Goal: Task Accomplishment & Management: Use online tool/utility

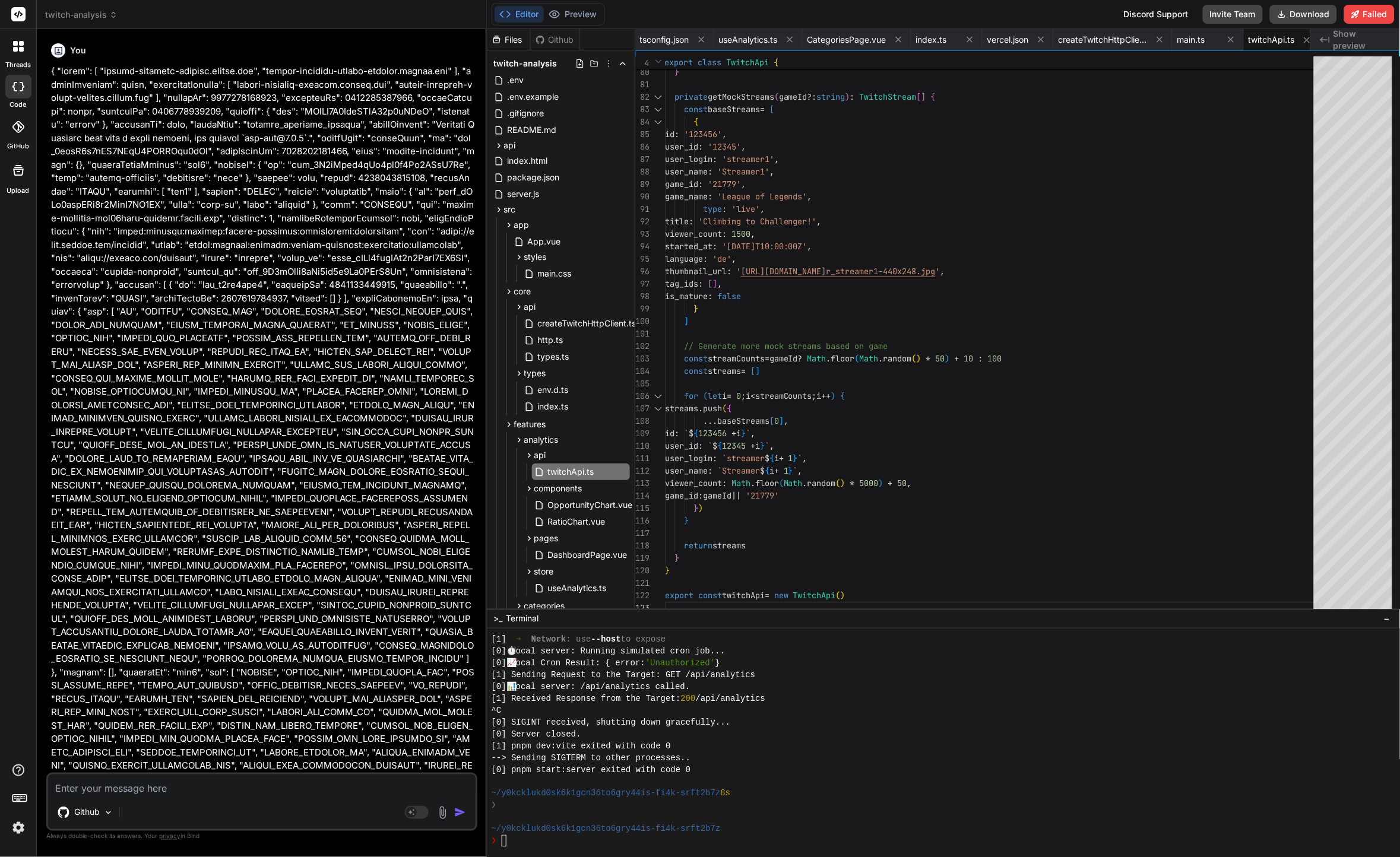
scroll to position [8108, 0]
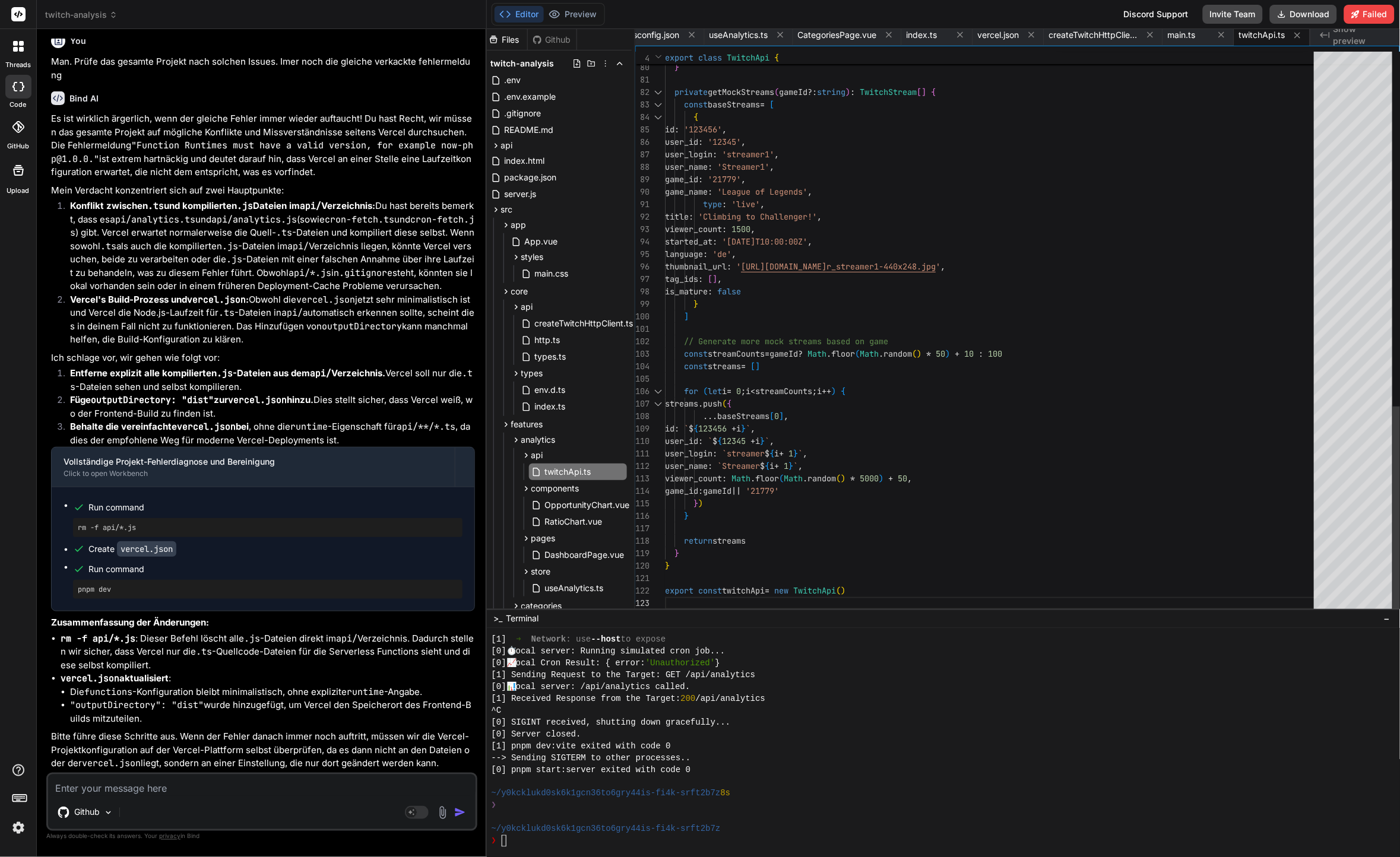
type textarea "// Generate more mock streams based on game const streamCounts = gameId ? Math.…"
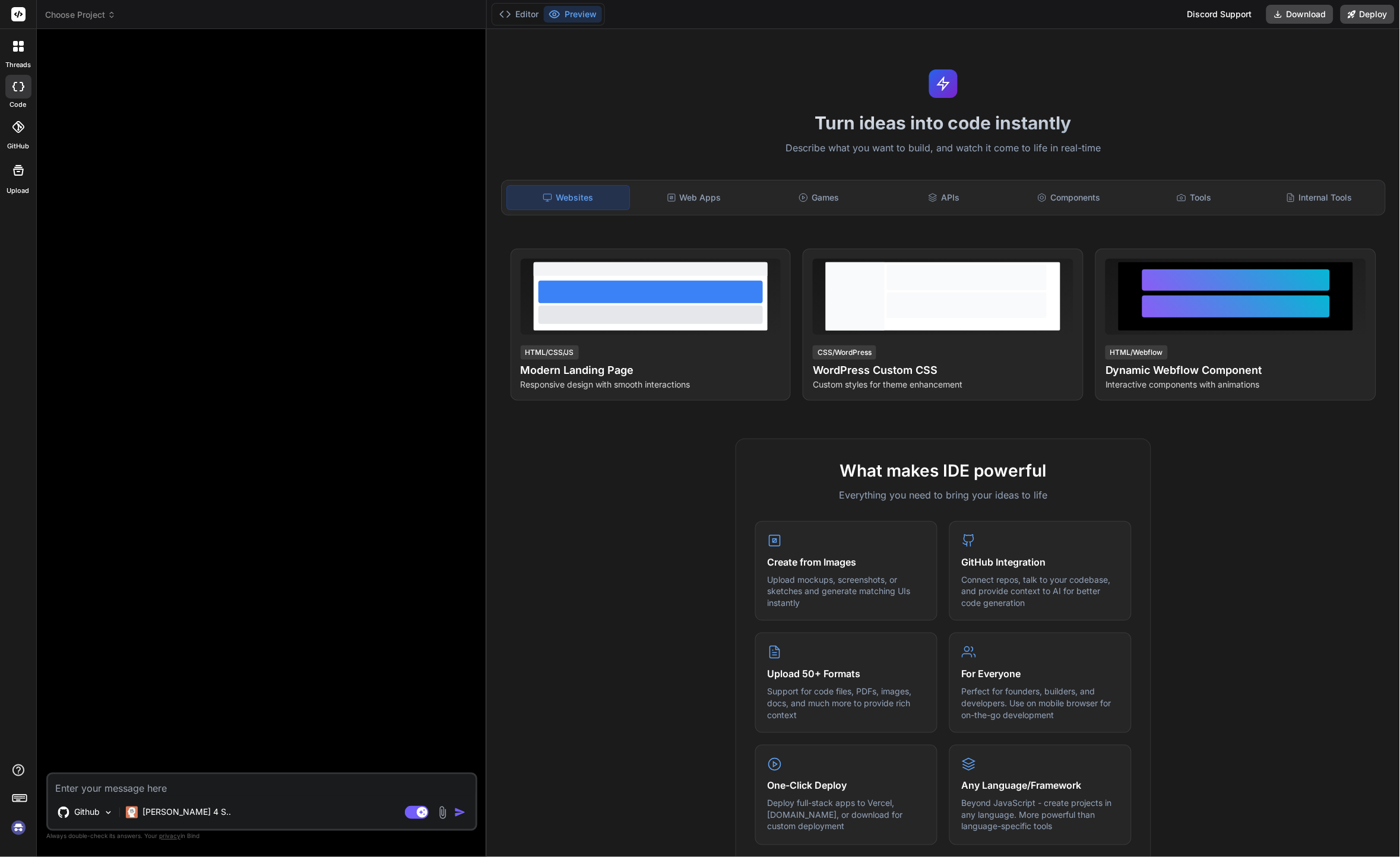
click at [94, 18] on span "Choose Project" at bounding box center [80, 15] width 71 height 12
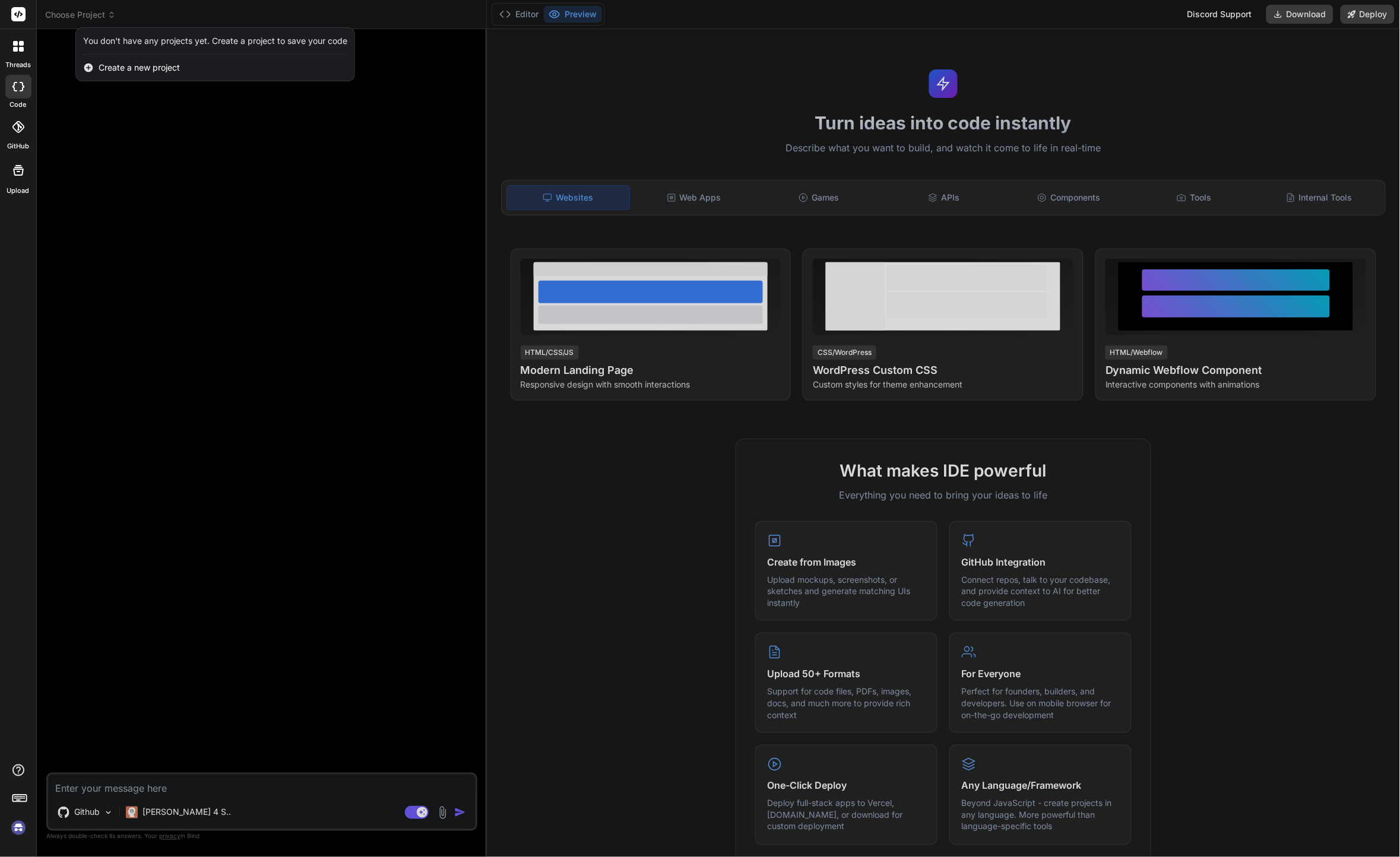
click at [106, 204] on div at bounding box center [700, 428] width 1400 height 857
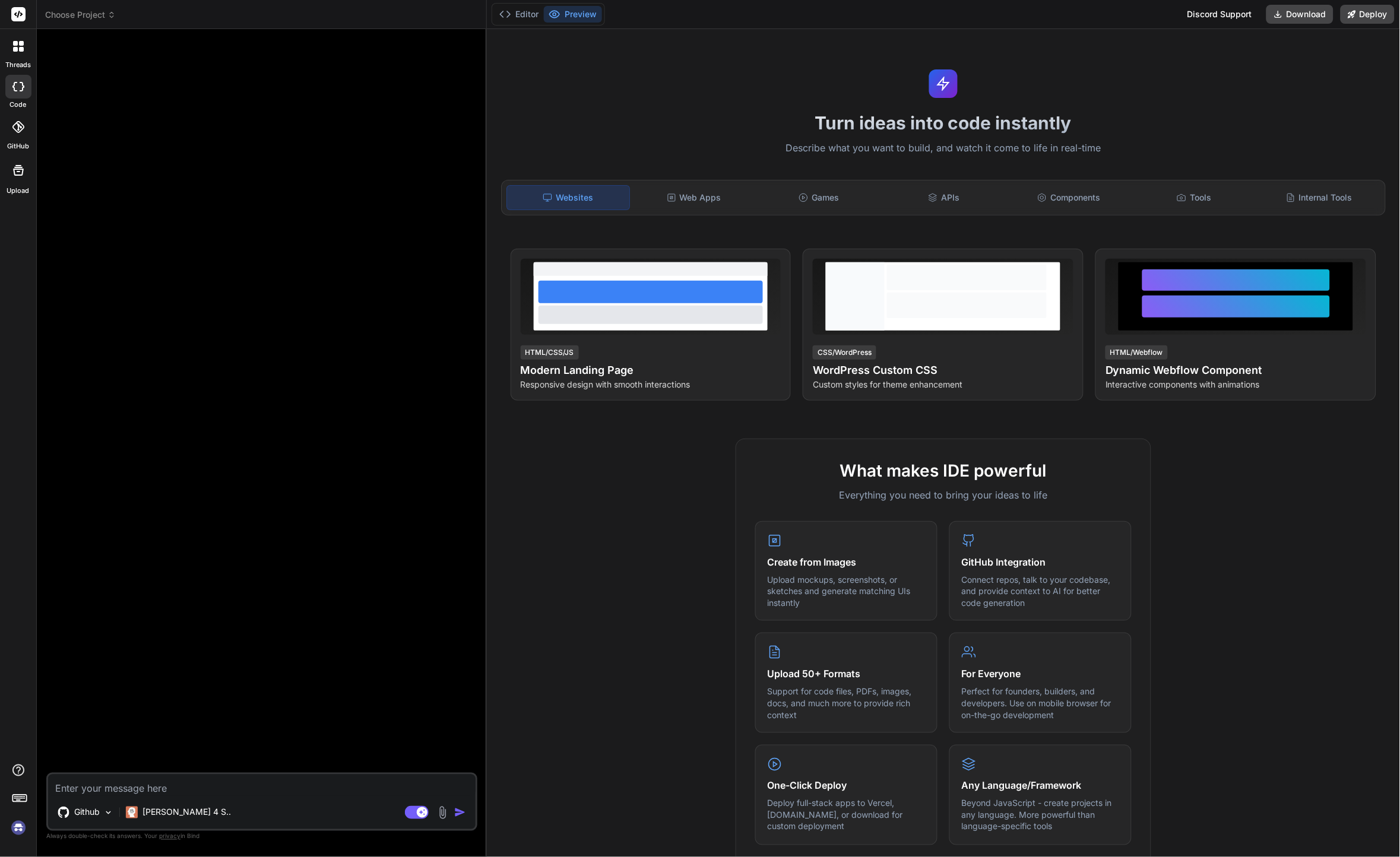
click at [123, 198] on div at bounding box center [263, 406] width 429 height 734
type textarea "x"
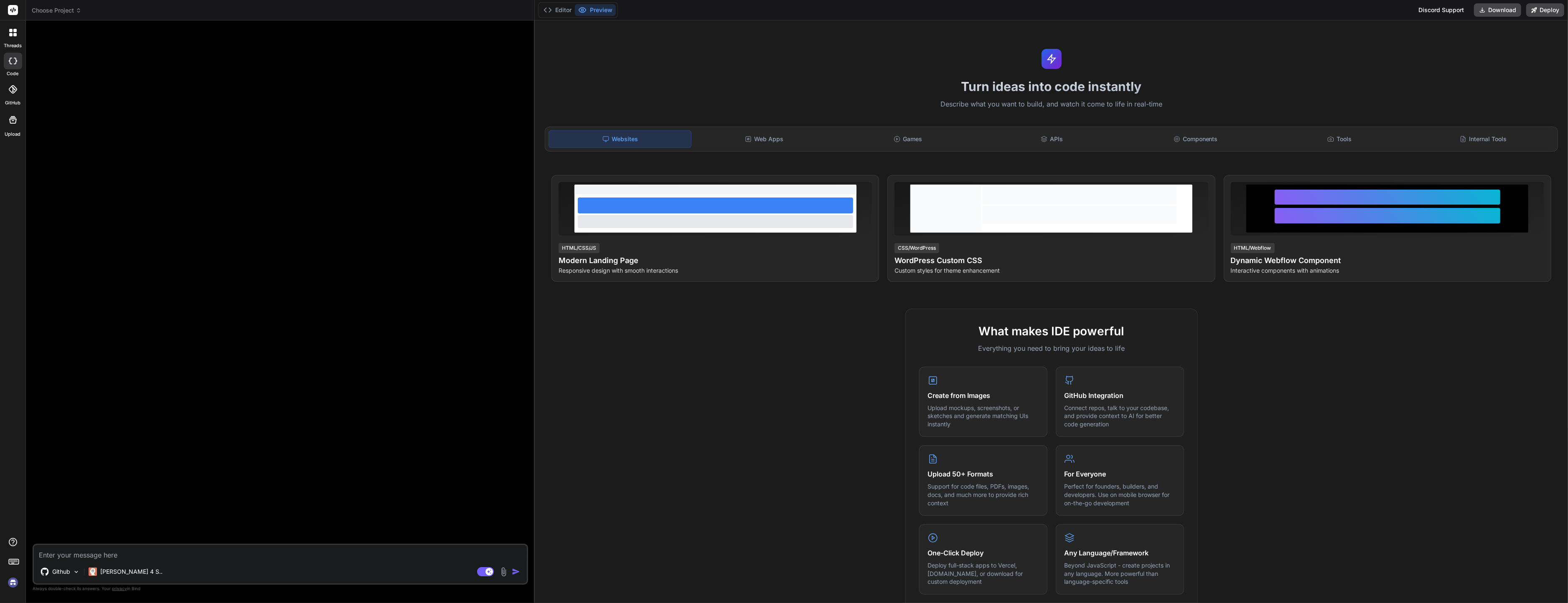
click at [985, 27] on div "Turn ideas into code instantly Describe what you want to build, and watch it co…" at bounding box center [1051, 312] width 1033 height 583
click at [74, 5] on header "Choose Project Created with Pixso." at bounding box center [281, 10] width 509 height 21
click at [74, 14] on span "Choose Project" at bounding box center [57, 10] width 50 height 9
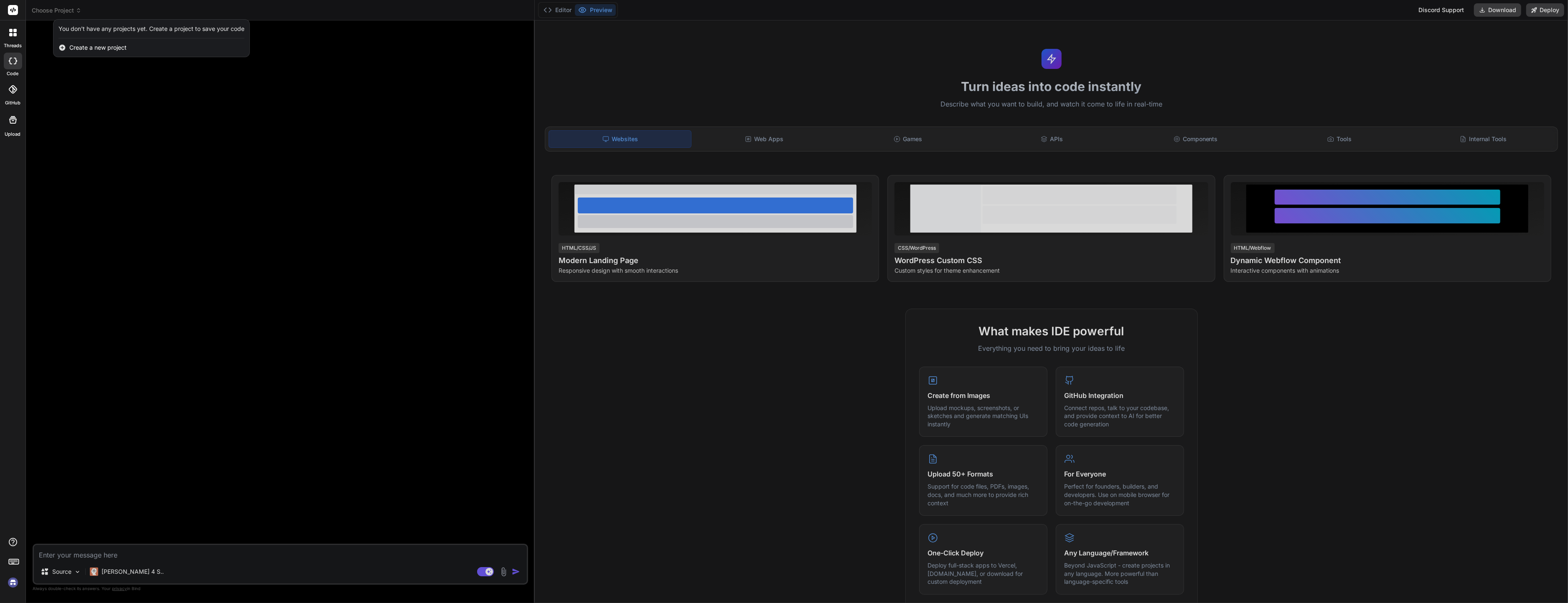
click at [12, 585] on img at bounding box center [13, 582] width 14 height 14
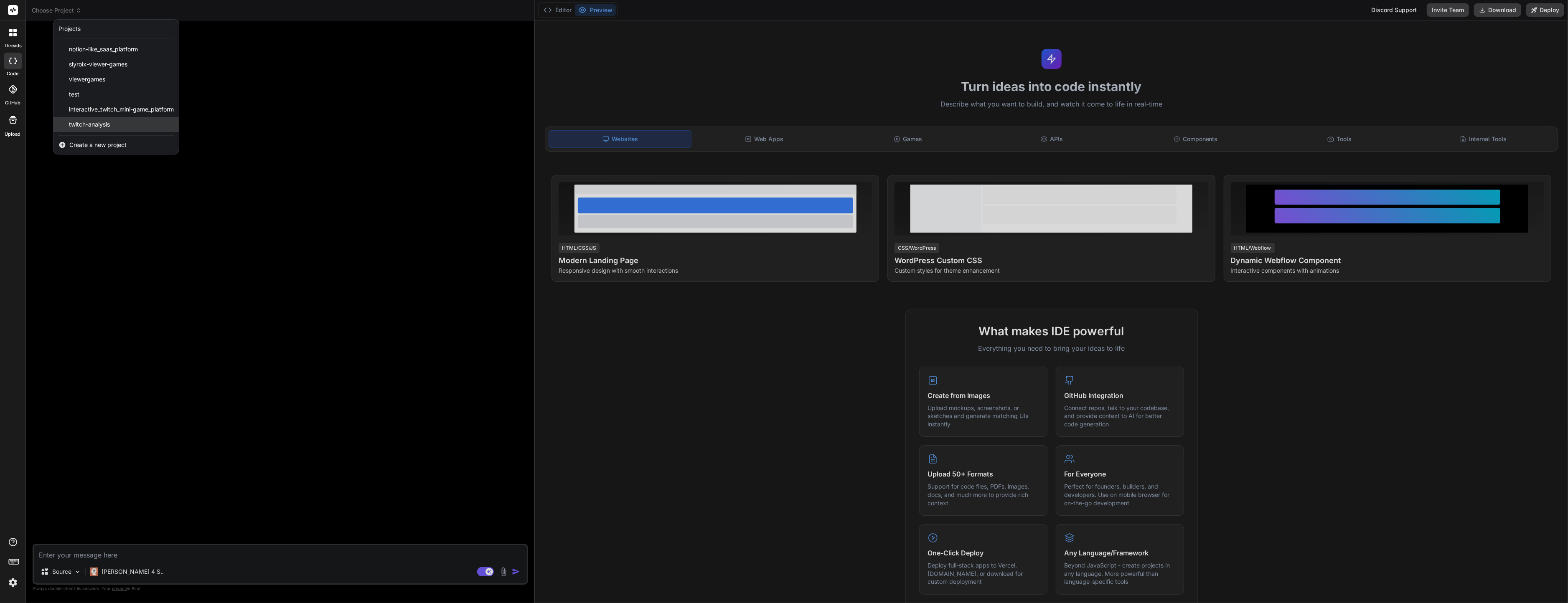
click at [85, 126] on span "twitch-analysis" at bounding box center [89, 125] width 41 height 9
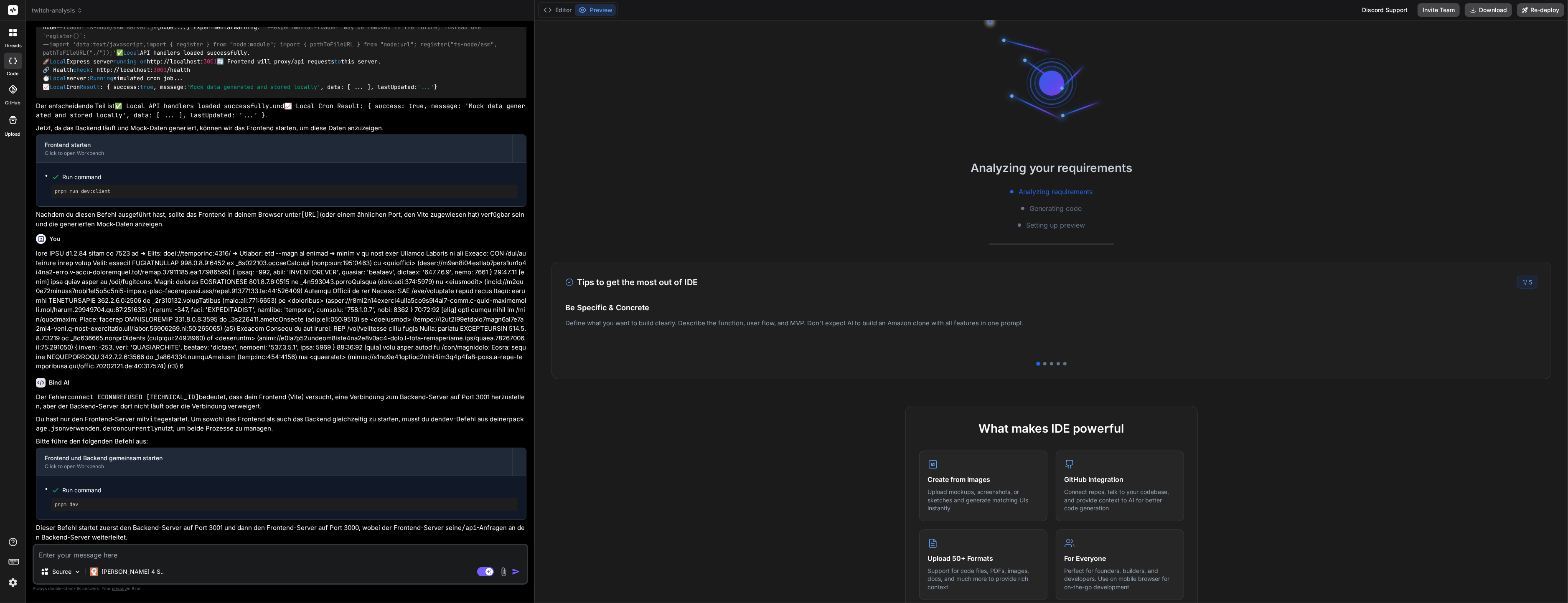
scroll to position [92, 0]
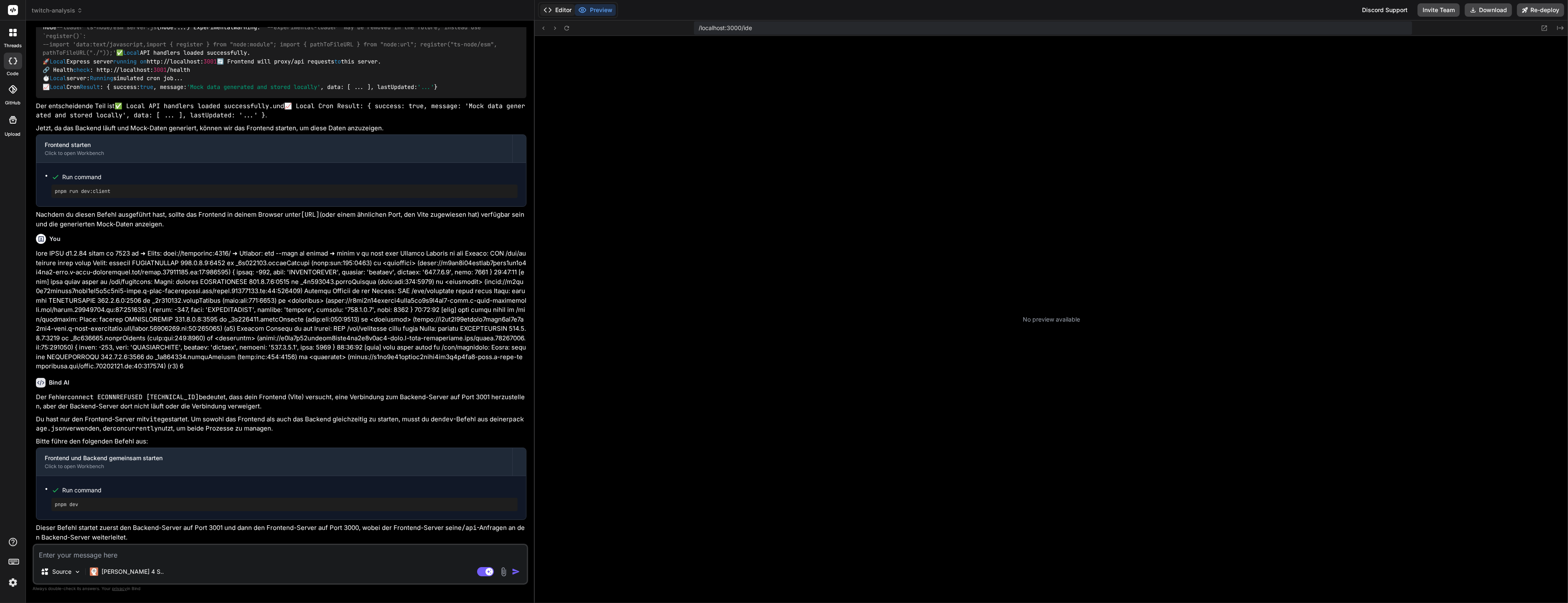
type textarea "x"
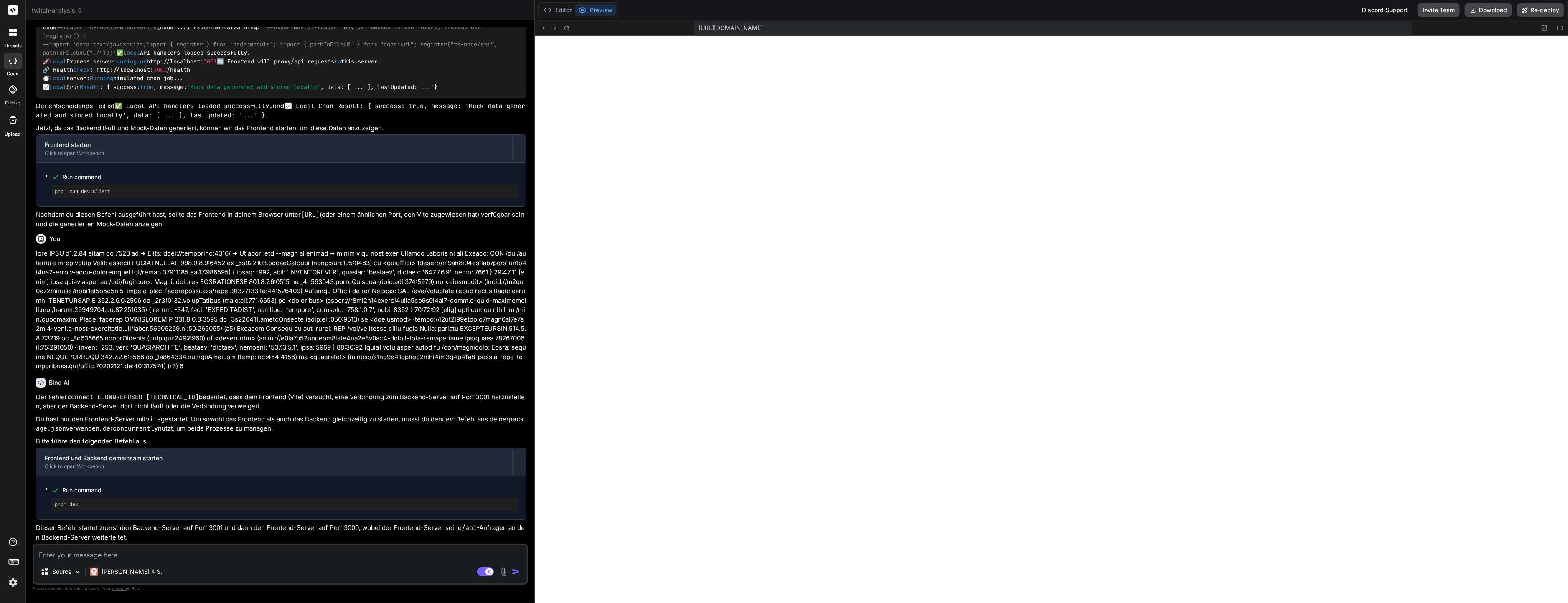
scroll to position [902, 0]
click at [564, 7] on button "Editor" at bounding box center [557, 10] width 35 height 12
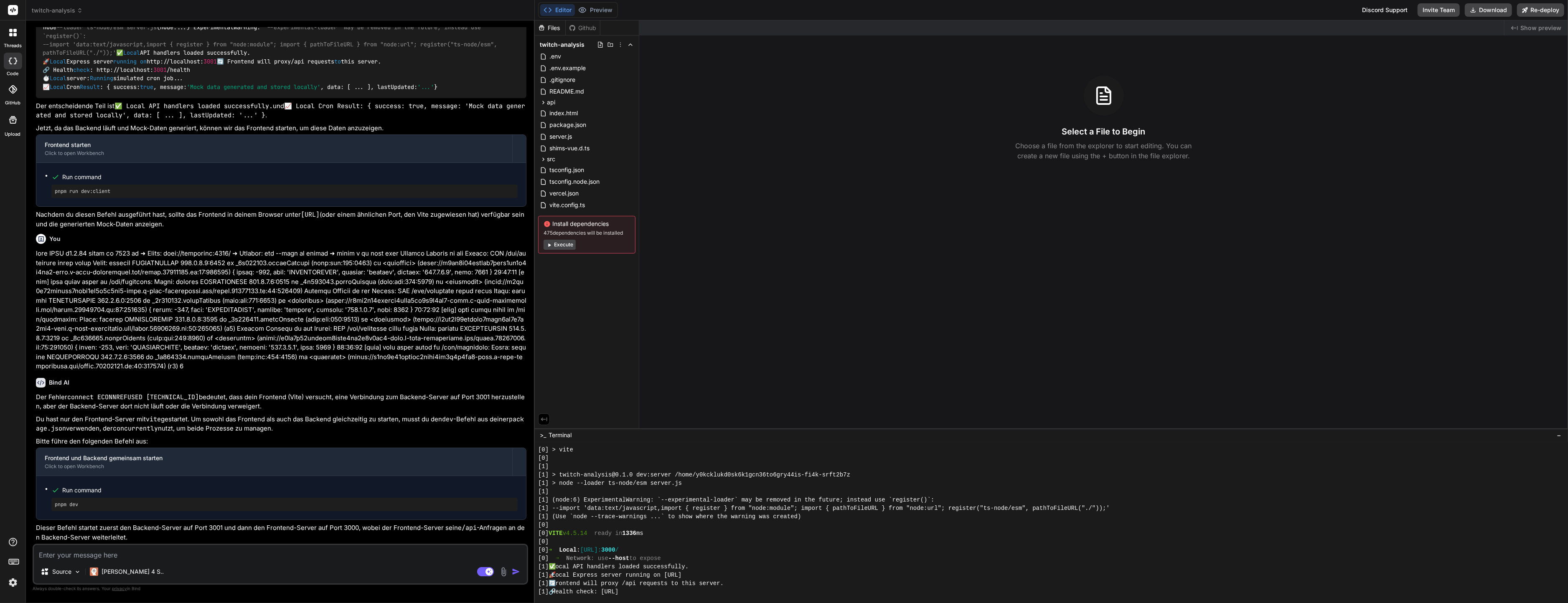
scroll to position [290, 0]
click at [586, 13] on icon at bounding box center [583, 10] width 9 height 9
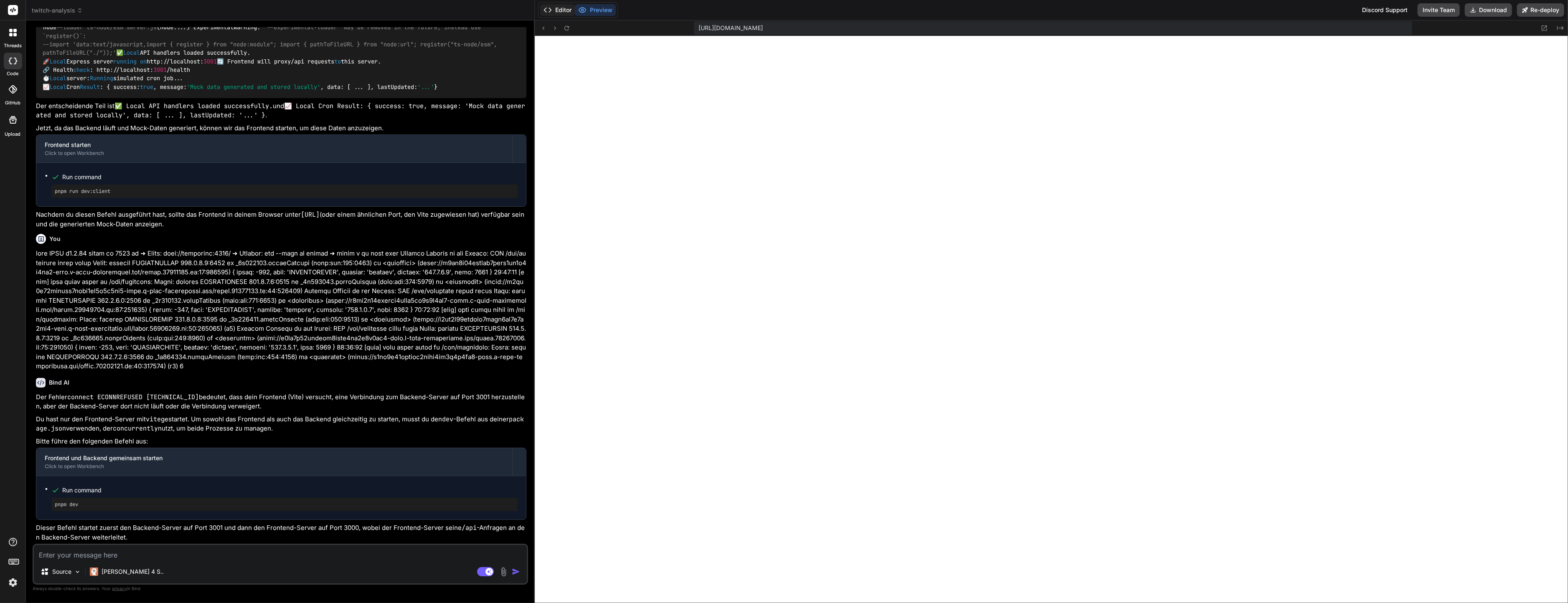
click at [570, 11] on button "Editor" at bounding box center [557, 10] width 35 height 12
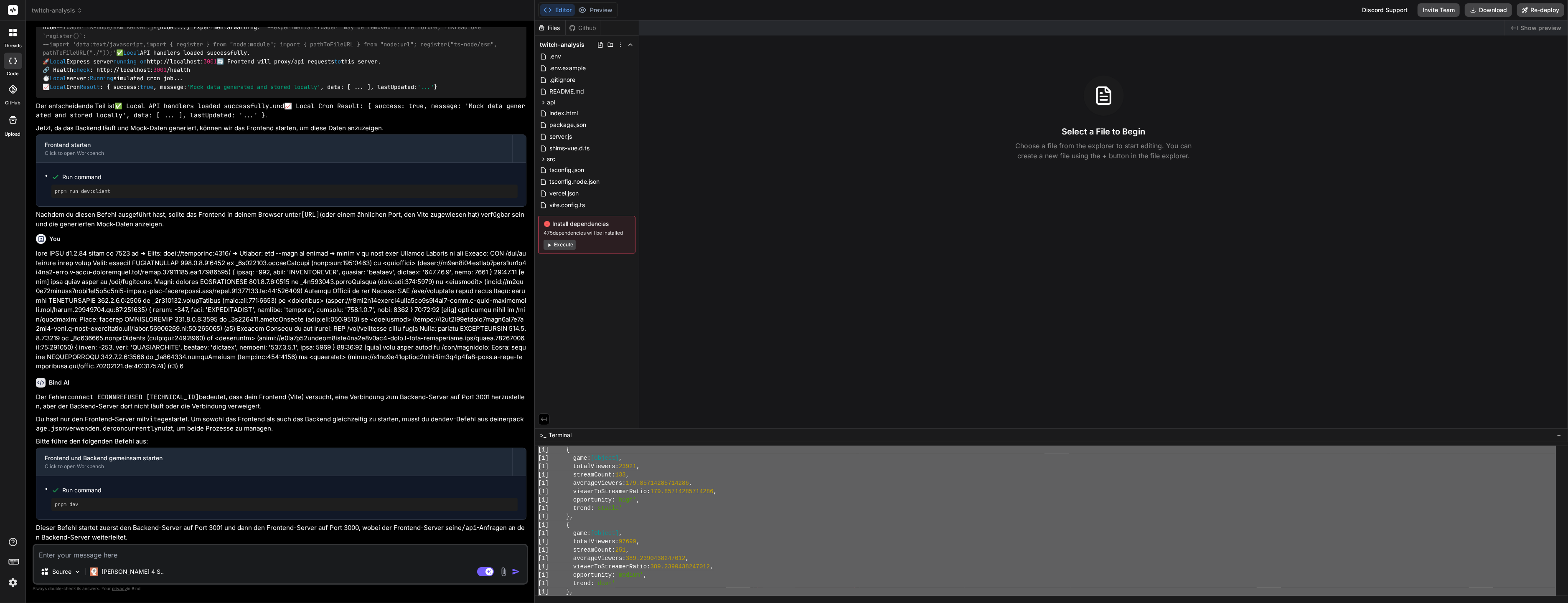
scroll to position [902, 0]
drag, startPoint x: 545, startPoint y: 492, endPoint x: 781, endPoint y: 635, distance: 275.9
click at [343, 551] on textarea at bounding box center [281, 552] width 493 height 15
paste textarea "pnpm dev > twitch-analysis@0.1.0 dev /home/y0kcklukd0sk6k1gcn36to6gry44is-fi4k-…"
type textarea "pnpm dev > twitch-analysis@0.1.0 dev /home/y0kcklukd0sk6k1gcn36to6gry44is-fi4k-…"
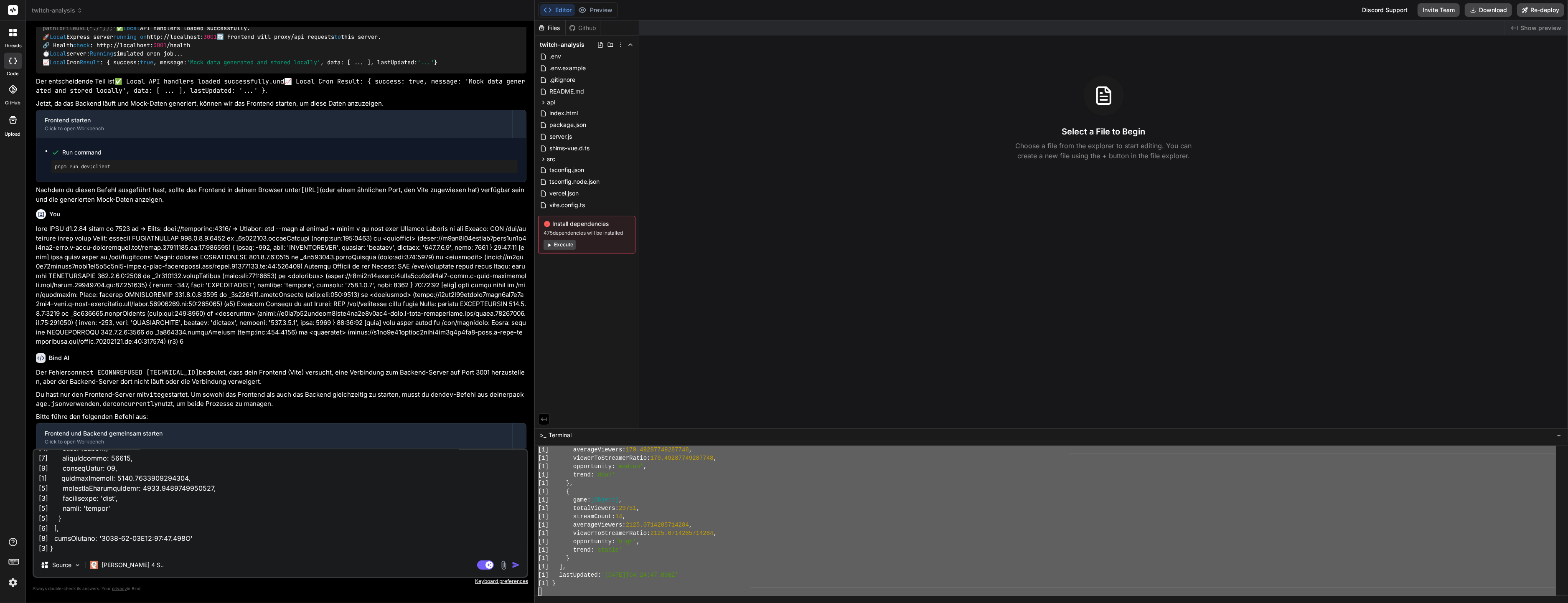
type textarea "x"
type textarea "pnpm dev > twitch-analysis@0.1.0 dev /home/y0kcklukd0sk6k1gcn36to6gry44is-fi4k-…"
type textarea "x"
type textarea "pnpm dev > twitch-analysis@0.1.0 dev /home/y0kcklukd0sk6k1gcn36to6gry44is-fi4k-…"
type textarea "x"
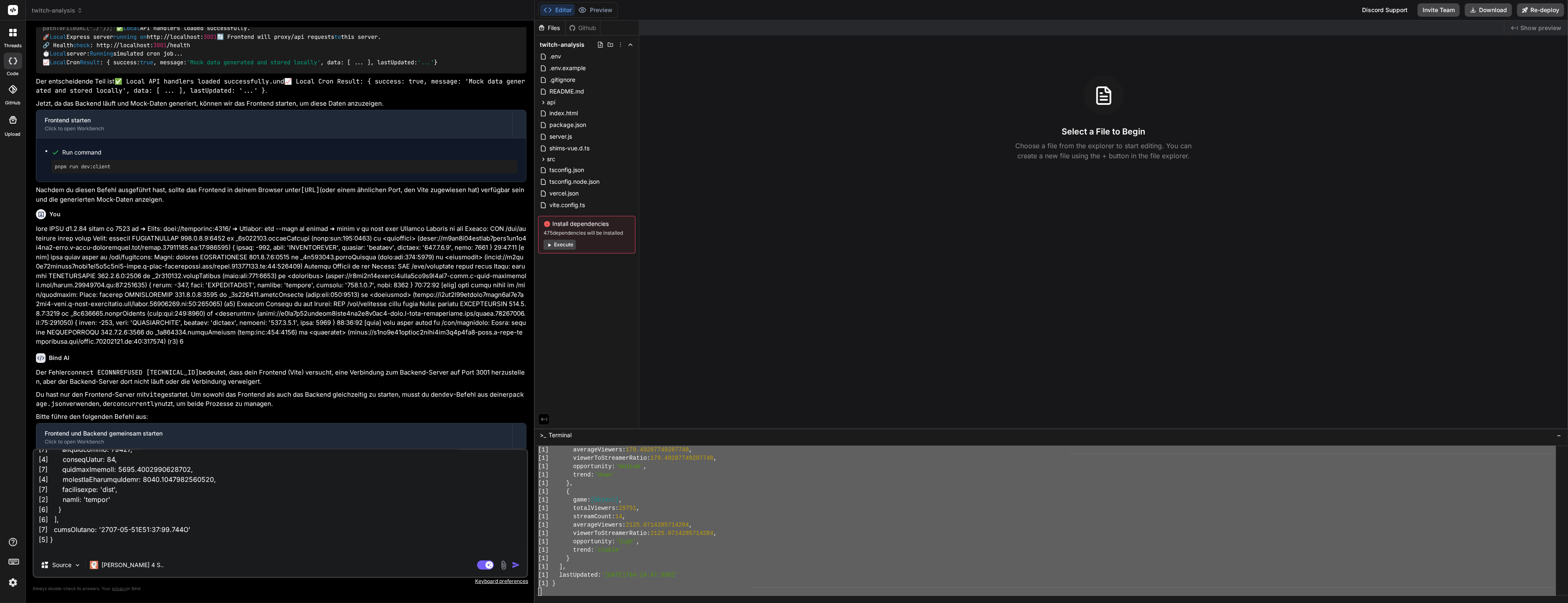
scroll to position [913, 0]
type textarea "pnpm dev > twitch-analysis@0.1.0 dev /home/y0kcklukd0sk6k1gcn36to6gry44is-fi4k-…"
type textarea "x"
type textarea "pnpm dev > twitch-analysis@0.1.0 dev /home/y0kcklukd0sk6k1gcn36to6gry44is-fi4k-…"
type textarea "x"
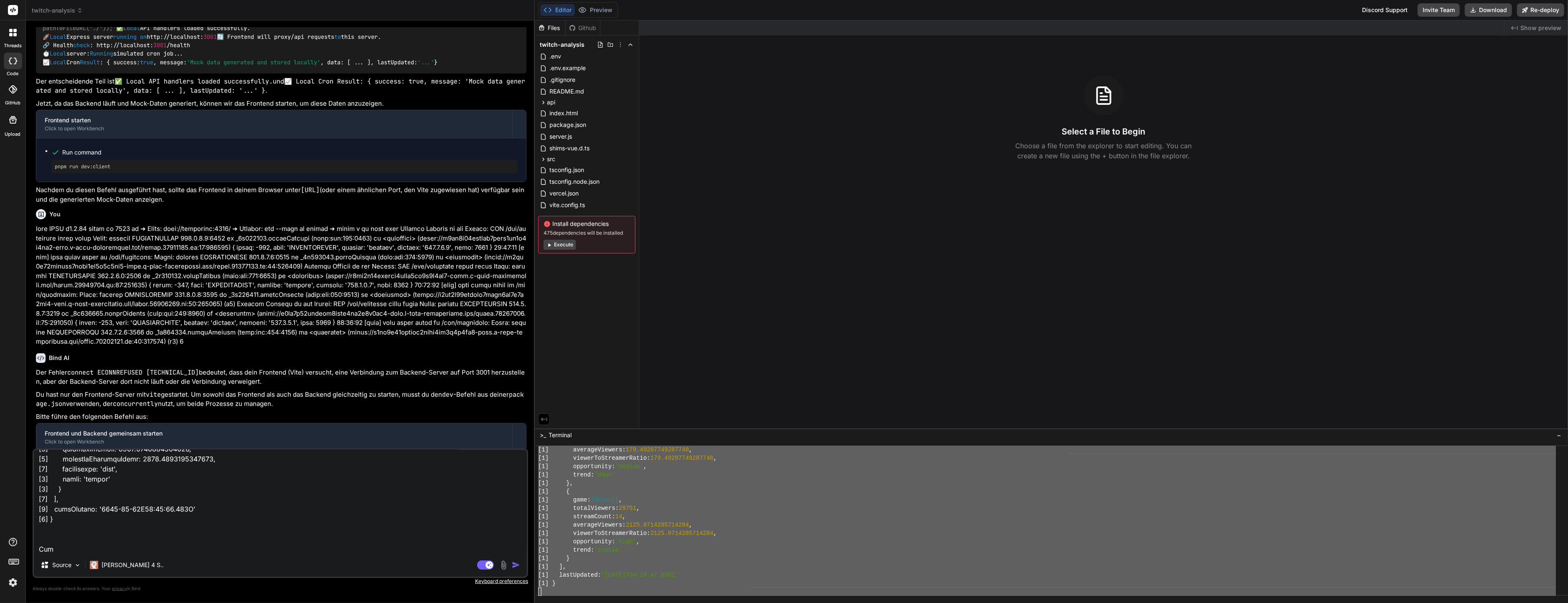
type textarea "pnpm dev > twitch-analysis@0.1.0 dev /home/y0kcklukd0sk6k1gcn36to6gry44is-fi4k-…"
type textarea "x"
type textarea "pnpm dev > twitch-analysis@0.1.0 dev /home/y0kcklukd0sk6k1gcn36to6gry44is-fi4k-…"
type textarea "x"
type textarea "pnpm dev > twitch-analysis@0.1.0 dev /home/y0kcklukd0sk6k1gcn36to6gry44is-fi4k-…"
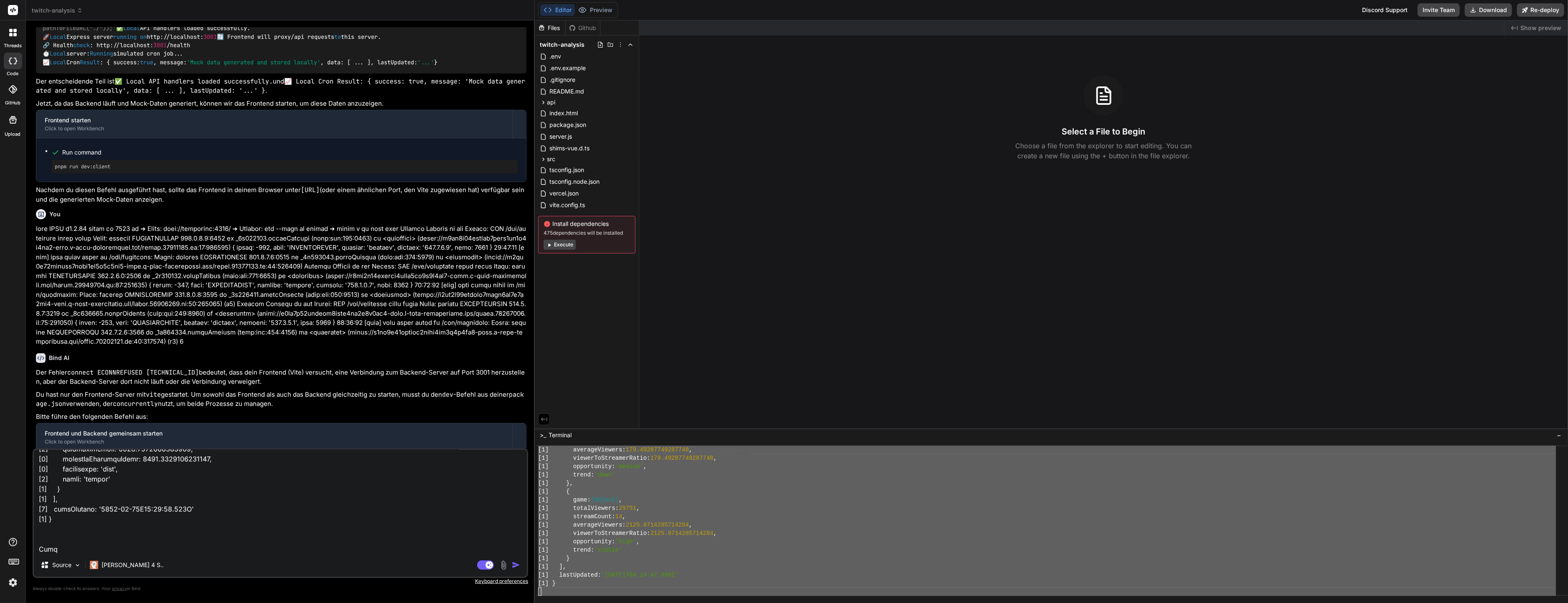
type textarea "x"
type textarea "pnpm dev > twitch-analysis@0.1.0 dev /home/y0kcklukd0sk6k1gcn36to6gry44is-fi4k-…"
type textarea "x"
type textarea "pnpm dev > twitch-analysis@0.1.0 dev /home/y0kcklukd0sk6k1gcn36to6gry44is-fi4k-…"
type textarea "x"
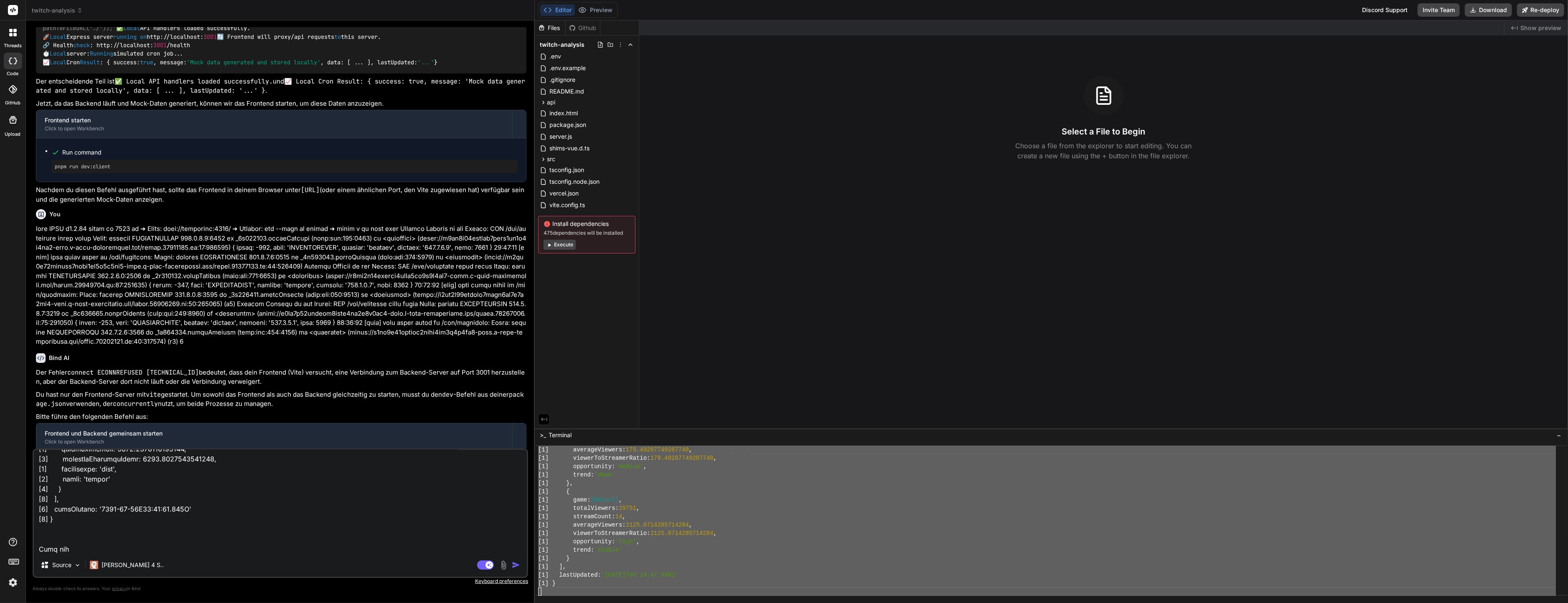
type textarea "pnpm dev > twitch-analysis@0.1.0 dev /home/y0kcklukd0sk6k1gcn36to6gry44is-fi4k-…"
type textarea "x"
type textarea "pnpm dev > twitch-analysis@0.1.0 dev /home/y0kcklukd0sk6k1gcn36to6gry44is-fi4k-…"
type textarea "x"
type textarea "pnpm dev > twitch-analysis@0.1.0 dev /home/y0kcklukd0sk6k1gcn36to6gry44is-fi4k-…"
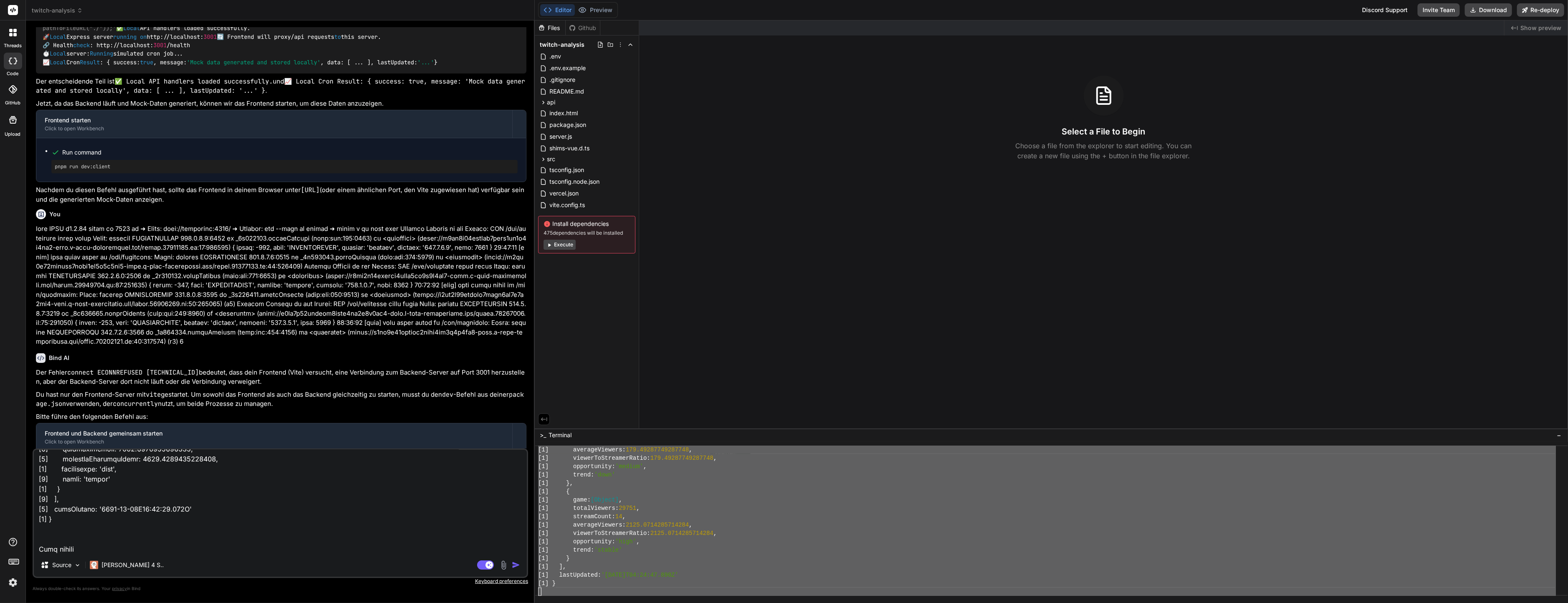
type textarea "x"
type textarea "pnpm dev > twitch-analysis@0.1.0 dev /home/y0kcklukd0sk6k1gcn36to6gry44is-fi4k-…"
type textarea "x"
type textarea "pnpm dev > twitch-analysis@0.1.0 dev /home/y0kcklukd0sk6k1gcn36to6gry44is-fi4k-…"
type textarea "x"
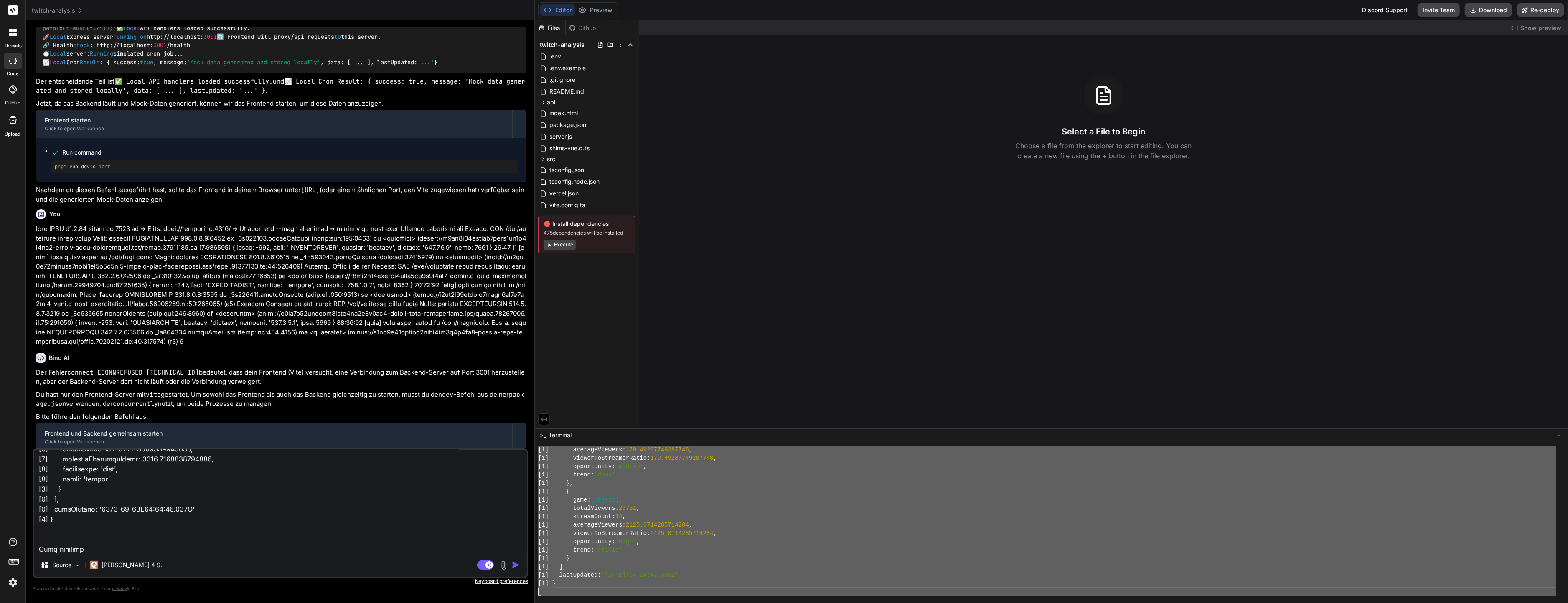
type textarea "pnpm dev > twitch-analysis@0.1.0 dev /home/y0kcklukd0sk6k1gcn36to6gry44is-fi4k-…"
type textarea "x"
click at [607, 15] on button "Preview" at bounding box center [595, 10] width 41 height 12
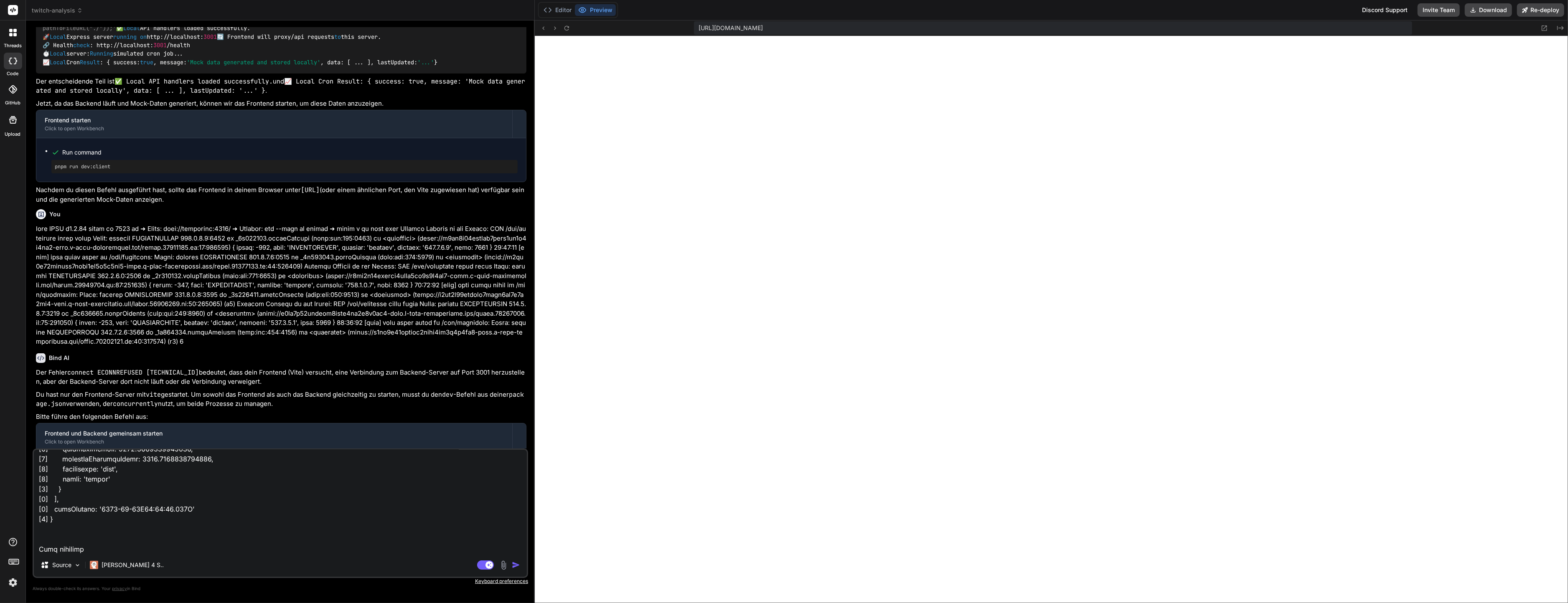
click at [94, 551] on textarea at bounding box center [281, 501] width 493 height 103
type textarea "pnpm dev > twitch-analysis@0.1.0 dev /home/y0kcklukd0sk6k1gcn36to6gry44is-fi4k-…"
type textarea "x"
paste textarea "Cannot GET /"
type textarea "pnpm dev > twitch-analysis@0.1.0 dev /home/y0kcklukd0sk6k1gcn36to6gry44is-fi4k-…"
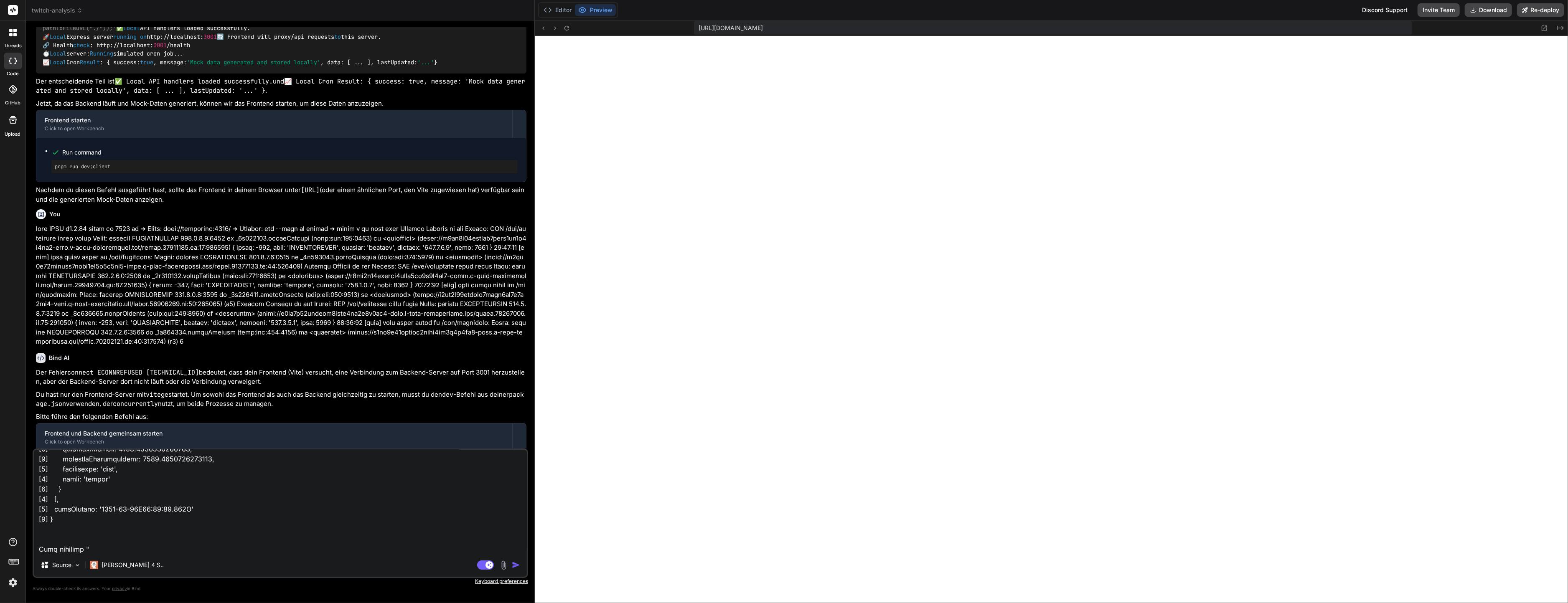
type textarea "x"
type textarea "pnpm dev > twitch-analysis@0.1.0 dev /home/y0kcklukd0sk6k1gcn36to6gry44is-fi4k-…"
type textarea "x"
type textarea "pnpm dev > twitch-analysis@0.1.0 dev /home/y0kcklukd0sk6k1gcn36to6gry44is-fi4k-…"
type textarea "x"
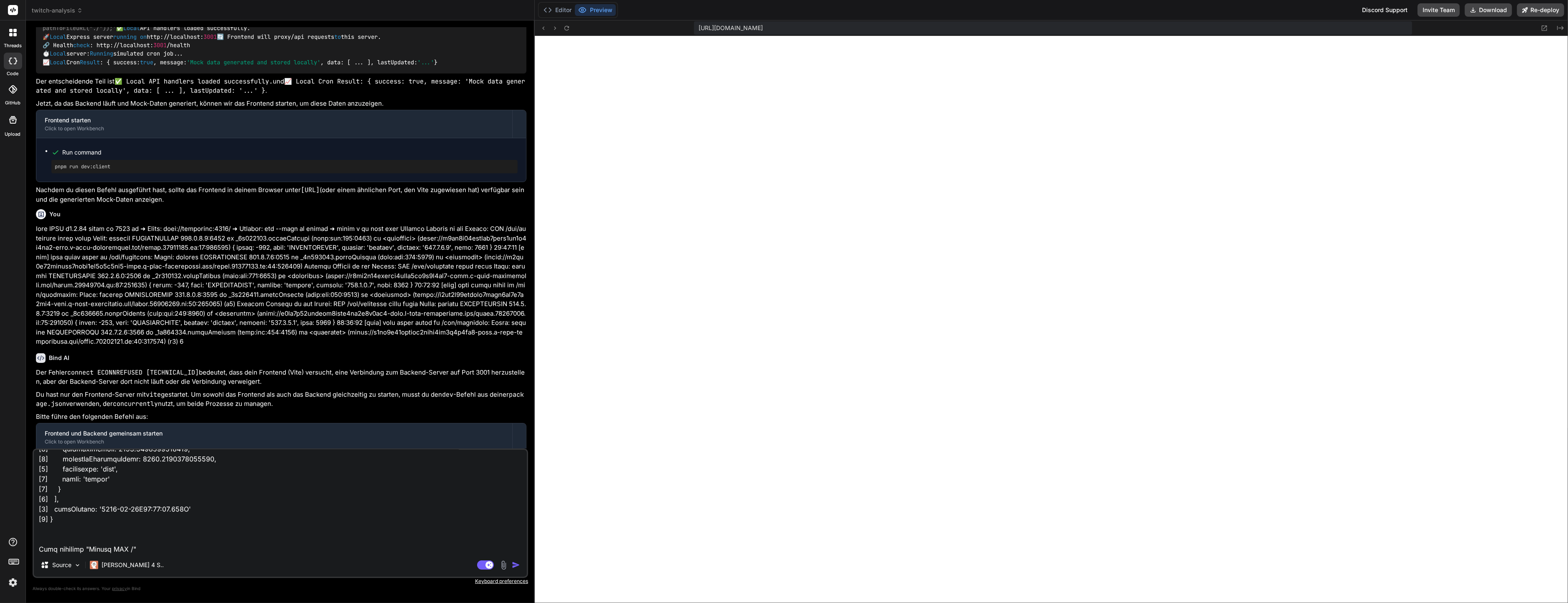
type textarea "pnpm dev > twitch-analysis@0.1.0 dev /home/y0kcklukd0sk6k1gcn36to6gry44is-fi4k-…"
type textarea "x"
type textarea "pnpm dev > twitch-analysis@0.1.0 dev /home/y0kcklukd0sk6k1gcn36to6gry44is-fi4k-…"
type textarea "x"
type textarea "pnpm dev > twitch-analysis@0.1.0 dev /home/y0kcklukd0sk6k1gcn36to6gry44is-fi4k-…"
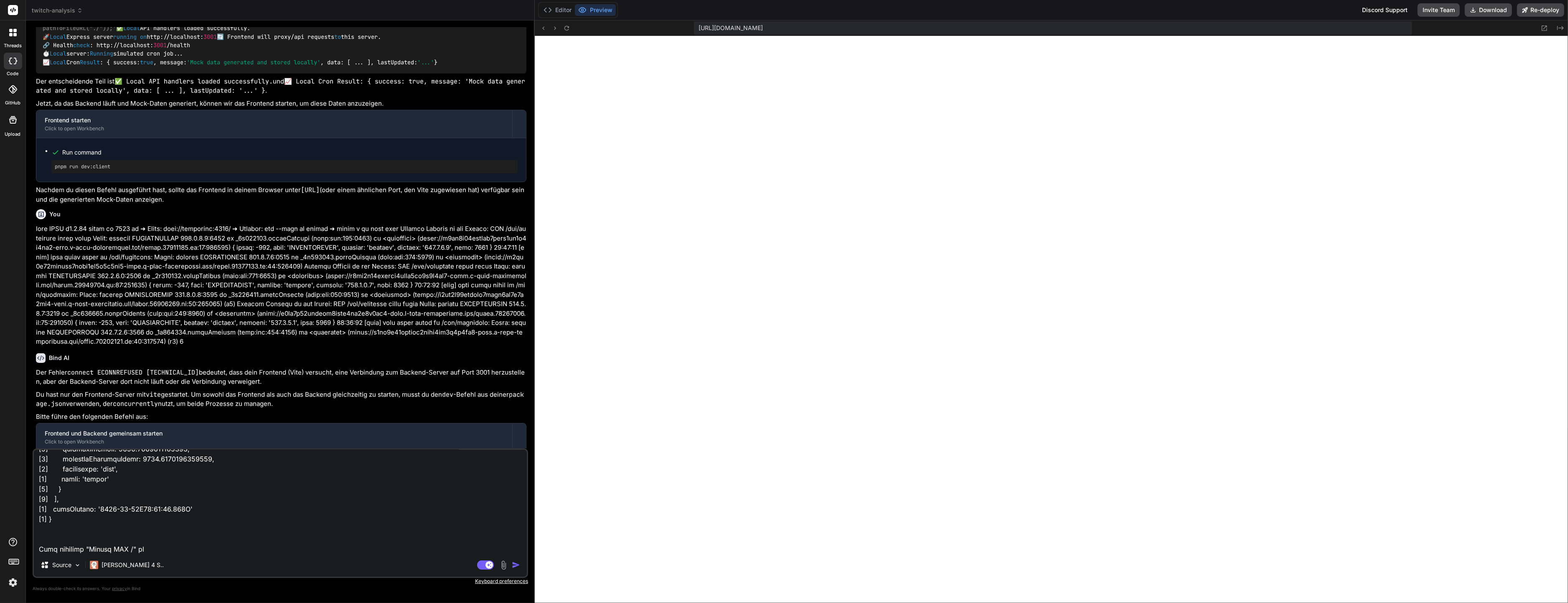
type textarea "x"
type textarea "pnpm dev > twitch-analysis@0.1.0 dev /home/y0kcklukd0sk6k1gcn36to6gry44is-fi4k-…"
type textarea "x"
type textarea "pnpm dev > twitch-analysis@0.1.0 dev /home/y0kcklukd0sk6k1gcn36to6gry44is-fi4k-…"
type textarea "x"
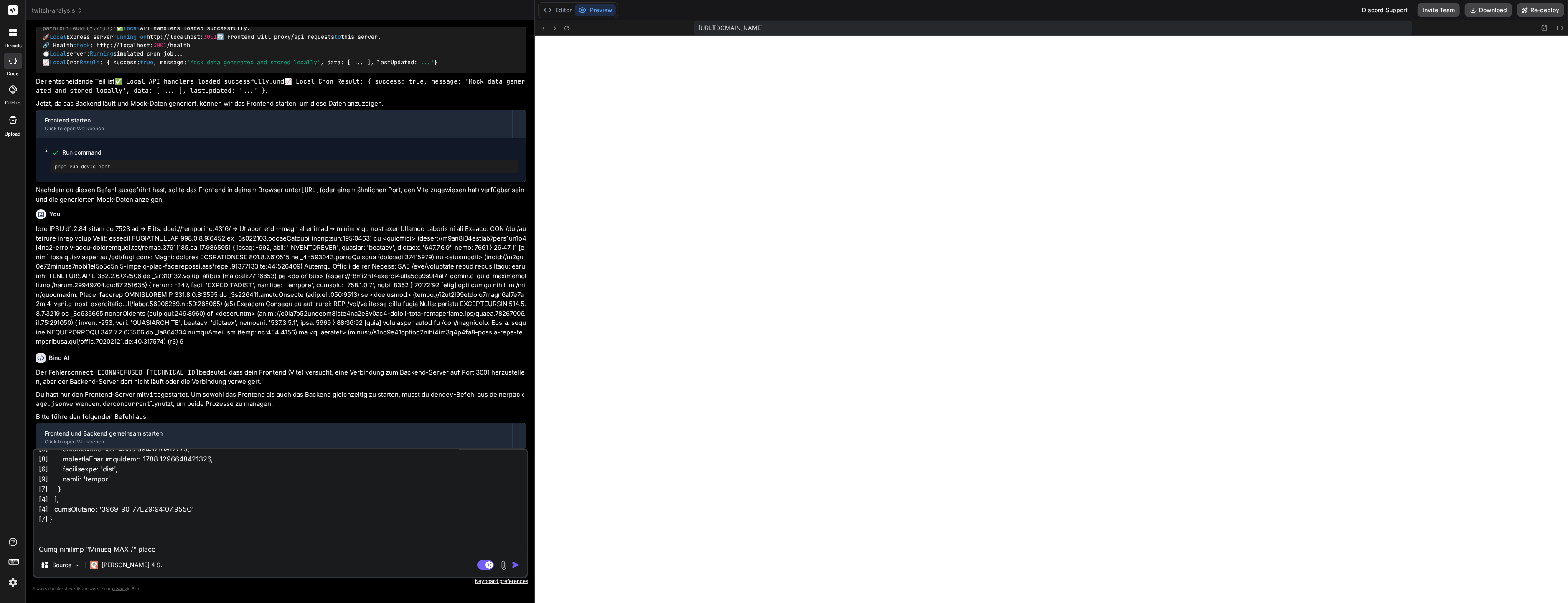
type textarea "pnpm dev > twitch-analysis@0.1.0 dev /home/y0kcklukd0sk6k1gcn36to6gry44is-fi4k-…"
type textarea "x"
type textarea "pnpm dev > twitch-analysis@0.1.0 dev /home/y0kcklukd0sk6k1gcn36to6gry44is-fi4k-…"
type textarea "x"
type textarea "pnpm dev > twitch-analysis@0.1.0 dev /home/y0kcklukd0sk6k1gcn36to6gry44is-fi4k-…"
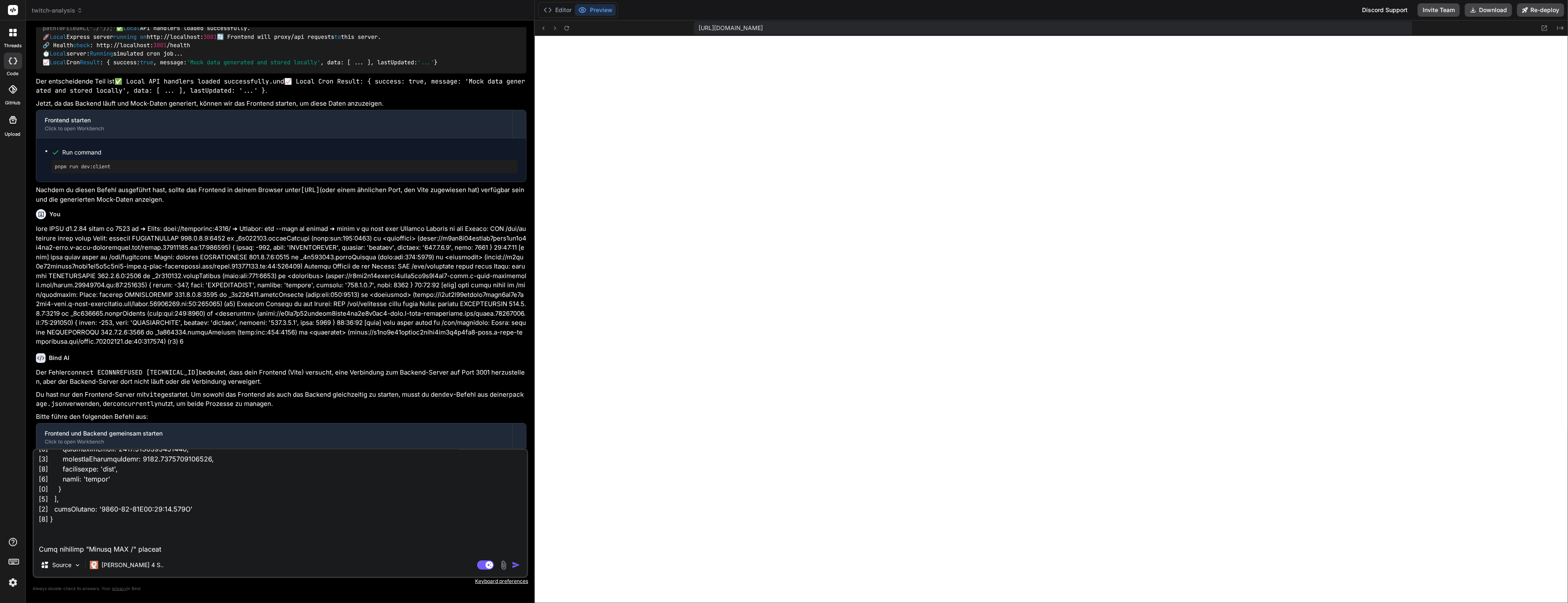
type textarea "x"
type textarea "pnpm dev > twitch-analysis@0.1.0 dev /home/y0kcklukd0sk6k1gcn36to6gry44is-fi4k-…"
type textarea "x"
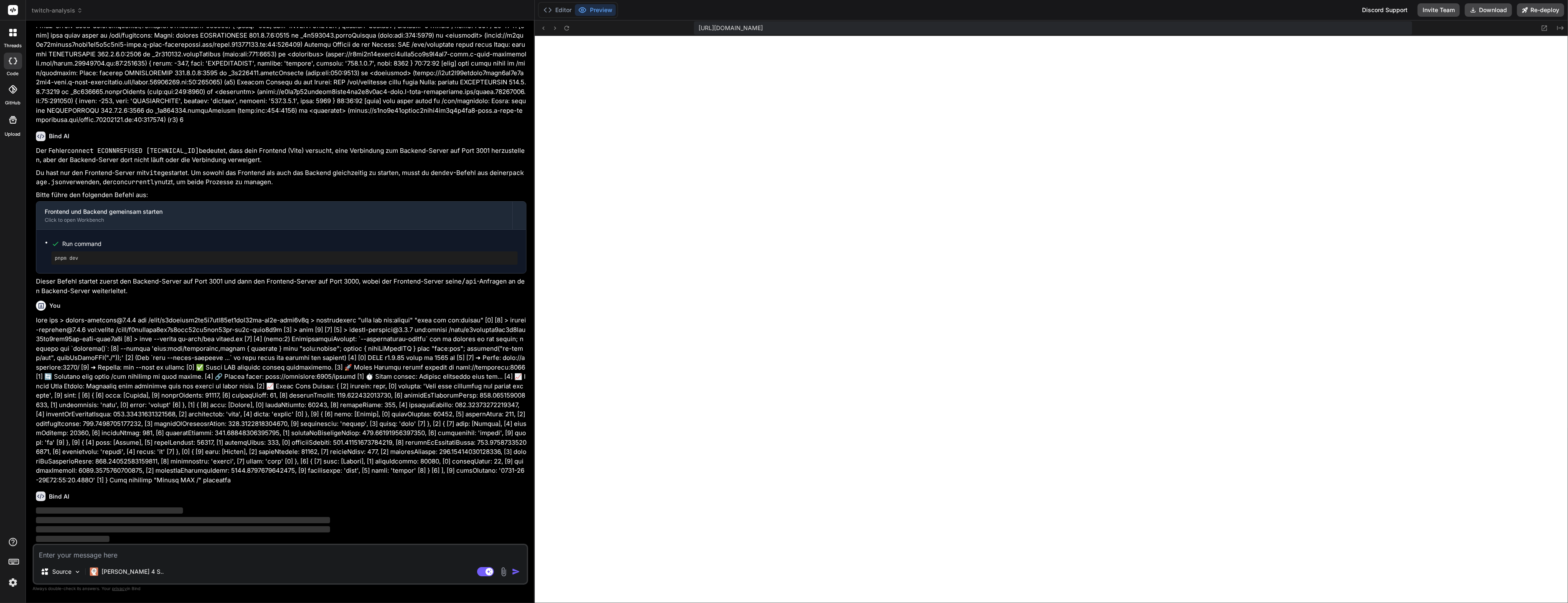
scroll to position [1232, 0]
click at [552, 9] on button "Editor" at bounding box center [557, 10] width 35 height 12
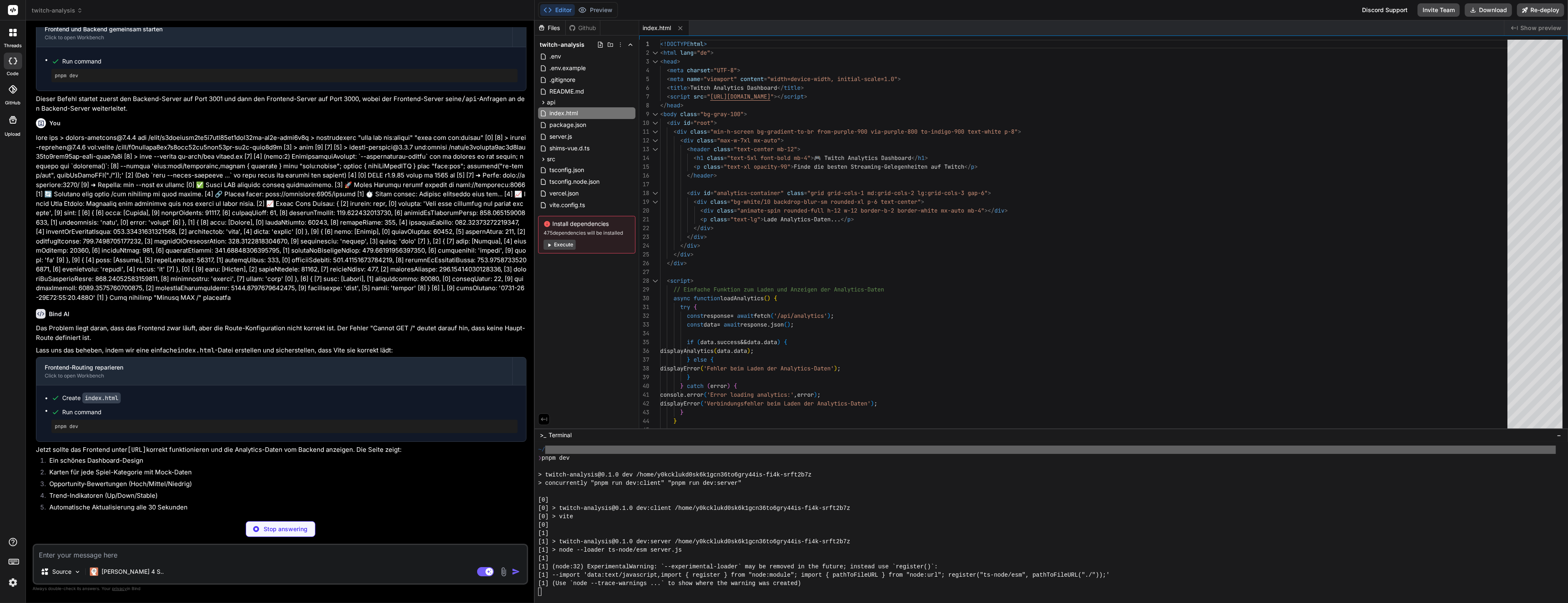
scroll to position [1385, 0]
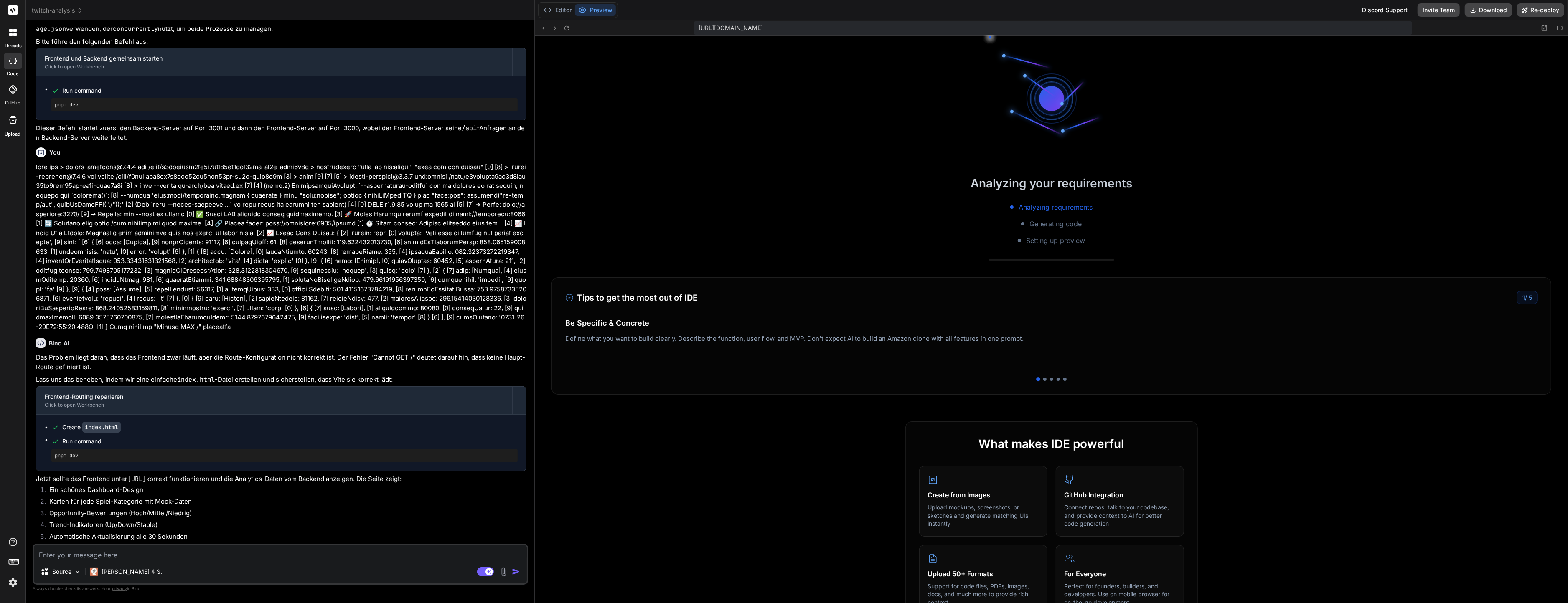
type textarea "x"
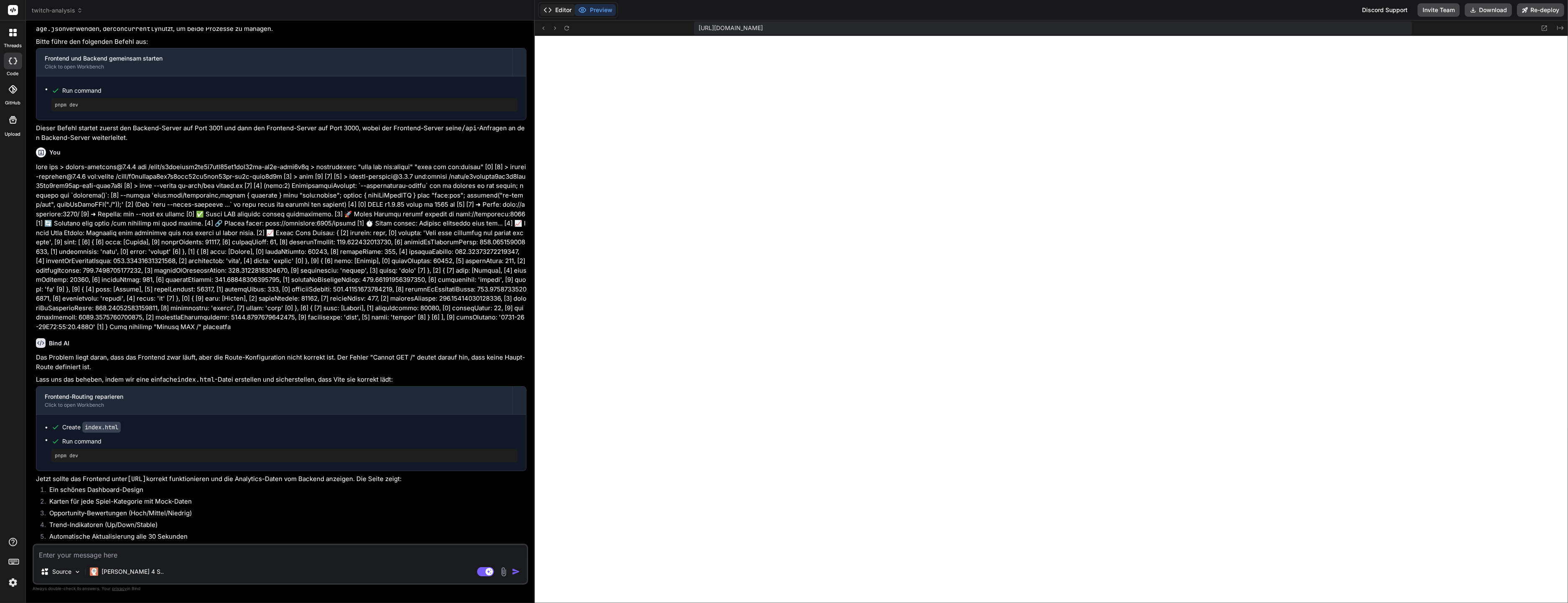
click at [562, 7] on button "Editor" at bounding box center [557, 10] width 35 height 12
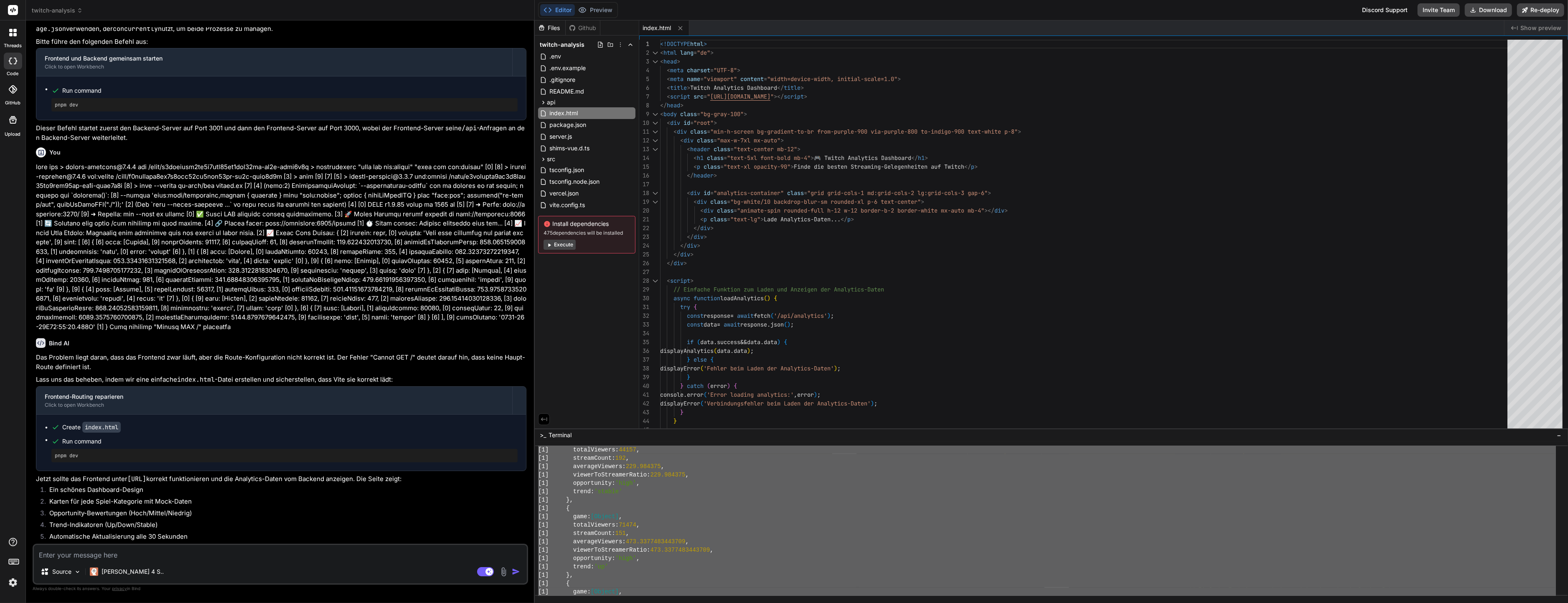
scroll to position [1913, 0]
drag, startPoint x: 556, startPoint y: 464, endPoint x: 787, endPoint y: 635, distance: 287.4
click at [296, 551] on textarea at bounding box center [281, 552] width 493 height 15
paste textarea "node:32) ExperimentalWarning: `--experimental-loader` may be removed in the fut…"
type textarea "node:32) ExperimentalWarning: `--experimental-loader` may be removed in the fut…"
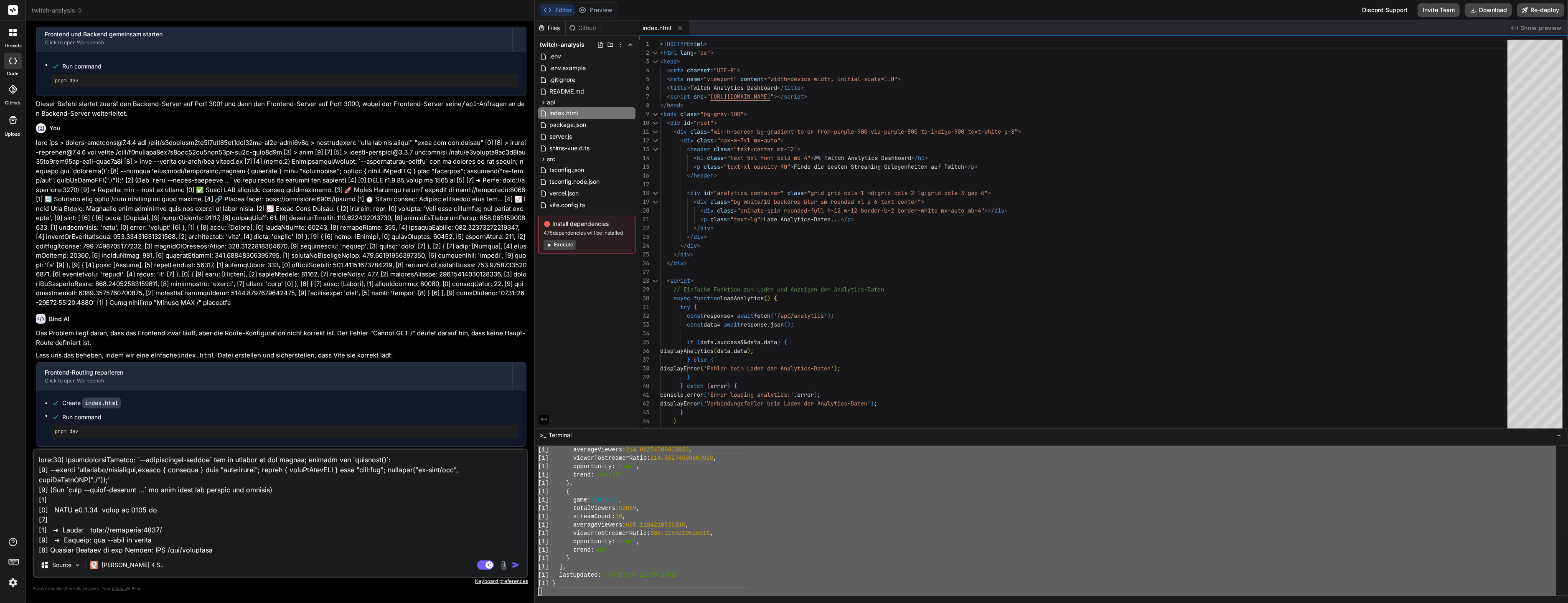
scroll to position [903, 0]
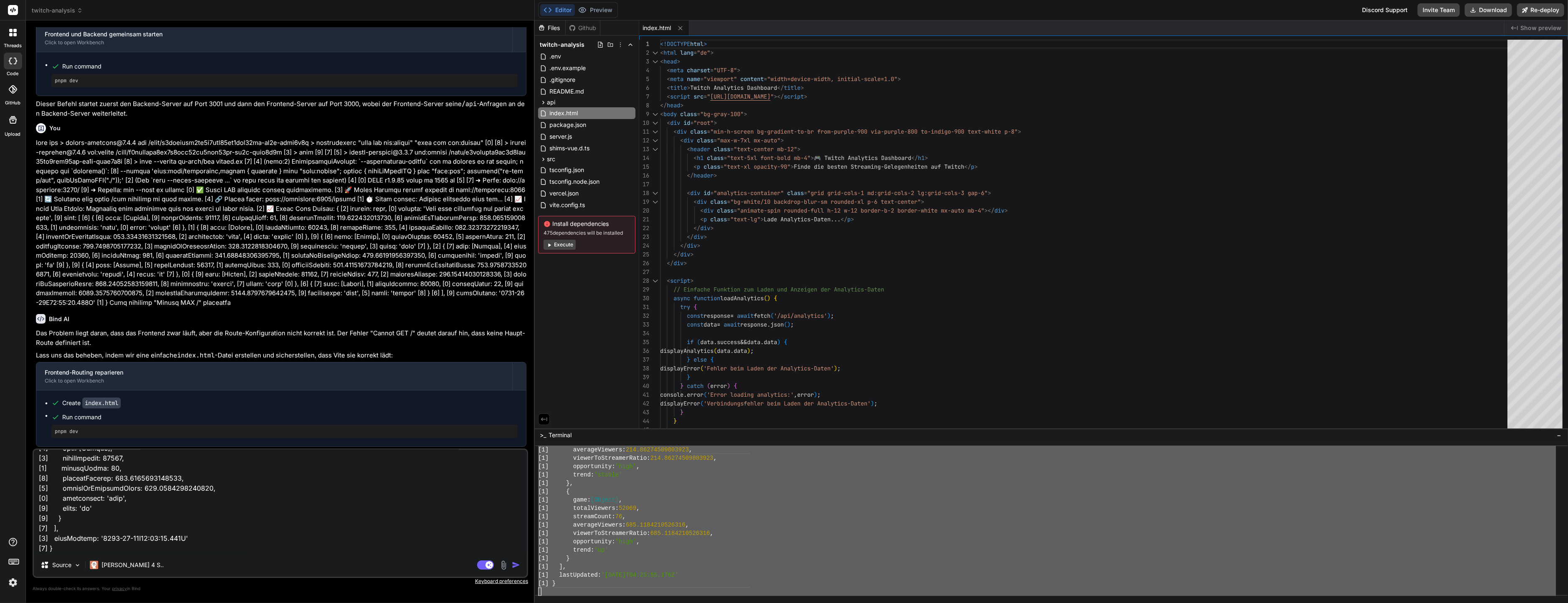
type textarea "x"
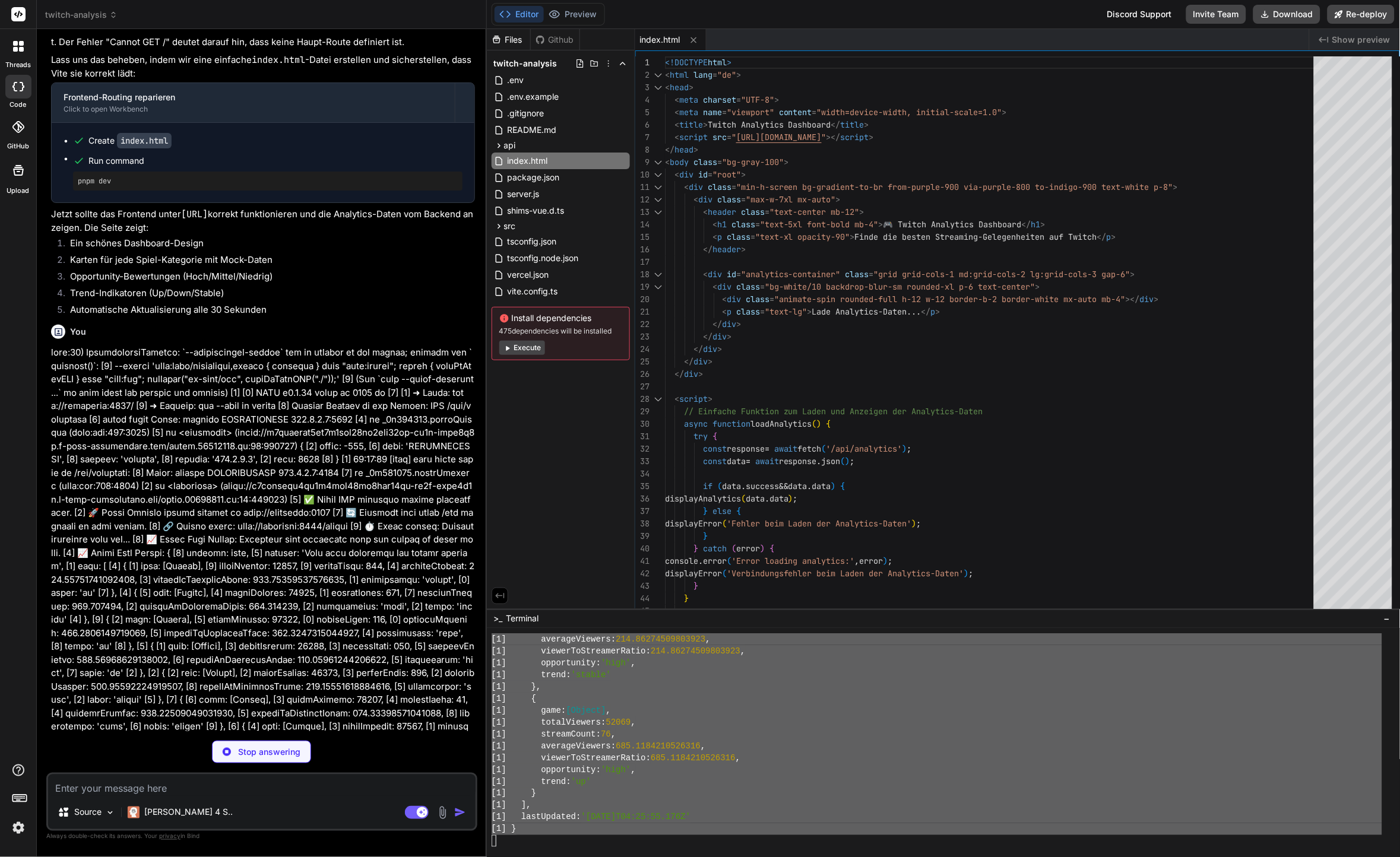
scroll to position [3289, 0]
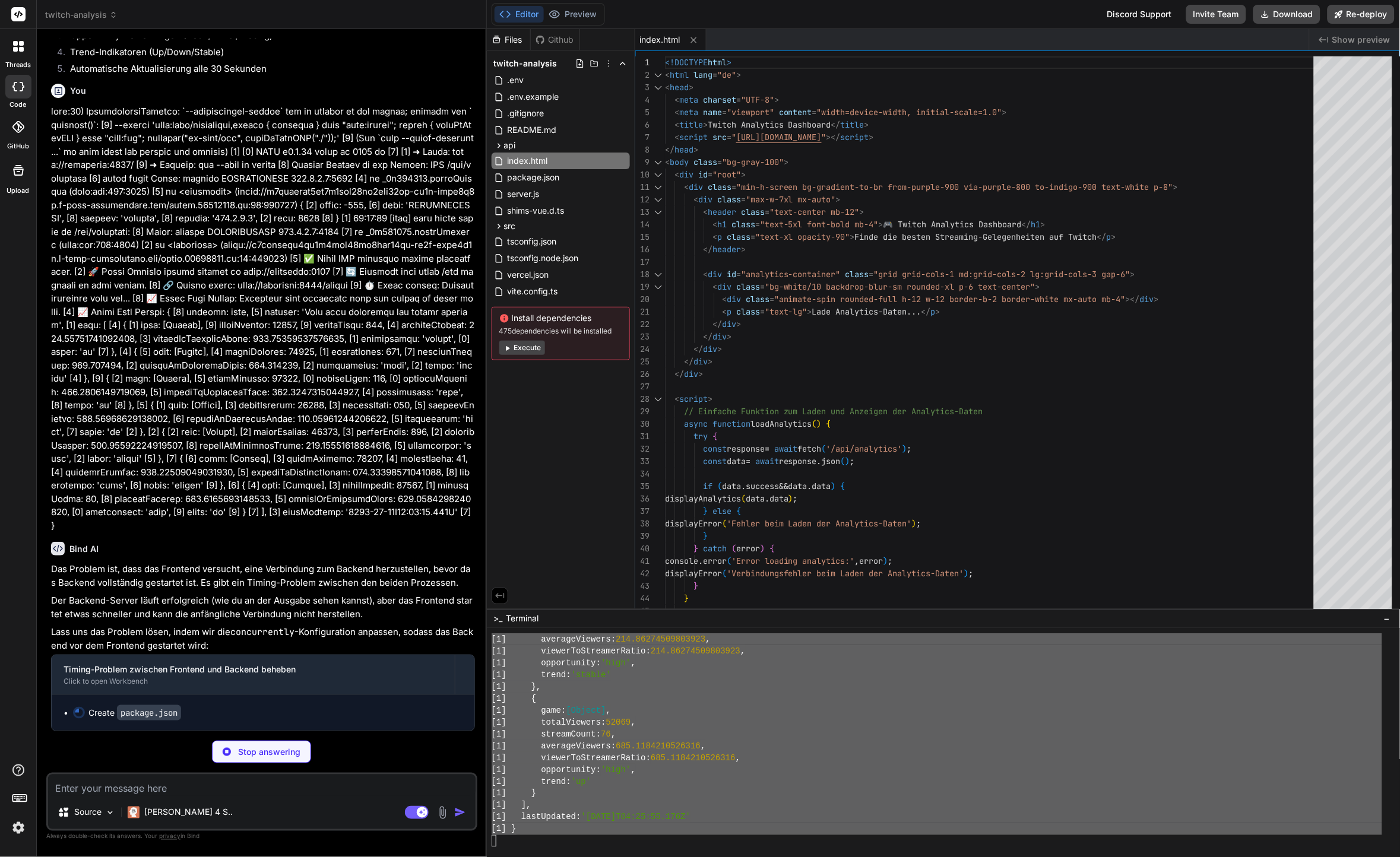
type textarea "x"
type textarea "}, "devDependencies": { "@types/node": "^20.8.0", "vite": "^4.5.0" } }"
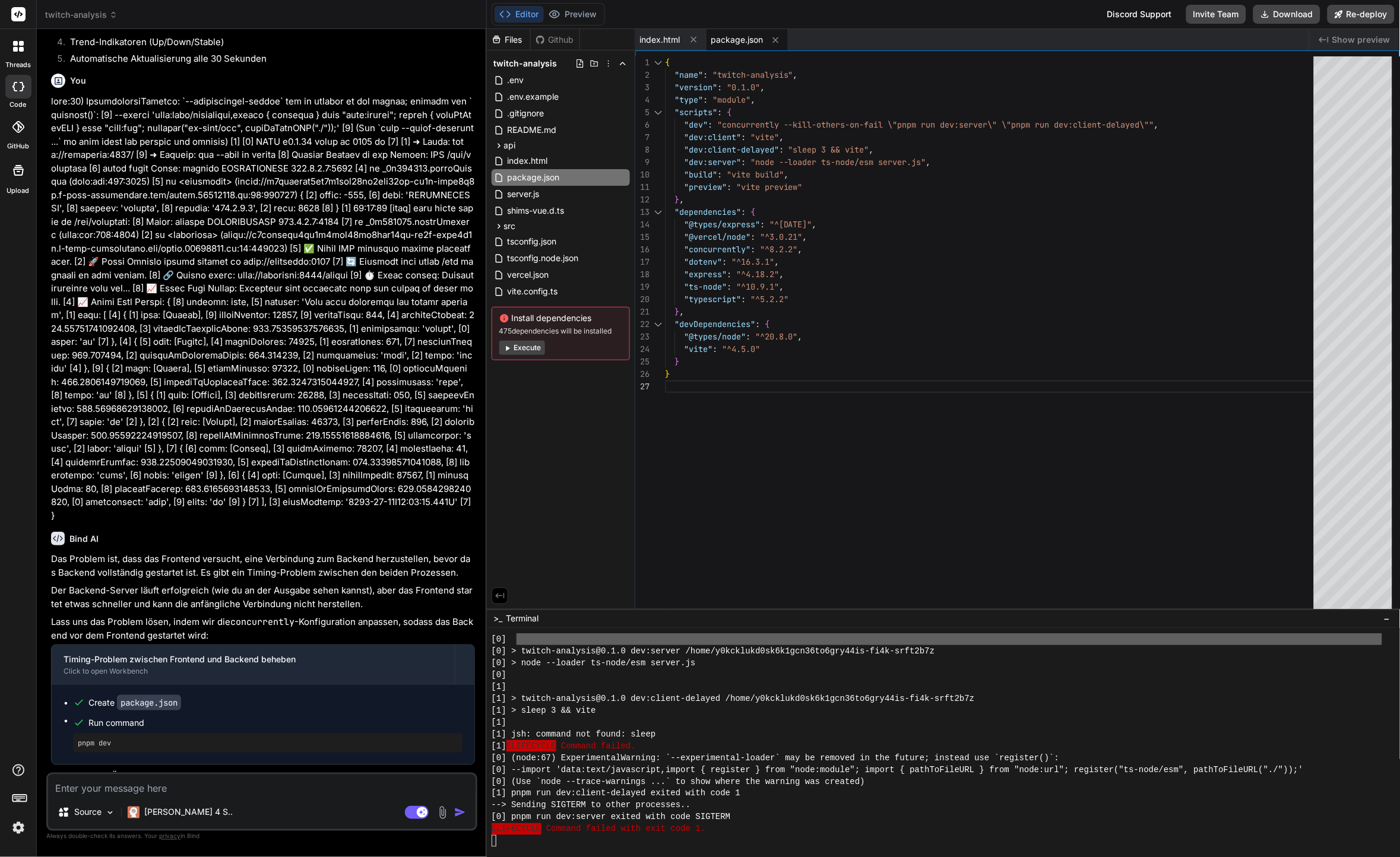
scroll to position [3122, 0]
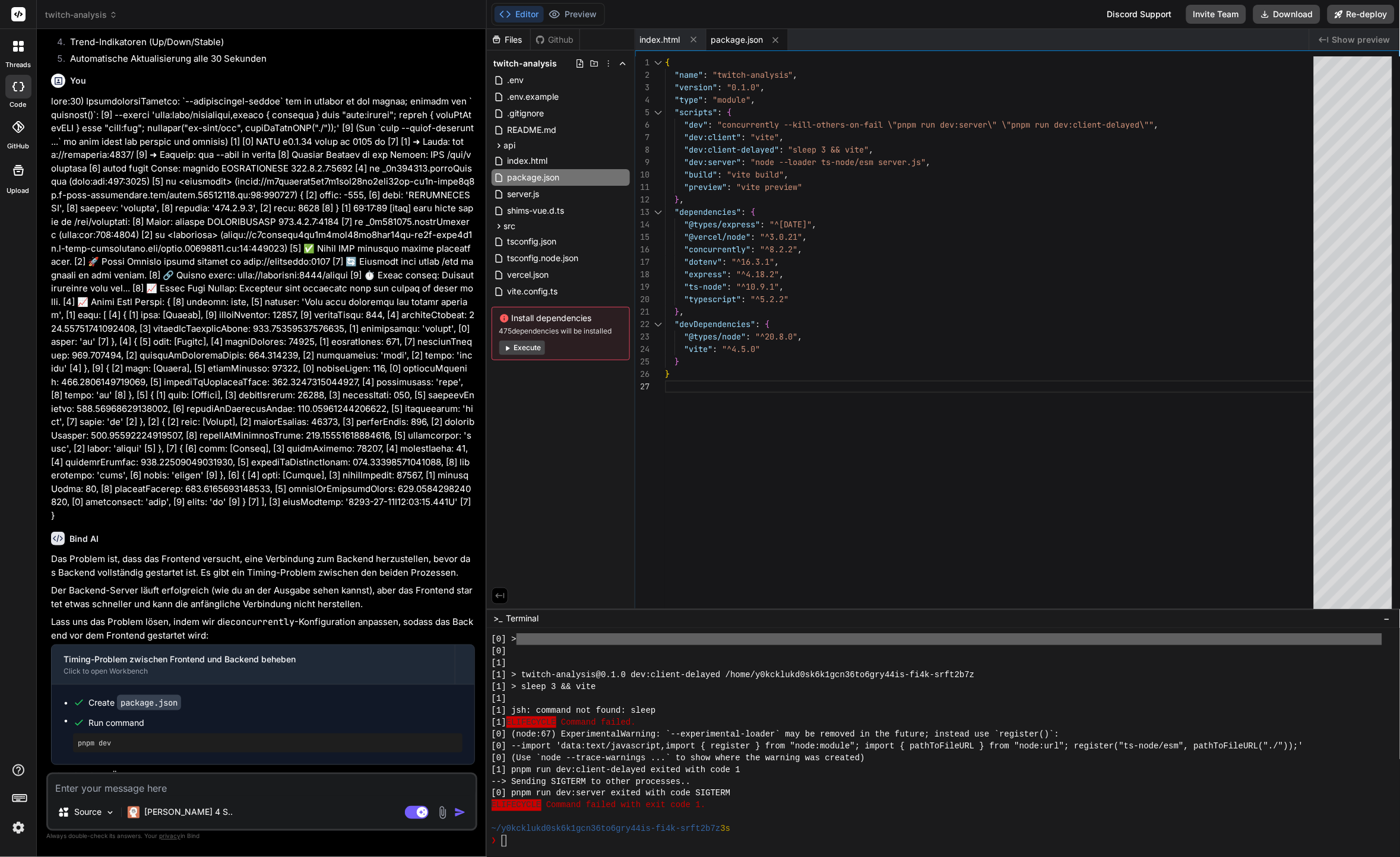
type textarea "x"
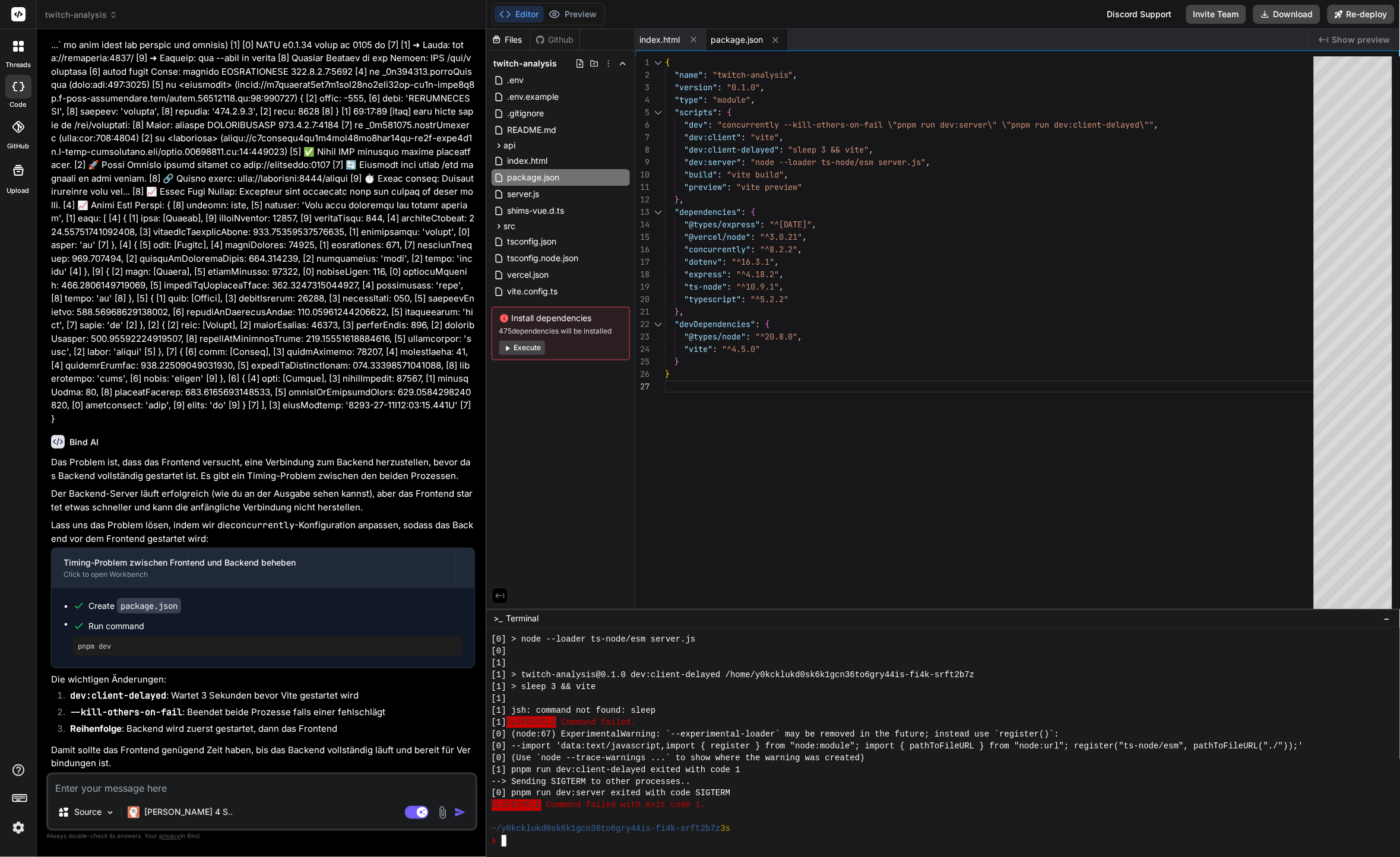
click at [660, 708] on div "[1] jsh: command not found: sleep" at bounding box center [937, 711] width 891 height 12
click at [665, 179] on div "{ "name" : "twitch-analysis" , "version" : "0.1.0" , "type" : "module" , "scrip…" at bounding box center [993, 335] width 656 height 558
type textarea "{ "name": "twitch-analysis", "version": "0.1.0", "type": "module", "scripts": {…"
click at [697, 164] on div "{ "name" : "twitch-analysis" , "version" : "0.1.0" , "type" : "module" , "scrip…" at bounding box center [993, 335] width 656 height 558
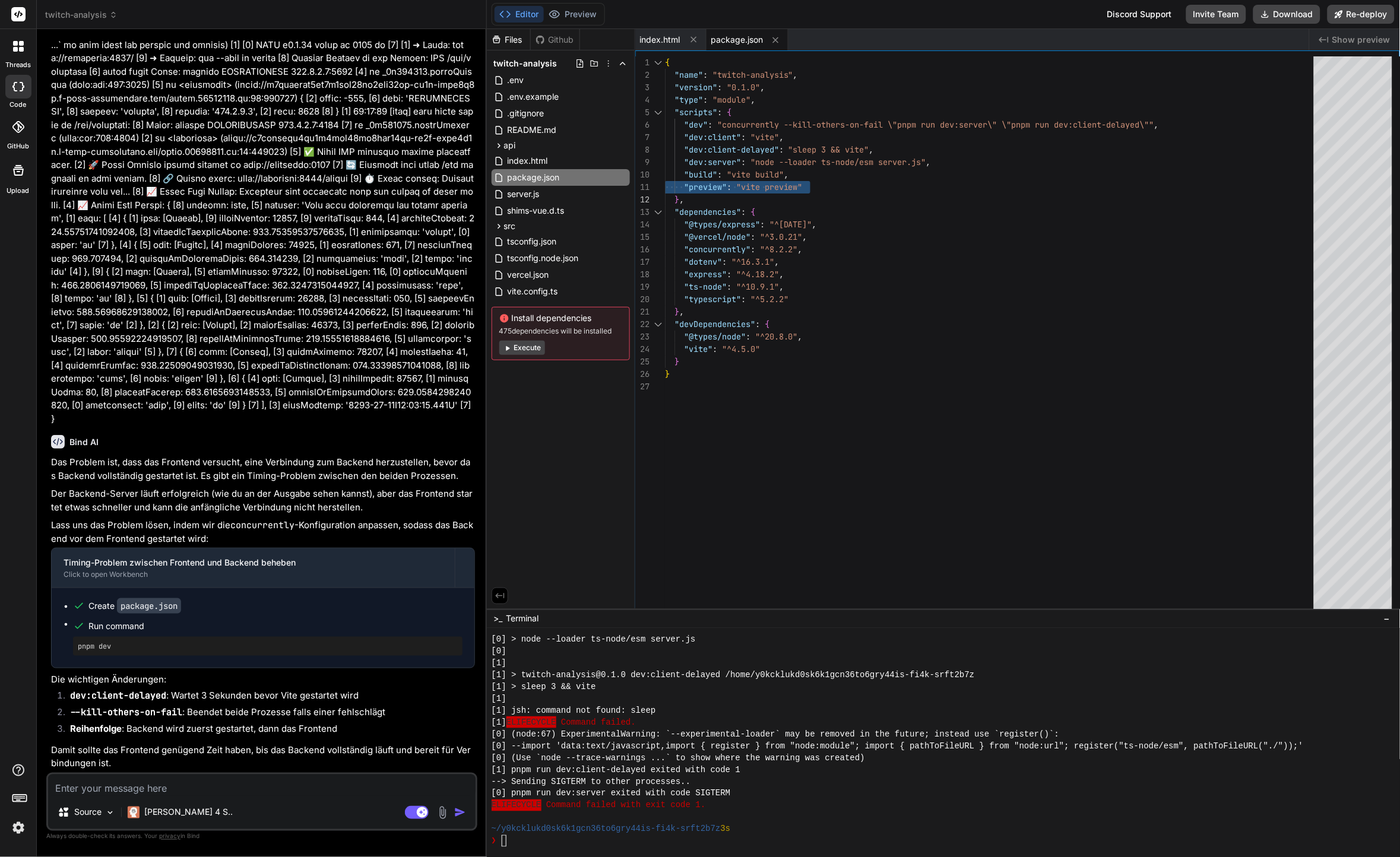
scroll to position [112, 0]
click at [341, 637] on div "pnpm dev" at bounding box center [267, 646] width 389 height 19
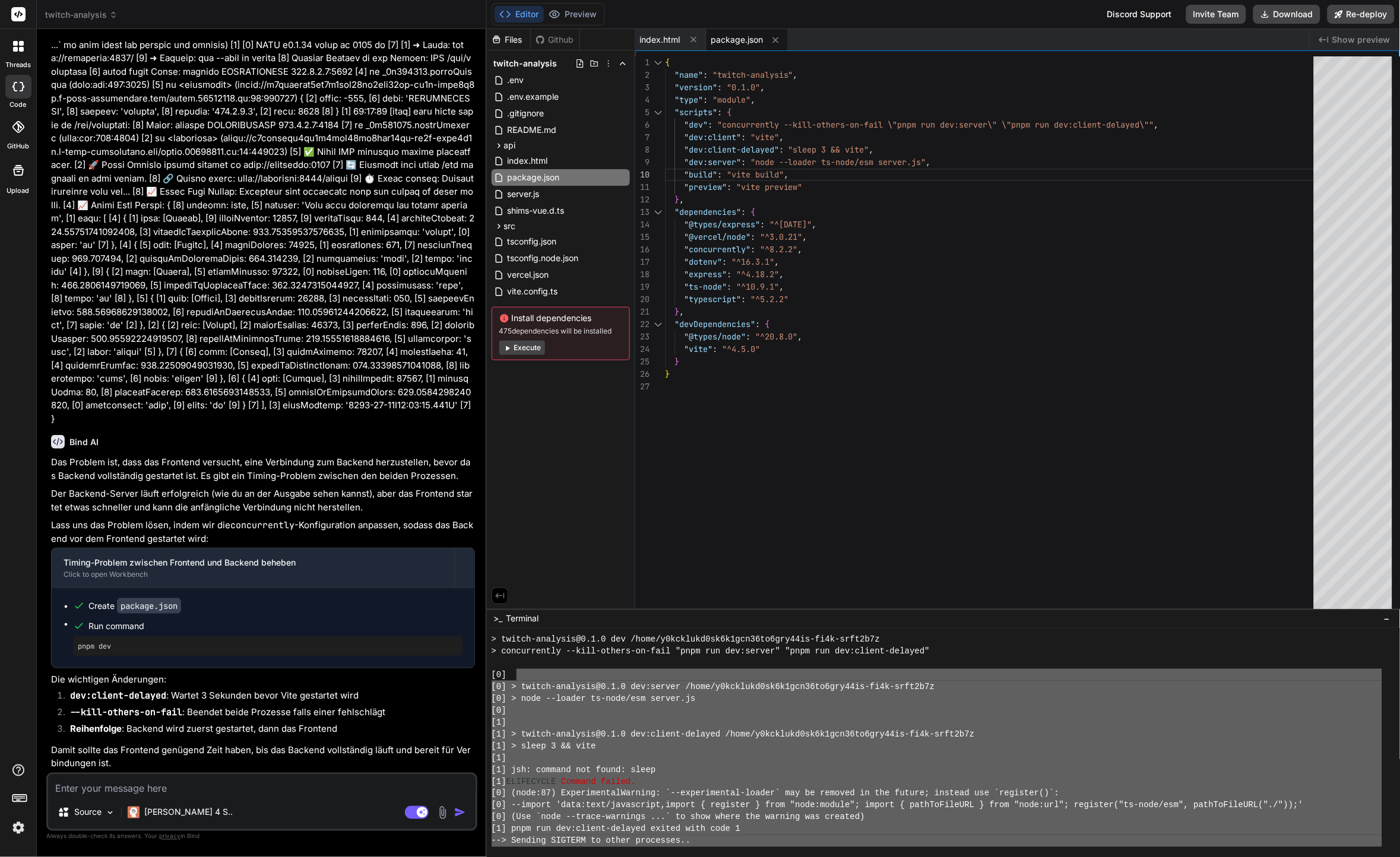
scroll to position [3263, 0]
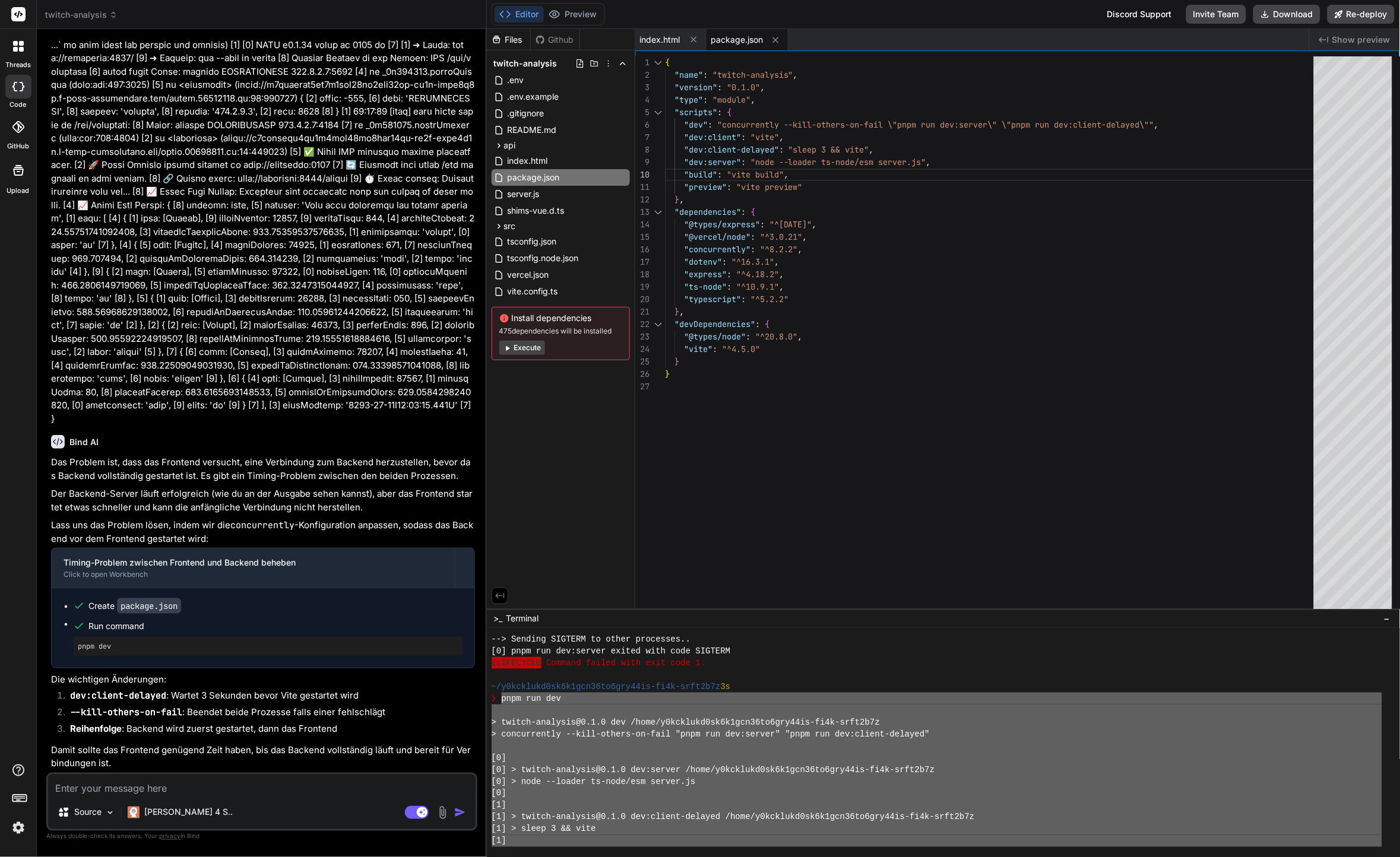
drag, startPoint x: 729, startPoint y: 810, endPoint x: 508, endPoint y: 703, distance: 245.5
click at [504, 700] on div "--> Sending SIGTERM to other processes.. [0] pnpm run dev:server exited with co…" at bounding box center [937, 739] width 891 height 214
click at [400, 813] on div "Source Claude 4 S.." at bounding box center [262, 815] width 427 height 29
click at [405, 813] on icon at bounding box center [416, 813] width 23 height 14
type textarea "x"
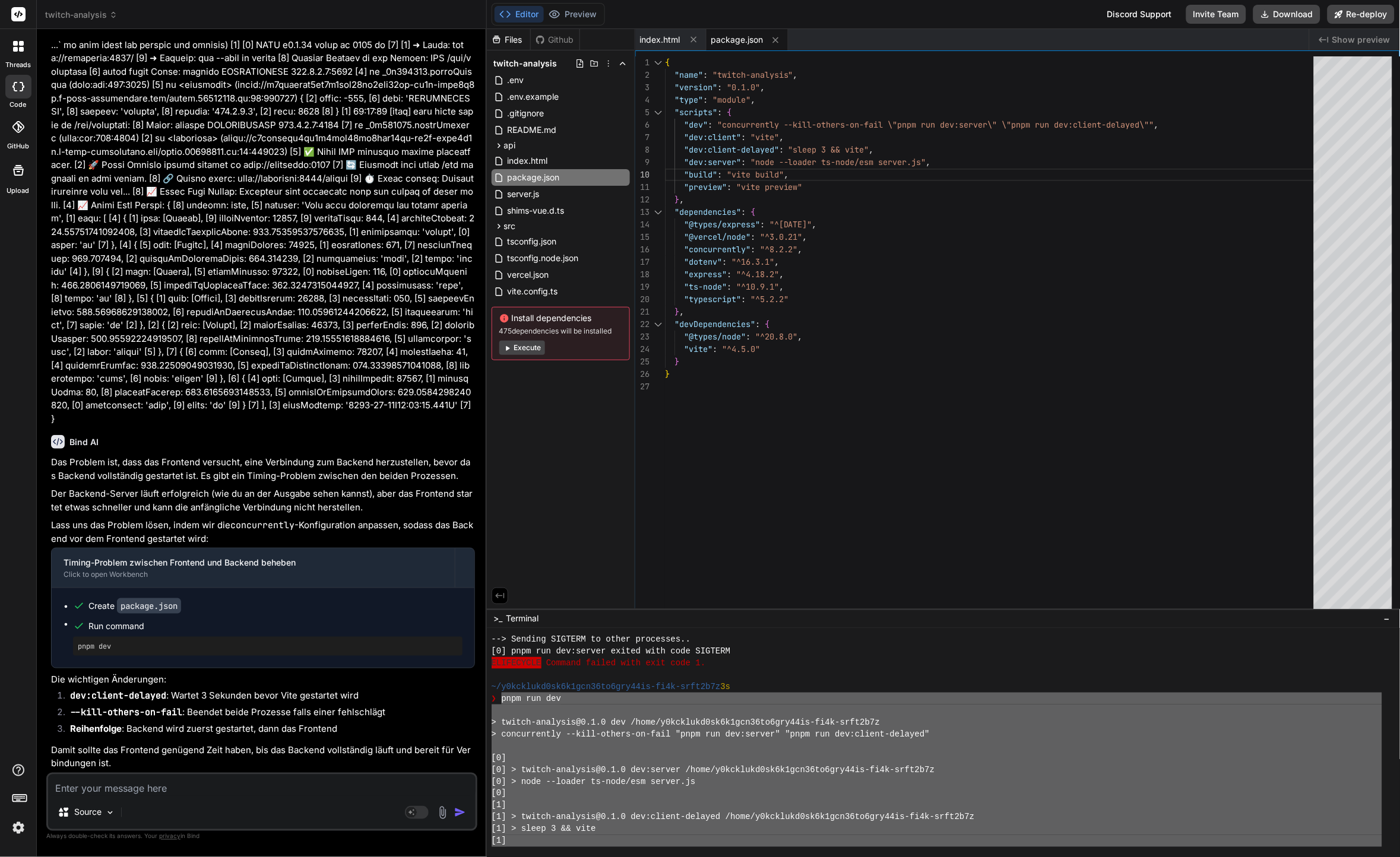
click at [391, 790] on textarea at bounding box center [262, 785] width 427 height 22
paste textarea "pnpm run dev > twitch-analysis@0.1.0 dev /home/y0kcklukd0sk6k1gcn36to6gry44is-f…"
type textarea "pnpm run dev > twitch-analysis@0.1.0 dev /home/y0kcklukd0sk6k1gcn36to6gry44is-f…"
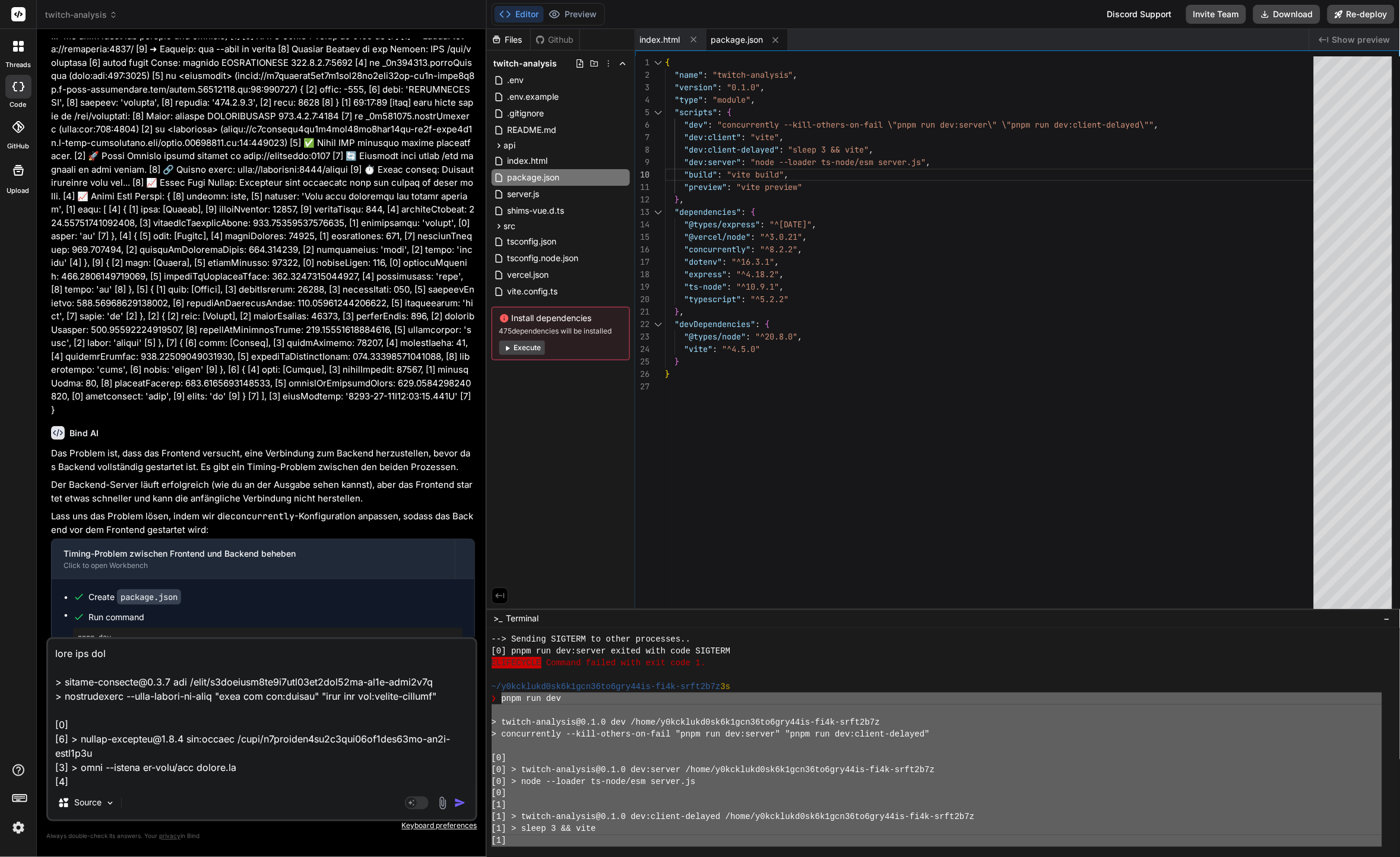
scroll to position [228, 0]
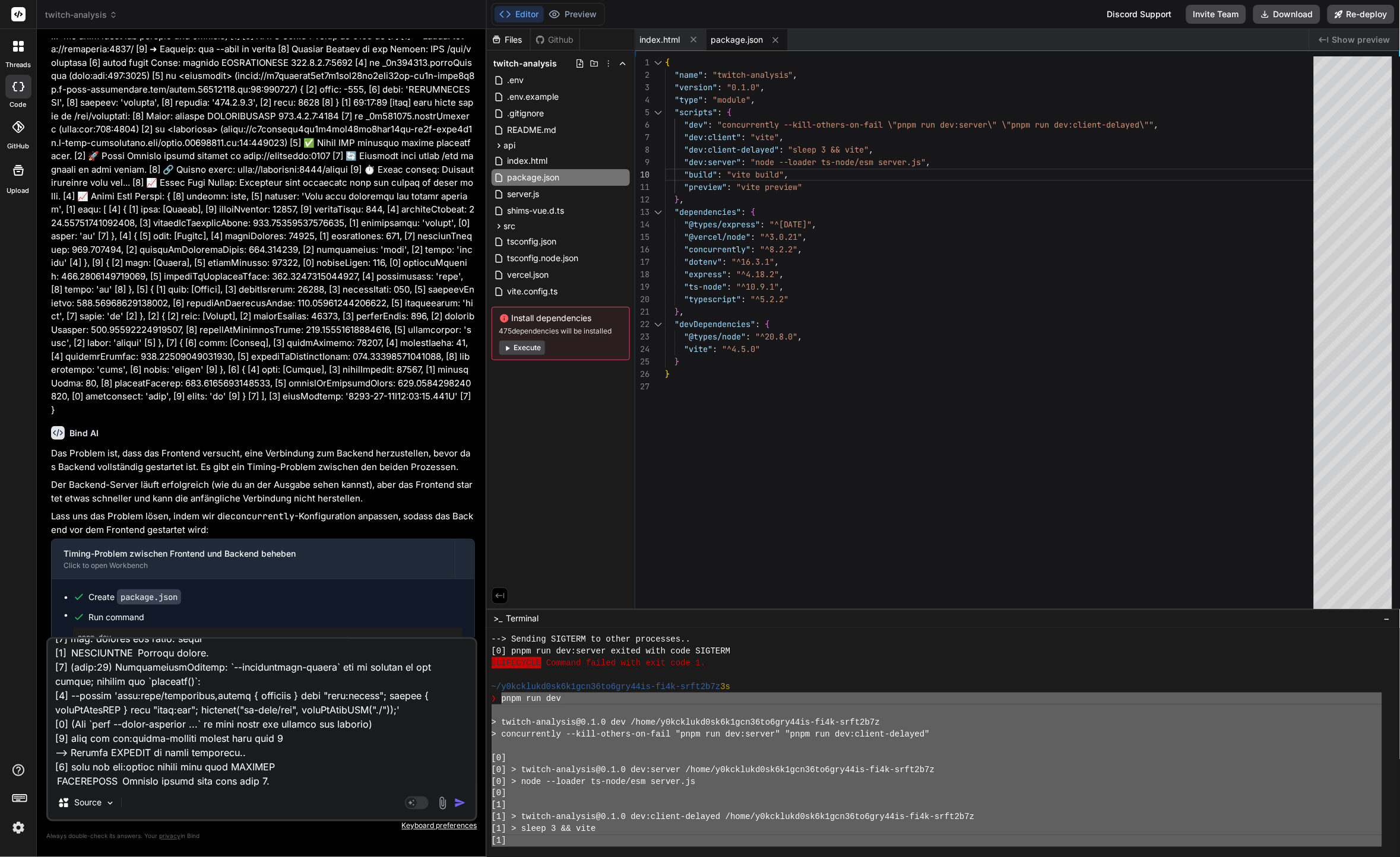
type textarea "x"
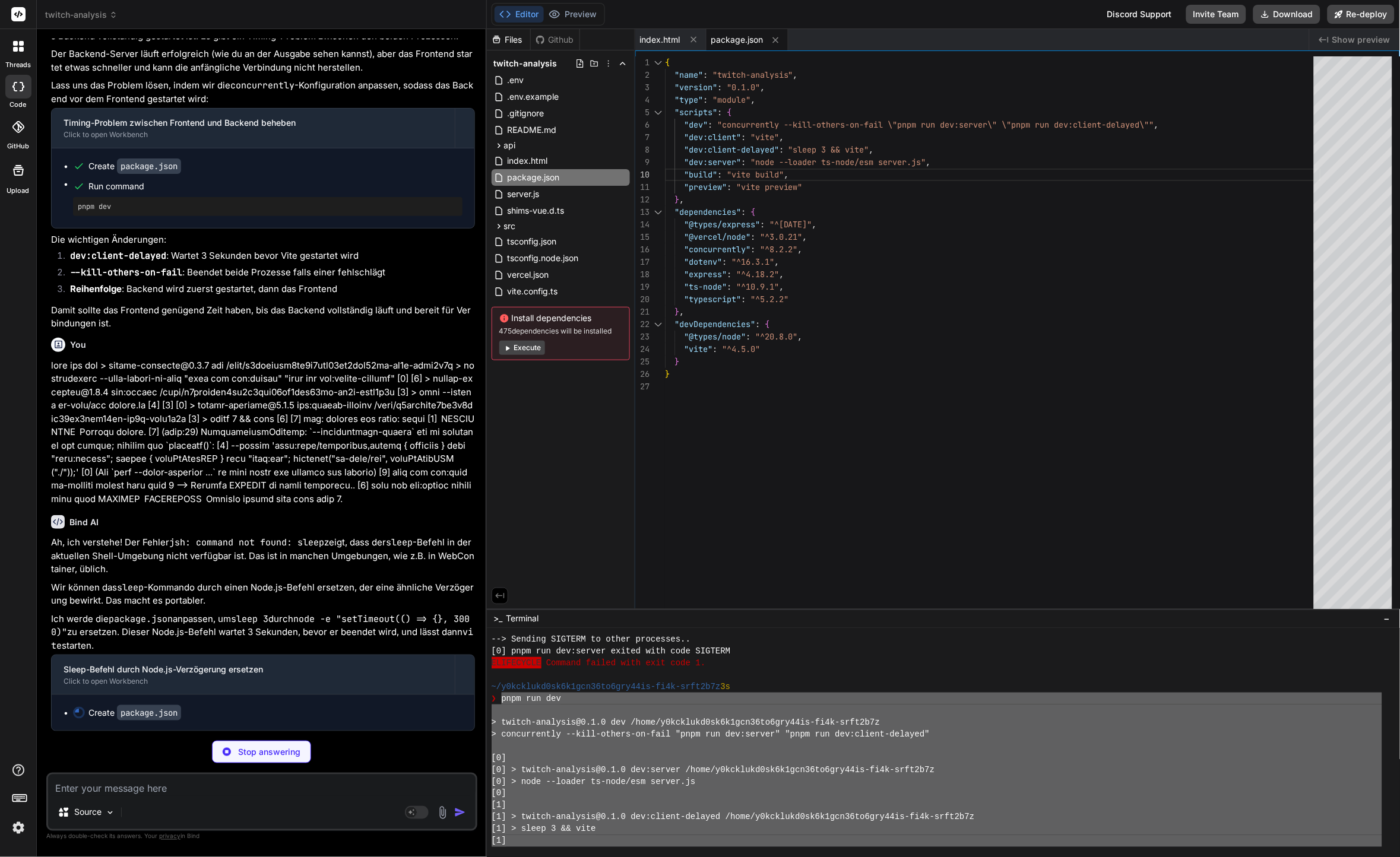
scroll to position [3835, 0]
type textarea "x"
type textarea "}, "devDependencies": { "@types/node": "^20.8.0", "vite": "^4.5.0" } }"
type textarea "x"
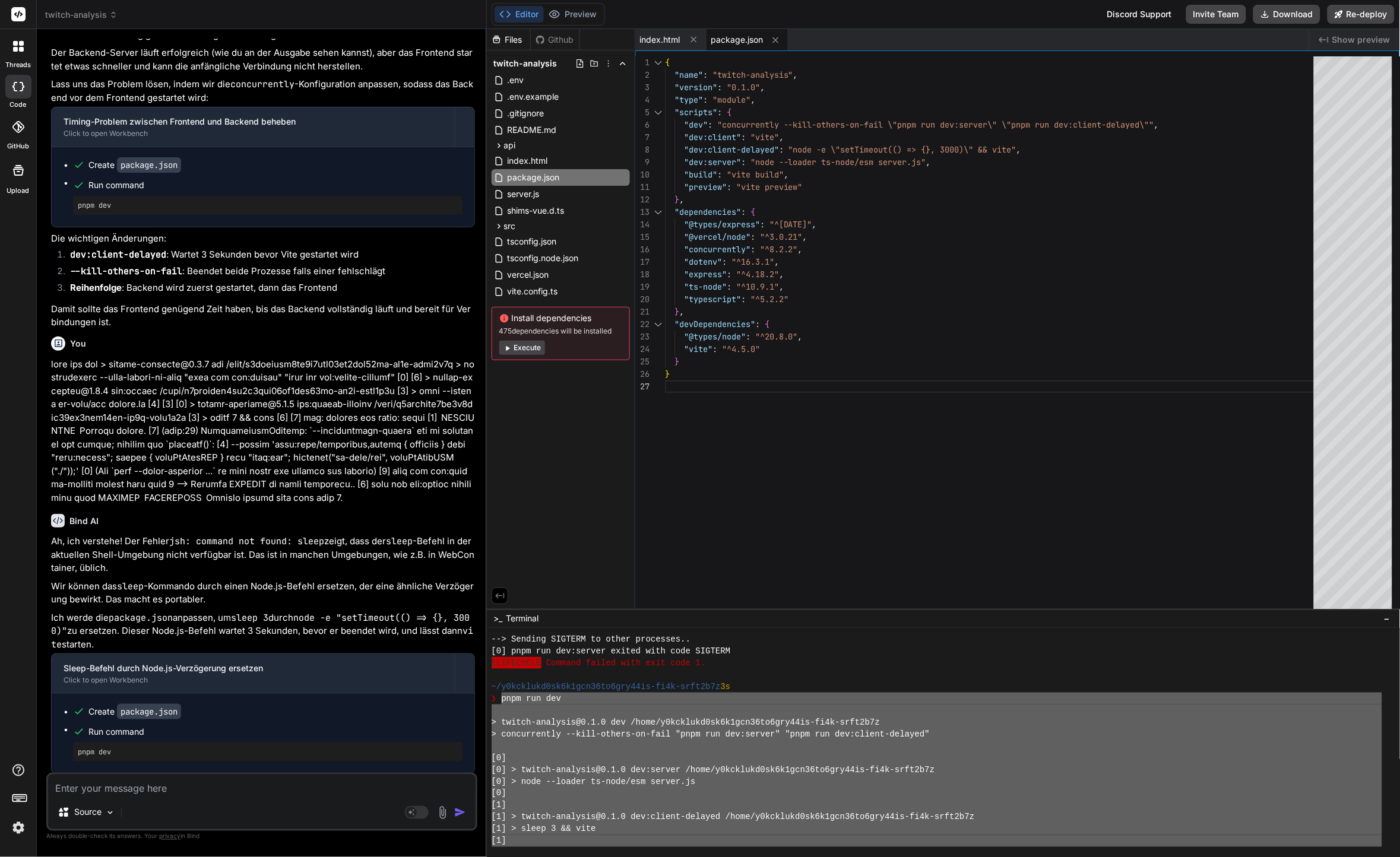
scroll to position [3871, 0]
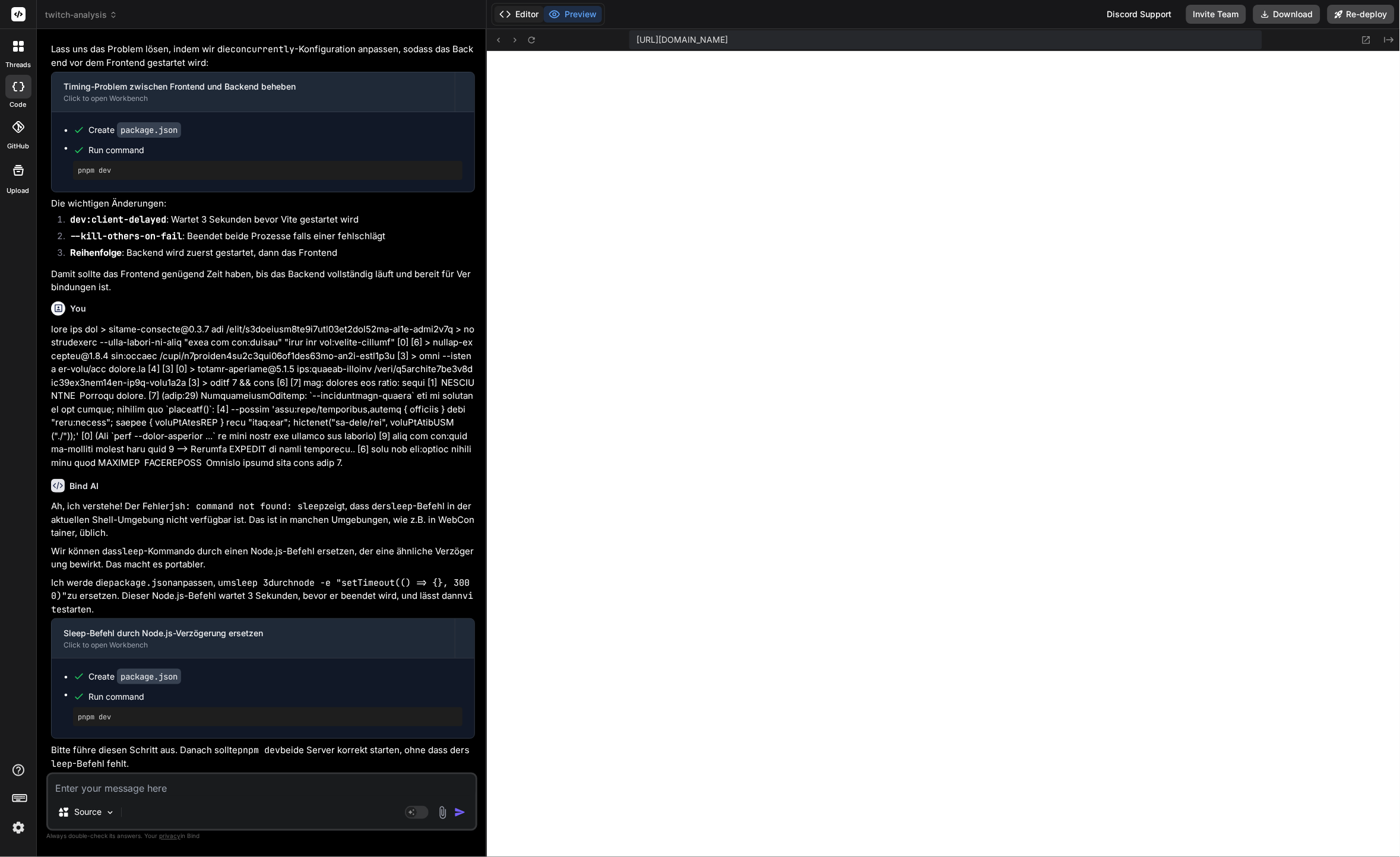
click at [523, 15] on button "Editor" at bounding box center [519, 14] width 49 height 16
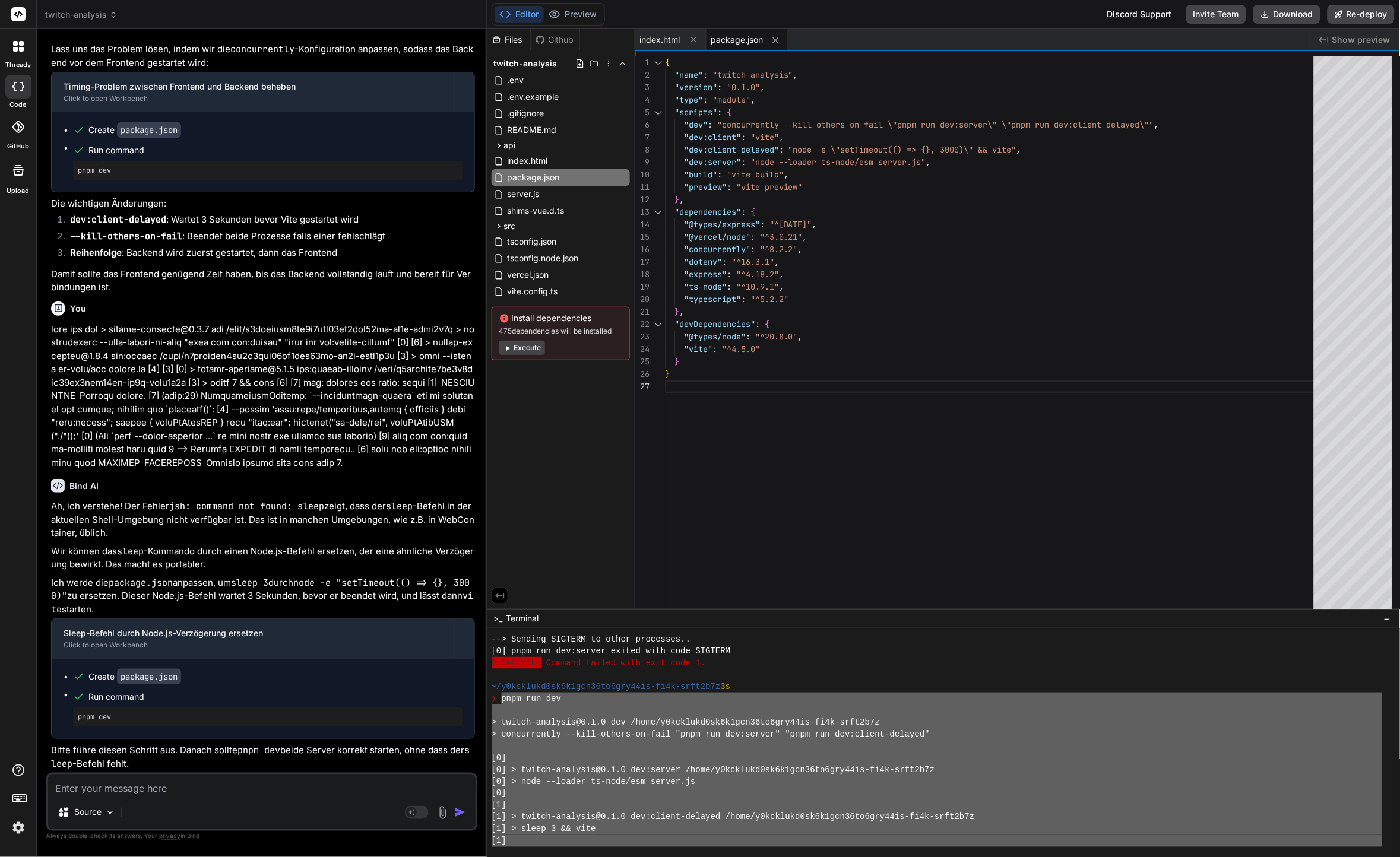
click at [789, 758] on div "[0]" at bounding box center [937, 758] width 891 height 12
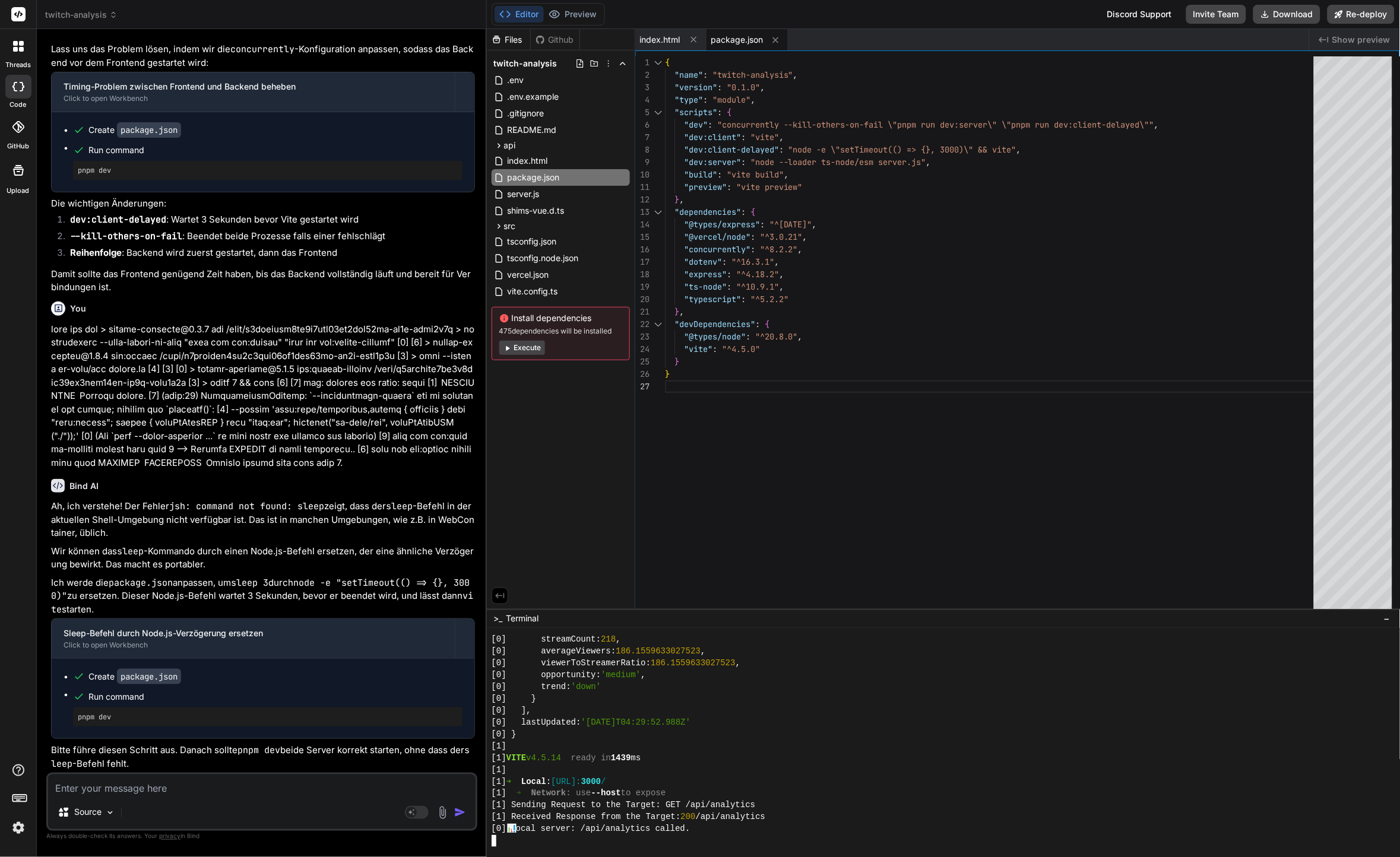
scroll to position [4642, 0]
click at [575, 3] on div "Editor Preview" at bounding box center [548, 14] width 113 height 22
click at [576, 3] on div "Editor Preview" at bounding box center [548, 14] width 113 height 22
click at [576, 9] on button "Preview" at bounding box center [573, 14] width 58 height 16
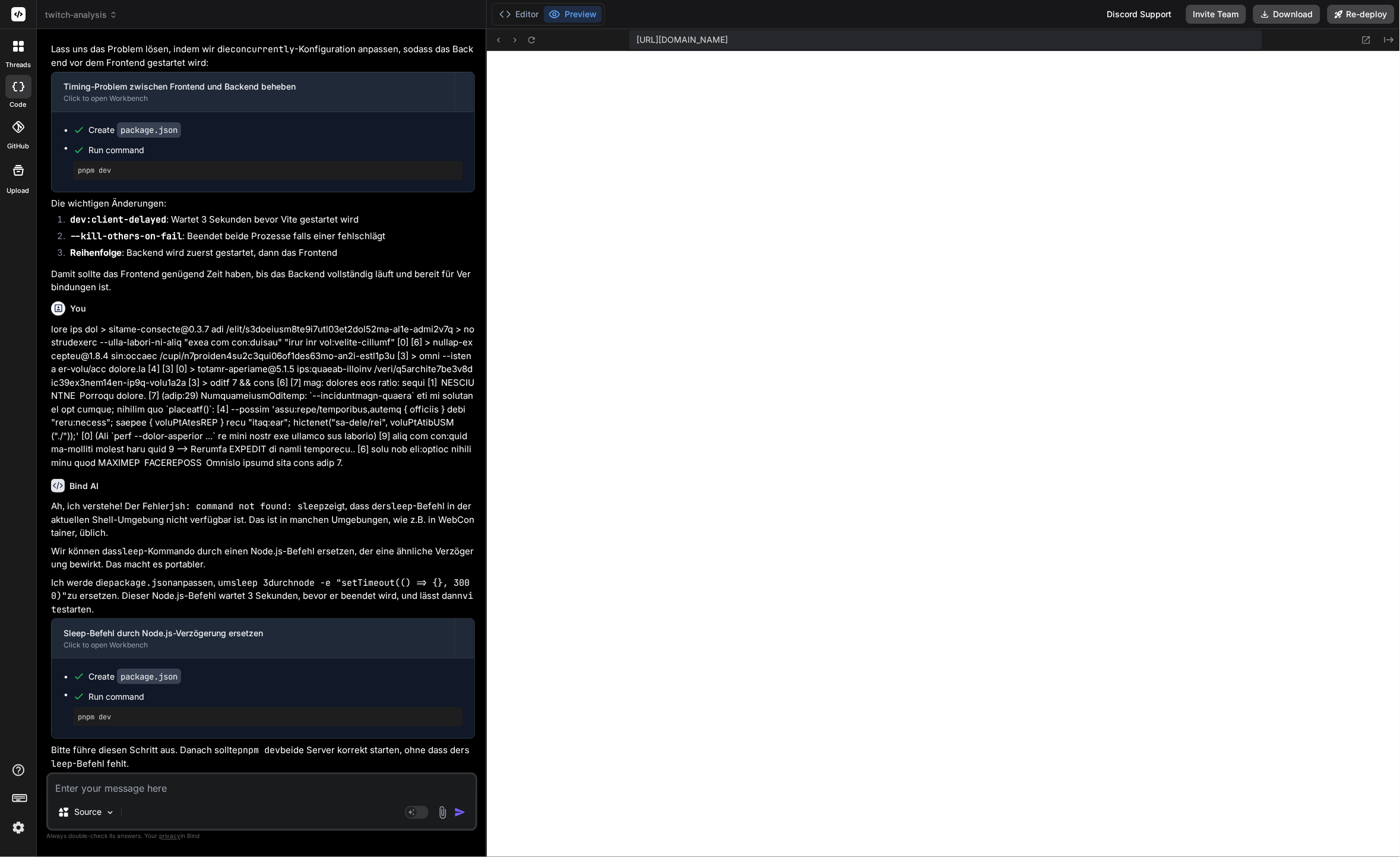
click at [247, 777] on textarea at bounding box center [262, 785] width 427 height 22
type textarea "J"
type textarea "x"
type textarea "Ja"
type textarea "x"
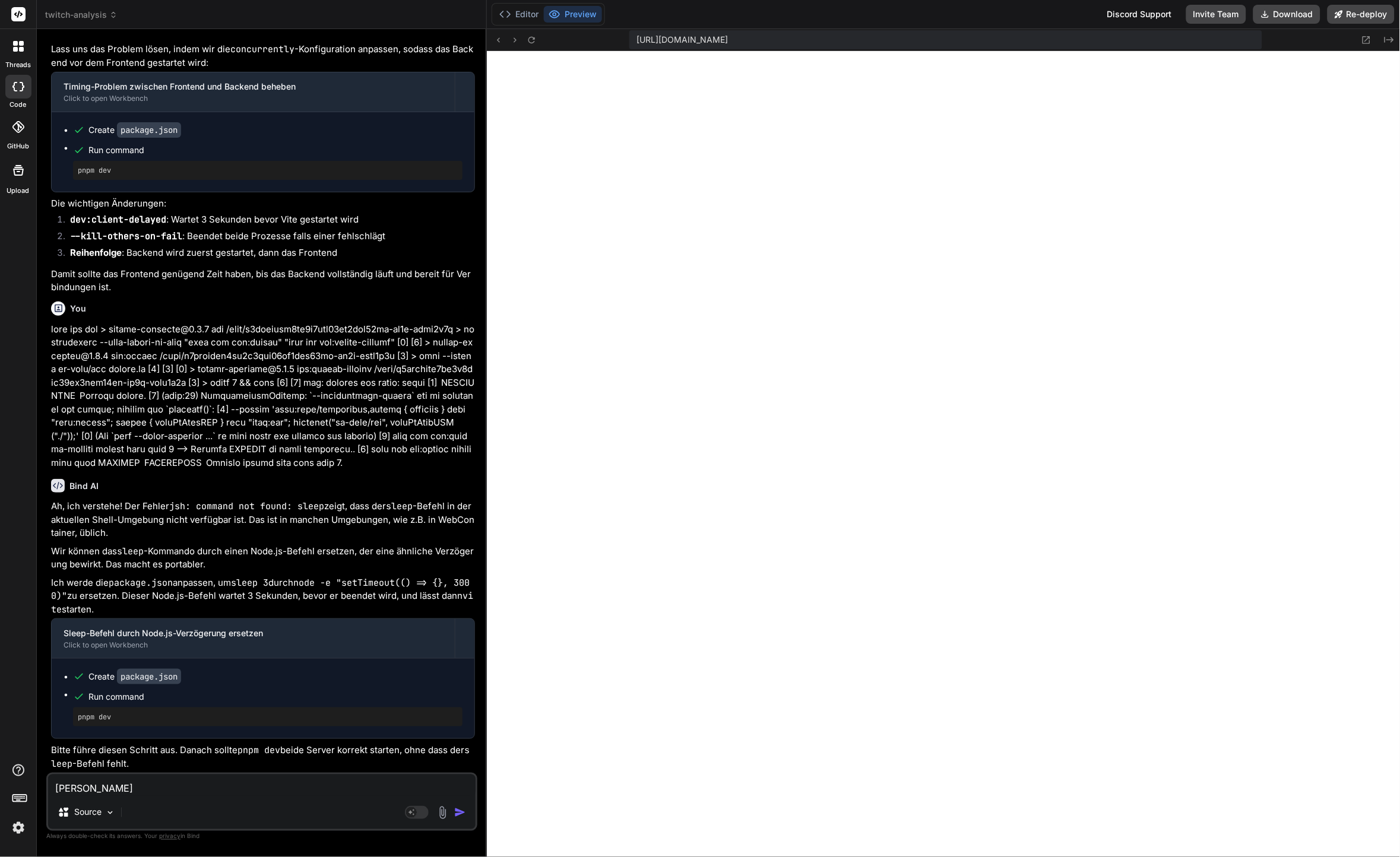
type textarea "Ja"
type textarea "x"
type textarea "Ja d"
type textarea "x"
type textarea "Ja da"
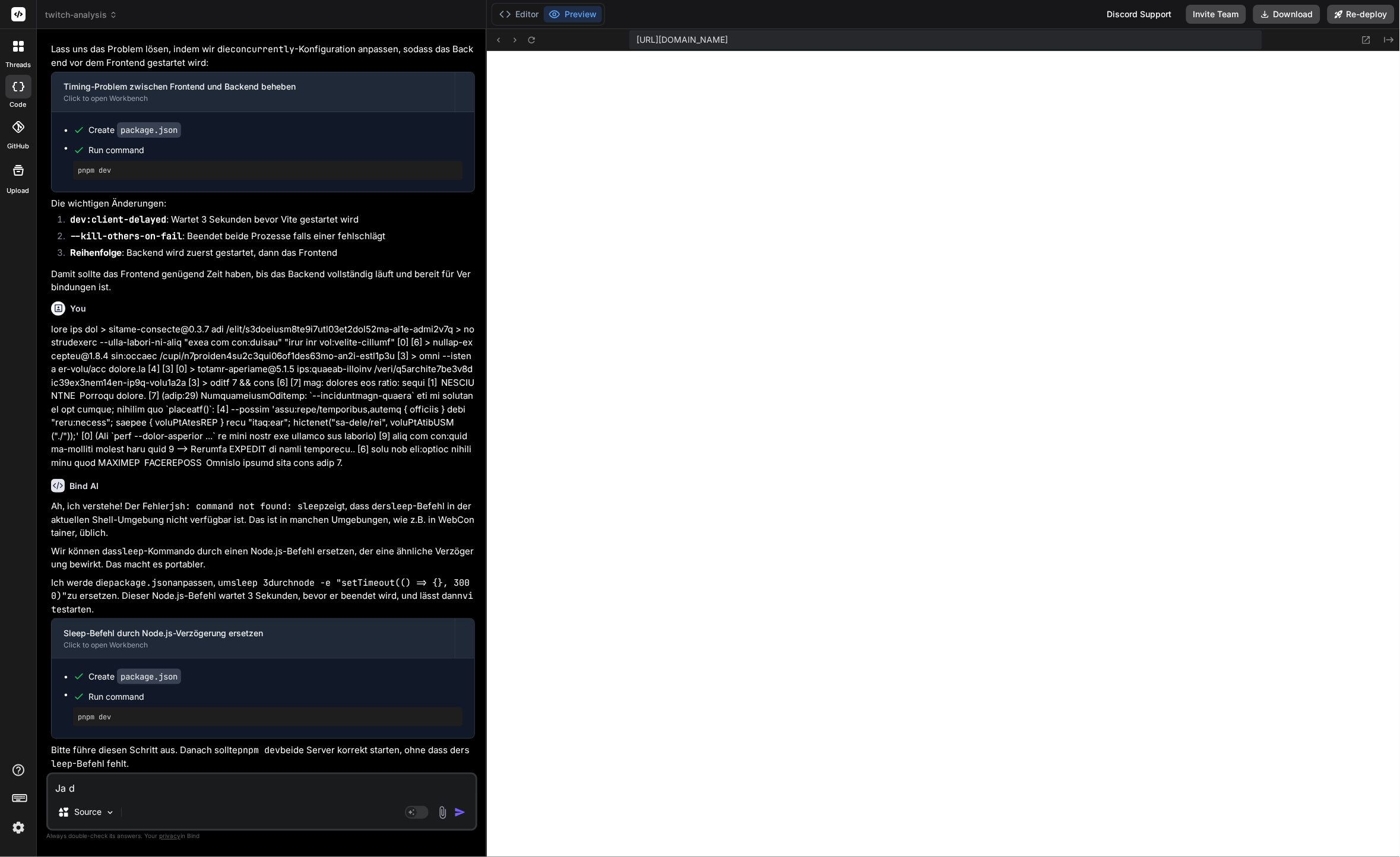
type textarea "x"
type textarea "Ja das"
type textarea "x"
type textarea "Ja das"
type textarea "x"
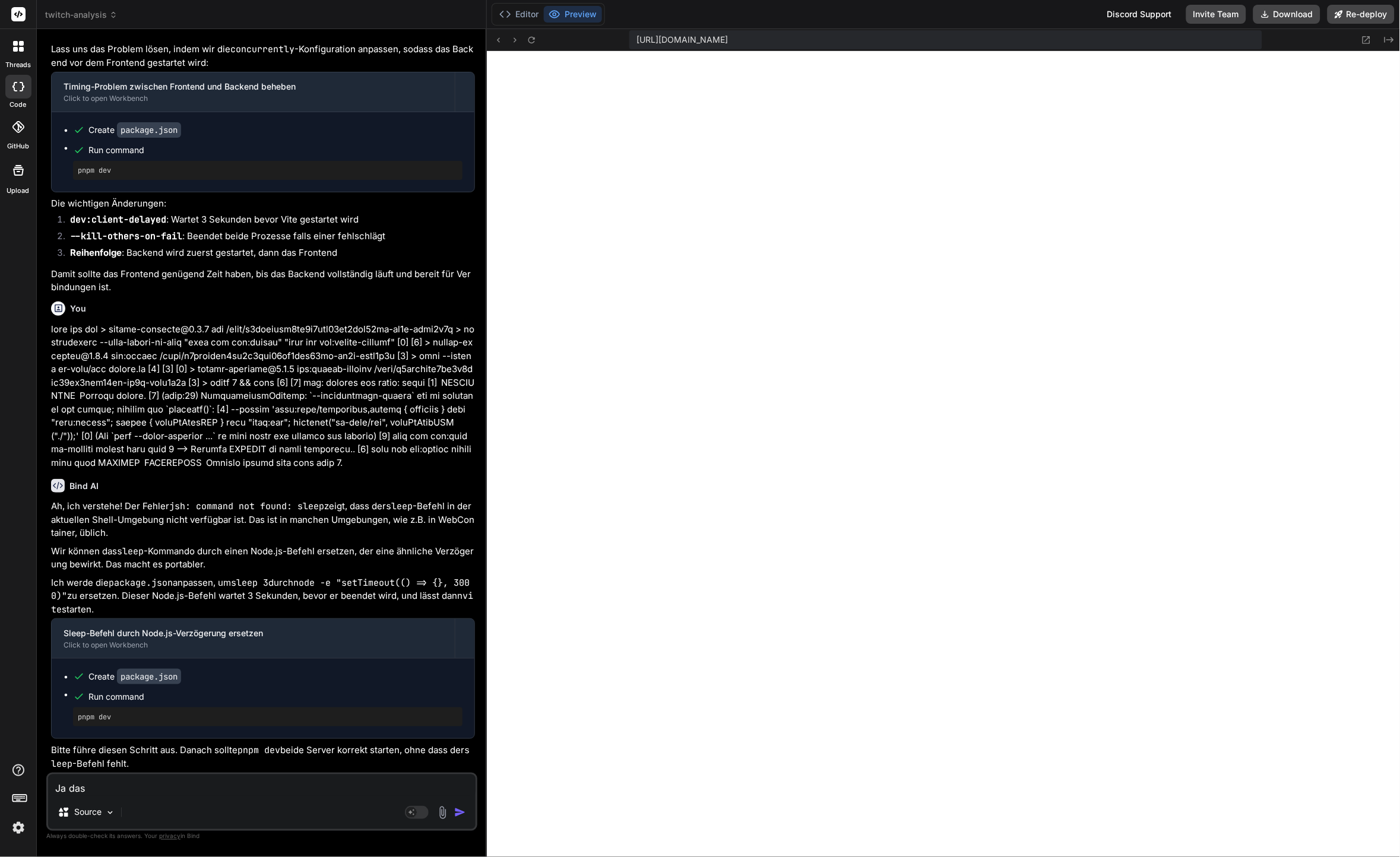
type textarea "Ja das F"
type textarea "x"
type textarea "Ja das Fr"
type textarea "x"
type textarea "Ja das Fro"
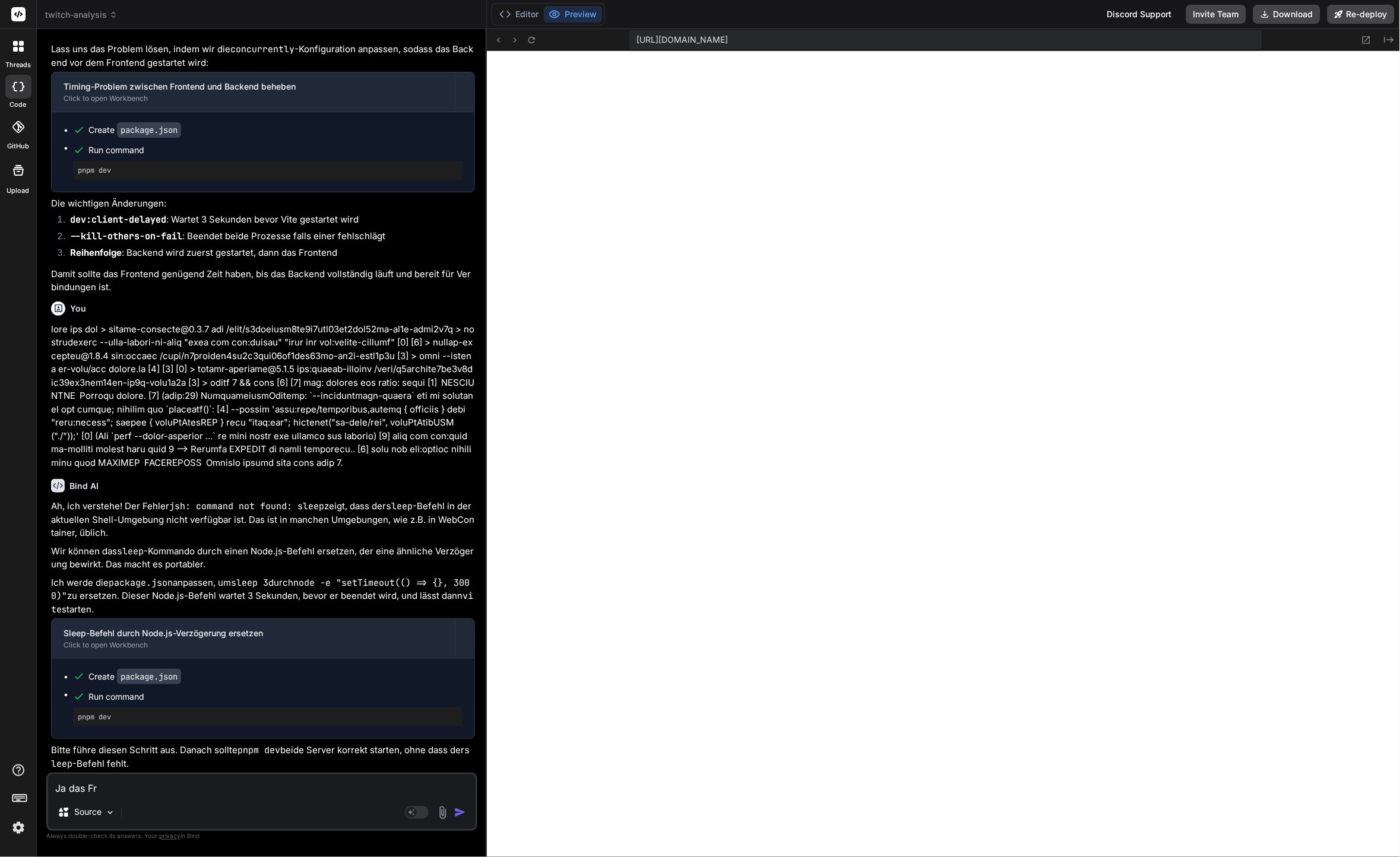
type textarea "x"
type textarea "Ja das Fron"
type textarea "x"
type textarea "Ja das Front"
type textarea "x"
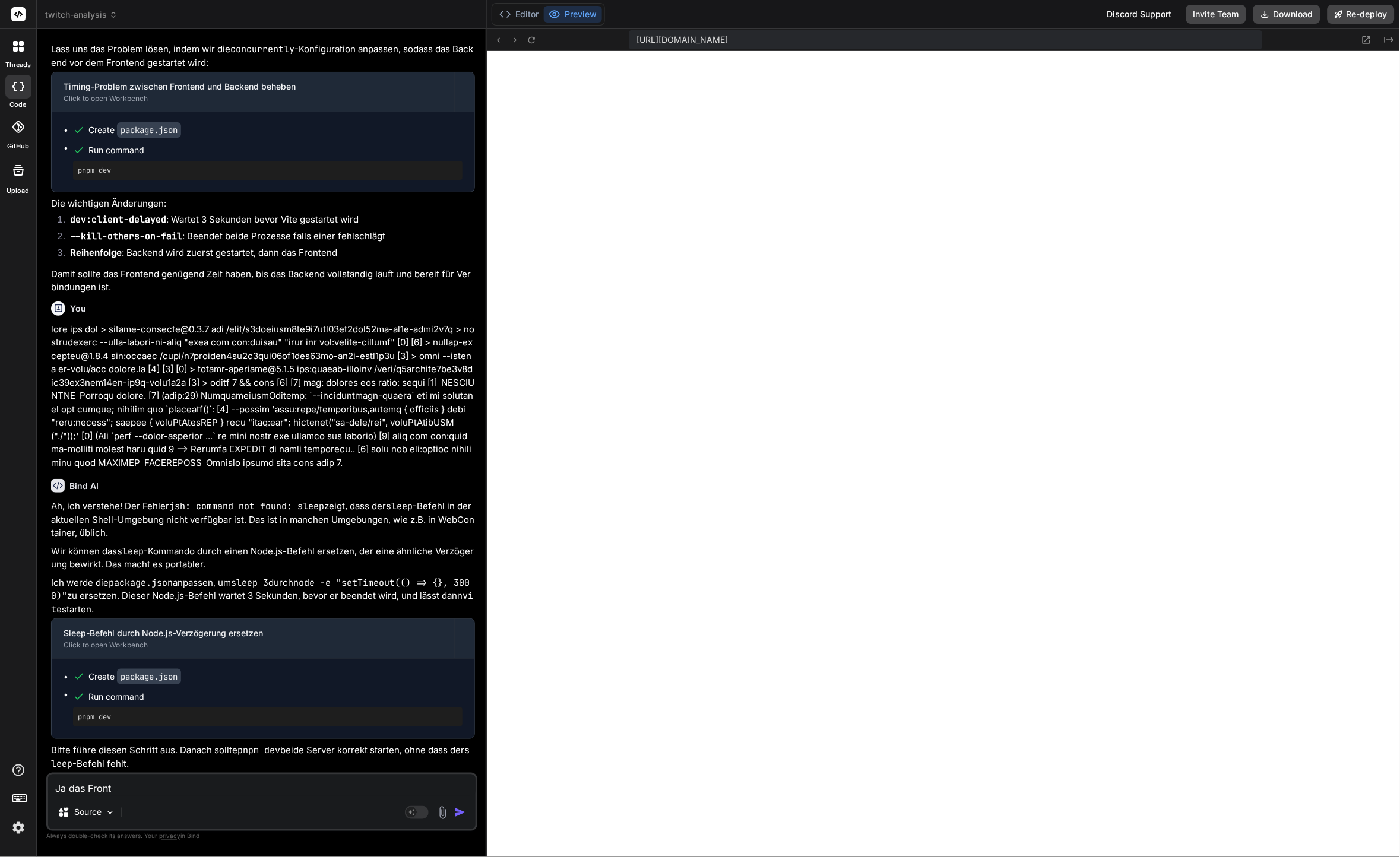
type textarea "Ja das Fronts"
type textarea "x"
type textarea "Ja das Frontse"
type textarea "x"
type textarea "Ja das"
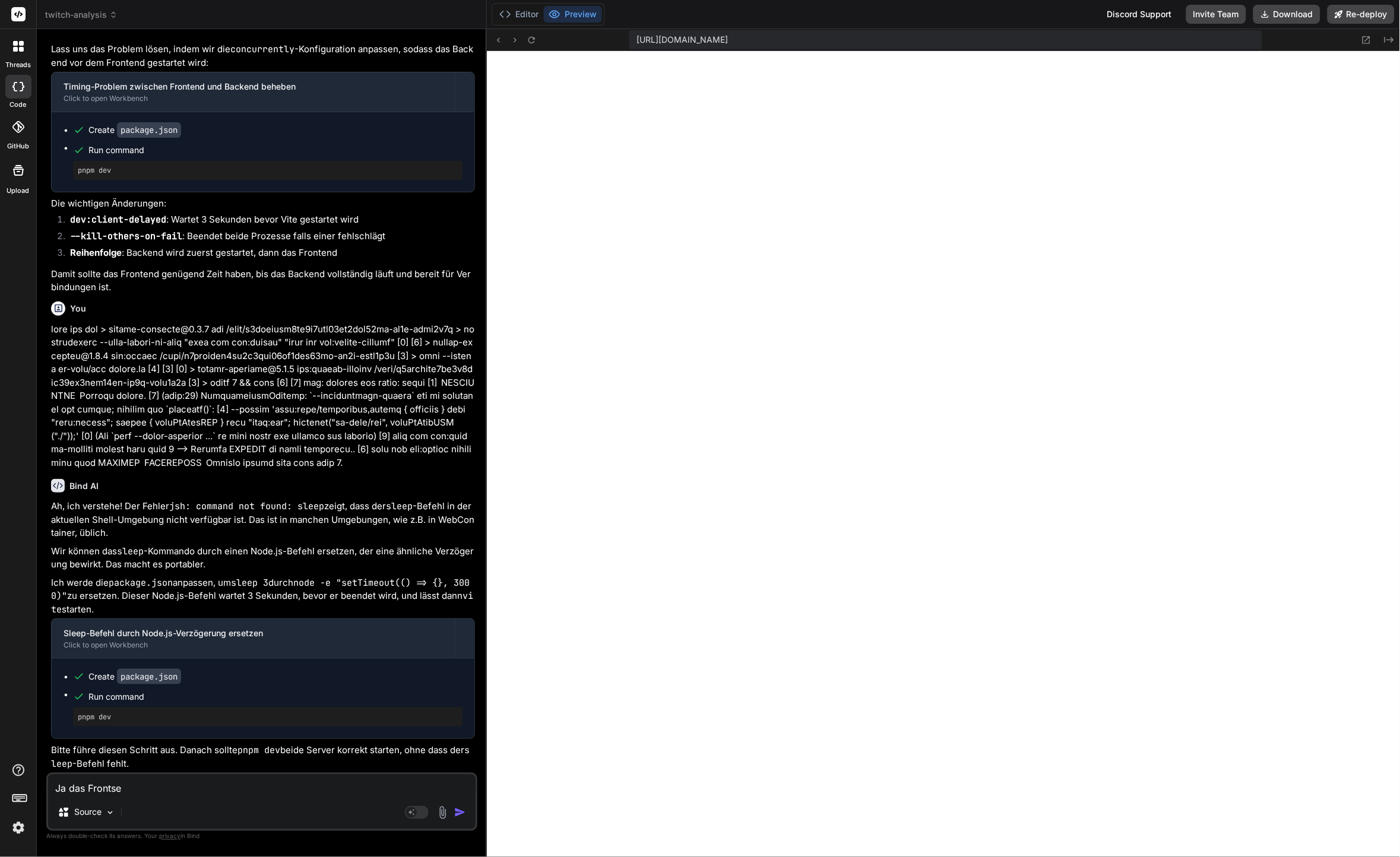
type textarea "x"
type textarea "Ja das F"
type textarea "x"
type textarea "Ja das Fr"
type textarea "x"
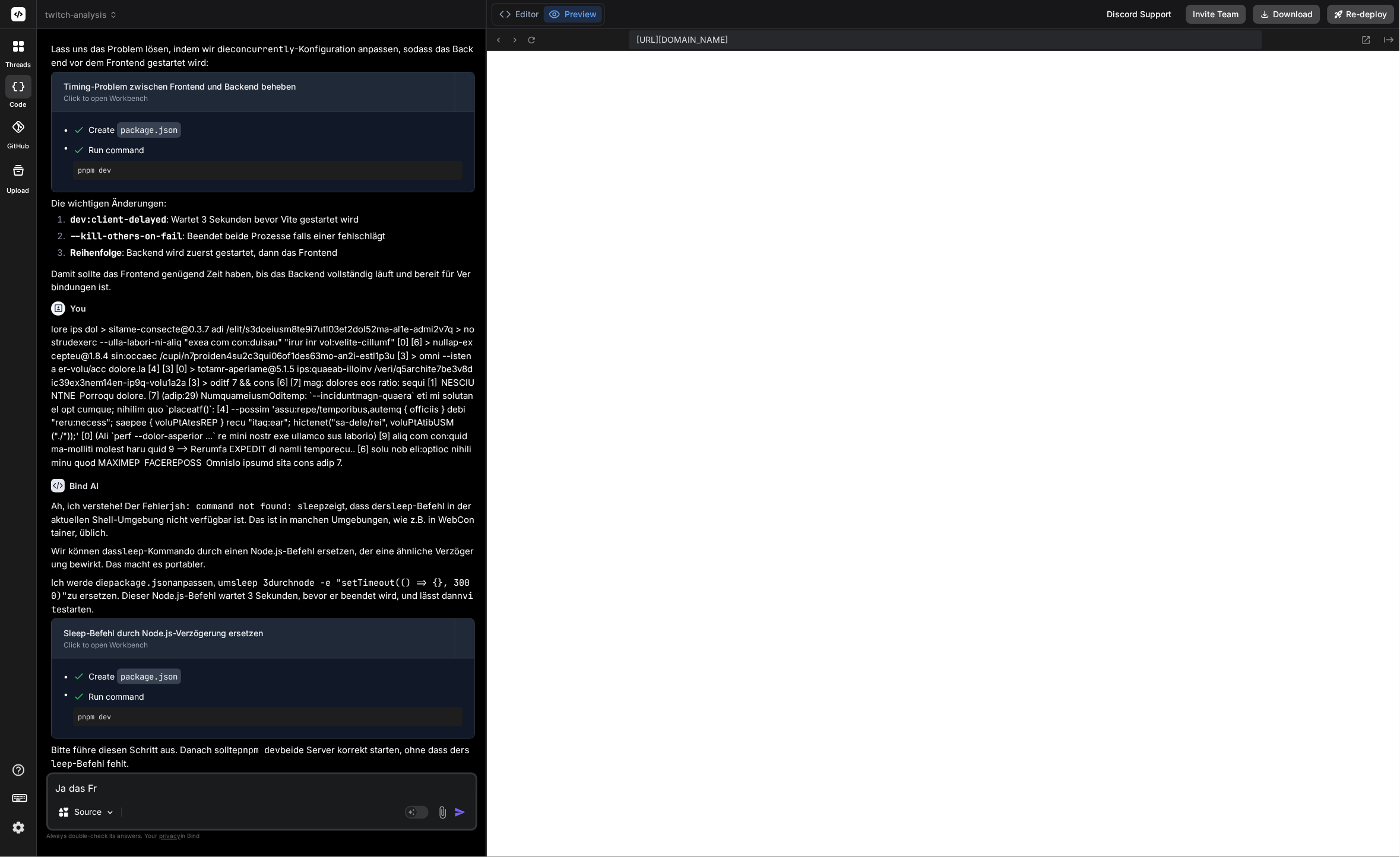
type textarea "Ja das Fro"
type textarea "x"
type textarea "Ja das Fron"
type textarea "x"
type textarea "Ja das Front"
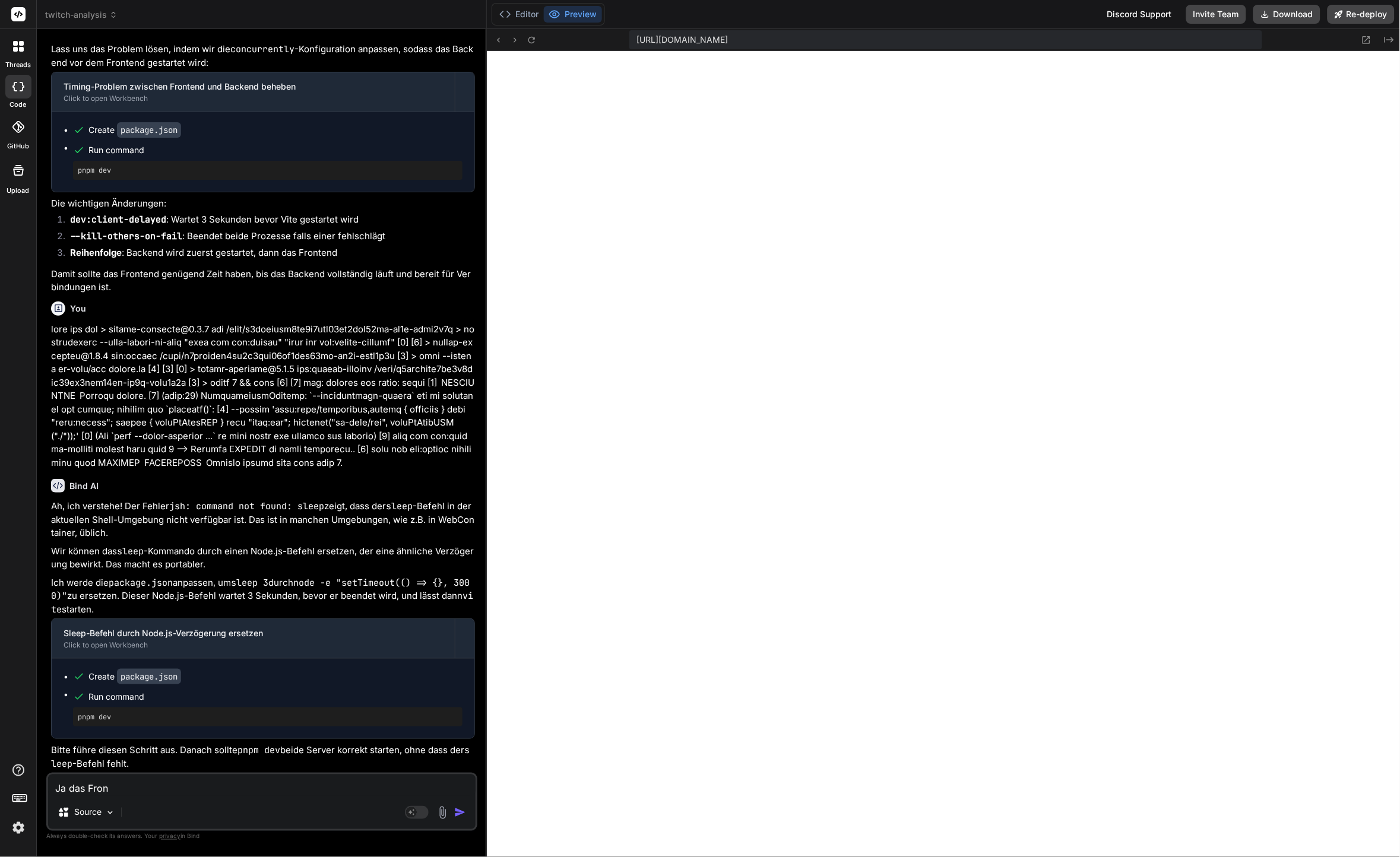
type textarea "x"
type textarea "Ja das Fronte"
type textarea "x"
type textarea "Ja das Fronten"
type textarea "x"
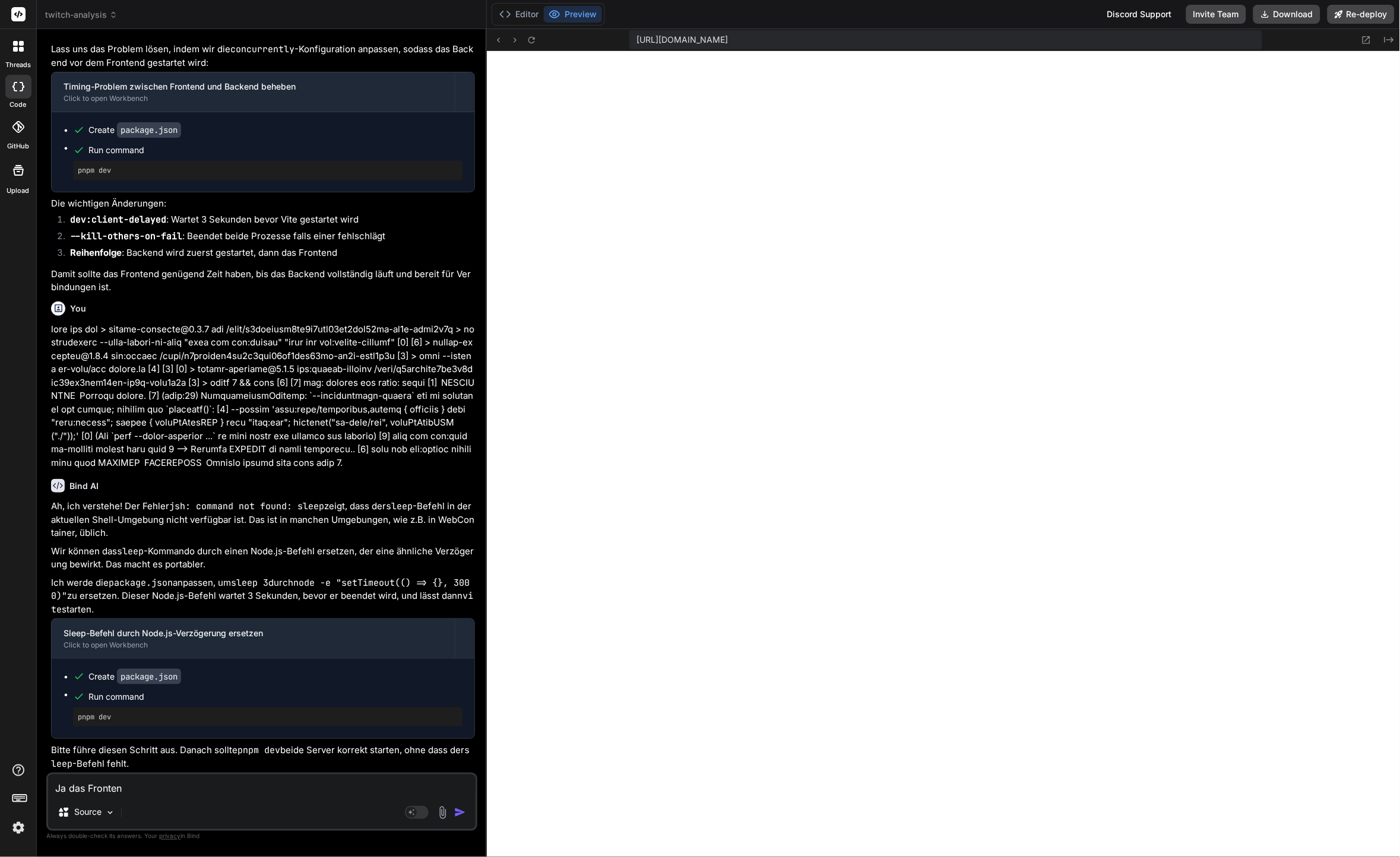
type textarea "Ja das Frontend"
type textarea "x"
type textarea "Ja das Frontend"
type textarea "x"
type textarea "Ja das Frontend ."
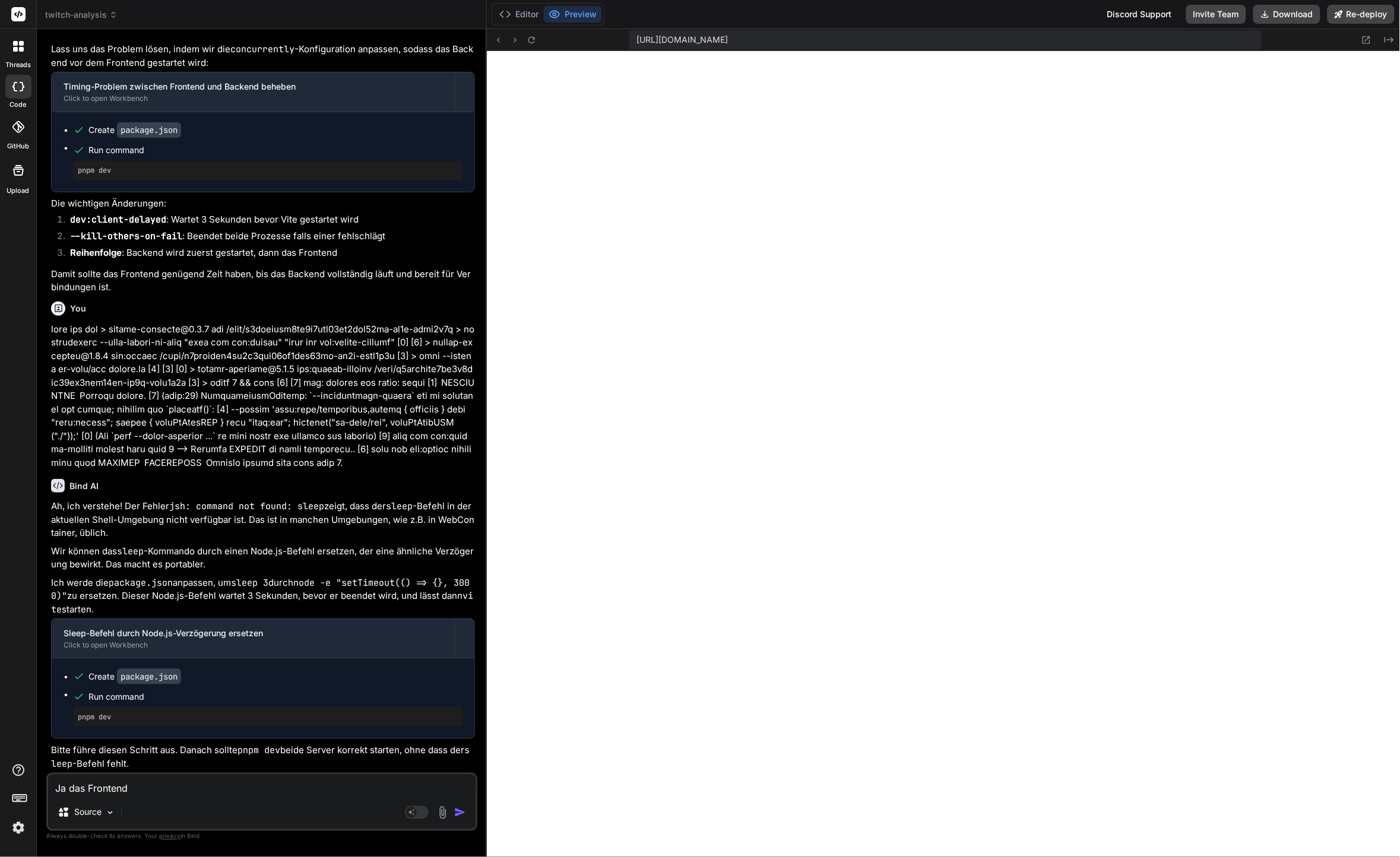
type textarea "x"
type textarea "Ja das Frontend .."
type textarea "x"
type textarea "Ja das Frontend ..."
type textarea "x"
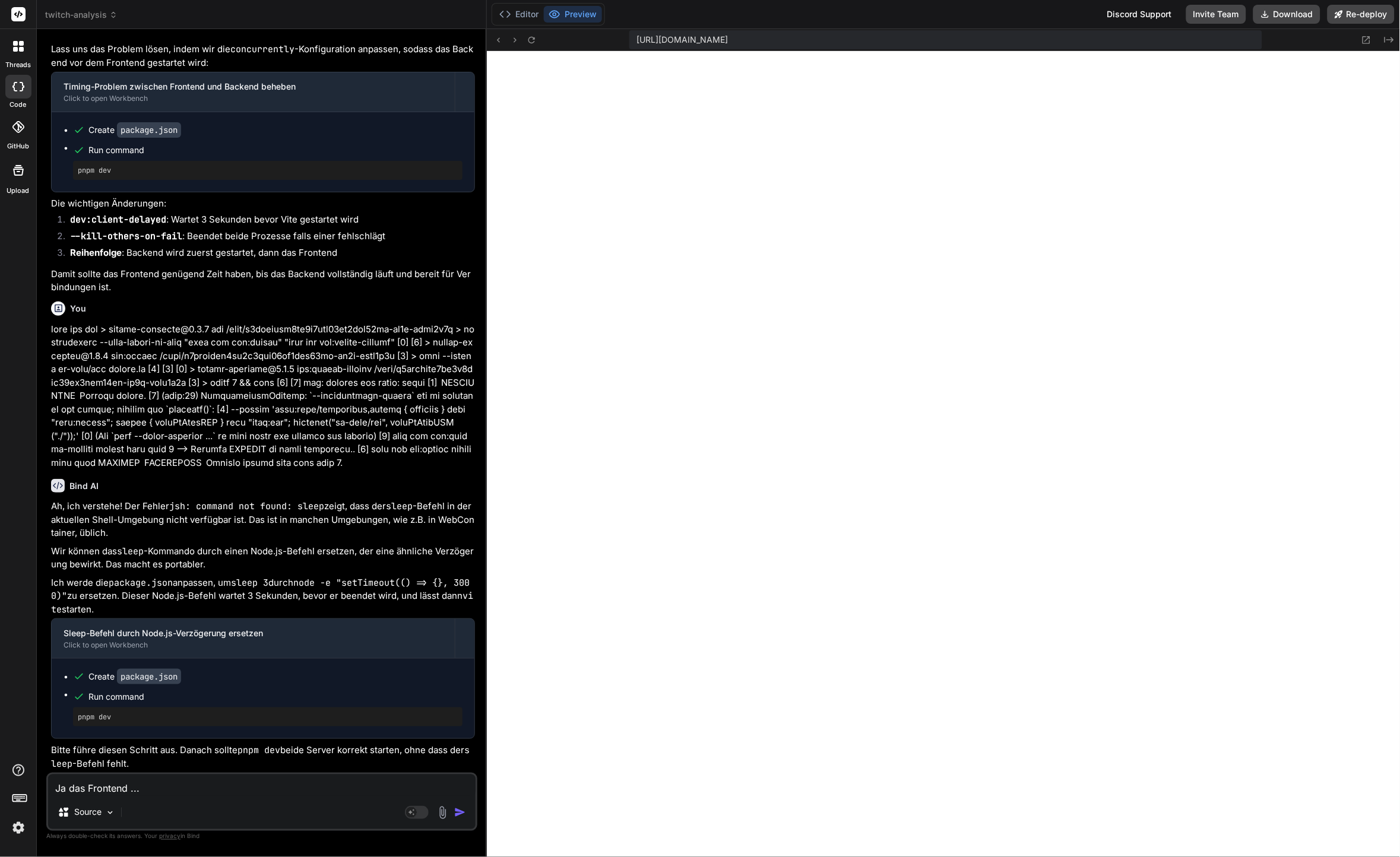
type textarea "Ja das Frontend ..."
type textarea "x"
type textarea "Ja das Frontend ... i"
type textarea "x"
type textarea "Ja das Frontend ... is"
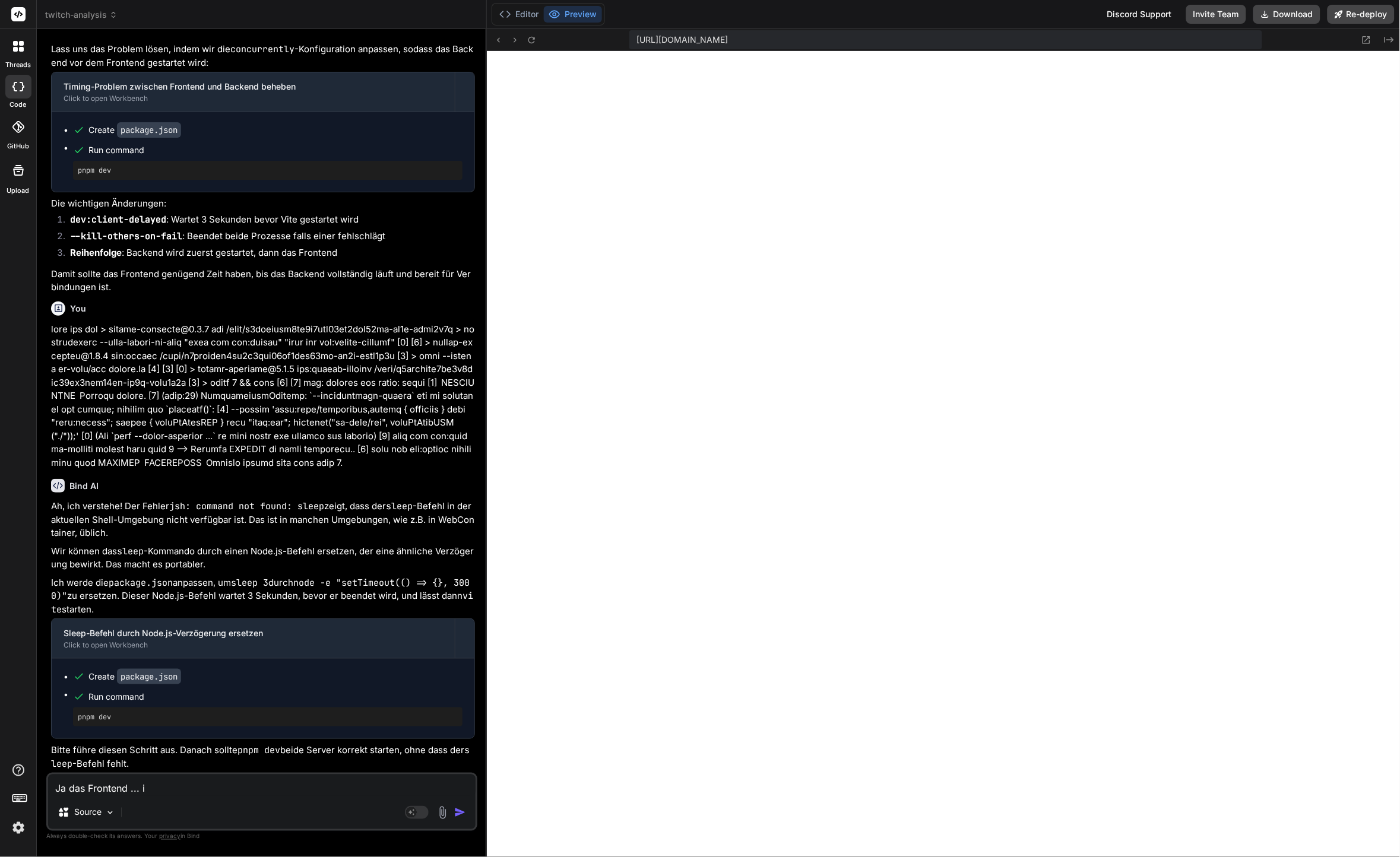
type textarea "x"
type textarea "Ja das Frontend ... ist"
type textarea "x"
type textarea "Ja das Frontend ... ist"
type textarea "x"
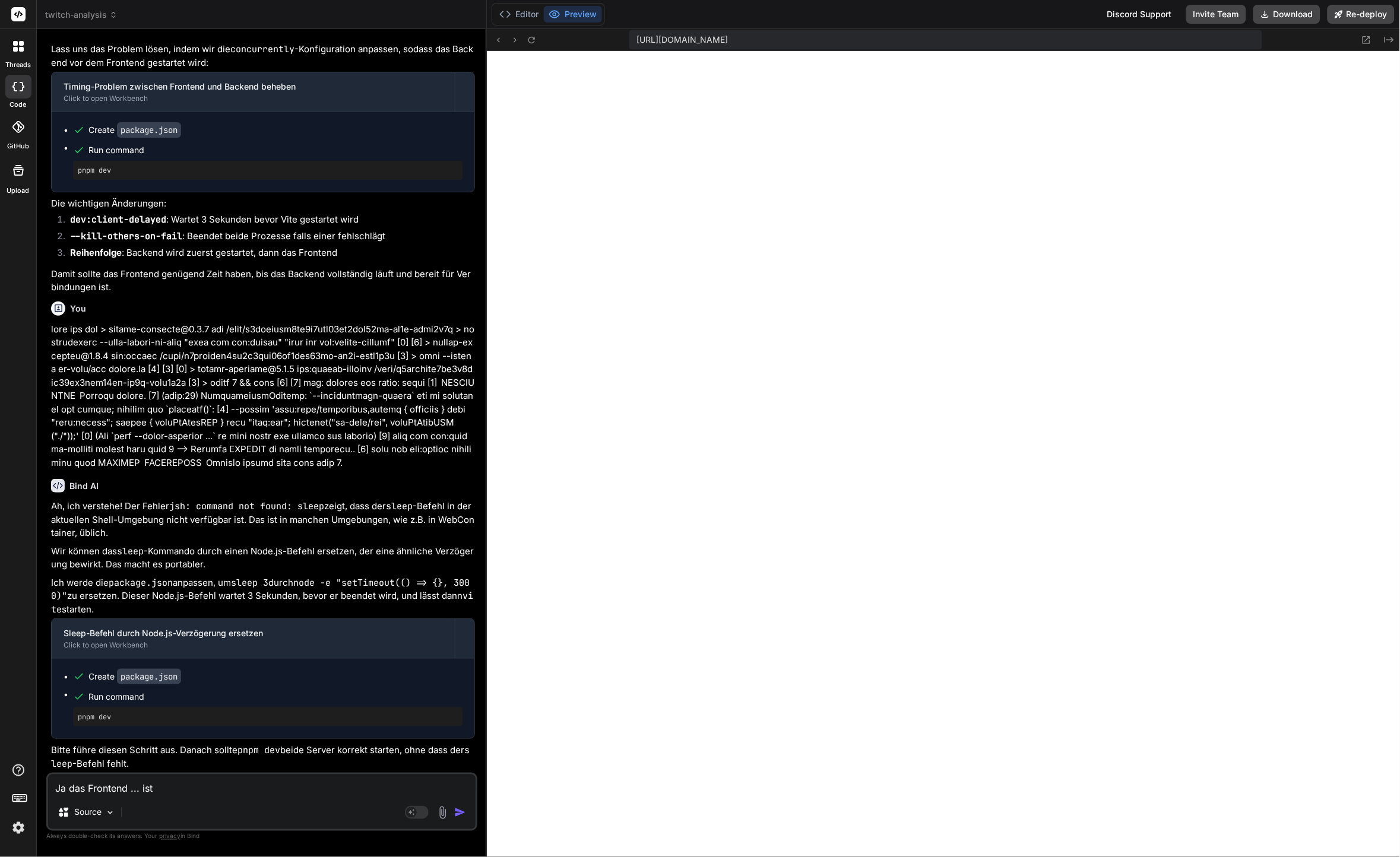
type textarea "Ja das Frontend ... ist s"
type textarea "x"
type textarea "Ja das Frontend ... ist si"
type textarea "x"
type textarea "Ja das Frontend ... ist sic"
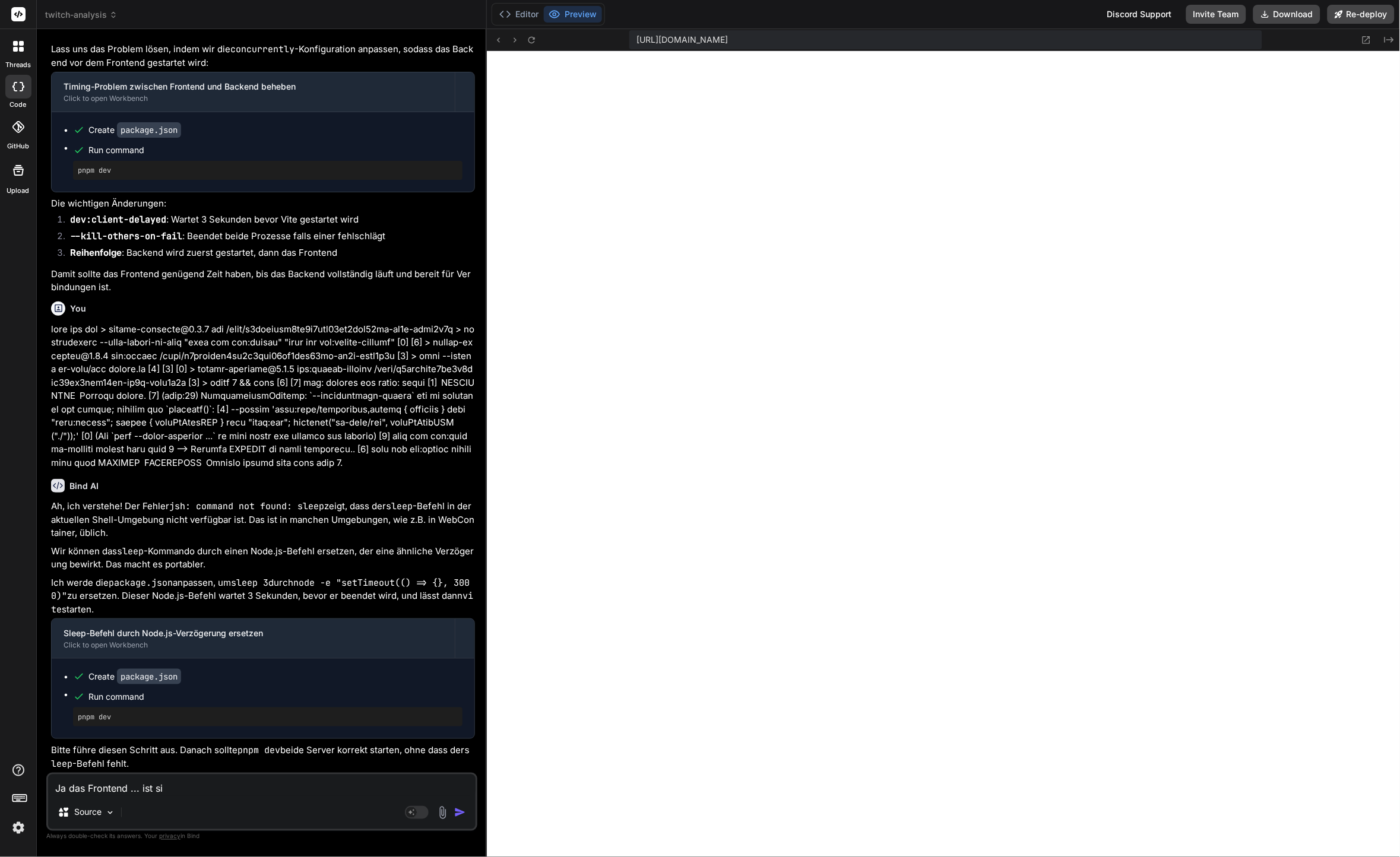
type textarea "x"
type textarea "Ja das Frontend ... ist sich"
type textarea "x"
type textarea "Ja das Frontend ... ist sicht"
type textarea "x"
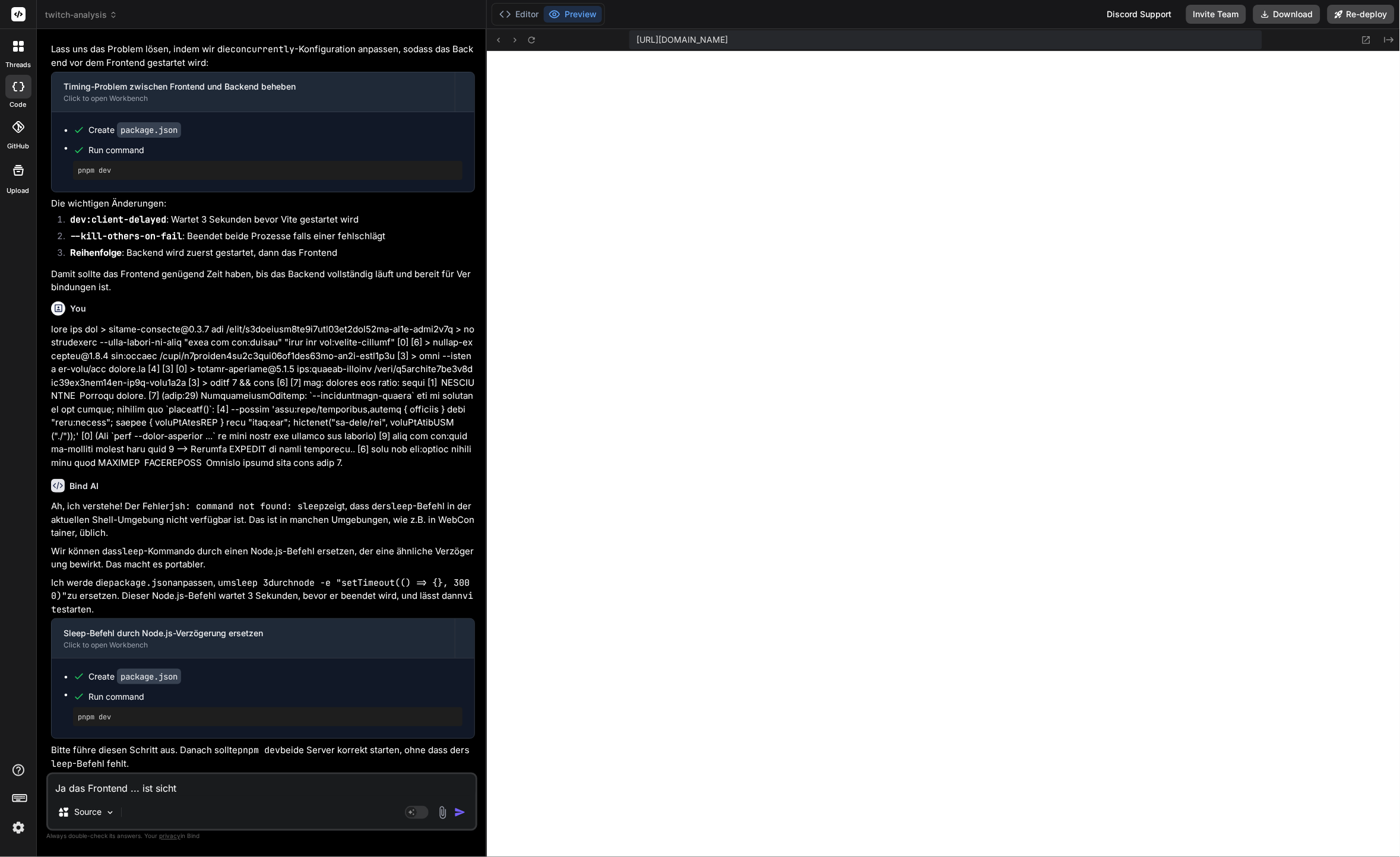
type textarea "Ja das Frontend ... ist sichtb"
type textarea "x"
type textarea "Ja das Frontend ... ist sichtba"
type textarea "x"
type textarea "Ja das Frontend ... ist sichtbar"
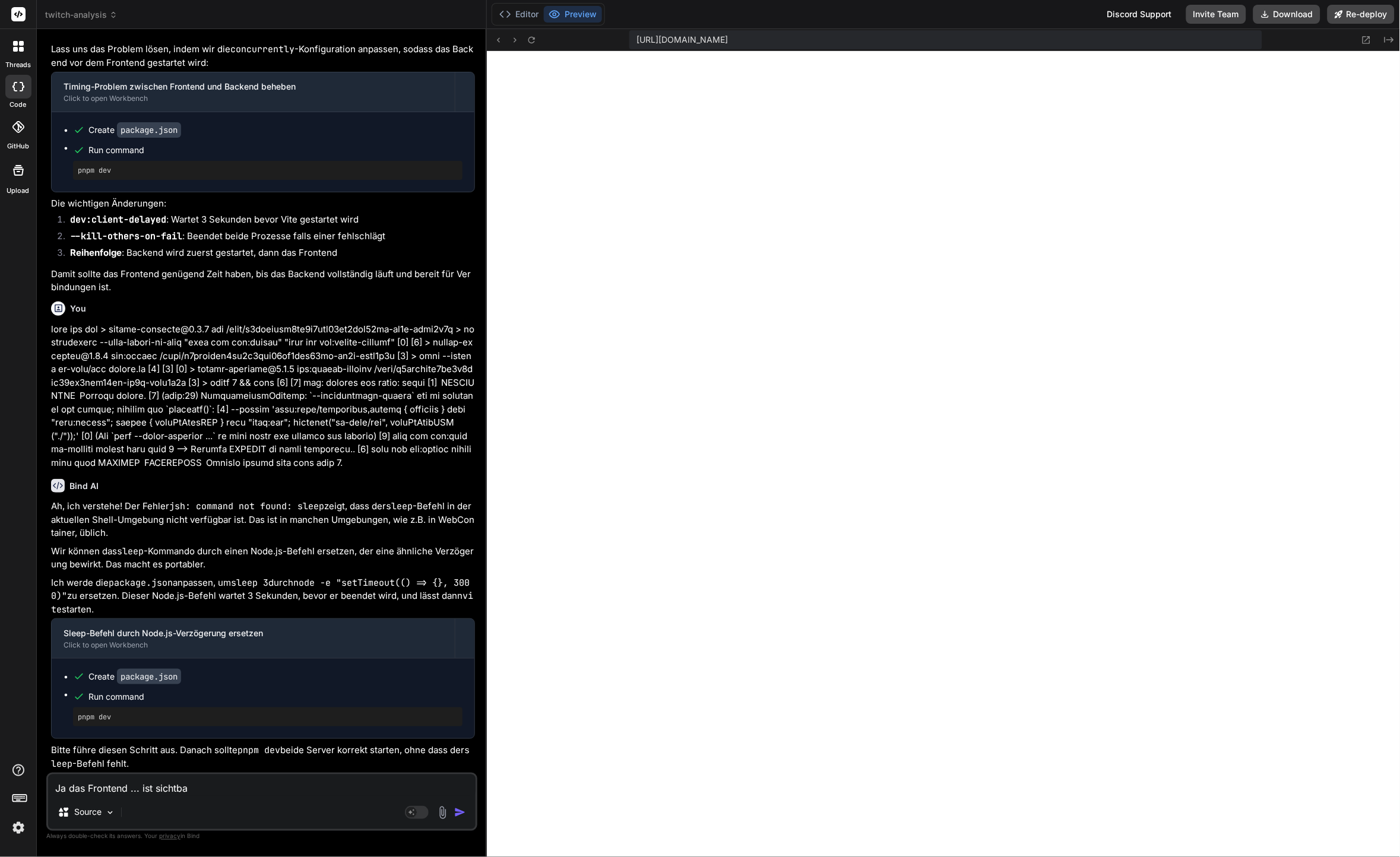
type textarea "x"
type textarea "Ja das Frontend ... ist sichtbar."
type textarea "x"
type textarea "Ja das Frontend ... ist sichtbar."
type textarea "x"
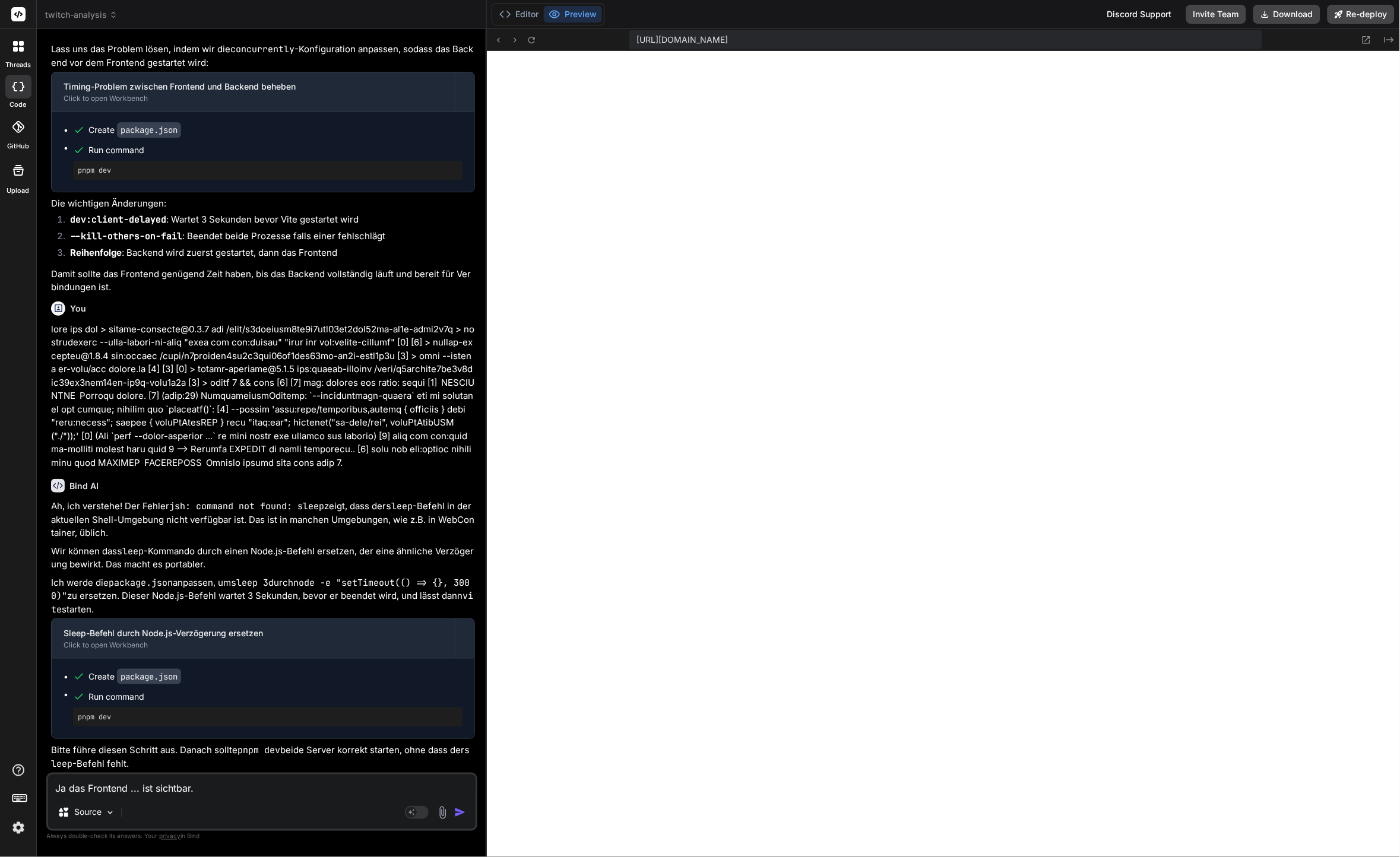
type textarea "Ja das Frontend ... ist sichtbar. A"
type textarea "x"
type textarea "Ja das Frontend ... ist sichtbar. Ab"
type textarea "x"
type textarea "Ja das Frontend ... ist sichtbar. Abe"
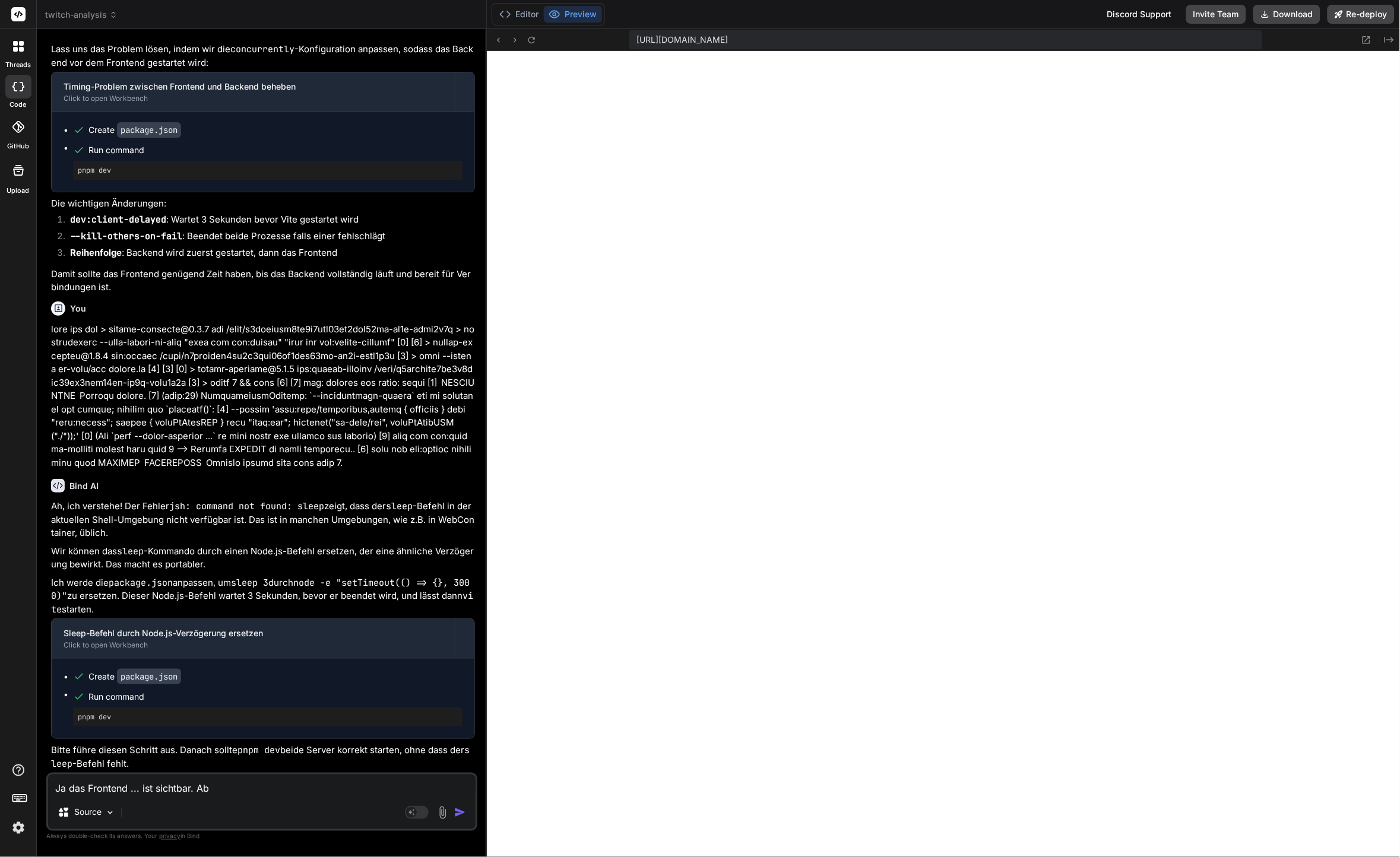
type textarea "x"
type textarea "Ja das Frontend ... ist sichtbar. Aber"
type textarea "x"
type textarea "Ja das Frontend ... ist sichtbar. Aber"
type textarea "x"
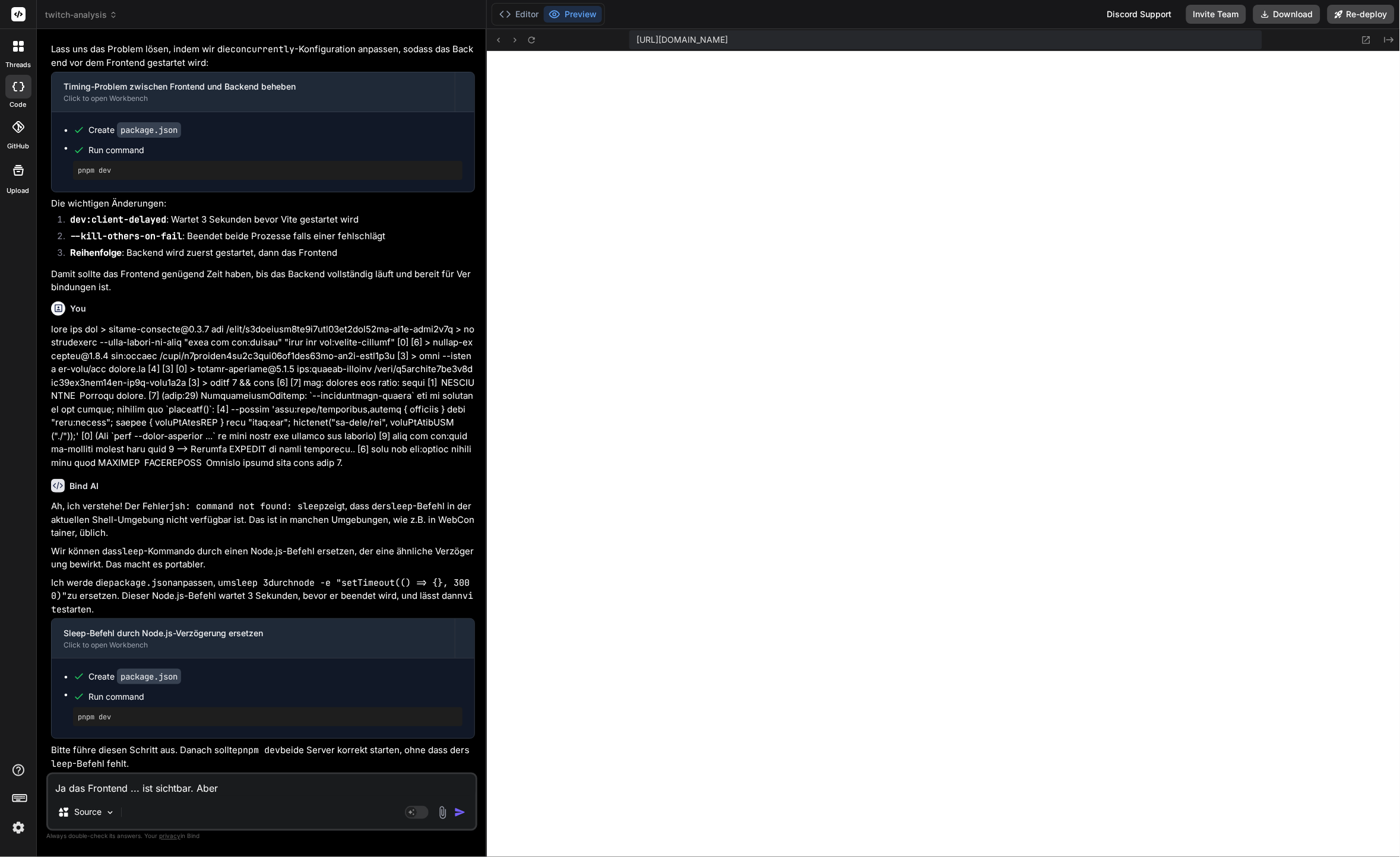
type textarea "Ja das Frontend ... ist sichtbar. Aber k"
type textarea "x"
type textarea "Ja das Frontend ... ist sichtbar. Aber ko"
type textarea "x"
type textarea "Ja das Frontend ... ist sichtbar. Aber kom"
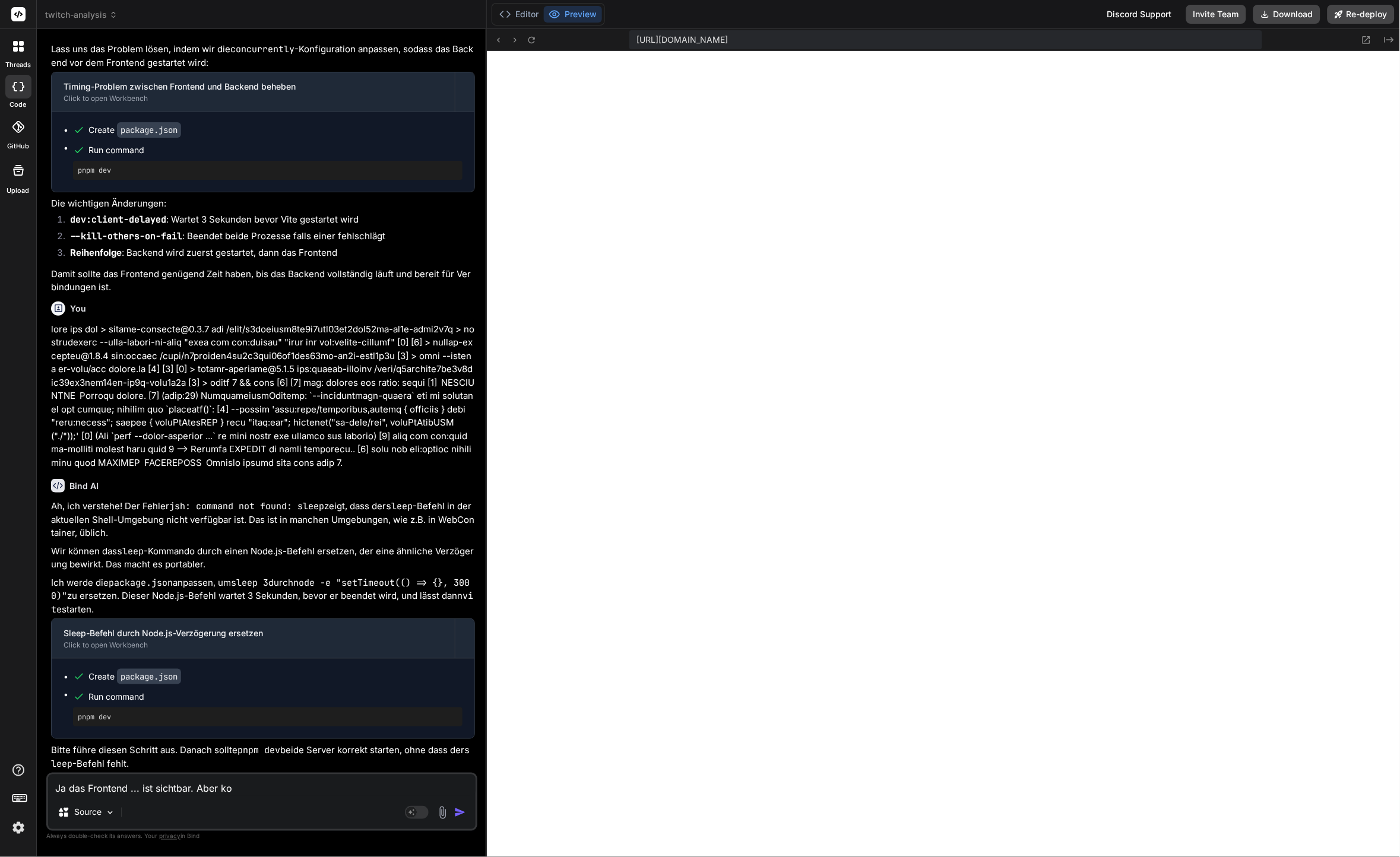
type textarea "x"
type textarea "Ja das Frontend ... ist sichtbar. Aber komp"
type textarea "x"
type textarea "Ja das Frontend ... ist sichtbar. Aber kompl"
type textarea "x"
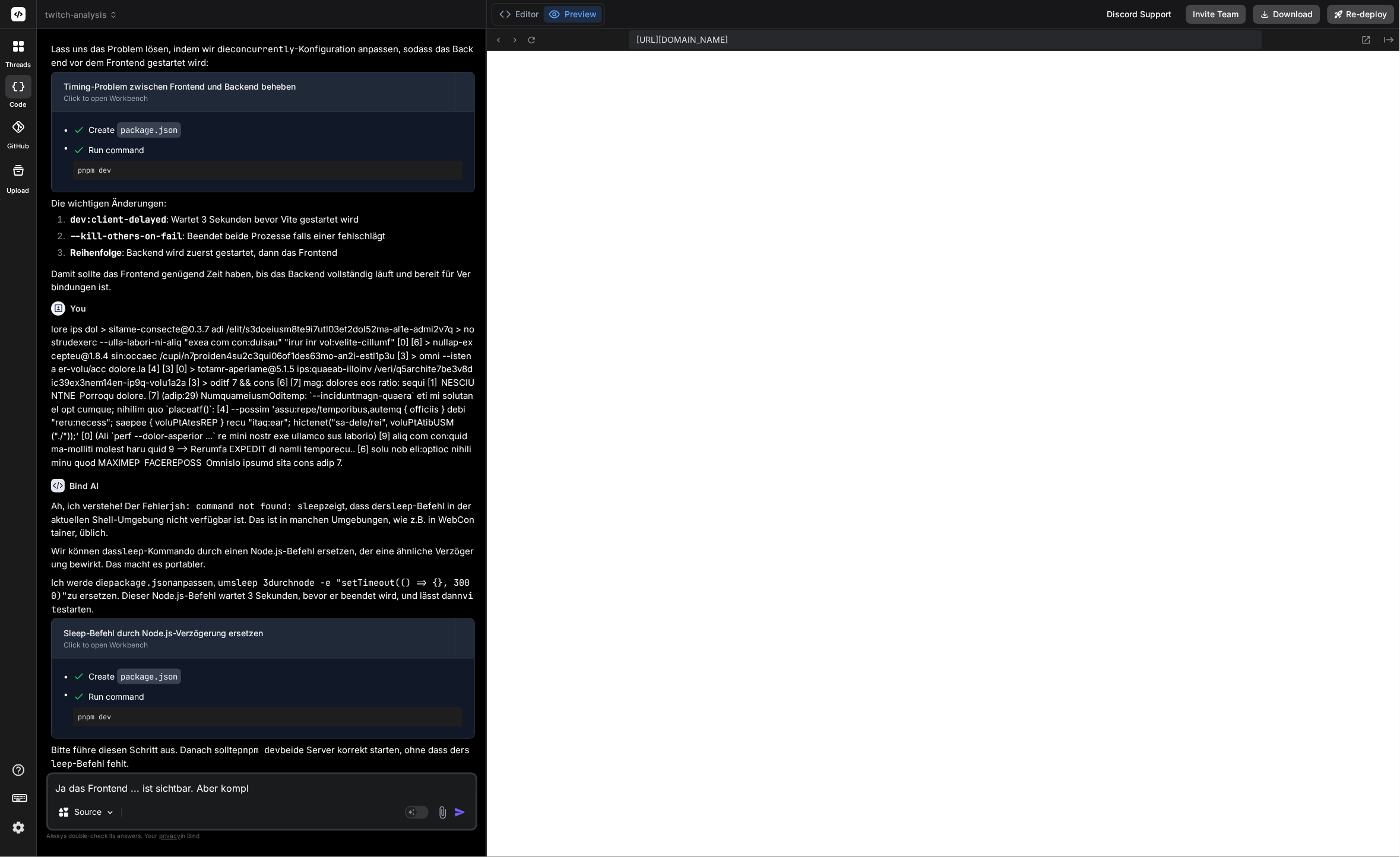
type textarea "Ja das Frontend ... ist sichtbar. Aber komple"
type textarea "x"
type textarea "Ja das Frontend ... ist sichtbar. Aber komplet"
type textarea "x"
type textarea "Ja das Frontend ... ist sichtbar. Aber komplett"
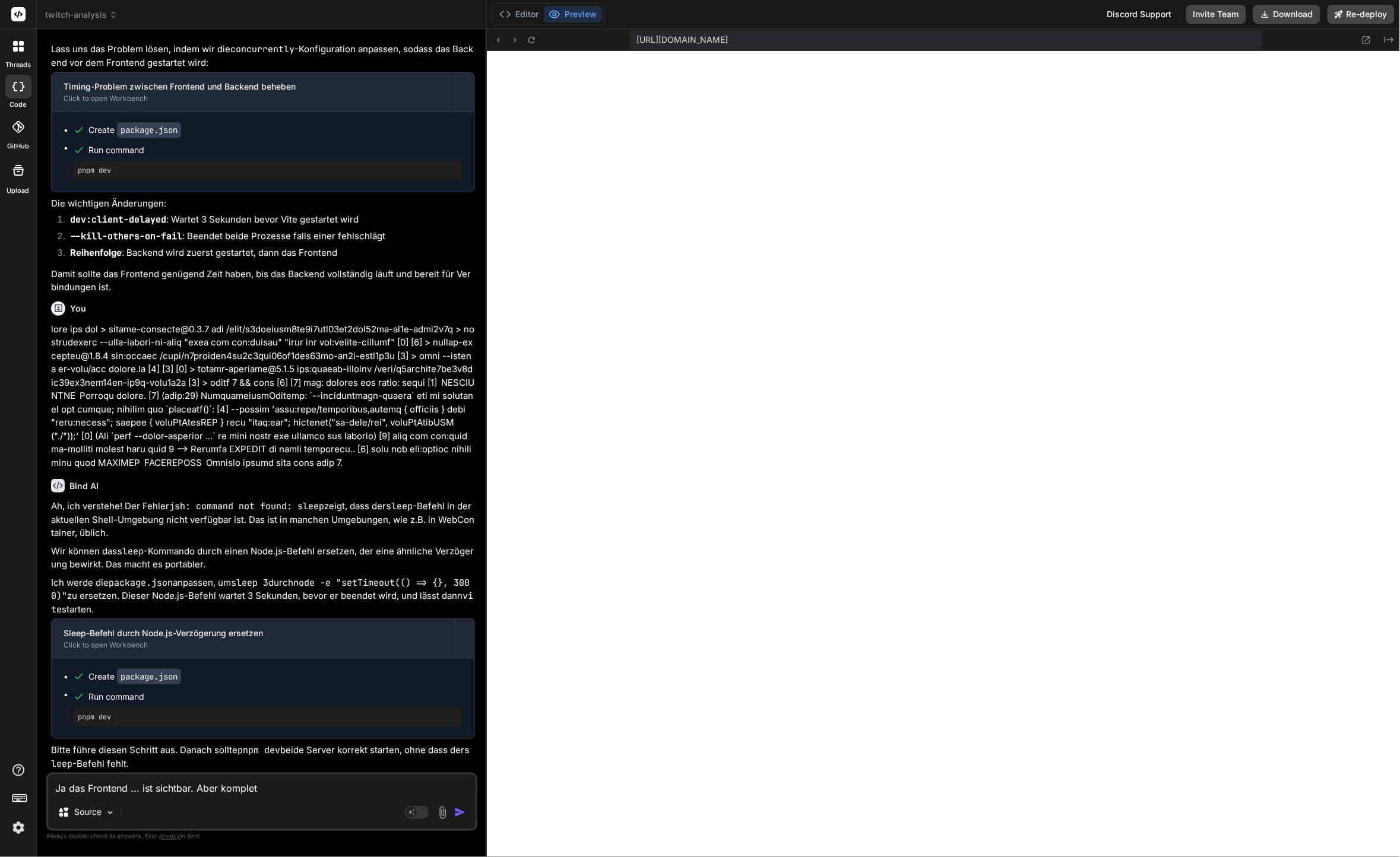
type textarea "x"
type textarea "Ja das Frontend ... ist sichtbar. Aber komplett"
type textarea "x"
type textarea "Ja das Frontend ... ist sichtbar. Aber komplett o"
type textarea "x"
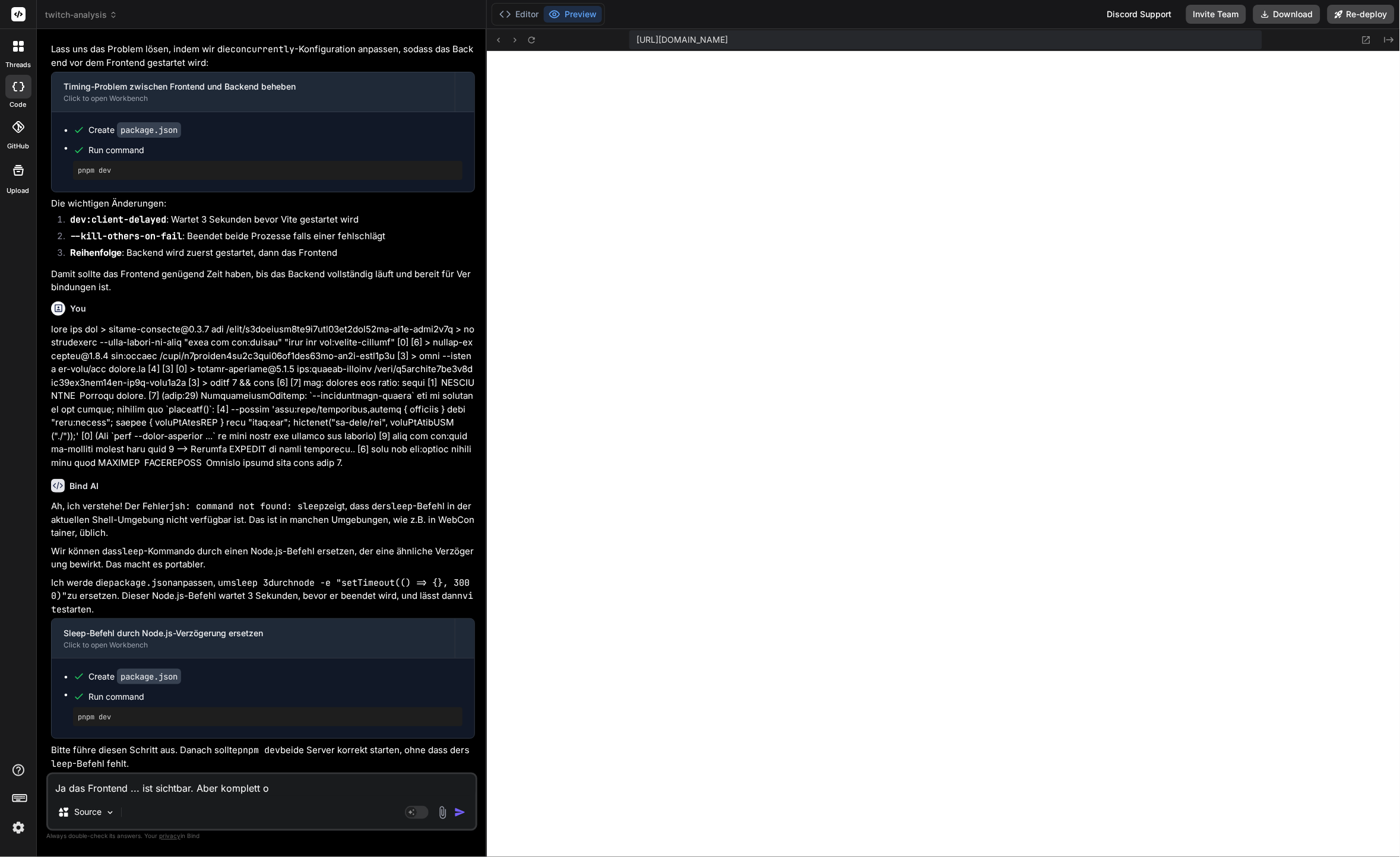
type textarea "Ja das Frontend ... ist sichtbar. Aber komplett oh"
type textarea "x"
type textarea "Ja das Frontend ... ist sichtbar. Aber komplett ohn"
type textarea "x"
type textarea "Ja das Frontend ... ist sichtbar. Aber komplett ohne"
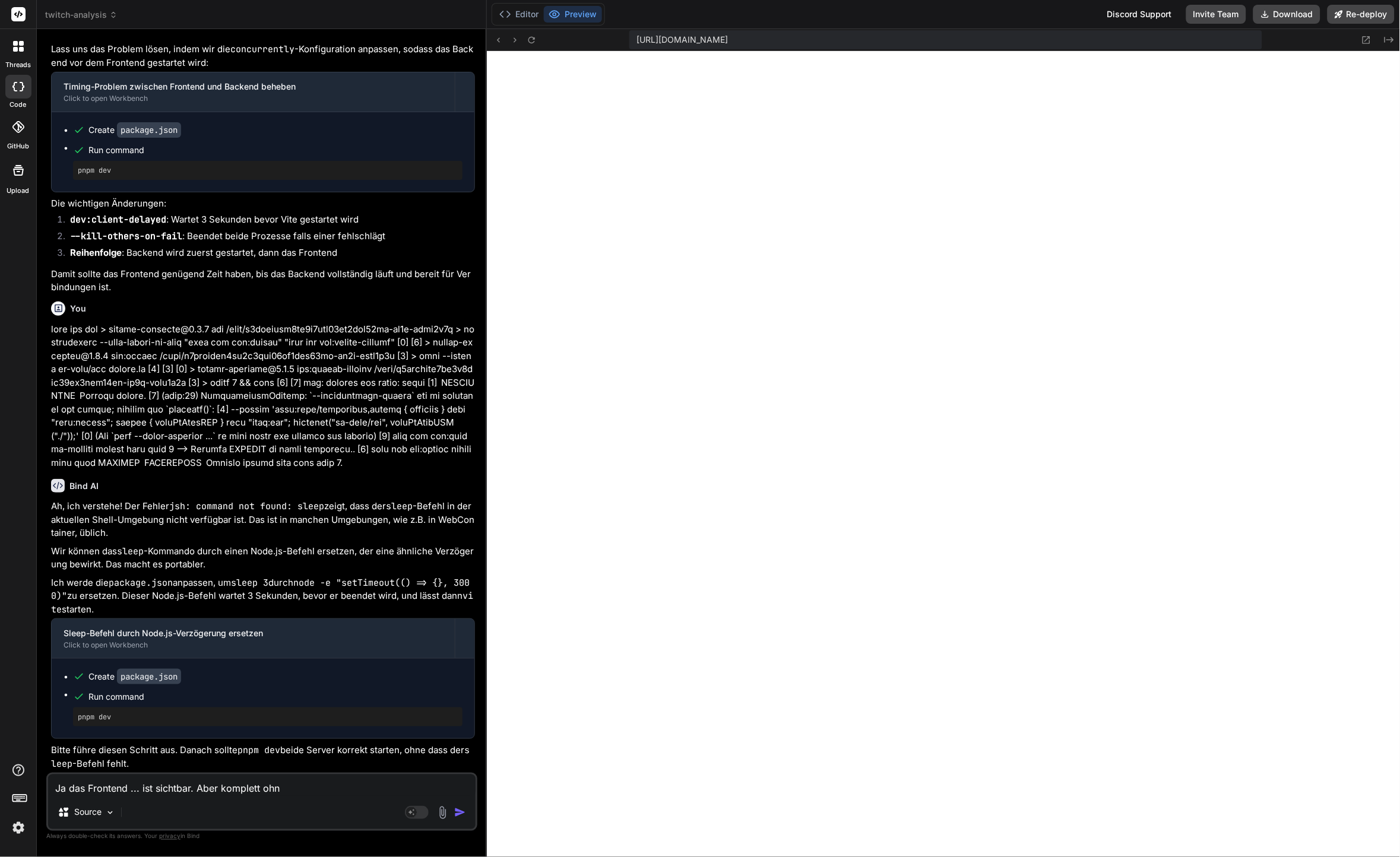
type textarea "x"
type textarea "Ja das Frontend ... ist sichtbar. Aber komplett ohne"
type textarea "x"
type textarea "Ja das Frontend ... ist sichtbar. Aber komplett ohne S"
type textarea "x"
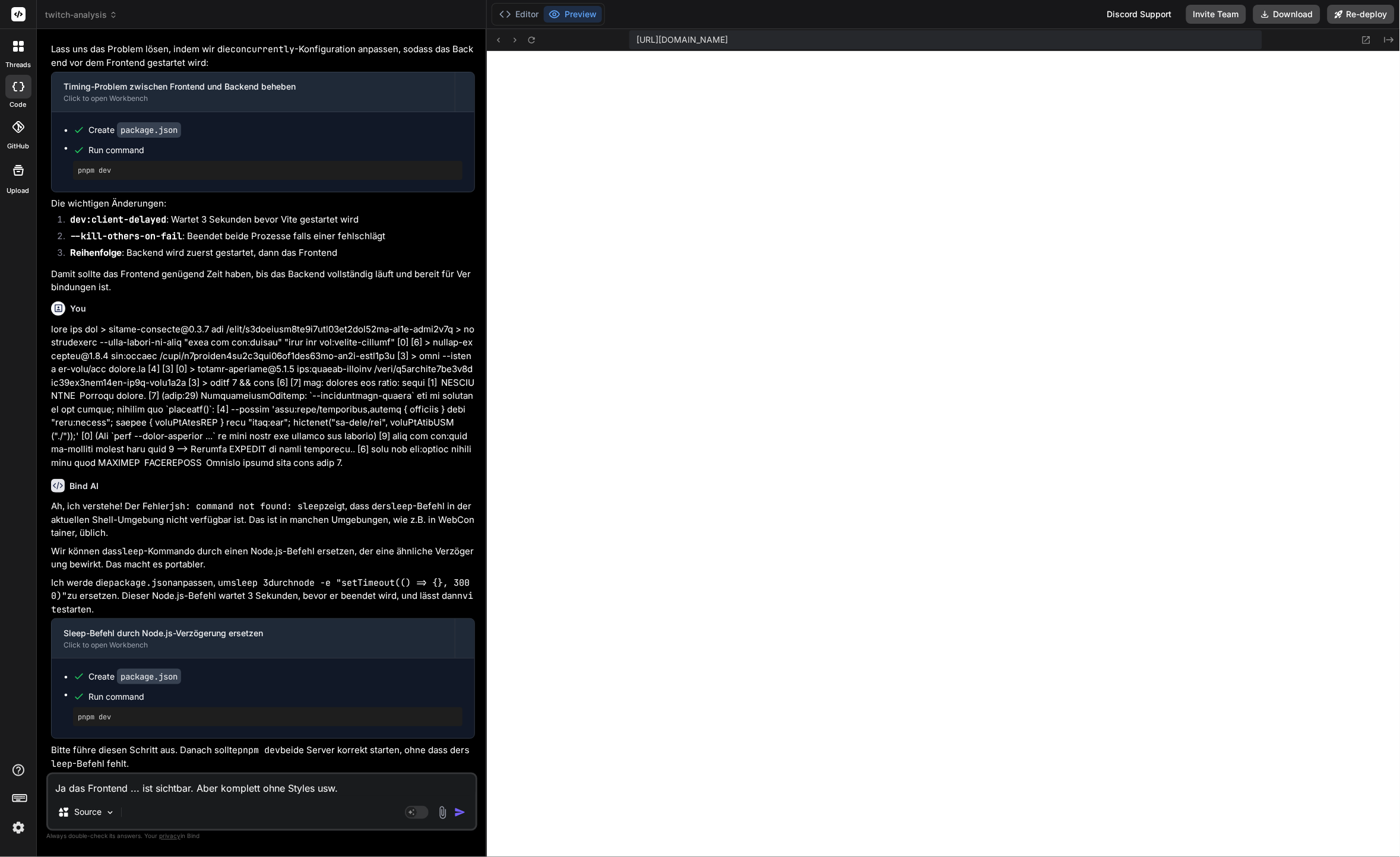
scroll to position [4678, 0]
click at [342, 786] on textarea "Ja das Frontend ... ist sichtbar. Aber komplett ohne Styles usw." at bounding box center [262, 785] width 427 height 22
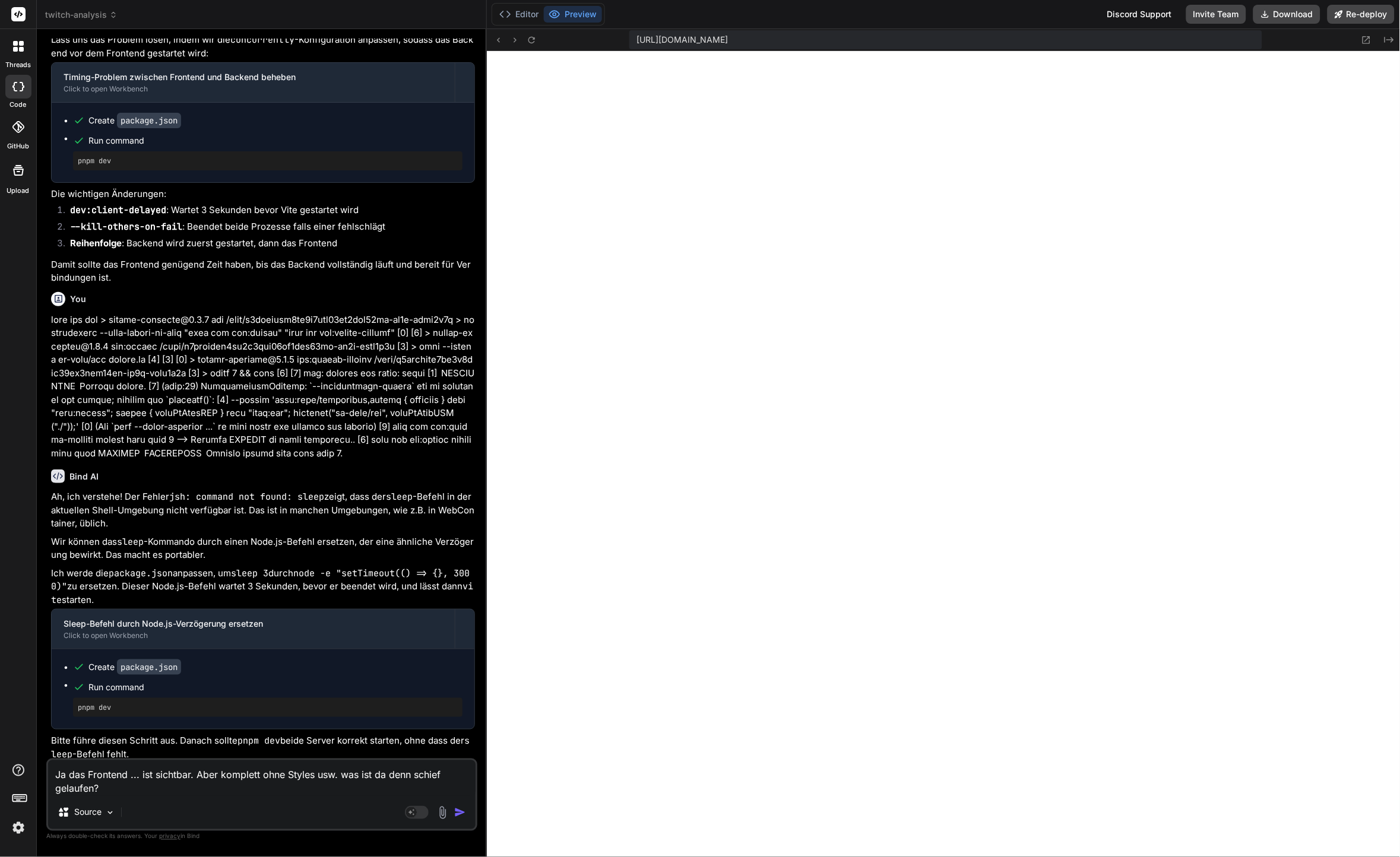
click at [153, 783] on textarea "Ja das Frontend ... ist sichtbar. Aber komplett ohne Styles usw. was ist da den…" at bounding box center [262, 777] width 427 height 35
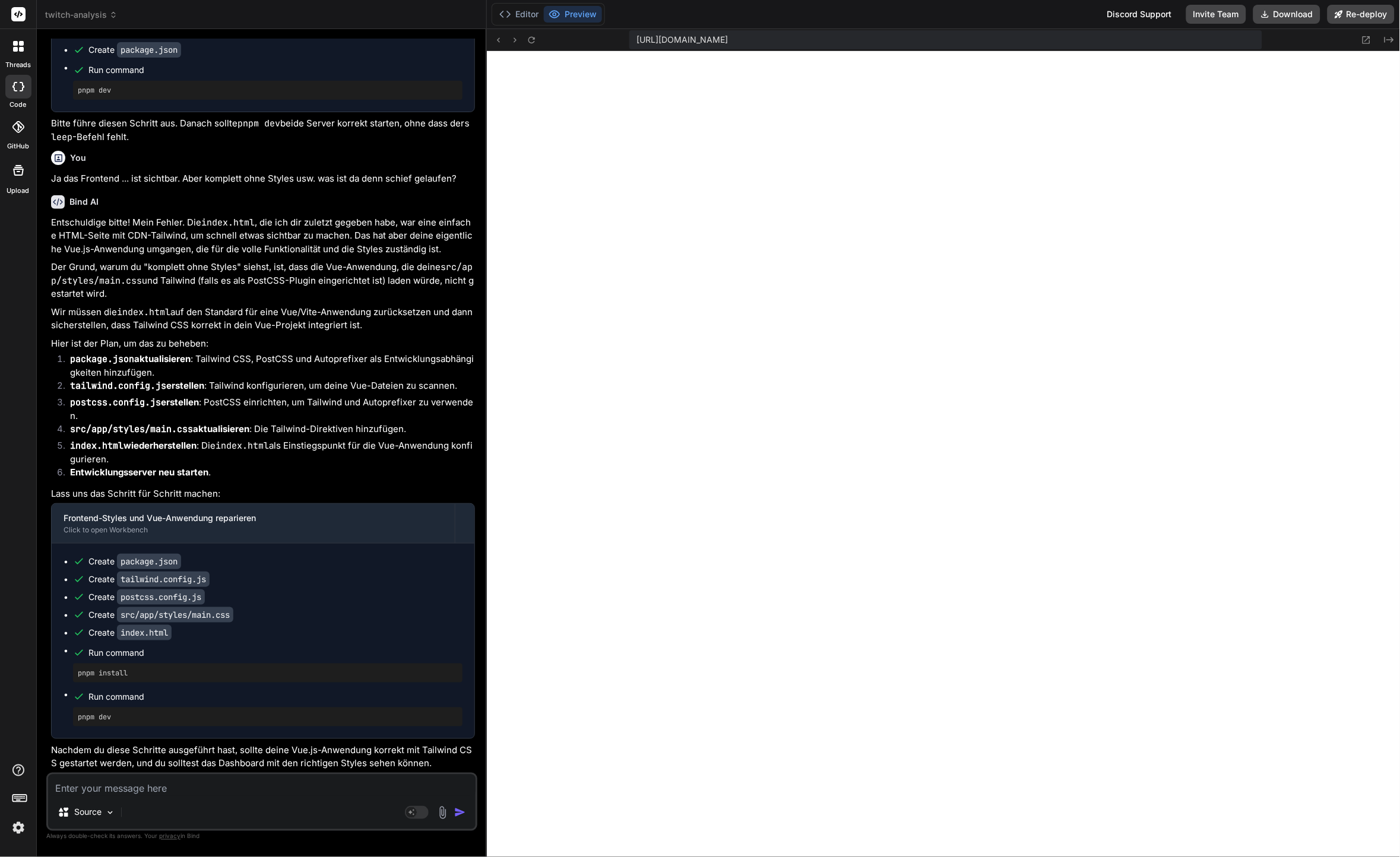
scroll to position [6684, 0]
click at [1355, 23] on div "Editor Preview Discord Support Invite Team Download Re-deploy" at bounding box center [944, 15] width 914 height 29
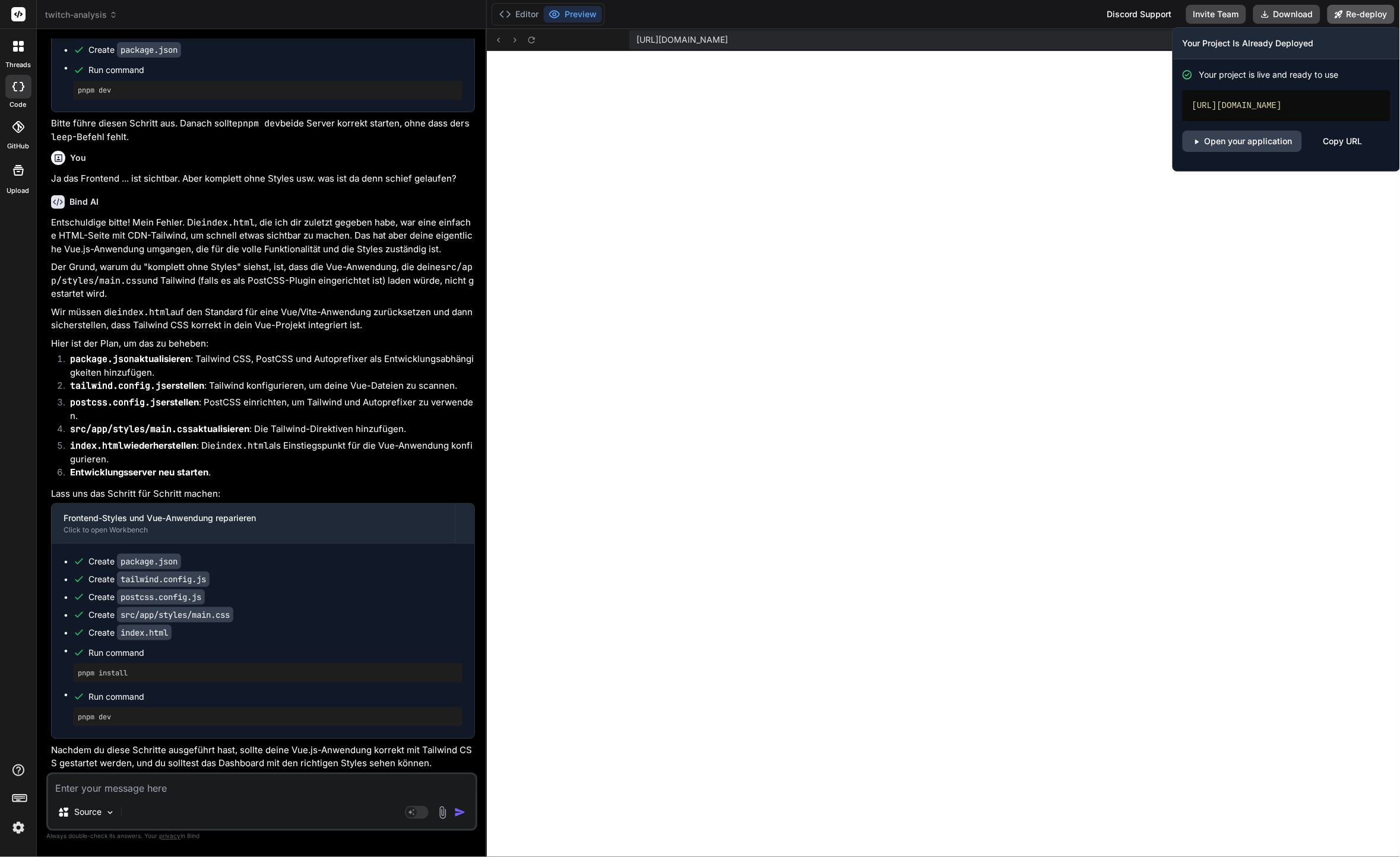
click at [1360, 18] on button "Re-deploy" at bounding box center [1362, 14] width 67 height 19
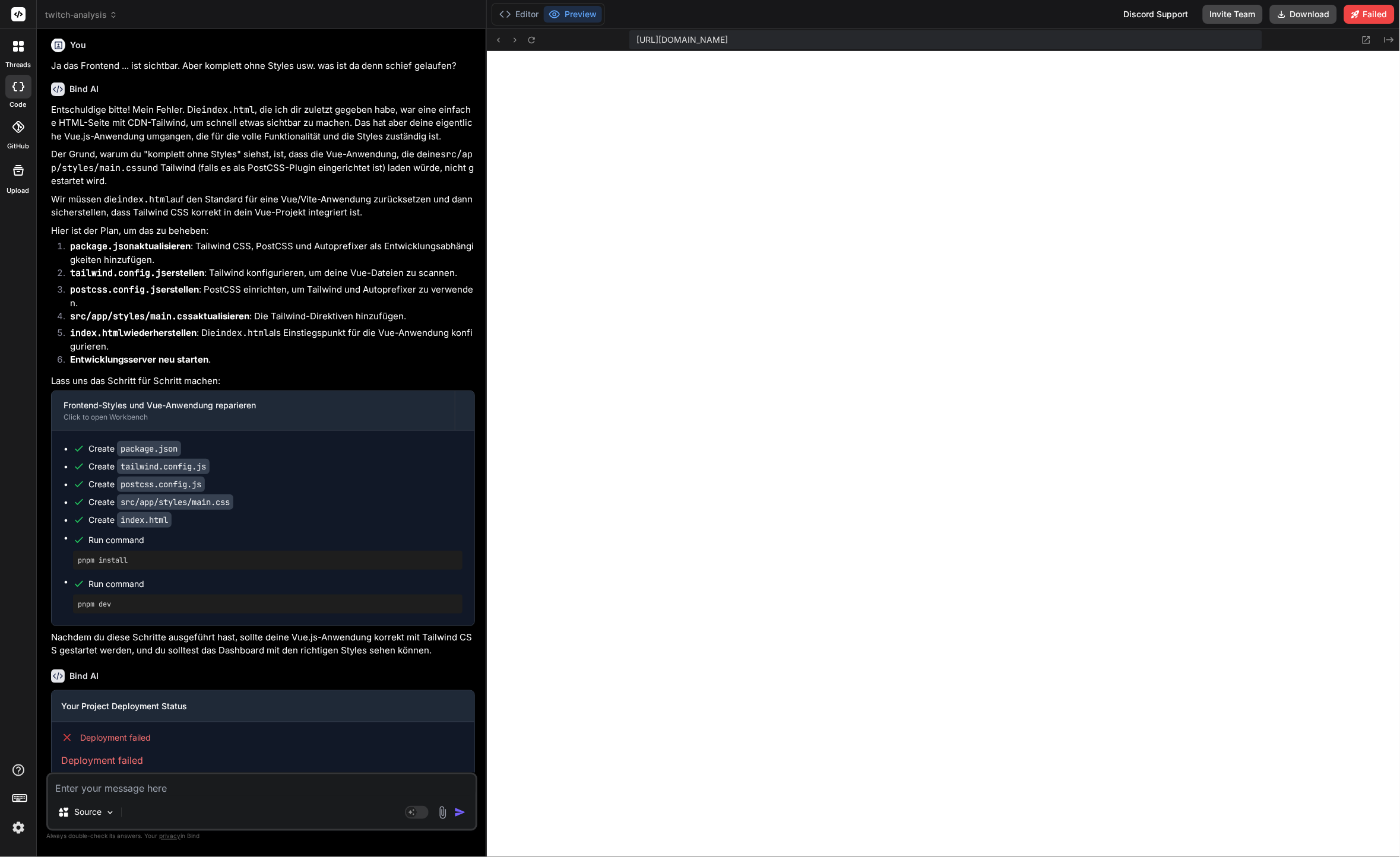
scroll to position [4634, 0]
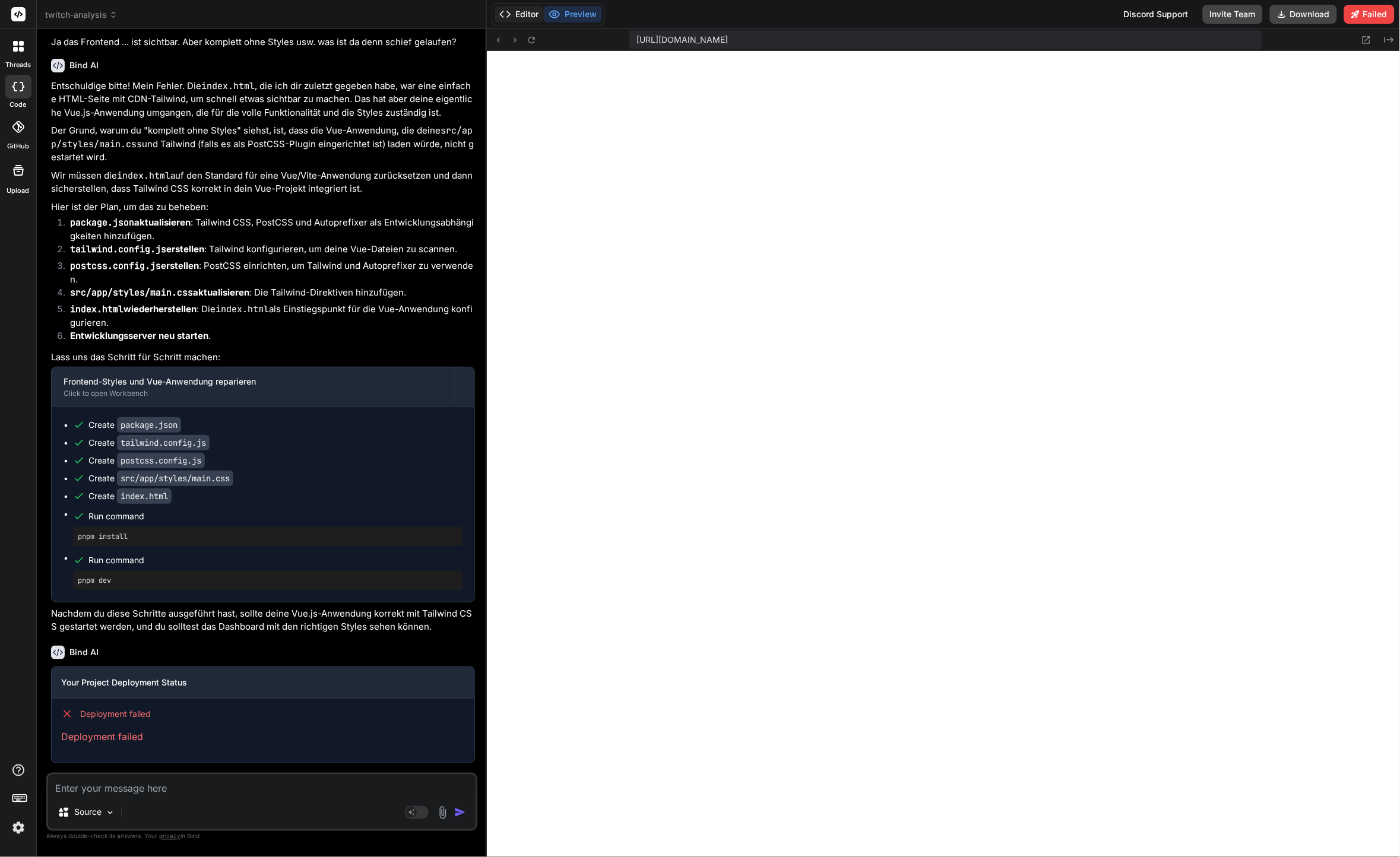
click at [528, 21] on button "Editor" at bounding box center [519, 14] width 49 height 16
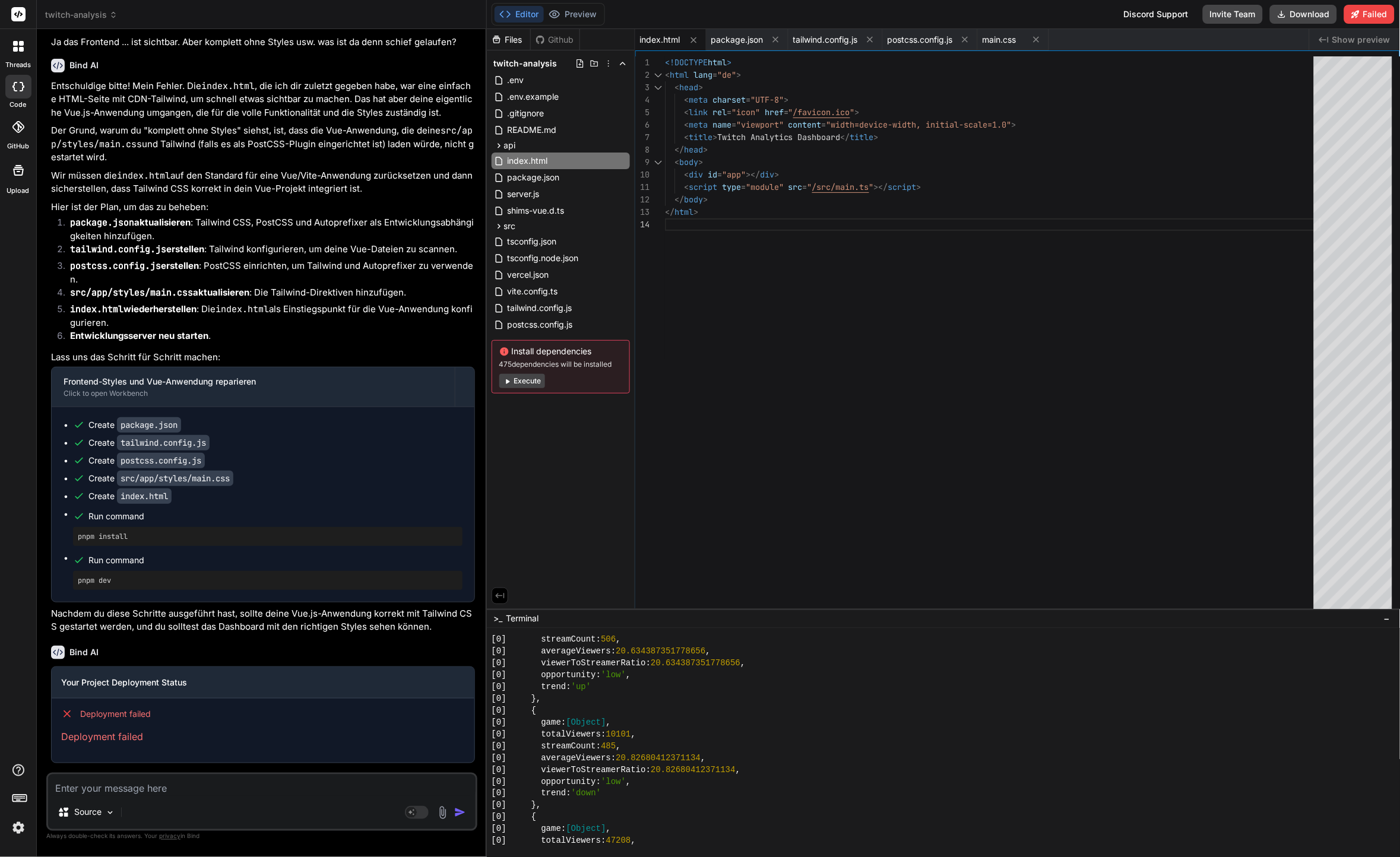
scroll to position [7339, 0]
click at [753, 707] on div "[0] {" at bounding box center [937, 711] width 891 height 12
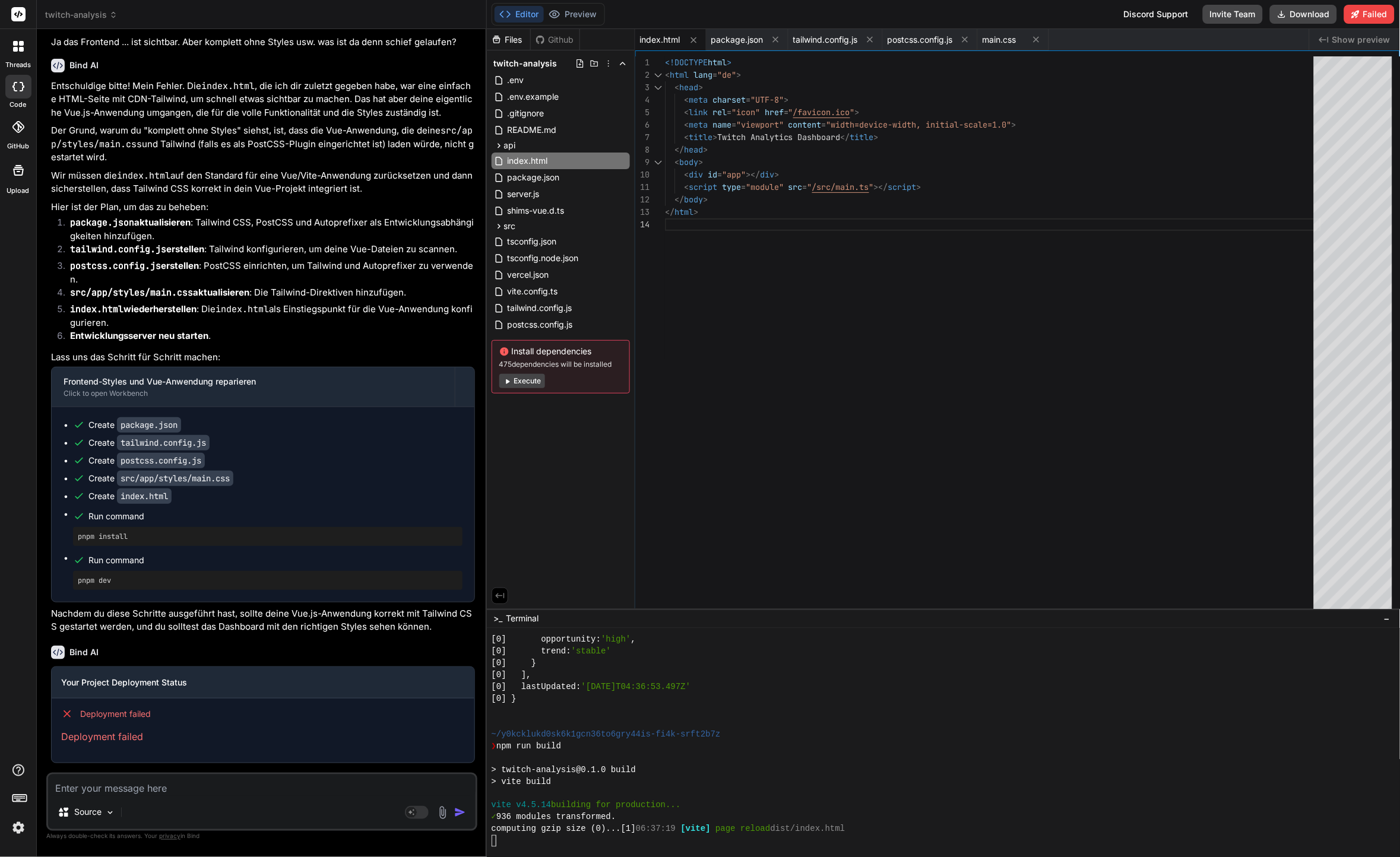
scroll to position [8025, 0]
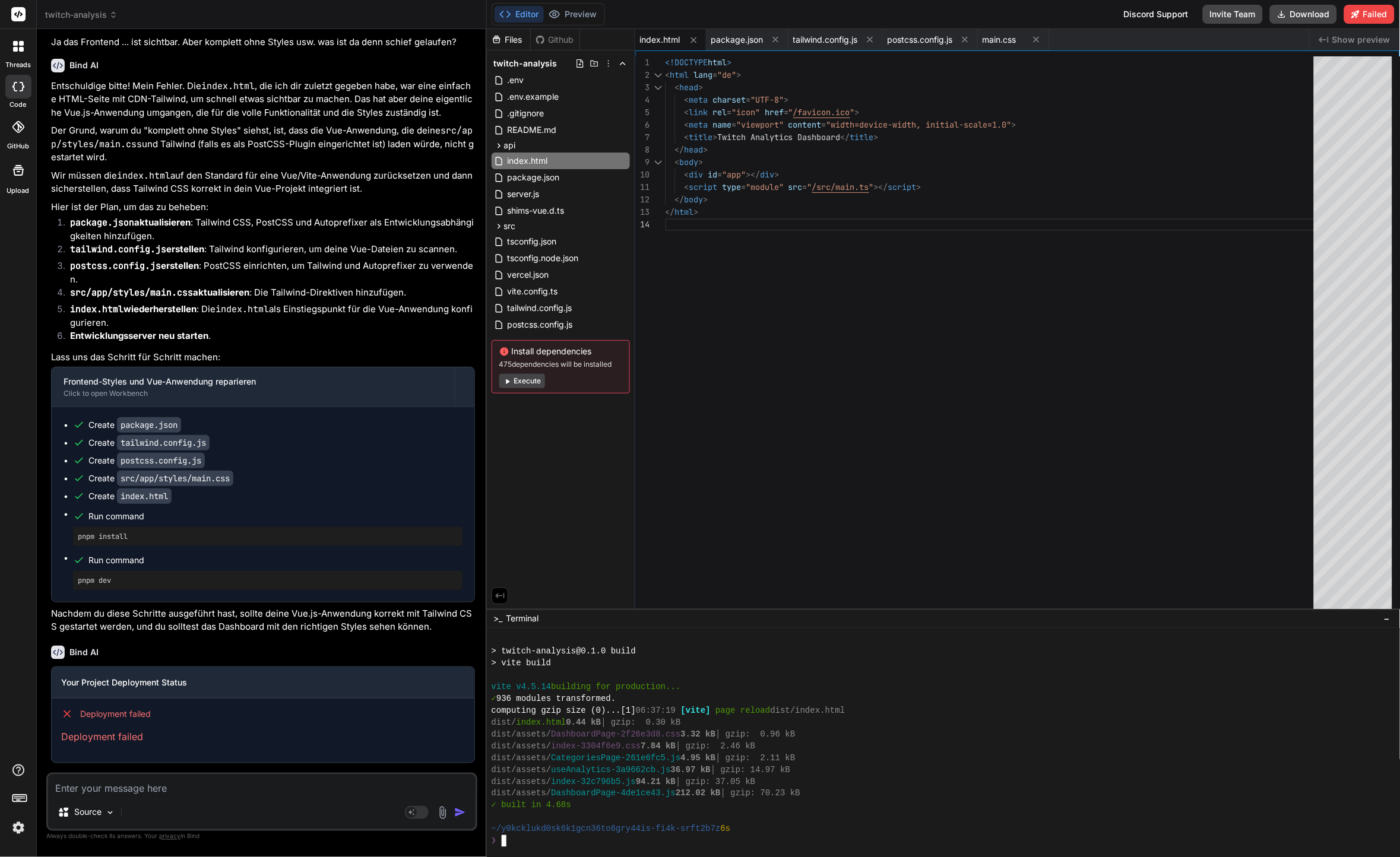
click at [860, 291] on div "<!DOCTYPE html > < html lang = "de" > < head > < meta charset = "UTF-8" > < lin…" at bounding box center [993, 335] width 656 height 558
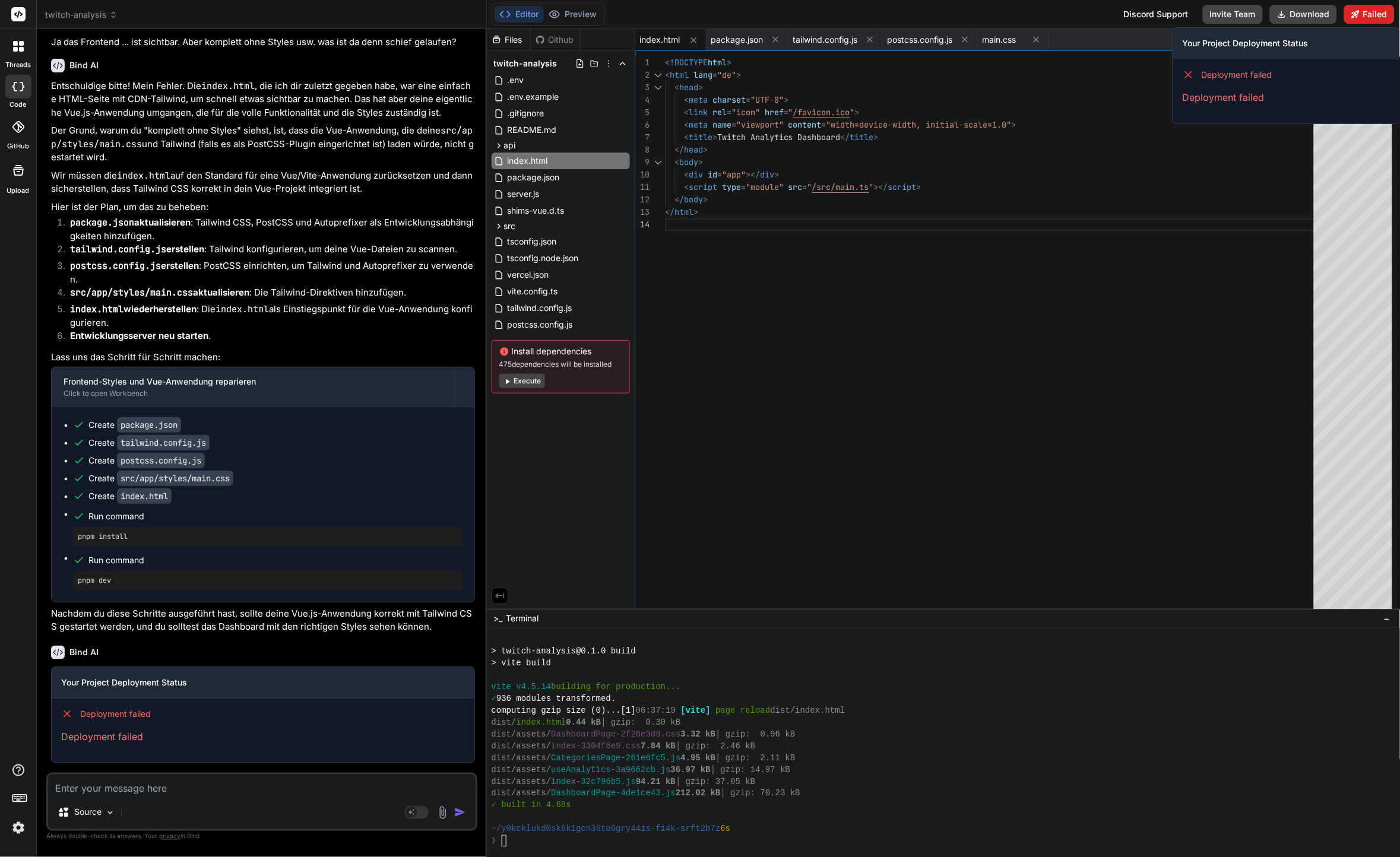
click at [1366, 13] on button "Failed" at bounding box center [1370, 14] width 50 height 19
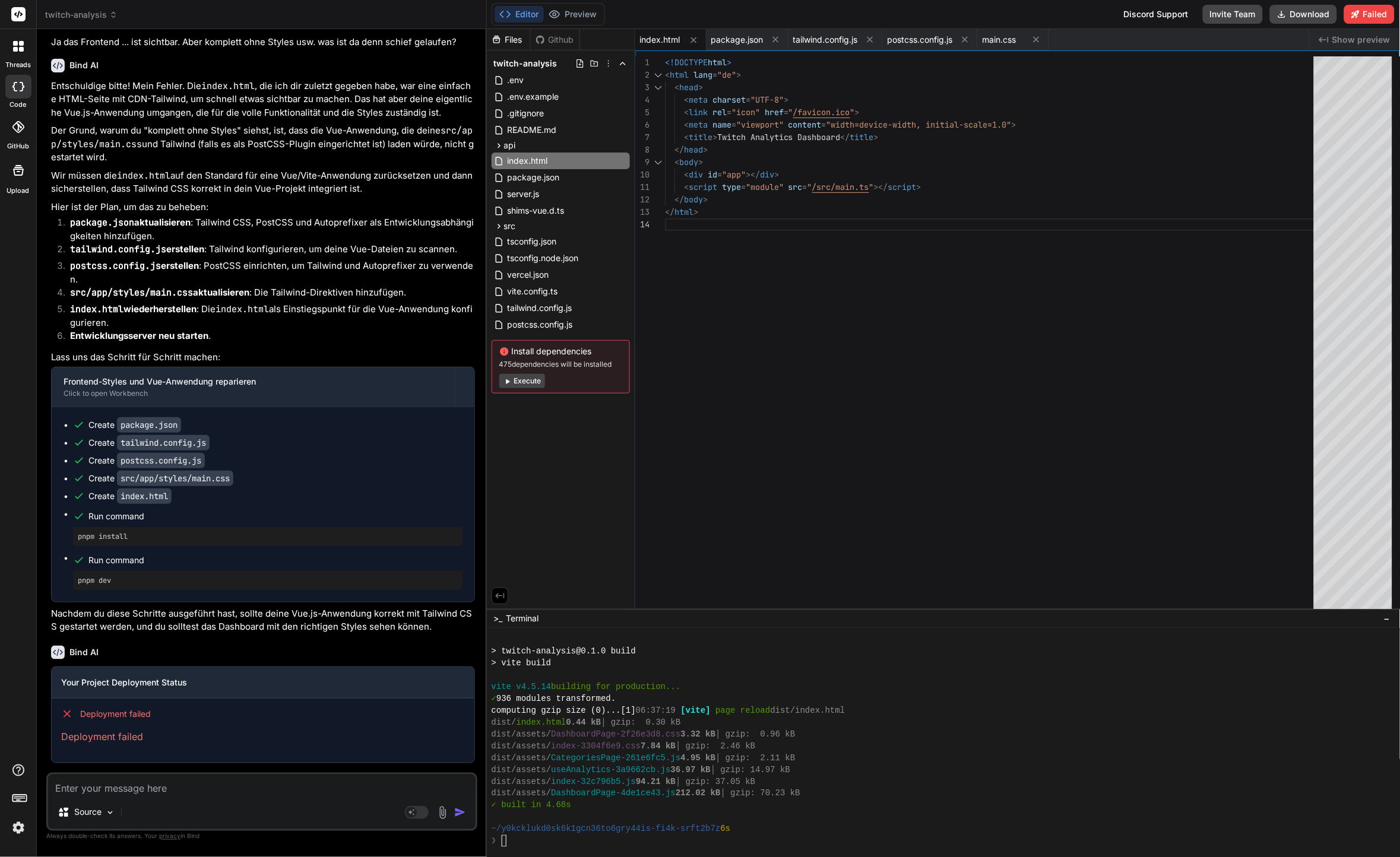
click at [198, 797] on div "Source Agent Mode. When this toggle is activated, AI automatically makes decisi…" at bounding box center [262, 802] width 431 height 58
click at [196, 792] on textarea at bounding box center [262, 785] width 427 height 22
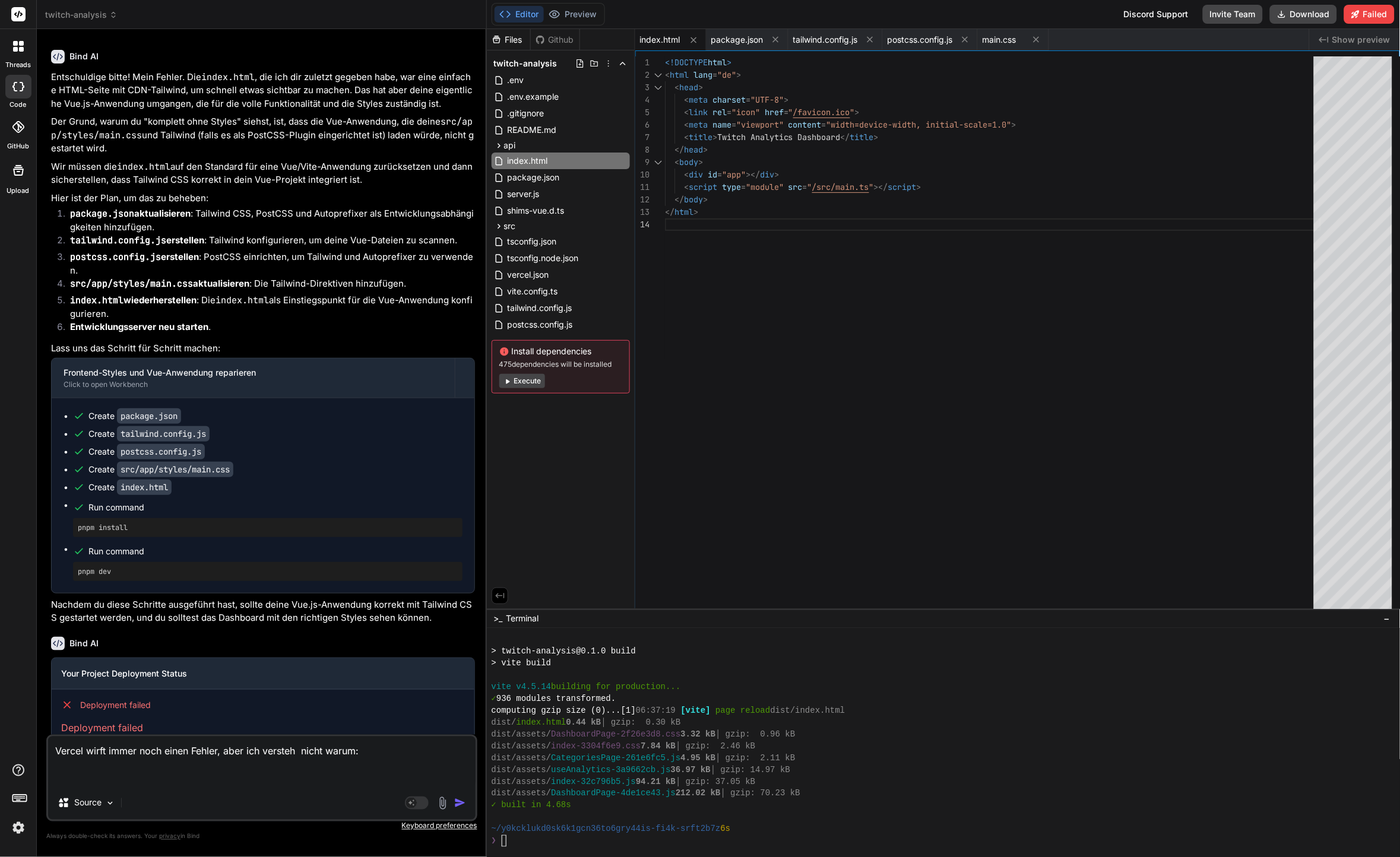
paste textarea ""errorCode": "BUILD_UTILS_SPAWN_1", "errorMessage": "Command \"npm run build\" …"
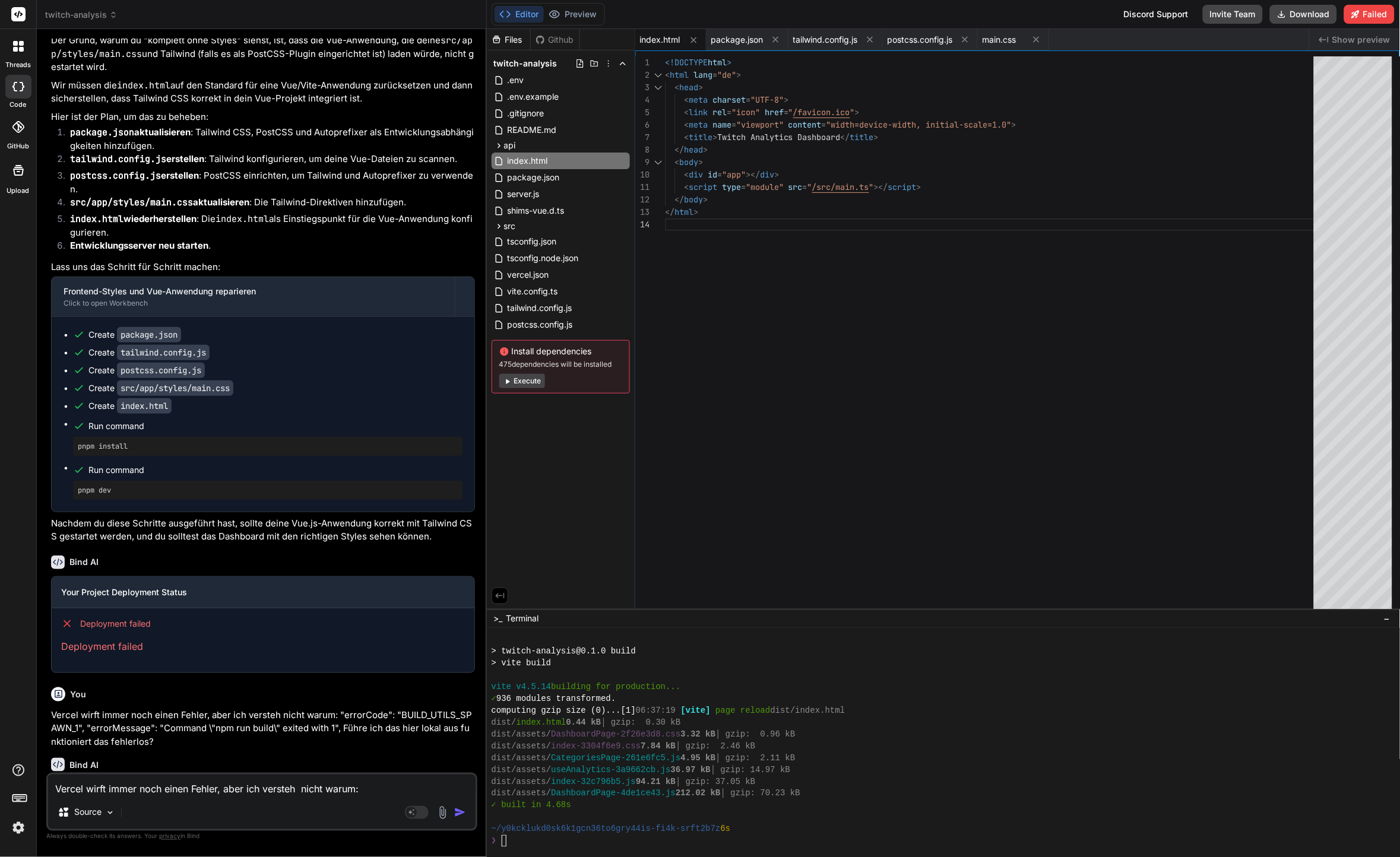
scroll to position [4783, 0]
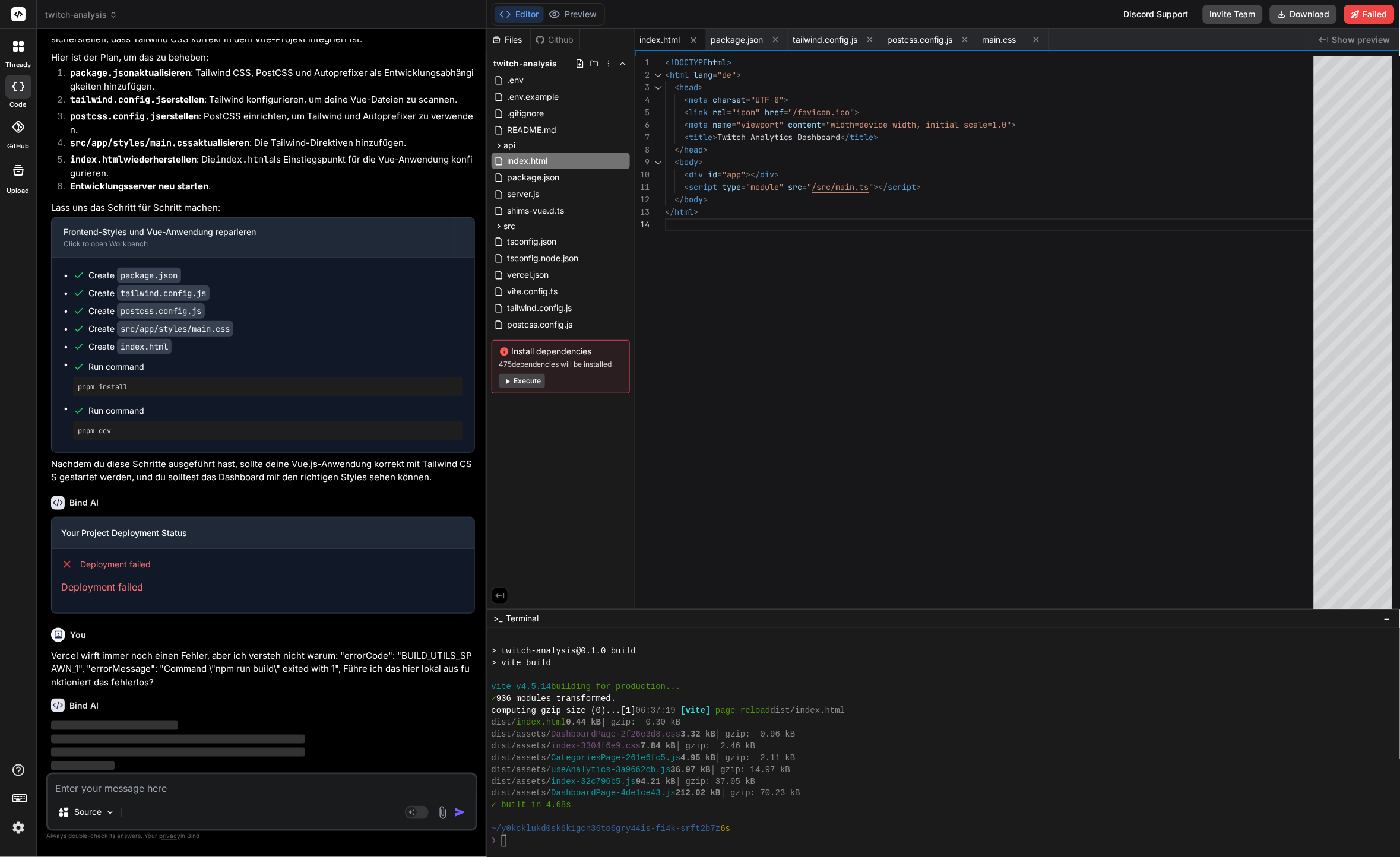
click at [915, 462] on div "<!DOCTYPE html > < html lang = "de" > < head > < meta charset = "UTF-8" > < lin…" at bounding box center [993, 335] width 656 height 558
click at [950, 767] on div "dist/assets/ useAnalytics-3a9662cb.js 36.97 kB │ gzip: 14.97 kB" at bounding box center [937, 770] width 891 height 12
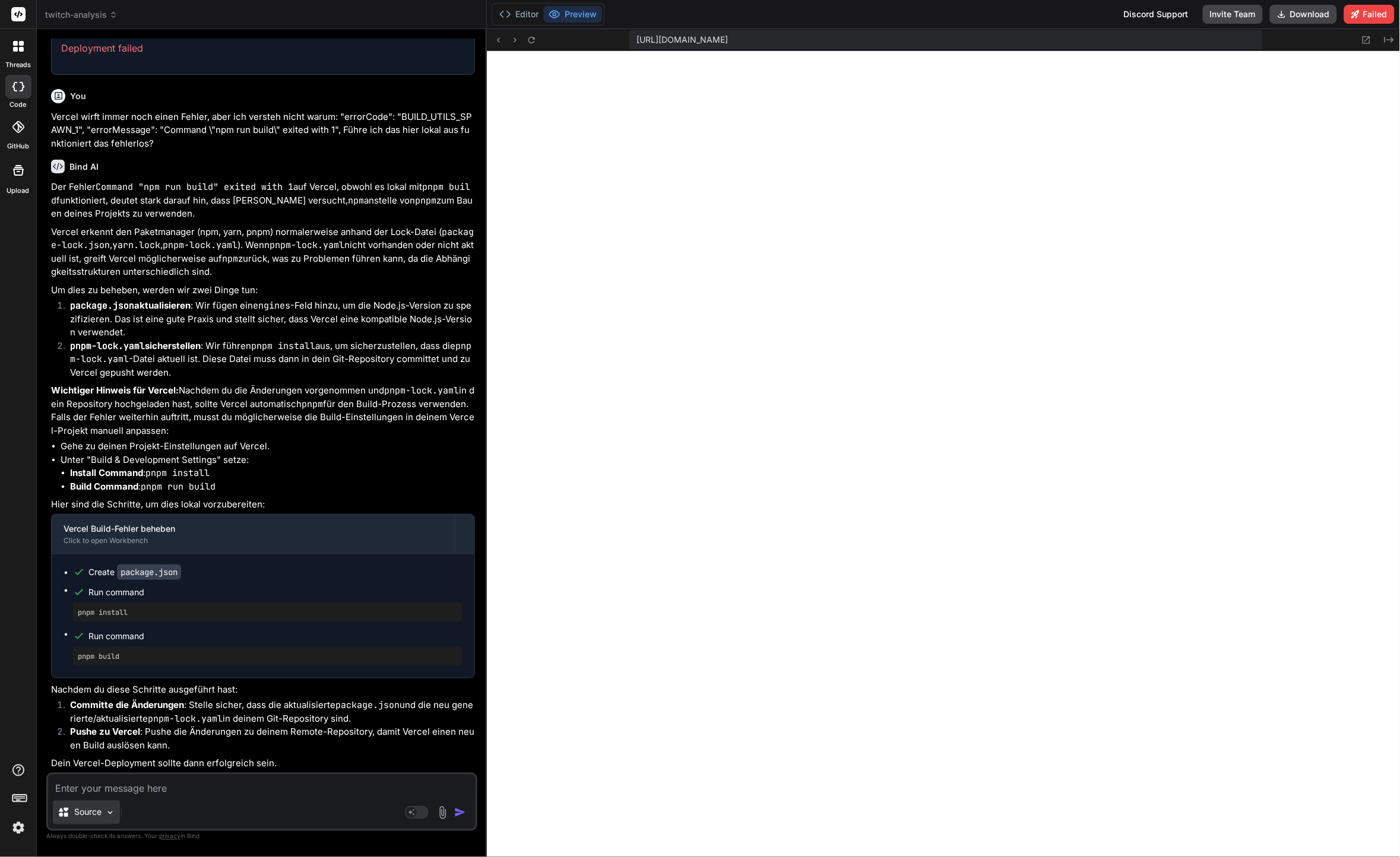
scroll to position [8298, 0]
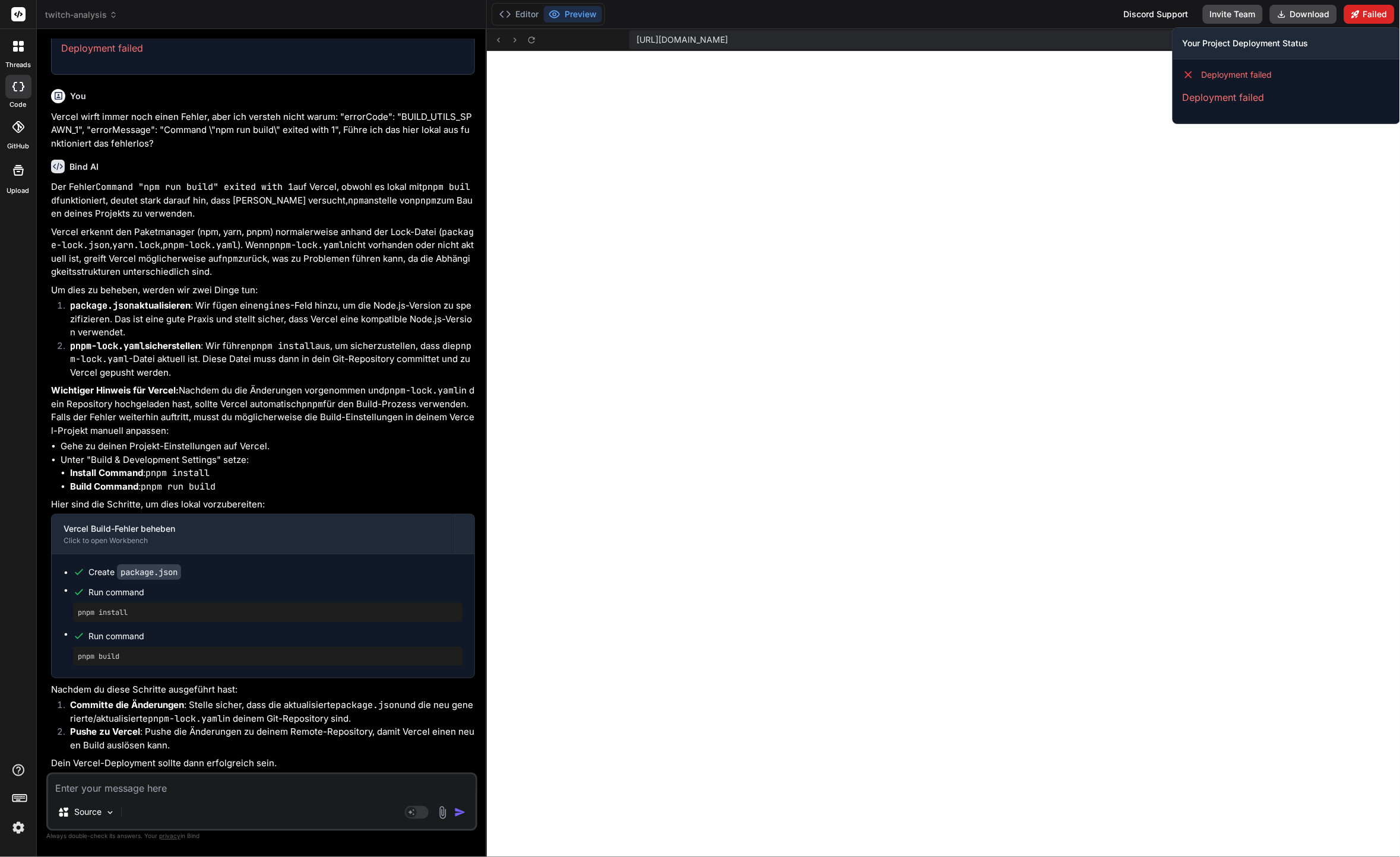
click at [1388, 17] on button "Failed" at bounding box center [1370, 14] width 50 height 19
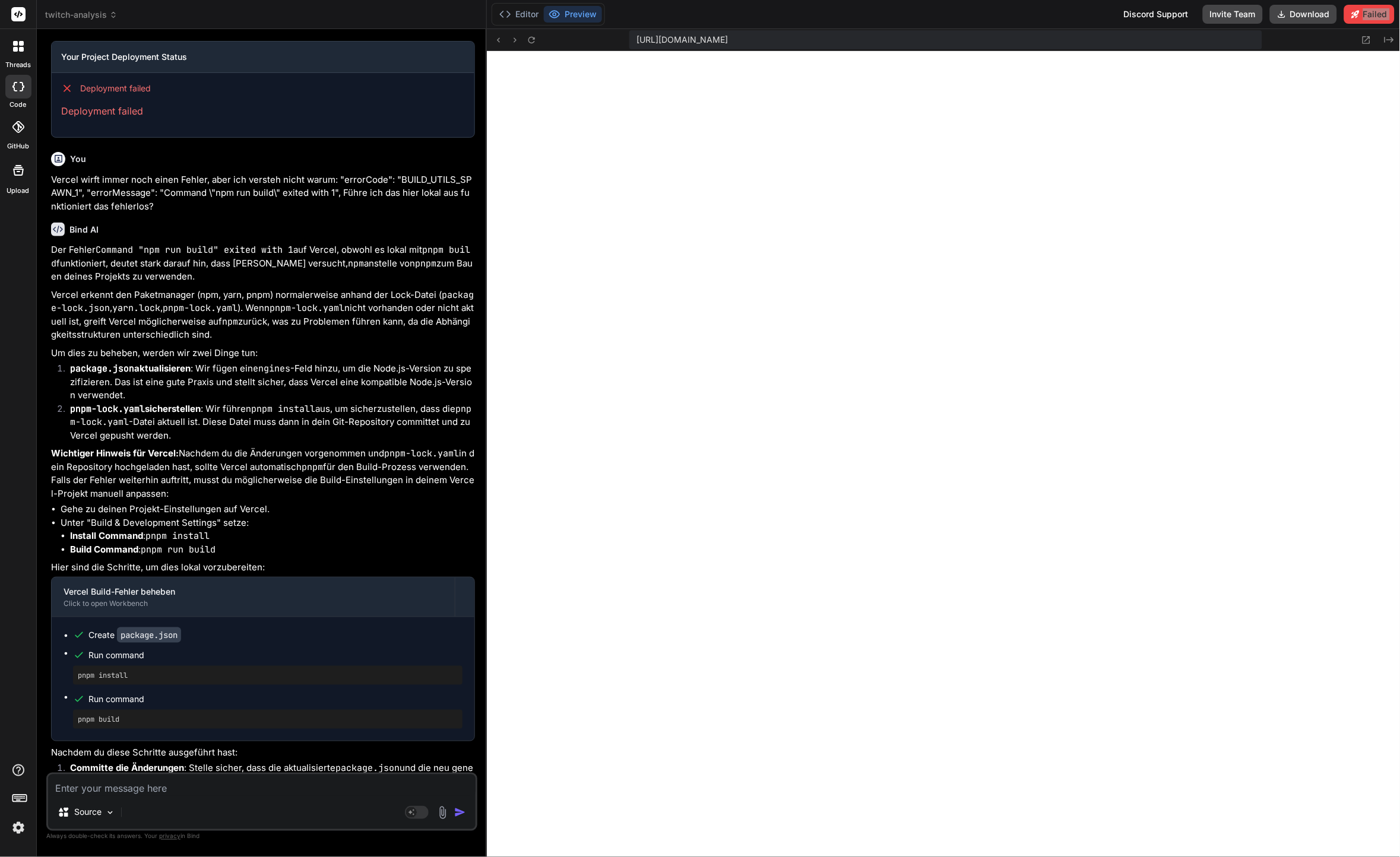
scroll to position [5322, 0]
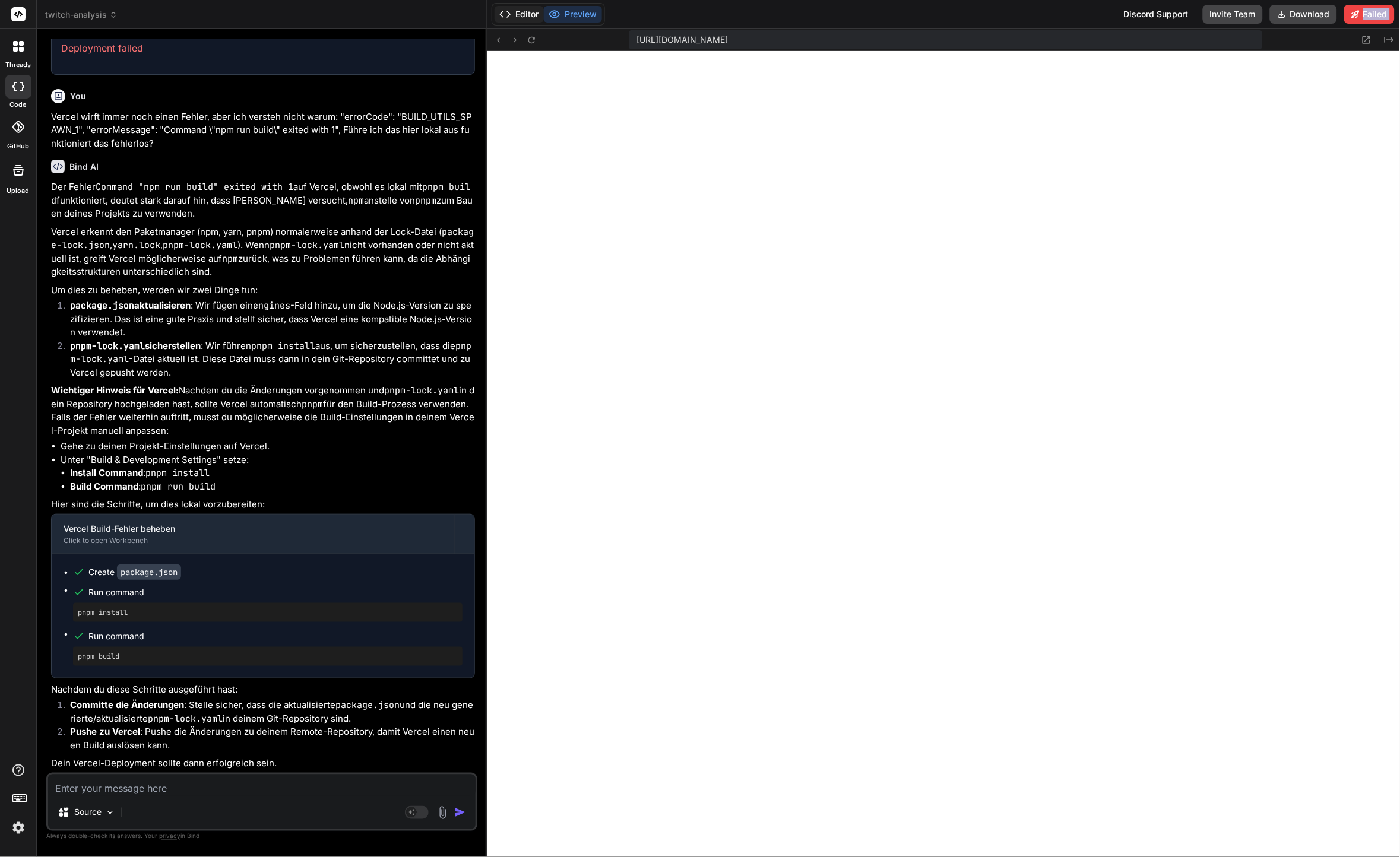
click at [526, 12] on button "Editor" at bounding box center [519, 14] width 49 height 16
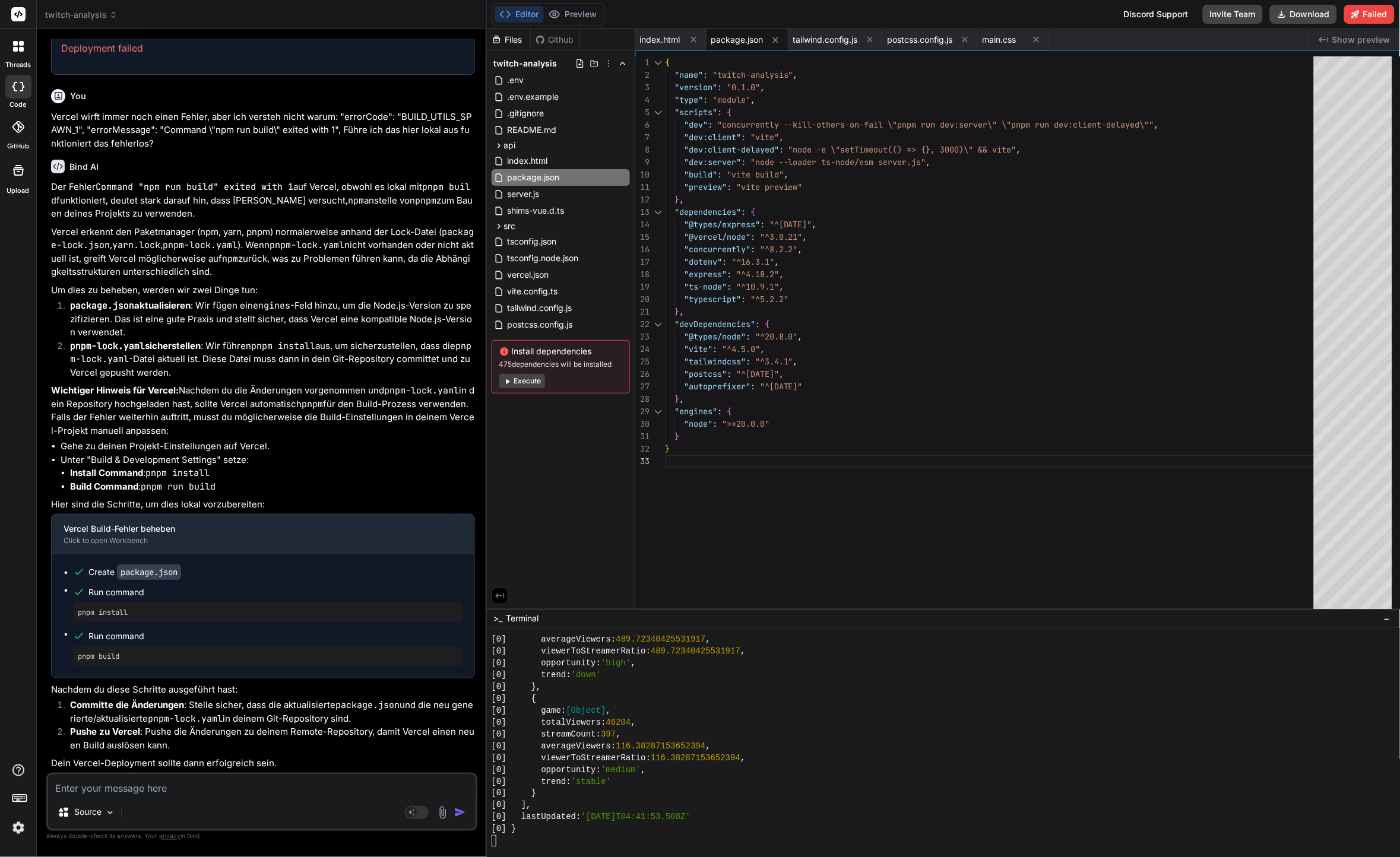
click at [730, 439] on div "{ "name" : "twitch-analysis" , "version" : "0.1.0" , "type" : "module" , "scrip…" at bounding box center [993, 335] width 656 height 558
click at [353, 795] on textarea at bounding box center [262, 785] width 427 height 22
click at [353, 790] on textarea at bounding box center [262, 785] width 427 height 22
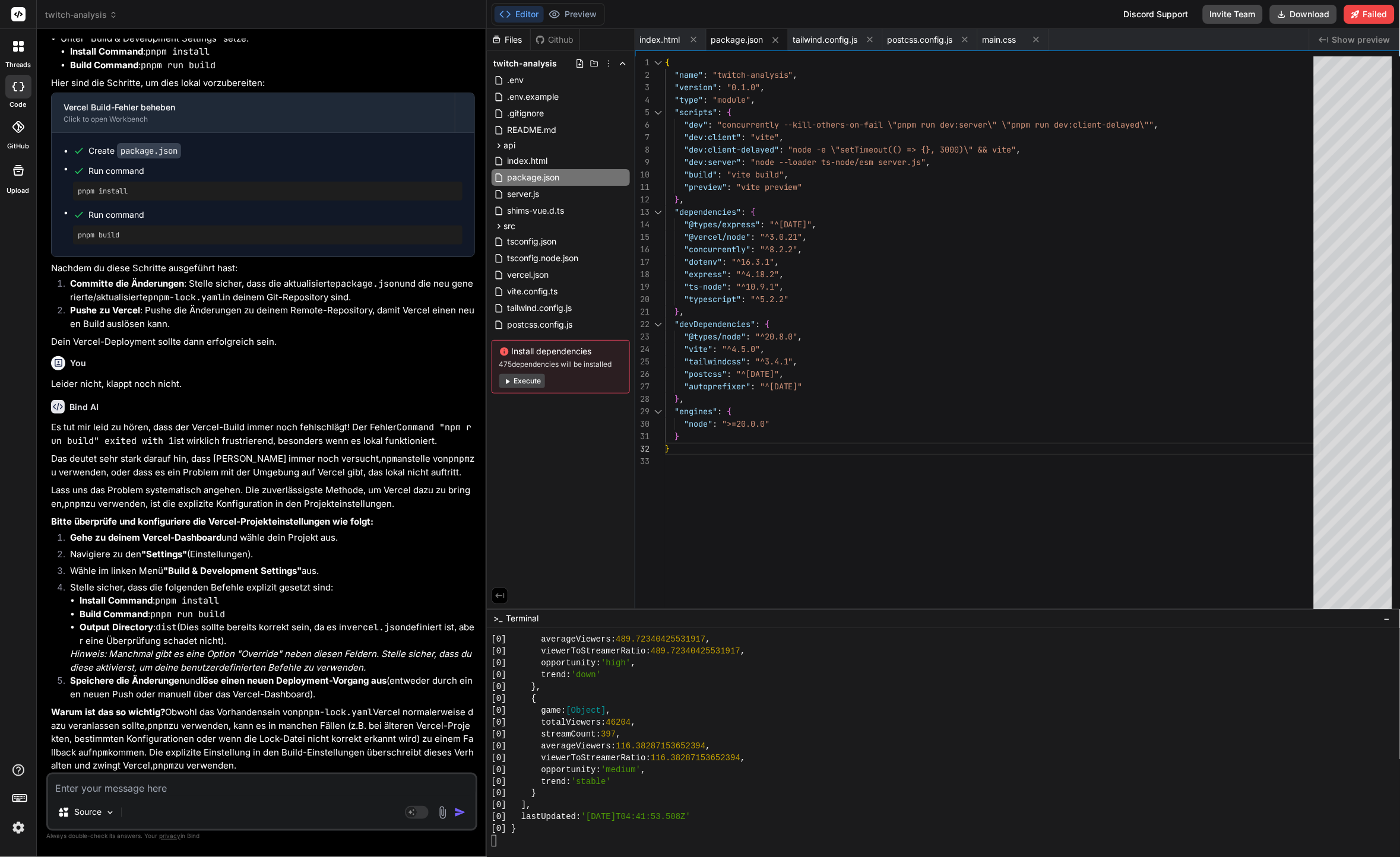
scroll to position [5830, 0]
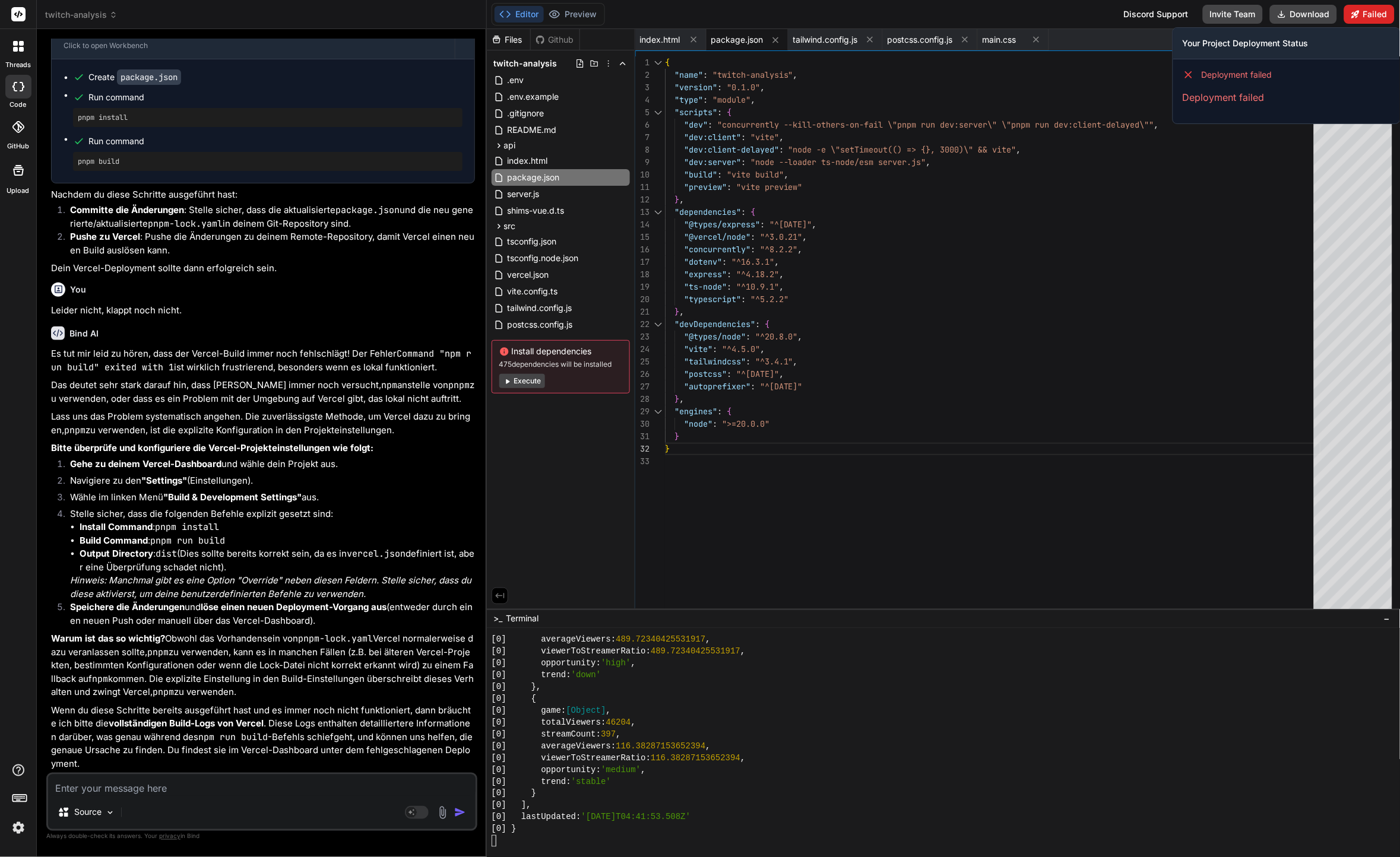
click at [1361, 10] on button "Failed" at bounding box center [1370, 14] width 50 height 19
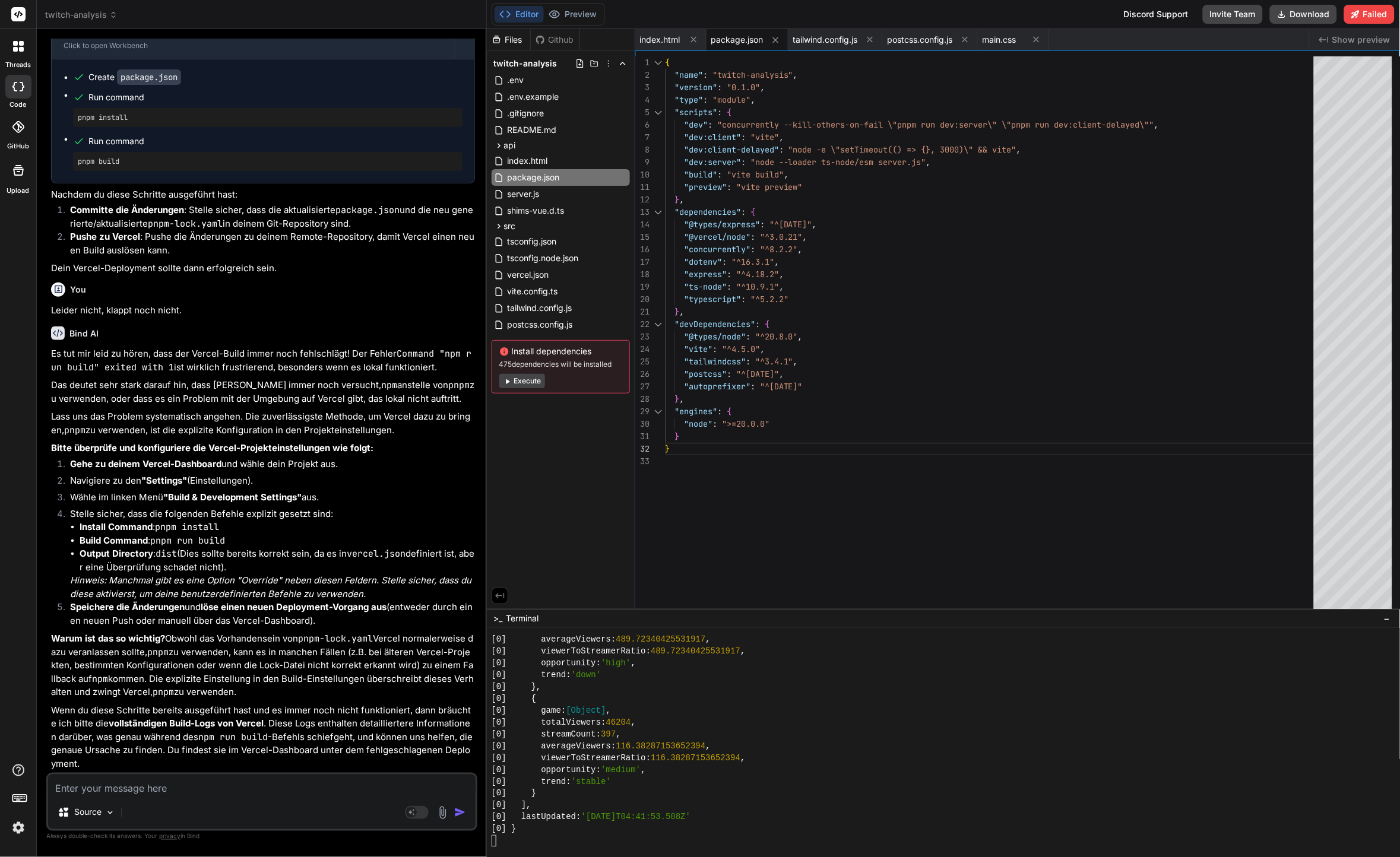
click at [1191, 713] on div "[0] game: [Object] ," at bounding box center [937, 711] width 891 height 12
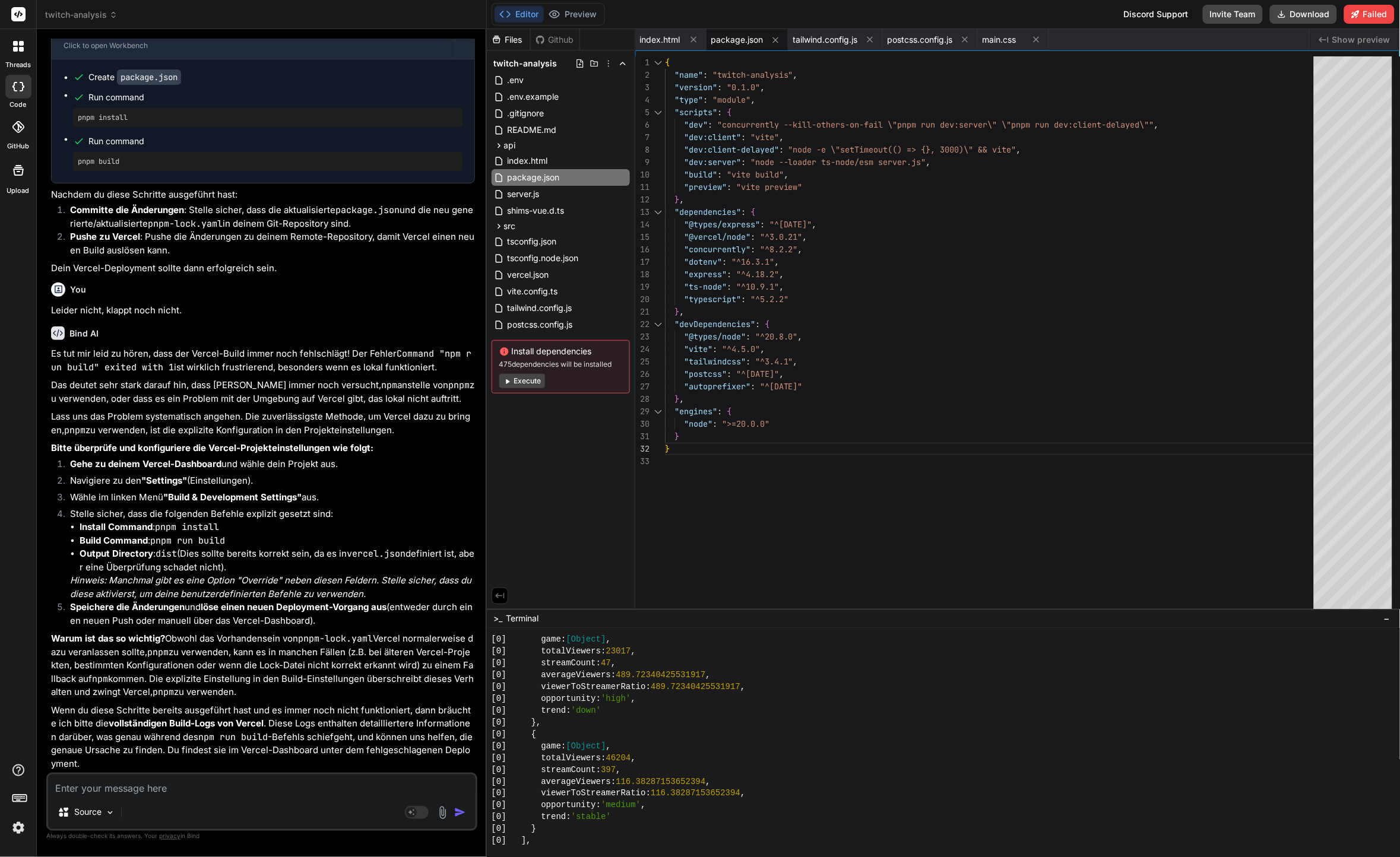
scroll to position [9117, 0]
click at [787, 491] on div "{ "name" : "twitch-analysis" , "version" : "0.1.0" , "type" : "module" , "scrip…" at bounding box center [993, 335] width 656 height 558
click at [780, 842] on div "[0] ]," at bounding box center [937, 841] width 891 height 12
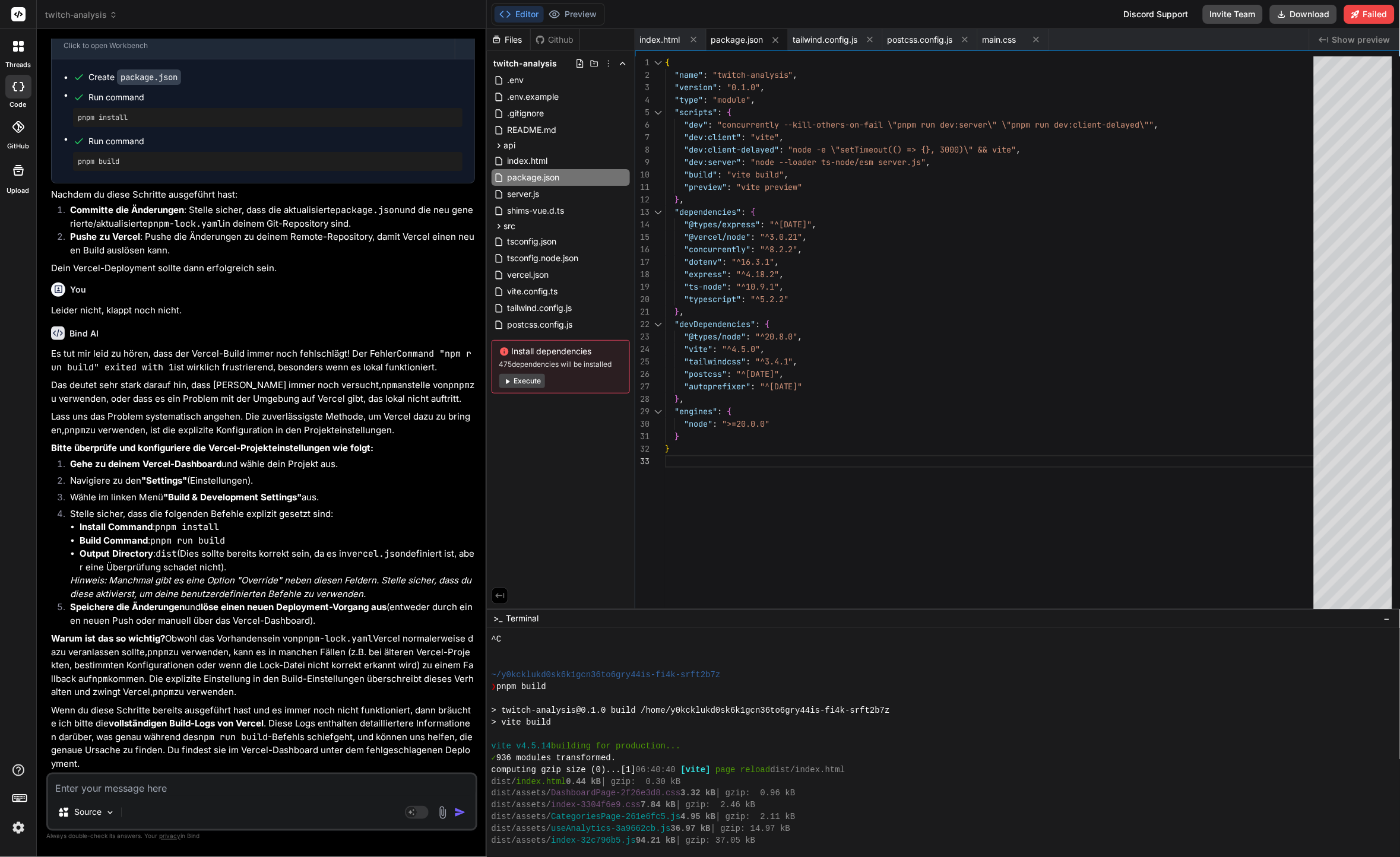
scroll to position [8278, 0]
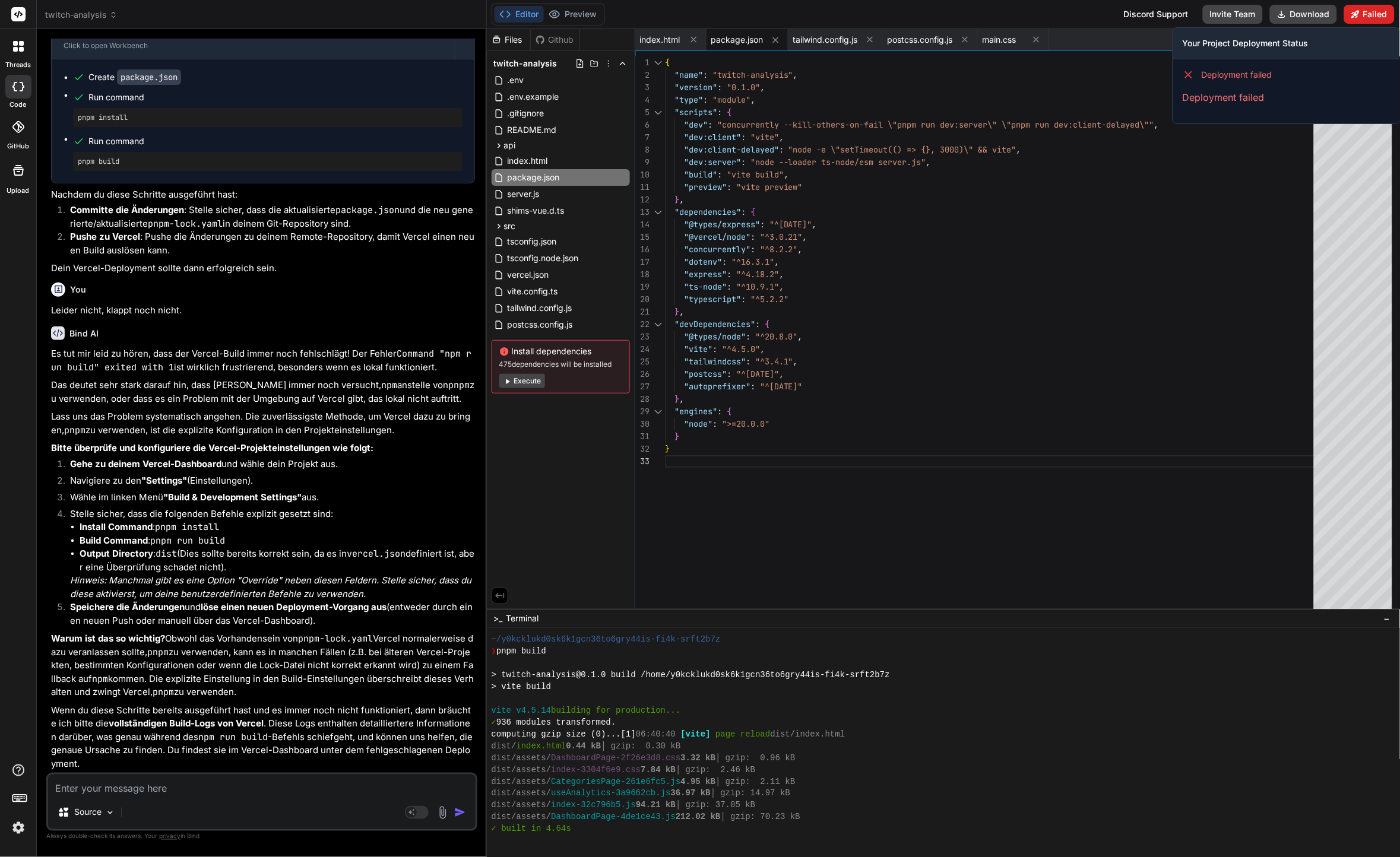
click at [1364, 15] on button "Failed" at bounding box center [1370, 14] width 50 height 19
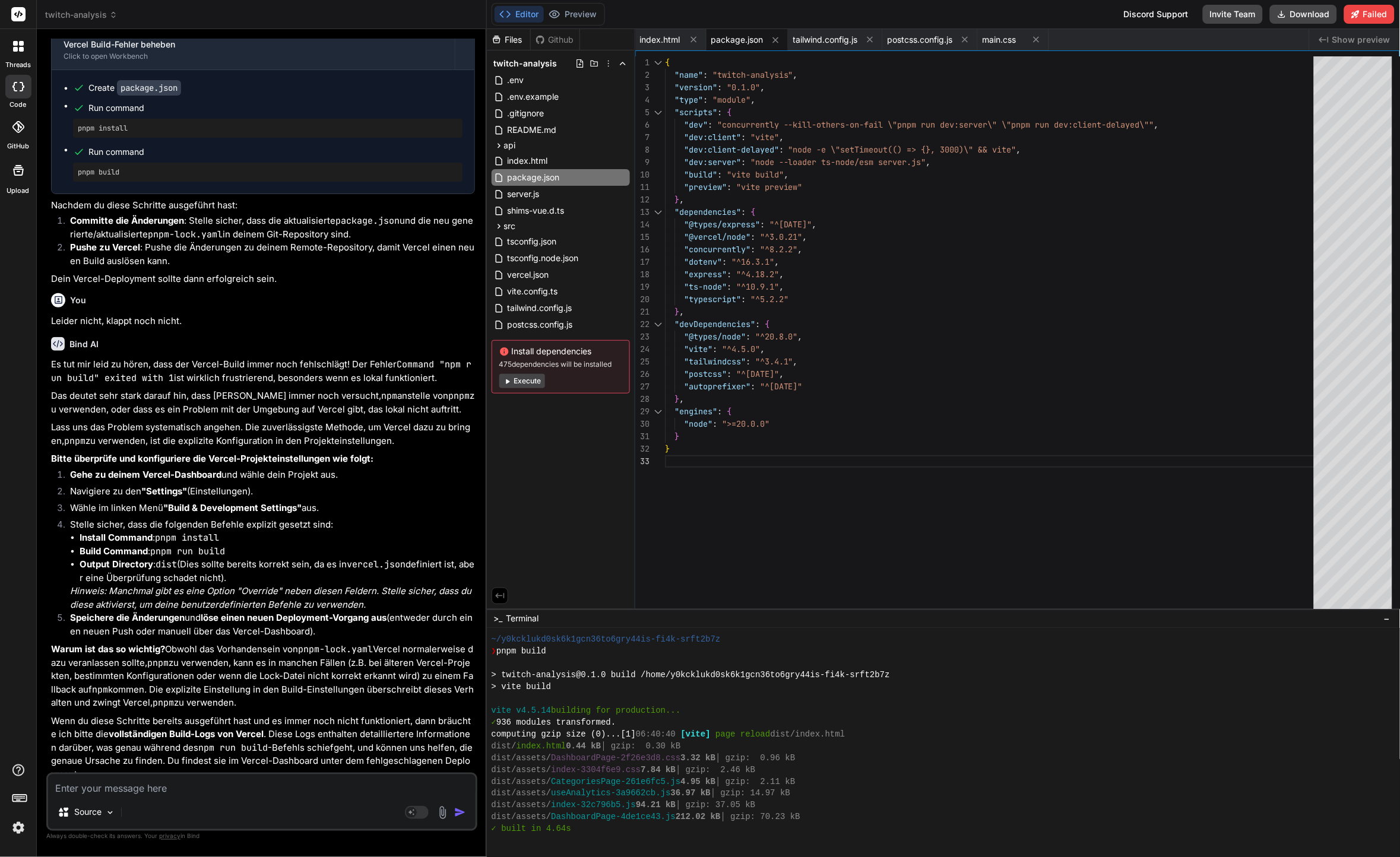
scroll to position [5830, 0]
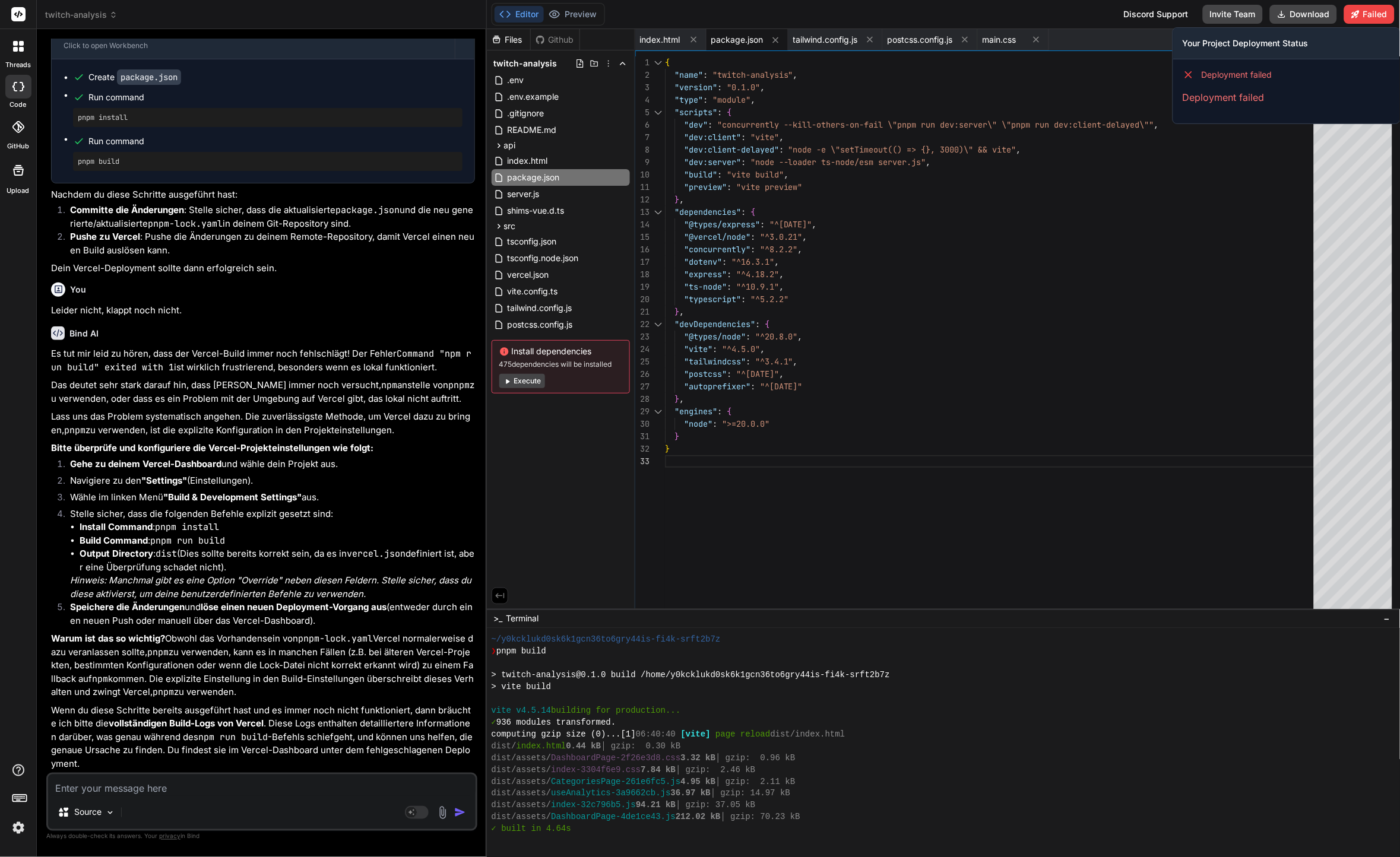
click at [1243, 92] on p "Deployment failed" at bounding box center [1287, 97] width 208 height 14
click at [1173, 174] on div "{ "name" : "twitch-analysis" , "version" : "0.1.0" , "type" : "module" , "scrip…" at bounding box center [993, 335] width 656 height 558
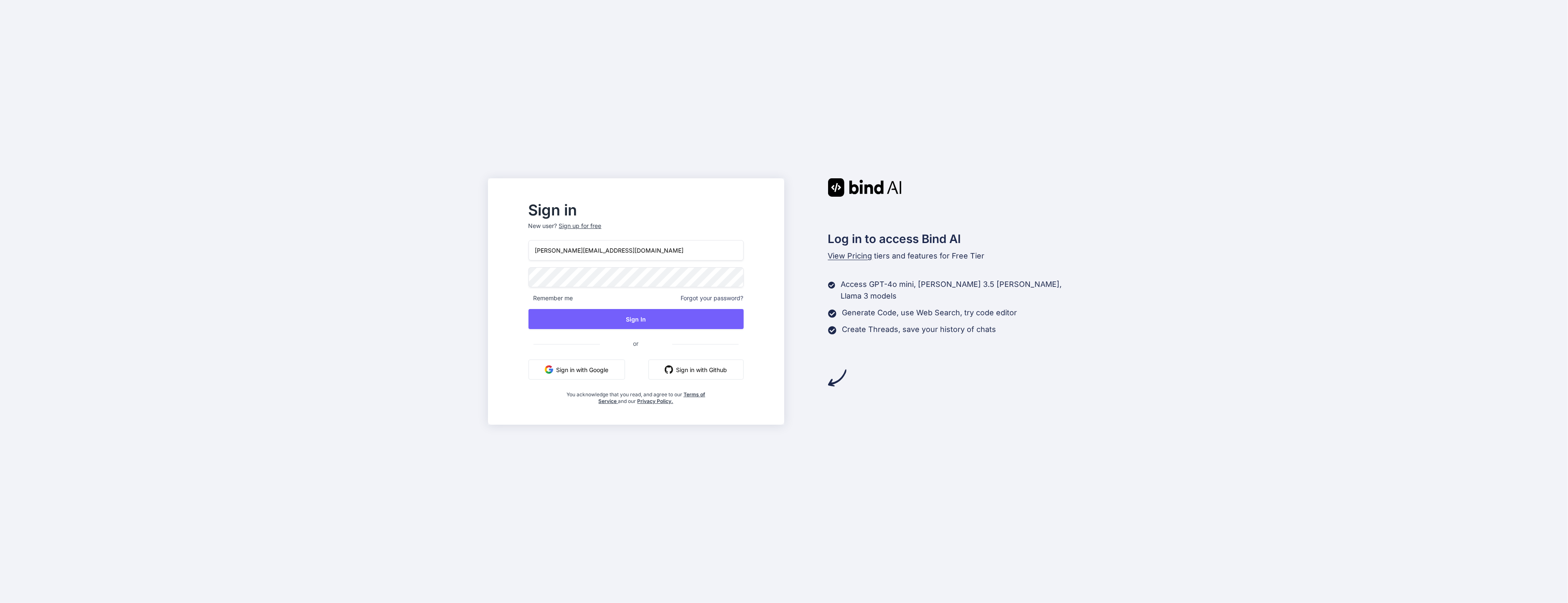
type input "[PERSON_NAME][EMAIL_ADDRESS][DOMAIN_NAME]"
click at [623, 318] on button "Sign In" at bounding box center [635, 319] width 215 height 20
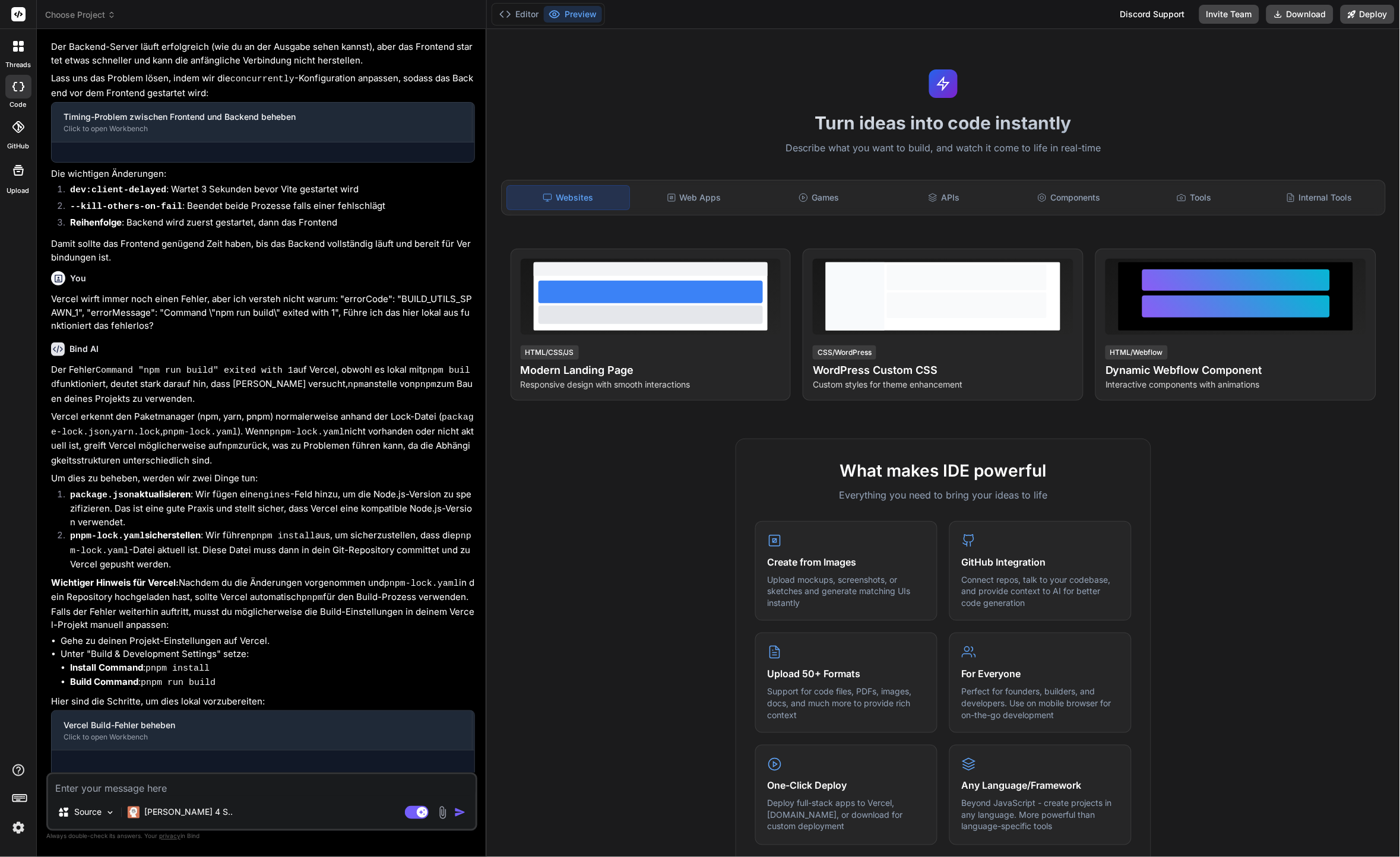
scroll to position [2222, 0]
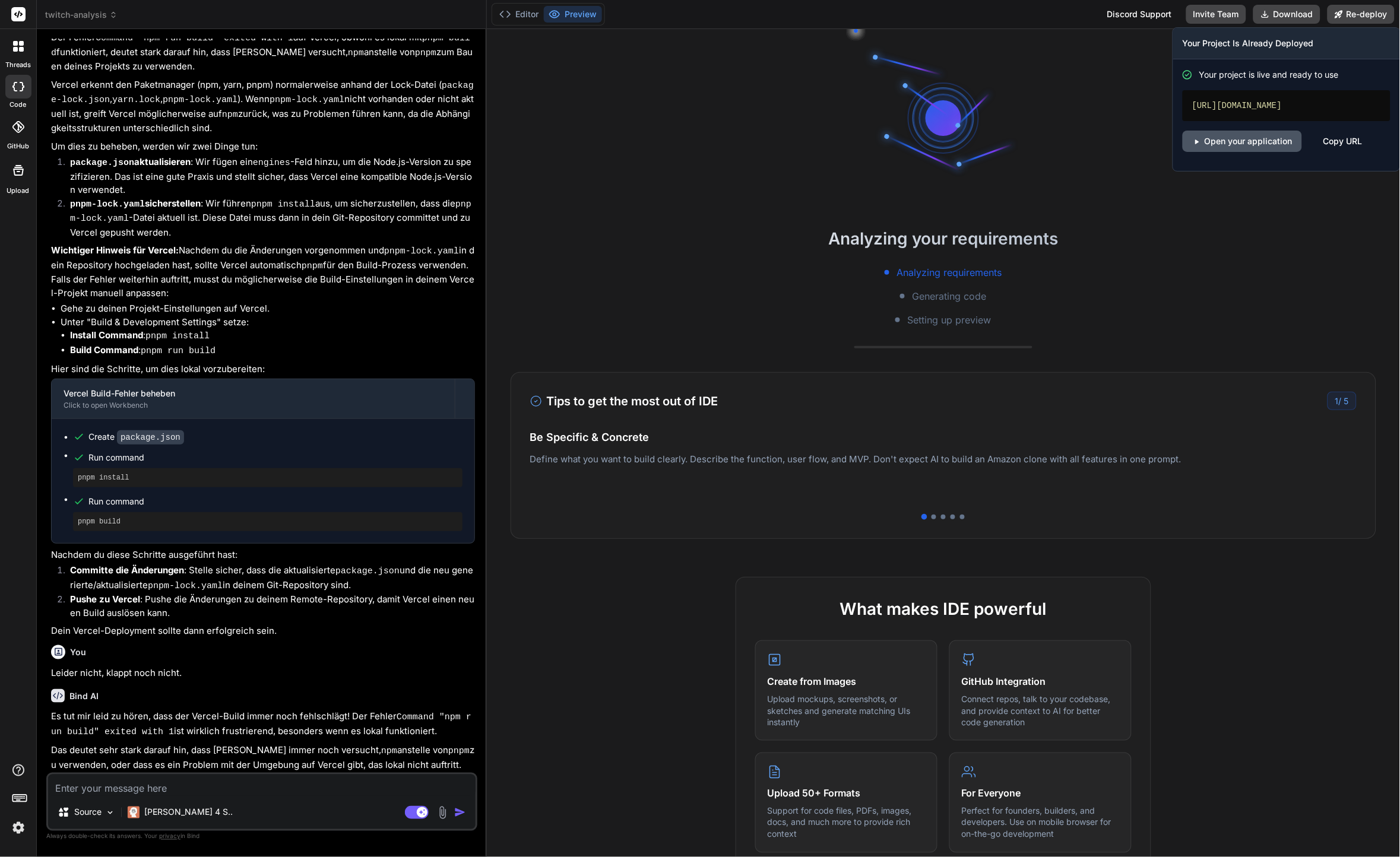
click at [1291, 140] on link "Open your application" at bounding box center [1243, 141] width 119 height 22
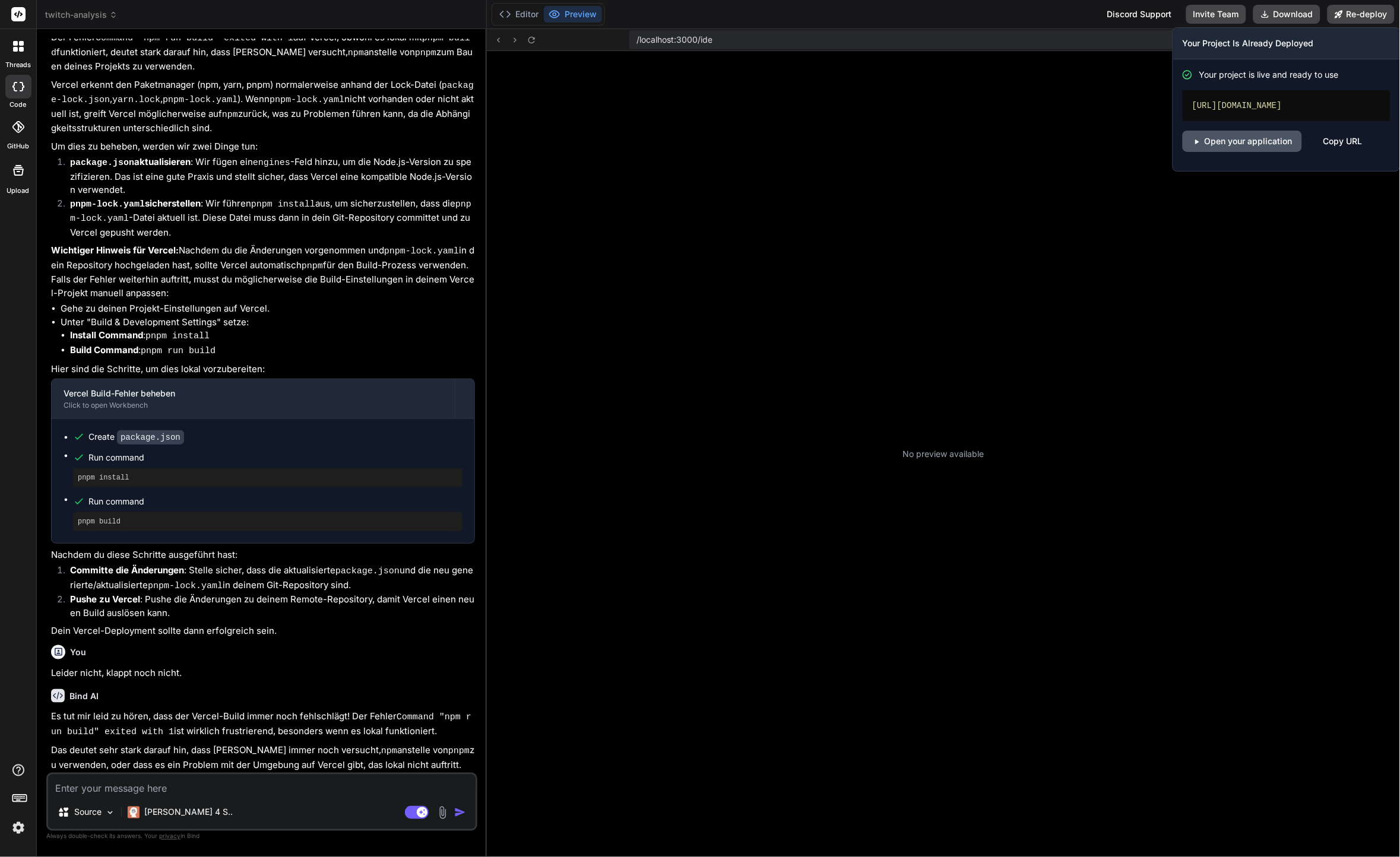
type textarea "x"
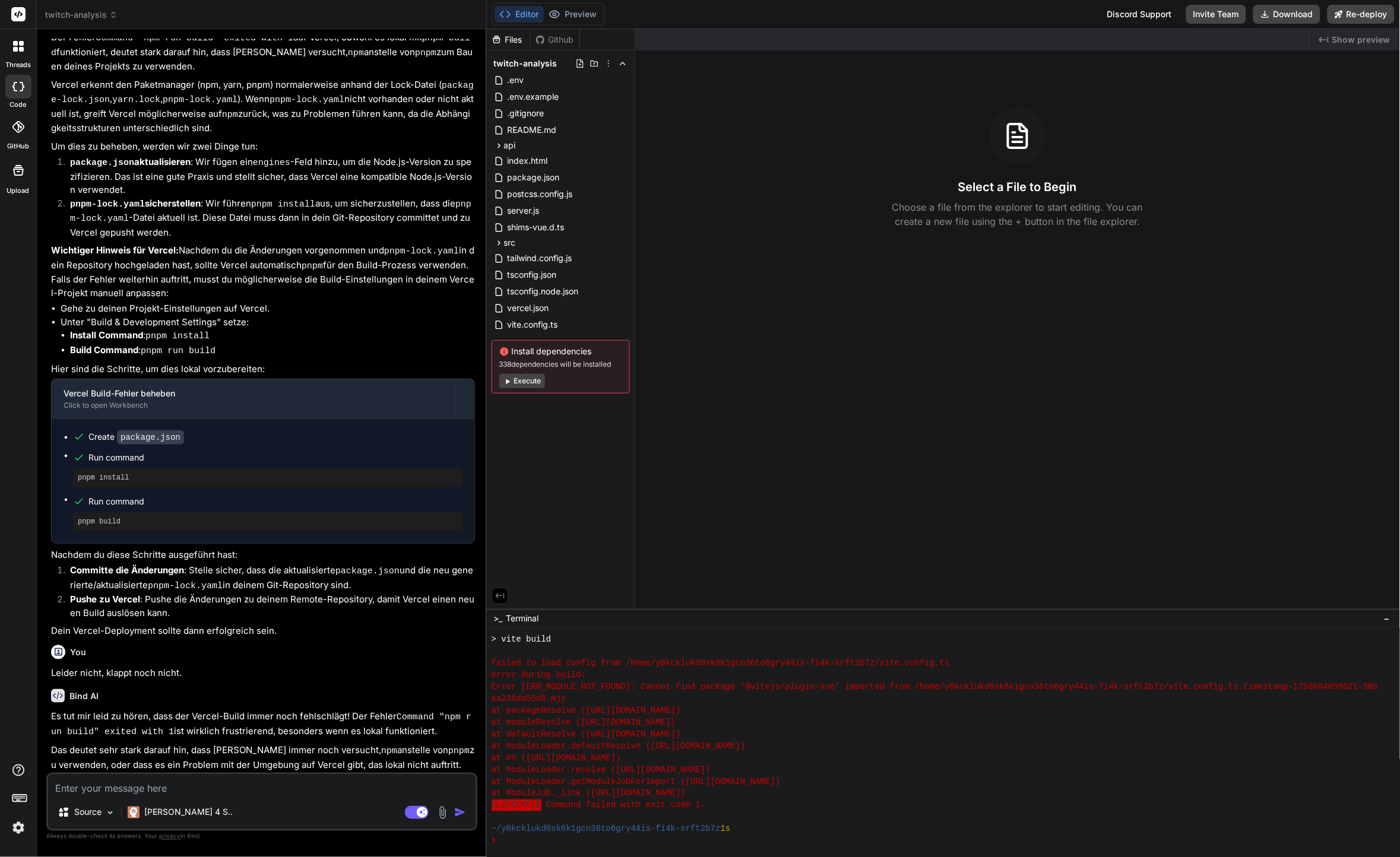
scroll to position [297, 0]
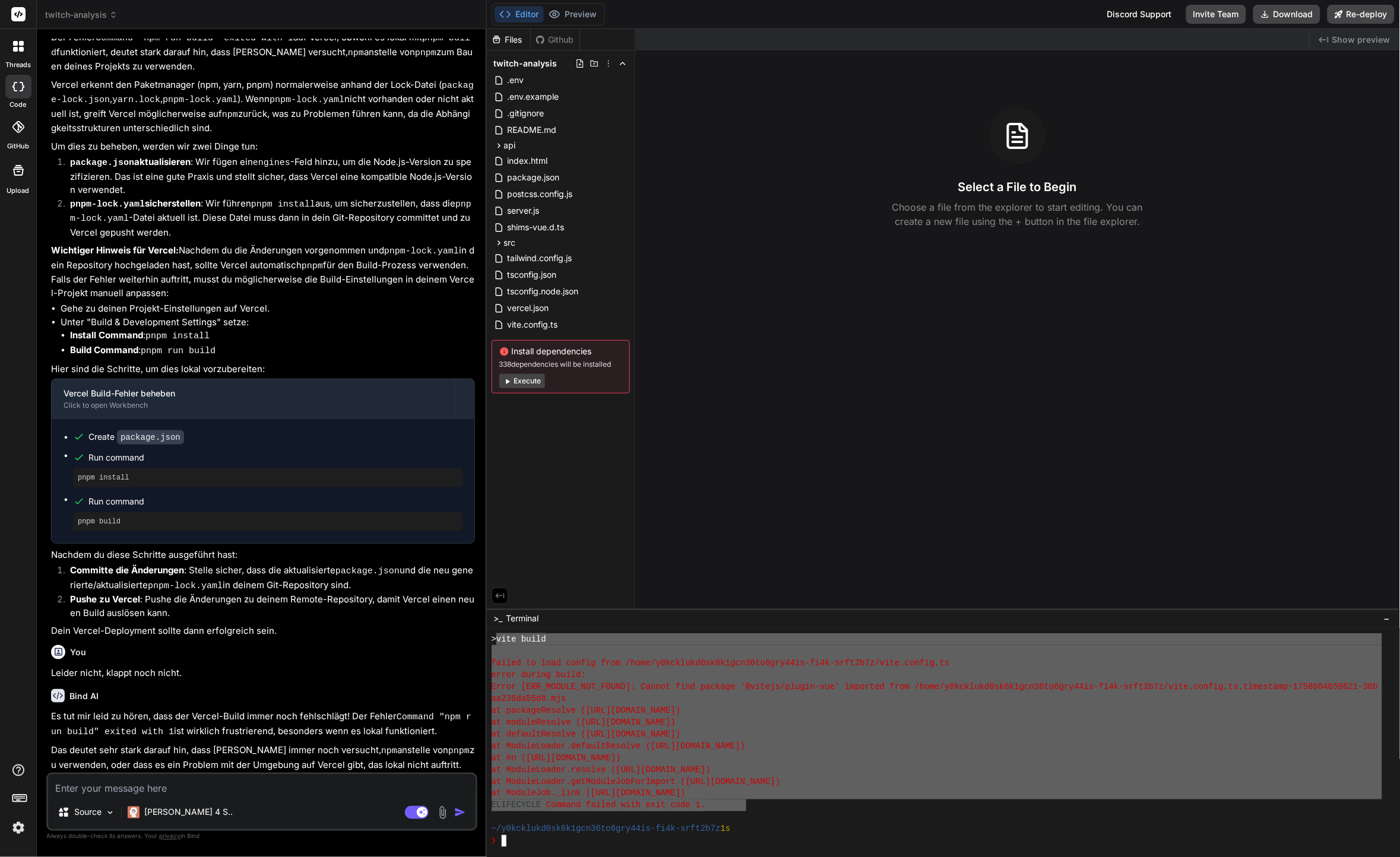
drag, startPoint x: 747, startPoint y: 803, endPoint x: 503, endPoint y: 641, distance: 292.9
click at [503, 641] on div "> vite build failed to load config from /home/y0kcklukd0sk6k1gcn36to6gry44is-fi…" at bounding box center [937, 739] width 891 height 214
click at [348, 779] on textarea at bounding box center [262, 785] width 427 height 22
paste textarea "vite build failed to load config from /home/y0kcklukd0sk6k1gcn36to6gry44is-fi4k…"
type textarea "vite build failed to load config from /home/y0kcklukd0sk6k1gcn36to6gry44is-fi4k…"
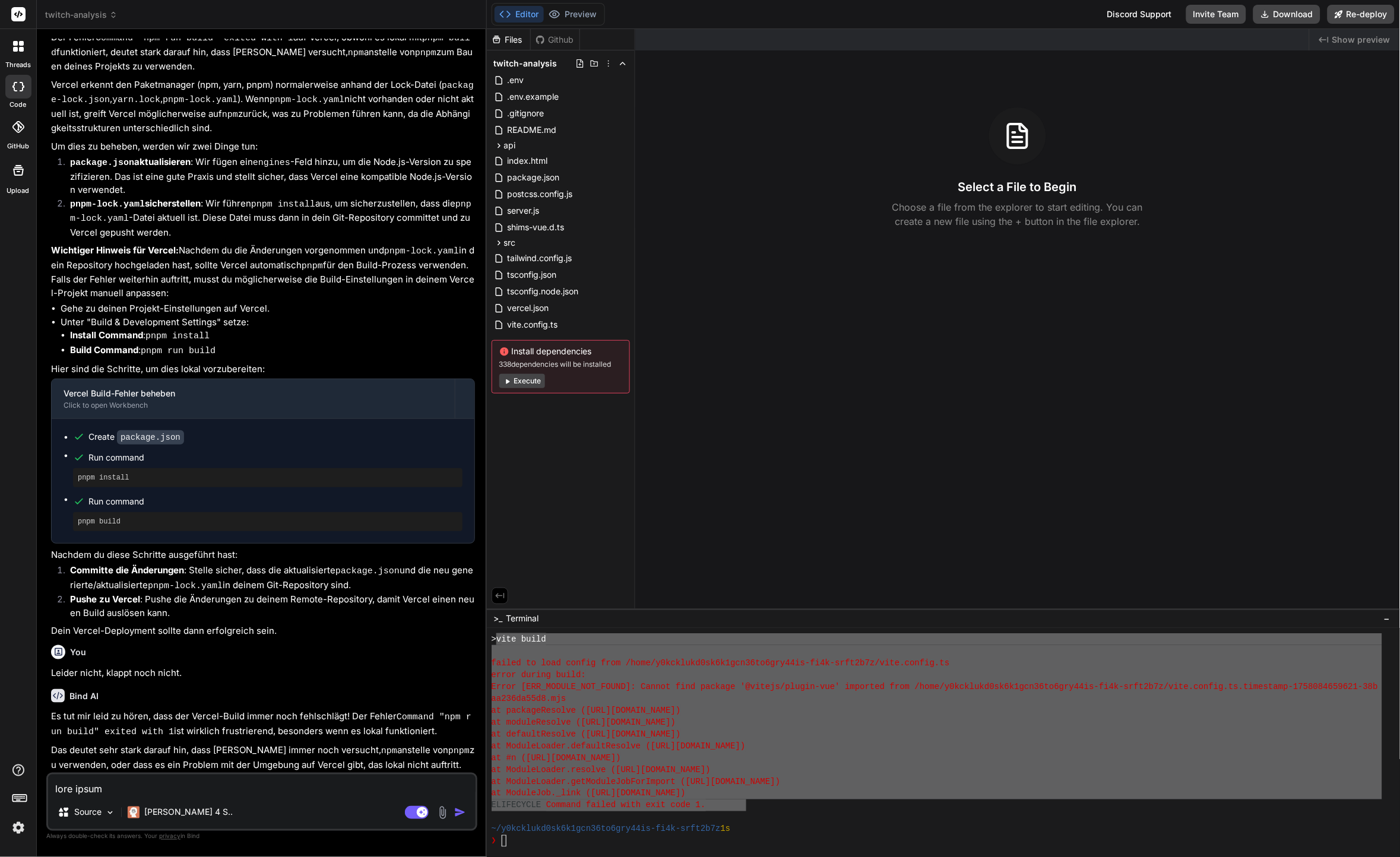
scroll to position [214, 0]
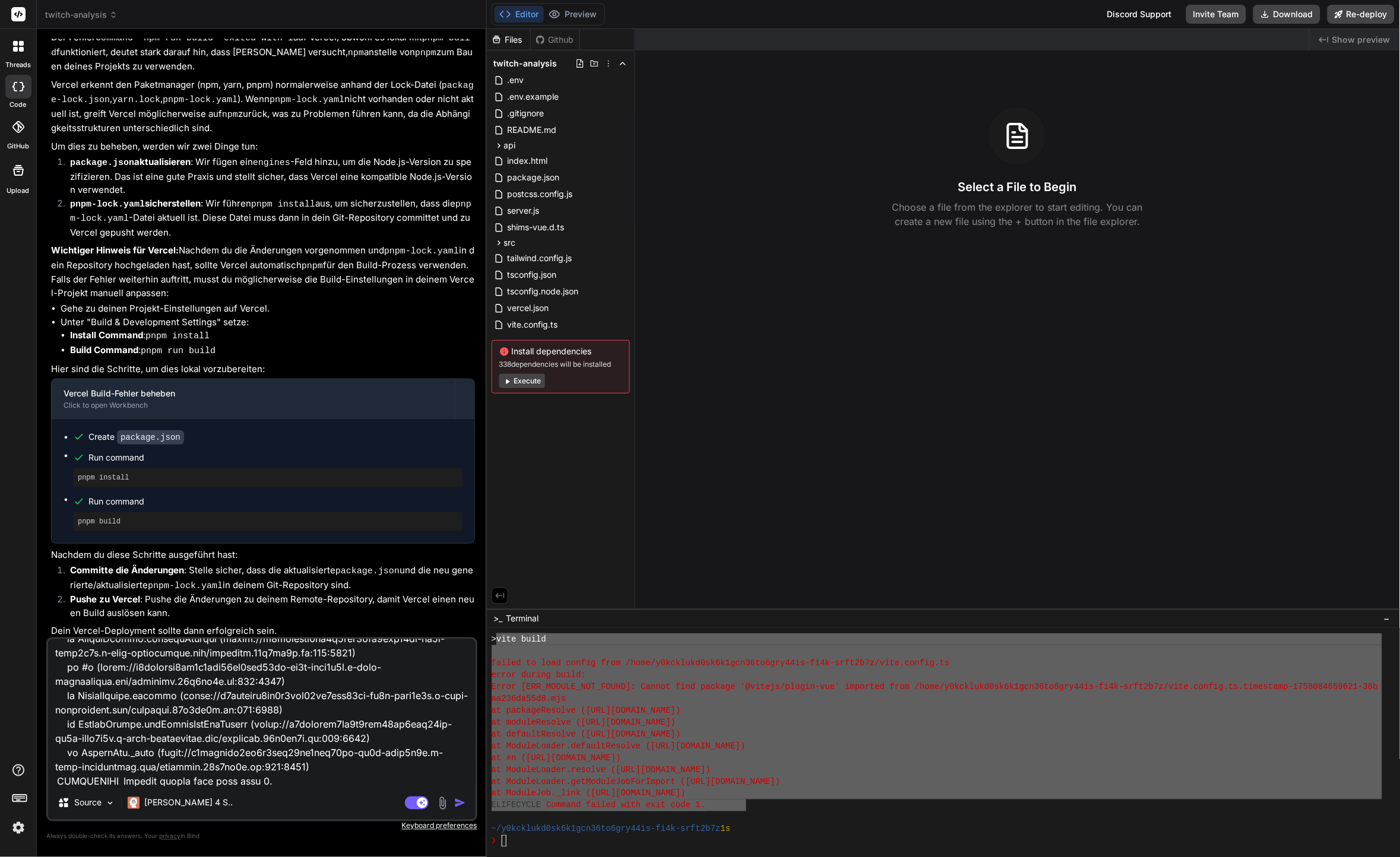
type textarea "x"
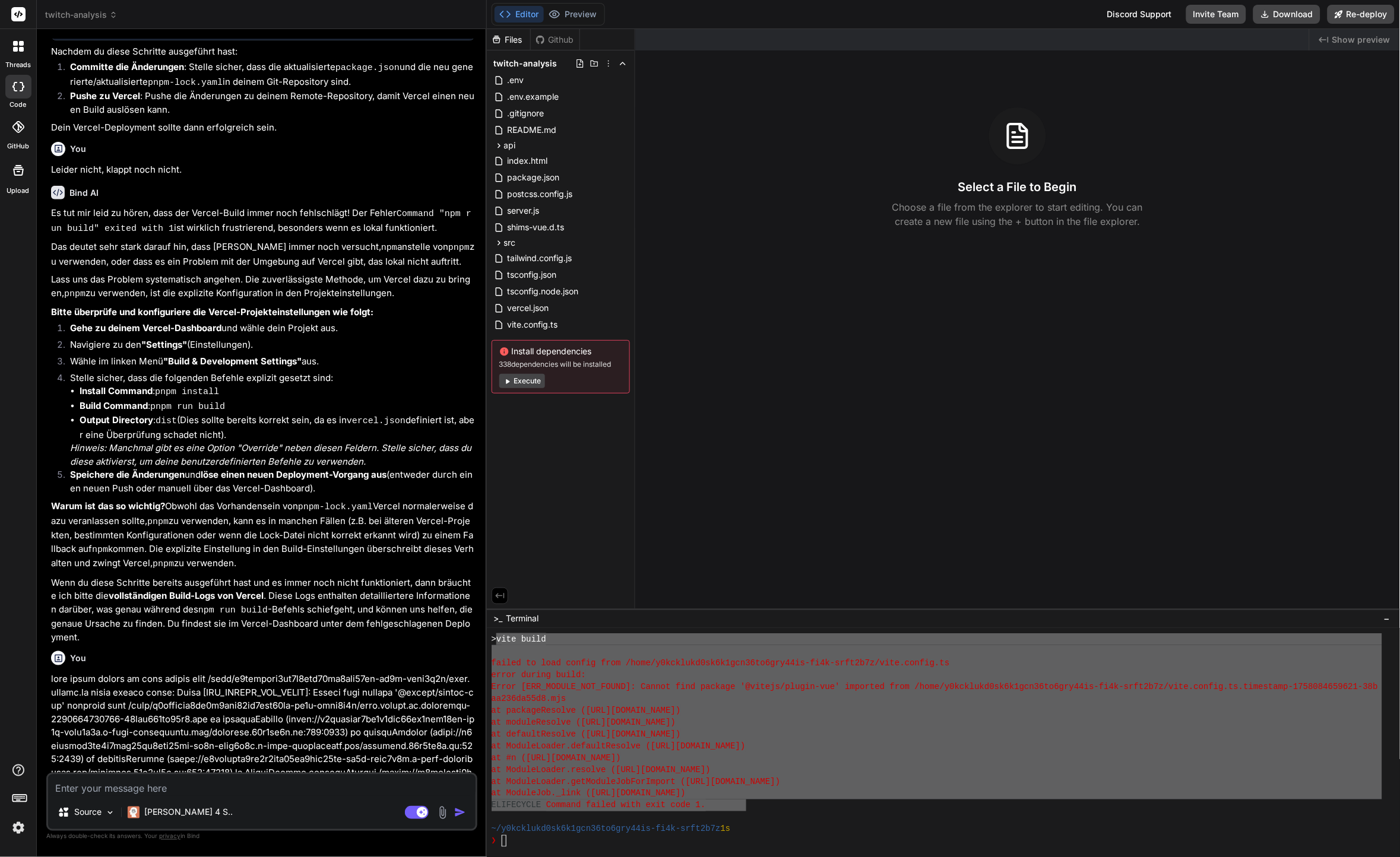
scroll to position [2879, 0]
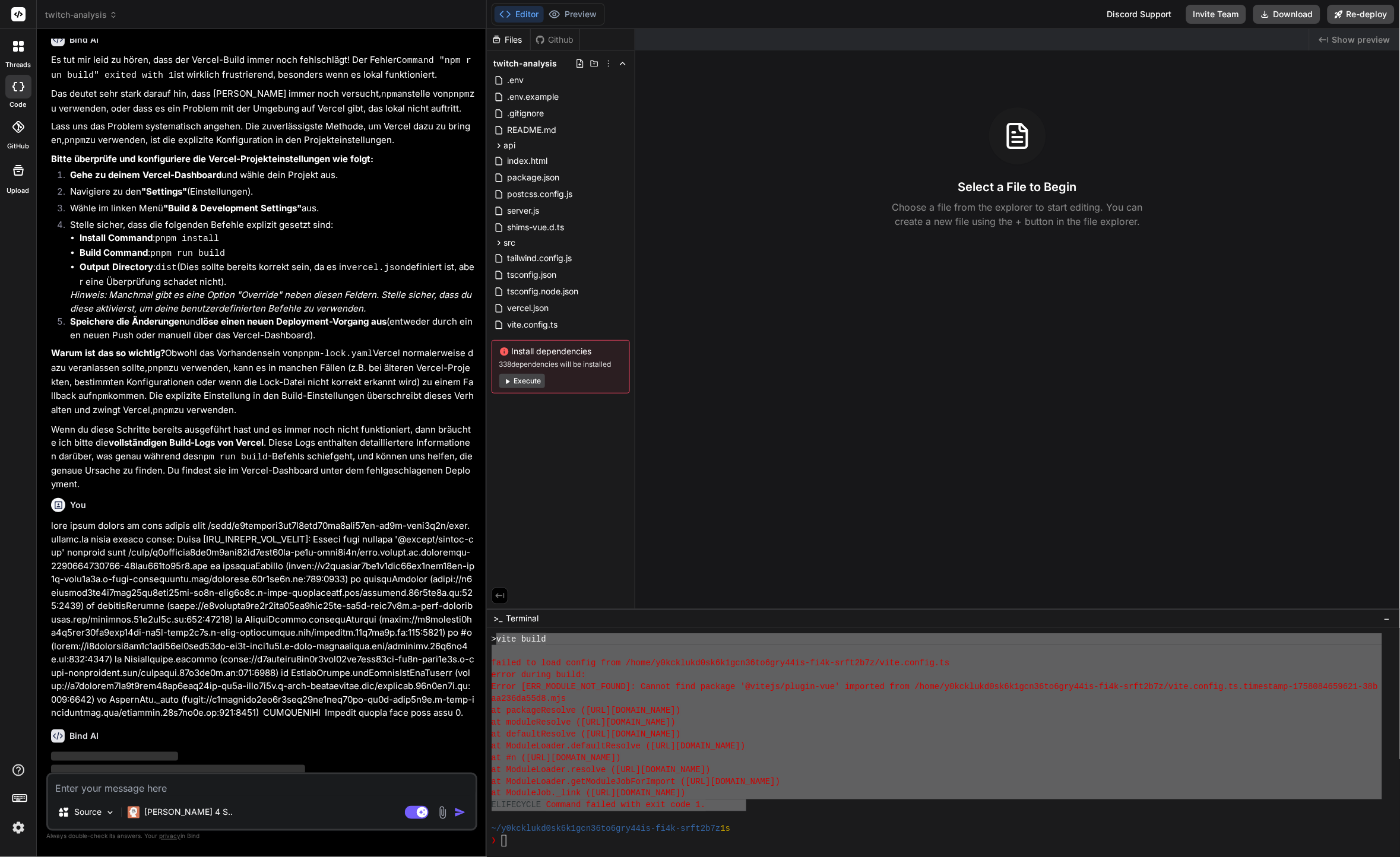
click at [595, 695] on div "aa236da55d8.mjs" at bounding box center [937, 699] width 891 height 12
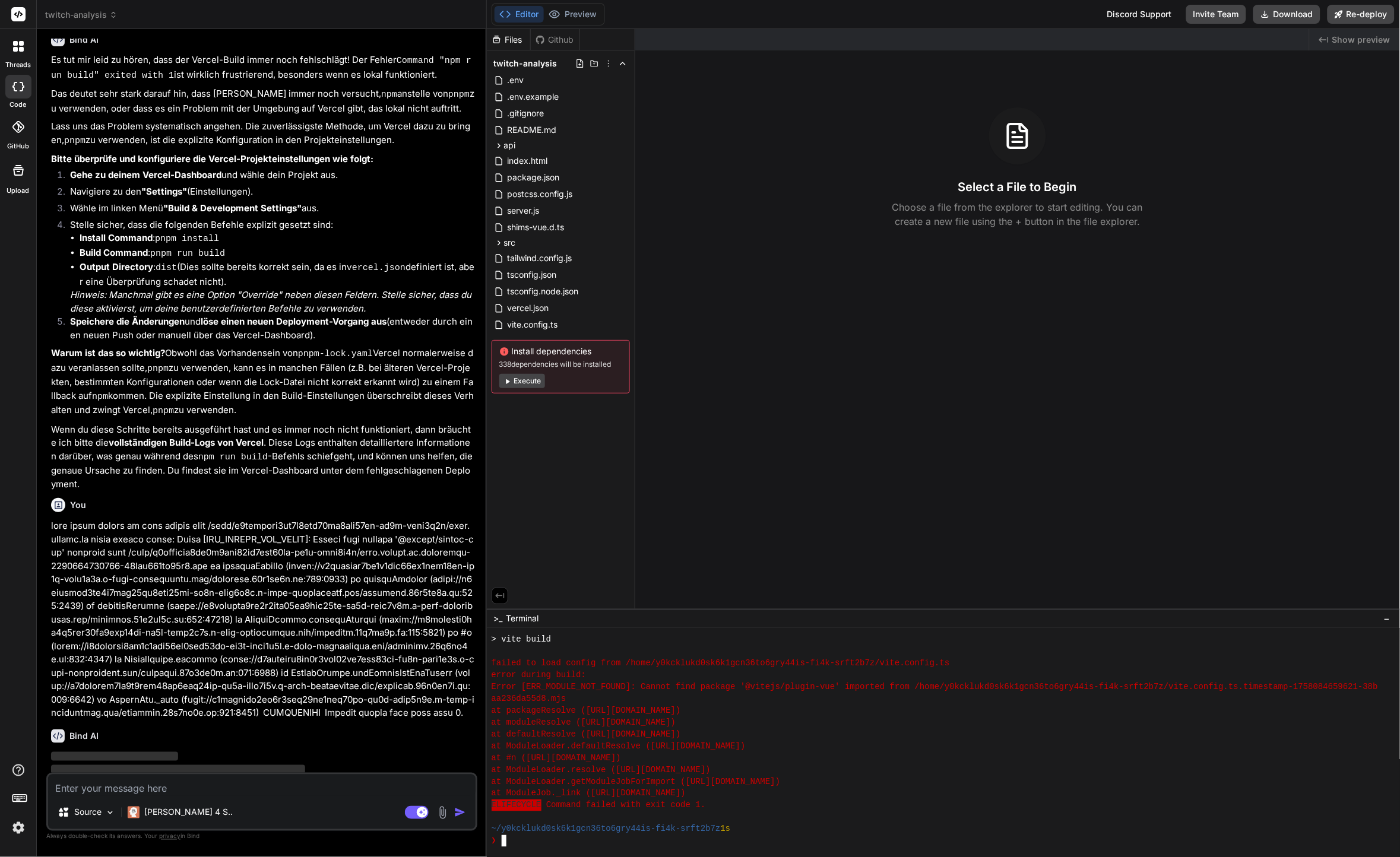
scroll to position [297, 0]
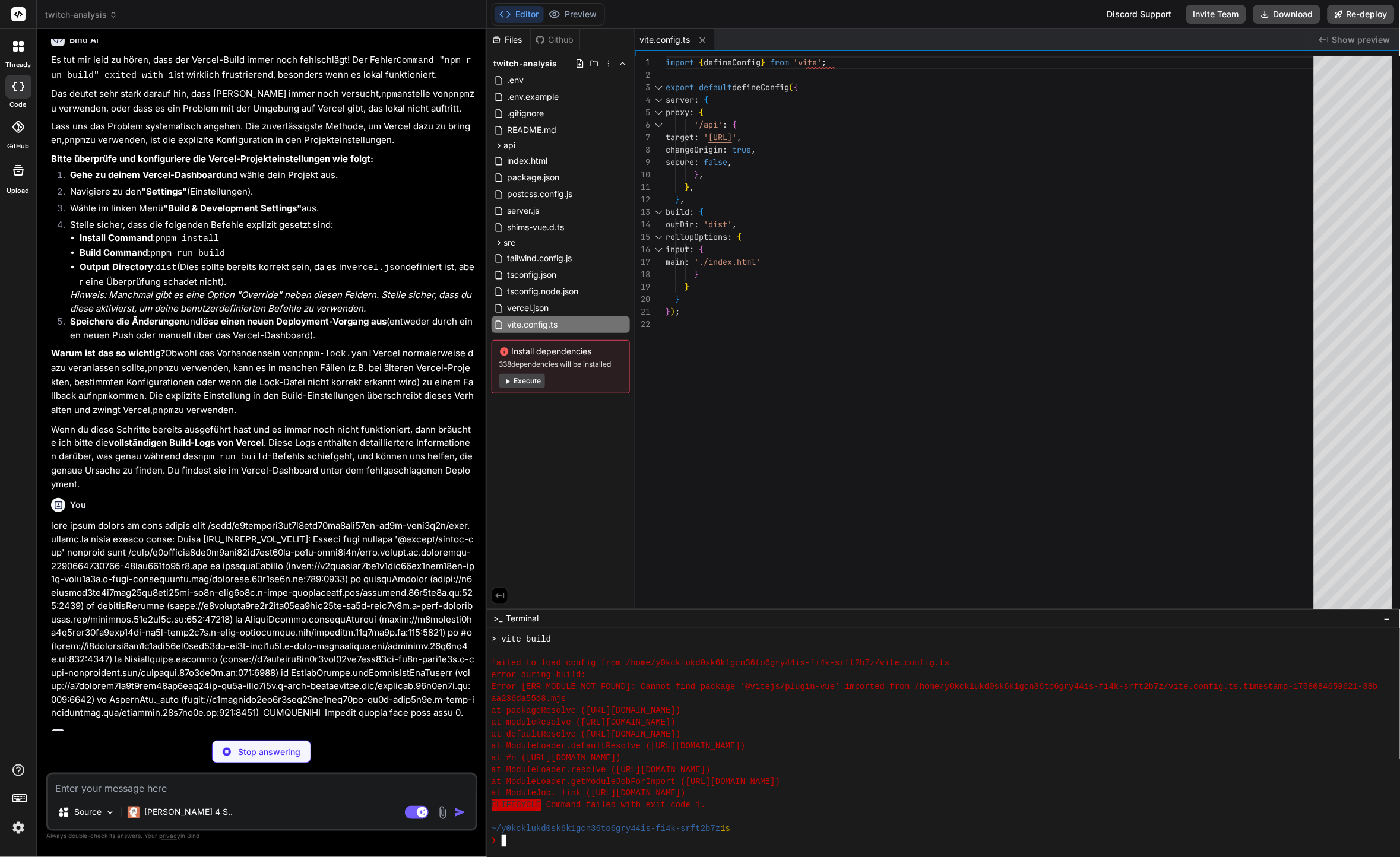
type textarea "x"
type textarea "}, "devDependencies": { "@types/node": "^20.8.0", "vite": "^4.5.0" }, "engines"…"
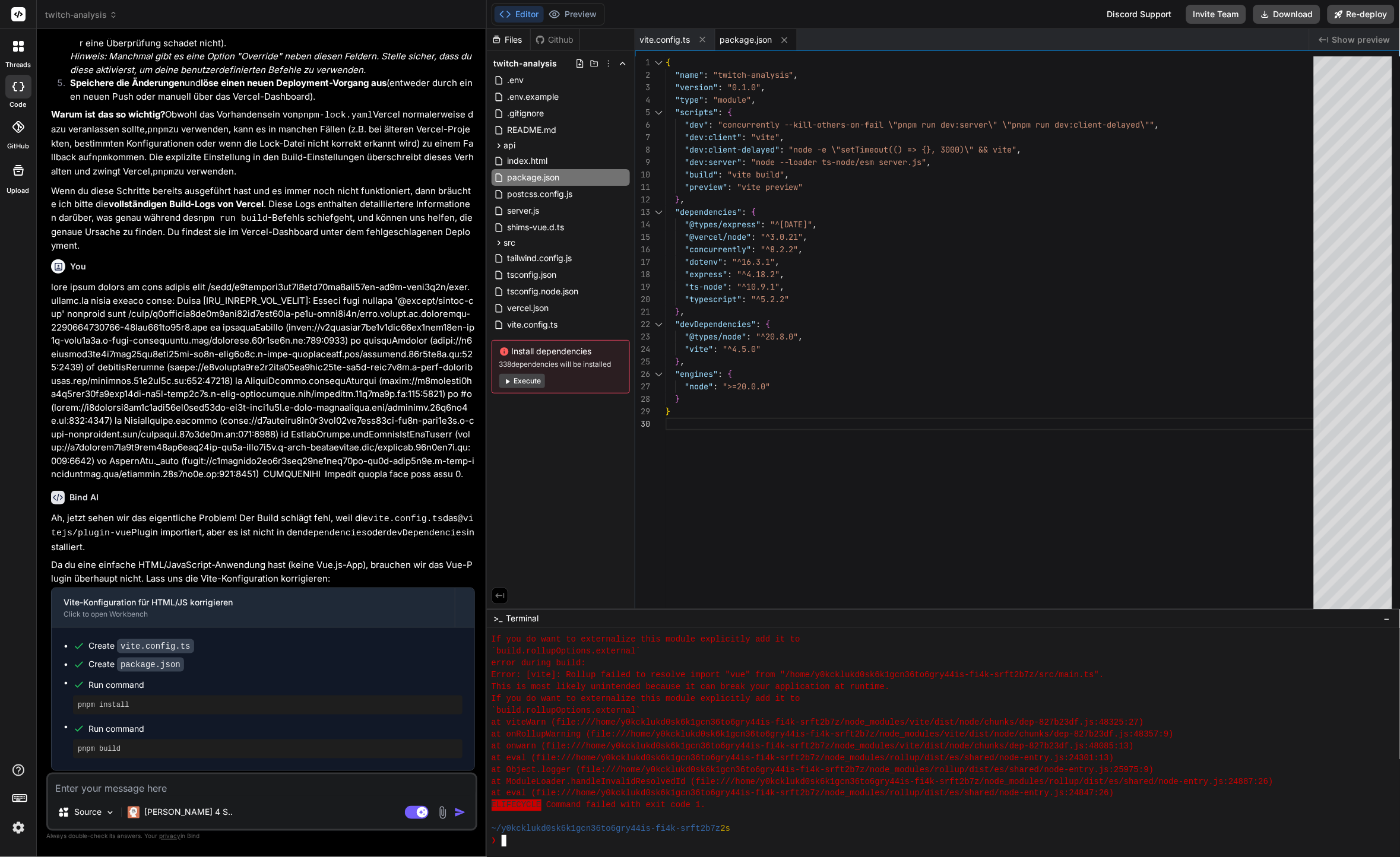
scroll to position [3189, 0]
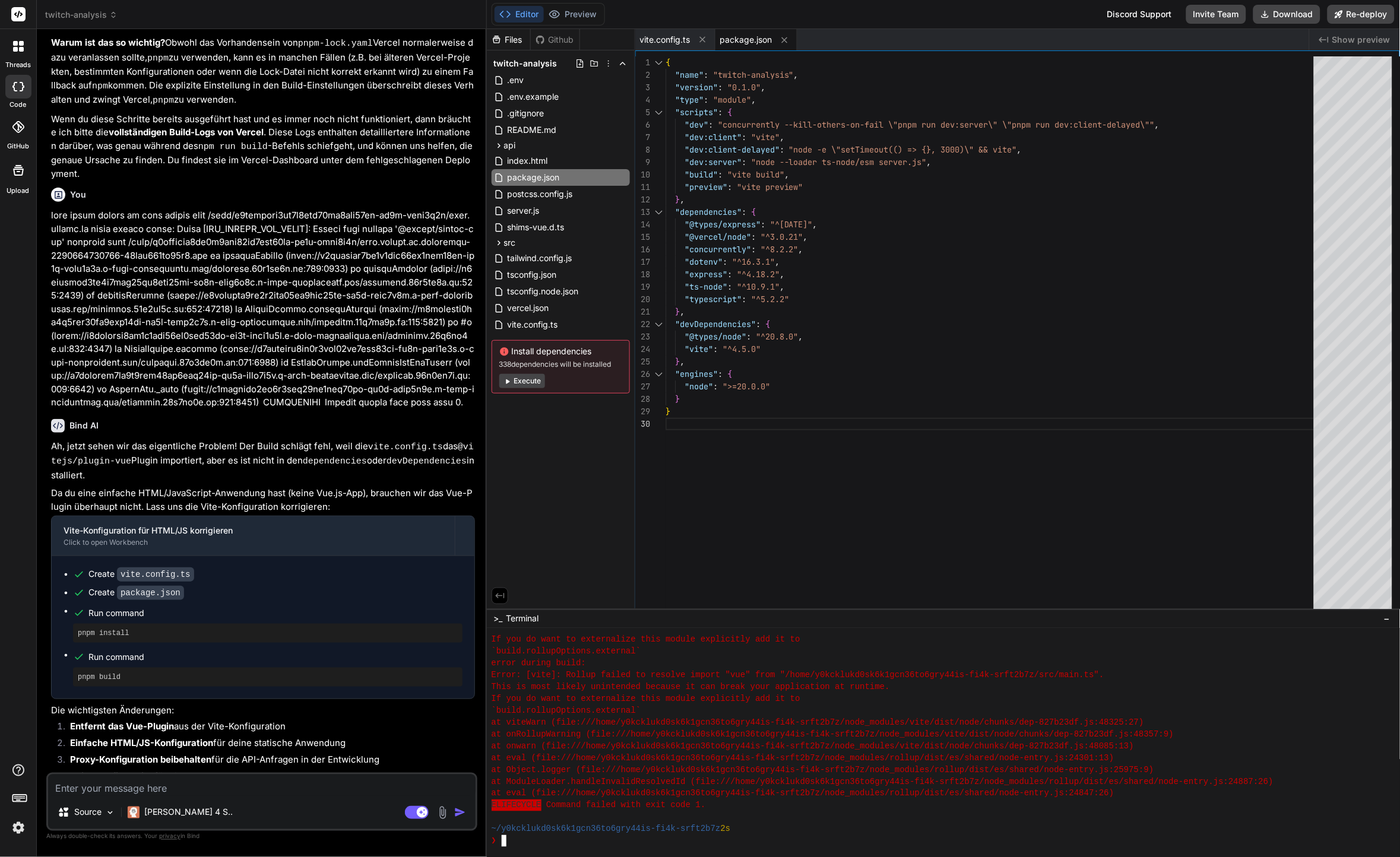
type textarea "x"
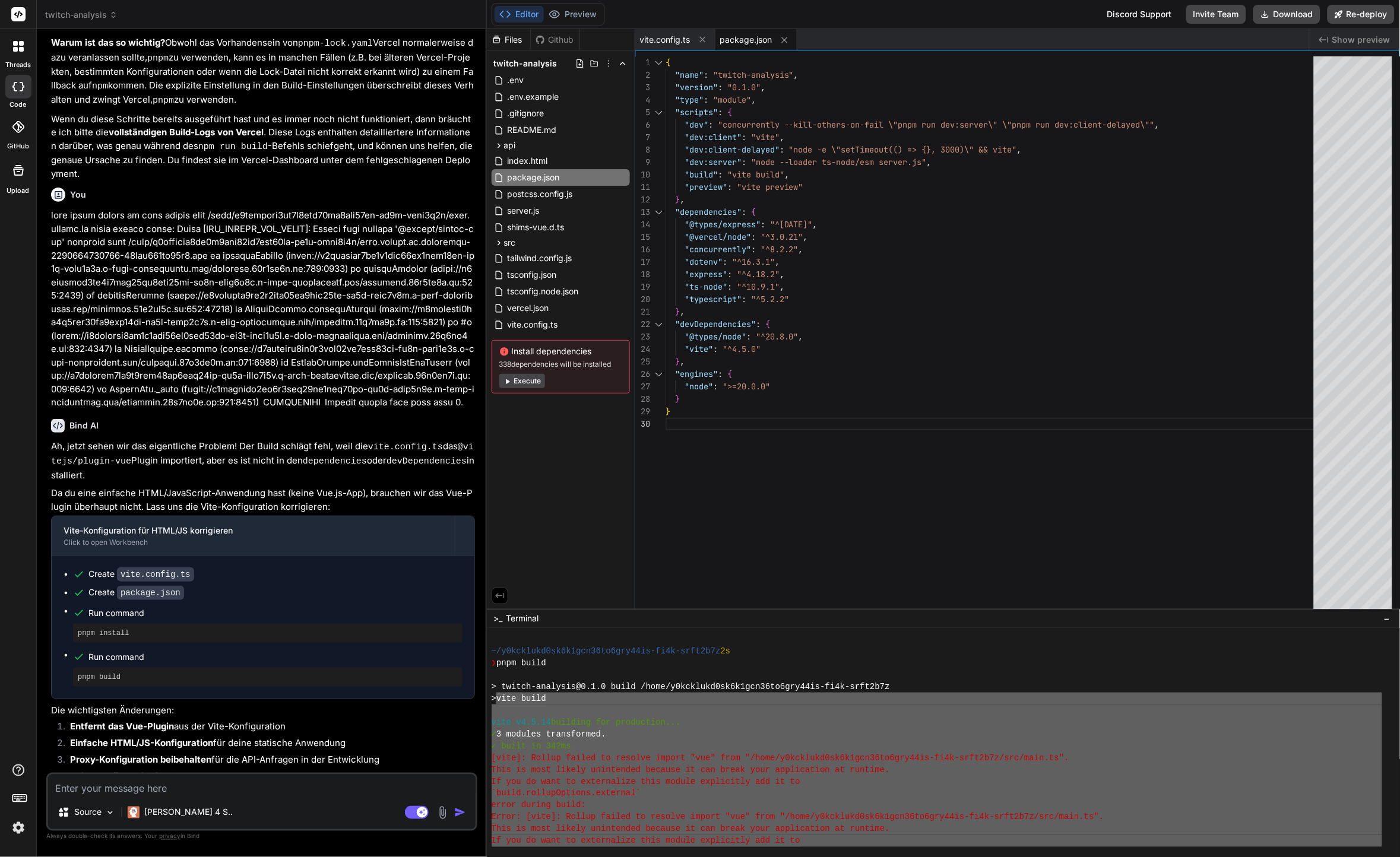
scroll to position [1057, 0]
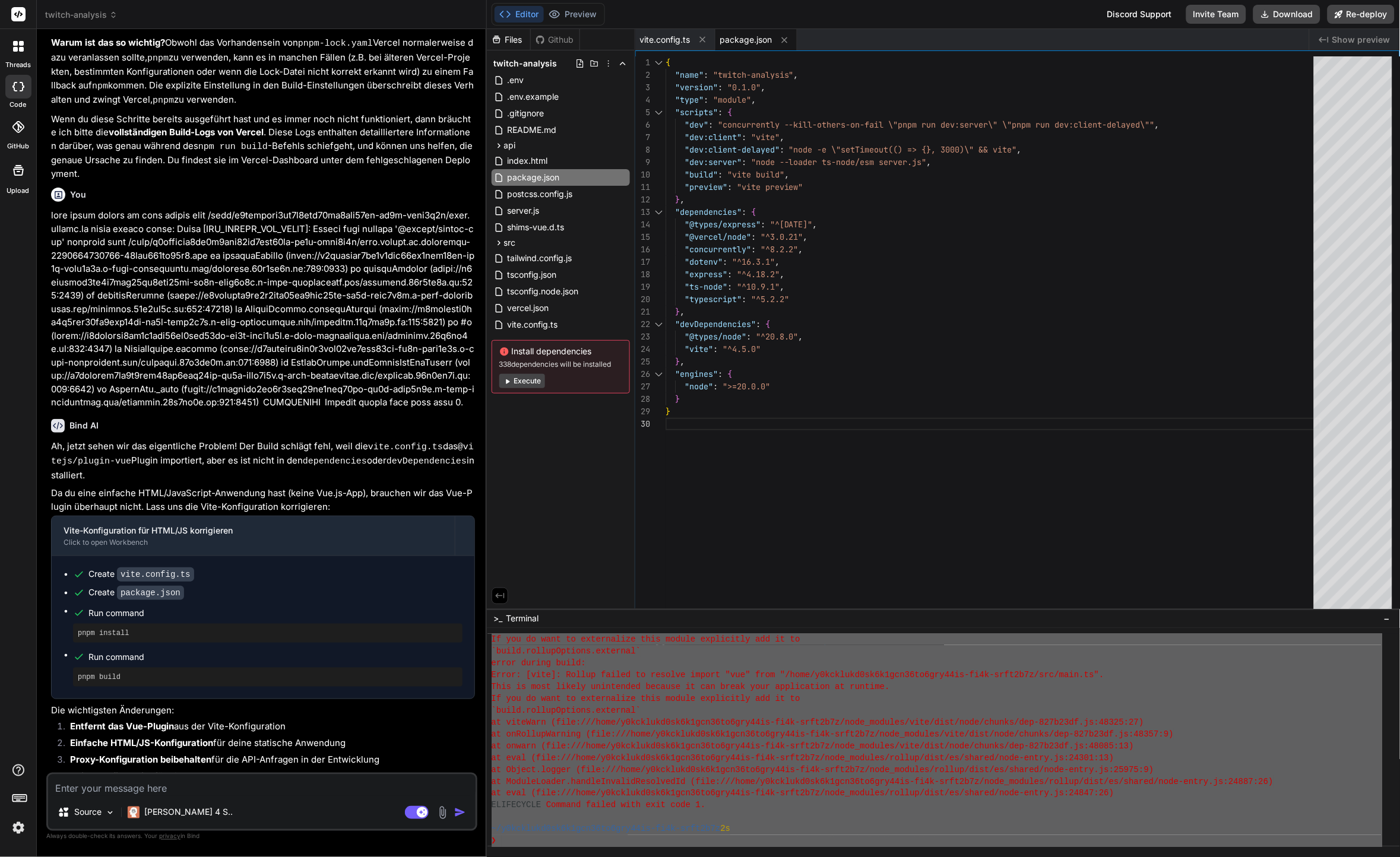
drag, startPoint x: 499, startPoint y: 697, endPoint x: 826, endPoint y: 894, distance: 381.8
click at [321, 799] on div "Source Claude 4 S.. Agent Mode. When this toggle is activated, AI automatically…" at bounding box center [262, 802] width 431 height 58
click at [317, 789] on textarea at bounding box center [262, 785] width 427 height 22
paste textarea "vite build vite v4.5.14 building for production... ✓ 3 modules transformed. ✓ b…"
type textarea "vite build vite v4.5.14 building for production... ✓ 3 modules transformed. ✓ b…"
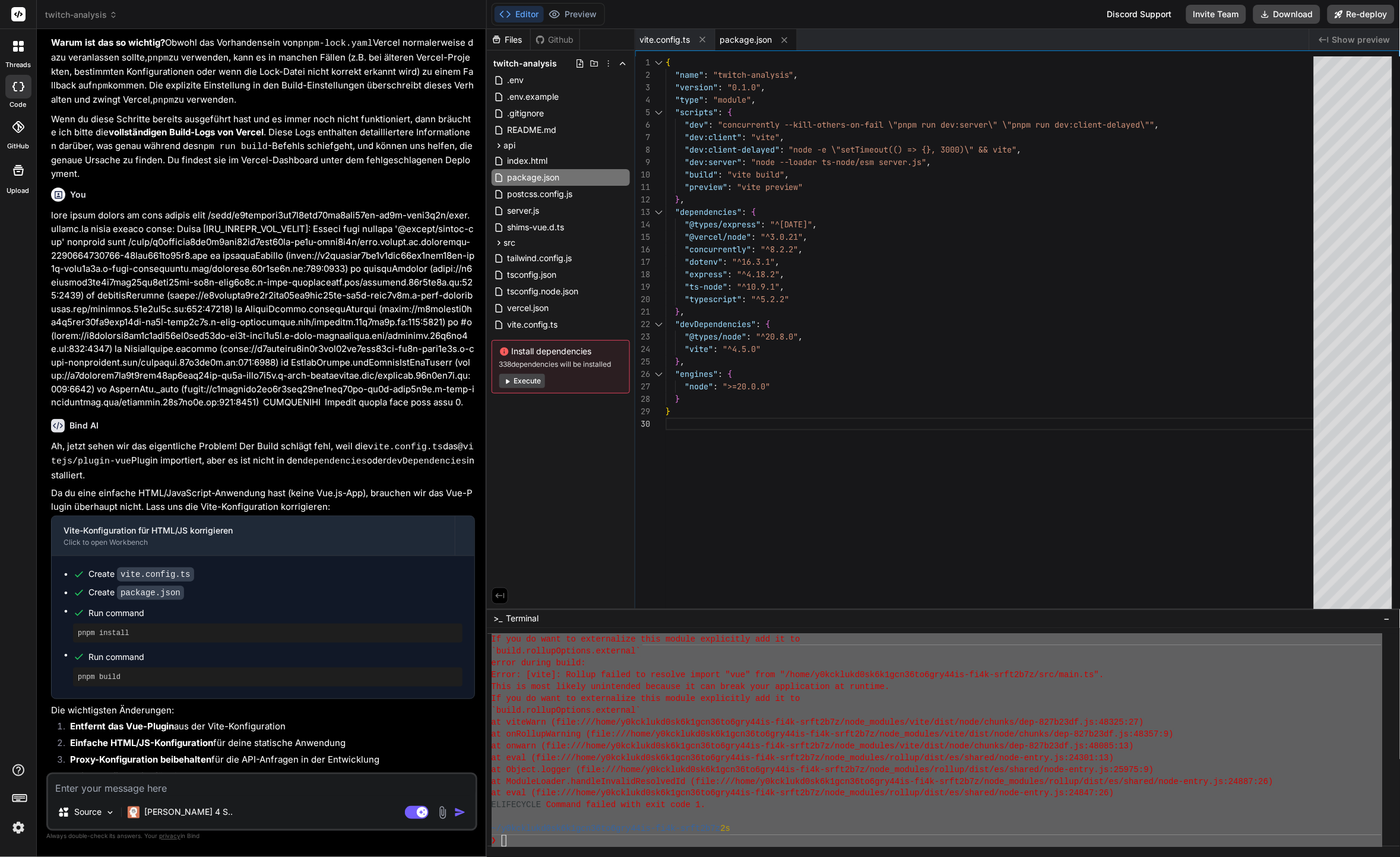
type textarea "x"
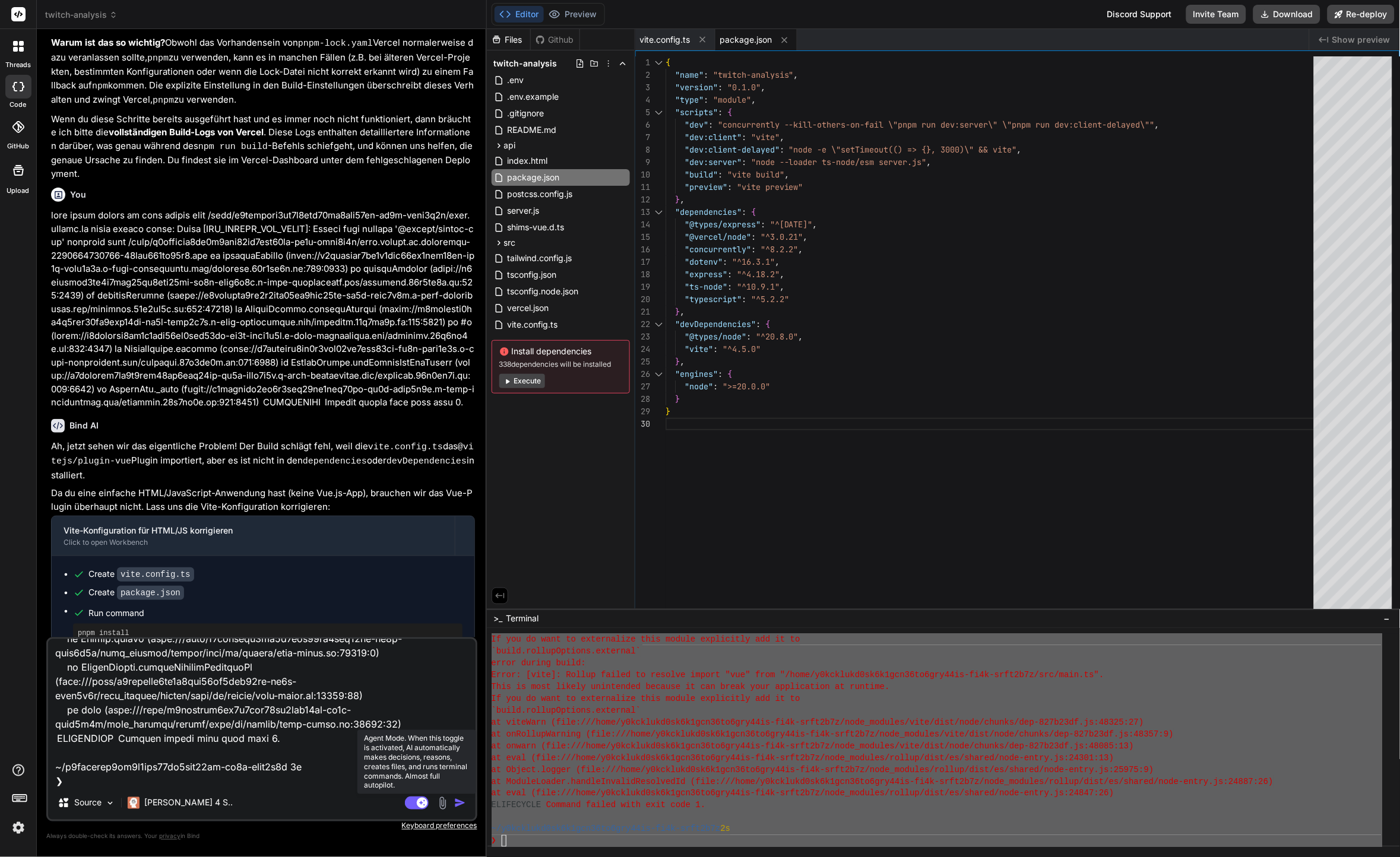
type textarea "vite build vite v4.5.14 building for production... ✓ 3 modules transformed. ✓ b…"
click at [417, 808] on rect at bounding box center [416, 803] width 23 height 13
click at [353, 728] on textarea at bounding box center [262, 713] width 427 height 147
type textarea "x"
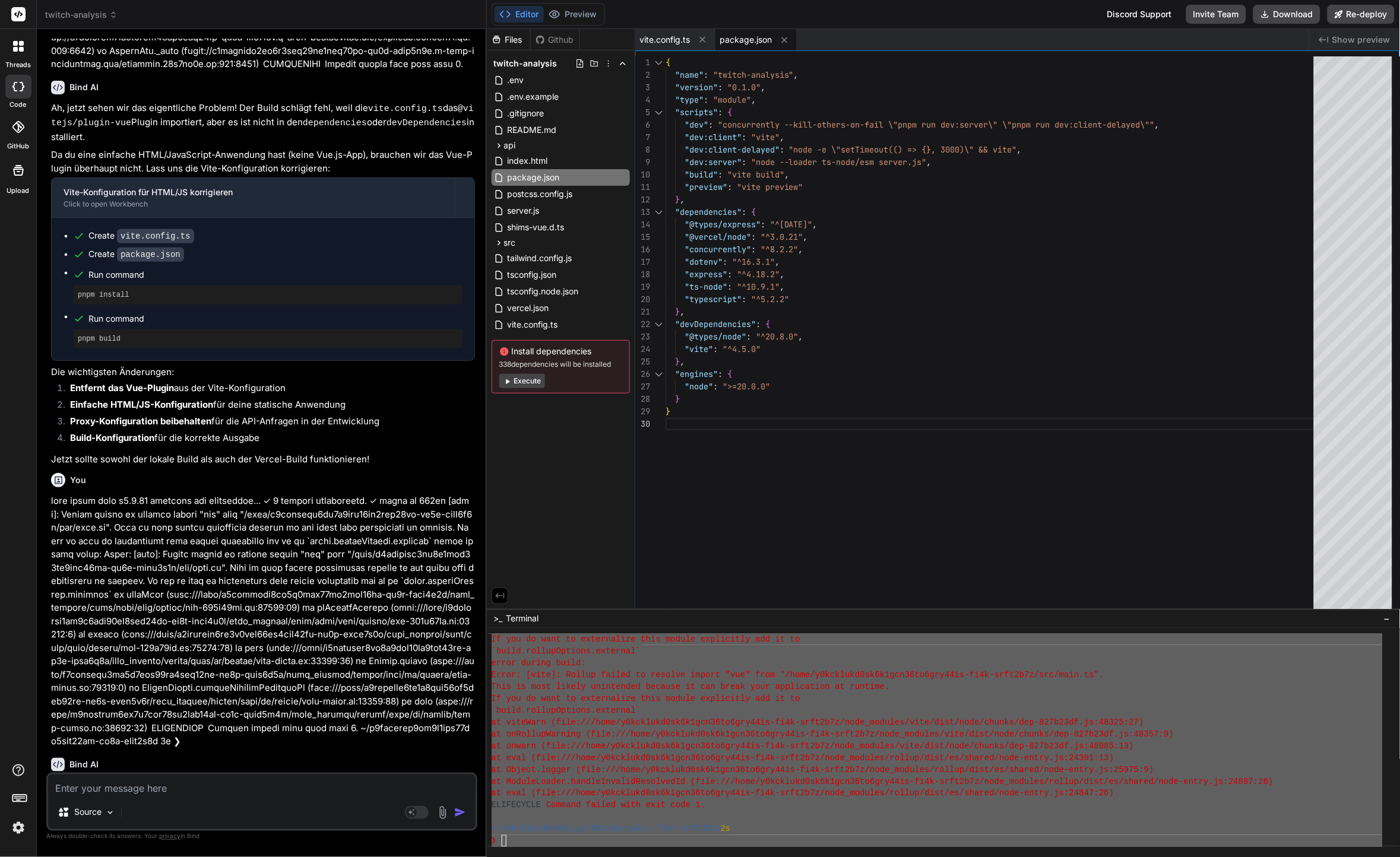
scroll to position [3539, 0]
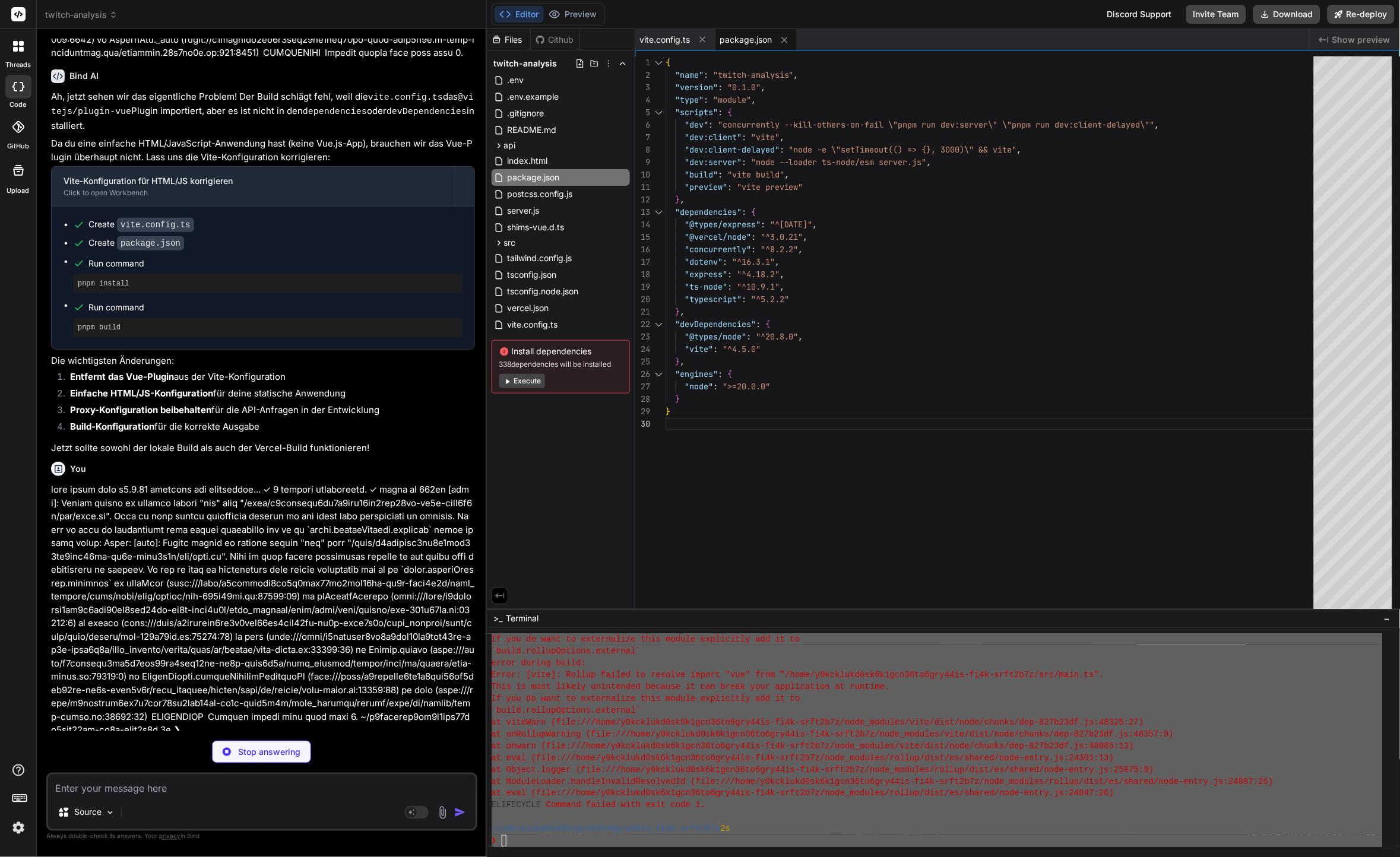
type textarea "x"
type textarea "}"
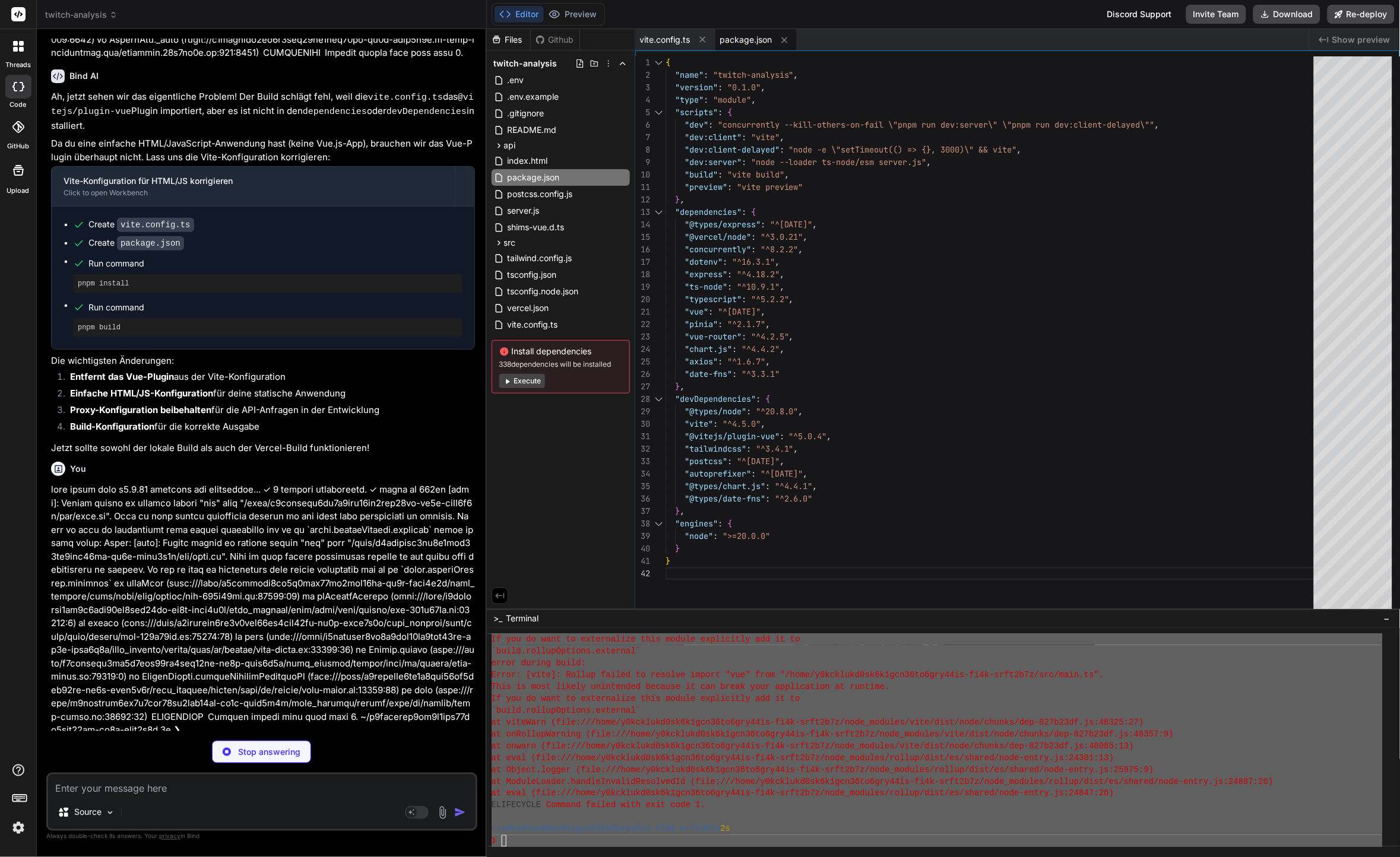
type textarea "x"
type textarea "} } });"
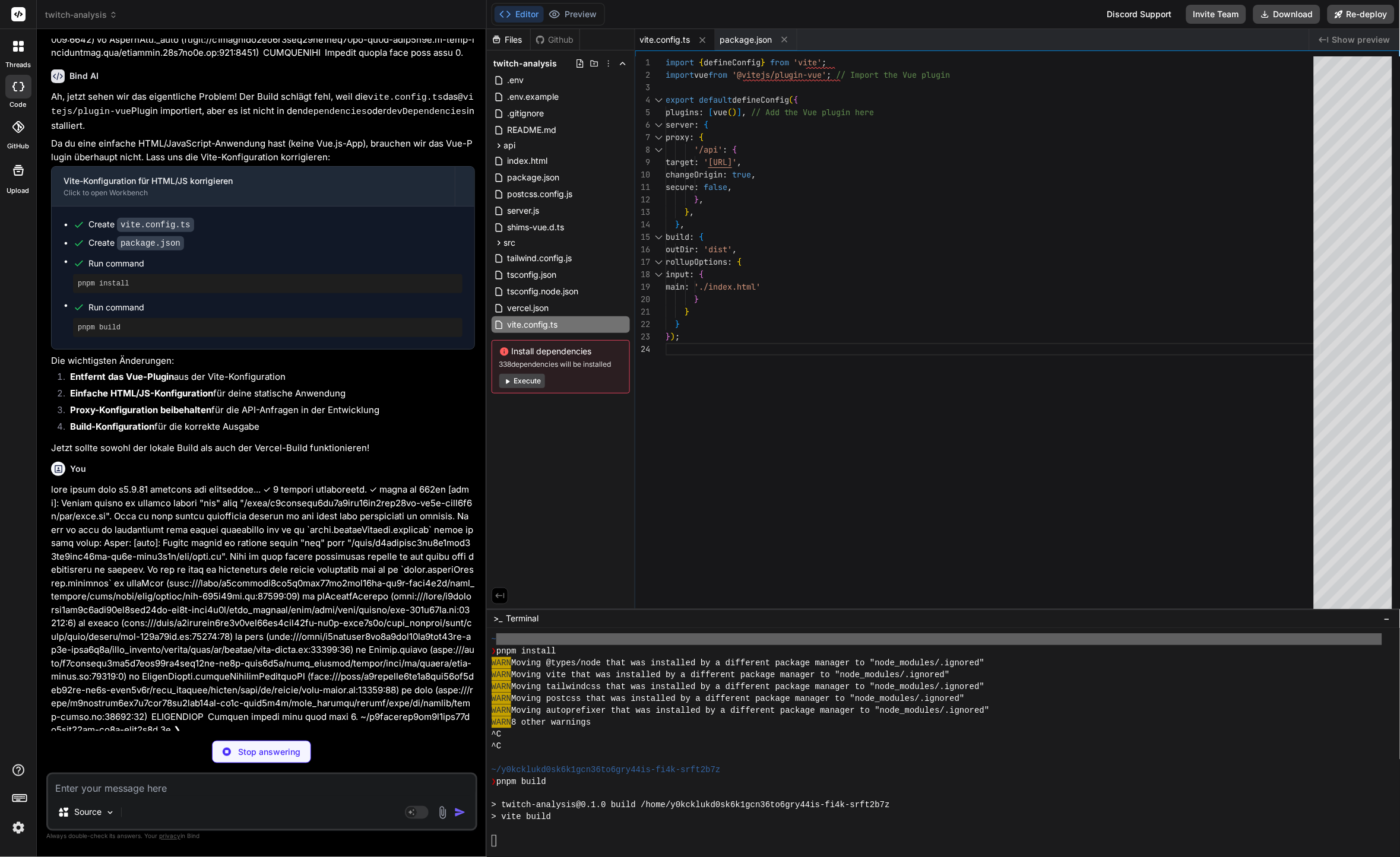
scroll to position [1330, 0]
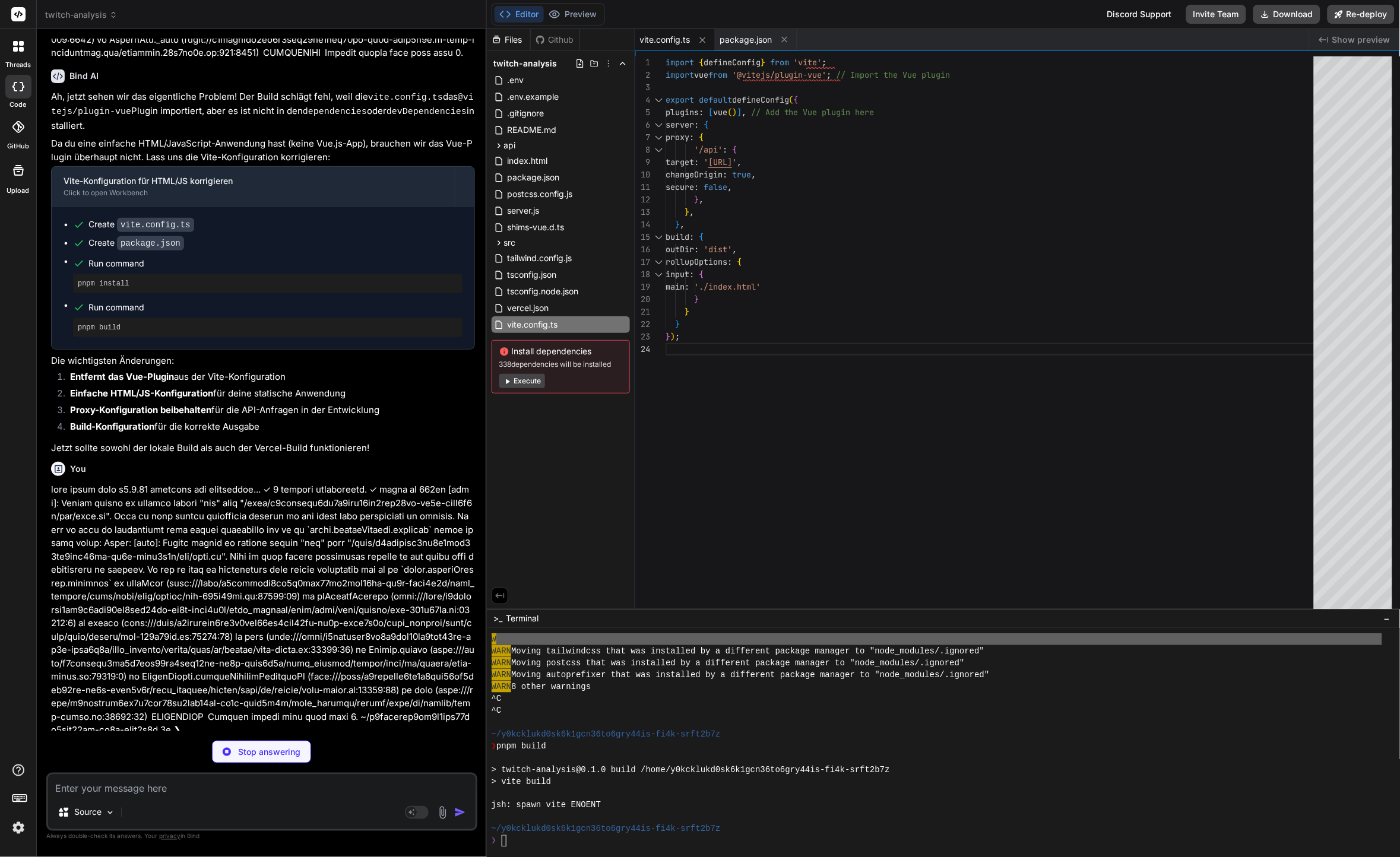
type textarea "x"
click at [993, 731] on div "~/y0kcklukd0sk6k1gcn36to6gry44is-fi4k-srft2b7z" at bounding box center [937, 734] width 891 height 12
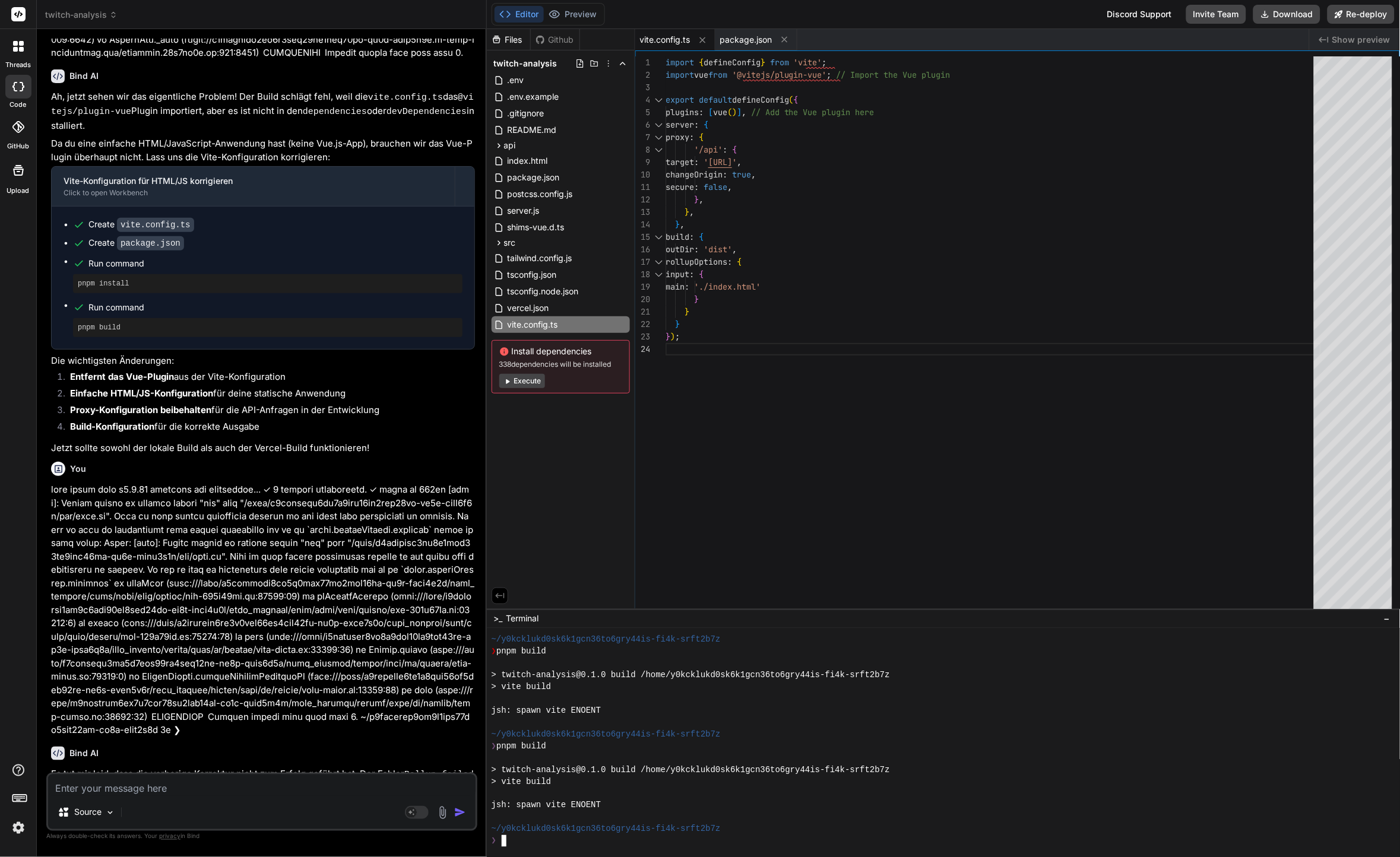
scroll to position [1424, 0]
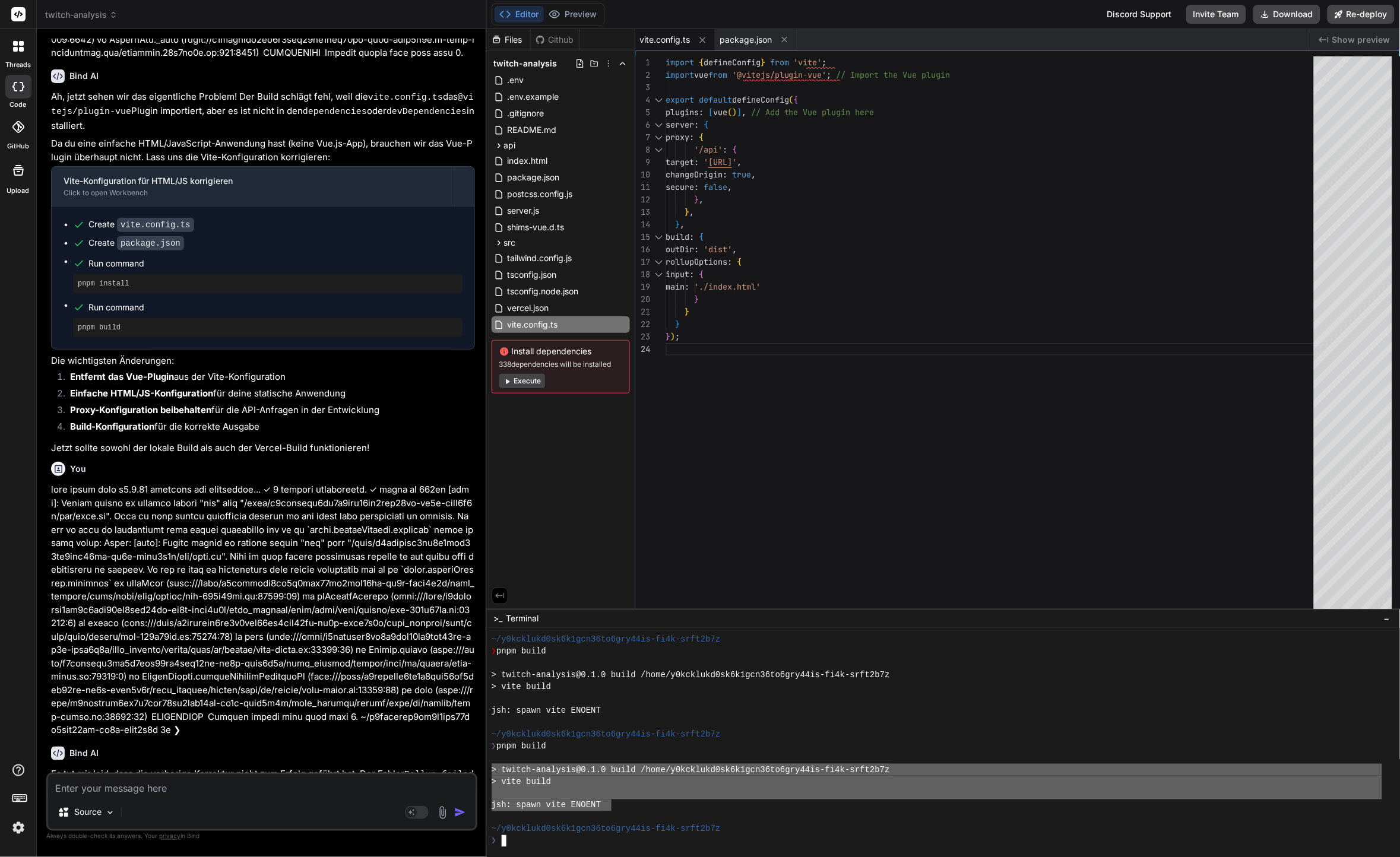
drag, startPoint x: 601, startPoint y: 811, endPoint x: 471, endPoint y: 769, distance: 136.6
click at [471, 769] on div "twitch-analysis Created with Pixso. Bind AI Web Search Created with Pixso. Code…" at bounding box center [719, 428] width 1364 height 857
click at [344, 800] on div "Source Agent Mode. When this toggle is activated, AI automatically makes decisi…" at bounding box center [262, 802] width 431 height 58
click at [336, 791] on textarea at bounding box center [262, 785] width 427 height 22
paste textarea "> twitch-analysis@0.1.0 build /home/y0kcklukd0sk6k1gcn36to6gry44is-fi4k-srft2b7…"
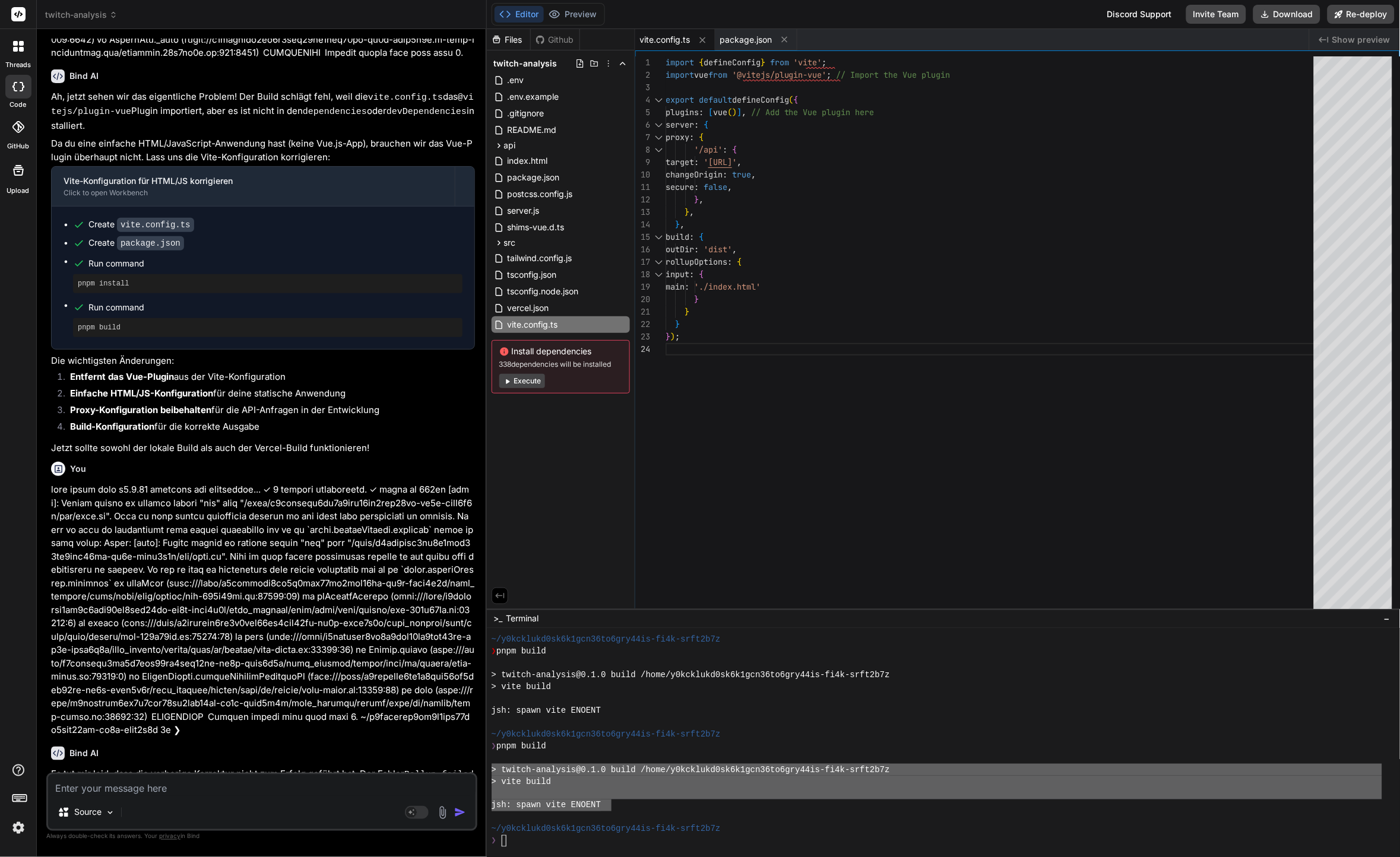
type textarea "> twitch-analysis@0.1.0 build /home/y0kcklukd0sk6k1gcn36to6gry44is-fi4k-srft2b7…"
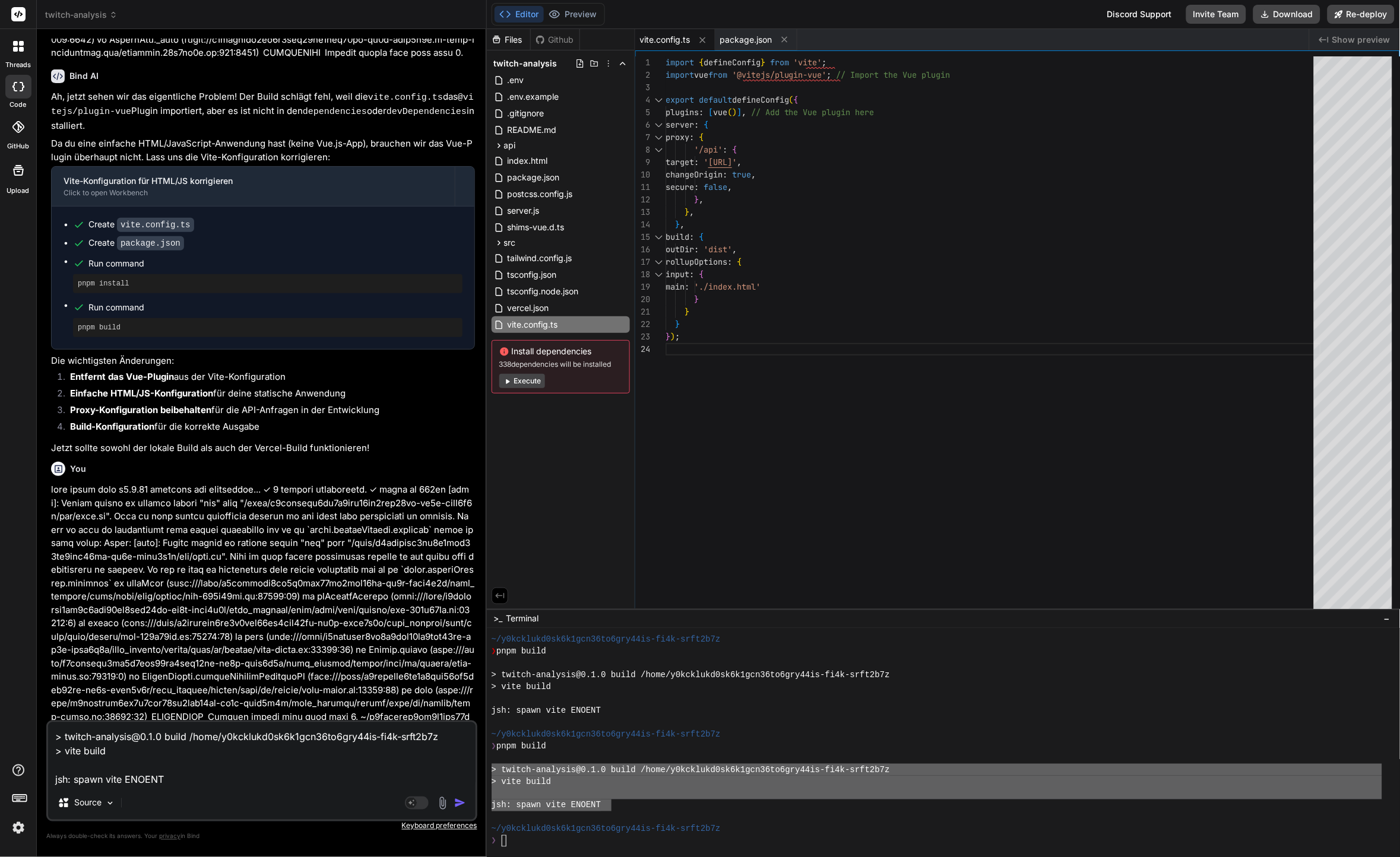
type textarea "x"
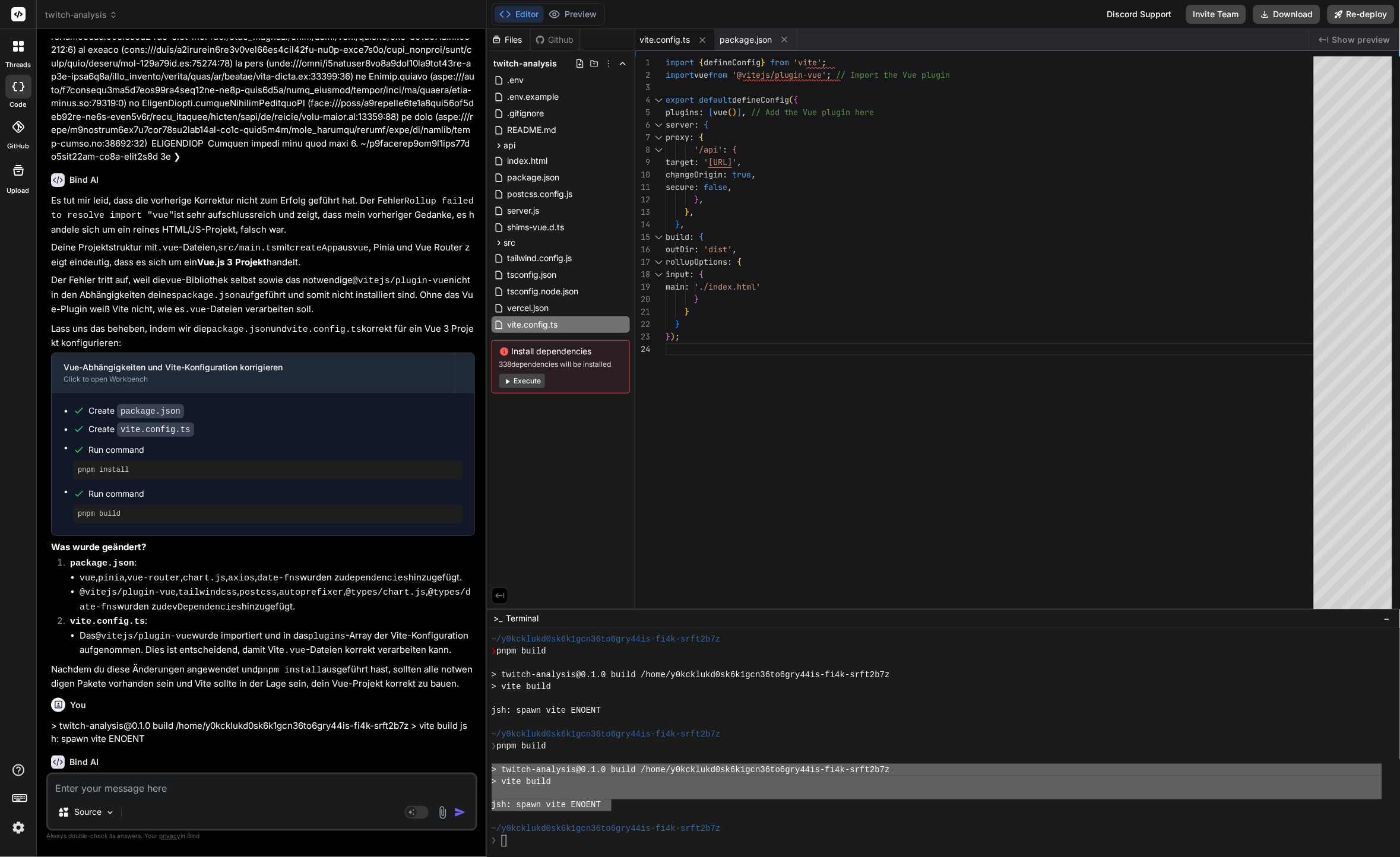
scroll to position [4116, 0]
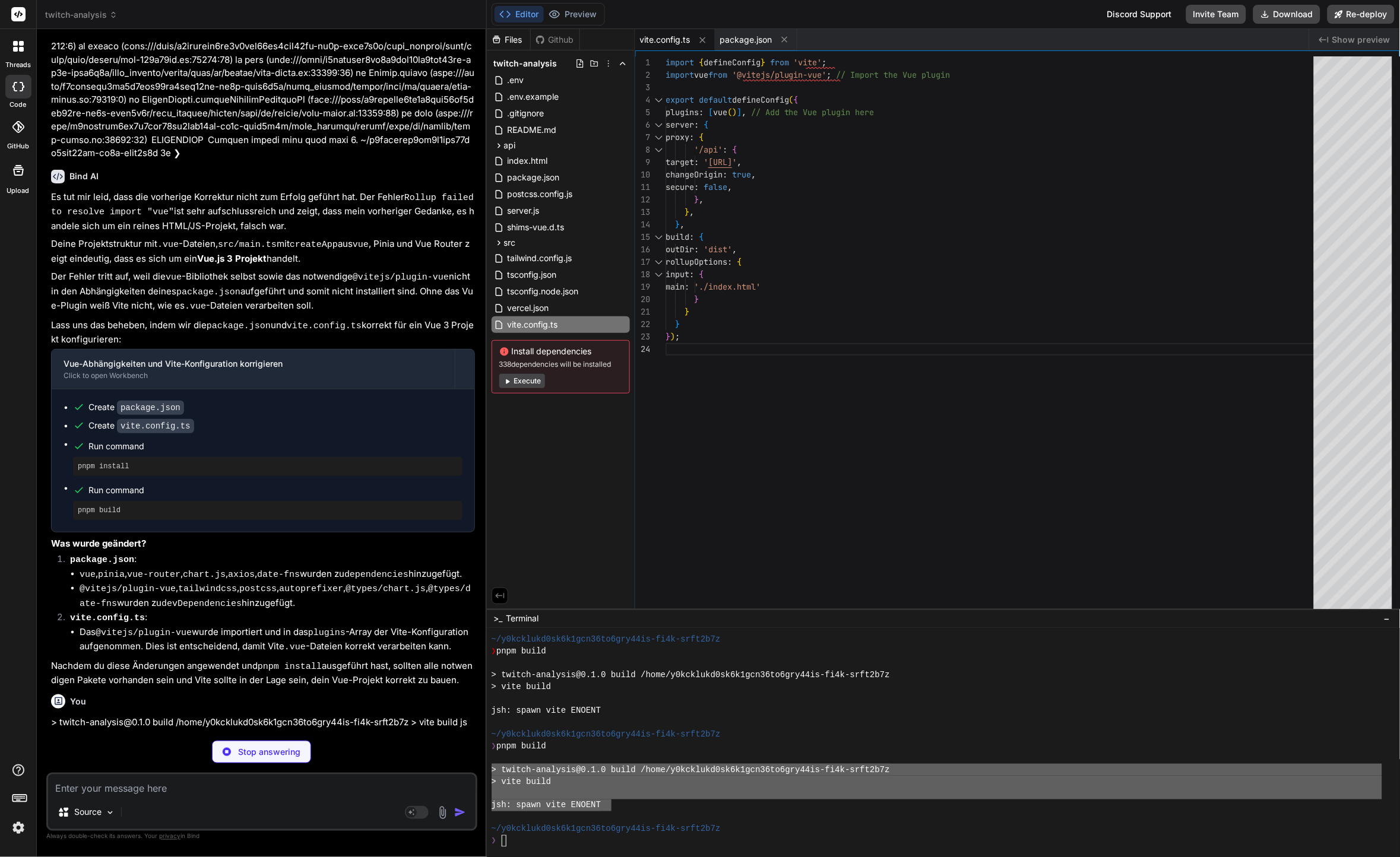
type textarea "x"
type textarea "}"
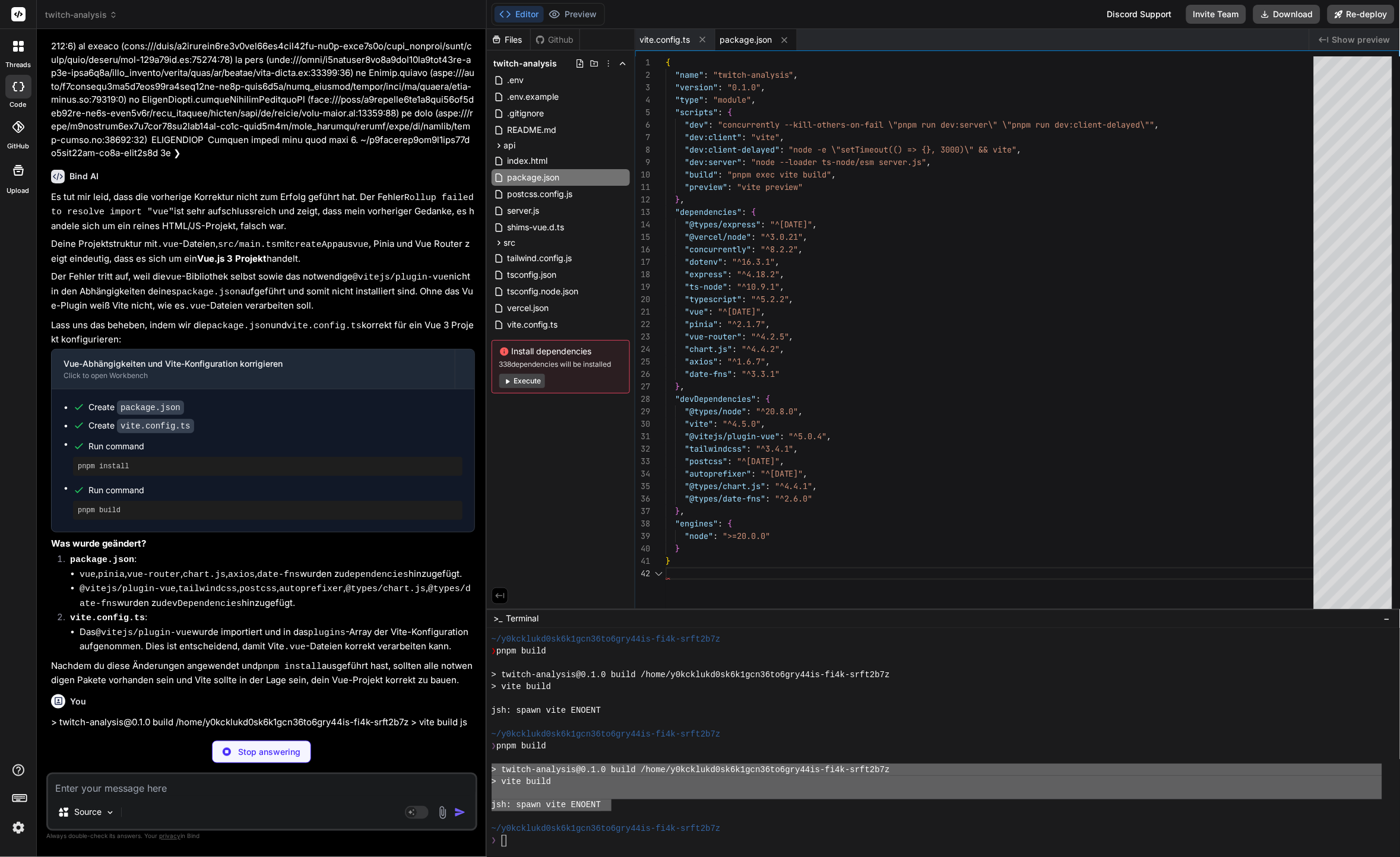
scroll to position [12, 0]
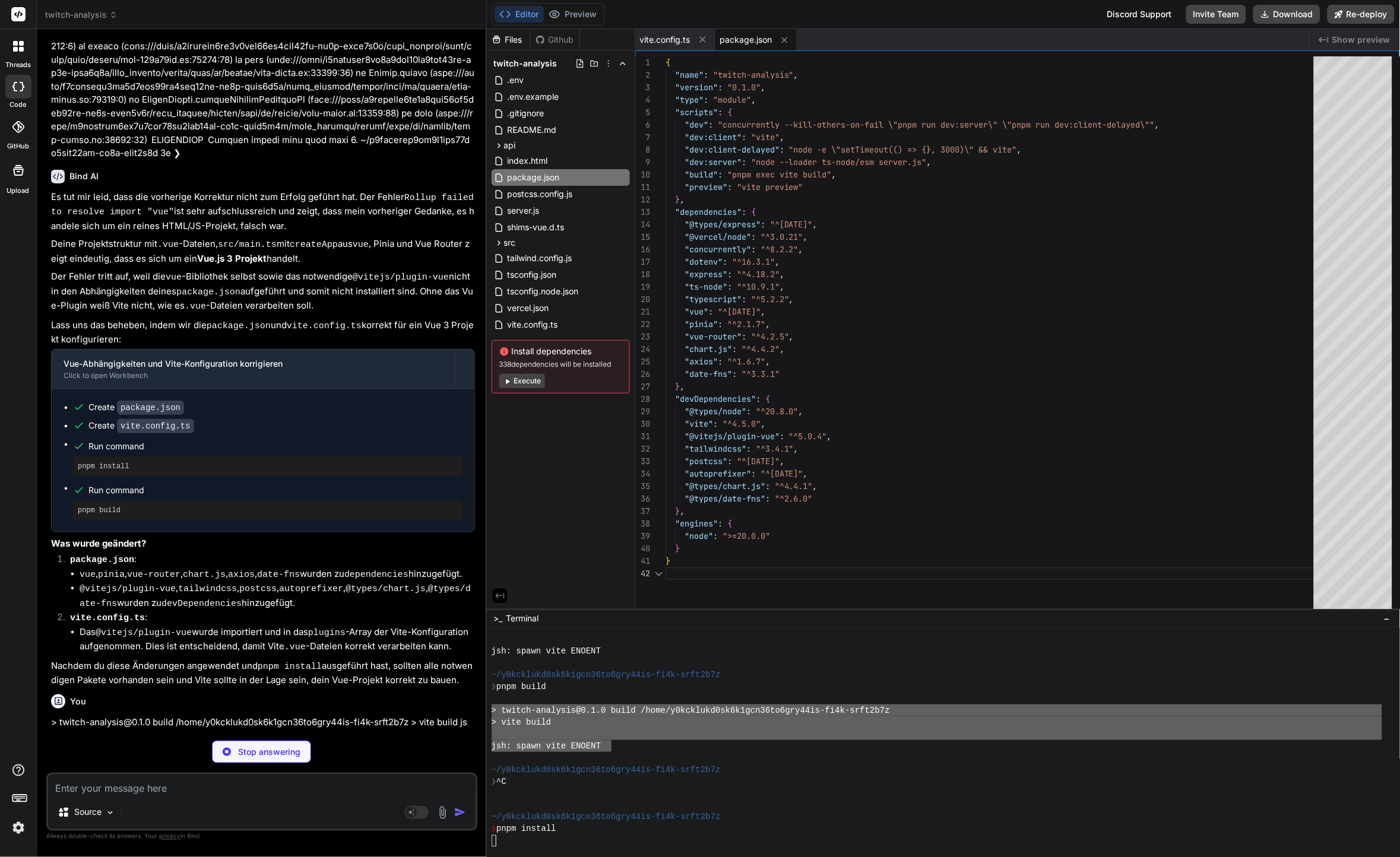
type textarea "x"
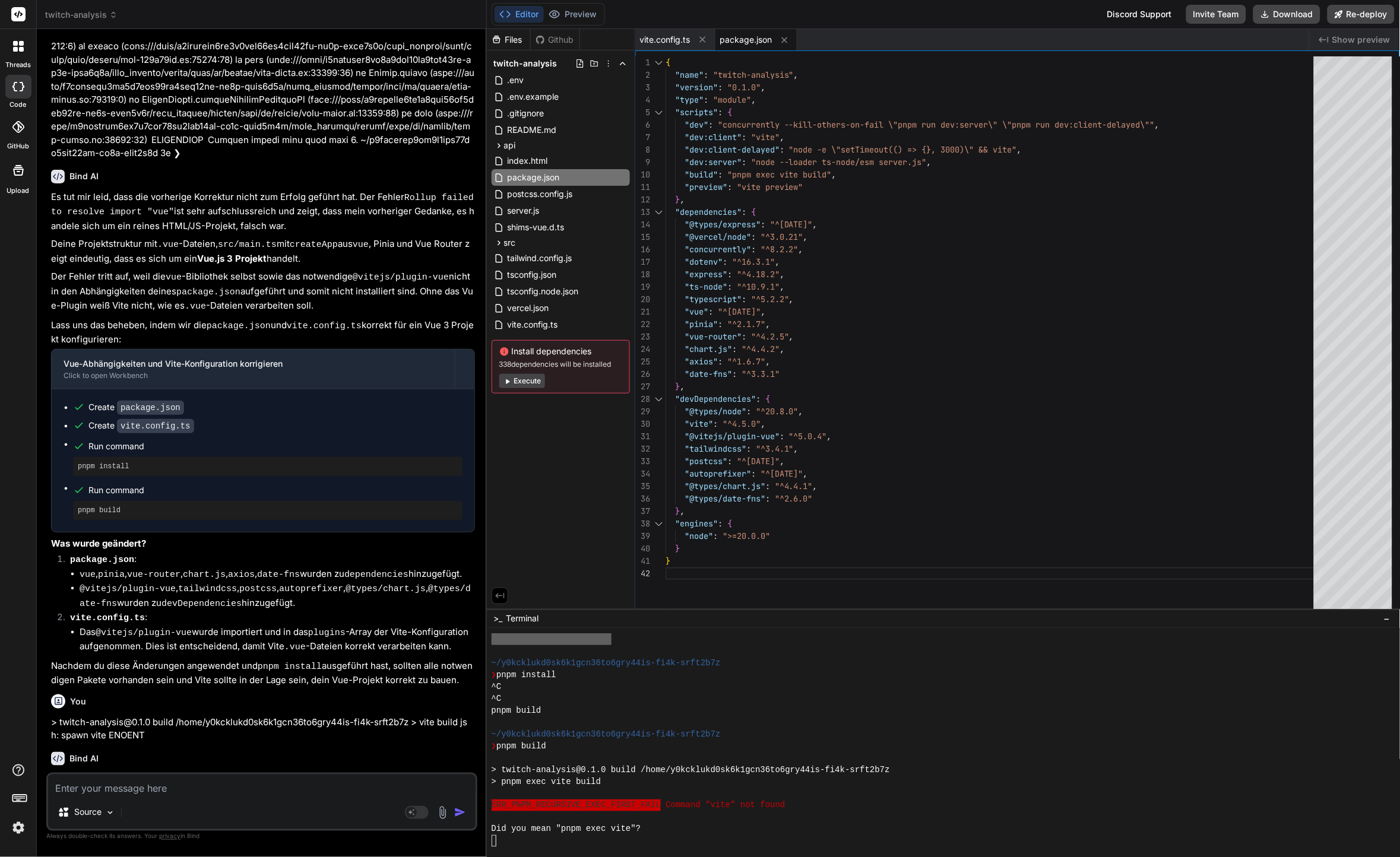
scroll to position [1674, 0]
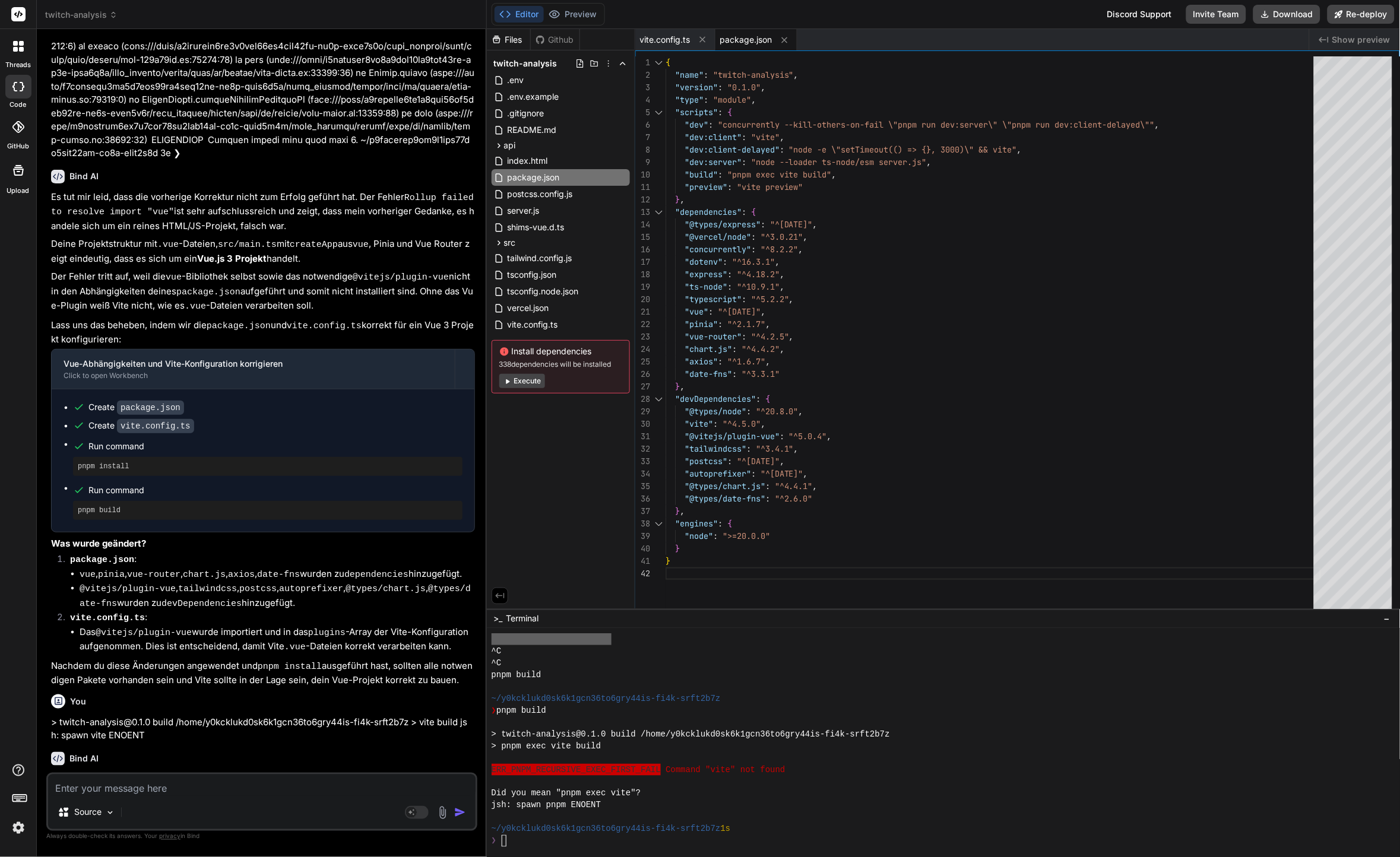
click at [544, 816] on div at bounding box center [937, 817] width 891 height 12
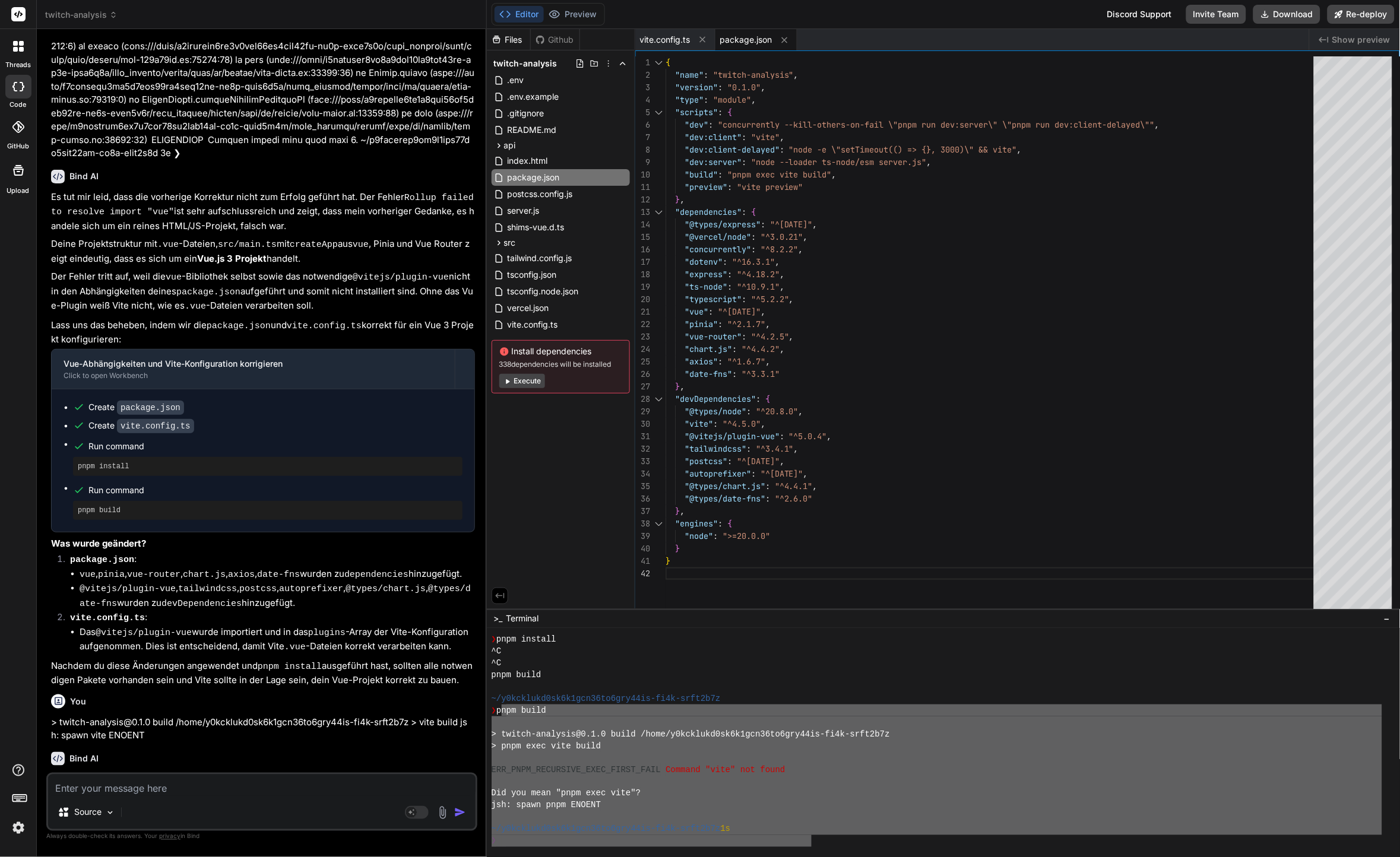
drag, startPoint x: 504, startPoint y: 710, endPoint x: 813, endPoint y: 835, distance: 333.3
click at [145, 791] on textarea at bounding box center [262, 785] width 427 height 22
paste textarea "npm build > twitch-analysis@0.1.0 build /home/y0kcklukd0sk6k1gcn36to6gry44is-fi…"
type textarea "npm build > twitch-analysis@0.1.0 build /home/y0kcklukd0sk6k1gcn36to6gry44is-fi…"
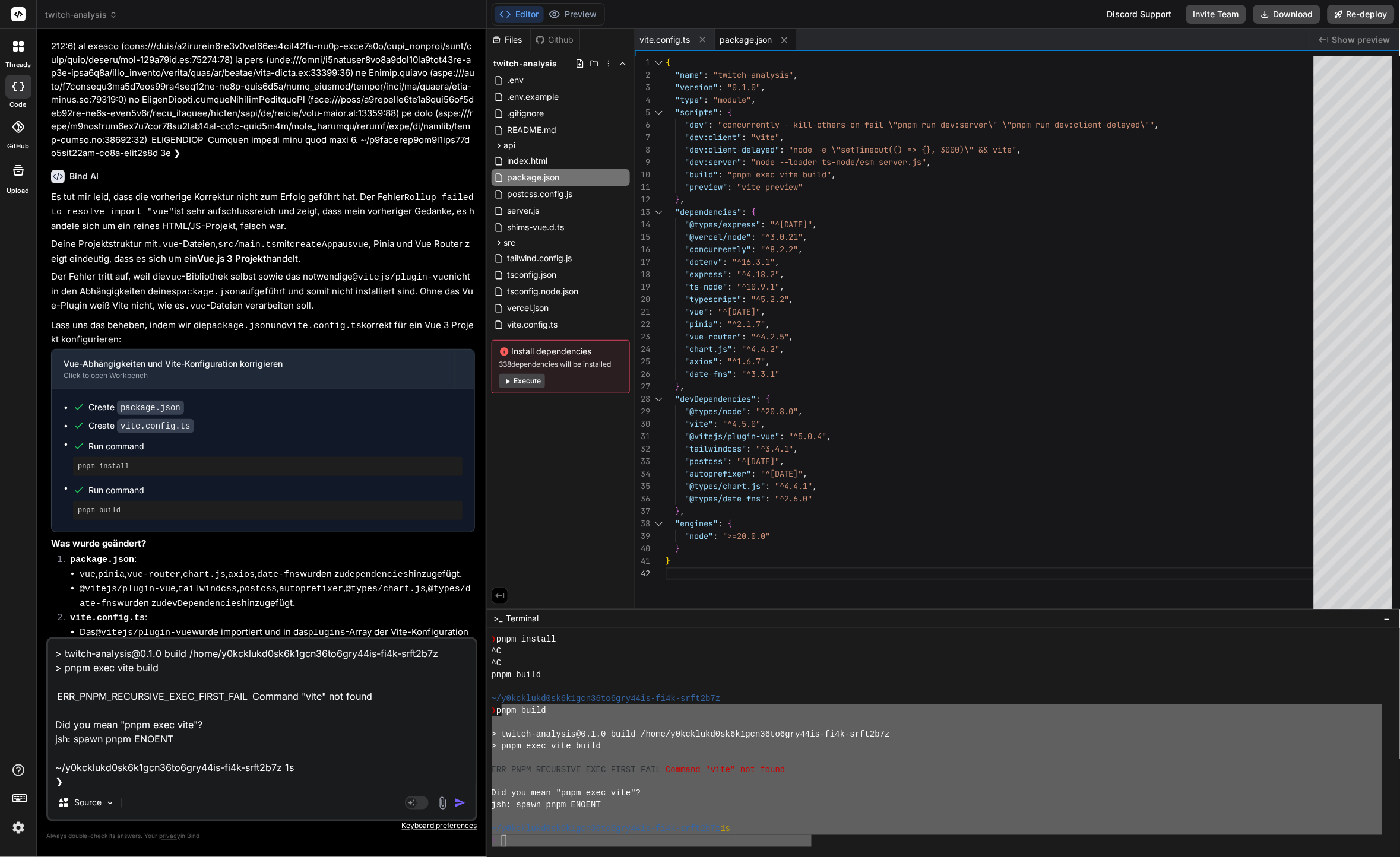
type textarea "x"
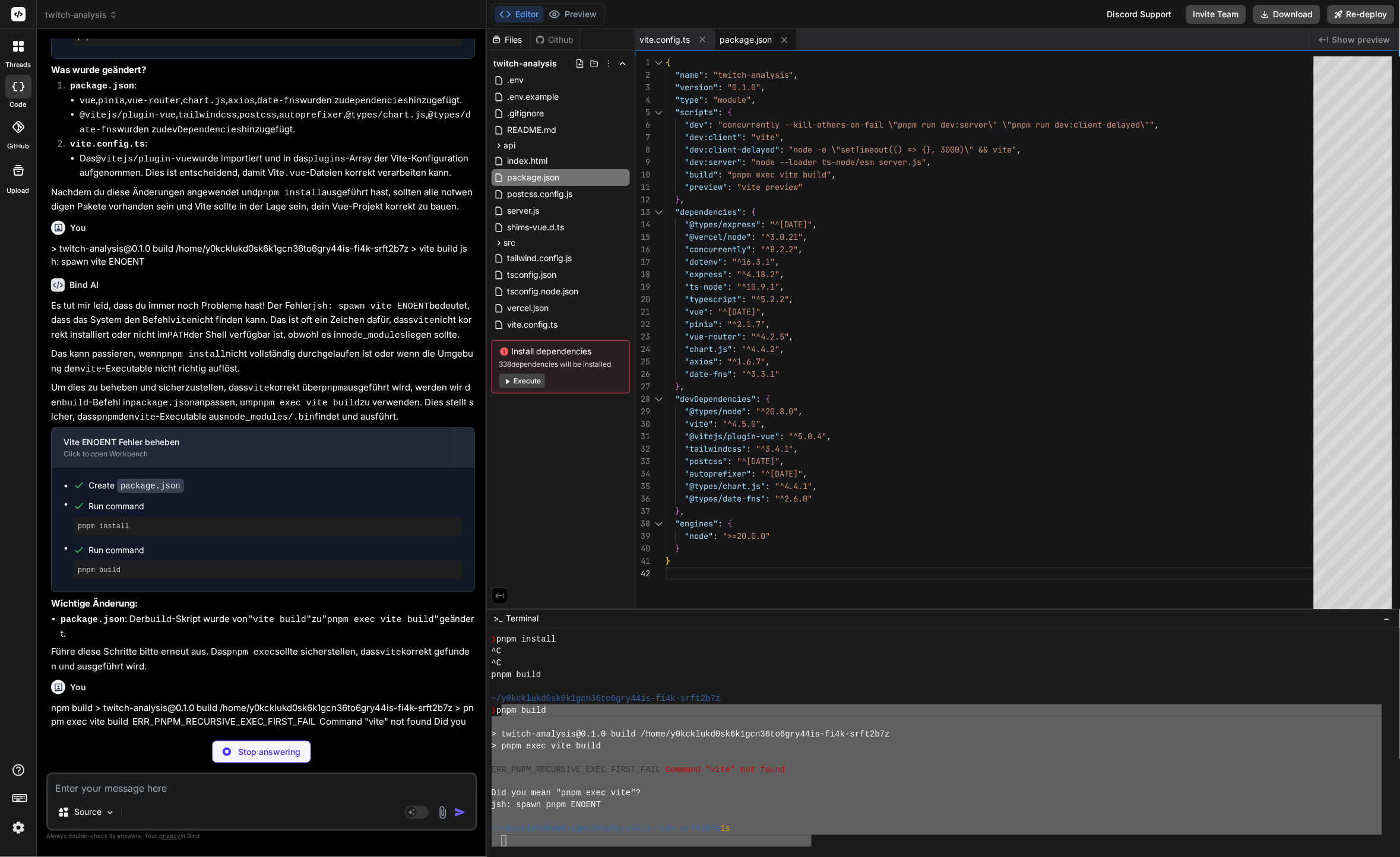
scroll to position [4589, 0]
type textarea "x"
type textarea ""packageManager": "pnpm@8.15.6" }"
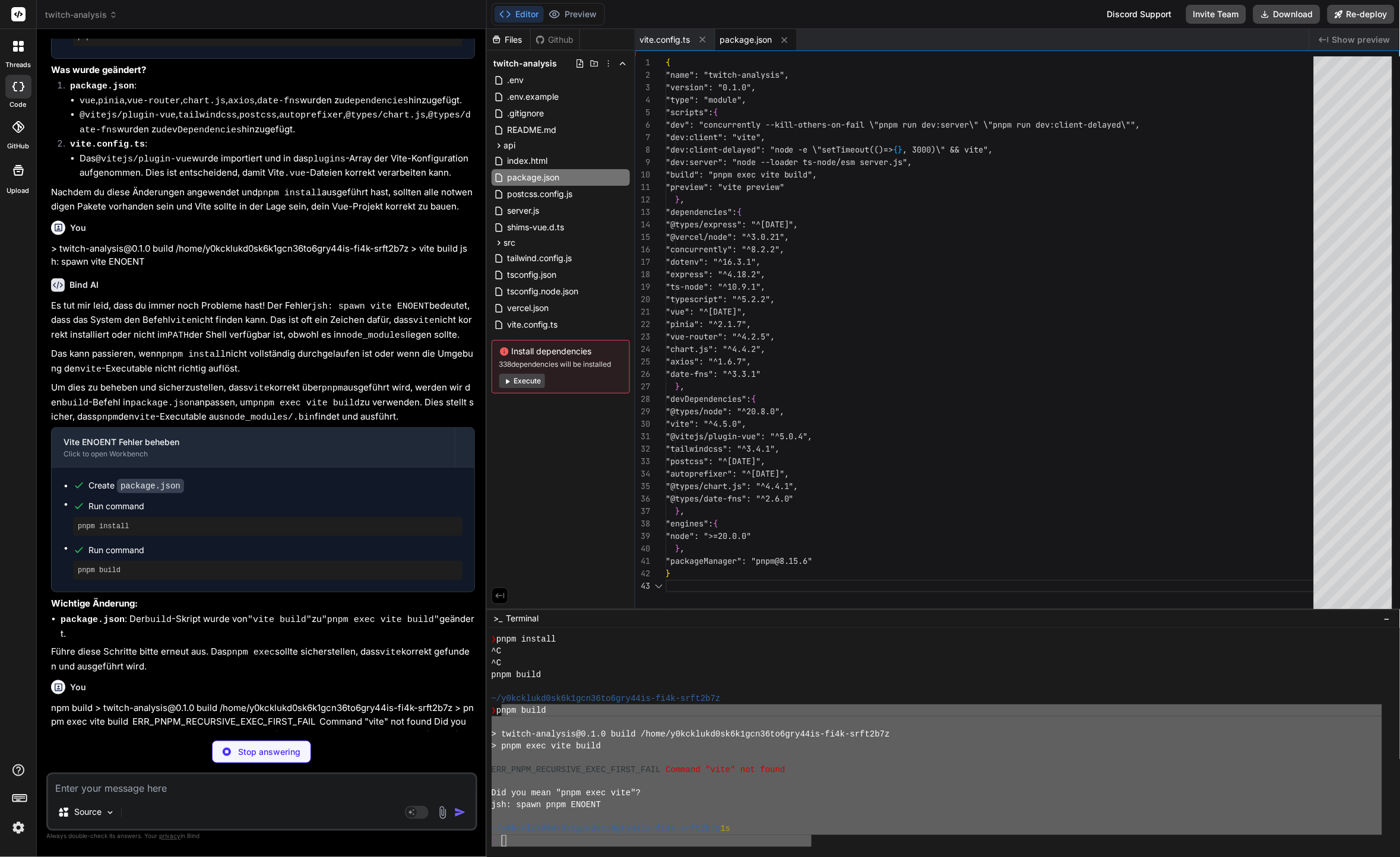
scroll to position [25, 0]
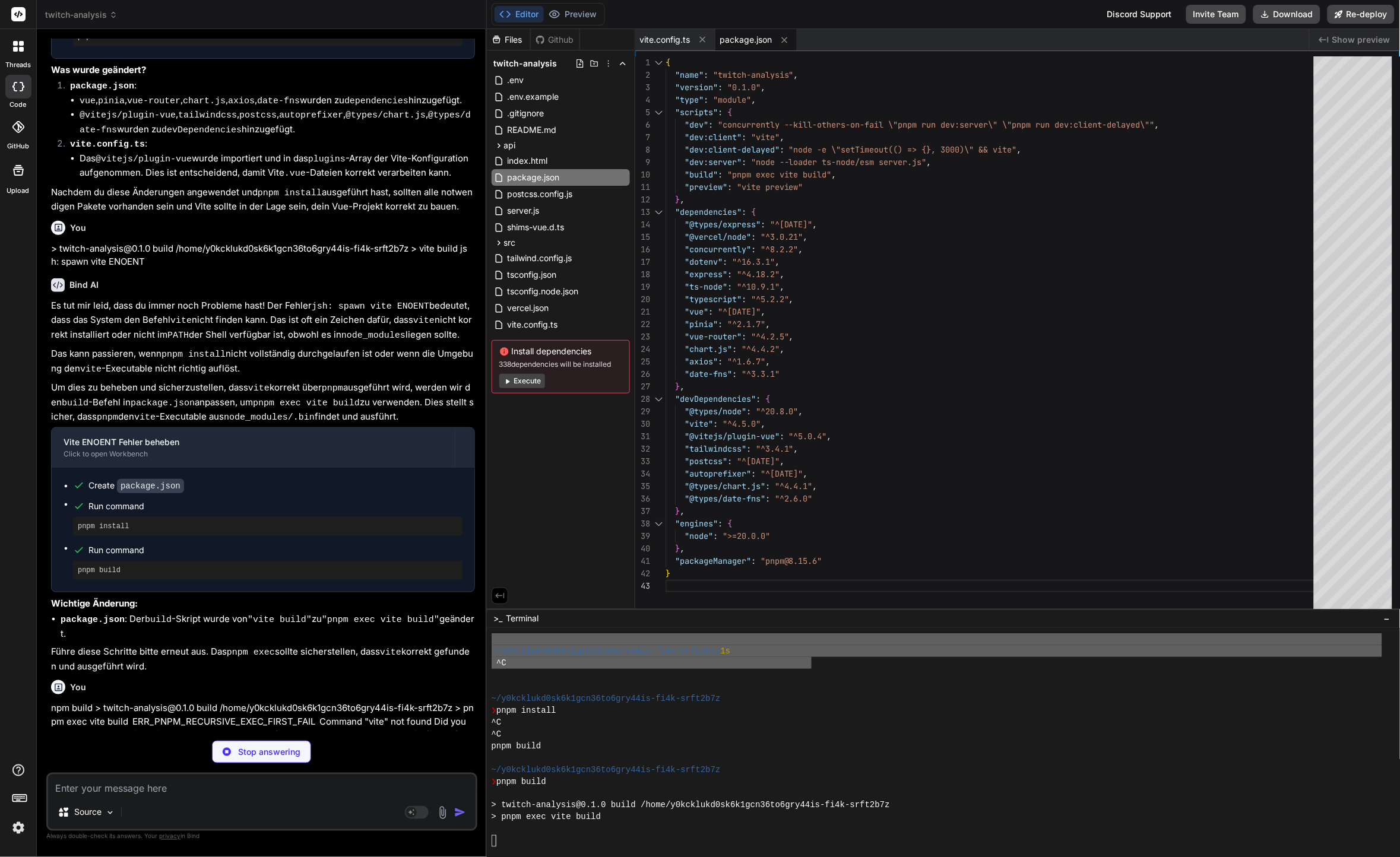
type textarea "x"
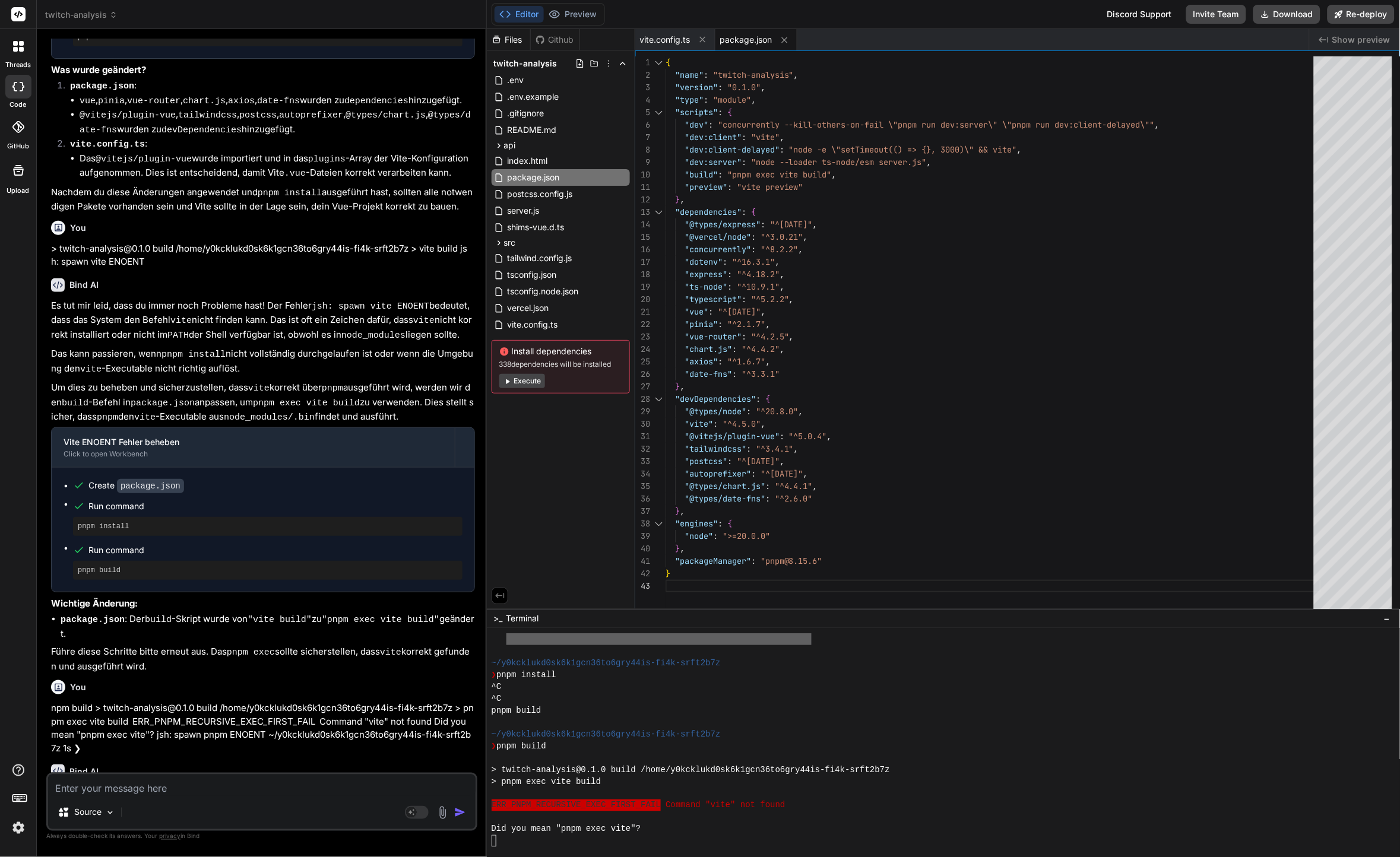
scroll to position [1923, 0]
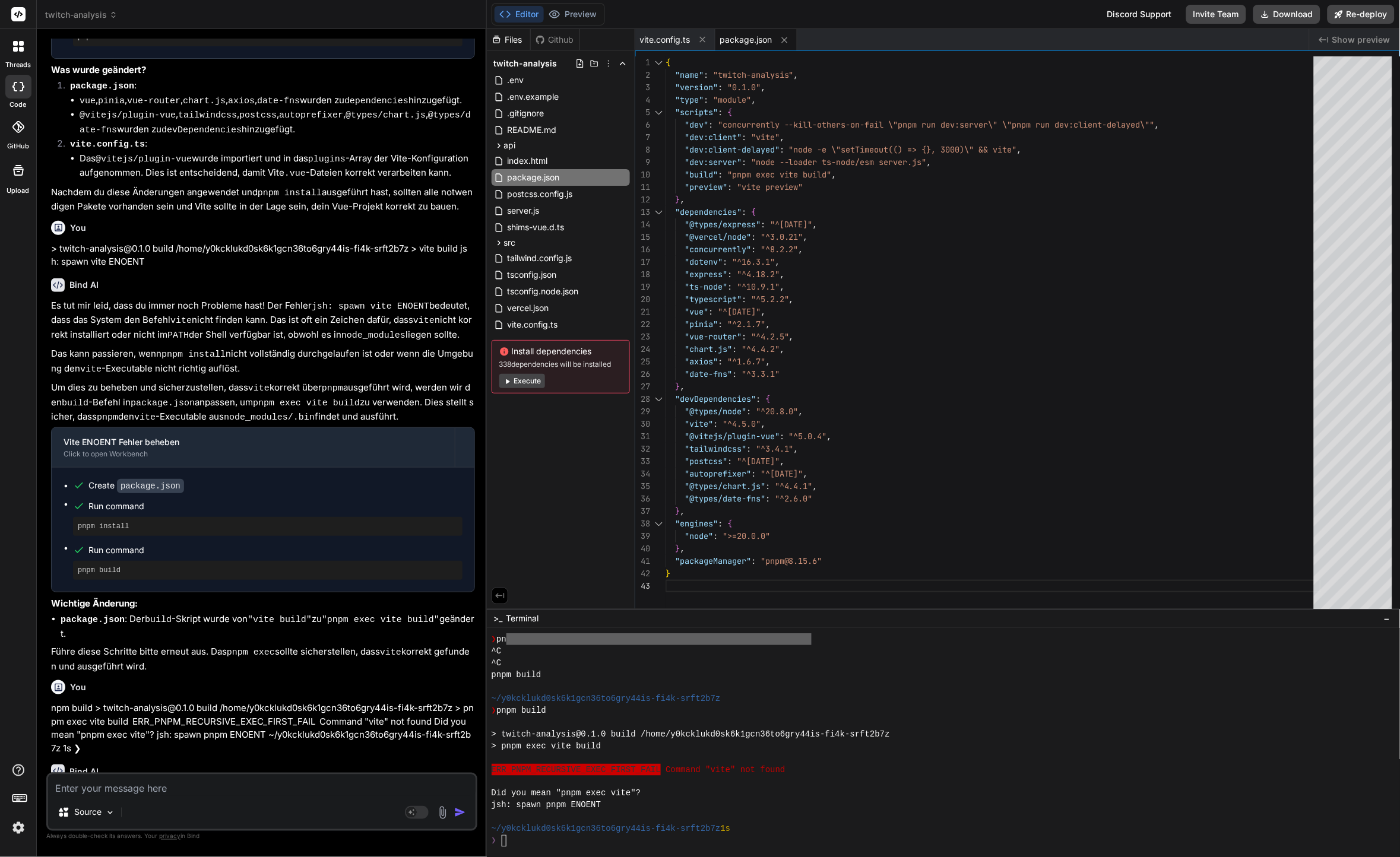
click at [620, 762] on div at bounding box center [937, 758] width 891 height 12
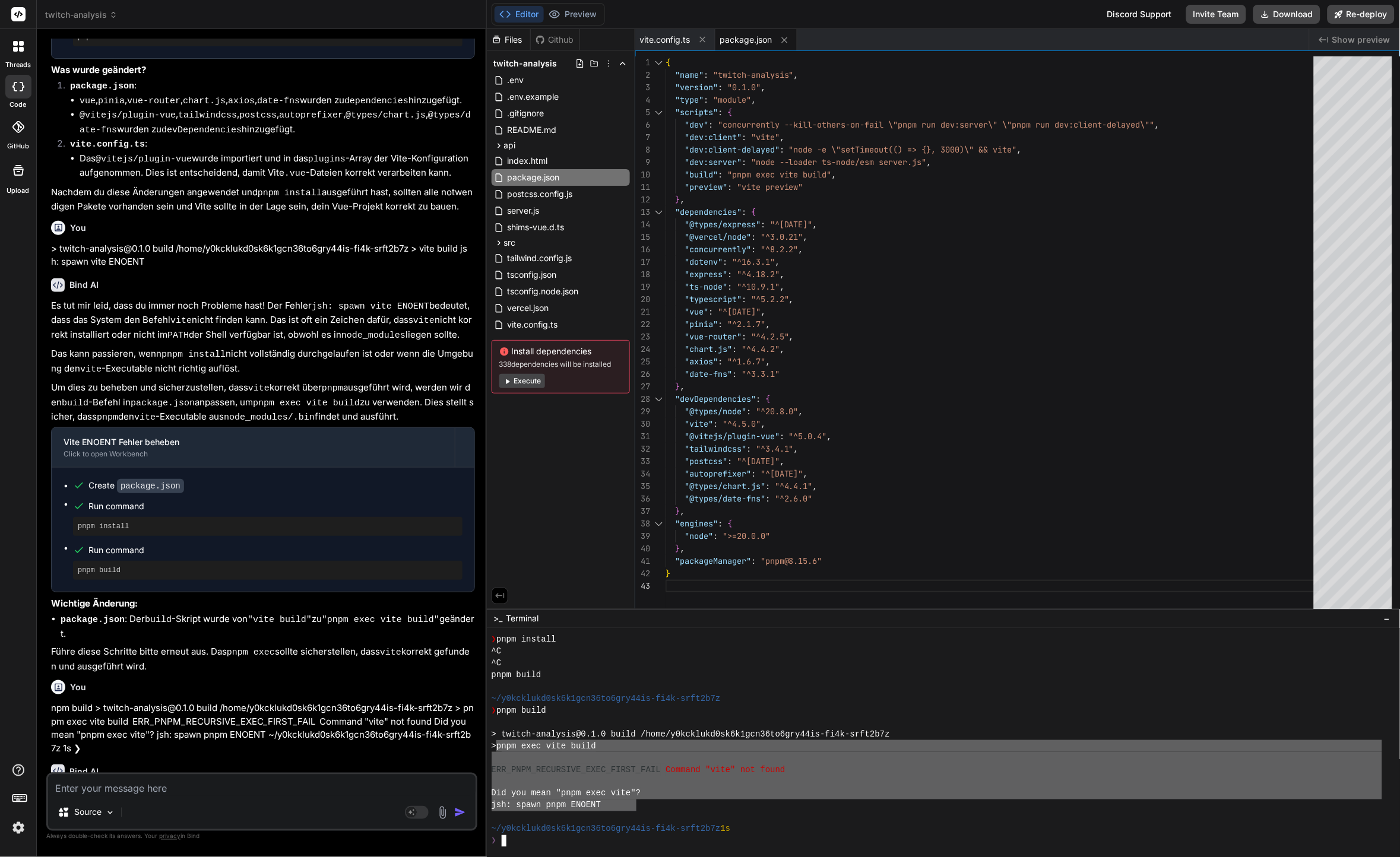
drag, startPoint x: 637, startPoint y: 803, endPoint x: 501, endPoint y: 745, distance: 147.9
click at [501, 745] on div "❯ pnpm install ^C ^C pnpm build ~/y0kcklukd0sk6k1gcn36to6gry44is-fi4k-srft2b7z …" at bounding box center [937, 739] width 891 height 214
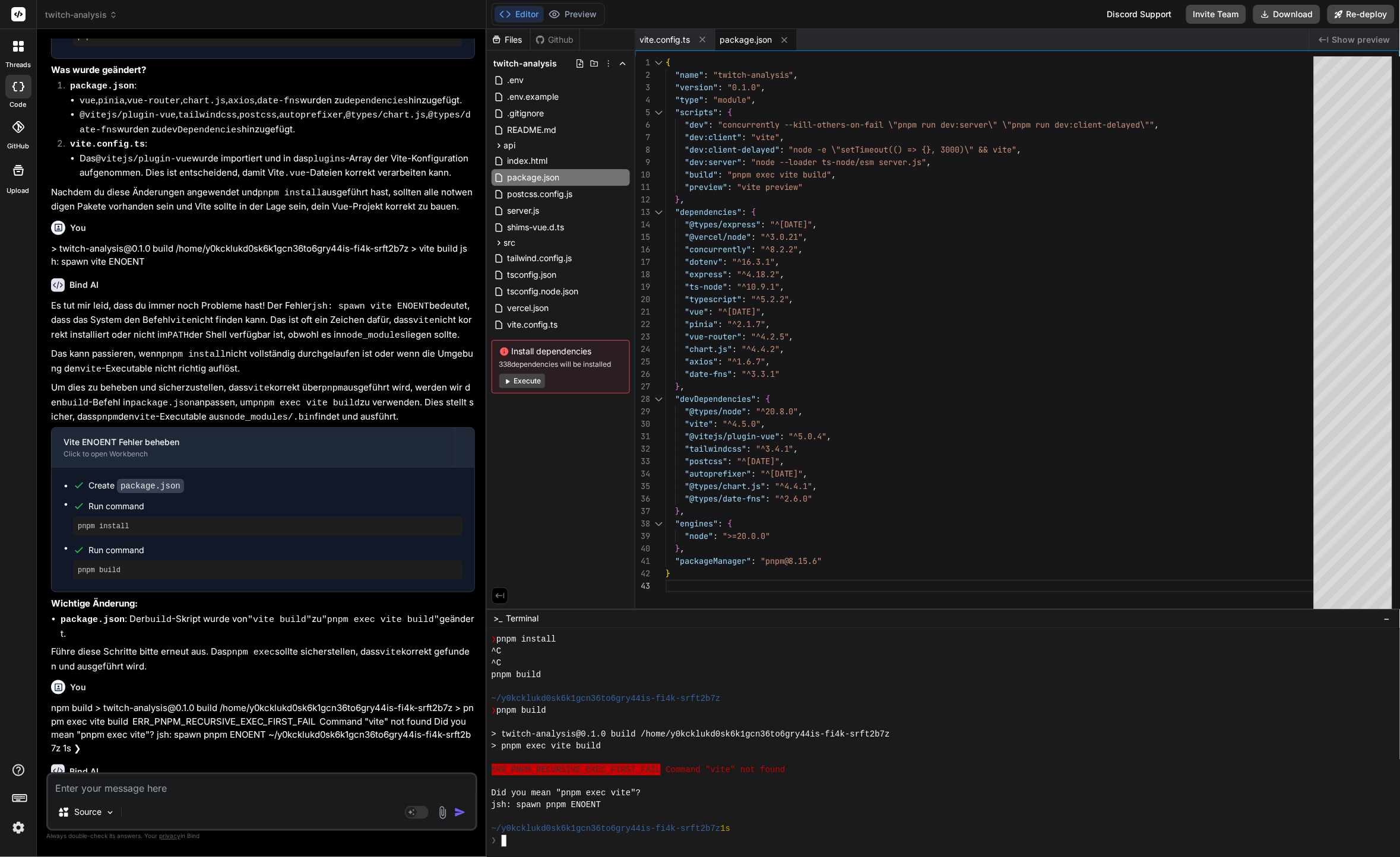
click at [580, 840] on div "❯" at bounding box center [937, 841] width 891 height 12
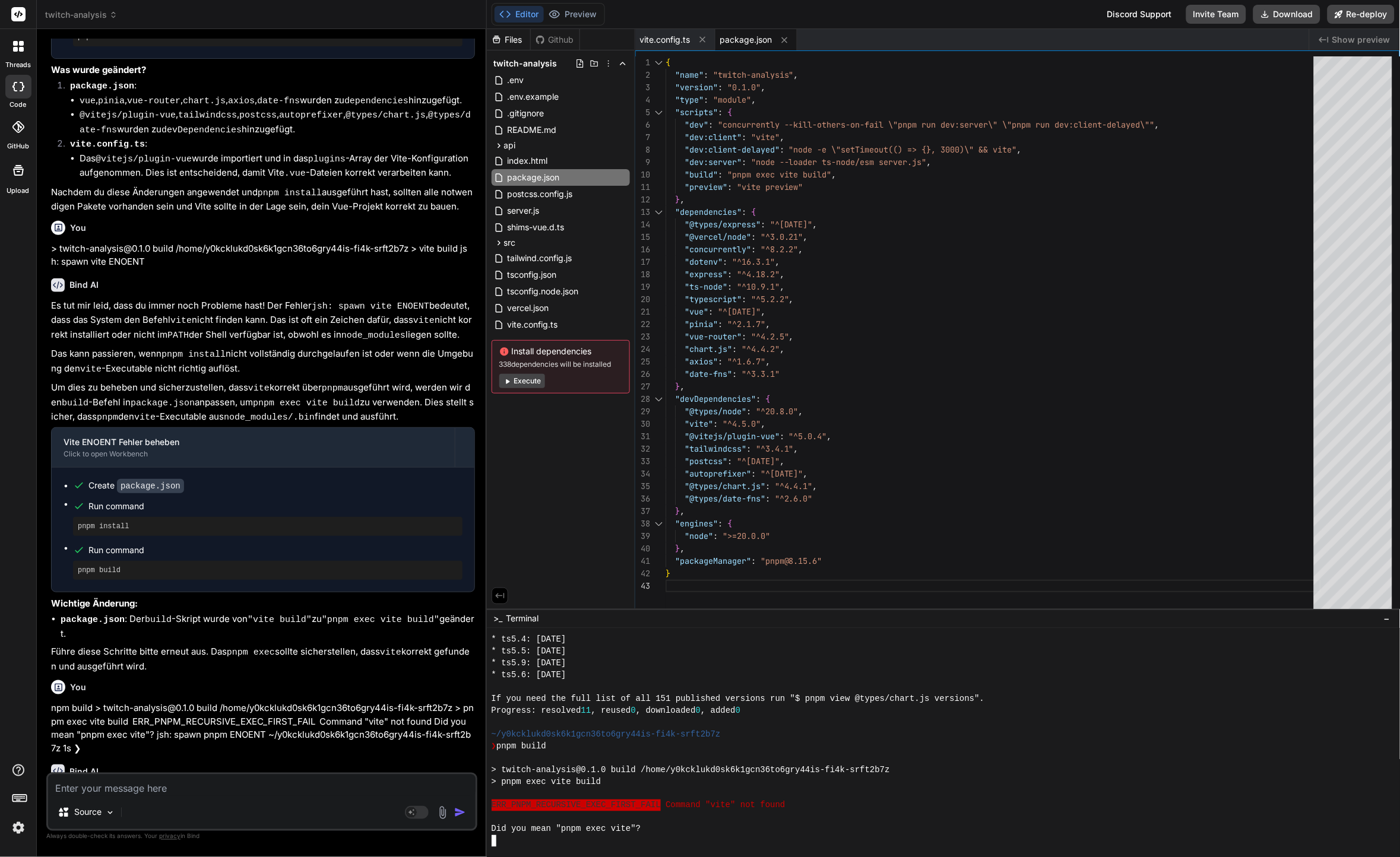
scroll to position [2695, 0]
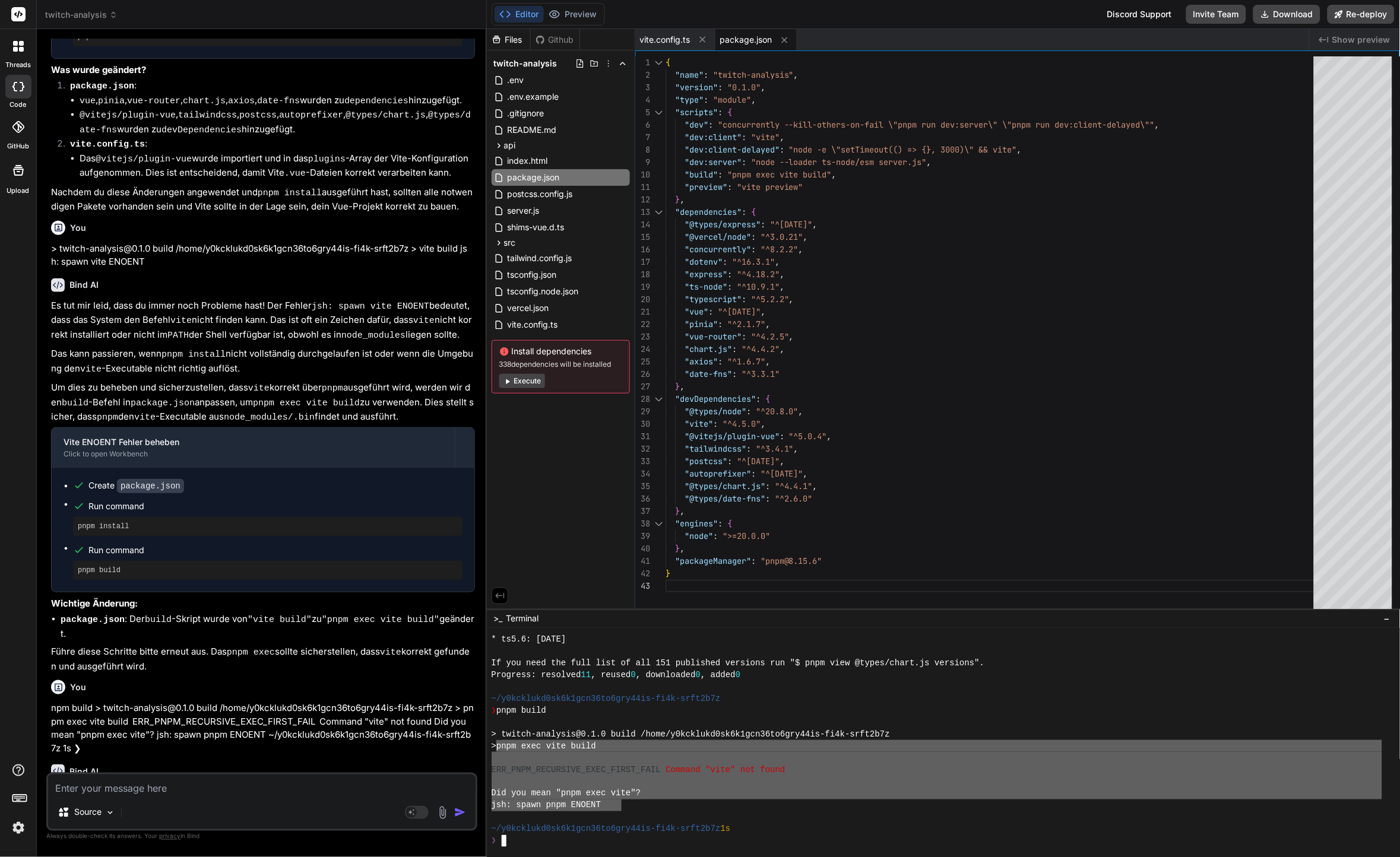
drag, startPoint x: 620, startPoint y: 801, endPoint x: 510, endPoint y: 751, distance: 120.8
click at [503, 745] on div "* ts5.6: 2.9.41 If you need the full list of all 151 published versions run "$ …" at bounding box center [937, 739] width 891 height 214
click at [213, 794] on textarea at bounding box center [262, 785] width 427 height 22
paste textarea "pnpm exec vite build ERR_PNPM_RECURSIVE_EXEC_FIRST_FAIL  Command "vite" not fou…"
type textarea "pnpm exec vite build ERR_PNPM_RECURSIVE_EXEC_FIRST_FAIL  Command "vite" not fou…"
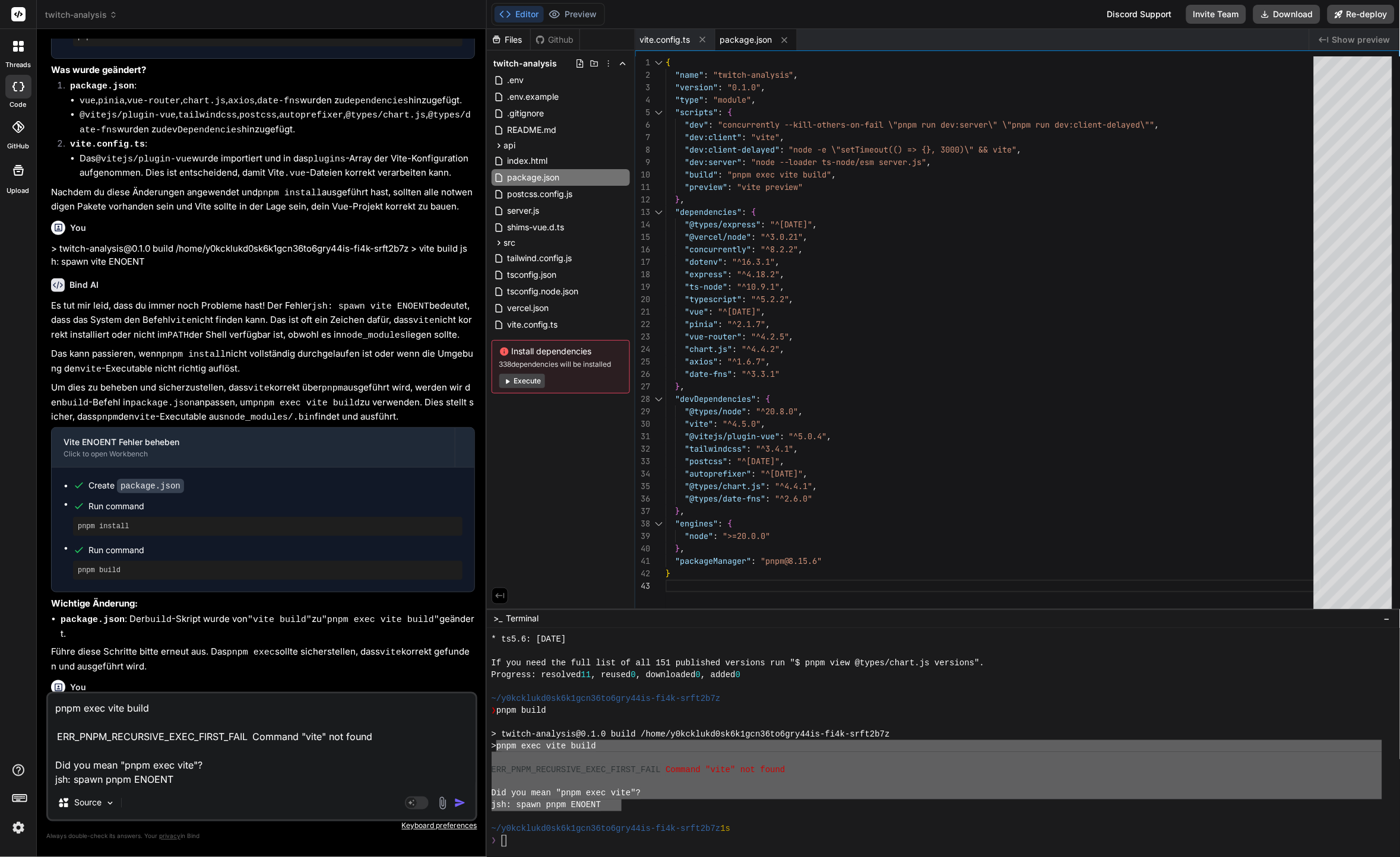
type textarea "x"
type textarea "pnpm exec vite build ERR_PNPM_RECURSIVE_EXEC_FIRST_FAIL  Command "vite" not fou…"
type textarea "x"
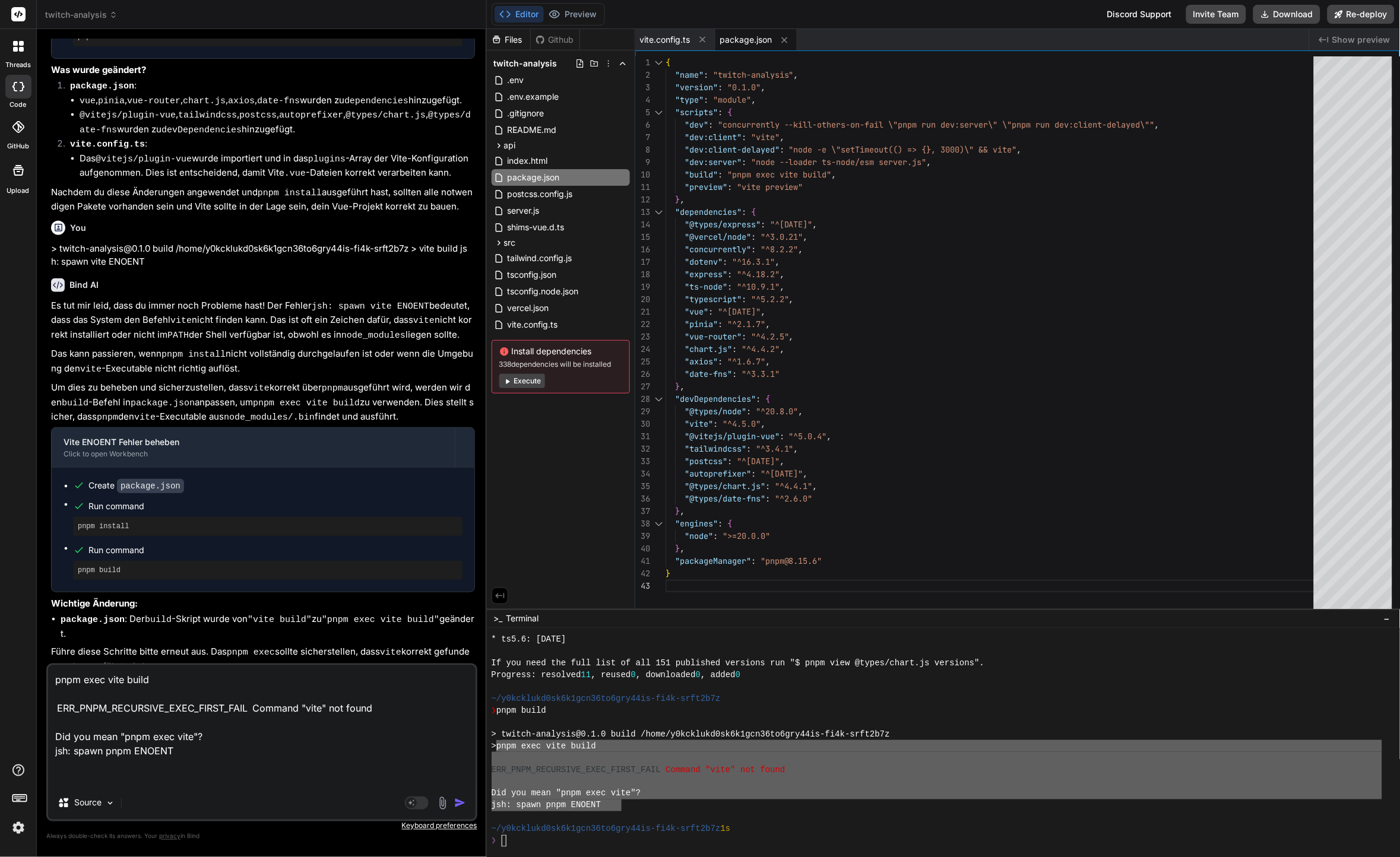
type textarea "pnpm exec vite build ERR_PNPM_RECURSIVE_EXEC_FIRST_FAIL  Command "vite" not fou…"
type textarea "x"
type textarea "pnpm exec vite build ERR_PNPM_RECURSIVE_EXEC_FIRST_FAIL  Command "vite" not fou…"
type textarea "x"
type textarea "pnpm exec vite build ERR_PNPM_RECURSIVE_EXEC_FIRST_FAIL  Command "vite" not fou…"
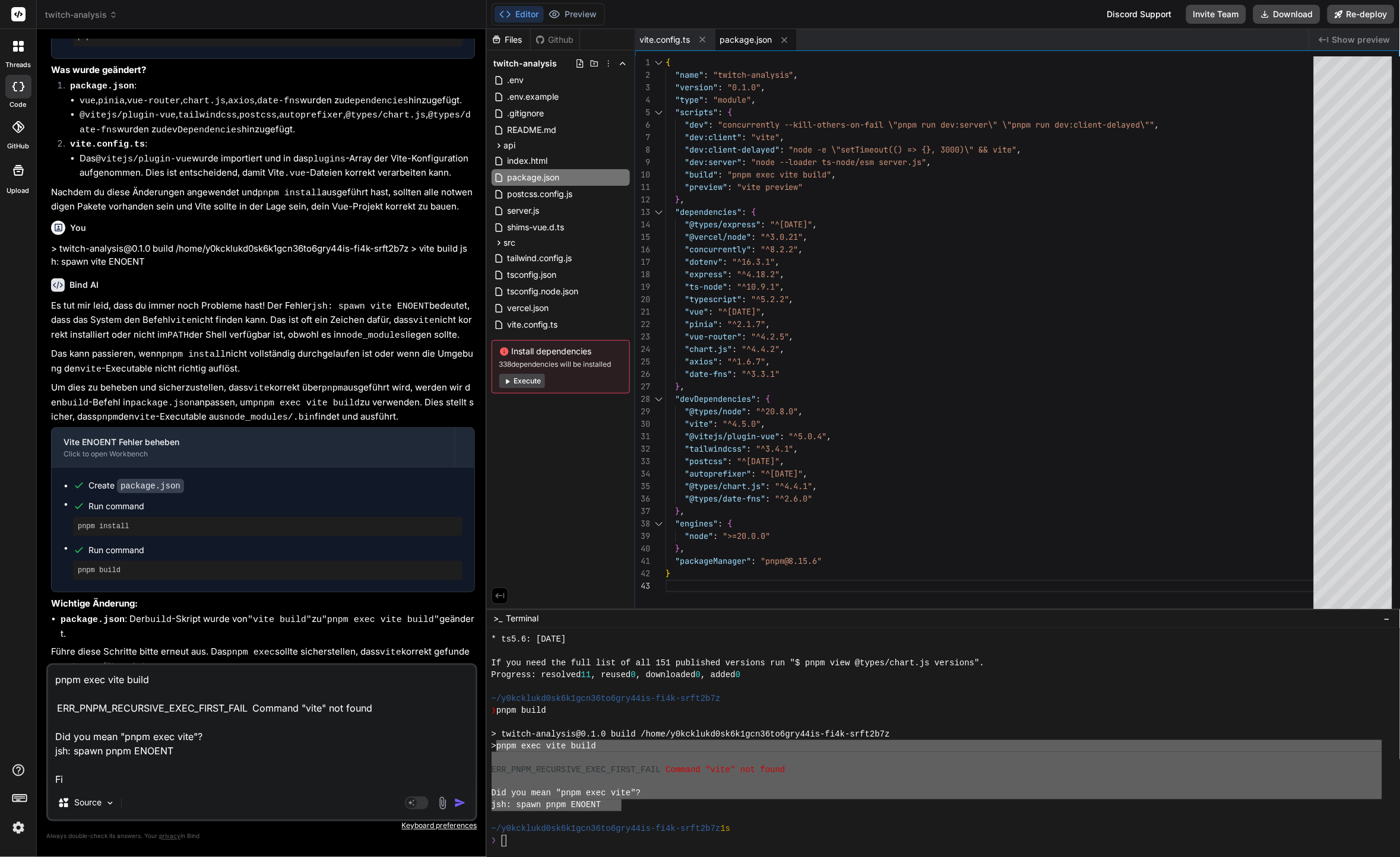
type textarea "x"
type textarea "pnpm exec vite build ERR_PNPM_RECURSIVE_EXEC_FIRST_FAIL  Command "vite" not fou…"
type textarea "x"
type textarea "pnpm exec vite build ERR_PNPM_RECURSIVE_EXEC_FIRST_FAIL  Command "vite" not fou…"
type textarea "x"
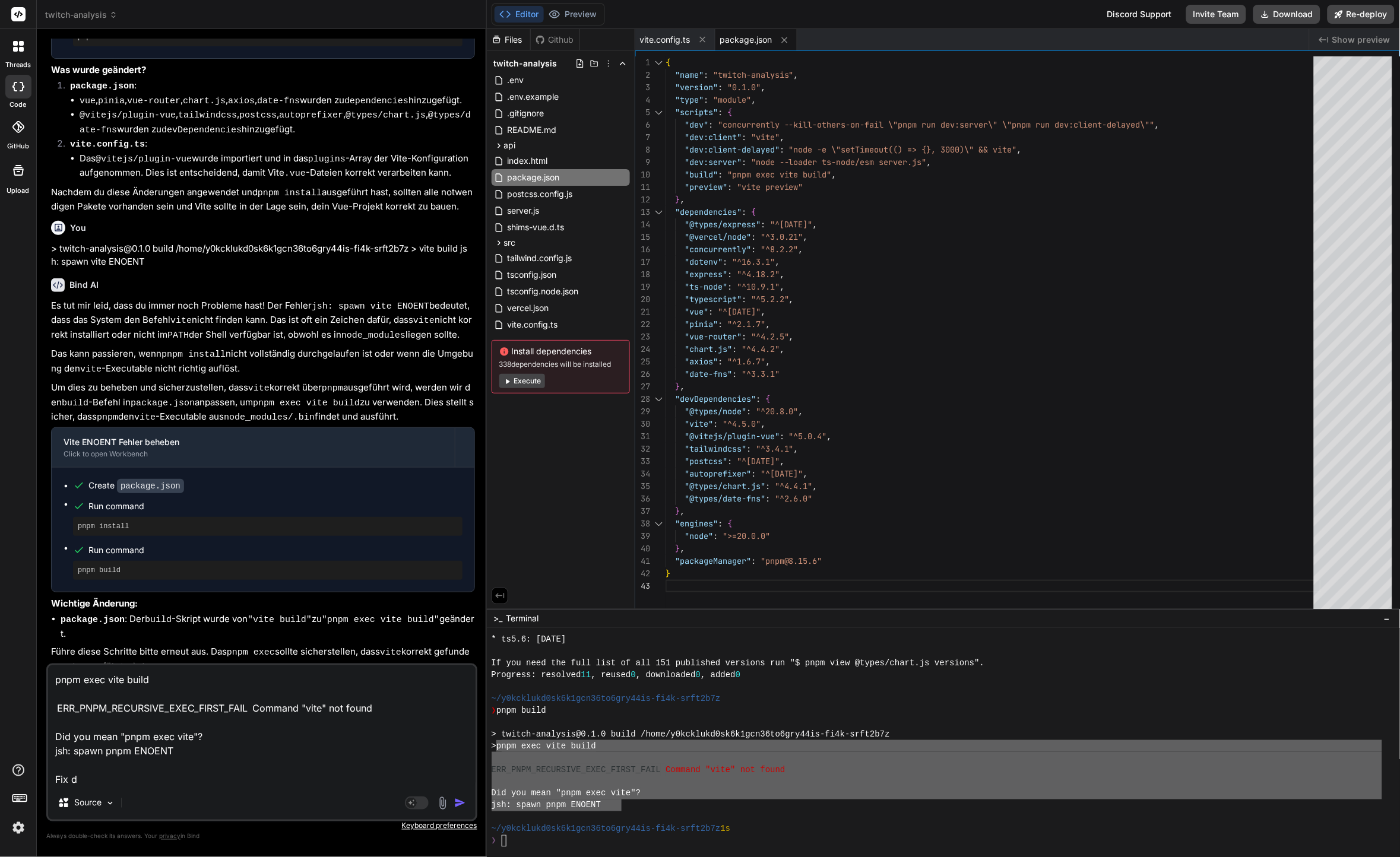
type textarea "pnpm exec vite build ERR_PNPM_RECURSIVE_EXEC_FIRST_FAIL  Command "vite" not fou…"
type textarea "x"
type textarea "pnpm exec vite build ERR_PNPM_RECURSIVE_EXEC_FIRST_FAIL  Command "vite" not fou…"
type textarea "x"
type textarea "pnpm exec vite build ERR_PNPM_RECURSIVE_EXEC_FIRST_FAIL  Command "vite" not fou…"
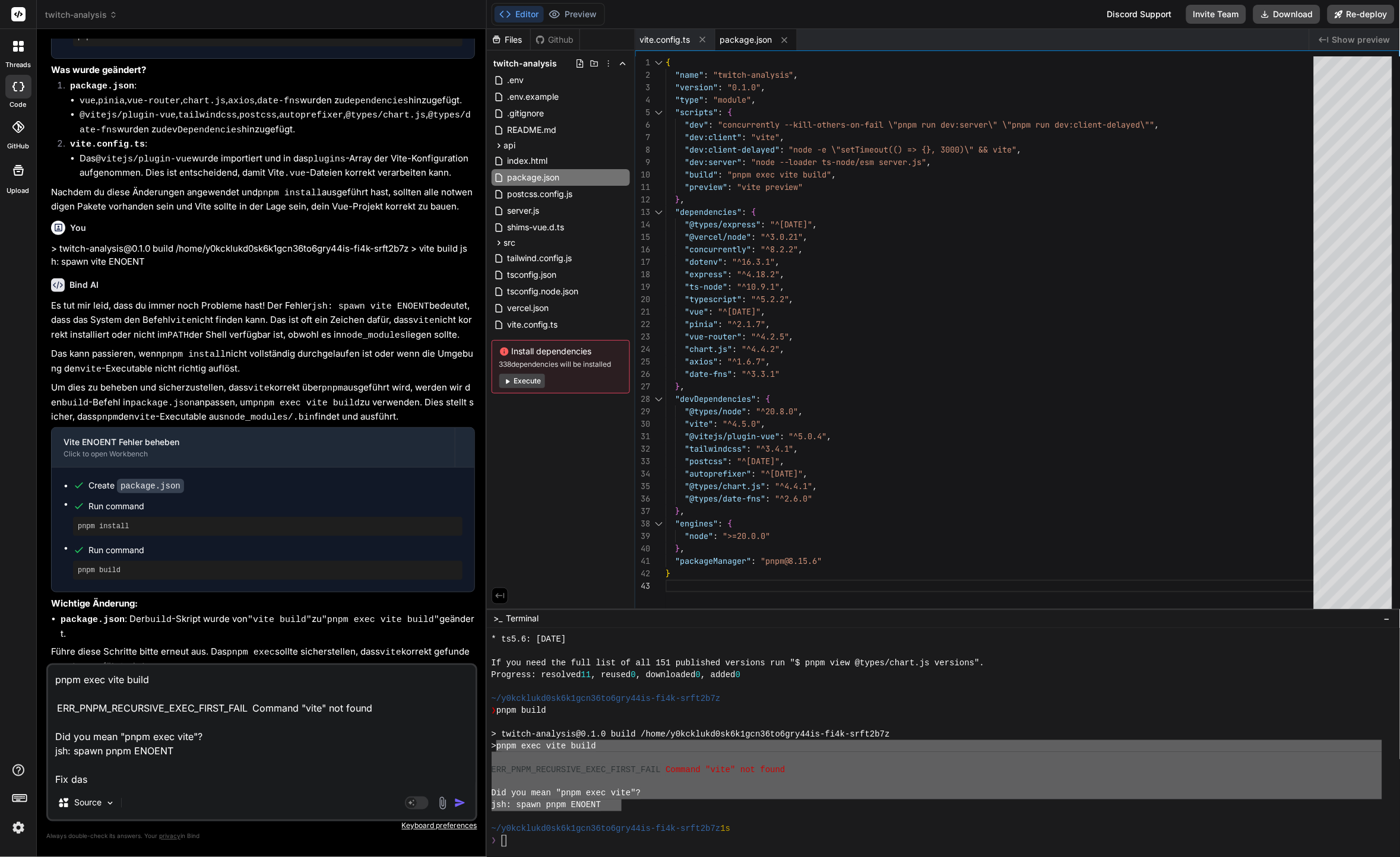
type textarea "x"
type textarea "pnpm exec vite build ERR_PNPM_RECURSIVE_EXEC_FIRST_FAIL  Command "vite" not fou…"
type textarea "x"
type textarea "pnpm exec vite build ERR_PNPM_RECURSIVE_EXEC_FIRST_FAIL  Command "vite" not fou…"
type textarea "x"
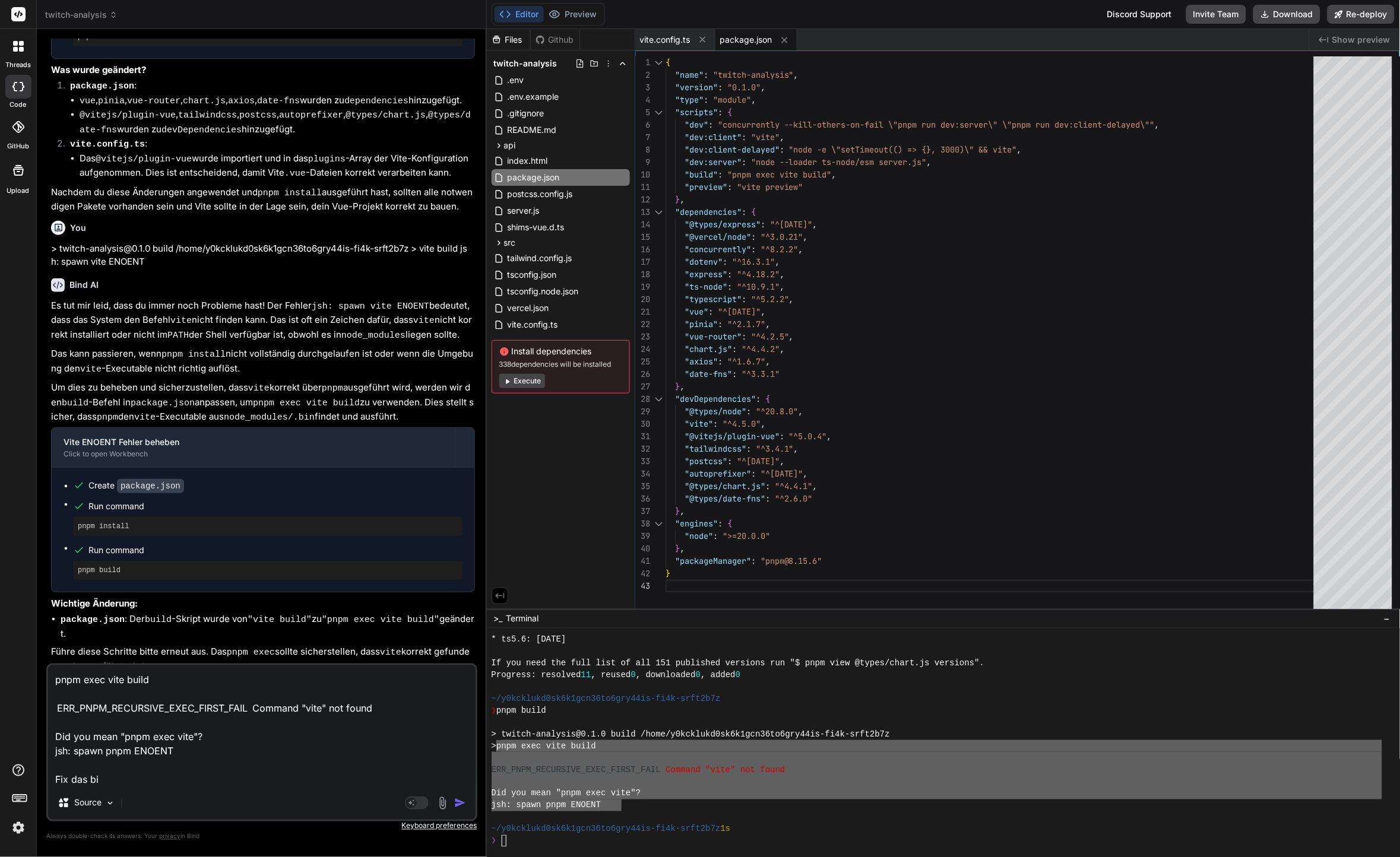
type textarea "pnpm exec vite build ERR_PNPM_RECURSIVE_EXEC_FIRST_FAIL  Command "vite" not fou…"
type textarea "x"
type textarea "pnpm exec vite build ERR_PNPM_RECURSIVE_EXEC_FIRST_FAIL  Command "vite" not fou…"
type textarea "x"
type textarea "pnpm exec vite build ERR_PNPM_RECURSIVE_EXEC_FIRST_FAIL  Command "vite" not fou…"
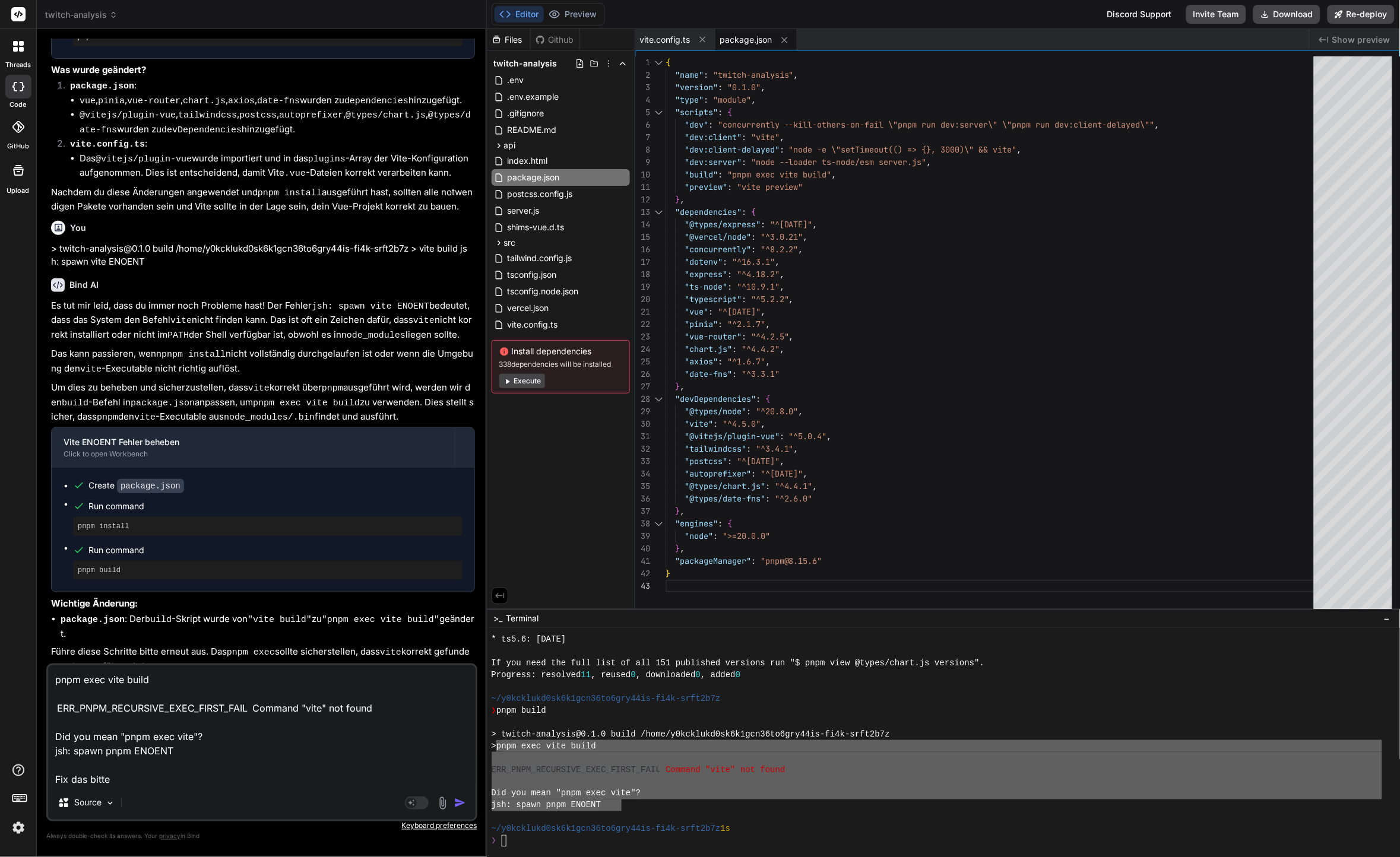
type textarea "x"
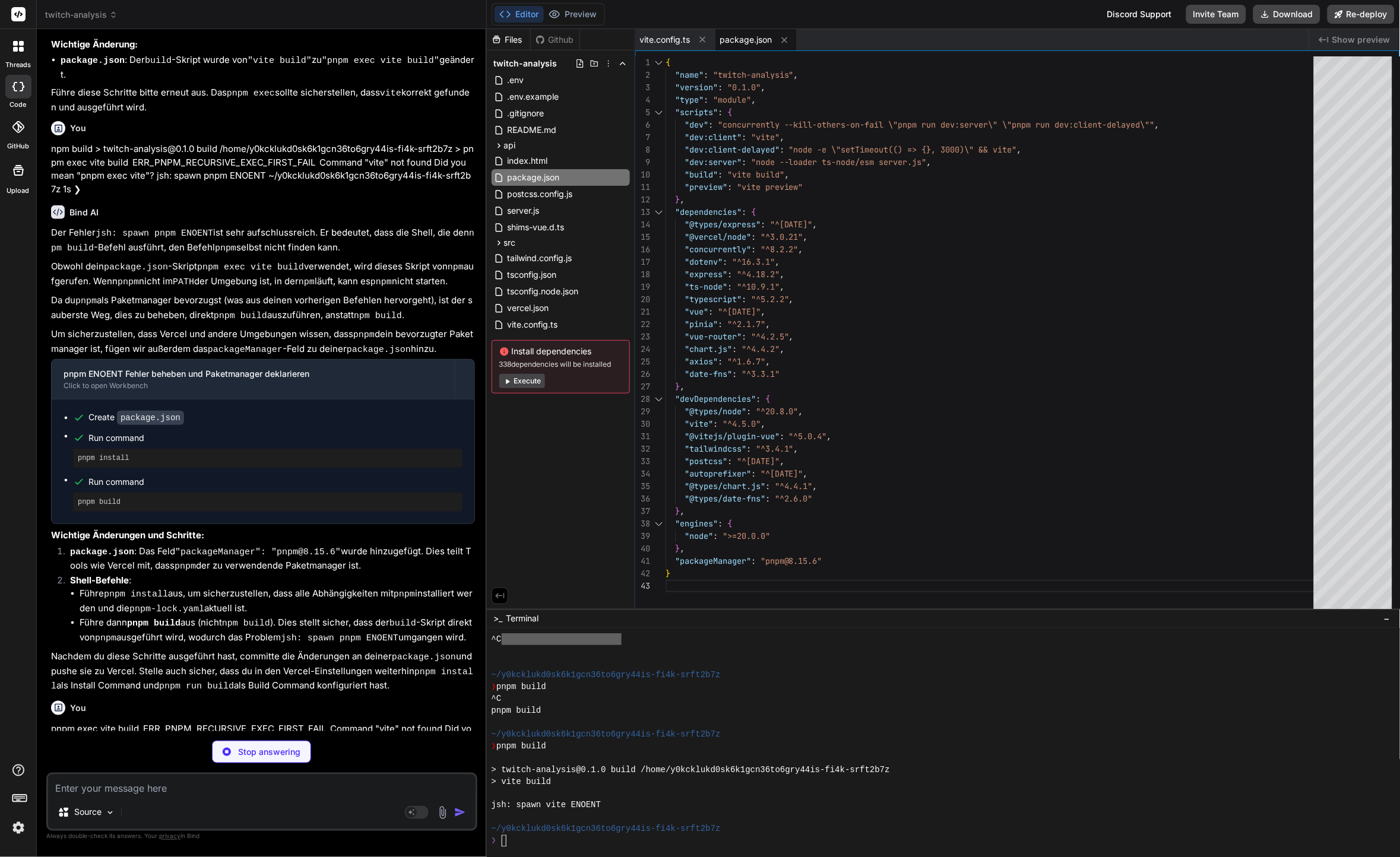
scroll to position [2908, 0]
type textarea "x"
click at [603, 815] on div at bounding box center [937, 817] width 891 height 12
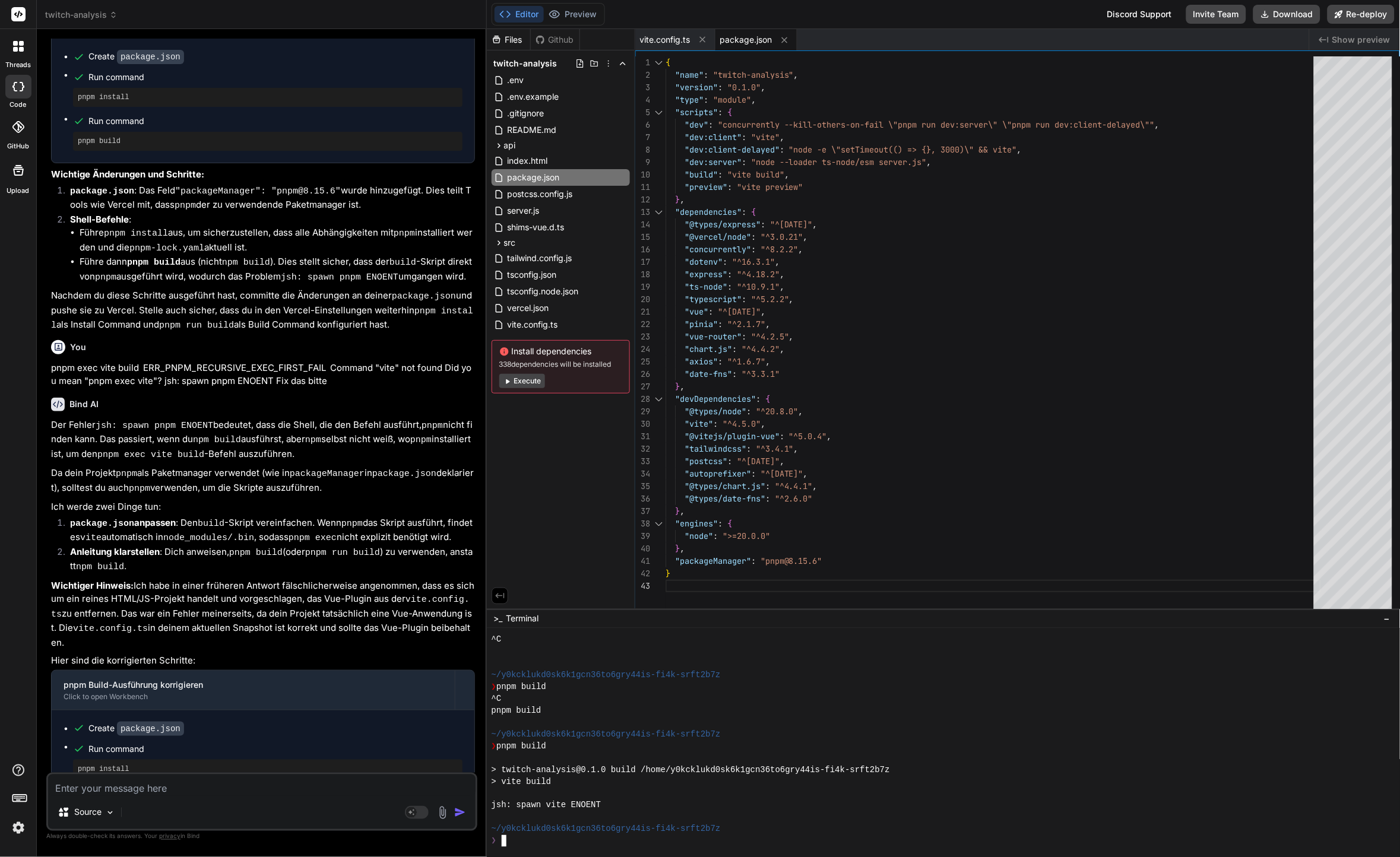
scroll to position [5607, 0]
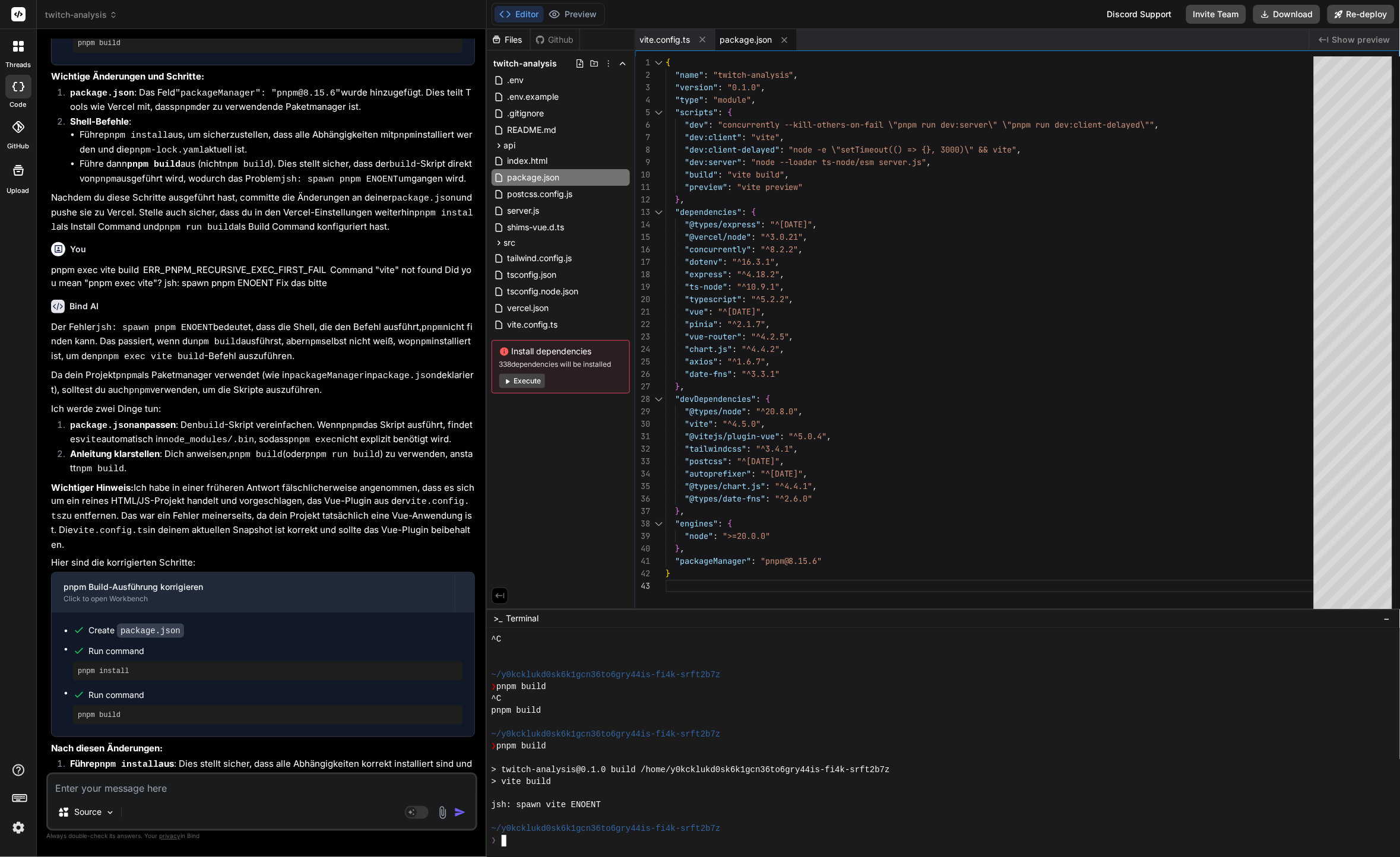
click at [1019, 782] on div "> vite build" at bounding box center [937, 782] width 891 height 12
click at [974, 746] on div "❯ pnpm build" at bounding box center [937, 746] width 891 height 12
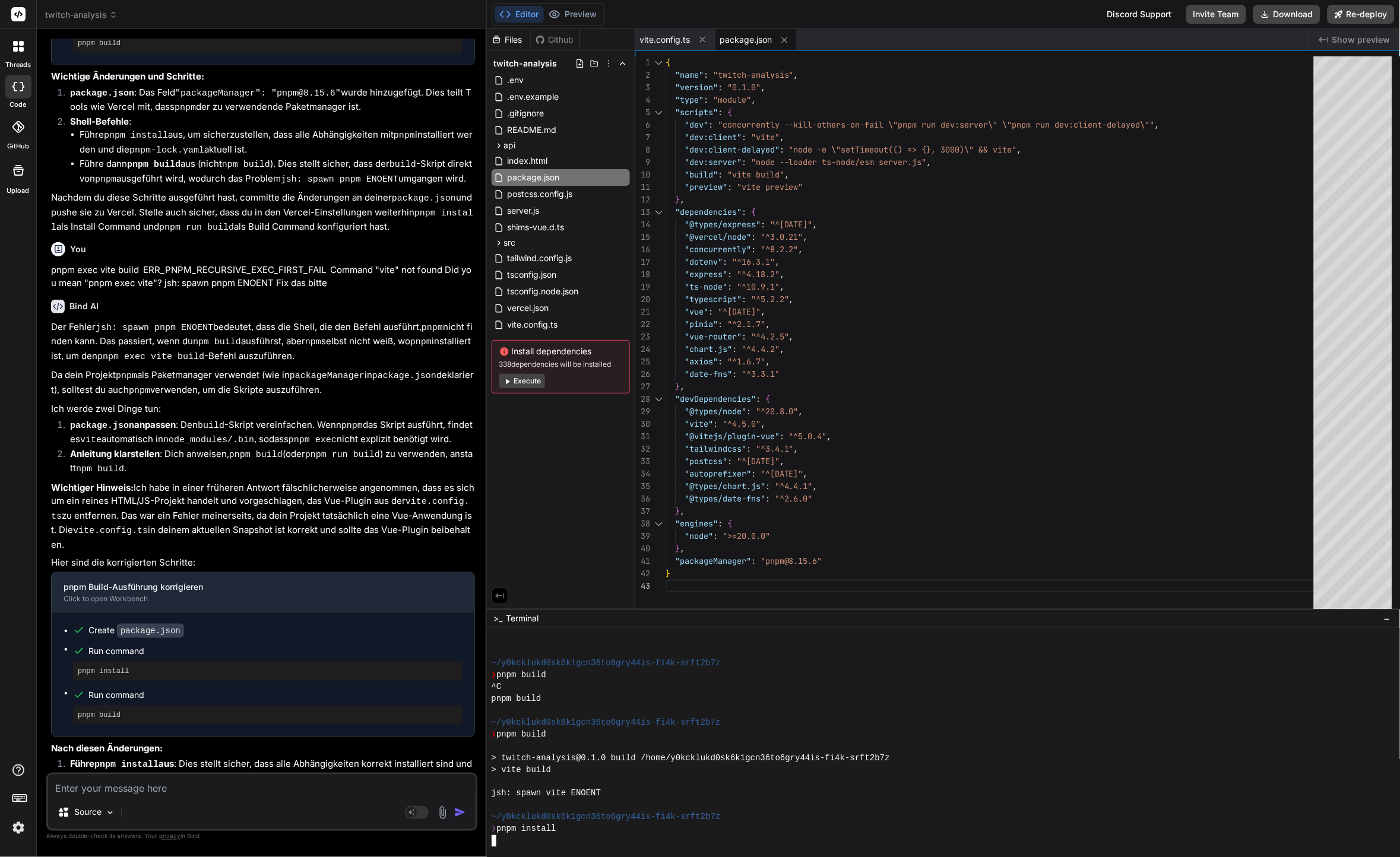
click at [1130, 764] on div "> vite build" at bounding box center [937, 770] width 891 height 12
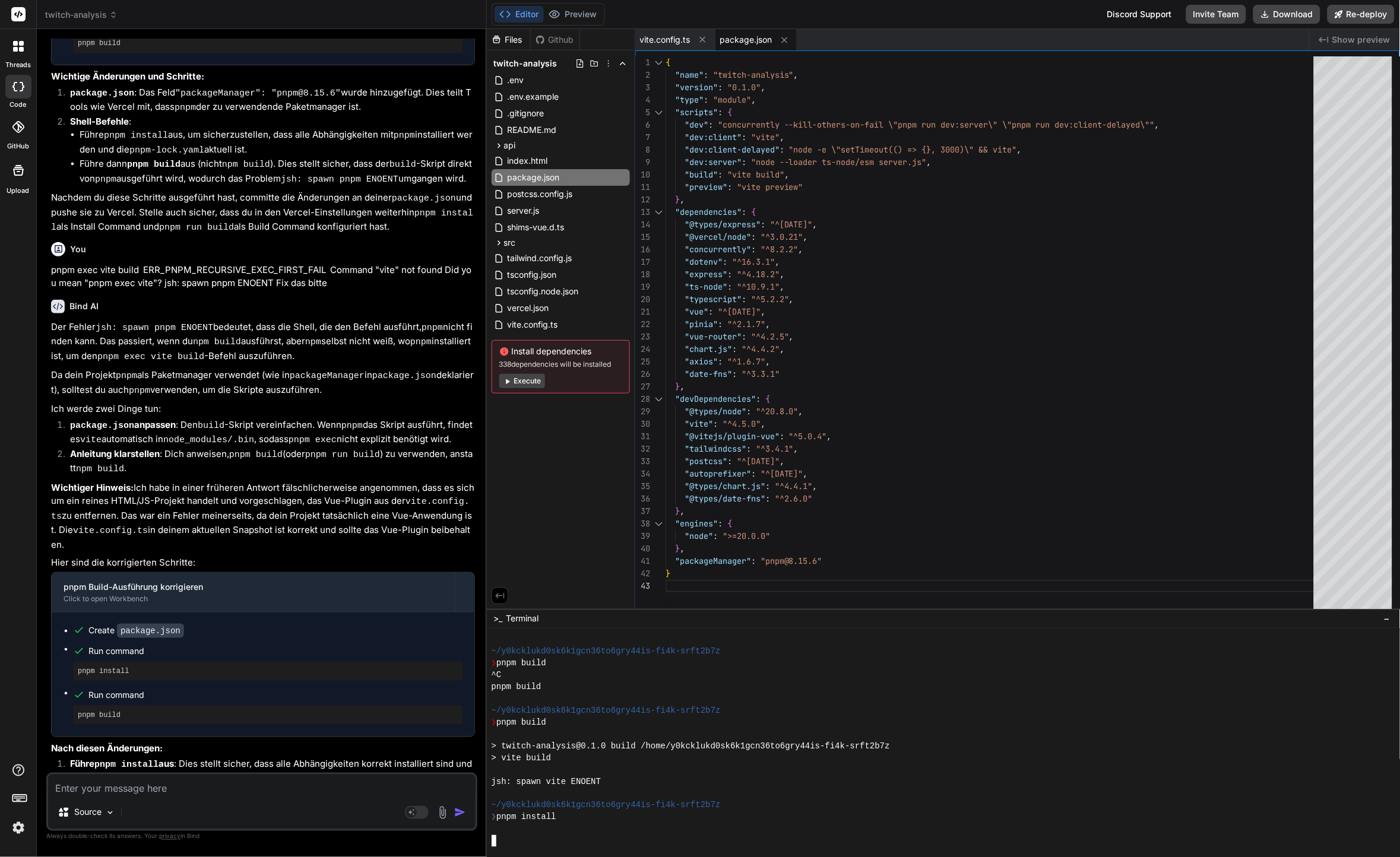
scroll to position [2932, 0]
click at [725, 754] on div "> vite build" at bounding box center [937, 758] width 891 height 12
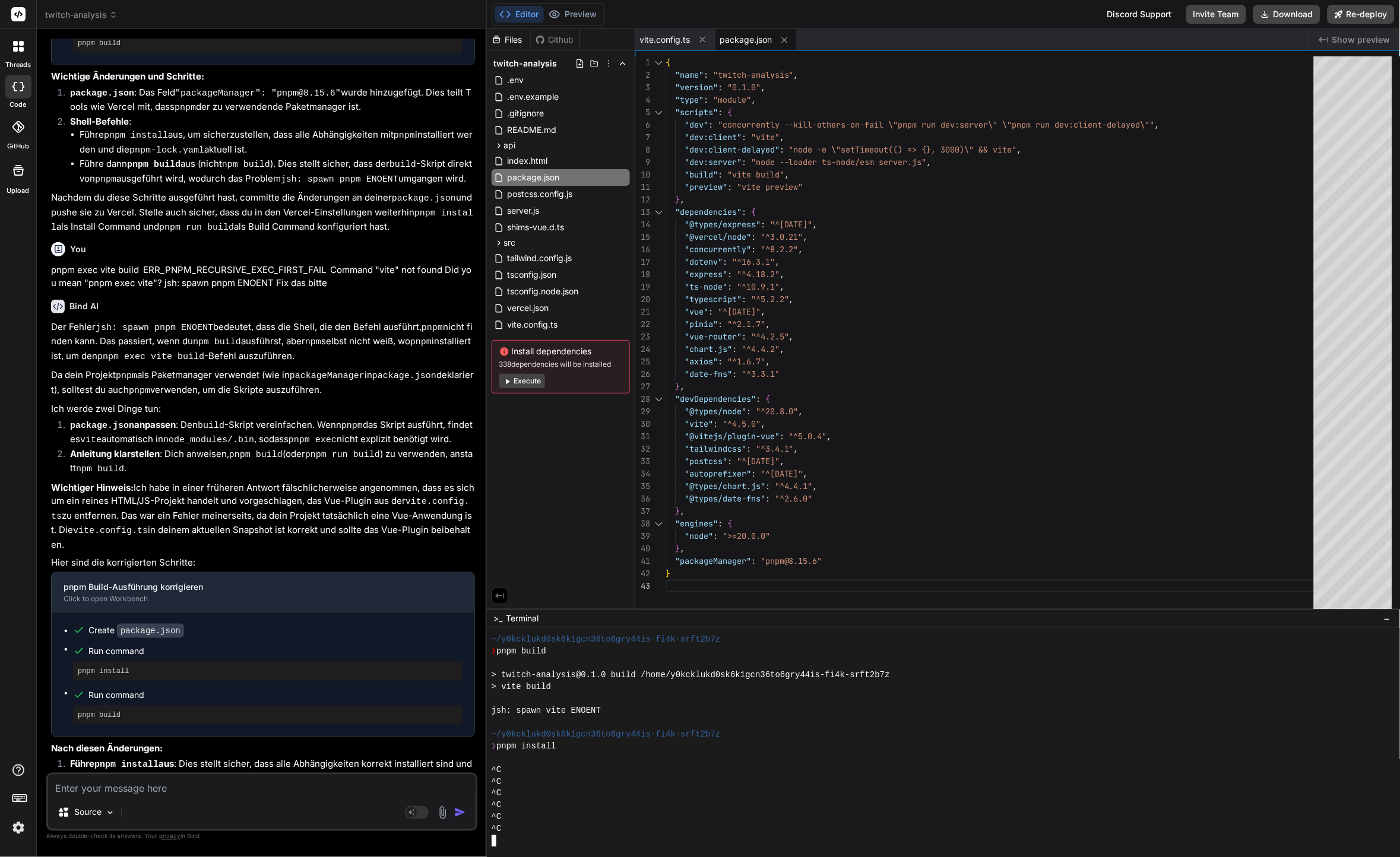
scroll to position [3015, 0]
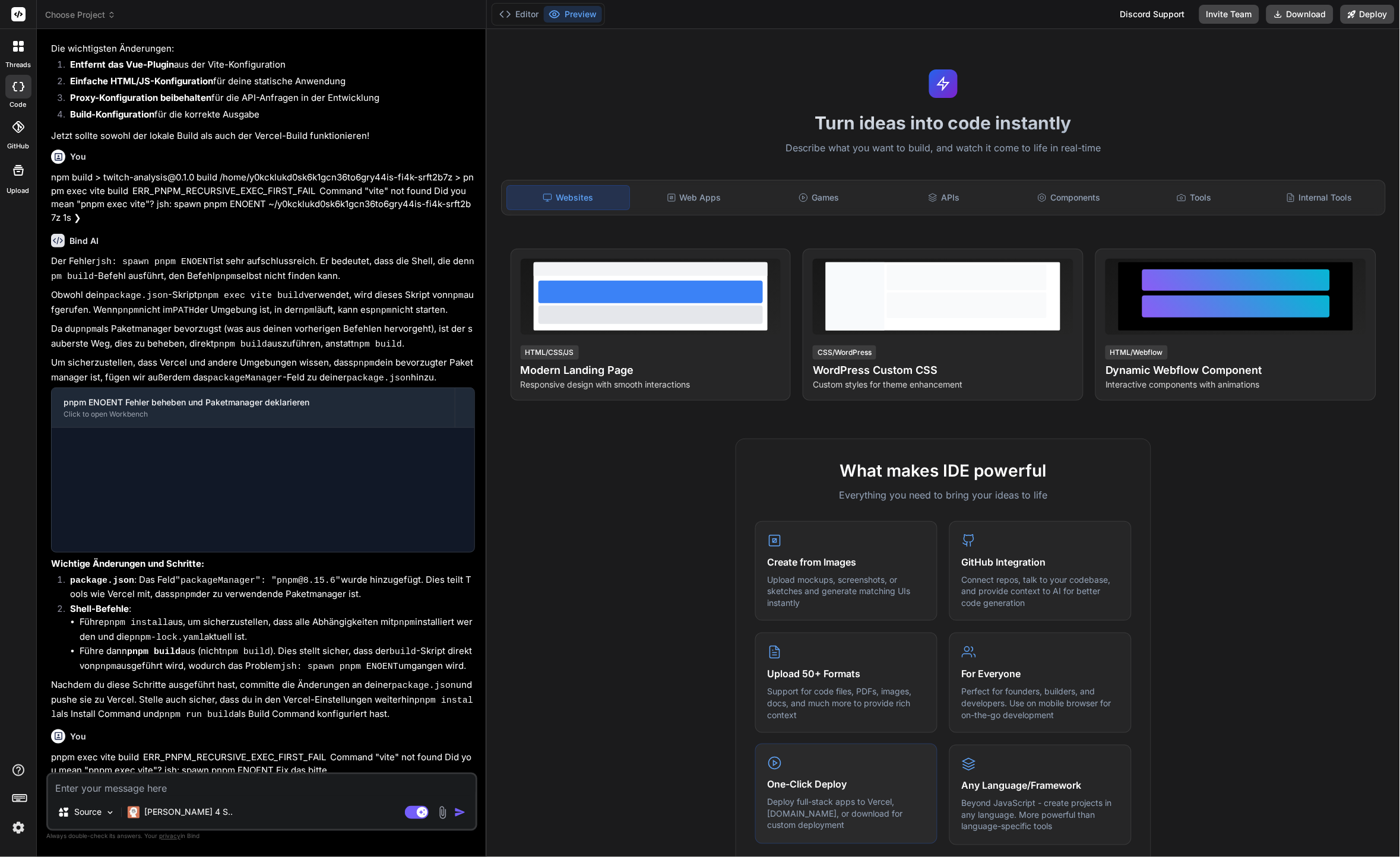
scroll to position [1749, 0]
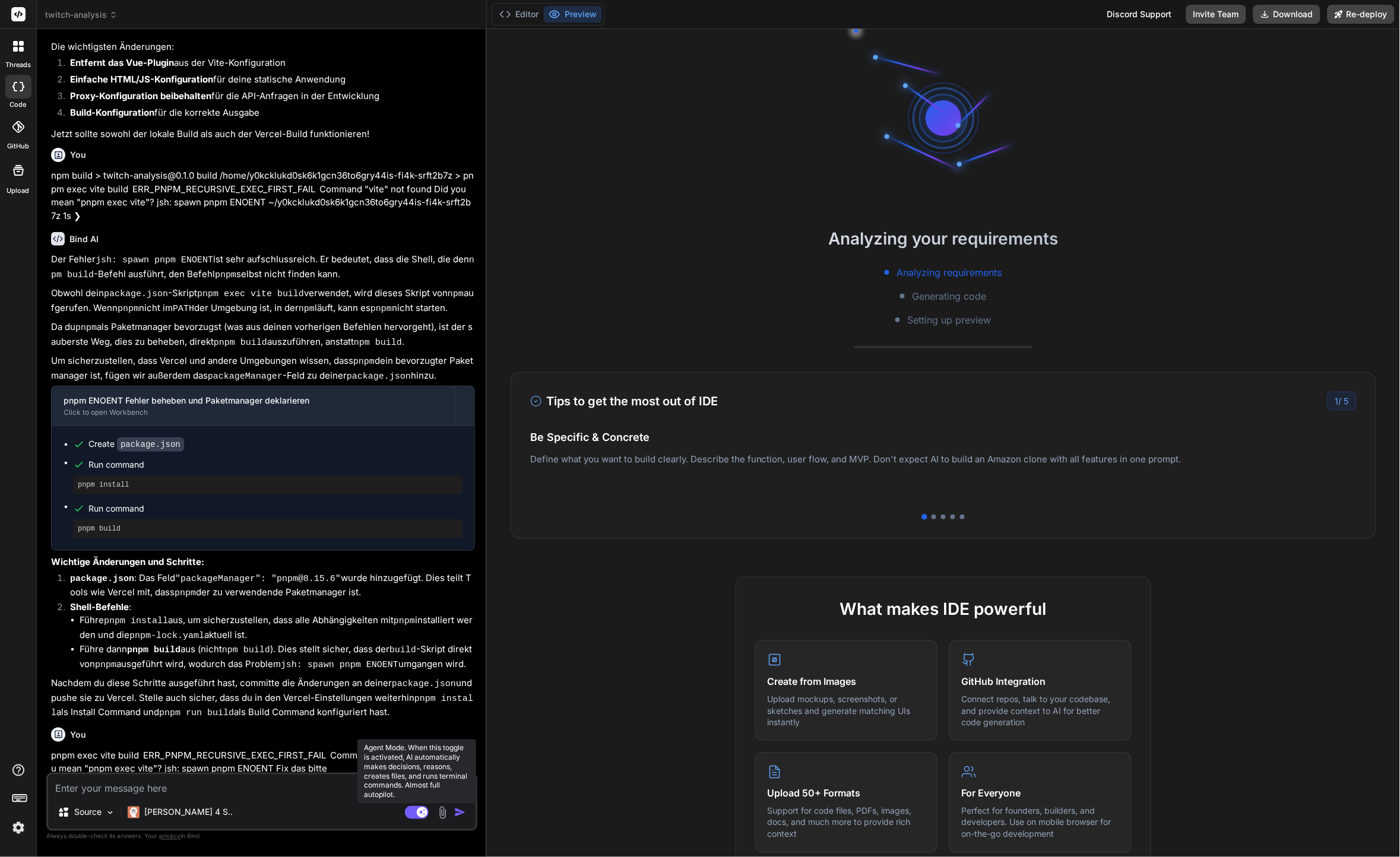
click at [418, 816] on rect at bounding box center [416, 812] width 23 height 13
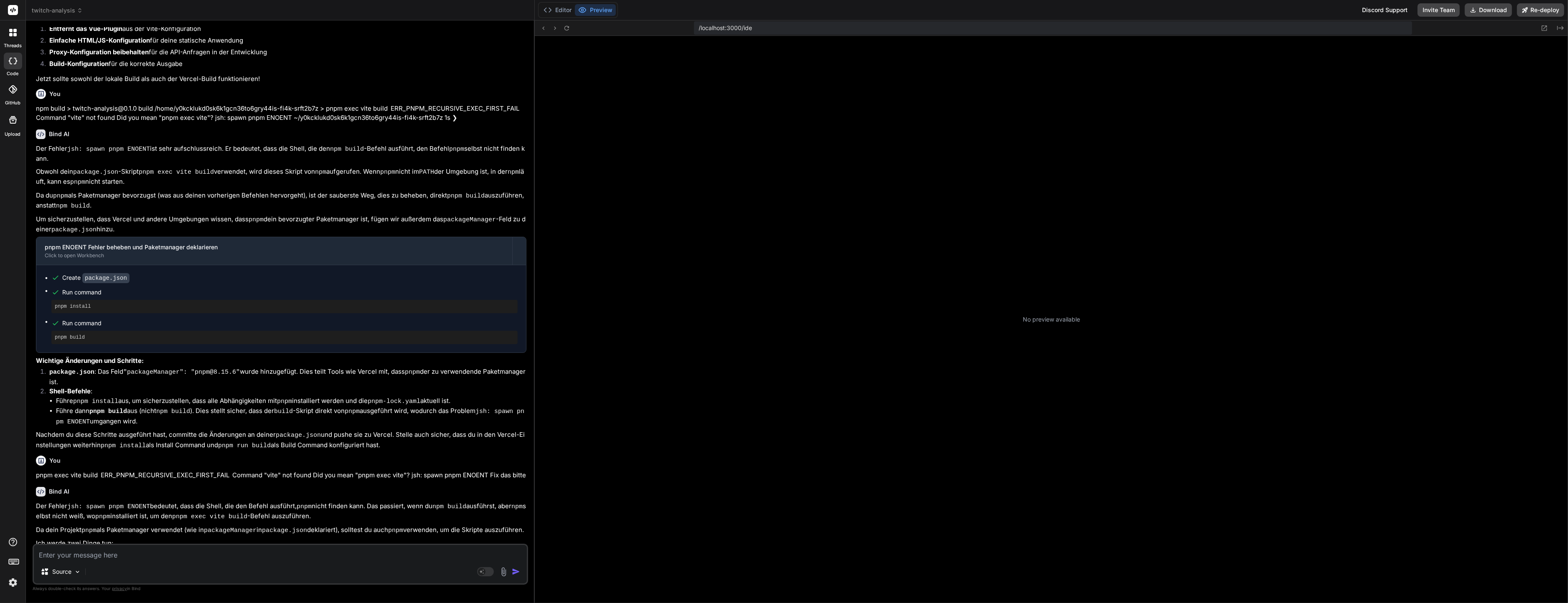
scroll to position [200, 0]
type textarea "x"
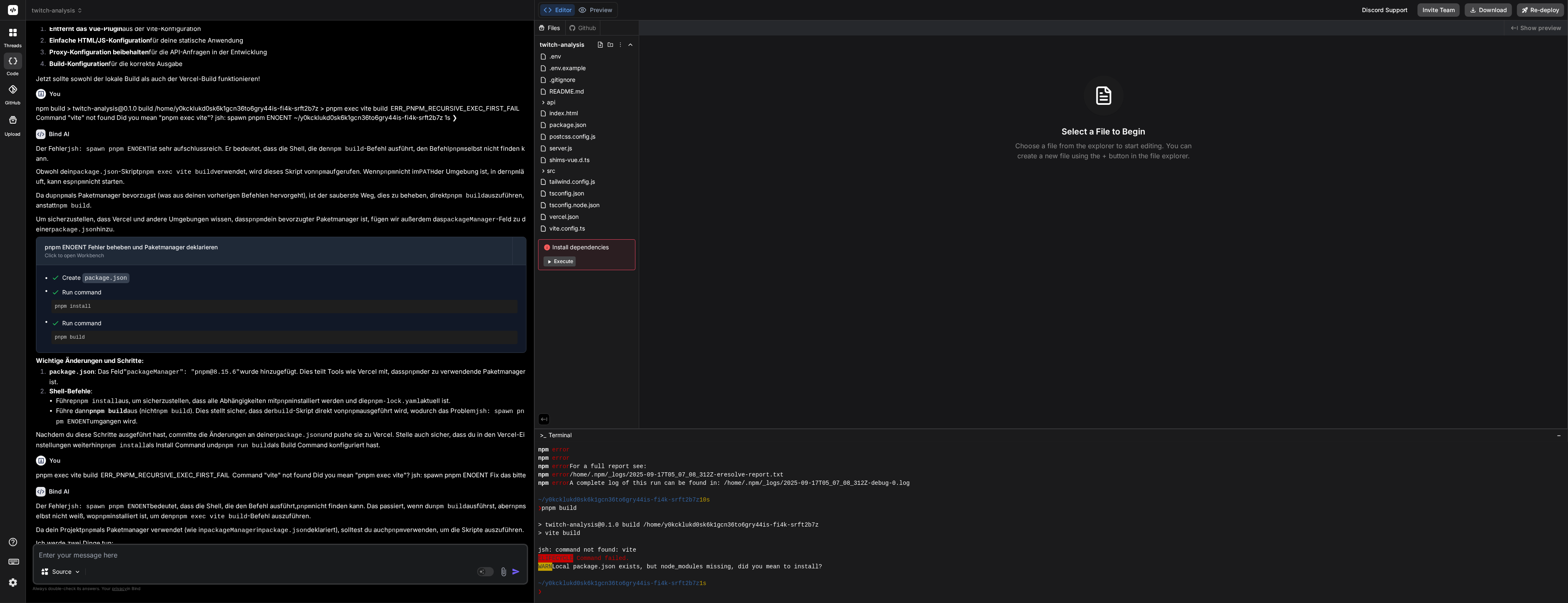
click at [966, 549] on div "jsh: command not found: vite" at bounding box center [1047, 550] width 1018 height 9
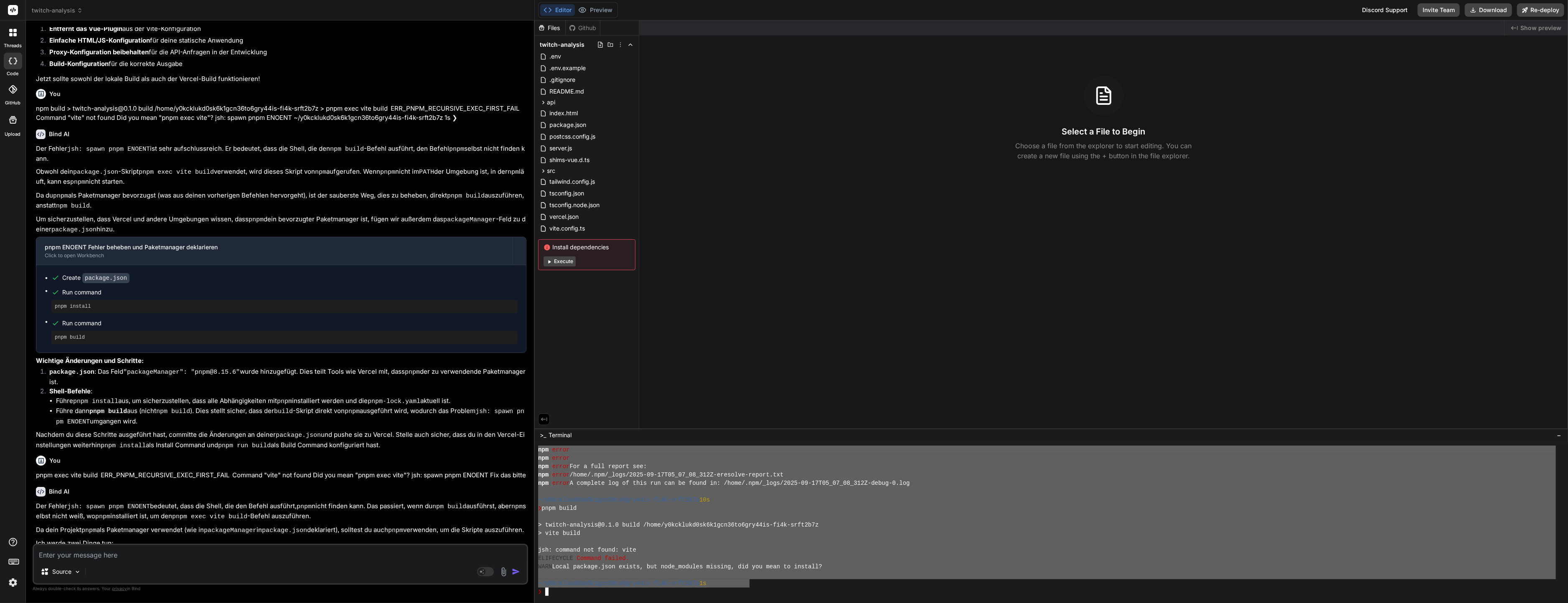
drag, startPoint x: 547, startPoint y: 458, endPoint x: 751, endPoint y: 582, distance: 238.7
click at [306, 549] on textarea at bounding box center [281, 552] width 493 height 15
paste textarea "lo ipsumdo sit ametc adip ELITSEDD eiu tempo INCIDIDU utlabo et dolorem aliquae…"
type textarea "lo ipsumdo sit ametc adip ELITSEDD eiu tempo INCIDIDU utlabo et dolorem aliquae…"
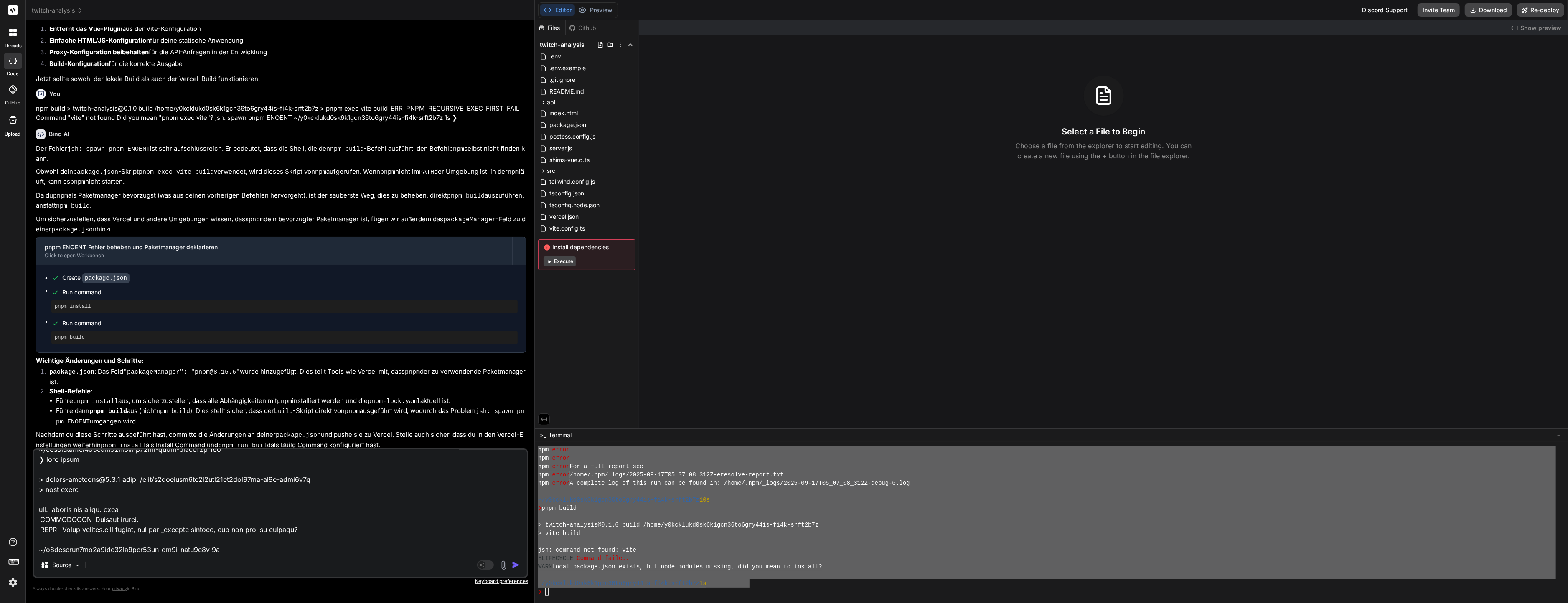
type textarea "x"
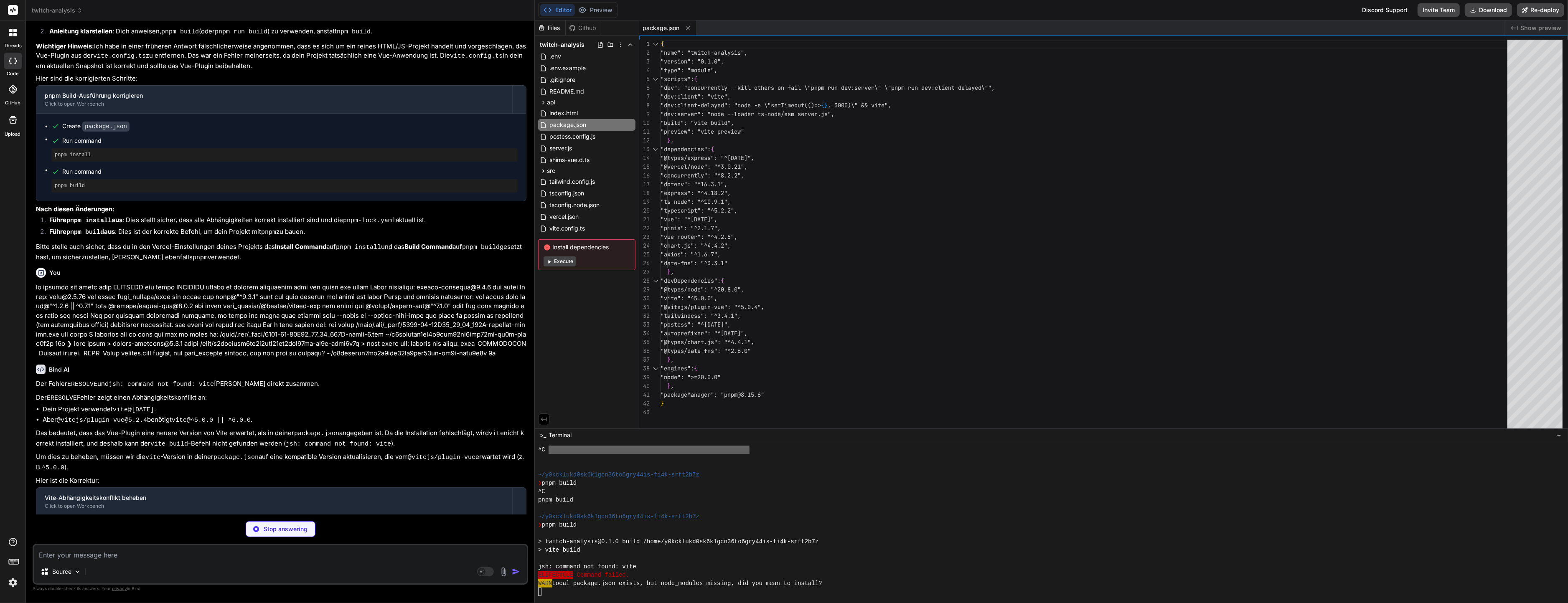
scroll to position [368, 0]
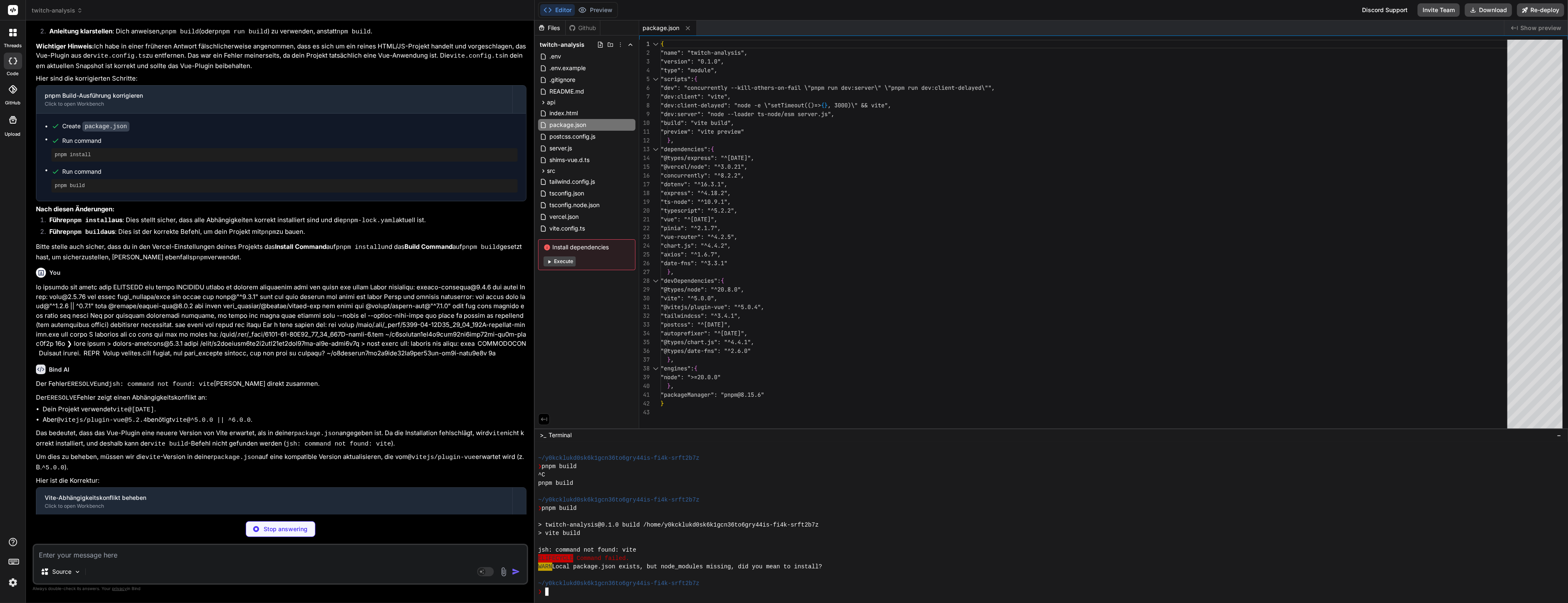
click at [718, 496] on div "~/y0kcklukd0sk6k1gcn36to6gry44is-fi4k-srft2b7z" at bounding box center [1047, 500] width 1018 height 9
type textarea "x"
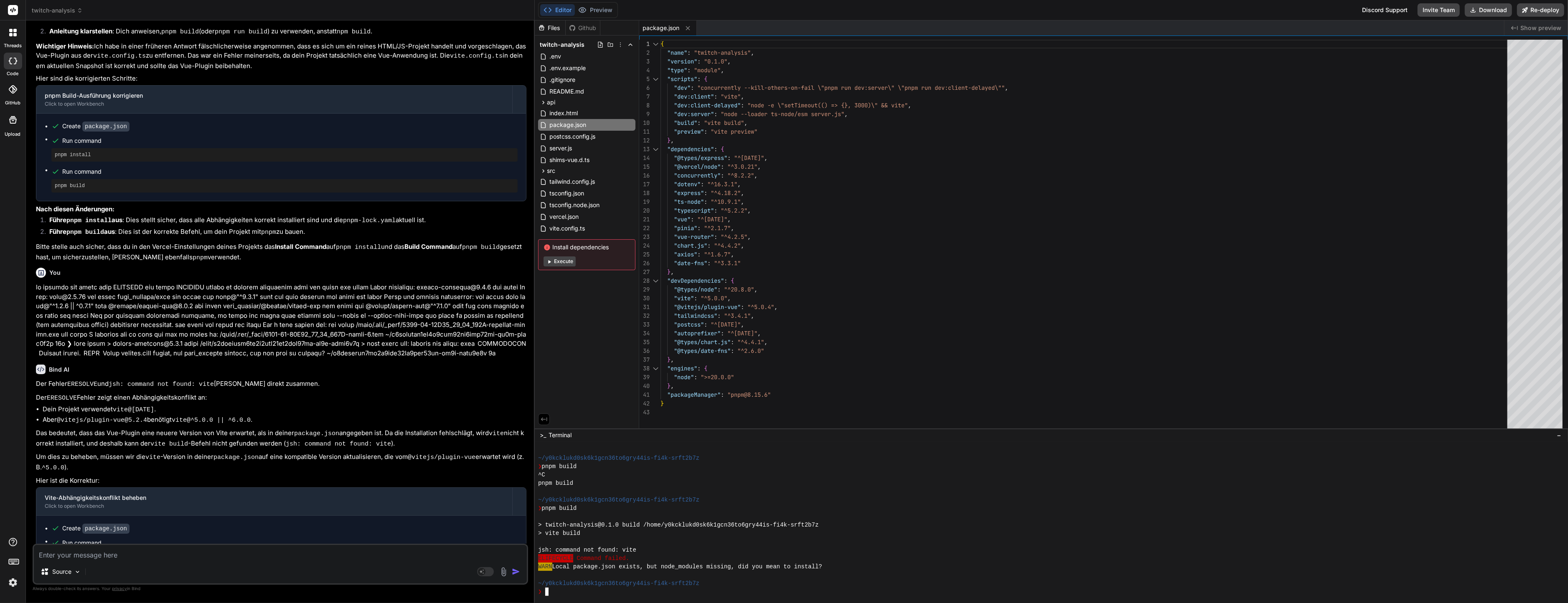
click at [604, 537] on div at bounding box center [1047, 542] width 1018 height 9
type textarea ""vue": "^[DATE]", "pinia": "^2.1.7", "vue-router": "^4.2.5", "chart.js": "^4.4.…"
click at [755, 249] on div "{ "name" : "twitch-analysis" , "version" : "0.1.0" , "type" : "module" , "scrip…" at bounding box center [1087, 235] width 852 height 392
click at [647, 463] on div "❯ pnpm build" at bounding box center [1047, 467] width 1018 height 9
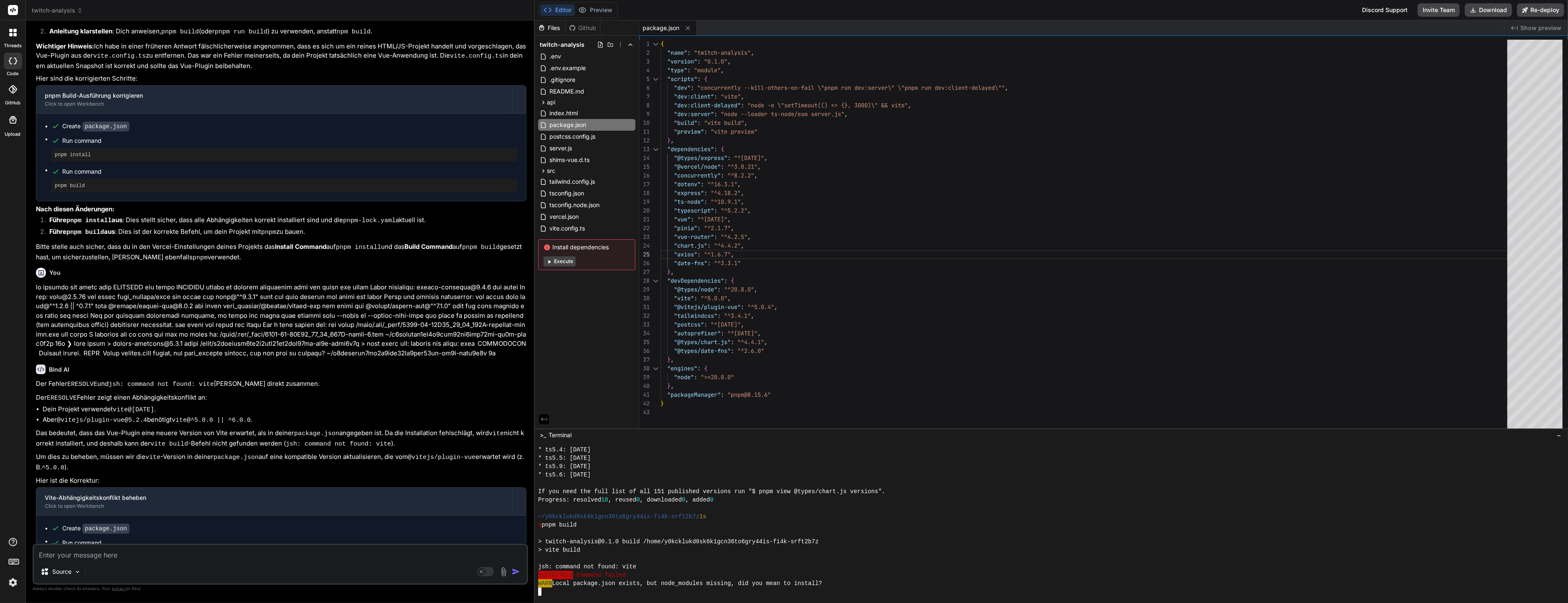
scroll to position [902, 0]
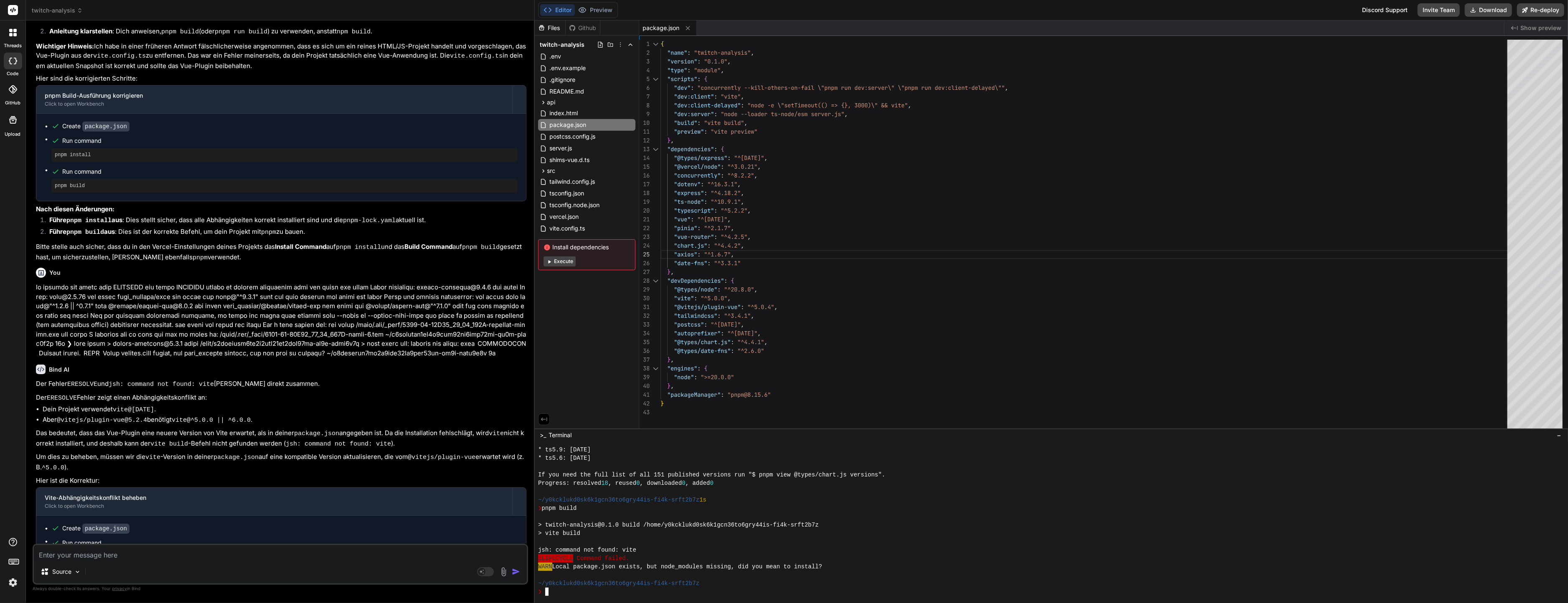
click at [847, 569] on div "WARN  Local package.json exists, but node_modules missing, did you mean to inst…" at bounding box center [1047, 567] width 1018 height 9
click at [848, 566] on div "WARN  Local package.json exists, but node_modules missing, did you mean to inst…" at bounding box center [1047, 567] width 1018 height 9
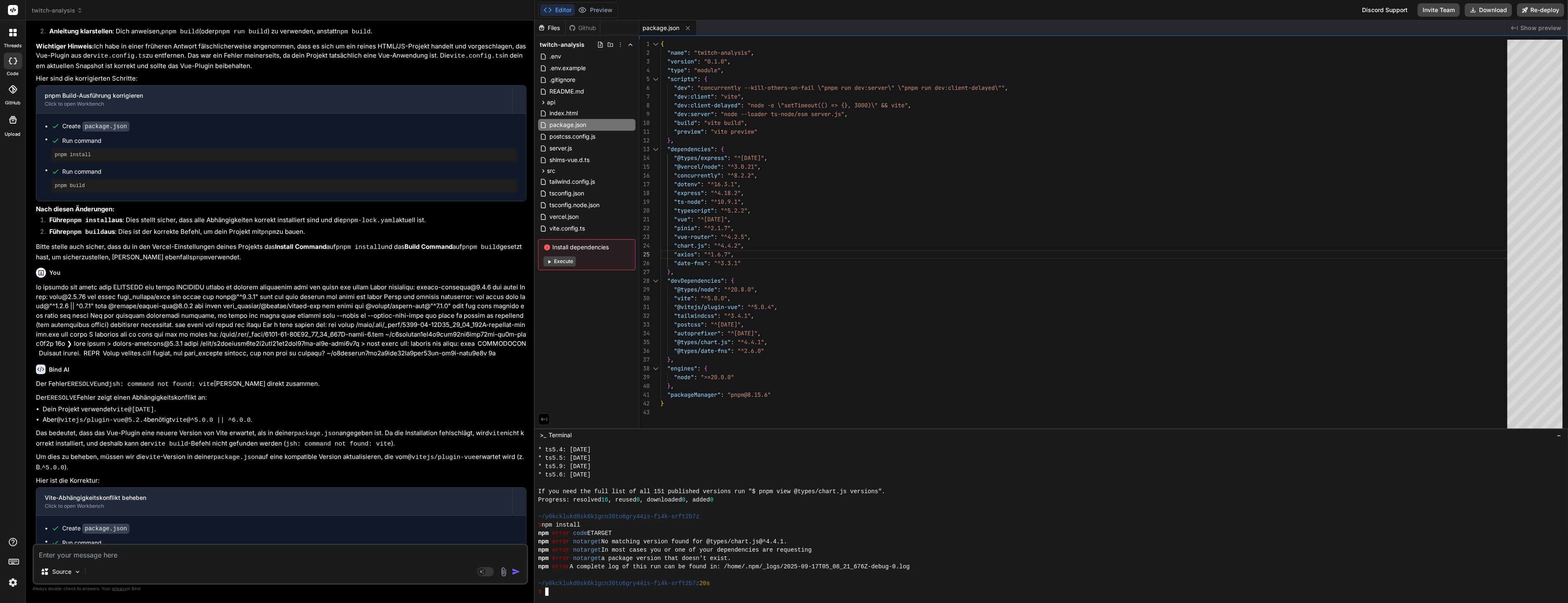
scroll to position [1420, 0]
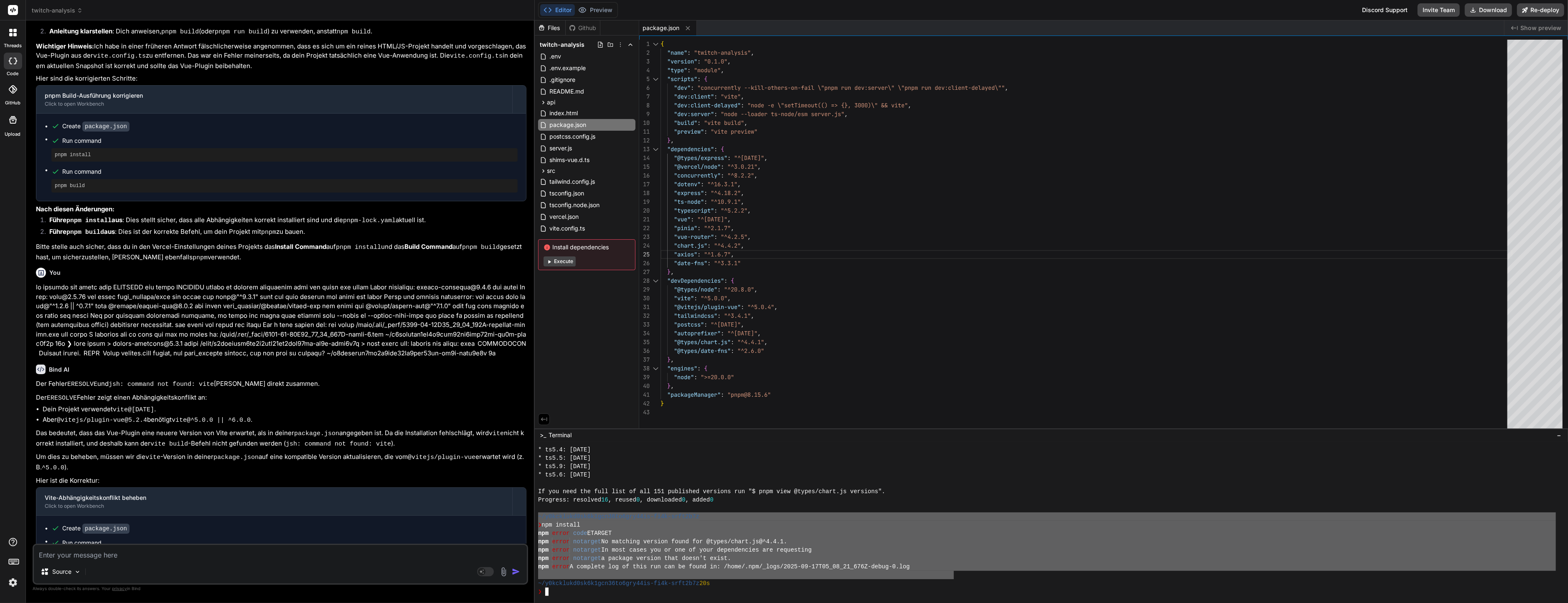
drag, startPoint x: 880, startPoint y: 577, endPoint x: 499, endPoint y: 520, distance: 385.2
click at [499, 520] on div "twitch-analysis Created with Pixso. Bind AI Web Search Created with Pixso. Code…" at bounding box center [797, 301] width 1542 height 603
click at [369, 560] on div "Source Agent Mode. When this toggle is activated, AI automatically makes decisi…" at bounding box center [281, 564] width 495 height 41
click at [369, 555] on textarea at bounding box center [281, 552] width 493 height 15
paste textarea "~/y0kcklukd0sk6k1gcn36to6gry44is-fi4k-srft2b7z ❯ npm install npm error code ETA…"
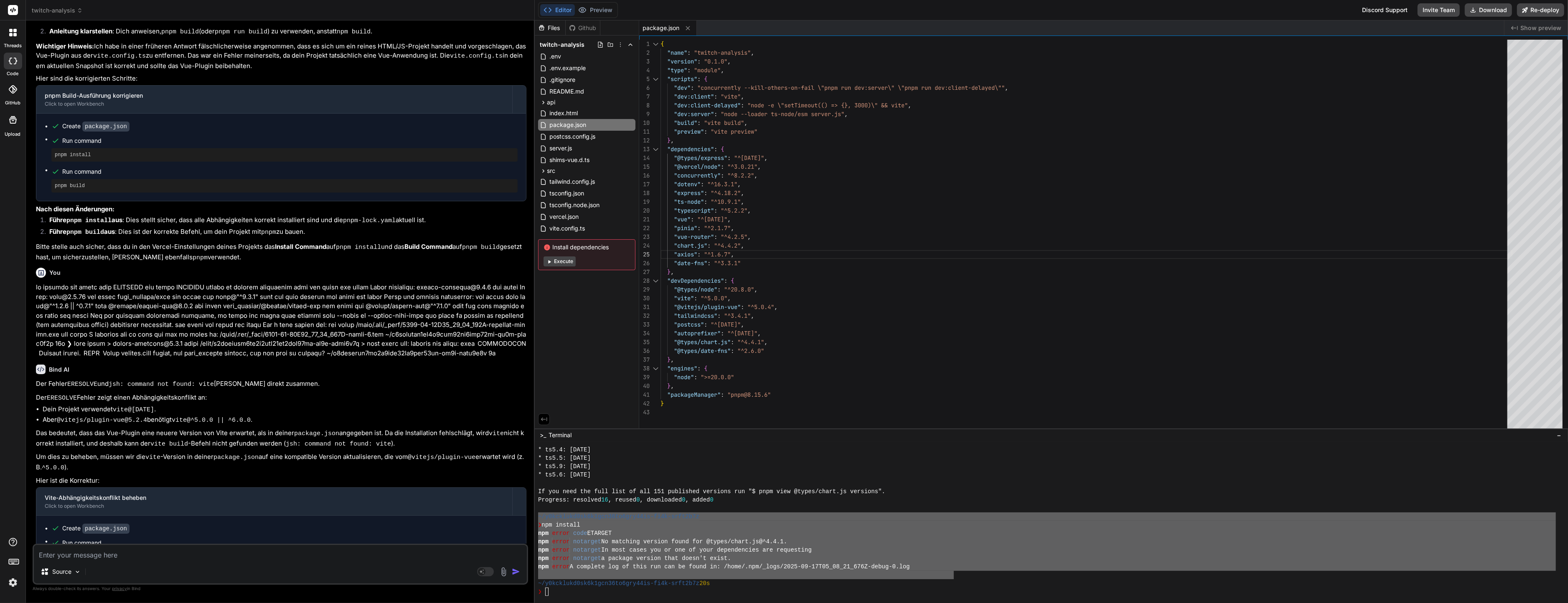
type textarea "~/y0kcklukd0sk6k1gcn36to6gry44is-fi4k-srft2b7z ❯ npm install npm error code ETA…"
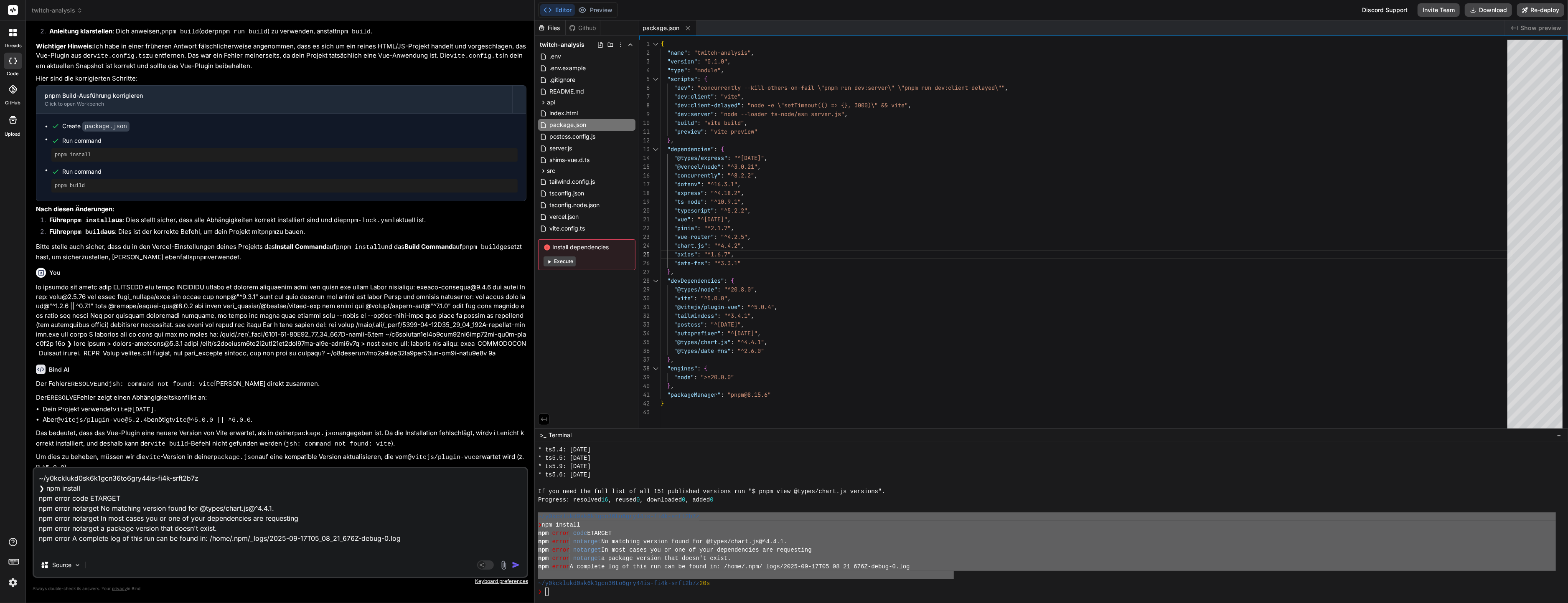
type textarea "x"
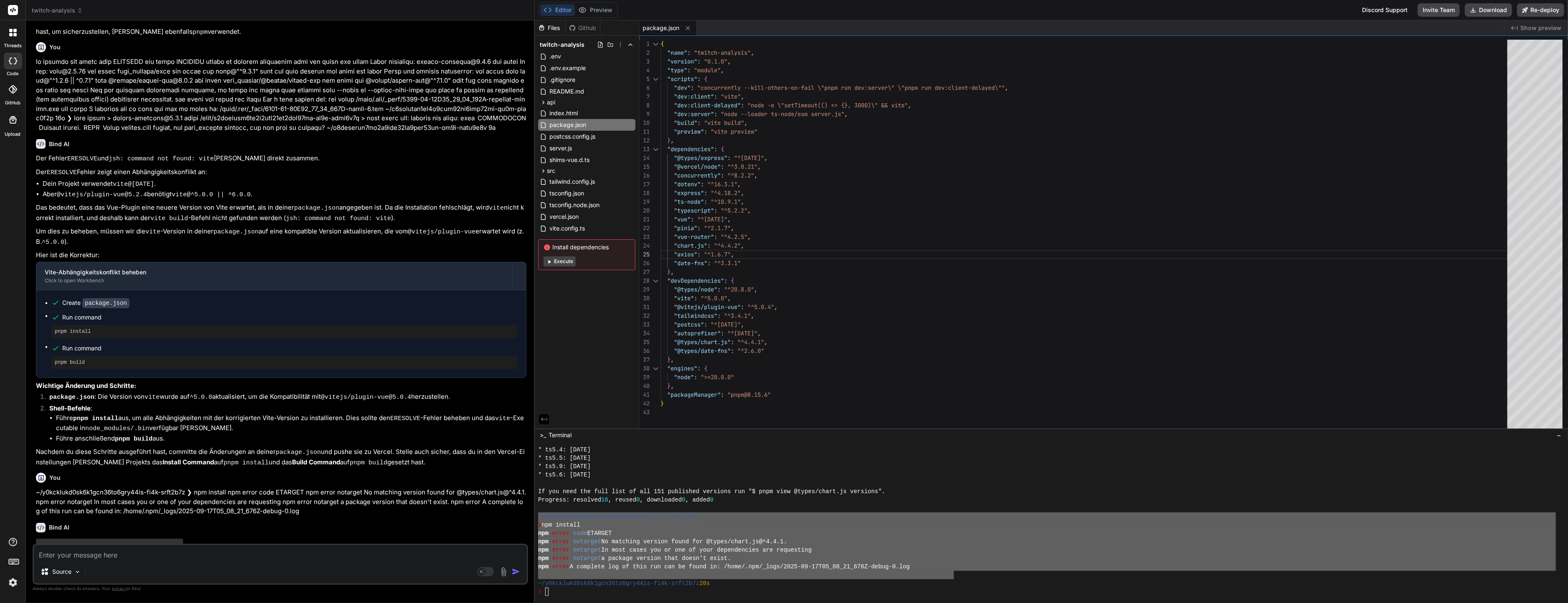
scroll to position [1816, 0]
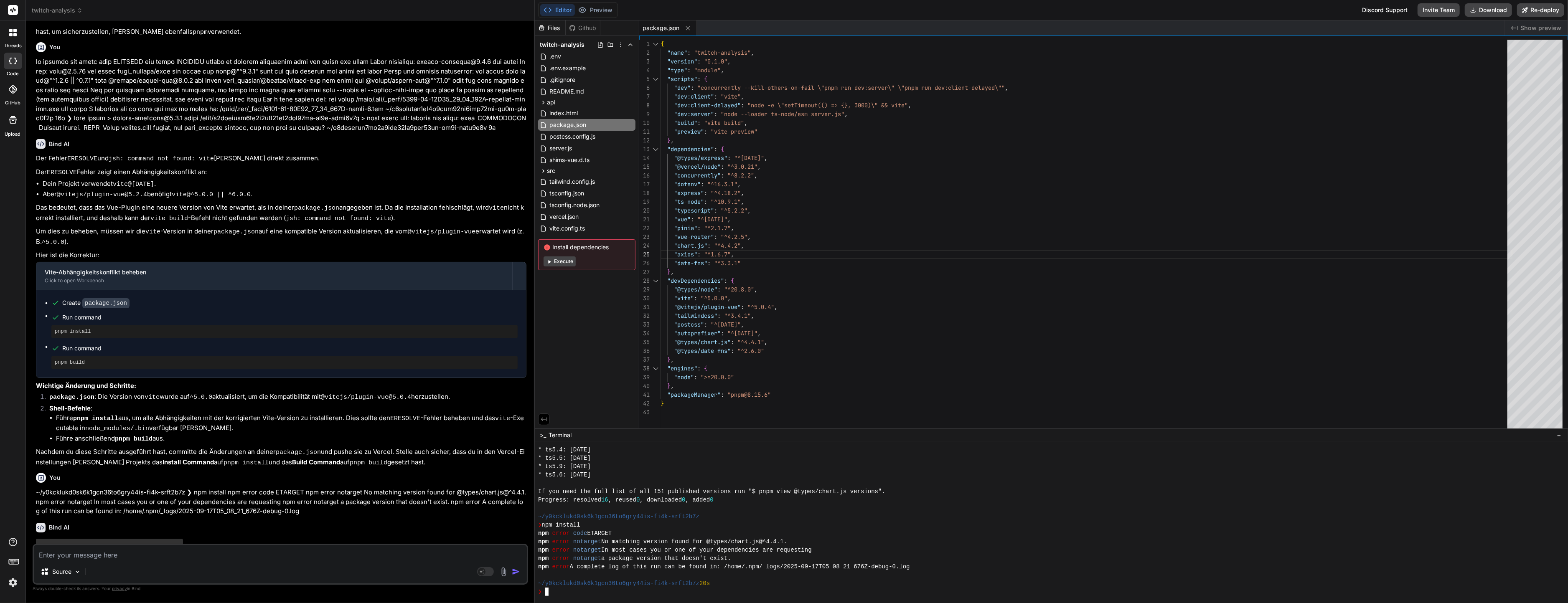
click at [956, 114] on div "{ "name" : "twitch-analysis" , "version" : "0.1.0" , "type" : "module" , "scrip…" at bounding box center [1087, 235] width 852 height 392
type textarea ""@vitejs/plugin-vue": "^5.0.4", "tailwindcss": "^3.4.1", "postcss": "^[DATE]", …"
click at [749, 341] on div "{ "name" : "twitch-analysis" , "version" : "0.1.0" , "type" : "module" , "scrip…" at bounding box center [1087, 235] width 852 height 392
click at [752, 342] on div "{ "name" : "twitch-analysis" , "version" : "0.1.0" , "type" : "module" , "scrip…" at bounding box center [1087, 235] width 852 height 392
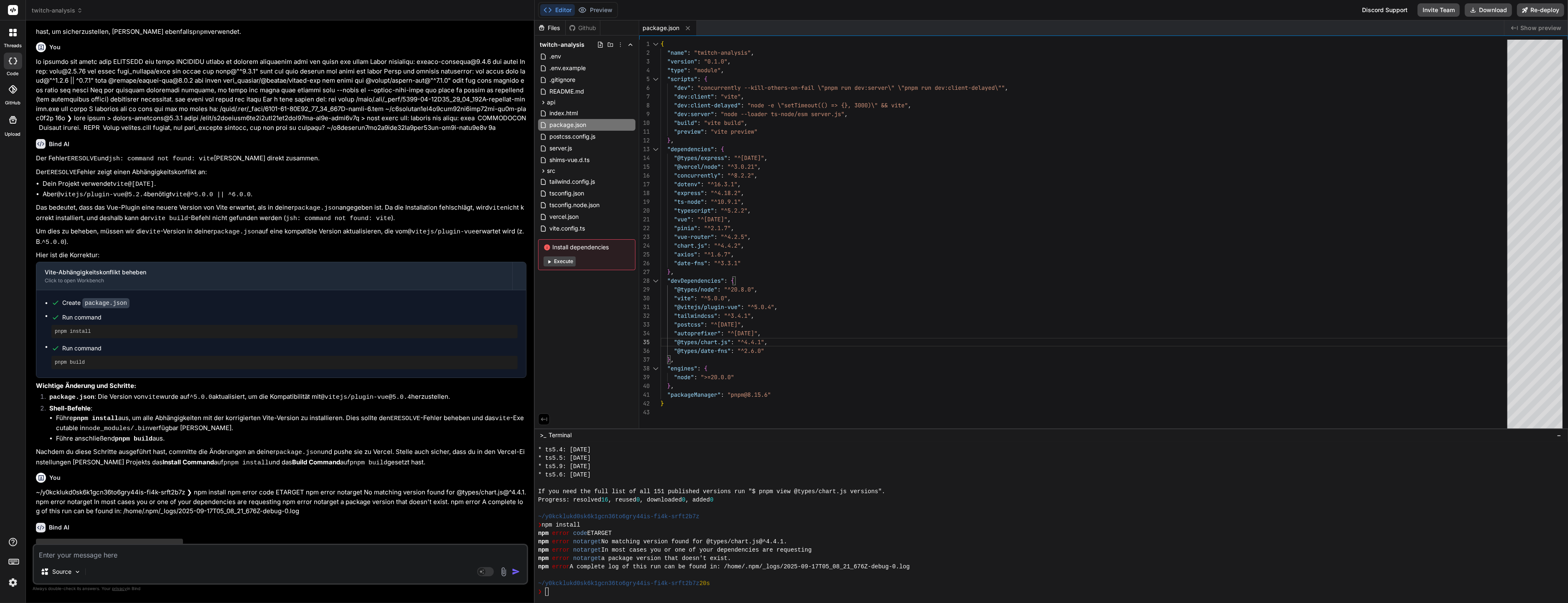
click at [755, 341] on div "{ "name" : "twitch-analysis" , "version" : "0.1.0" , "type" : "module" , "scrip…" at bounding box center [1087, 235] width 852 height 392
click at [793, 343] on div "{ "name" : "twitch-analysis" , "version" : "0.1.0" , "type" : "module" , "scrip…" at bounding box center [1087, 235] width 852 height 392
click at [803, 336] on div "{ "name" : "twitch-analysis" , "version" : "0.1.0" , "type" : "module" , "scrip…" at bounding box center [1087, 235] width 852 height 392
click at [805, 334] on div "{ "name" : "twitch-analysis" , "version" : "0.1.0" , "type" : "module" , "scrip…" at bounding box center [1087, 235] width 852 height 392
click at [807, 332] on div "{ "name" : "twitch-analysis" , "version" : "0.1.0" , "type" : "module" , "scrip…" at bounding box center [1087, 235] width 852 height 392
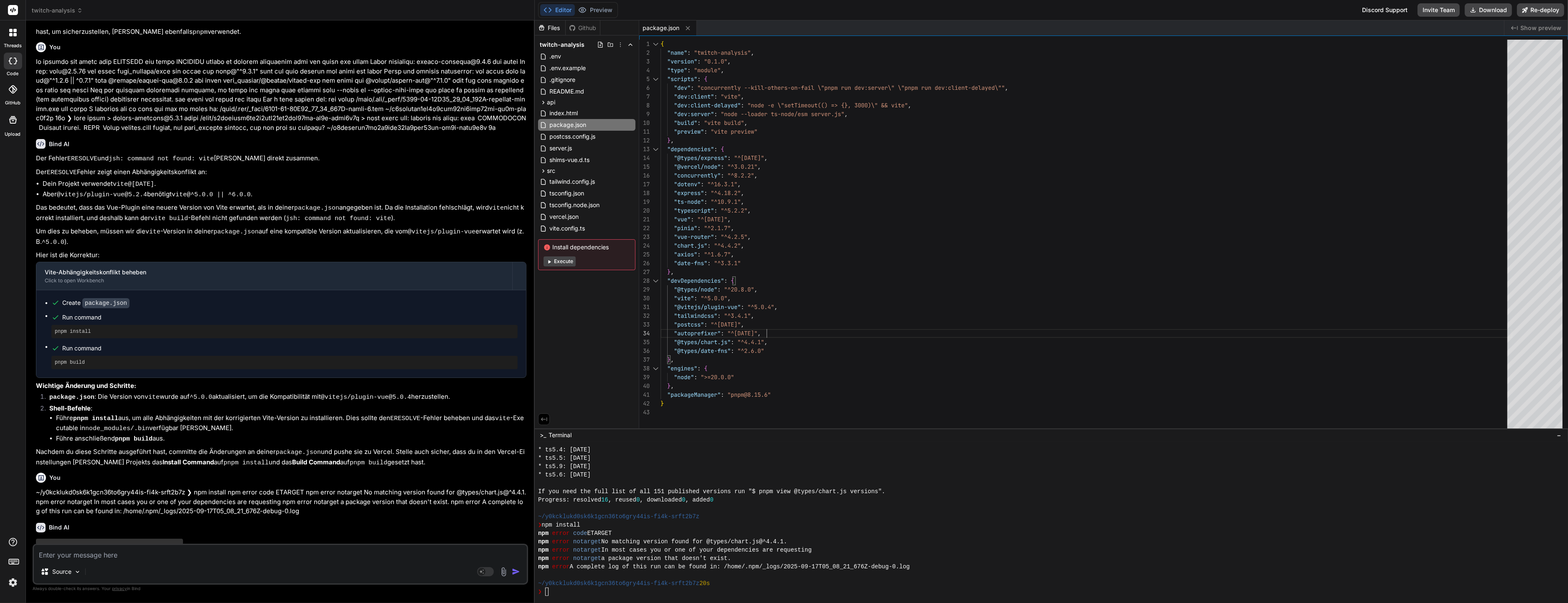
scroll to position [26, 0]
click at [317, 488] on p "~/y0kcklukd0sk6k1gcn36to6gry44is-fi4k-srft2b7z ❯ npm install npm error code ETA…" at bounding box center [281, 502] width 491 height 29
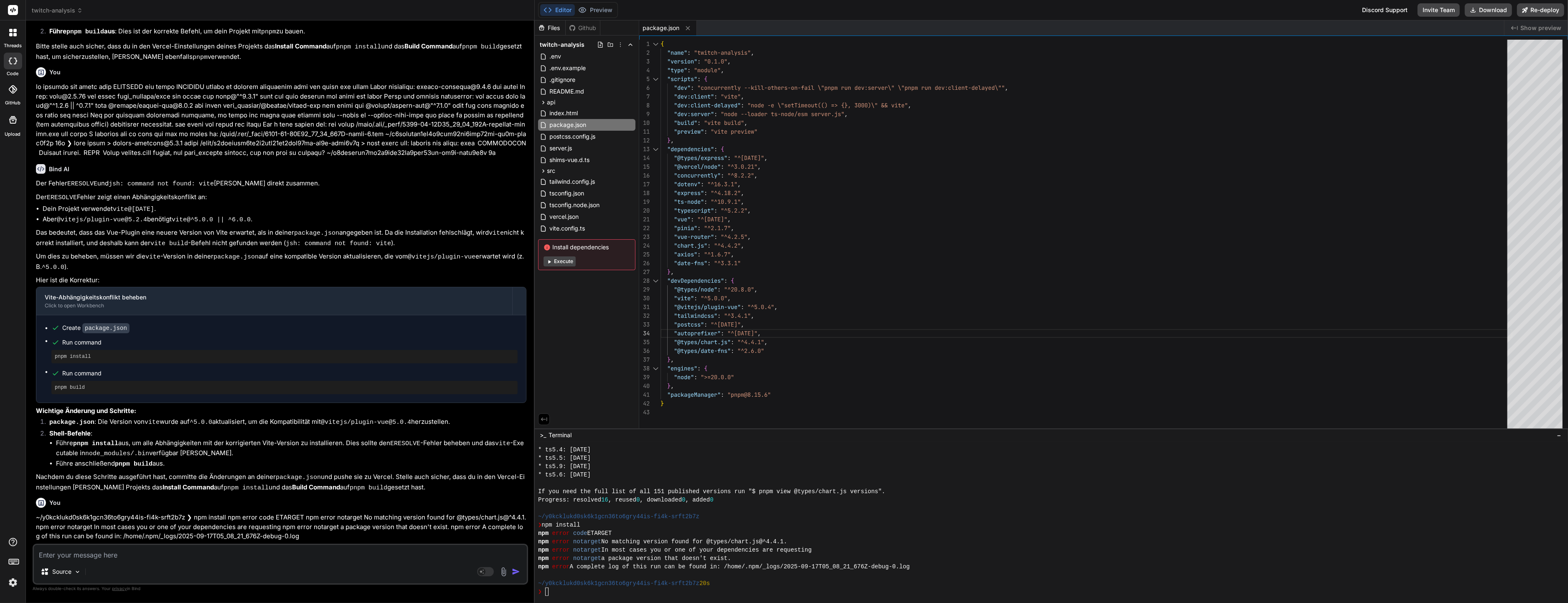
click at [909, 551] on div "npm error notarget In most cases you or one of your dependencies are requesting" at bounding box center [1047, 550] width 1018 height 9
click at [149, 450] on code "node_modules/.bin" at bounding box center [117, 454] width 64 height 7
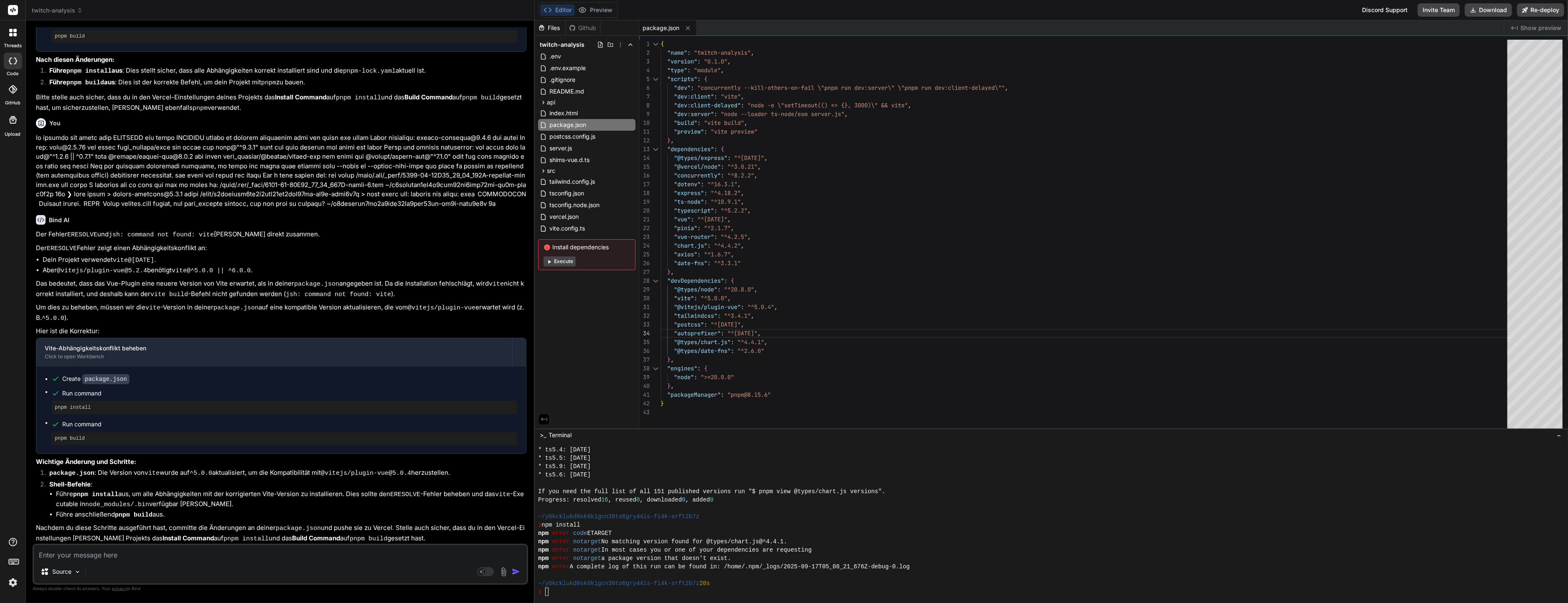
scroll to position [1816, 0]
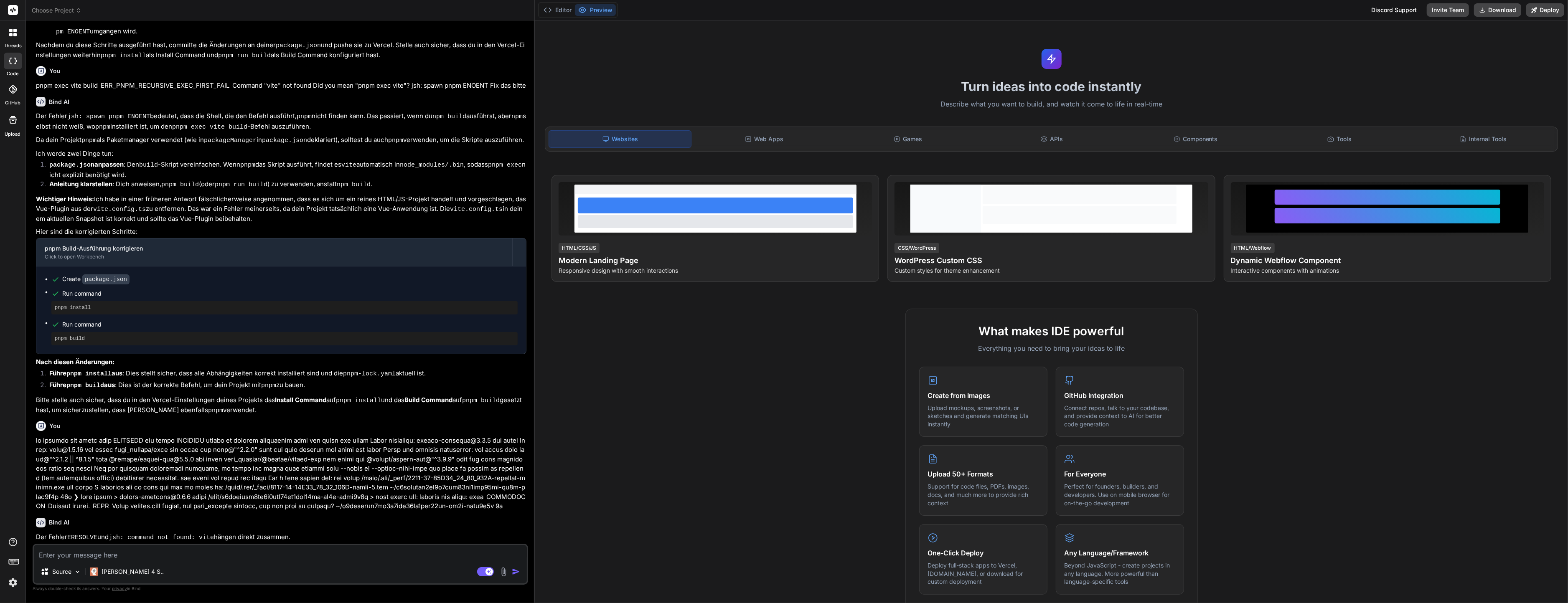
scroll to position [1030, 0]
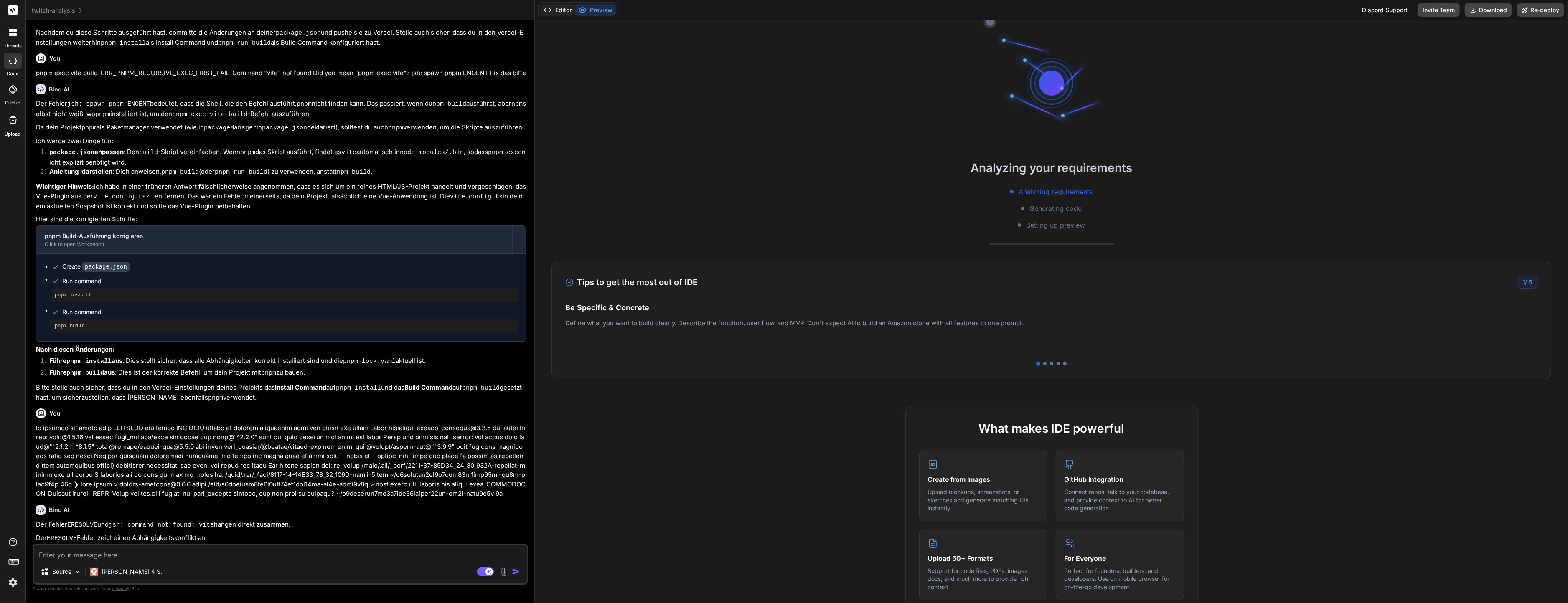
click at [567, 9] on button "Editor" at bounding box center [557, 10] width 35 height 12
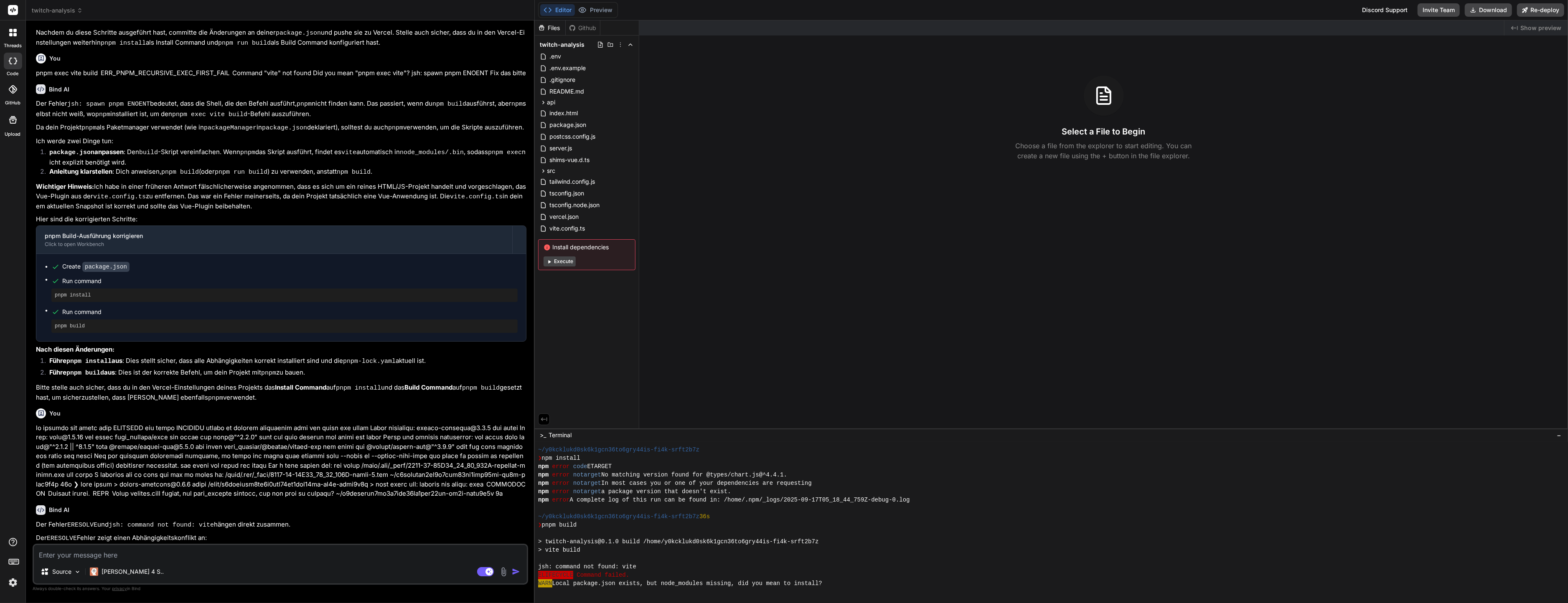
scroll to position [67, 0]
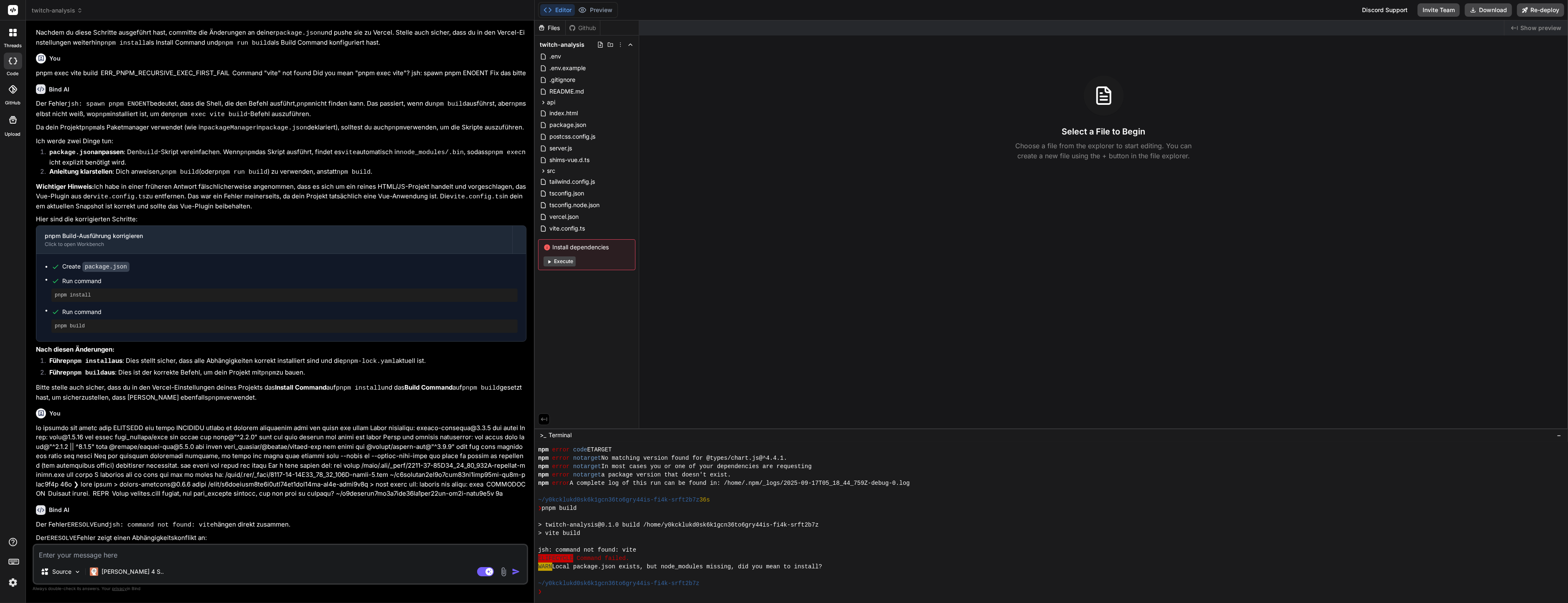
click at [632, 520] on div at bounding box center [1047, 517] width 1018 height 9
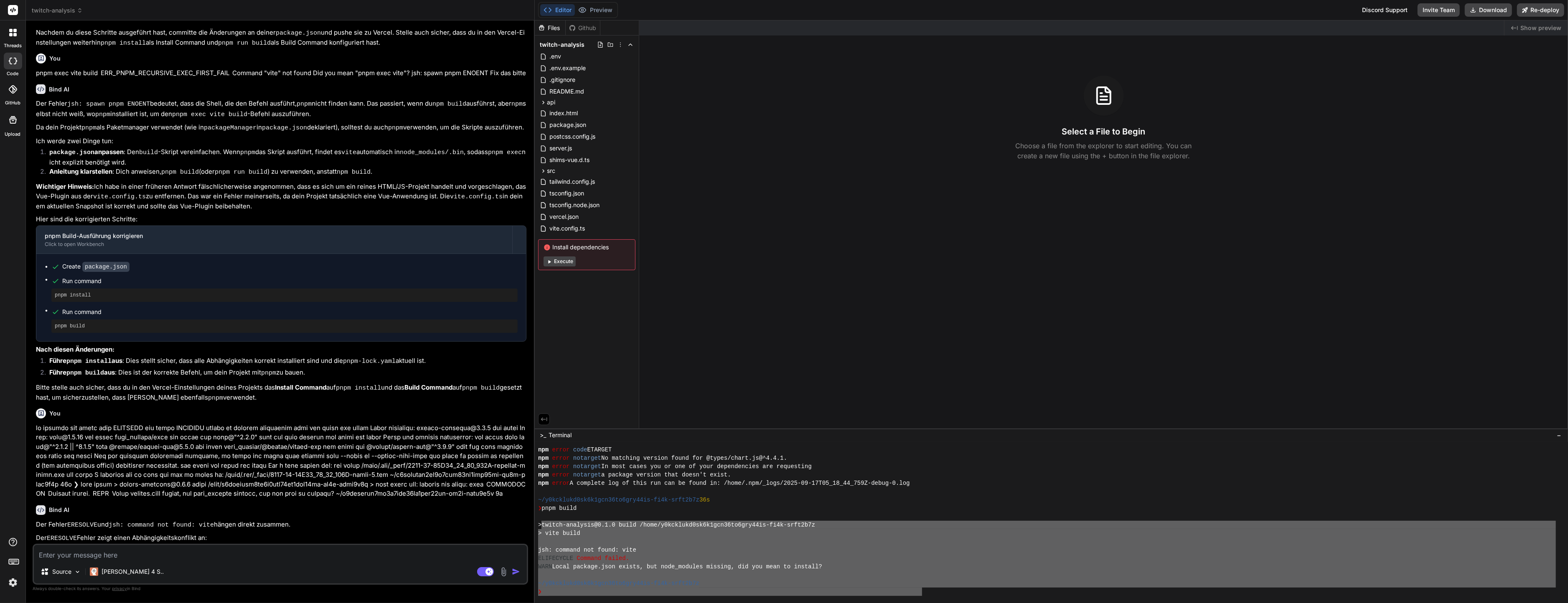
drag, startPoint x: 545, startPoint y: 524, endPoint x: 922, endPoint y: 593, distance: 383.3
click at [192, 557] on textarea at bounding box center [281, 552] width 493 height 15
paste textarea "twitch-analysis@0.1.0 build /home/y0kcklukd0sk6k1gcn36to6gry44is-fi4k-srft2b7z …"
type textarea "x"
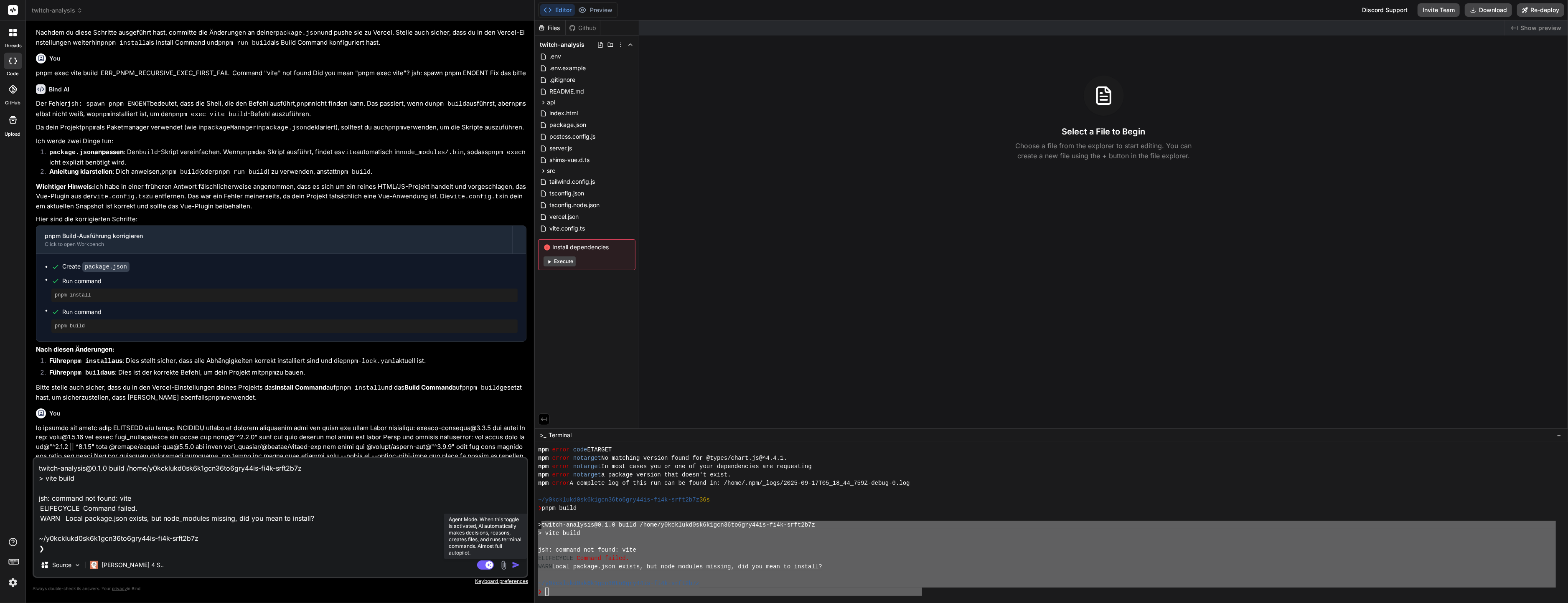
type textarea "twitch-analysis@0.1.0 build /home/y0kcklukd0sk6k1gcn36to6gry44is-fi4k-srft2b7z …"
click at [493, 567] on rect at bounding box center [485, 565] width 16 height 9
click at [474, 545] on textarea "twitch-analysis@0.1.0 build /home/y0kcklukd0sk6k1gcn36to6gry44is-fi4k-srft2b7z …" at bounding box center [281, 506] width 493 height 95
type textarea "x"
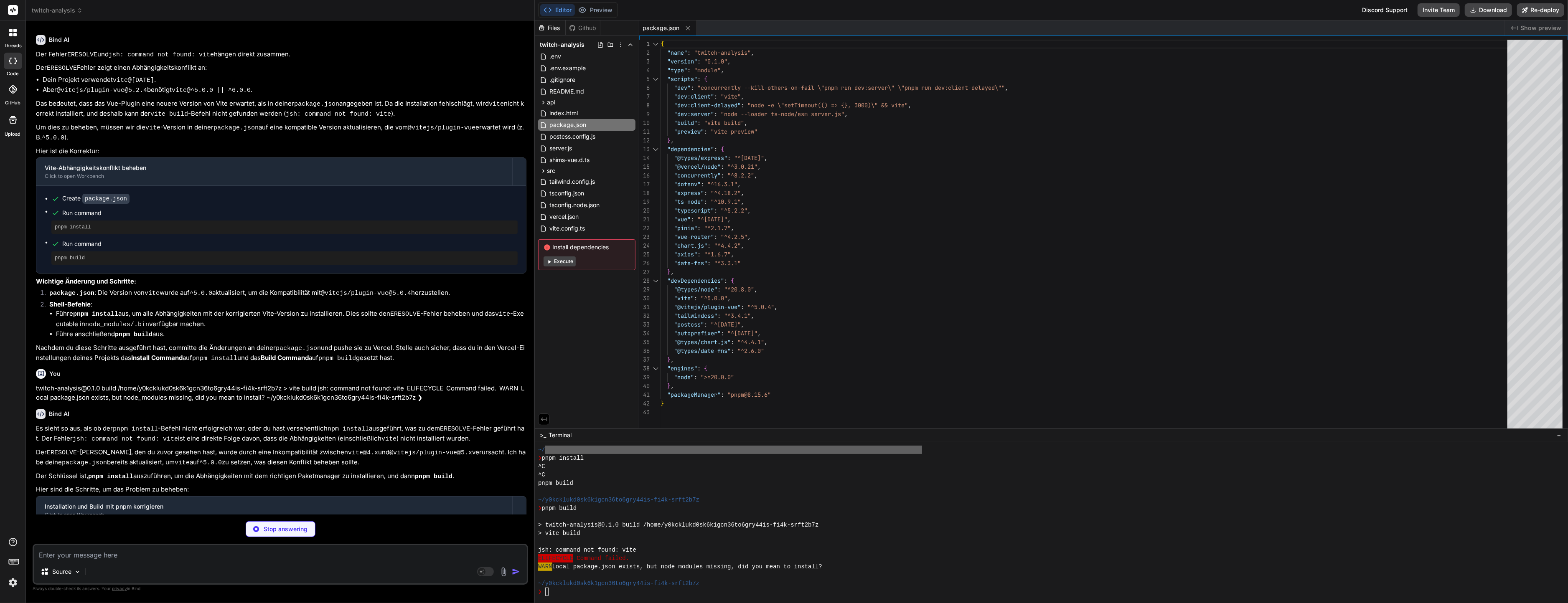
scroll to position [234, 0]
type textarea "x"
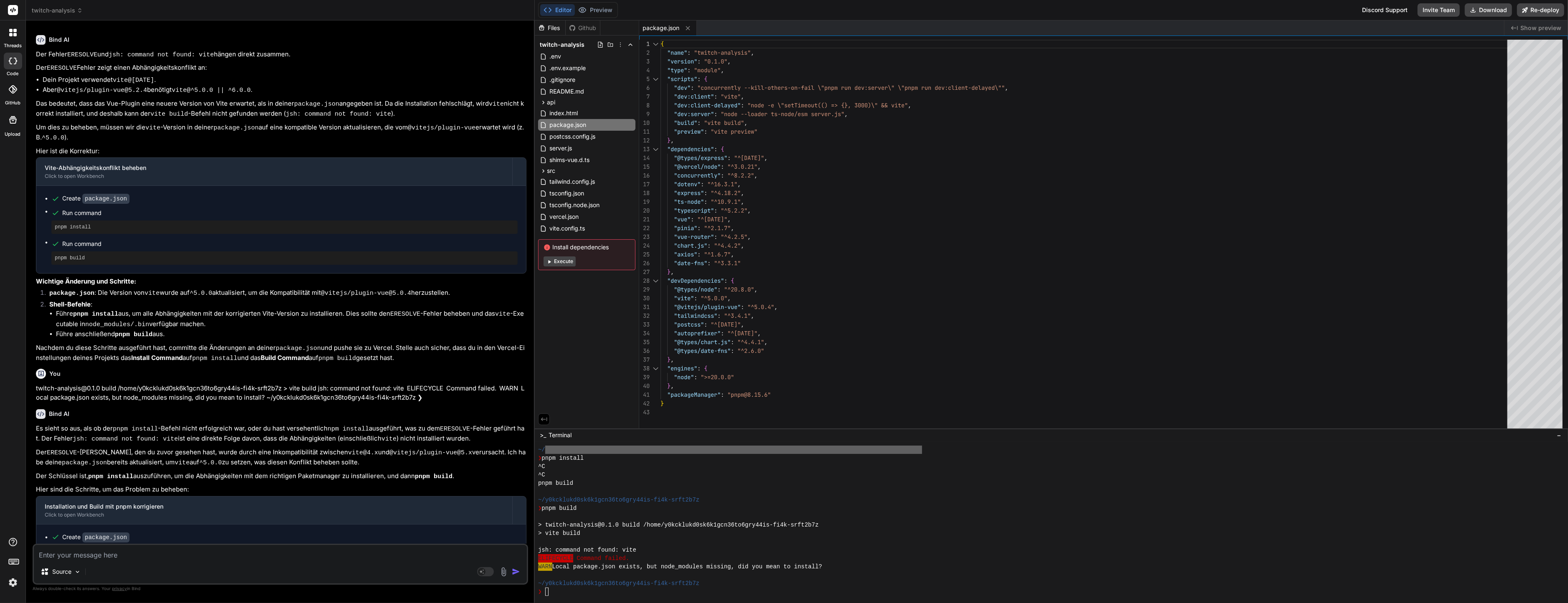
click at [391, 533] on div "Create package.json" at bounding box center [284, 537] width 466 height 9
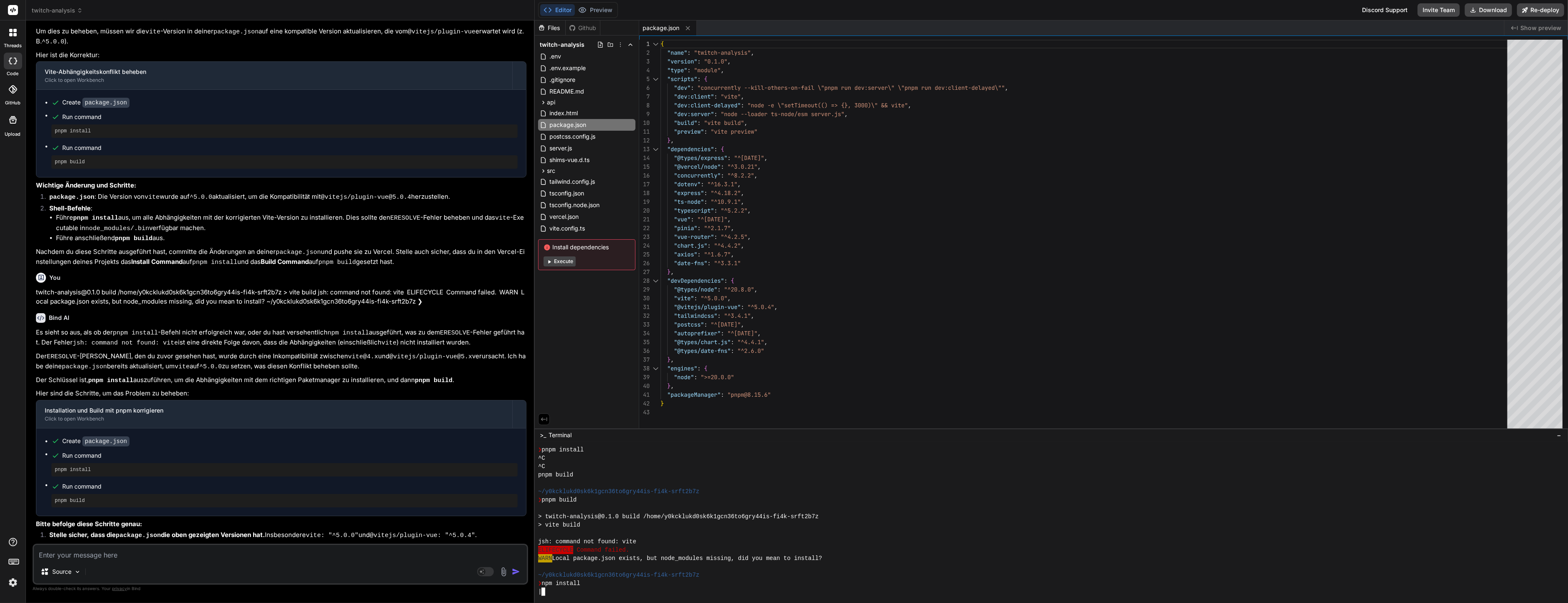
scroll to position [301, 0]
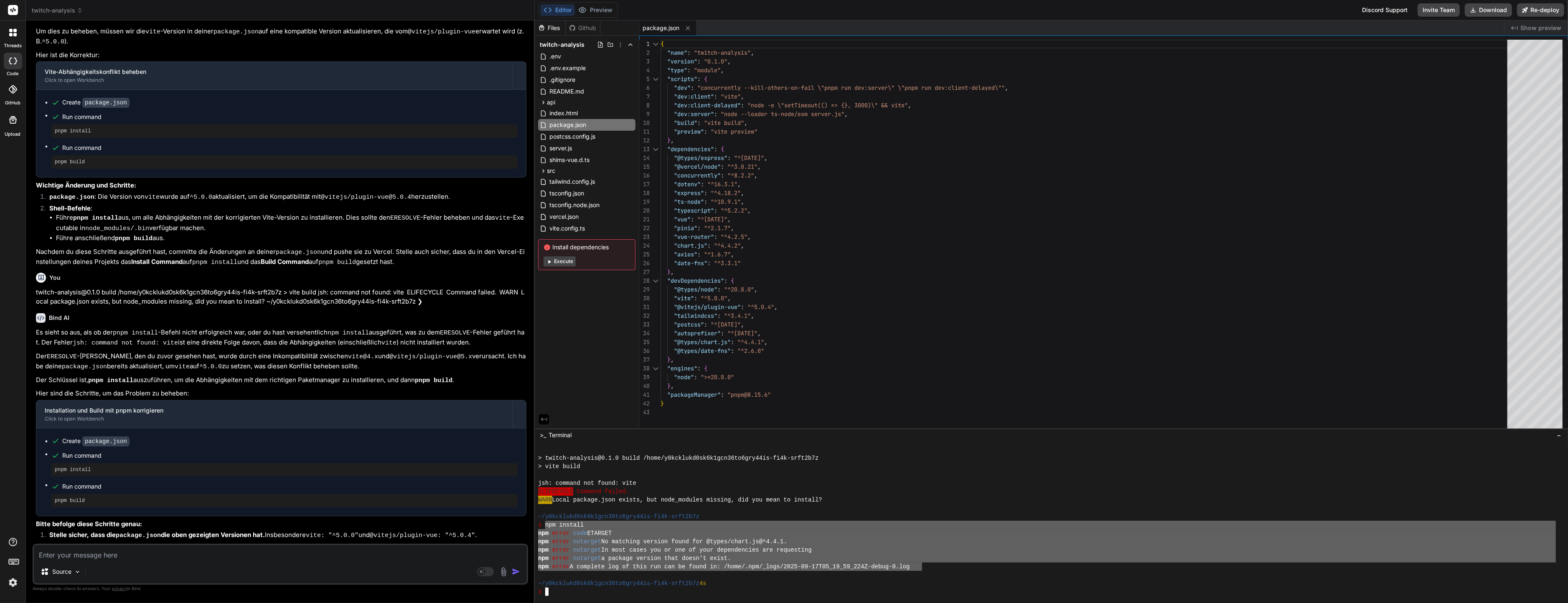
drag, startPoint x: 546, startPoint y: 527, endPoint x: 921, endPoint y: 566, distance: 377.0
click at [359, 571] on div "Source" at bounding box center [281, 573] width 493 height 20
click at [359, 564] on div "Source" at bounding box center [281, 573] width 493 height 20
click at [359, 557] on textarea at bounding box center [281, 552] width 493 height 15
paste textarea "npm install npm error code ETARGET npm error notarget No matching version found…"
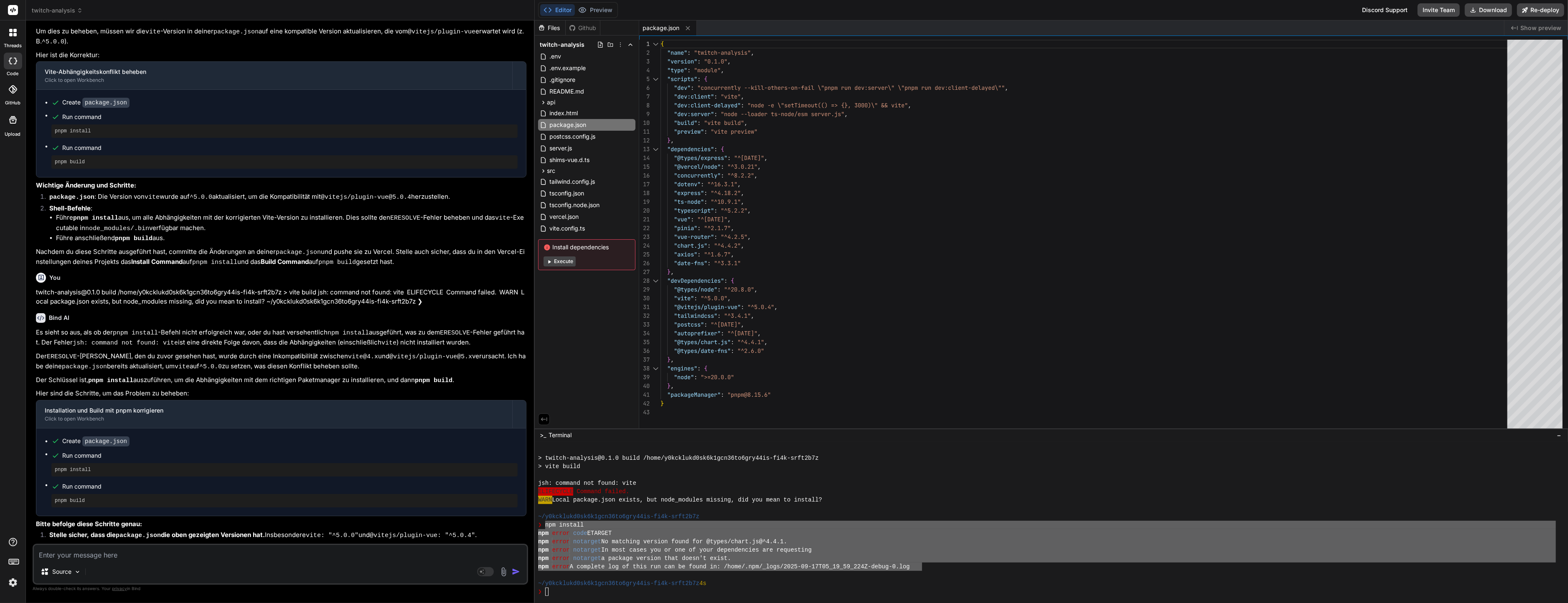
type textarea "x"
type textarea "npm install npm error code ETARGET npm error notarget No matching version found…"
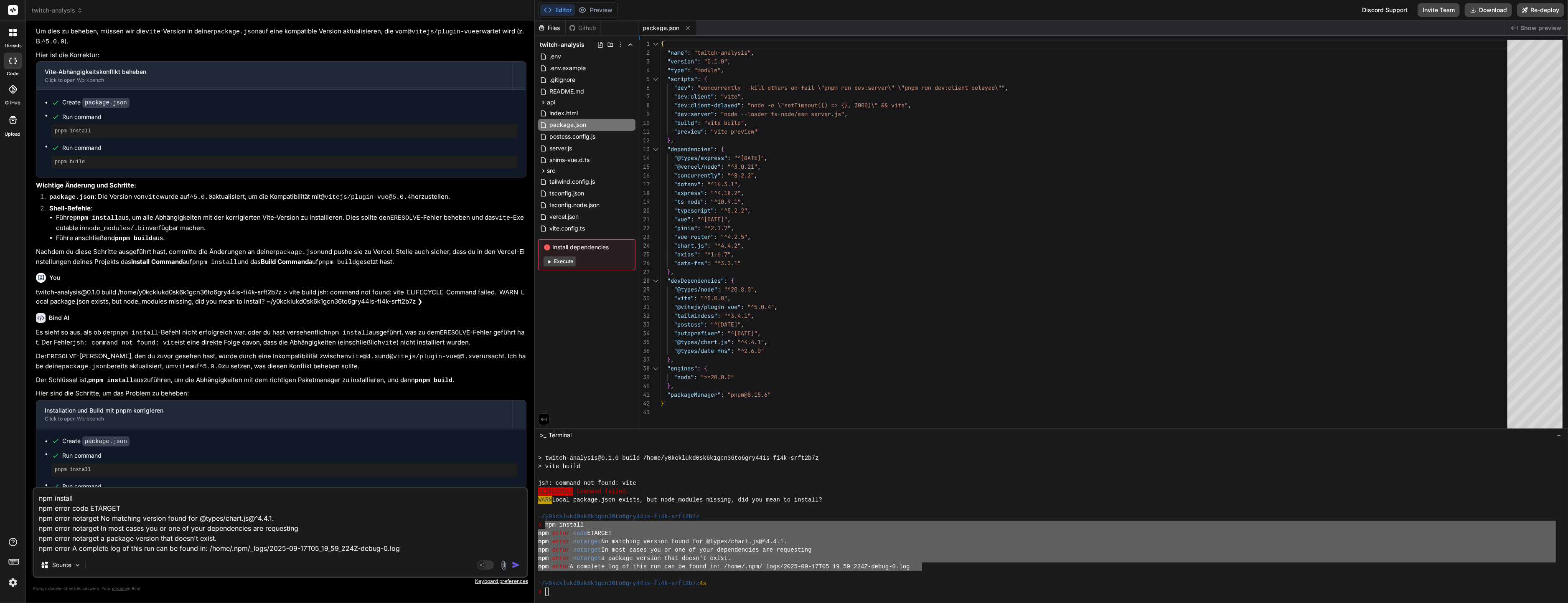
type textarea "x"
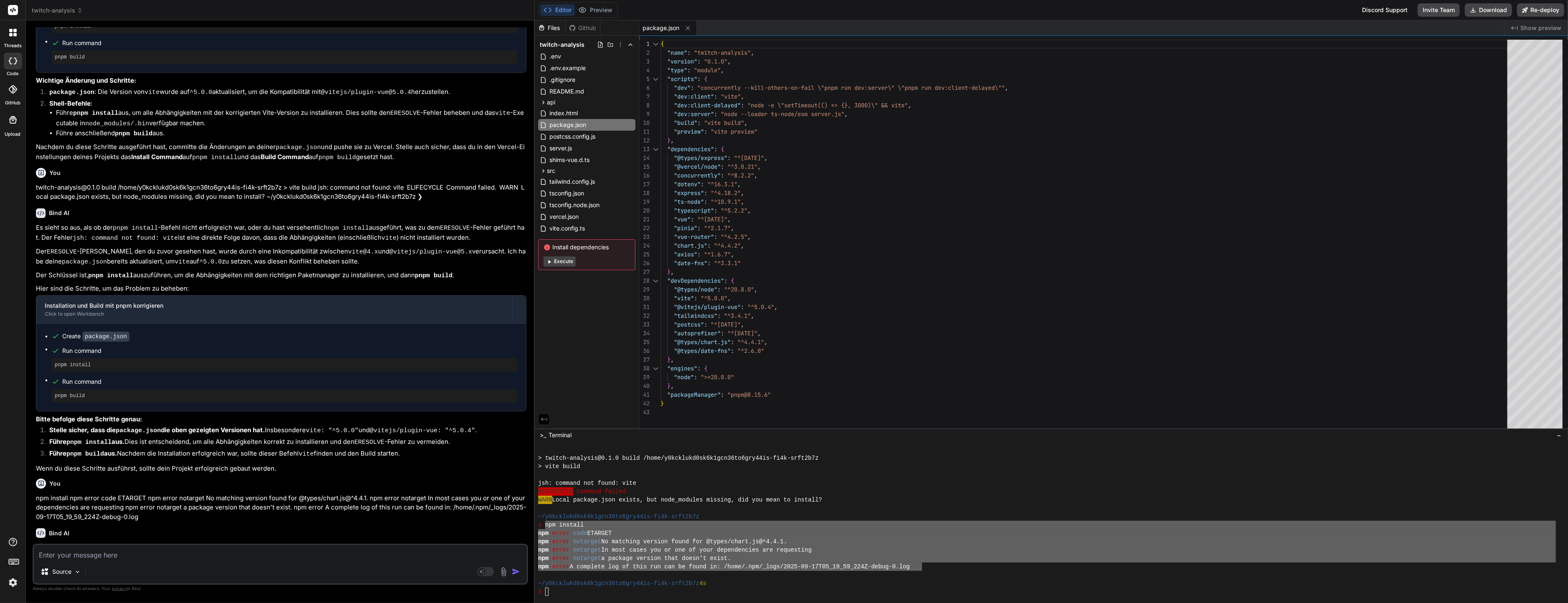
scroll to position [1701, 0]
click at [659, 475] on div at bounding box center [1047, 475] width 1018 height 9
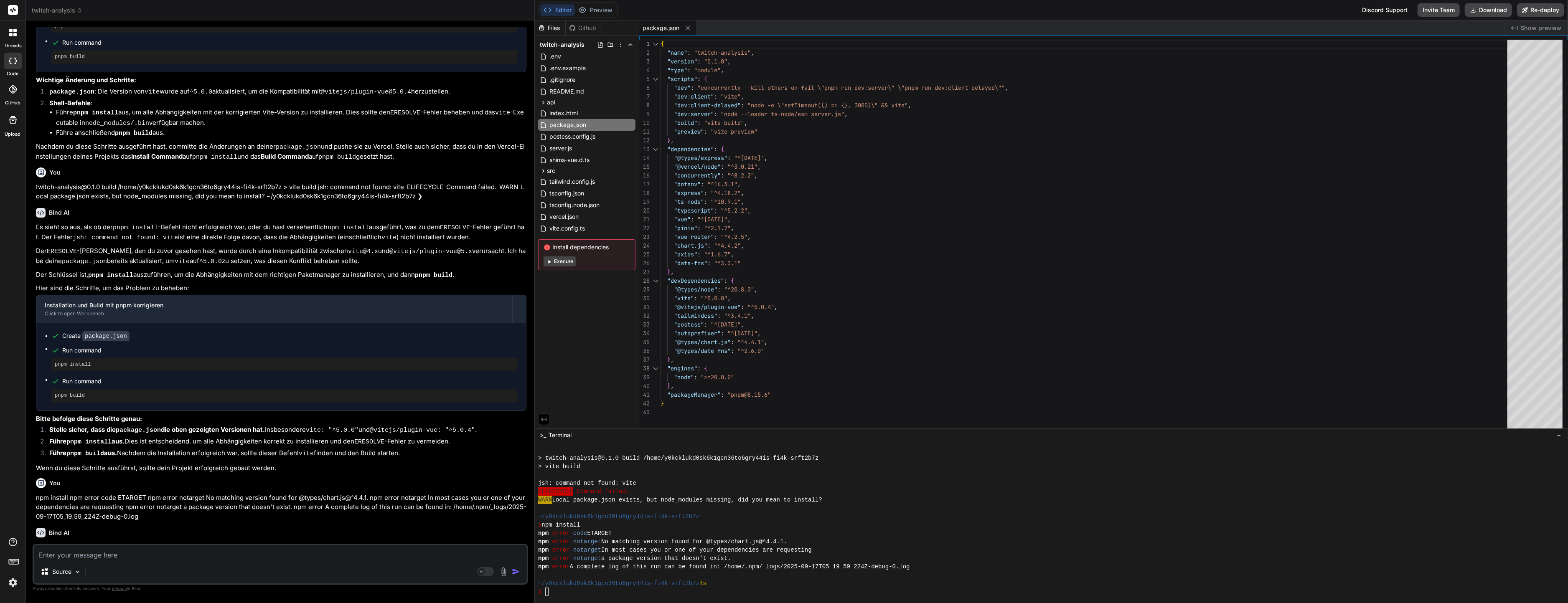
click at [219, 448] on li "Führe pnpm build aus. Nachdem die Installation erfolgreich war, sollte dieser B…" at bounding box center [284, 454] width 484 height 12
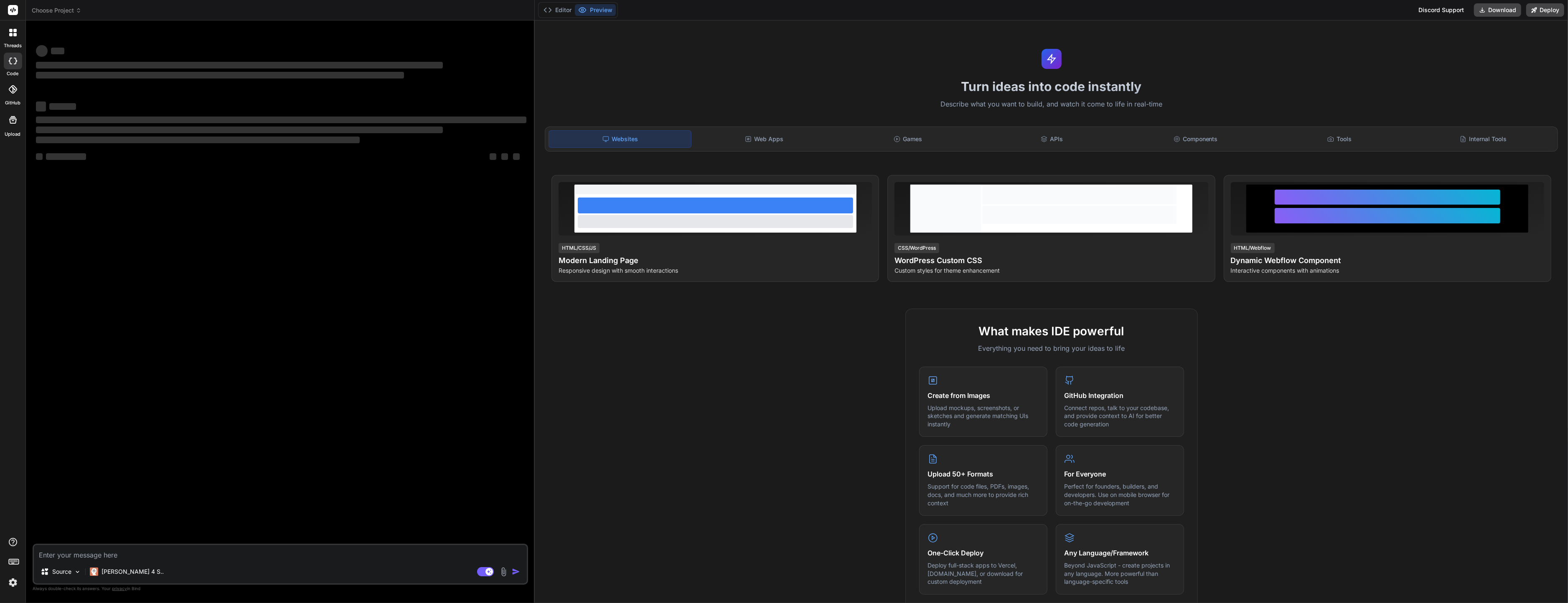
click at [561, 19] on div "Editor Preview Discord Support Download Deploy" at bounding box center [1051, 10] width 1033 height 21
click at [562, 16] on div "Editor Preview" at bounding box center [578, 10] width 80 height 16
click at [563, 11] on button "Editor" at bounding box center [557, 10] width 35 height 12
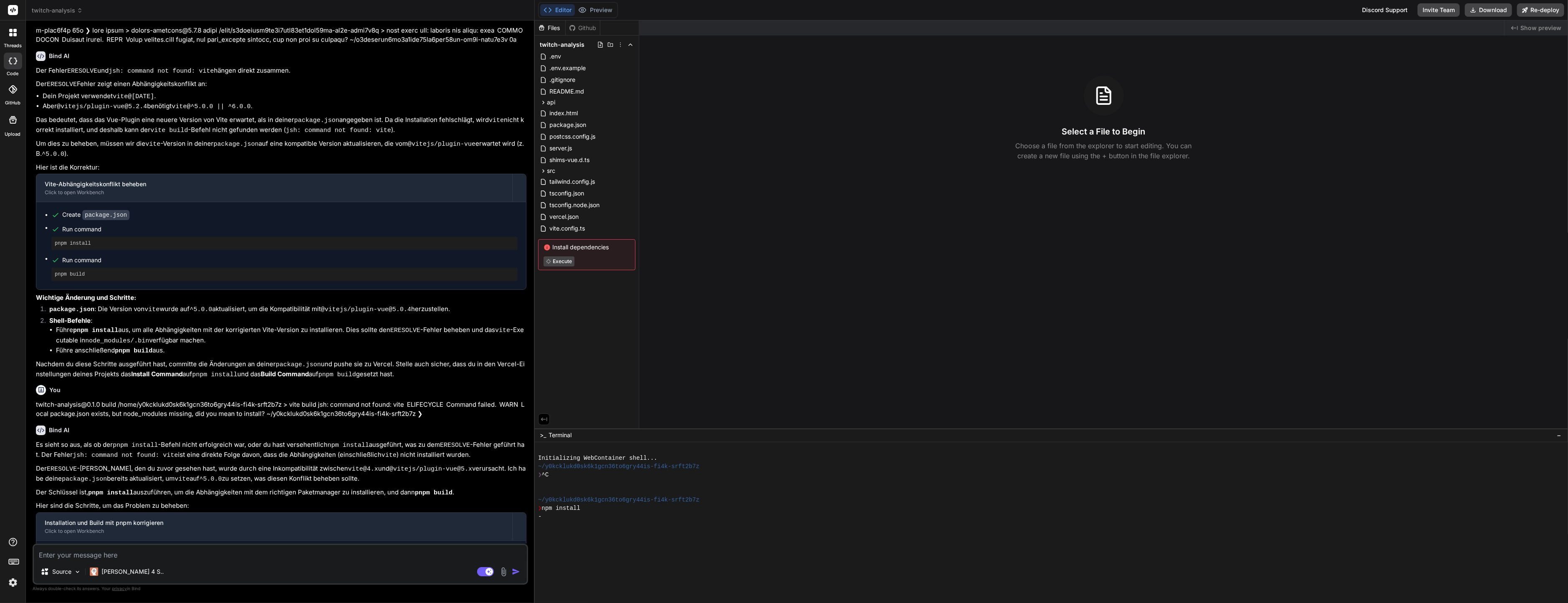
scroll to position [1292, 0]
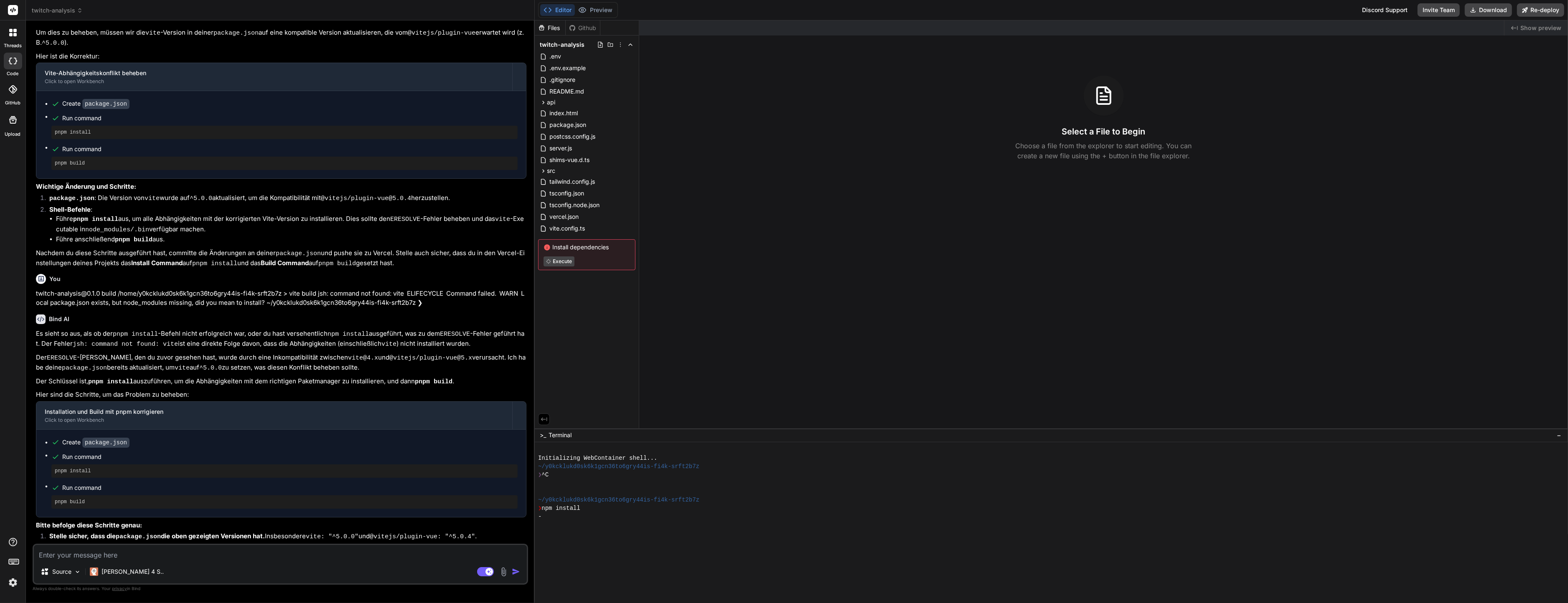
click at [483, 566] on div "Source Claude 4 S.." at bounding box center [281, 573] width 493 height 20
click at [483, 571] on rect at bounding box center [485, 571] width 16 height 9
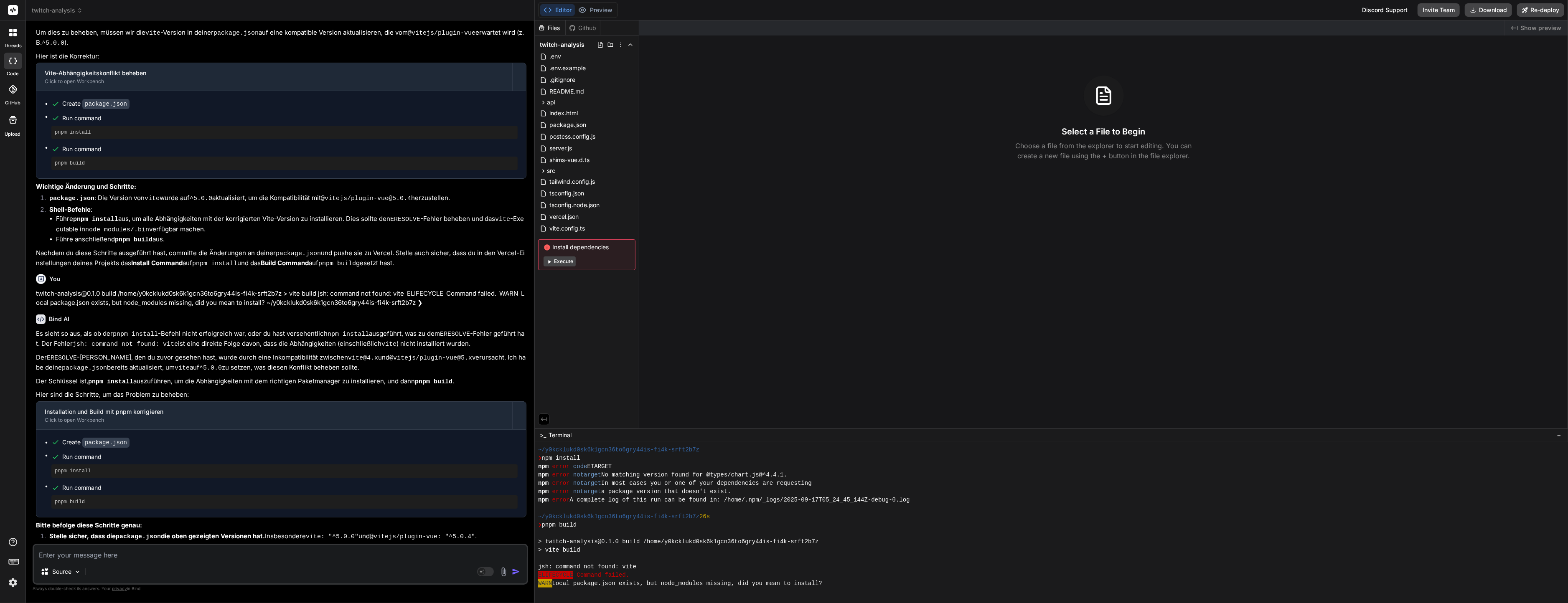
scroll to position [67, 0]
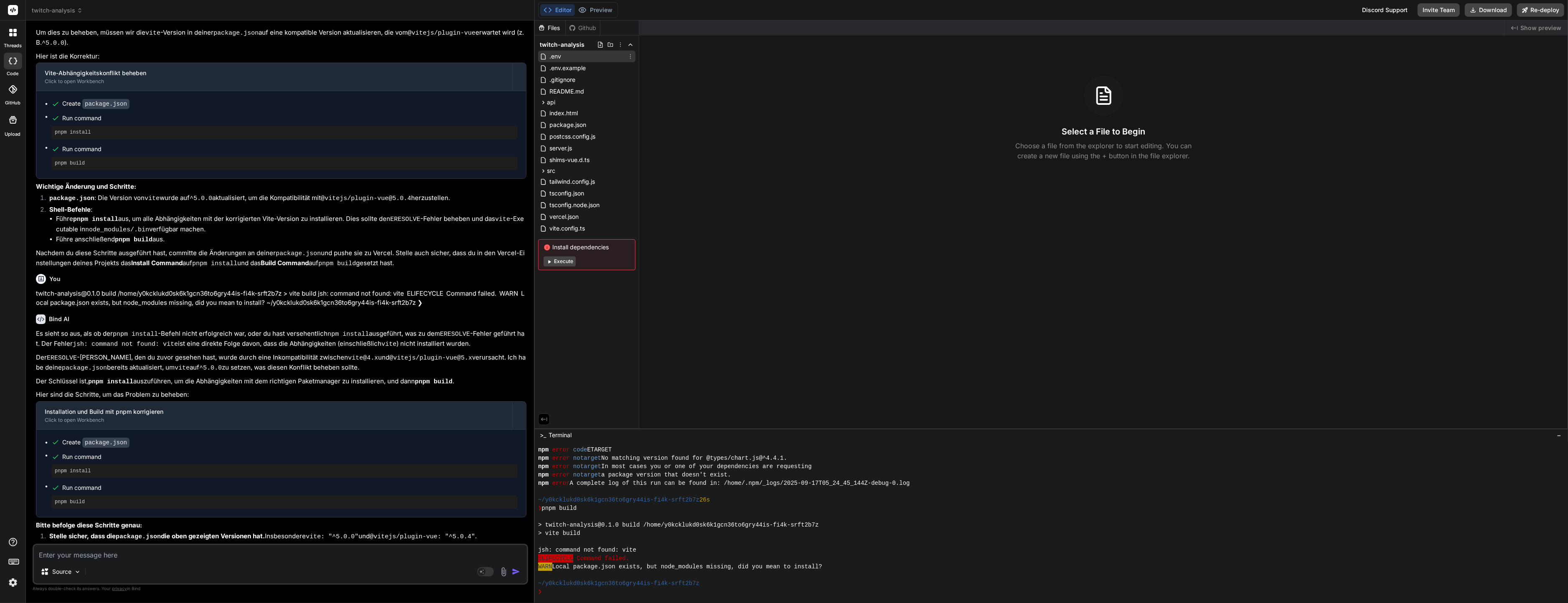
click at [570, 58] on div ".env" at bounding box center [587, 56] width 97 height 12
type textarea "x"
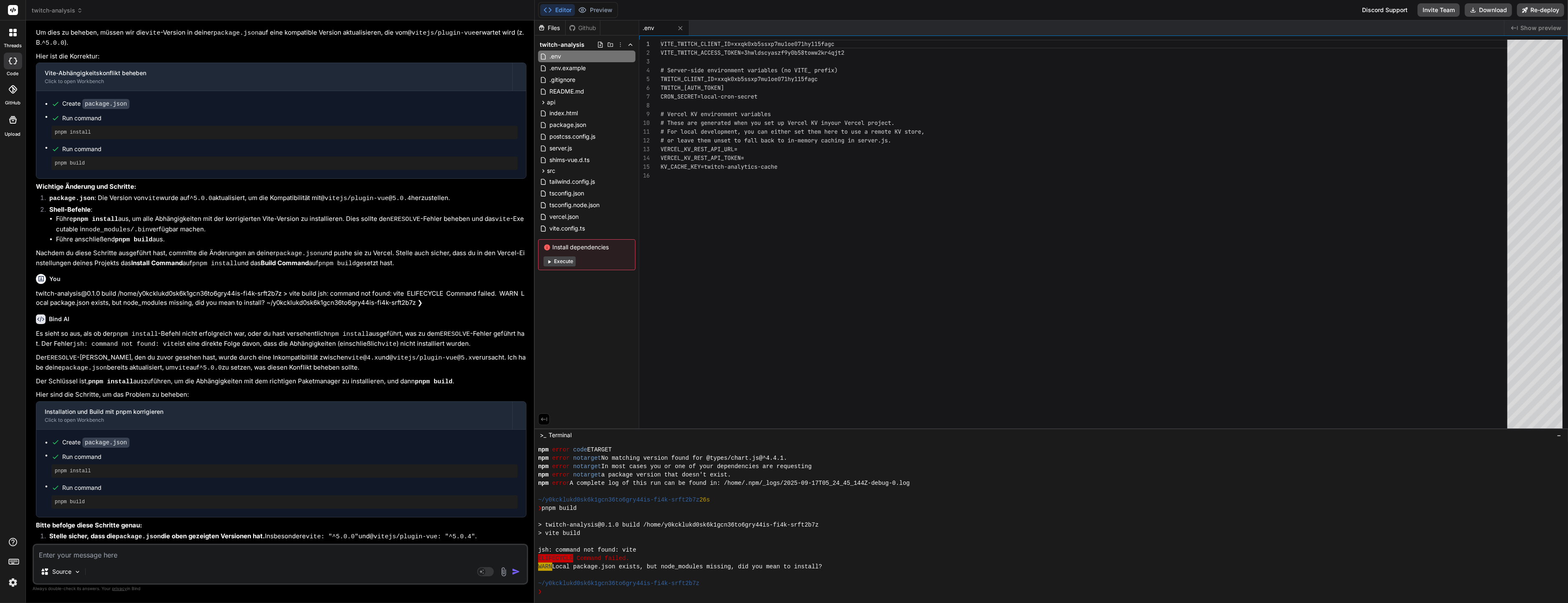
type textarea "VITE_TWITCH_CLIENT_ID=xxqk0xb5ssxp7mu1oe071hy115fagc VITE_TWITCH_[AUTH_TOKEN] #…"
drag, startPoint x: 857, startPoint y: 89, endPoint x: 517, endPoint y: 72, distance: 340.4
click at [660, 72] on div "VITE_TWITCH_CLIENT_ID=xxqk0xb5ssxp7mu1oe071hy115fa gc VITE_TWITCH_ACCESS_TOKEN=…" at bounding box center [1087, 235] width 852 height 392
click at [968, 97] on div "VITE_TWITCH_CLIENT_ID=xxqk0xb5ssxp7mu1oe071hy115fa gc VITE_TWITCH_ACCESS_TOKEN=…" at bounding box center [1087, 235] width 852 height 392
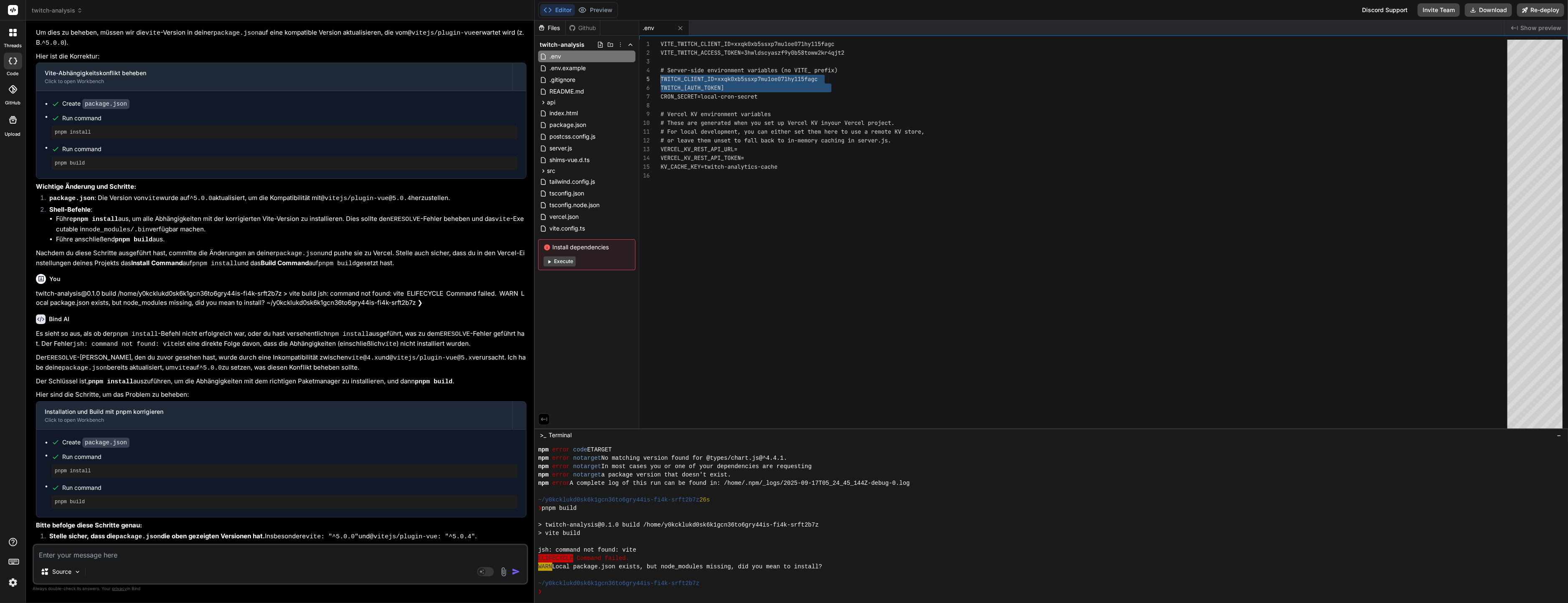
drag, startPoint x: 905, startPoint y: 83, endPoint x: 601, endPoint y: 78, distance: 304.0
click at [660, 78] on div "VITE_TWITCH_CLIENT_ID=xxqk0xb5ssxp7mu1oe071hy115fa gc VITE_TWITCH_ACCESS_TOKEN=…" at bounding box center [1087, 235] width 852 height 392
click at [43, 13] on span "twitch-analysis" at bounding box center [57, 10] width 51 height 9
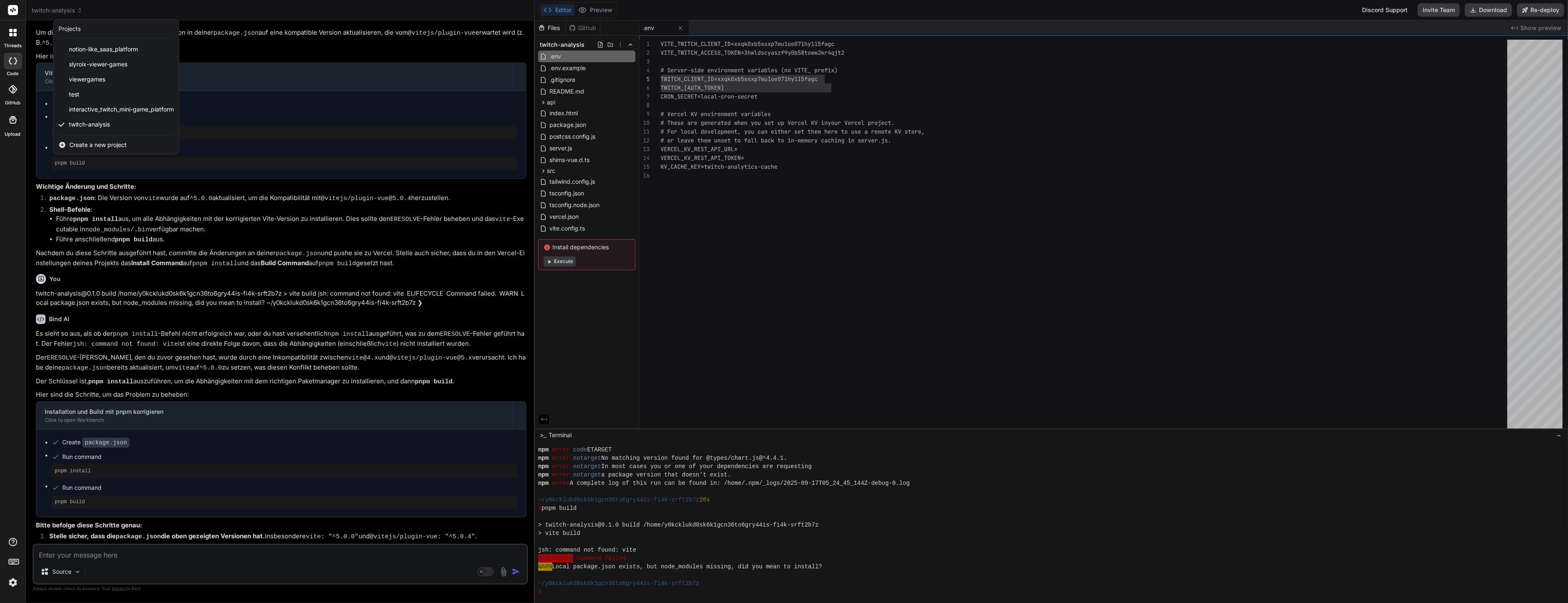
click at [82, 143] on span "Create a new project" at bounding box center [98, 145] width 57 height 9
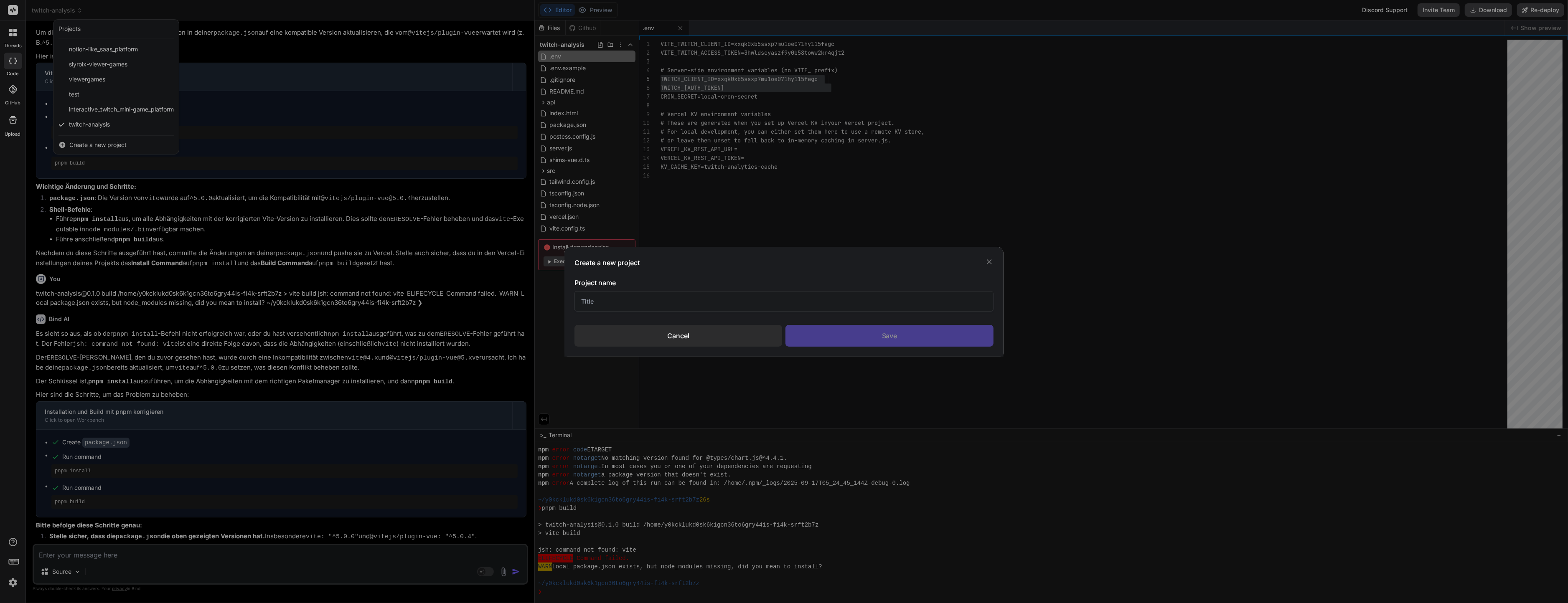
click at [724, 294] on input "text" at bounding box center [784, 301] width 419 height 21
type input "Twitch analytics"
click at [891, 332] on div "Save" at bounding box center [889, 336] width 208 height 22
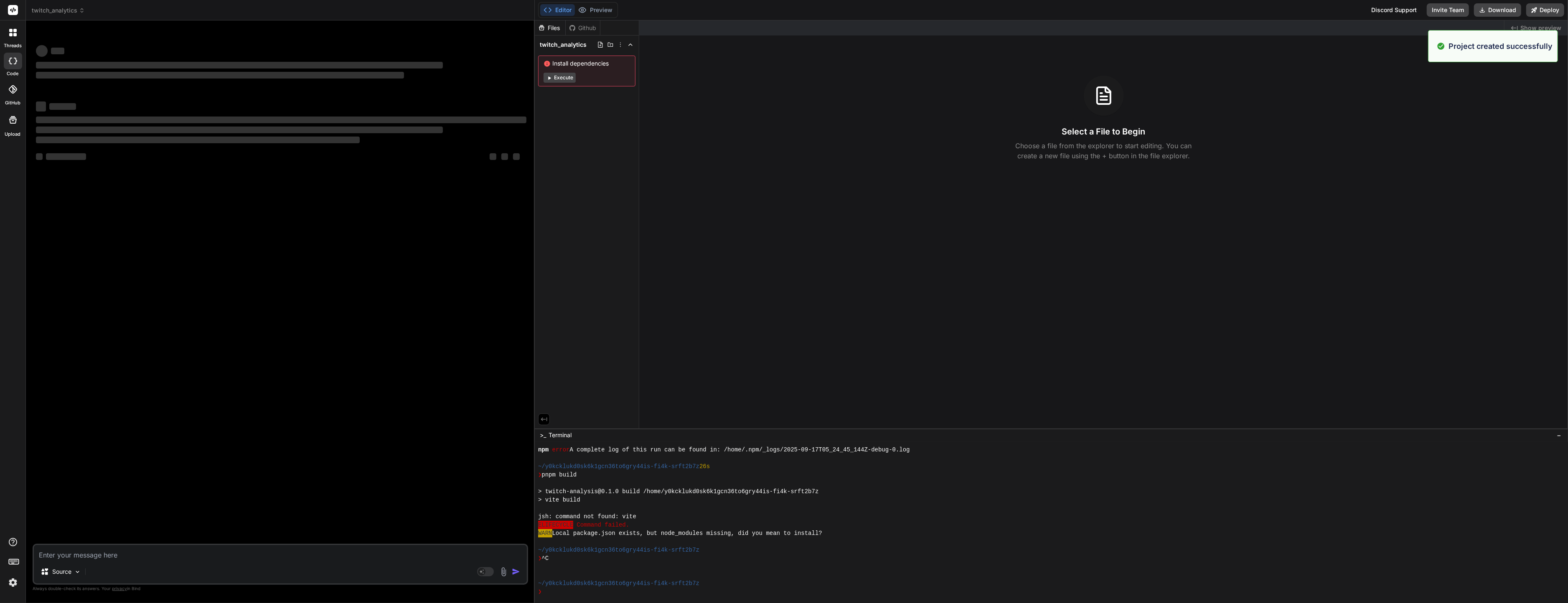
type textarea "x"
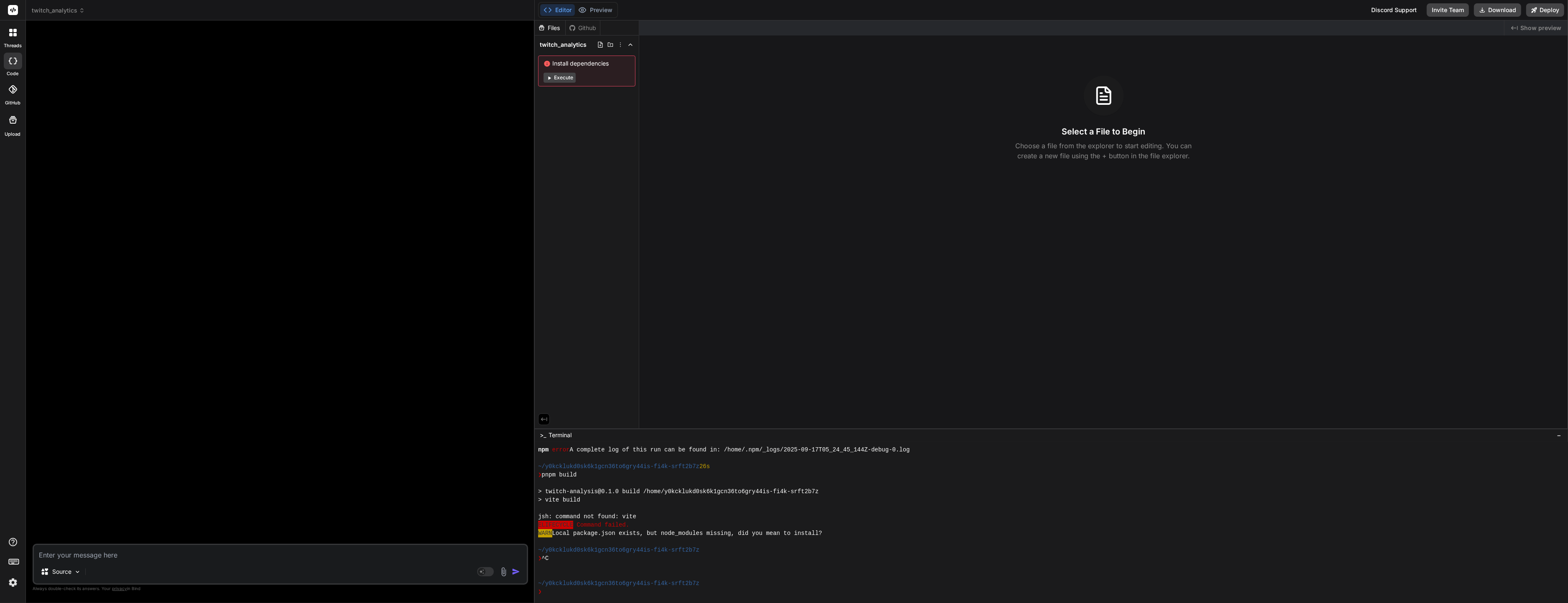
click at [635, 206] on div "Files Github twitch_analytics Install dependencies Execute" at bounding box center [587, 225] width 105 height 408
click at [239, 176] on div at bounding box center [281, 285] width 494 height 517
click at [436, 234] on div at bounding box center [281, 285] width 494 height 517
click at [811, 467] on div "~/y0kcklukd0sk6k1gcn36to6gry44is-fi4k-srft2b7z 26s" at bounding box center [1047, 467] width 1018 height 9
click at [210, 551] on textarea at bounding box center [281, 552] width 493 height 15
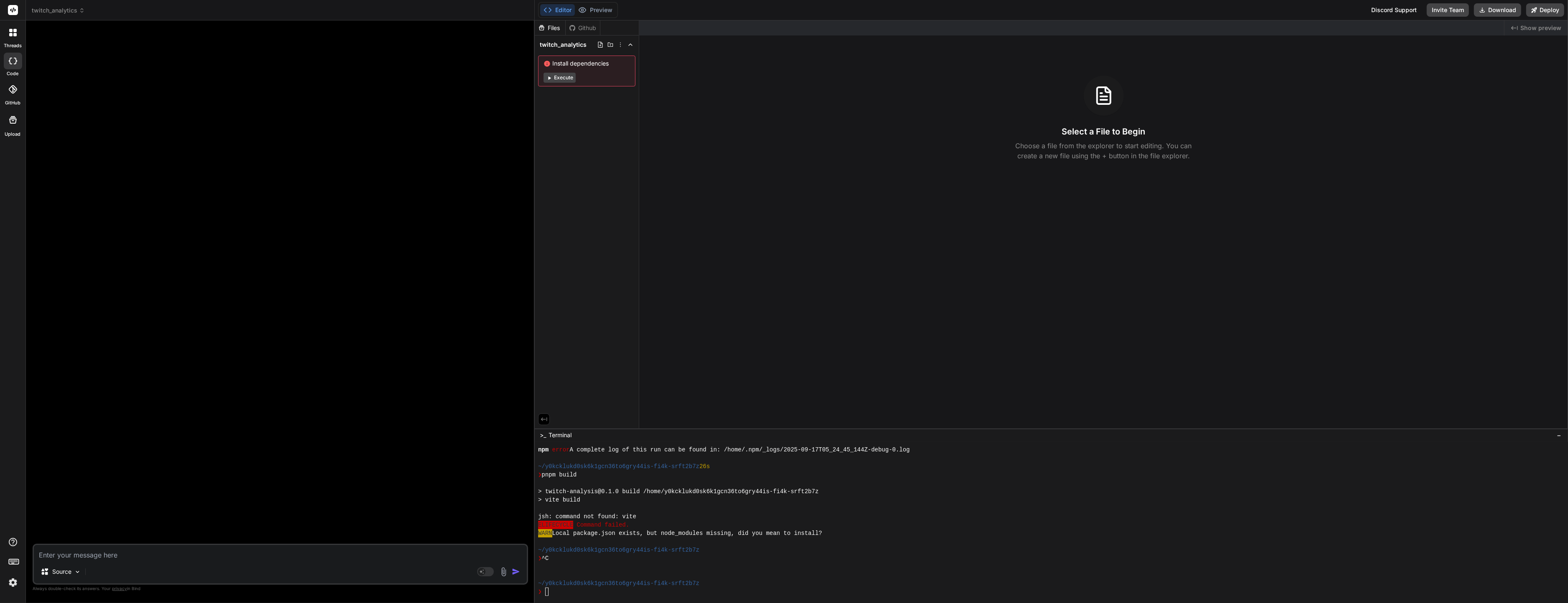
paste textarea "# AI Dev Tasks Use these files when I request structured feature development us…"
type textarea "# AI Dev Tasks Use these files when I request structured feature development us…"
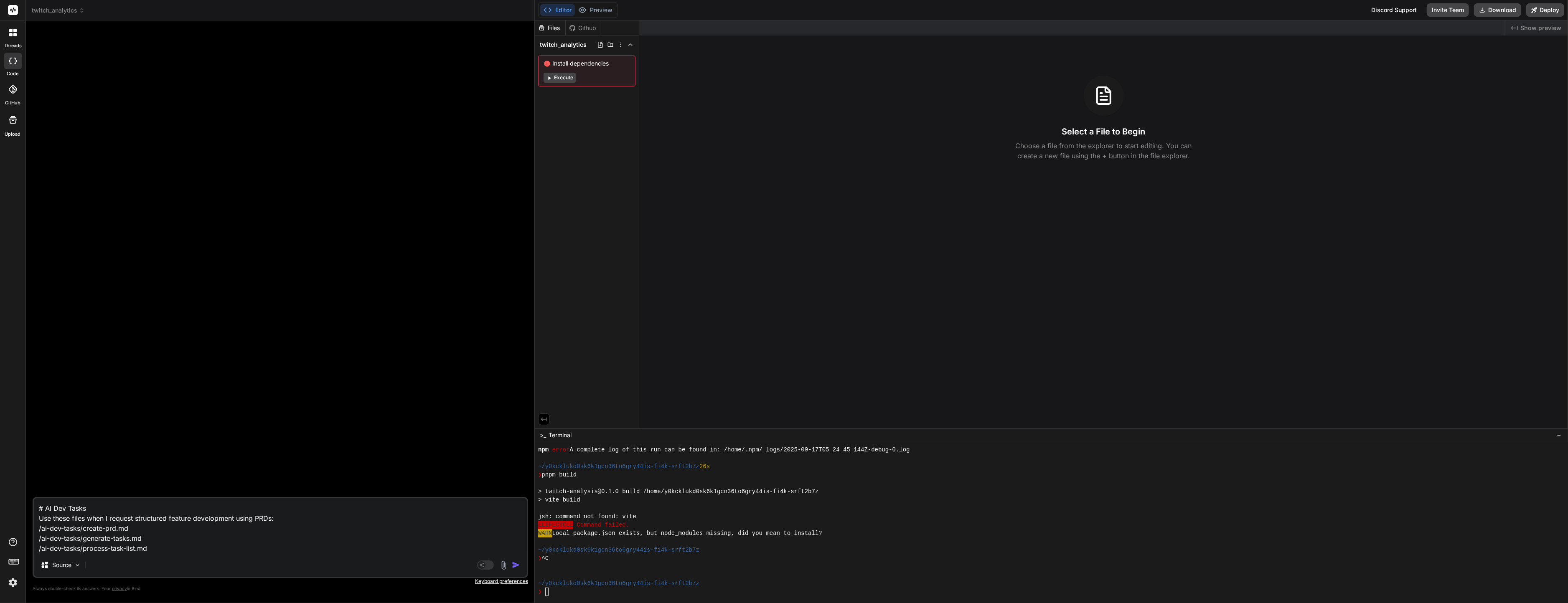
type textarea "x"
type textarea "# AI Dev Tasks Use these files when I request structured feature development us…"
type textarea "x"
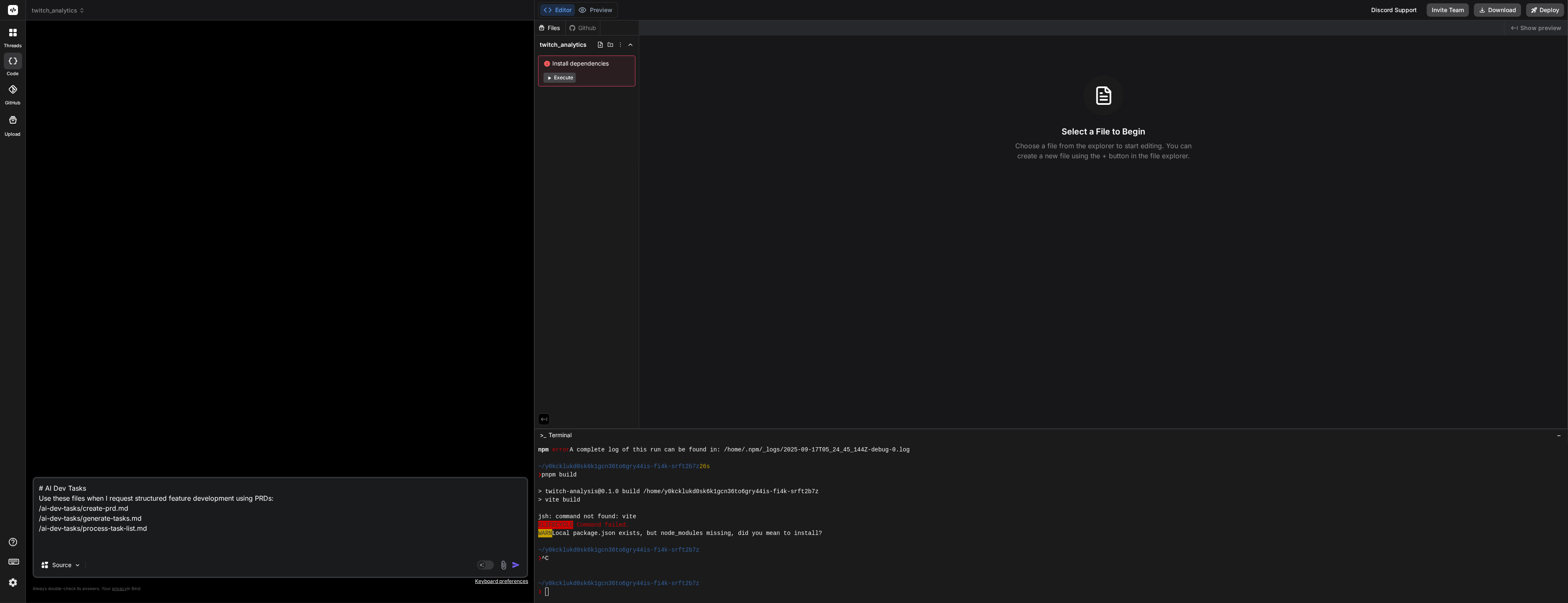
type textarea "# AI Dev Tasks Use these files when I request structured feature development us…"
type textarea "x"
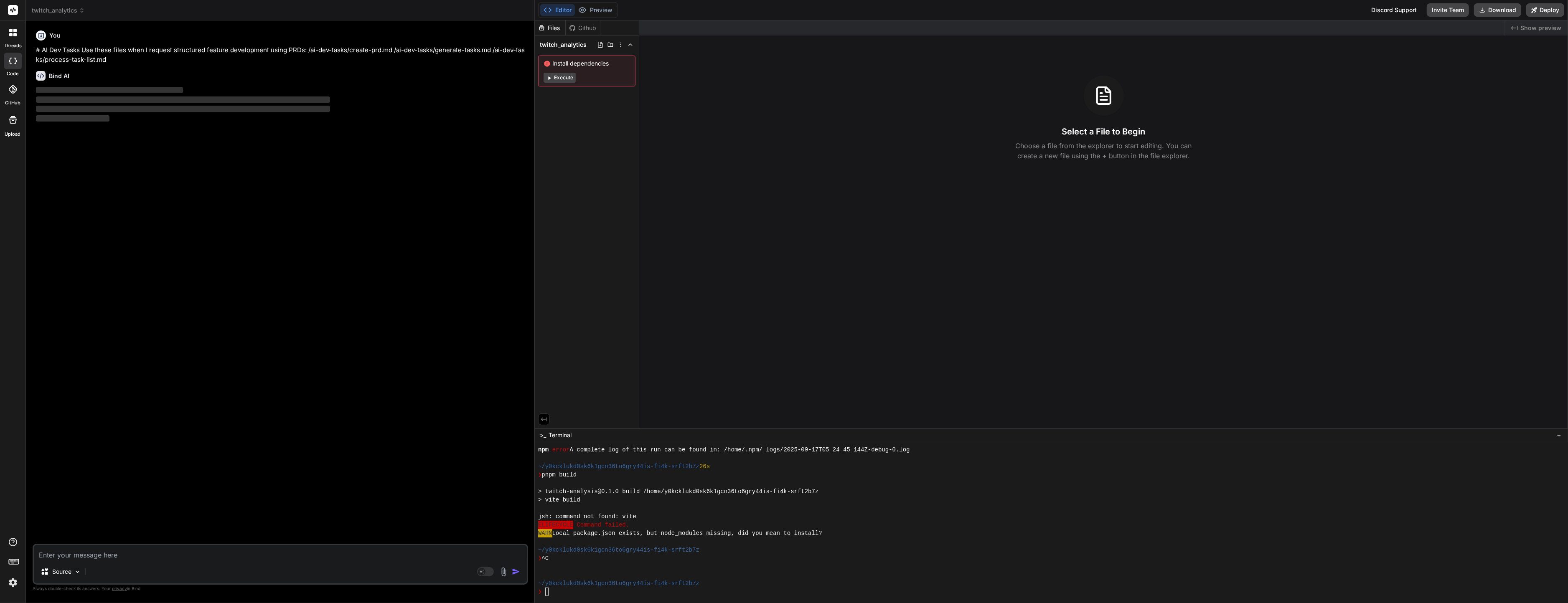
type textarea "x"
click at [205, 330] on div "You # AI Dev Tasks Use these files when I request structured feature developmen…" at bounding box center [281, 285] width 494 height 517
click at [163, 557] on textarea at bounding box center [281, 552] width 493 height 15
click at [270, 552] on textarea at bounding box center [281, 552] width 493 height 15
click at [209, 107] on div "You # AI Dev Tasks Use these files when I request structured feature developmen…" at bounding box center [281, 285] width 494 height 517
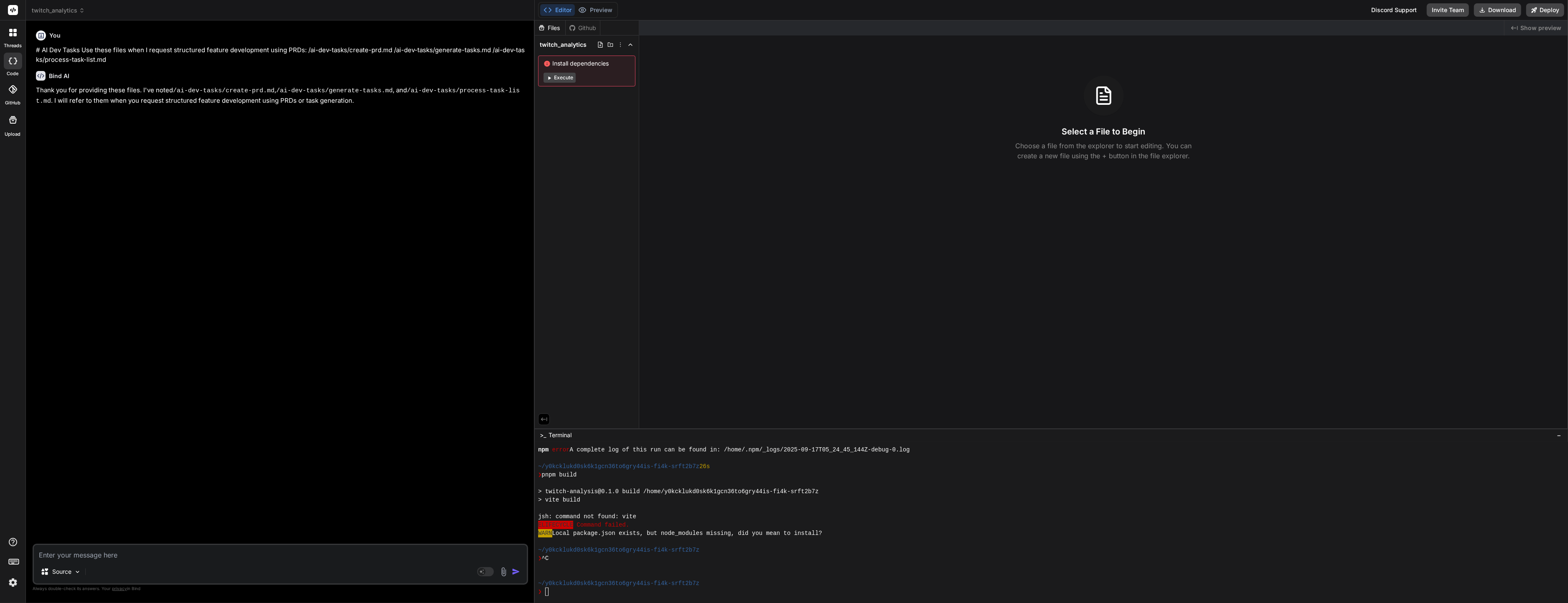
click at [261, 158] on div "You # AI Dev Tasks Use these files when I request structured feature developmen…" at bounding box center [281, 285] width 494 height 517
click at [201, 560] on textarea at bounding box center [281, 552] width 493 height 15
click at [166, 540] on div "You # AI Dev Tasks Use these files when I request structured feature developmen…" at bounding box center [281, 285] width 494 height 517
click at [154, 551] on textarea at bounding box center [281, 552] width 493 height 15
type textarea "I"
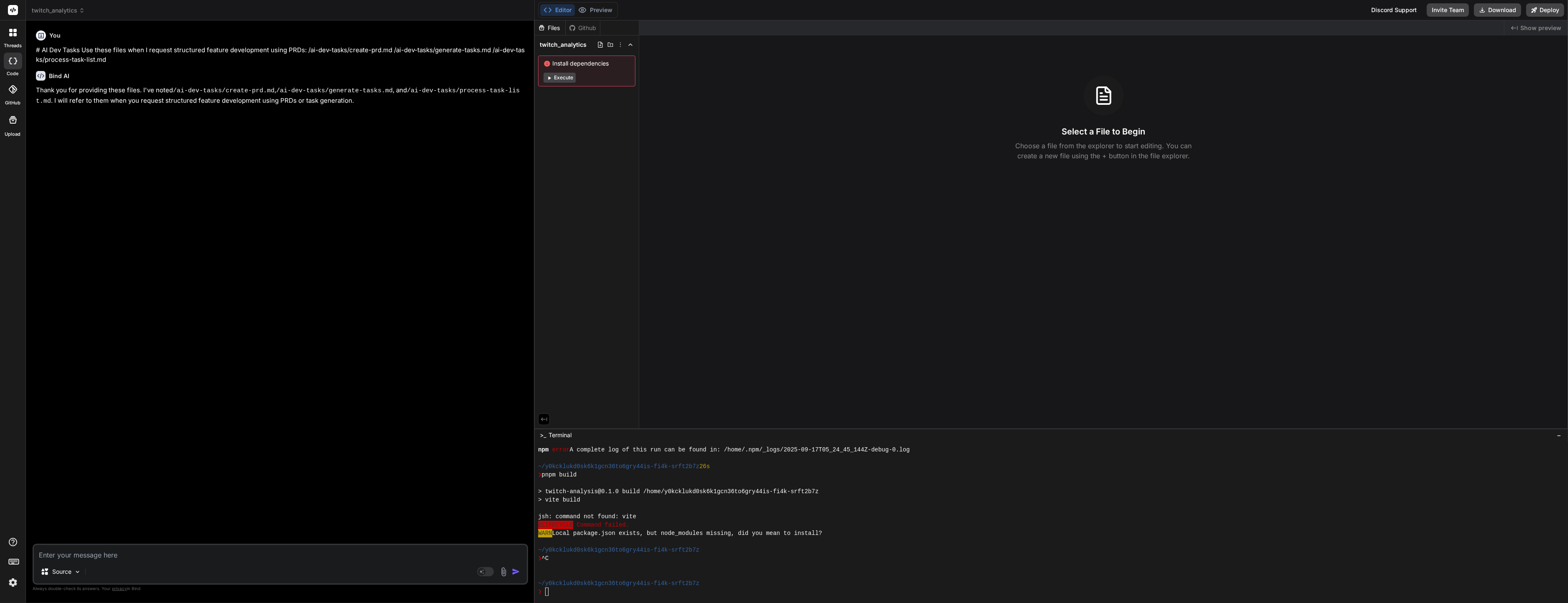
type textarea "x"
type textarea "Ic"
type textarea "x"
type textarea "Ich"
type textarea "x"
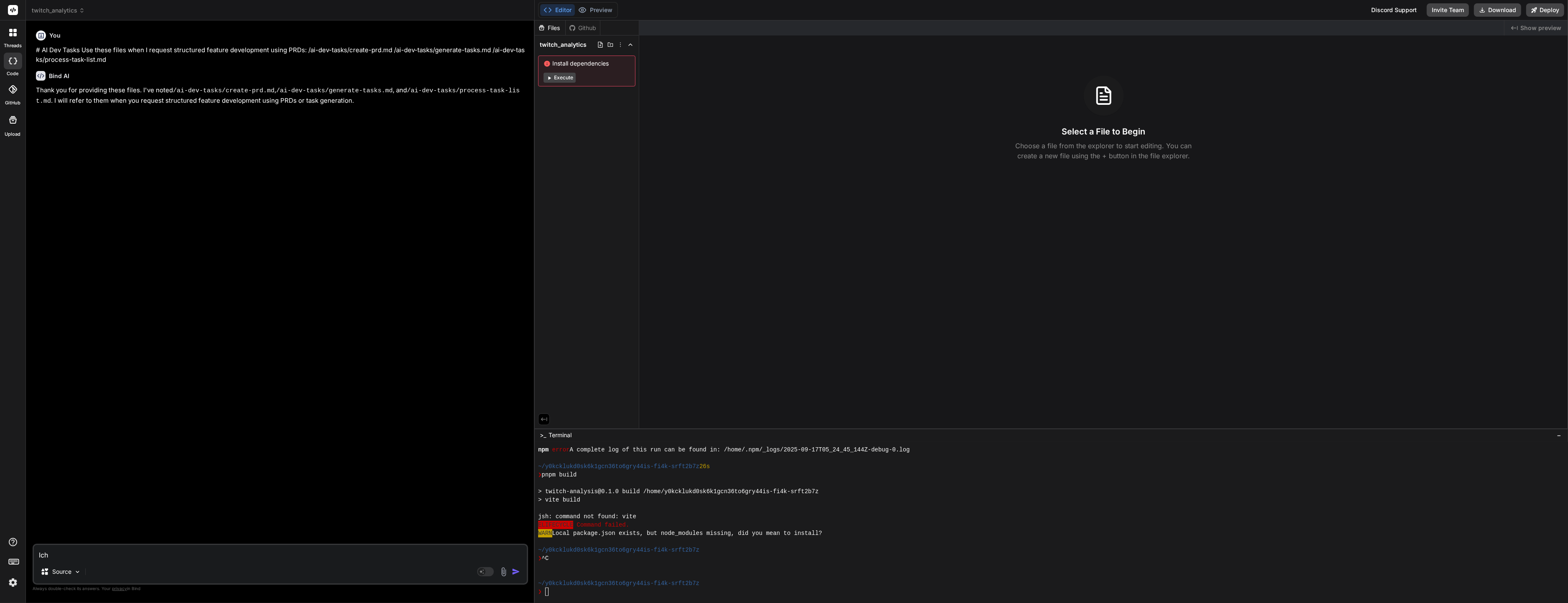
type textarea "Ich"
type textarea "x"
type textarea "Ich b"
type textarea "x"
type textarea "Ich br"
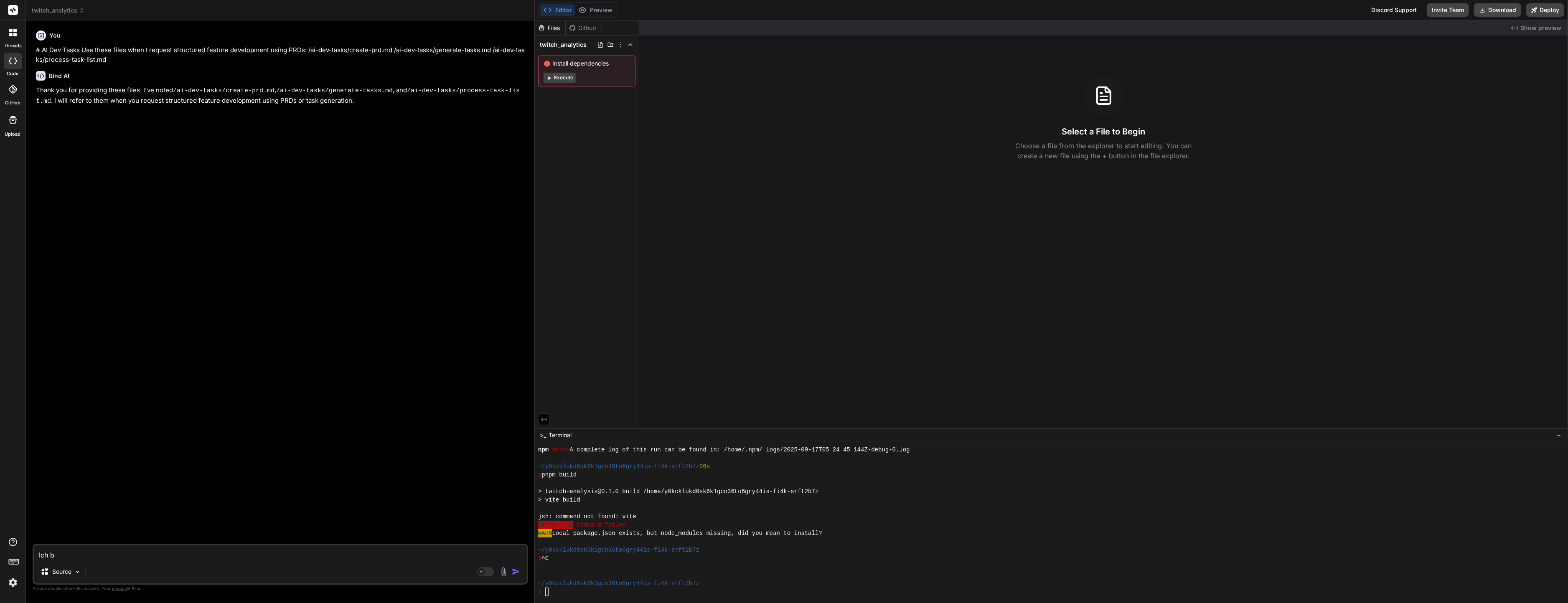
type textarea "x"
type textarea "Ich bra"
type textarea "x"
type textarea "Ich brau"
type textarea "x"
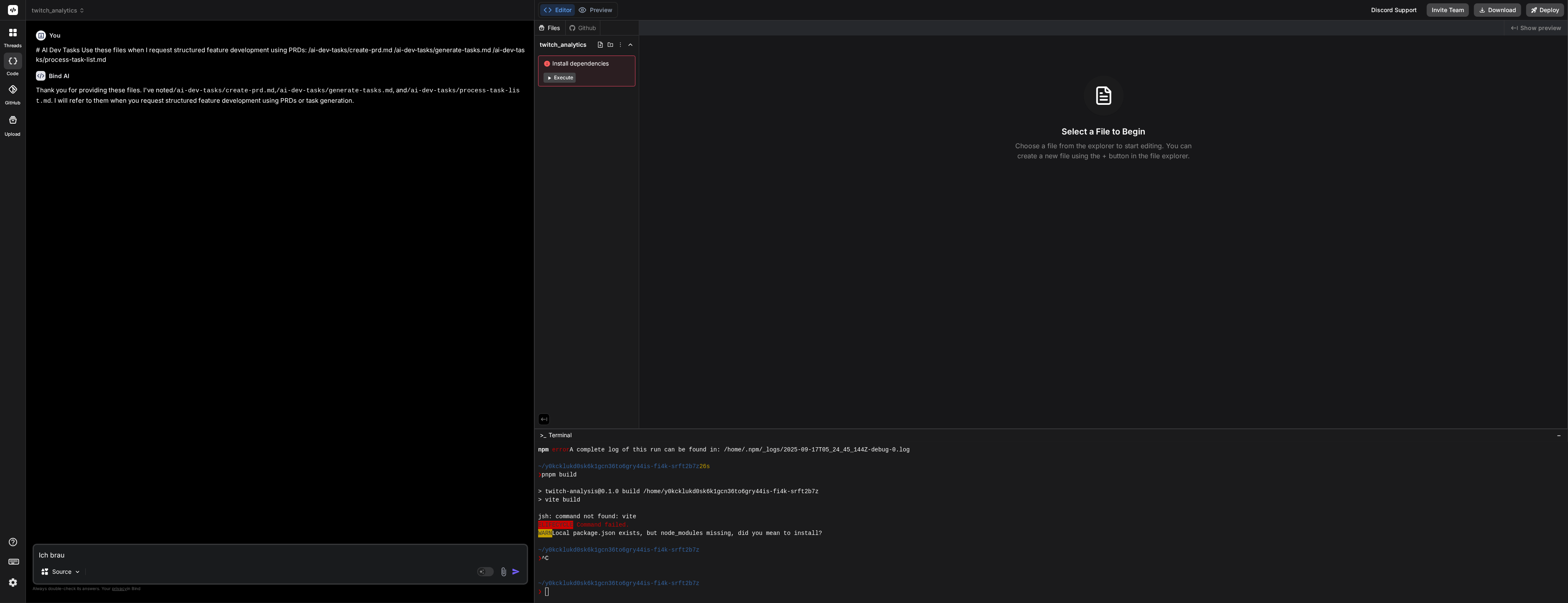
type textarea "Ich brauc"
type textarea "x"
type textarea "Ich brauch"
type textarea "x"
type textarea "Ich brauche"
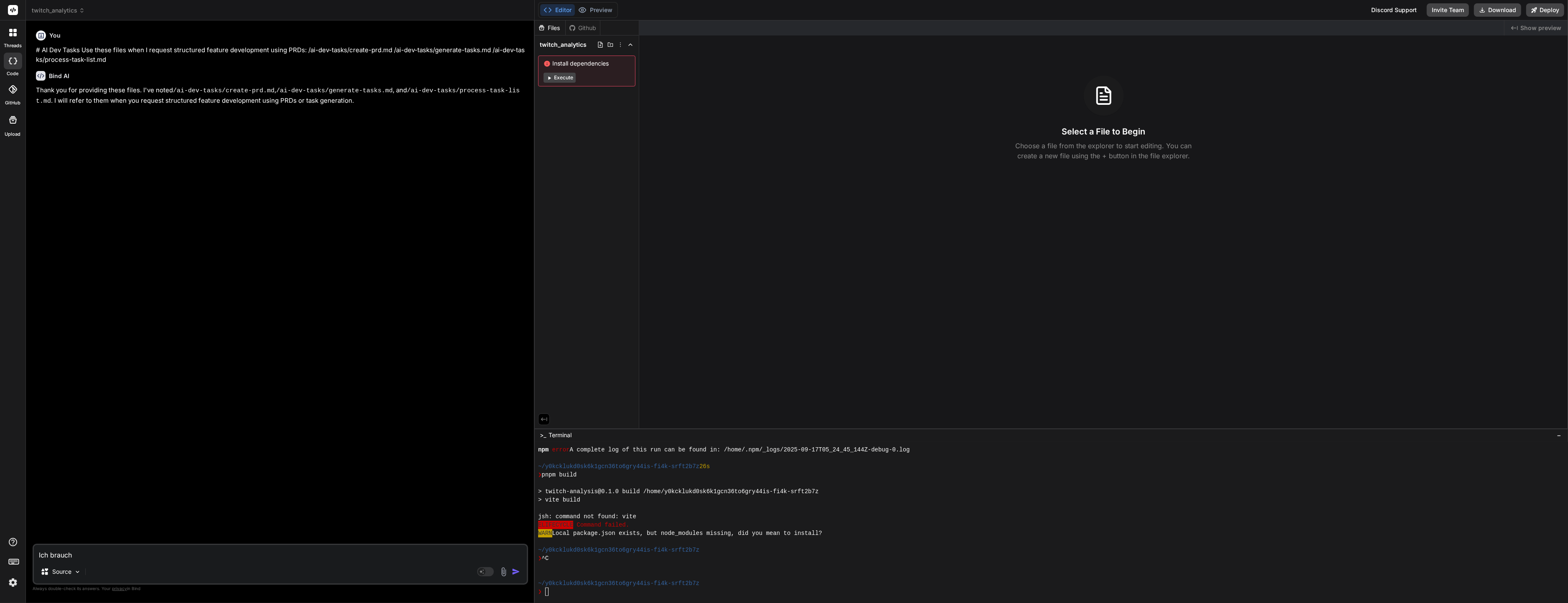
type textarea "x"
type textarea "Ich brauche"
type textarea "x"
type textarea "Ich brauche e"
type textarea "x"
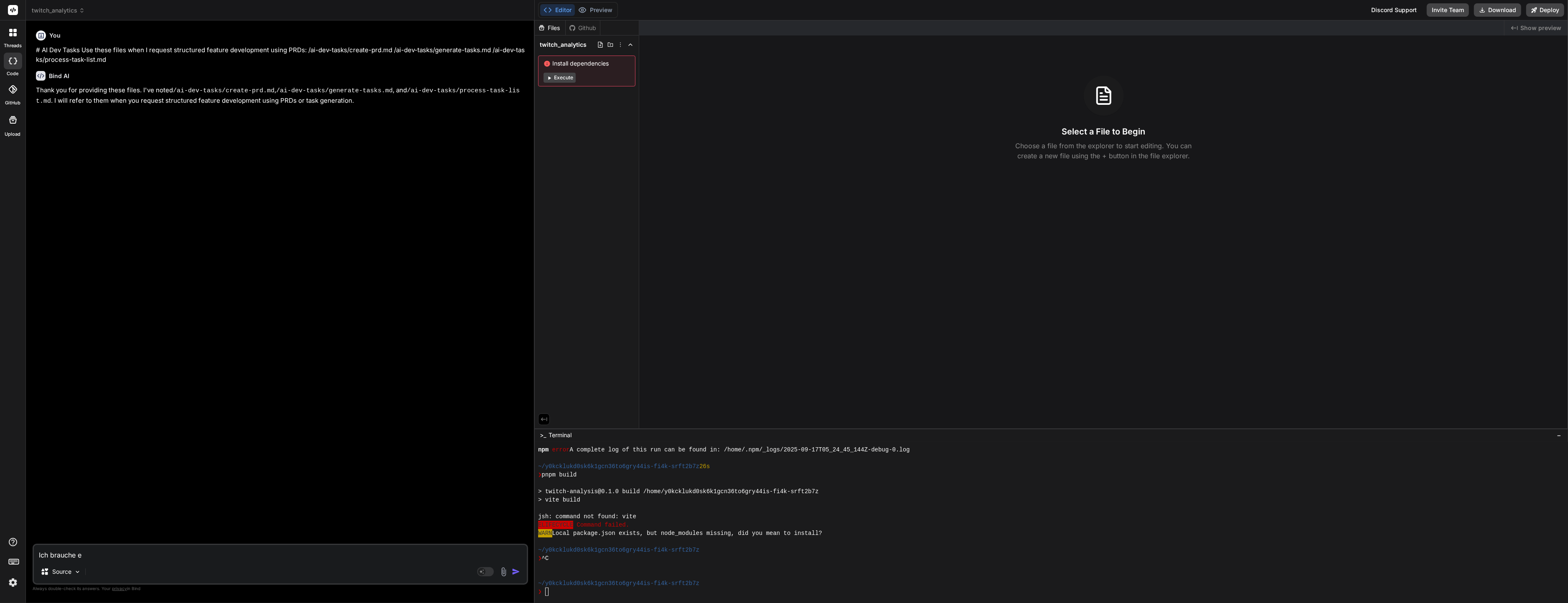
type textarea "Ich brauche ei"
type textarea "x"
type textarea "Ich brauche ein"
type textarea "x"
type textarea "Ich brauche eine"
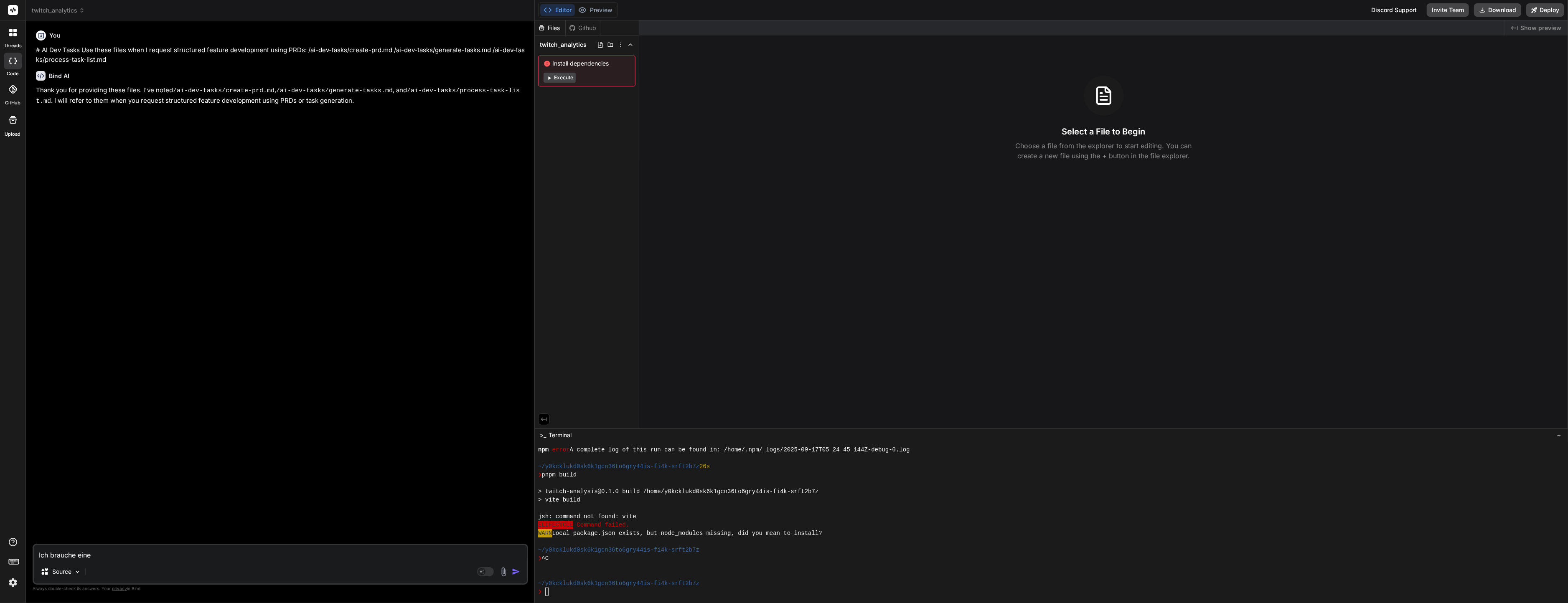
type textarea "x"
type textarea "Ich brauche einen"
type textarea "x"
type textarea "Ich brauche eine"
type textarea "x"
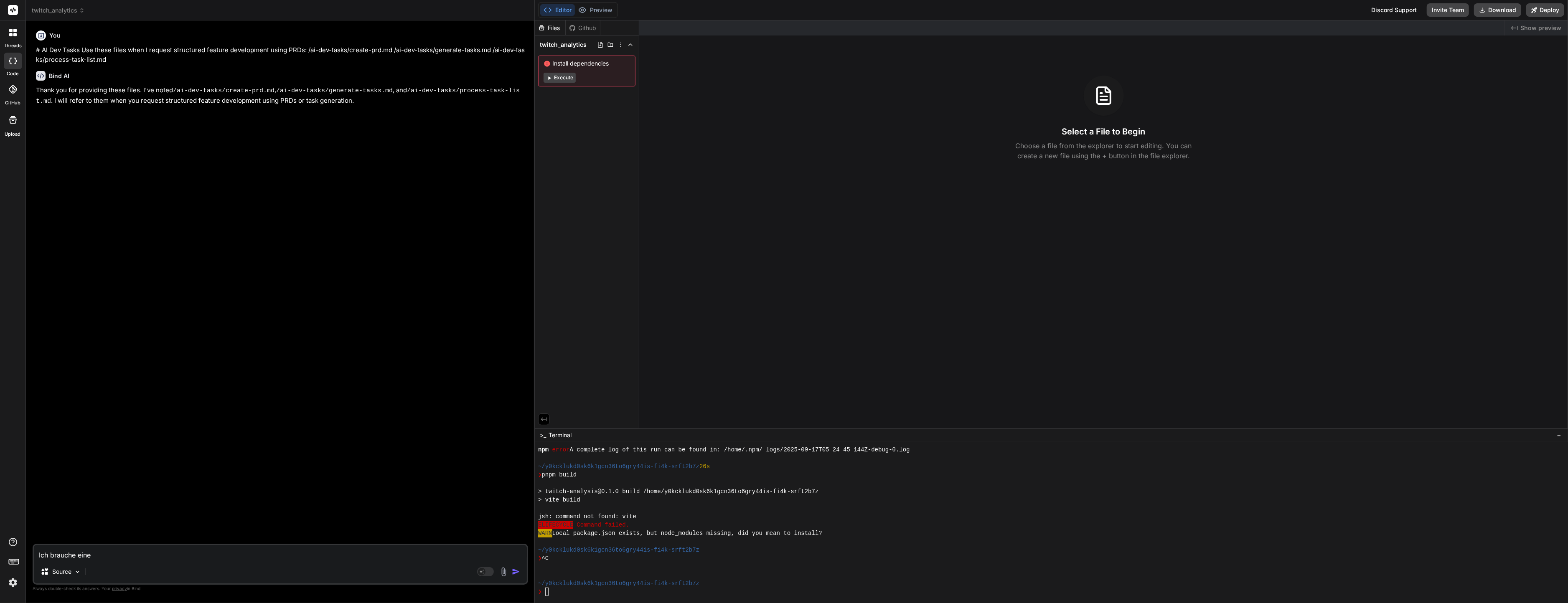
type textarea "Ich brauche eine"
type textarea "x"
type textarea "Ich brauche eine T"
type textarea "x"
type textarea "Ich brauche eine Tw"
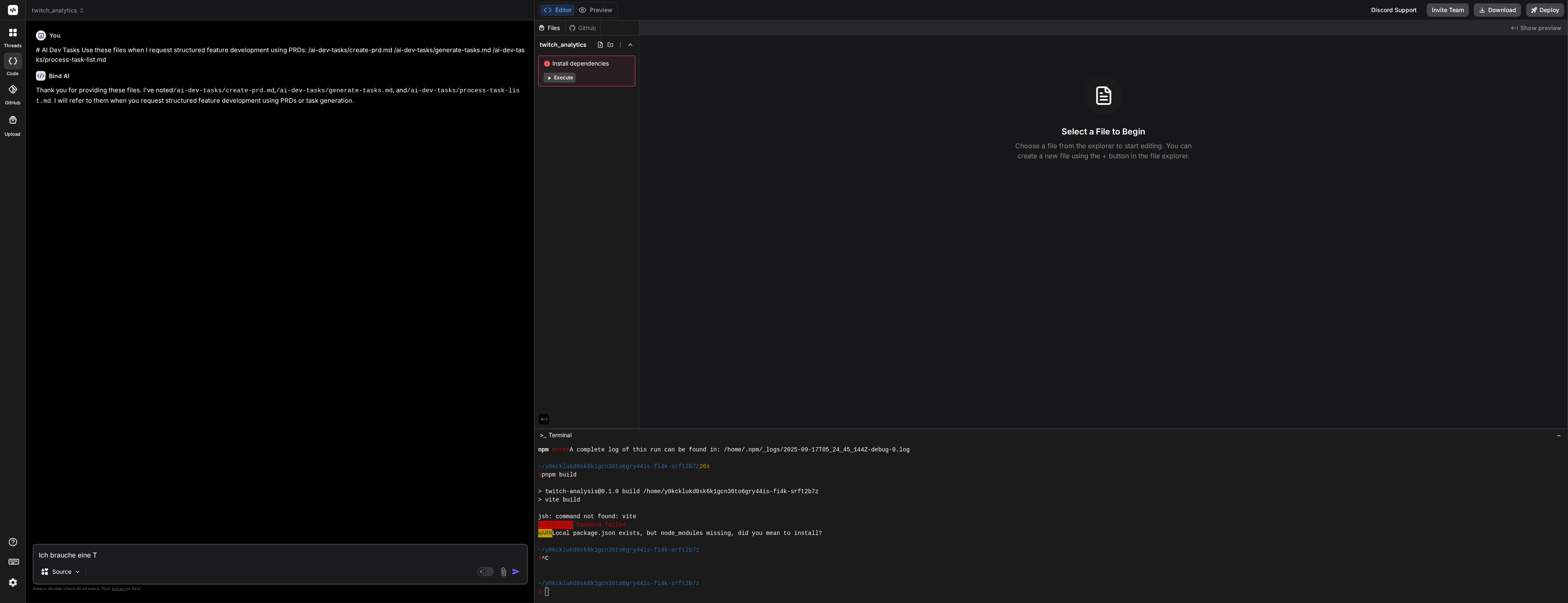
type textarea "x"
type textarea "Ich brauche eine Twi"
type textarea "x"
type textarea "Ich brauche eine Twit"
type textarea "x"
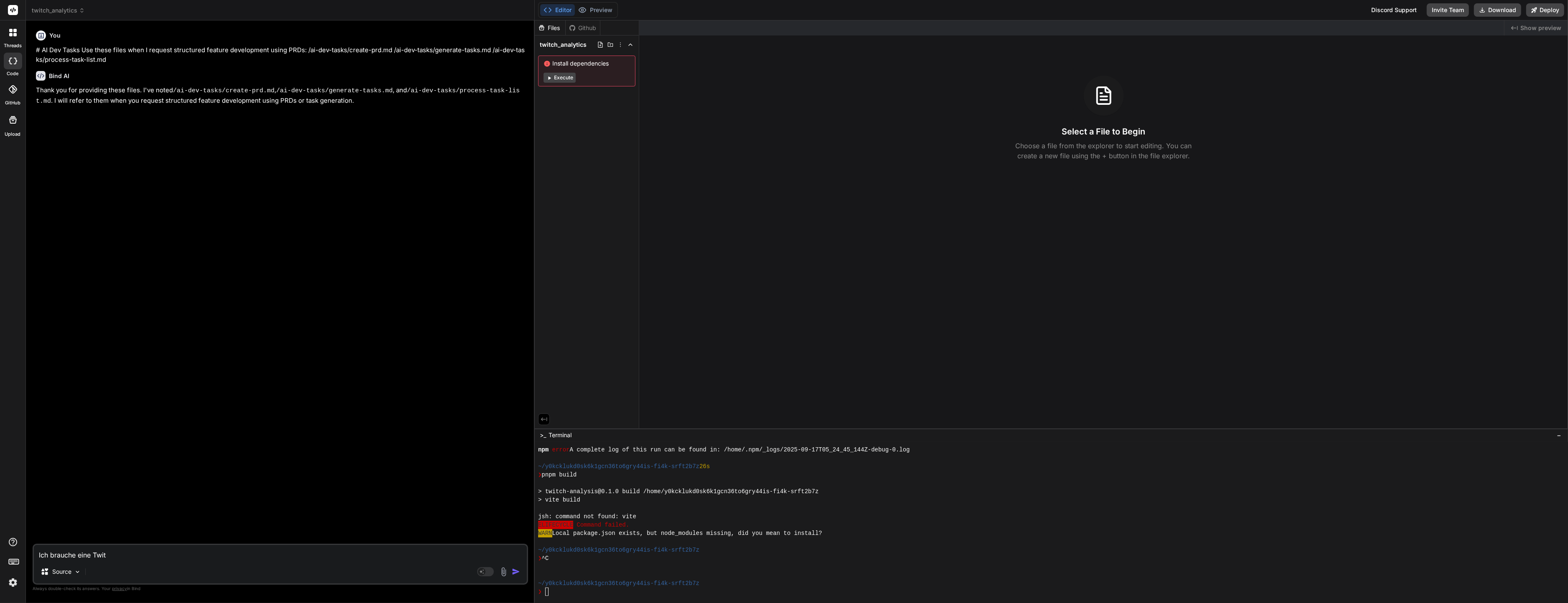
type textarea "Ich brauche eine Twitc"
type textarea "x"
type textarea "Ich brauche eine Twitch"
type textarea "x"
type textarea "Ich brauche eine Twitch"
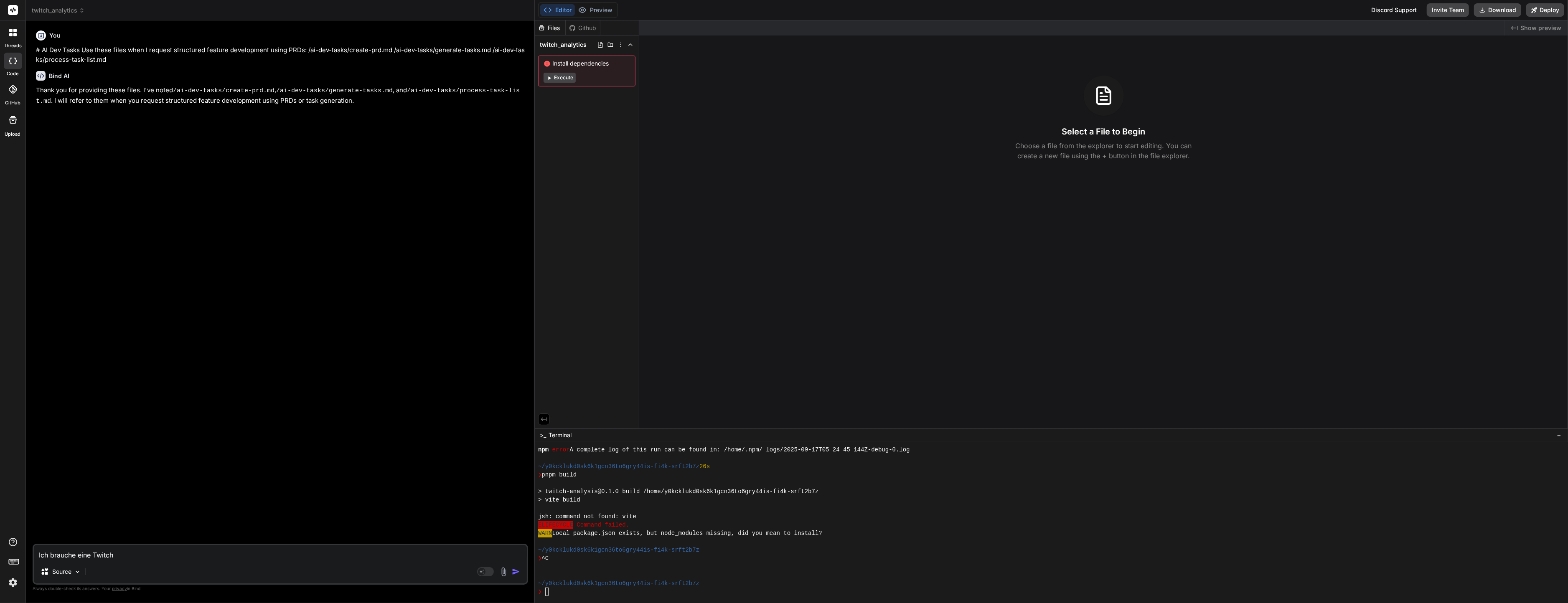
type textarea "x"
type textarea "Ich brauche eine Twitch A"
type textarea "x"
type textarea "Ich brauche eine Twitch An"
type textarea "x"
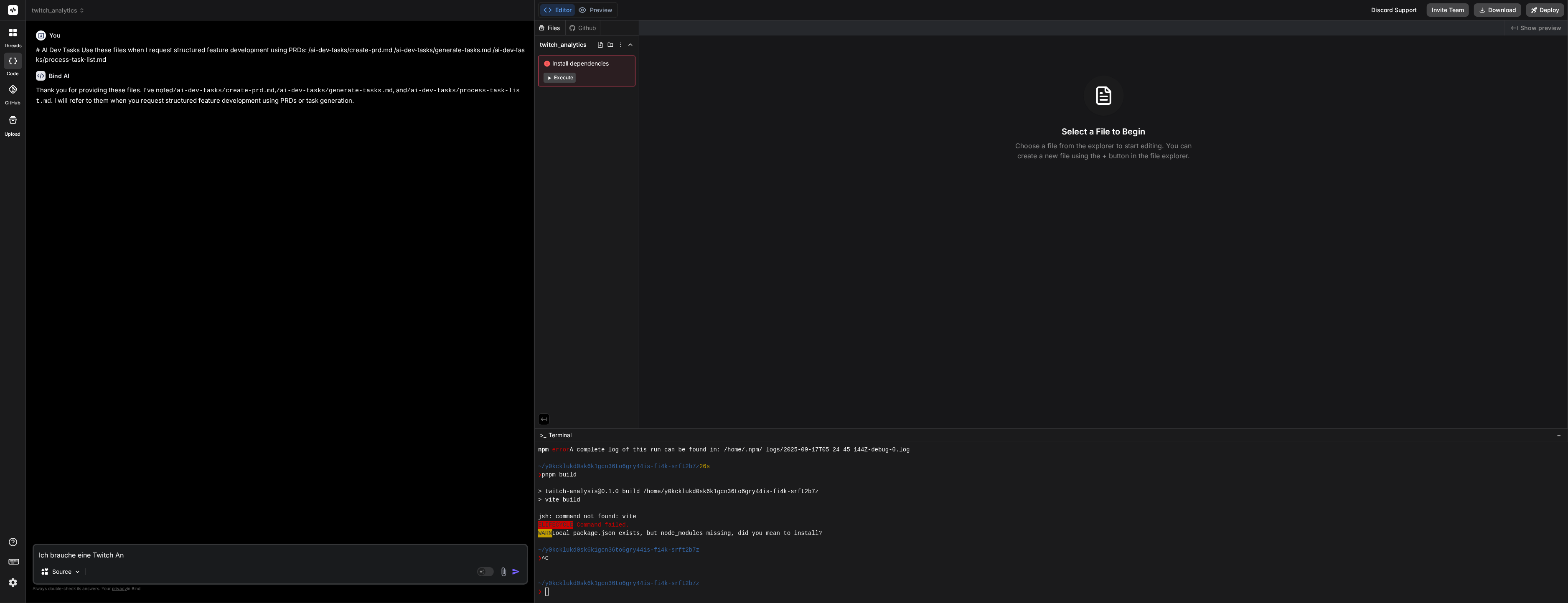
type textarea "Ich brauche eine Twitch Ana"
type textarea "x"
type textarea "Ich brauche eine Twitch Anal"
type textarea "x"
type textarea "Ich brauche eine Twitch Analy"
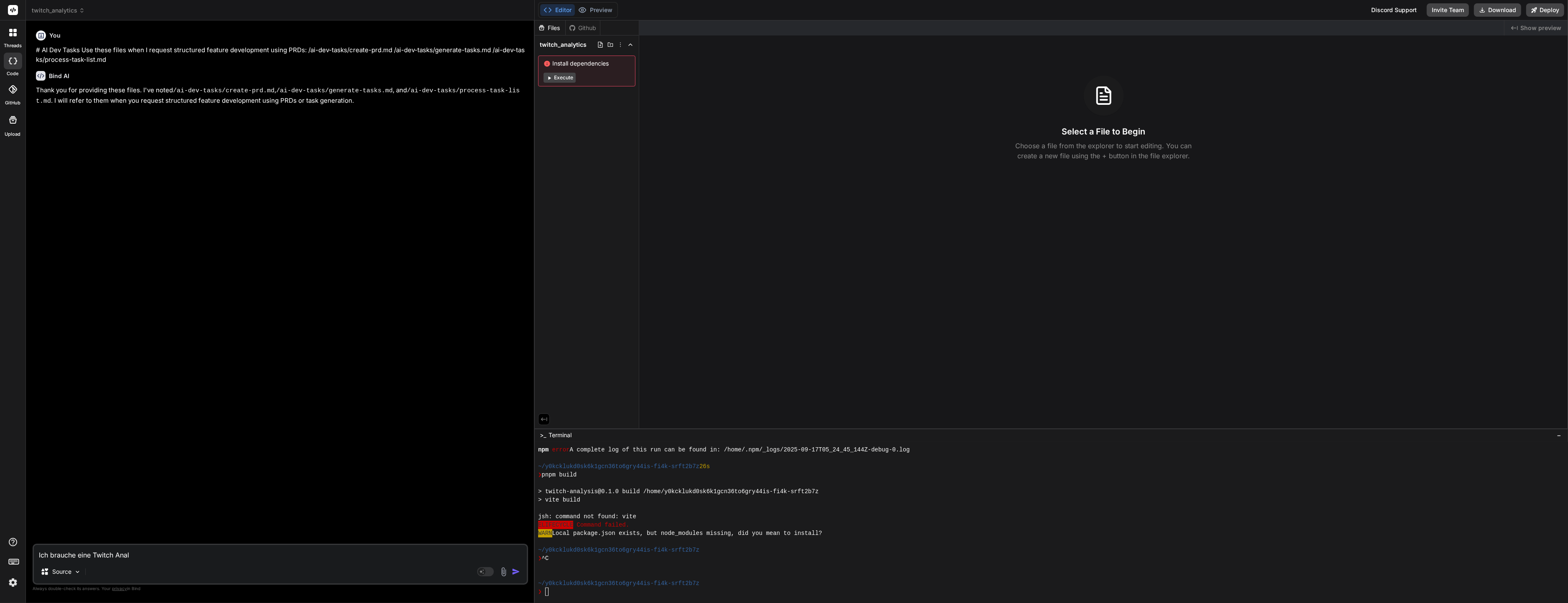
type textarea "x"
type textarea "Ich brauche eine Twitch Analys"
type textarea "x"
type textarea "Ich brauche eine Twitch Analyse"
type textarea "x"
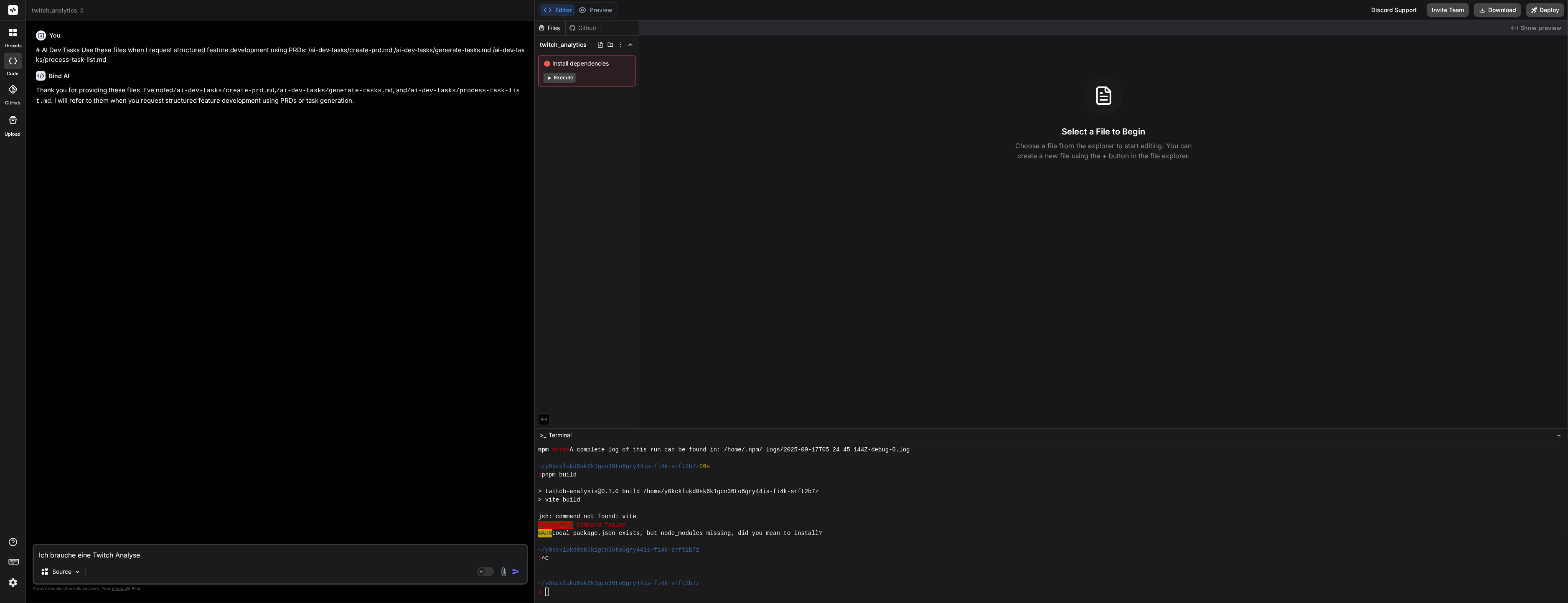
type textarea "Ich brauche eine Twitch Analyse"
type textarea "x"
type textarea "Ich brauche eine Twitch Analyse T"
type textarea "x"
type textarea "Ich brauche eine Twitch Analyse To"
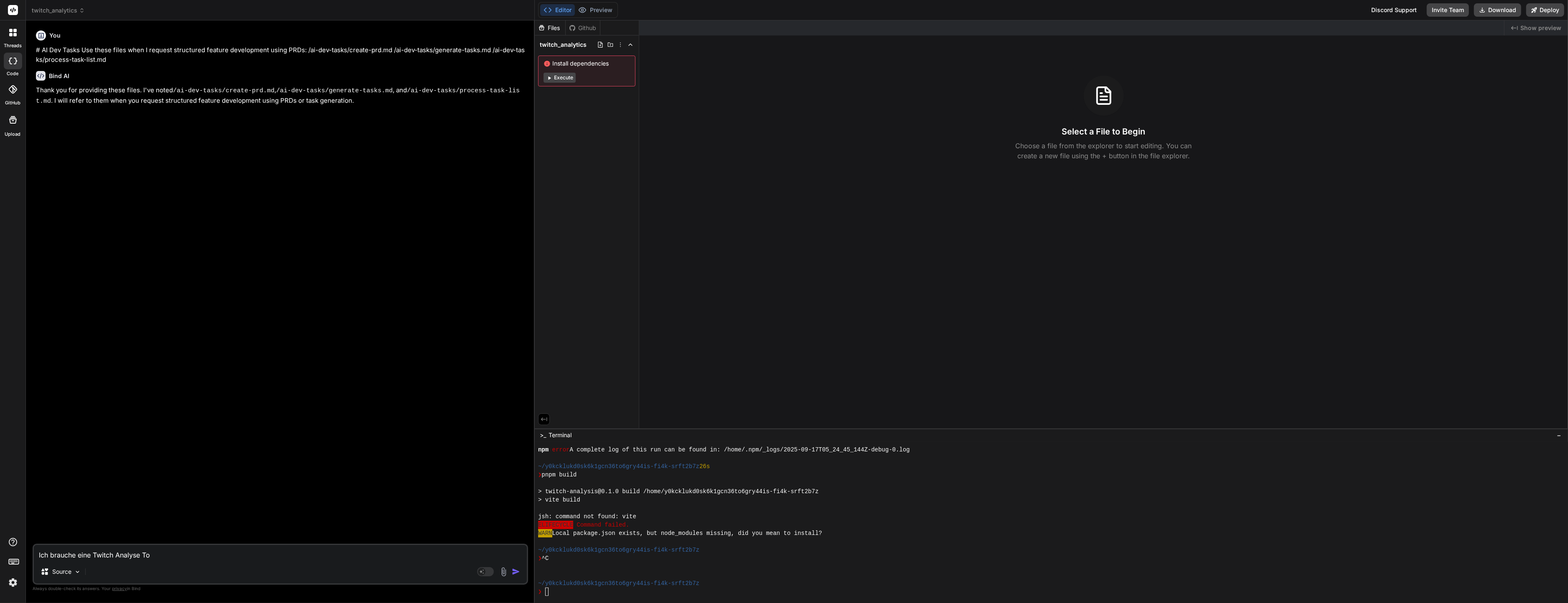
type textarea "x"
type textarea "Ich brauche eine Twitch Analyse Too"
type textarea "x"
type textarea "Ich brauche eine Twitch Analyse Tool"
type textarea "x"
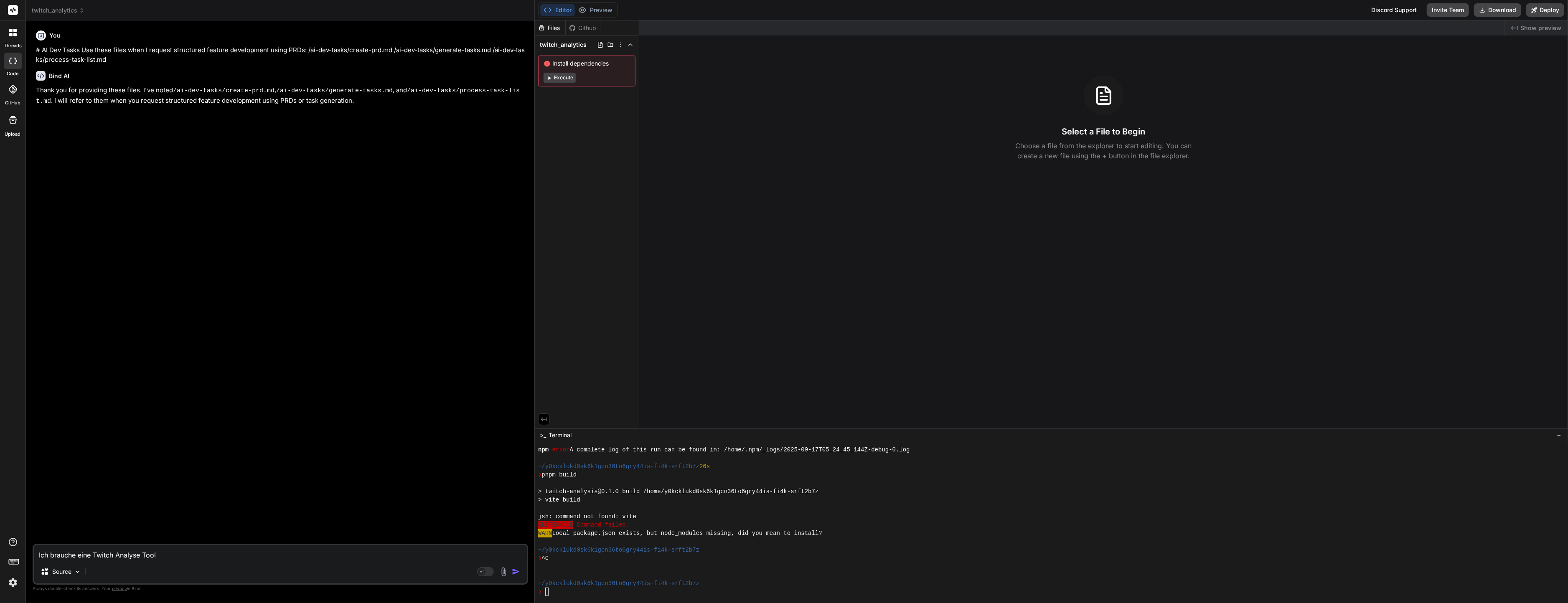
type textarea "Ich brauche eine Twitch Analyse Tool."
type textarea "x"
type textarea "Ich brauche ein Twitch Analyse Tool."
type textarea "x"
type textarea "Ich brauche ein Twitch Analyse Tool."
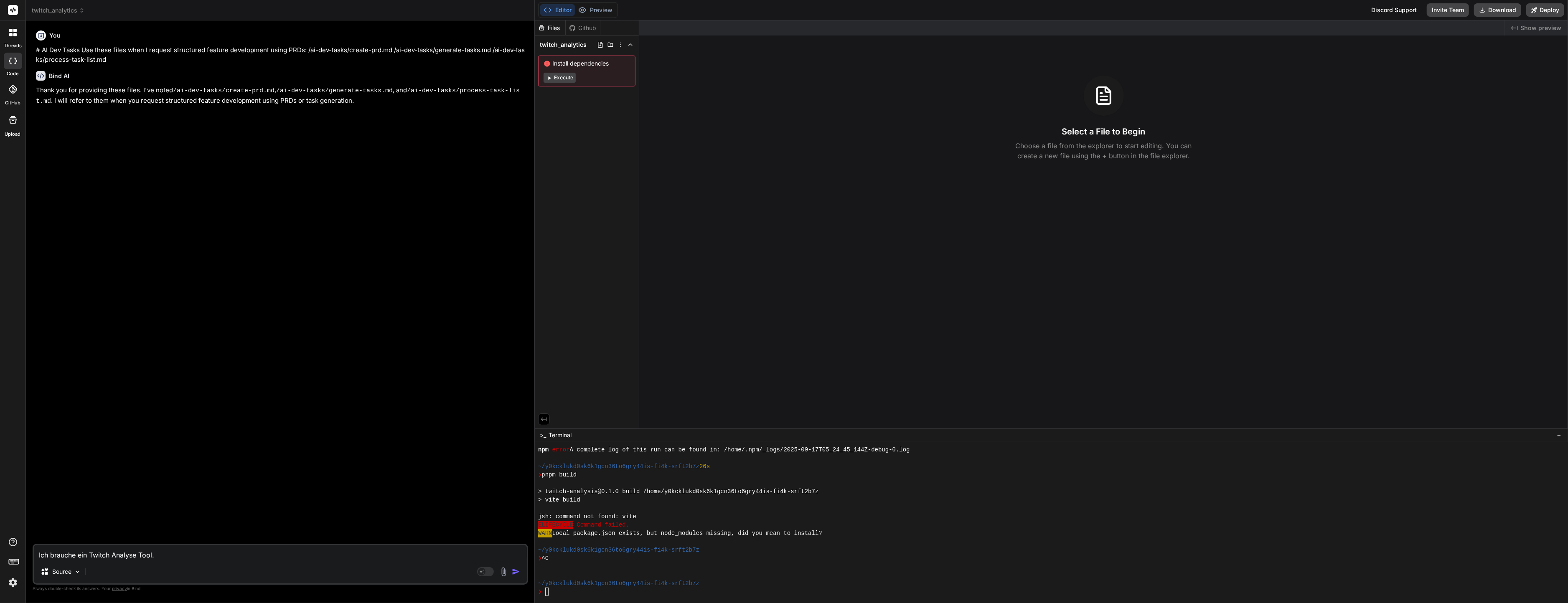
type textarea "x"
type textarea "Ich brauche ein Twitch Analyse Tool. D"
type textarea "x"
type textarea "Ich brauche ein Twitch Analyse Tool. Di"
type textarea "x"
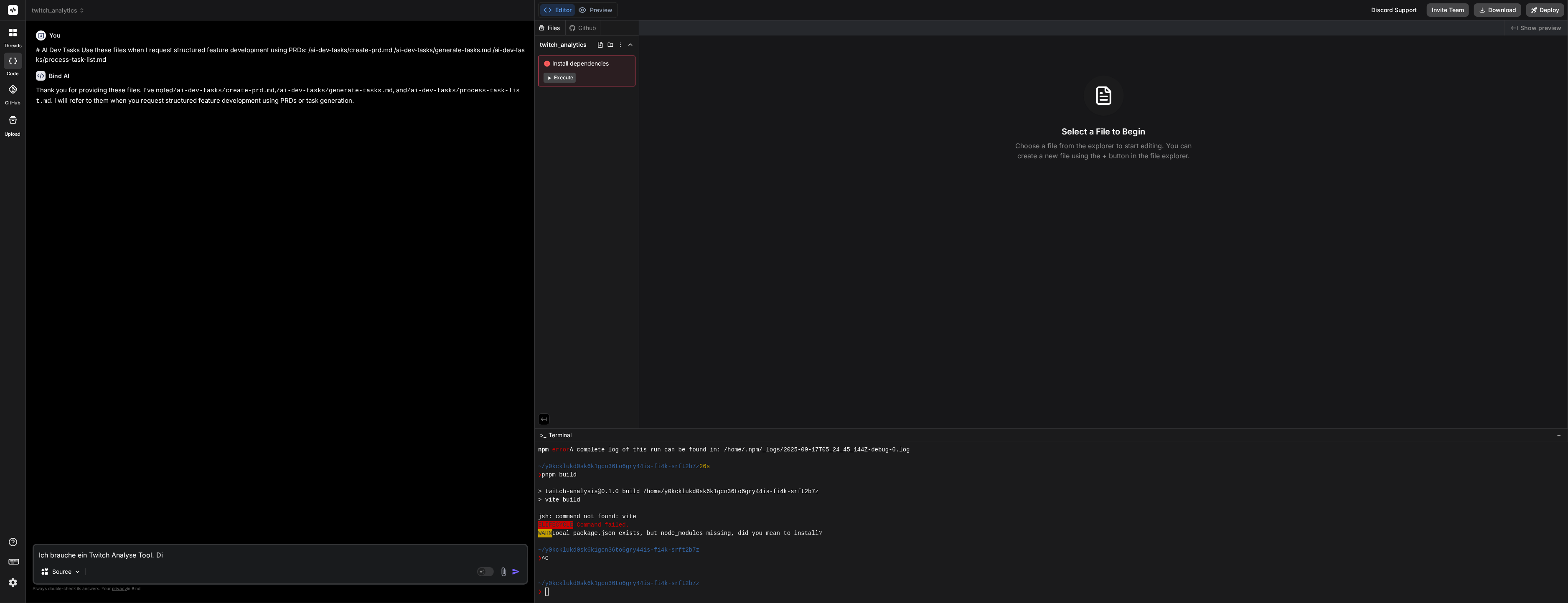
type textarea "Ich brauche ein Twitch Analyse Tool. Die"
type textarea "x"
type textarea "Ich brauche ein Twitch Analyse Tool. Die"
type textarea "x"
type textarea "Ich brauche ein Twitch Analyse Tool. Die b"
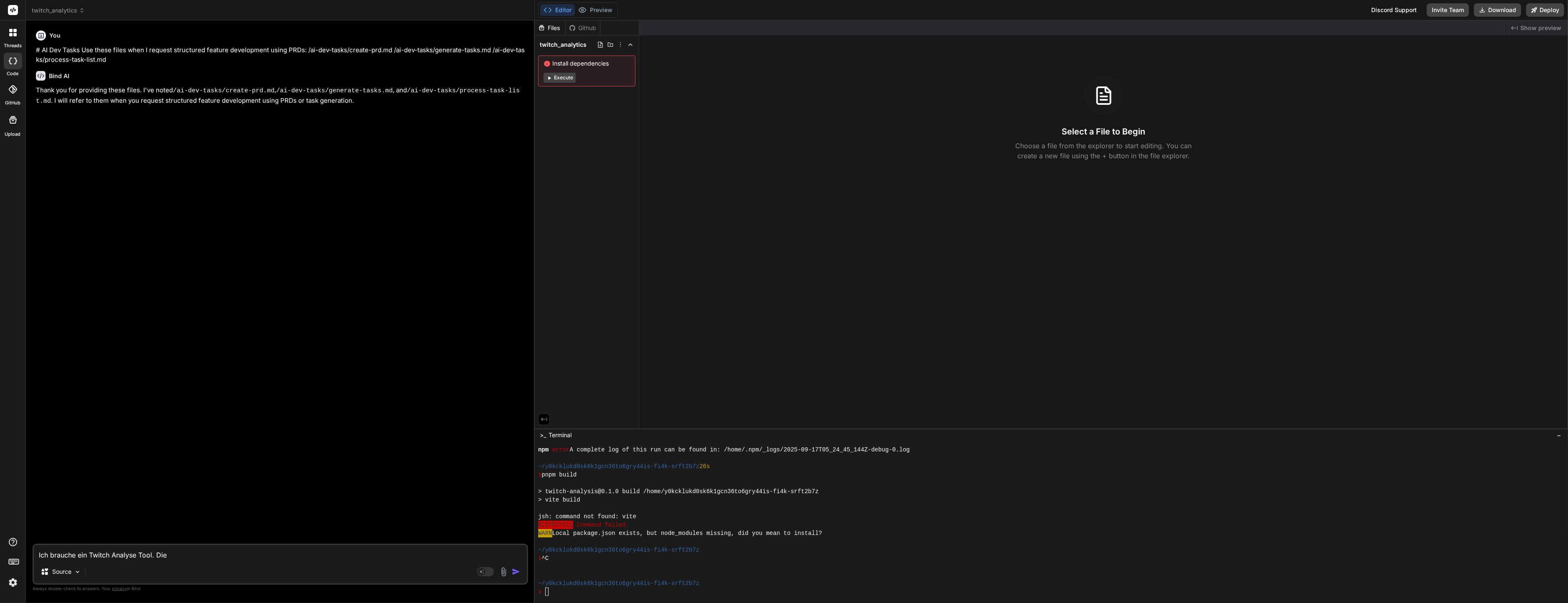
type textarea "x"
type textarea "Ich brauche ein Twitch Analyse Tool. Die br"
type textarea "x"
type textarea "Ich brauche ein Twitch Analyse Tool. Die bra"
type textarea "x"
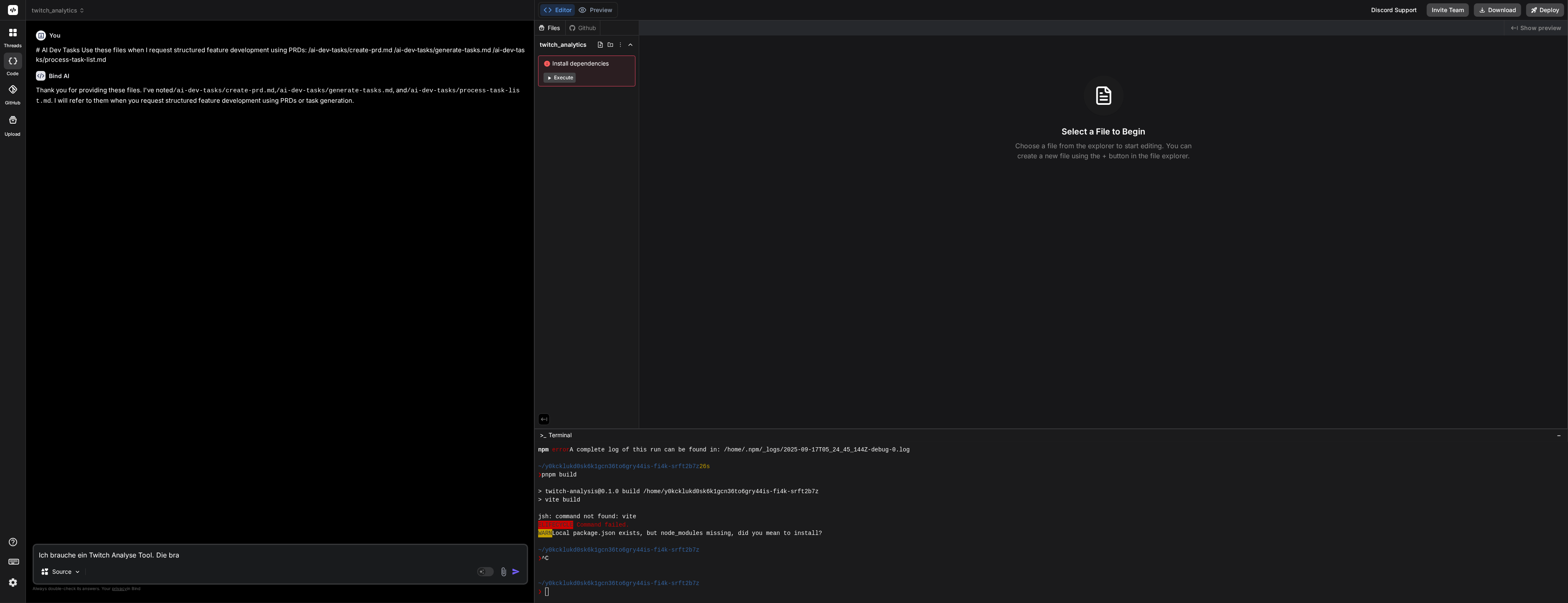
type textarea "Ich brauche ein Twitch Analyse Tool. Die brau"
type textarea "x"
type textarea "Ich brauche ein Twitch Analyse Tool. Die brauc"
type textarea "x"
type textarea "Ich brauche ein Twitch Analyse Tool. Die brauch"
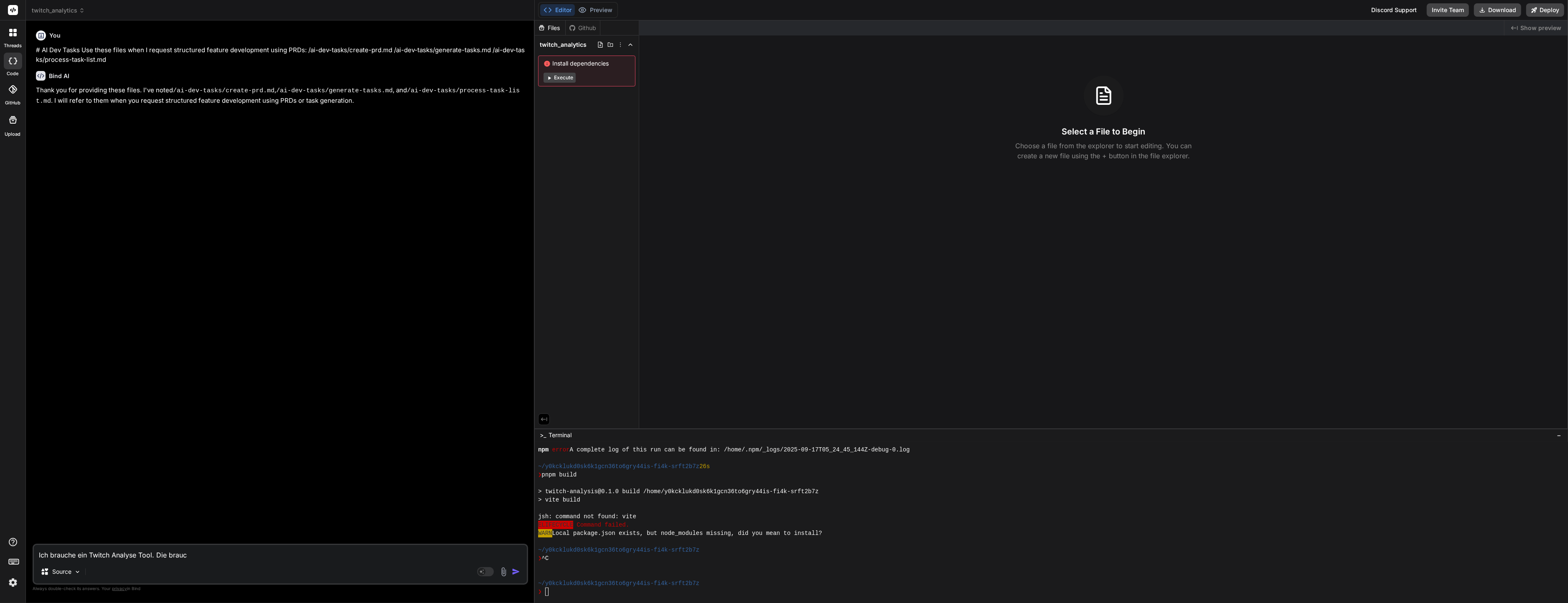
type textarea "x"
type textarea "Ich brauche ein Twitch Analyse Tool. Die braucht"
type textarea "x"
type textarea "Ich brauche ein Twitch Analyse Tool. Die braucht"
type textarea "x"
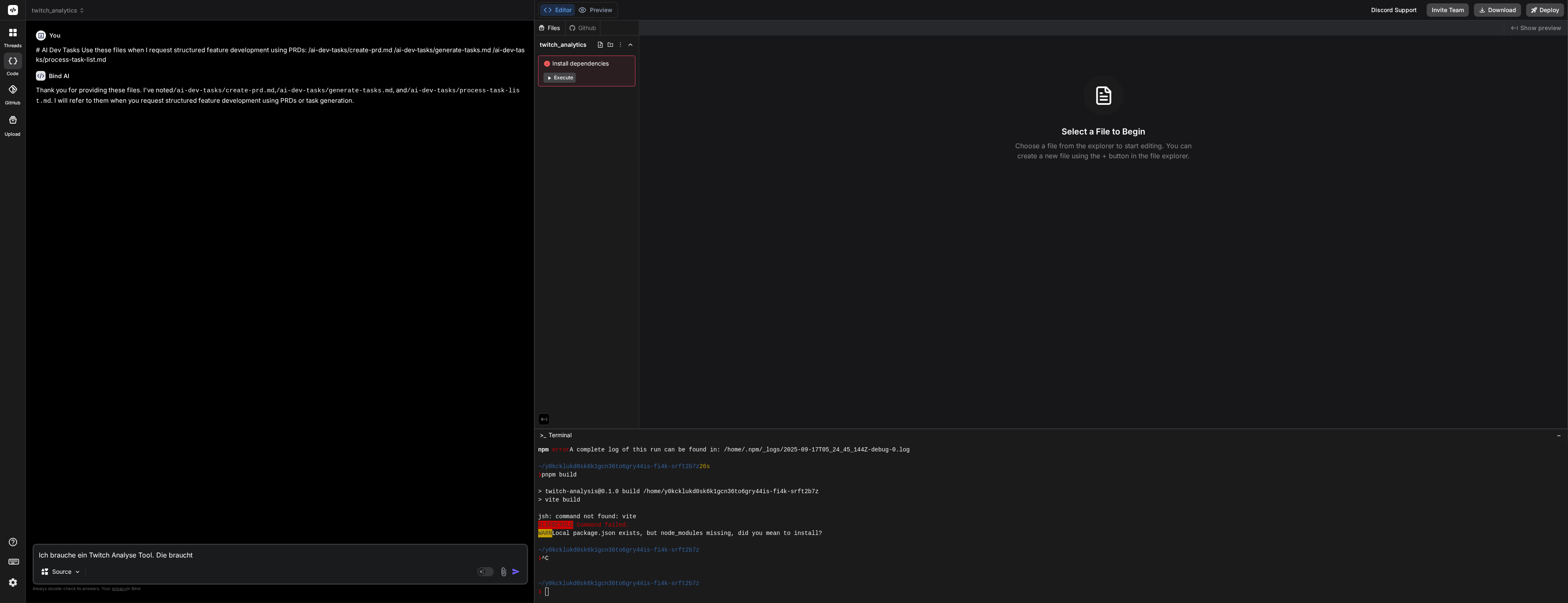
type textarea "Ich brauche ein Twitch Analyse Tool. Die braucht Z"
type textarea "x"
type textarea "Ich brauche ein Twitch Analyse Tool. Die braucht Zu"
type textarea "x"
type textarea "Ich brauche ein Twitch Analyse Tool. Die braucht Zug"
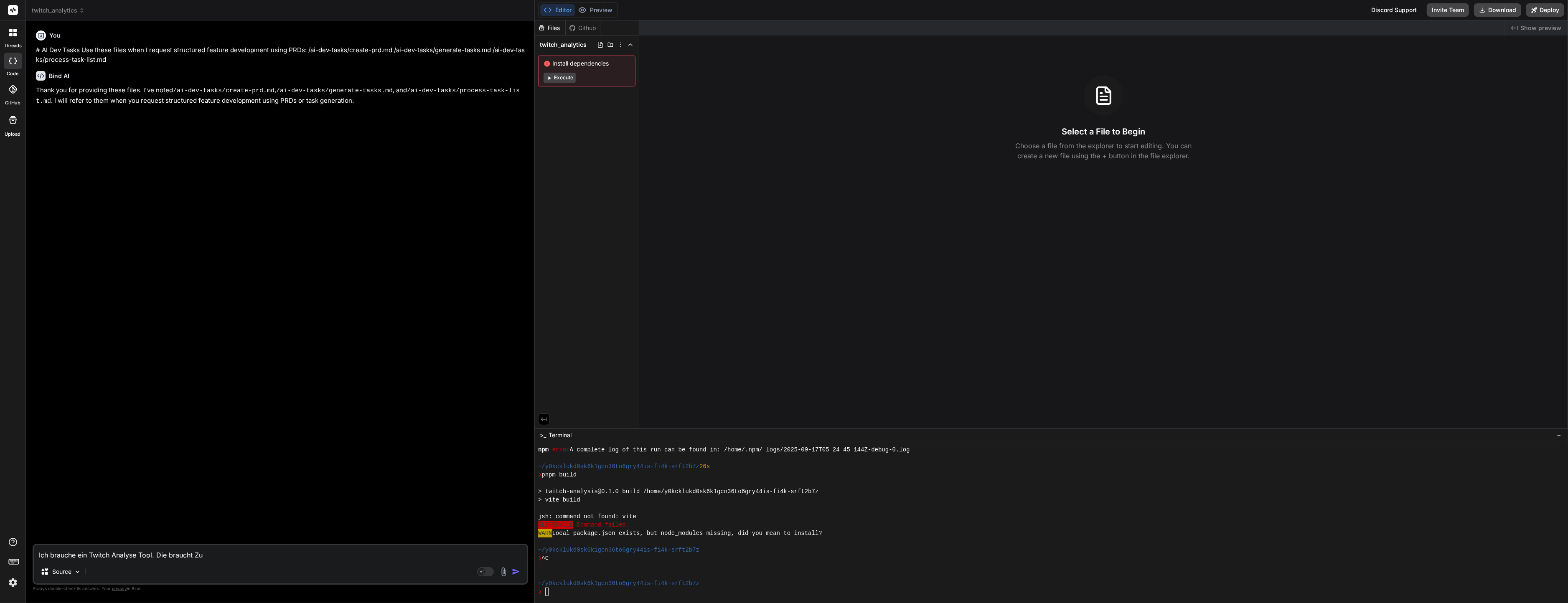
type textarea "x"
type textarea "Ich brauche ein Twitch Analyse Tool. Die braucht Zugr"
type textarea "x"
type textarea "Ich brauche ein Twitch Analyse Tool. Die braucht Zugri"
type textarea "x"
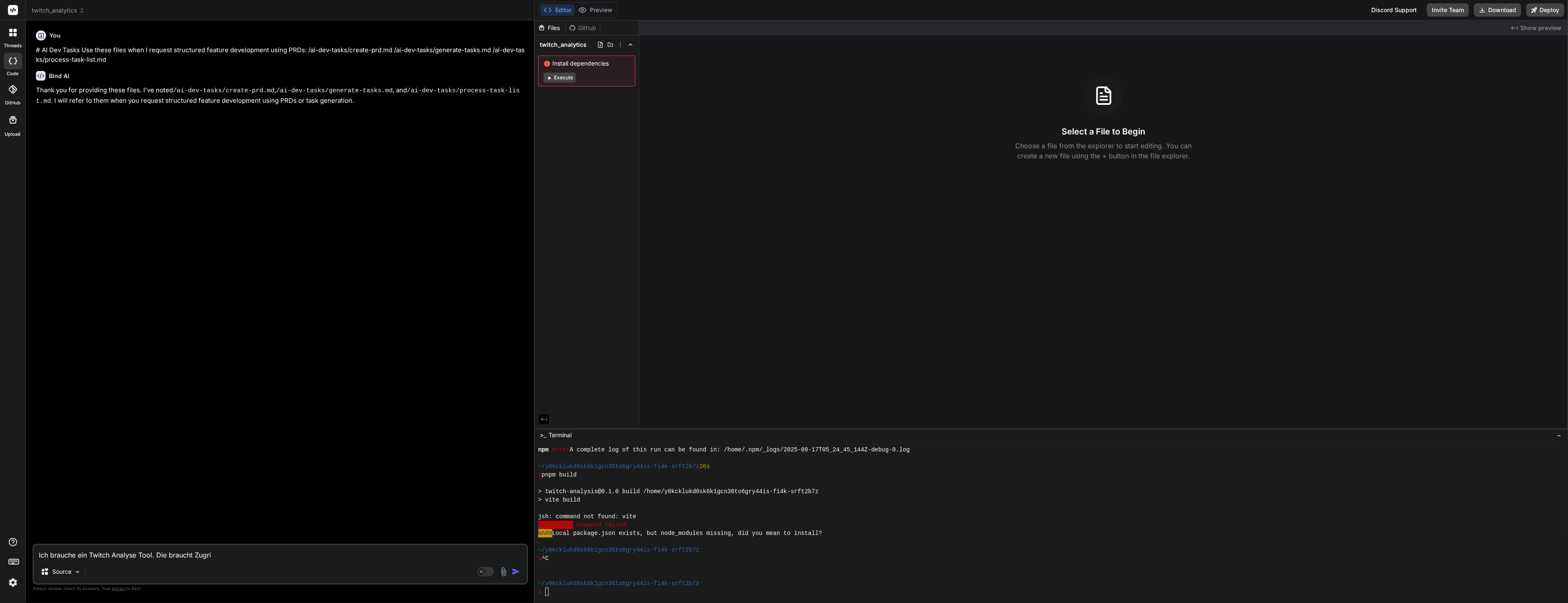
type textarea "Ich brauche ein Twitch Analyse Tool. Die braucht Zugrif"
type textarea "x"
type textarea "Ich brauche ein Twitch Analyse Tool. Die braucht Zugriff"
type textarea "x"
type textarea "Ich brauche ein Twitch Analyse Tool. Die braucht Zugriff"
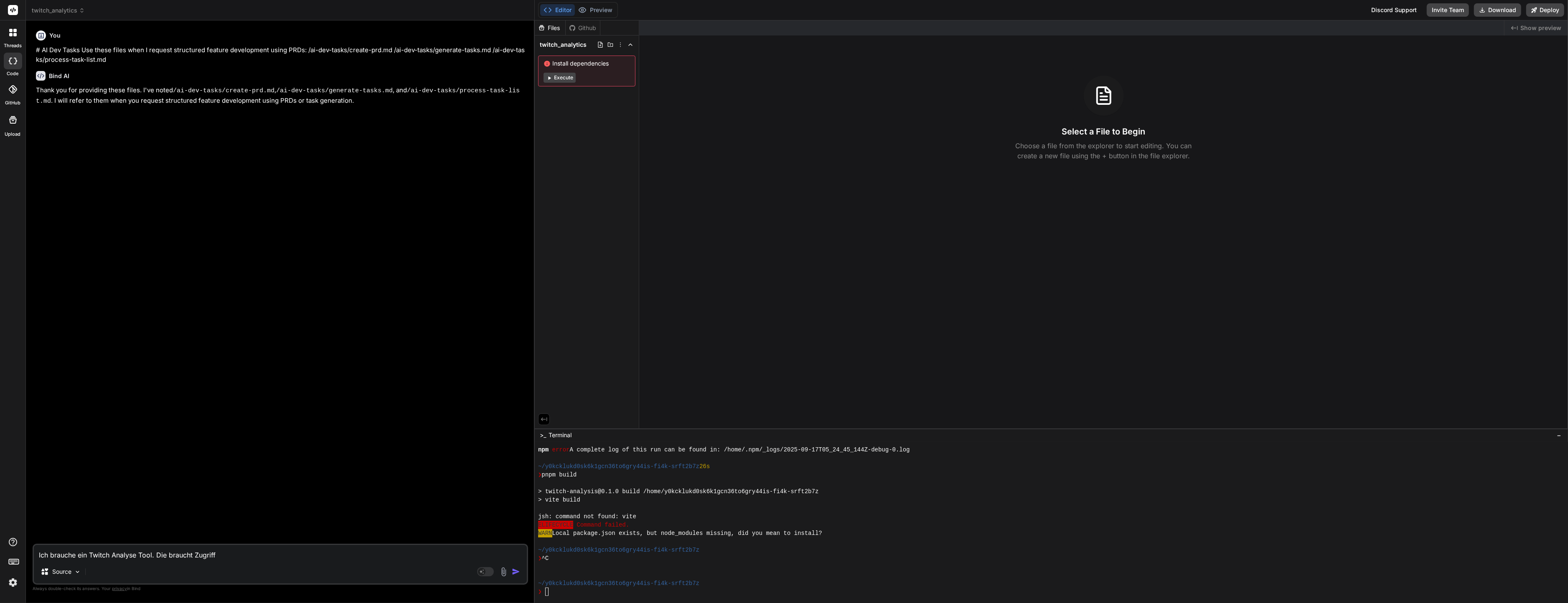
type textarea "x"
type textarea "Ich brauche ein Twitch Analyse Tool. Die braucht Zugriff z"
type textarea "x"
type textarea "Ich brauche ein Twitch Analyse Tool. Die braucht Zugriff zu"
type textarea "x"
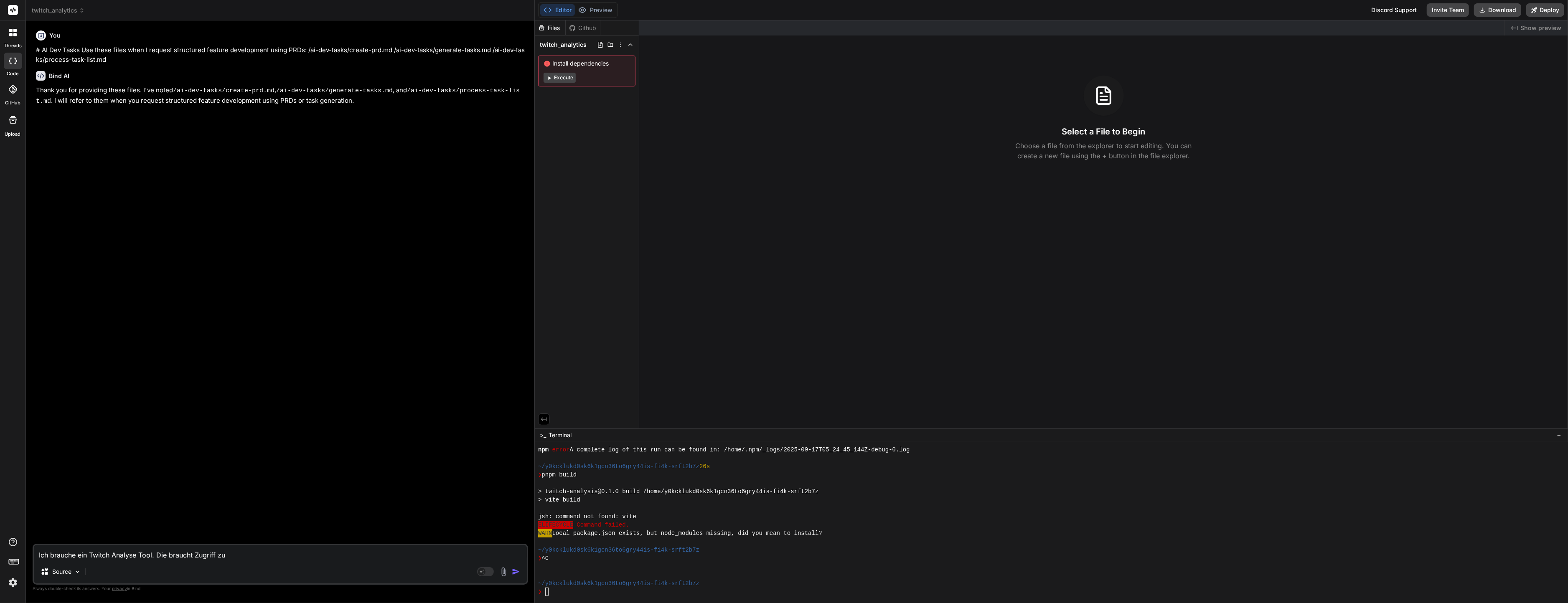
type textarea "Ich brauche ein Twitch Analyse Tool. Die braucht Zugriff zur"
type textarea "x"
type textarea "Ich brauche ein Twitch Analyse Tool. Die braucht Zugriff zur"
type textarea "x"
type textarea "Ich brauche ein Twitch Analyse Tool. Die braucht Zugriff zur T"
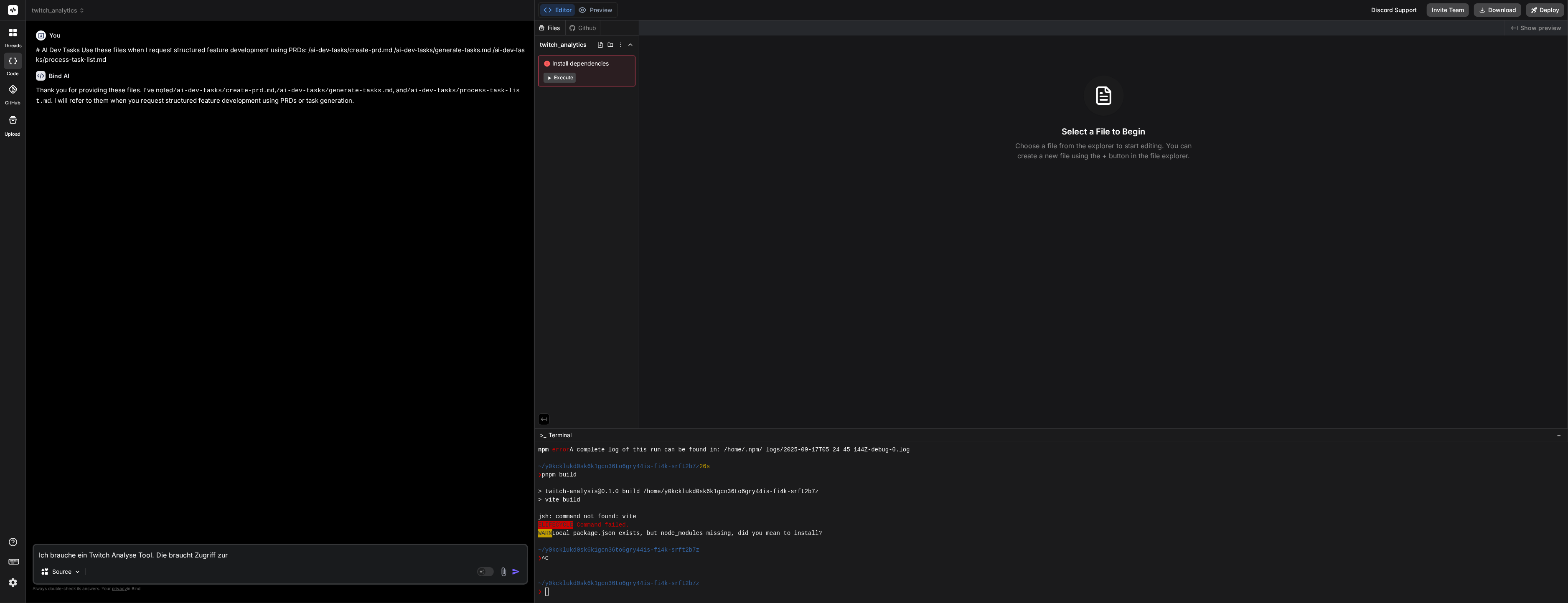
type textarea "x"
type textarea "Ich brauche ein Twitch Analyse Tool. Die braucht Zugriff zur Tw"
type textarea "x"
type textarea "Ich brauche ein Twitch Analyse Tool. Die braucht Zugriff zur Twt"
type textarea "x"
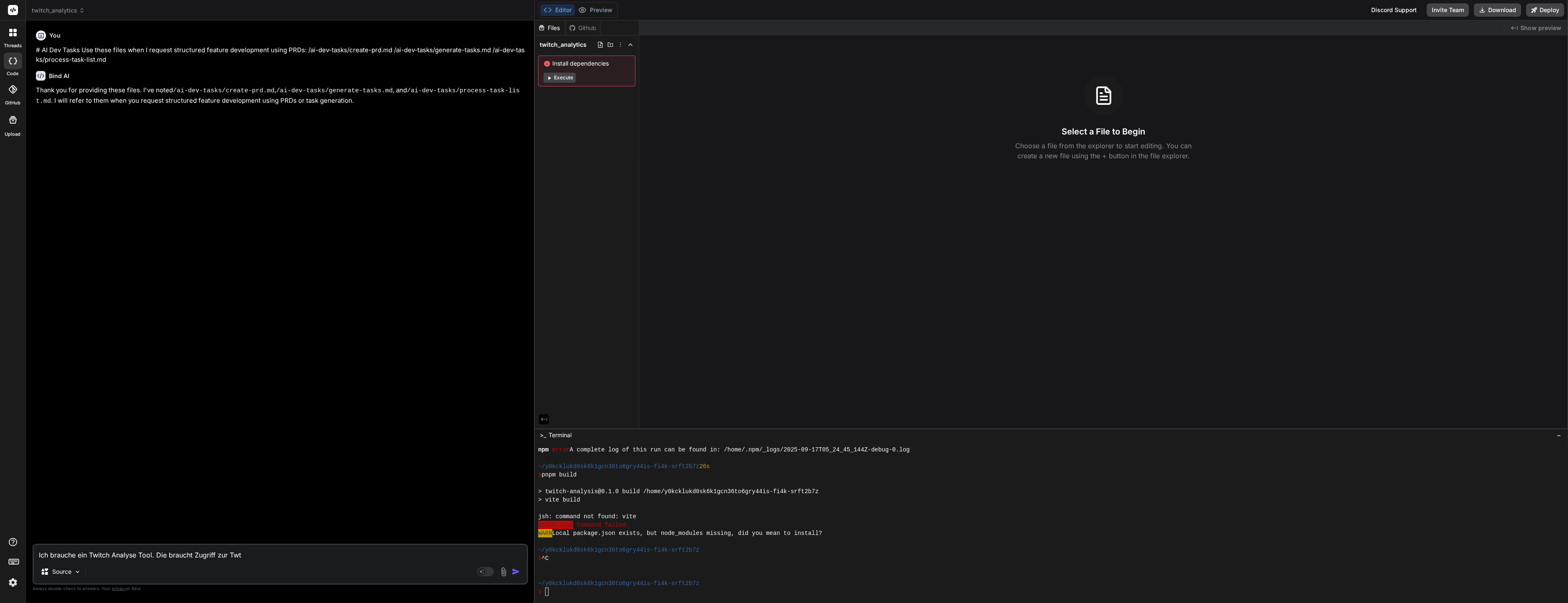
type textarea "Ich brauche ein Twitch Analyse Tool. Die braucht Zugriff zur Twti"
type textarea "x"
type textarea "Ich brauche ein Twitch Analyse Tool. Die braucht Zugriff zur Twtic"
type textarea "x"
type textarea "Ich brauche ein Twitch Analyse Tool. Die braucht Zugriff zur Twtich"
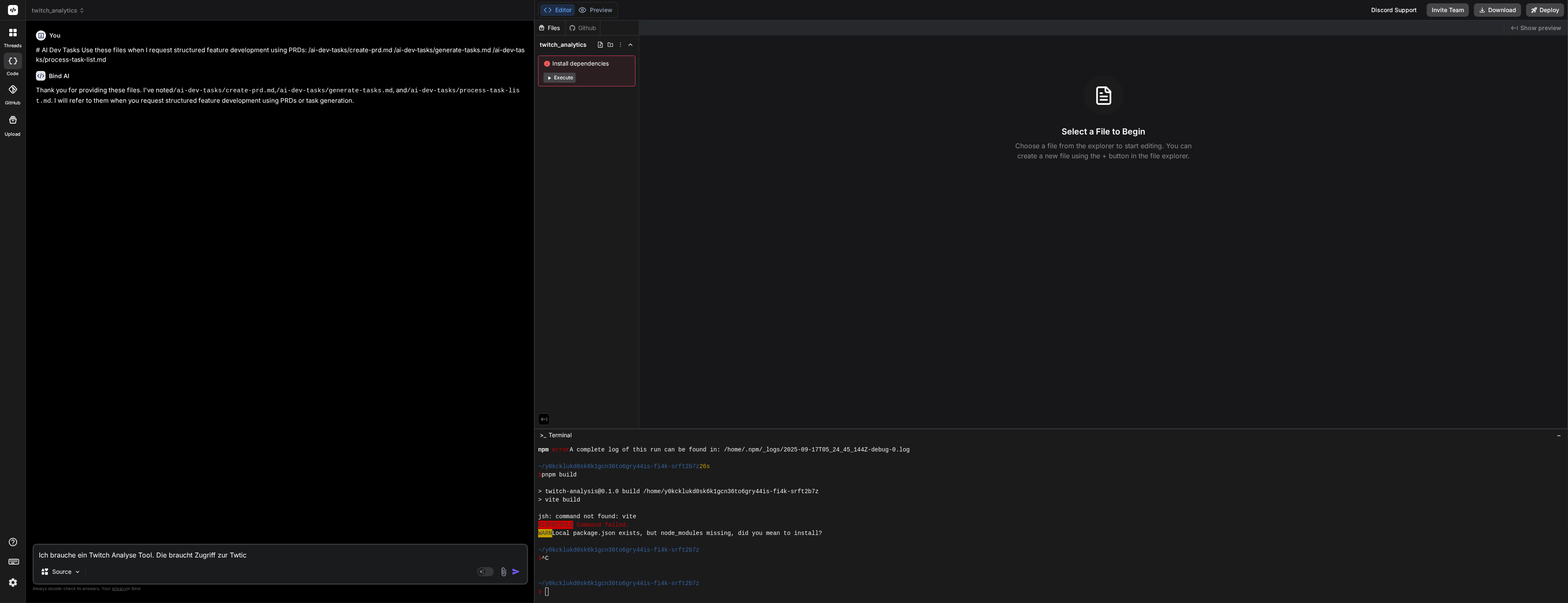
type textarea "x"
type textarea "Ich brauche ein Twitch Analyse Tool. Die braucht Zugriff zur Twtich"
type textarea "x"
type textarea "Ich brauche ein Twitch Analyse Tool. Die braucht Zugriff zur Twtich e"
type textarea "x"
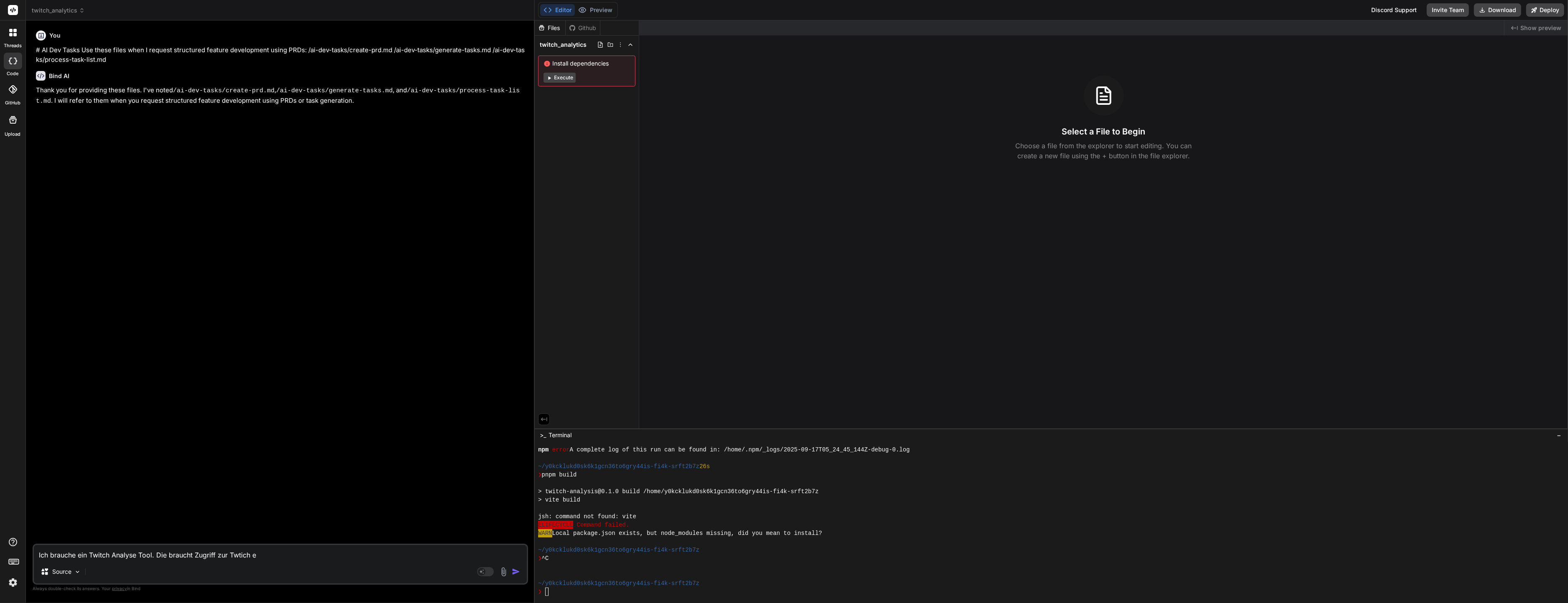
type textarea "Ich brauche ein Twitch Analyse Tool. Die braucht Zugriff zur Twtich"
type textarea "x"
type textarea "Ich brauche ein Twitch Analyse Tool. Die braucht Zugriff zur"
type textarea "x"
type textarea "Ich brauche ein Twitch Analyse Tool. Die braucht Zugriff zur t"
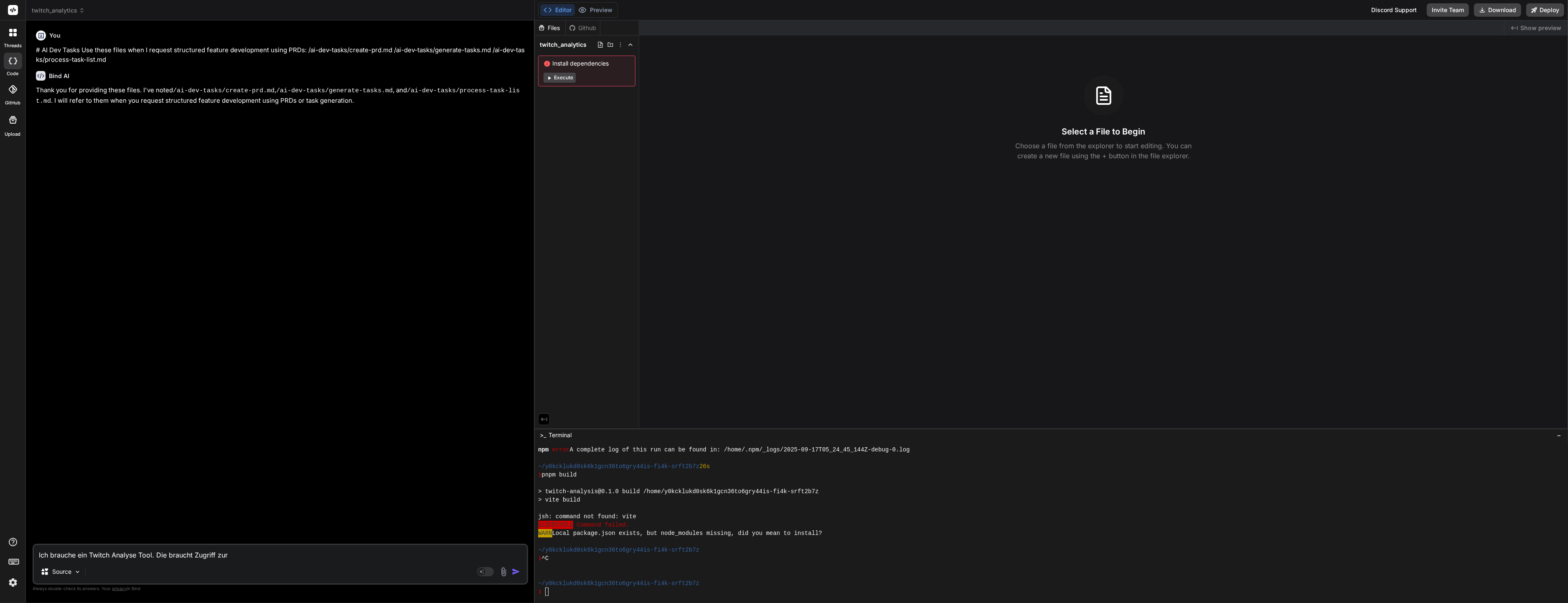
type textarea "x"
type textarea "Ich brauche ein Twitch Analyse Tool. Die braucht Zugriff zur tw"
type textarea "x"
type textarea "Ich brauche ein Twitch Analyse Tool. Die braucht Zugriff zur tww"
type textarea "x"
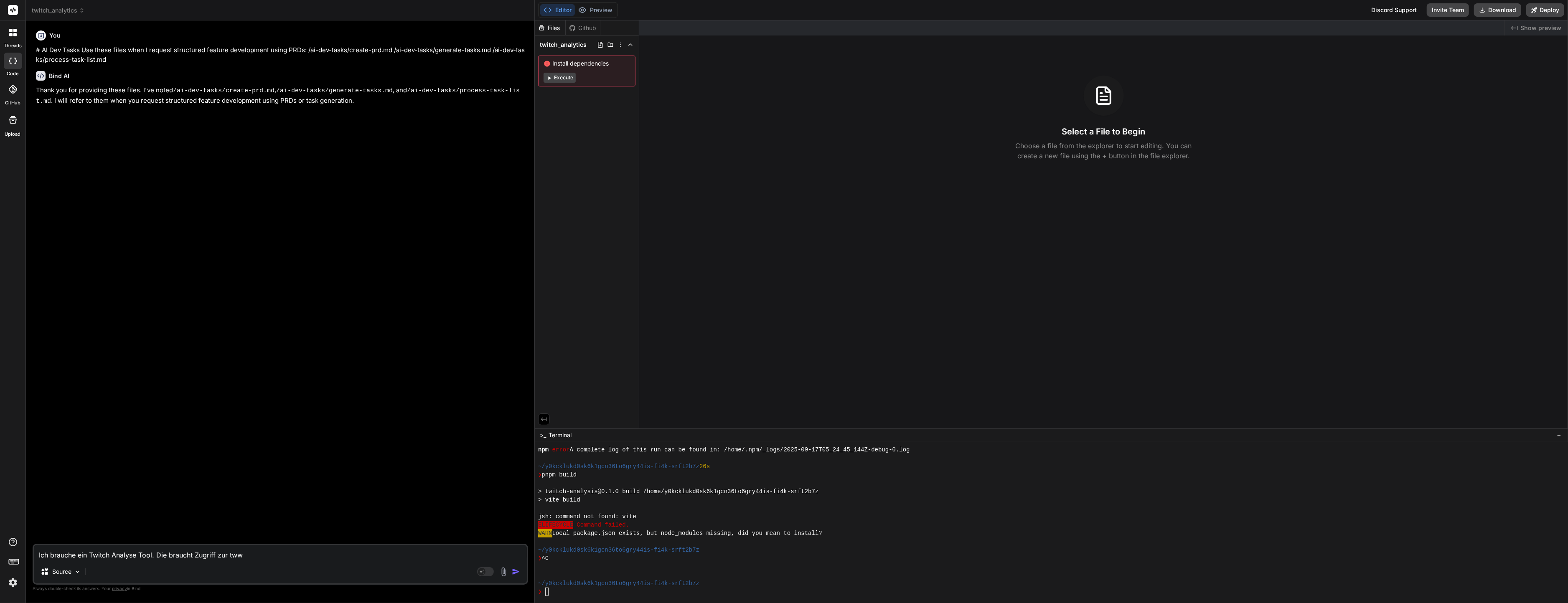
type textarea "Ich brauche ein Twitch Analyse Tool. Die braucht Zugriff zur tw"
type textarea "x"
type textarea "Ich brauche ein Twitch Analyse Tool. Die braucht Zugriff zur twi"
type textarea "x"
type textarea "Ich brauche ein Twitch Analyse Tool. Die braucht Zugriff zur twit"
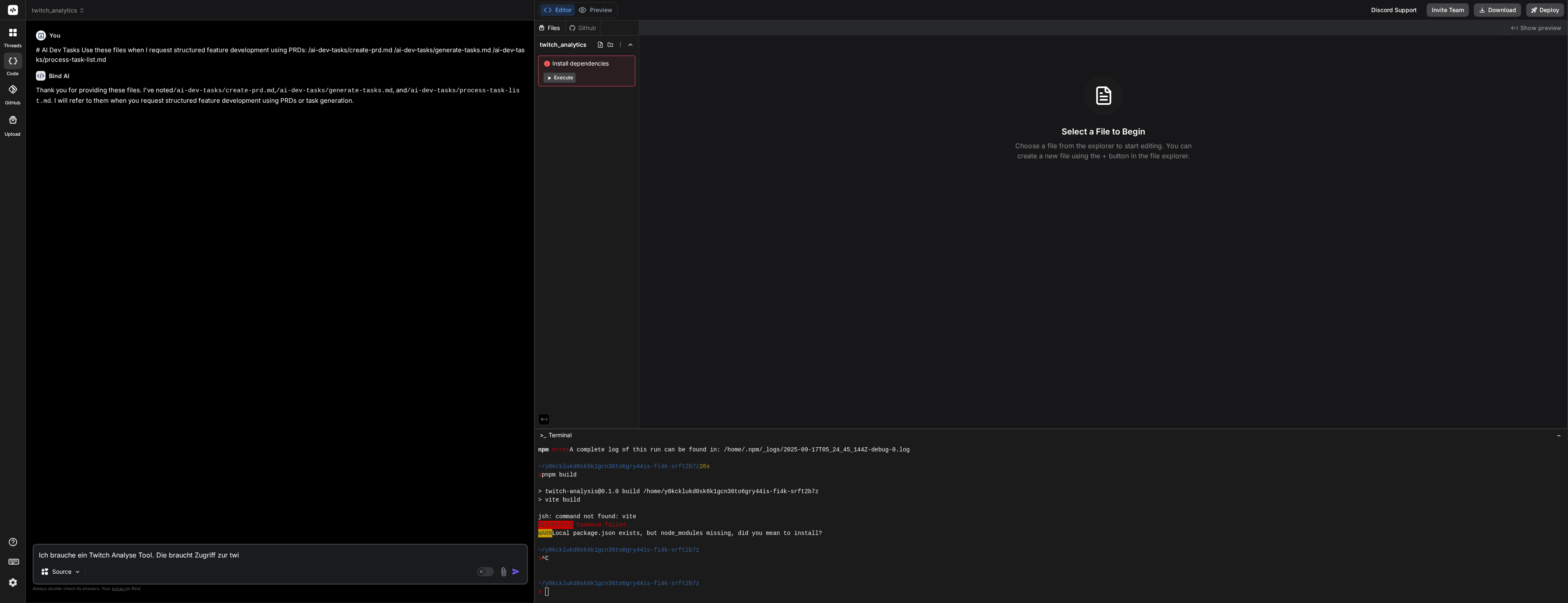
type textarea "x"
type textarea "Ich brauche ein Twitch Analyse Tool. Die braucht Zugriff zur twitc"
type textarea "x"
type textarea "Ich brauche ein Twitch Analyse Tool. Die braucht Zugriff zur twitch"
type textarea "x"
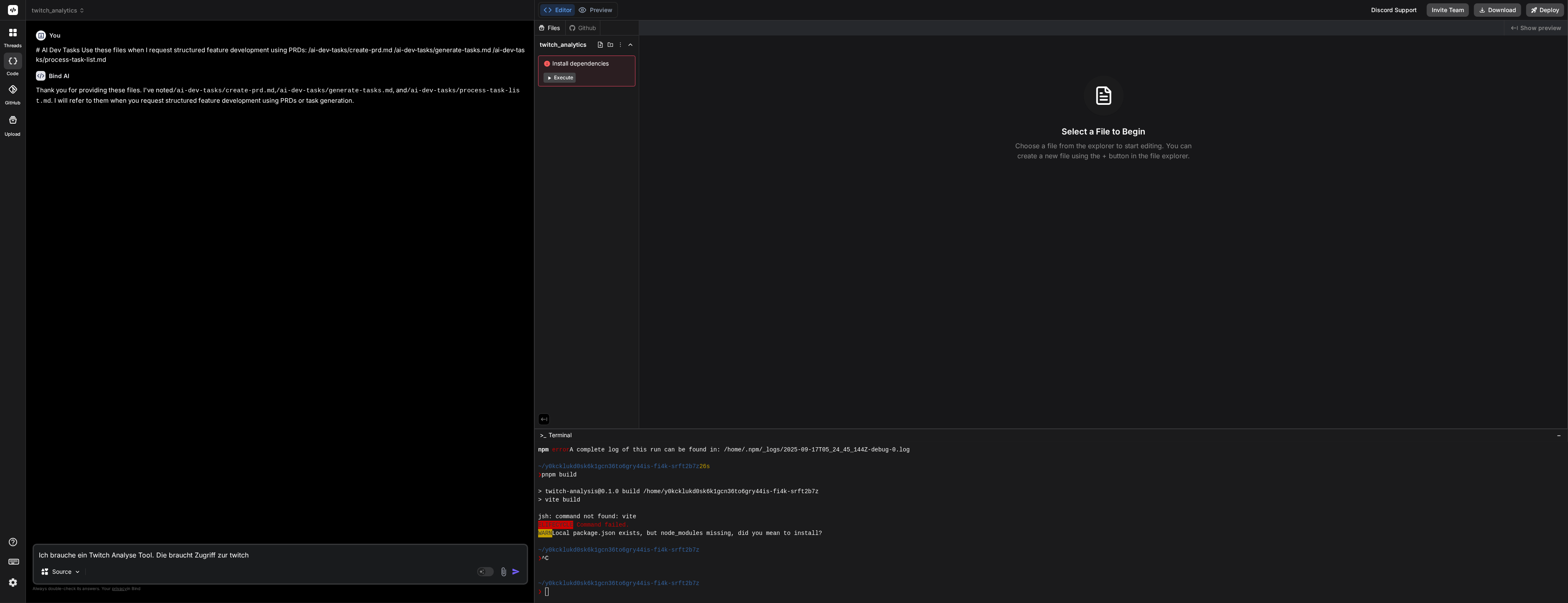
type textarea "Ich brauche ein Twitch Analyse Tool. Die braucht Zugriff zur twitch"
type textarea "x"
type textarea "Ich brauche ein Twitch Analyse Tool. Die braucht Zugriff zur twitch H"
type textarea "x"
type textarea "Ich brauche ein Twitch Analyse Tool. Die braucht Zugriff zur twitch He"
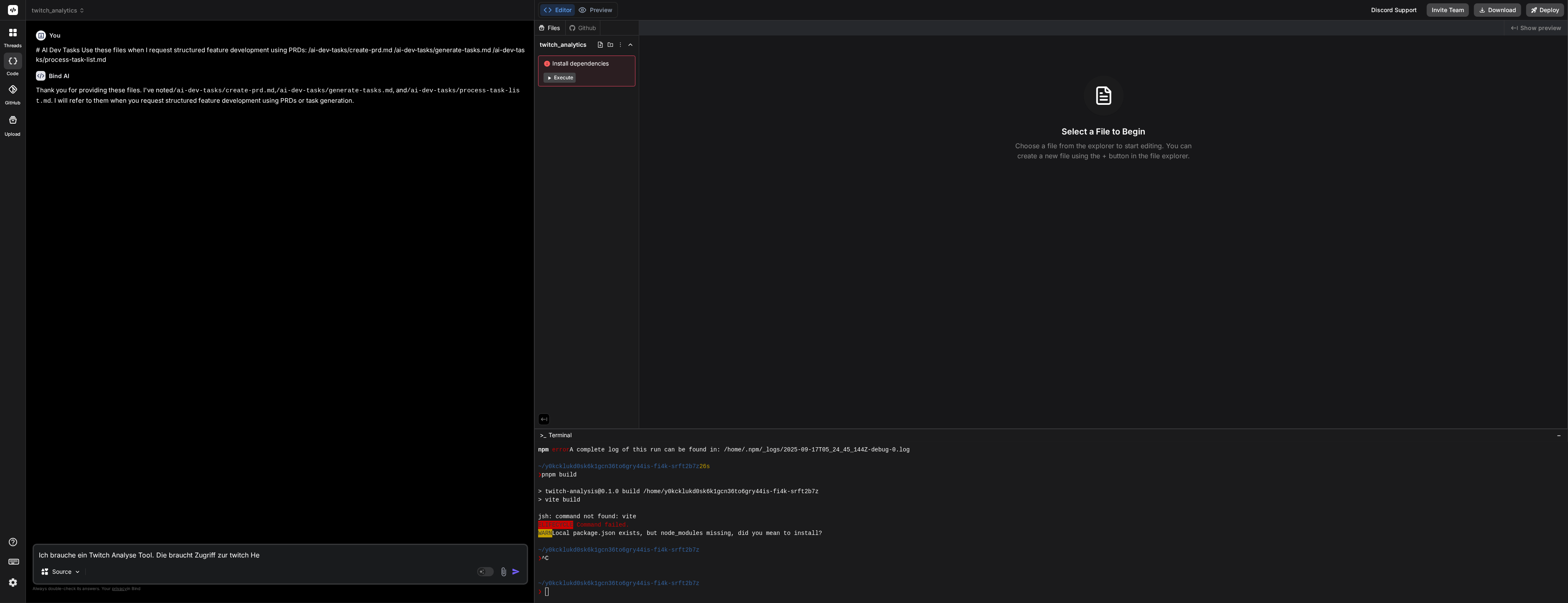
type textarea "x"
type textarea "Ich brauche ein Twitch Analyse Tool. Die braucht Zugriff zur twitch Hel"
type textarea "x"
type textarea "Ich brauche ein Twitch Analyse Tool. Die braucht Zugriff zur twitch Heli"
type textarea "x"
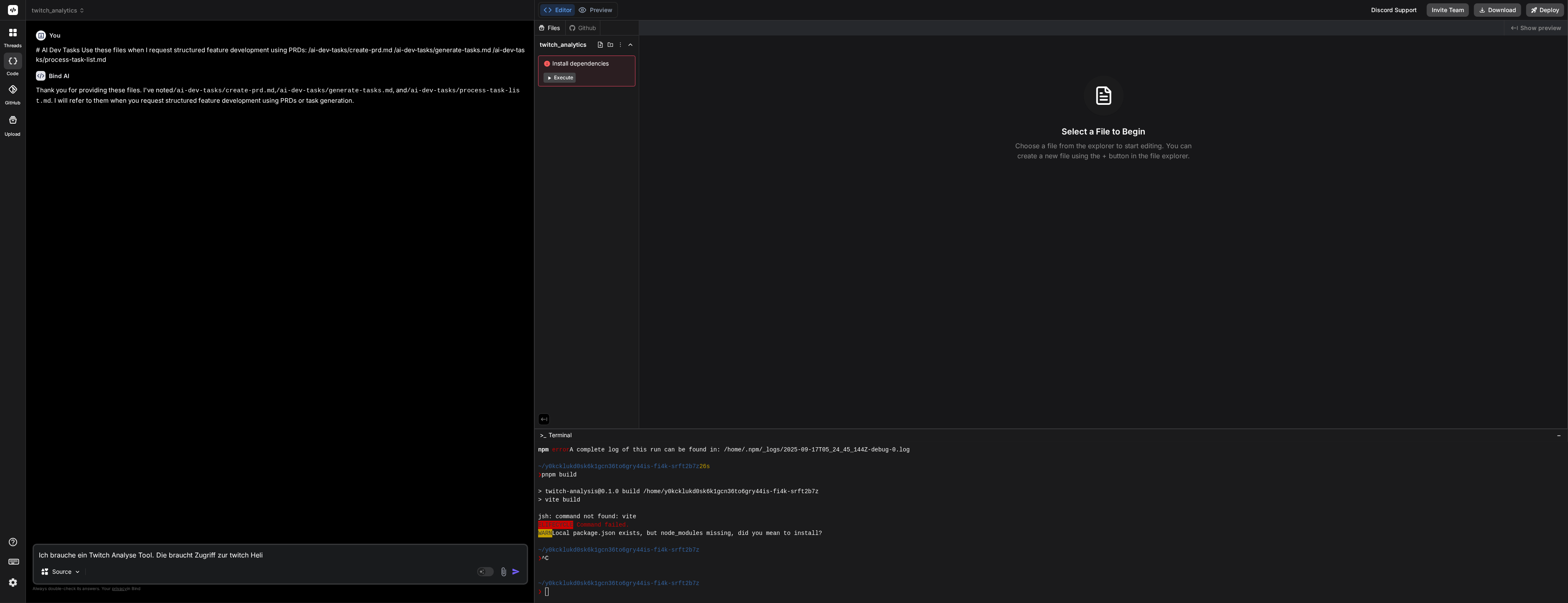
type textarea "Ich brauche ein Twitch Analyse Tool. Die braucht Zugriff zur twitch Helix"
type textarea "x"
type textarea "Ich brauche ein Twitch Analyse Tool. Die braucht Zugriff zur twitch Helix"
type textarea "x"
type textarea "Ich brauche ein Twitch Analyse Tool. Die braucht Zugriff zur twitch Helix A"
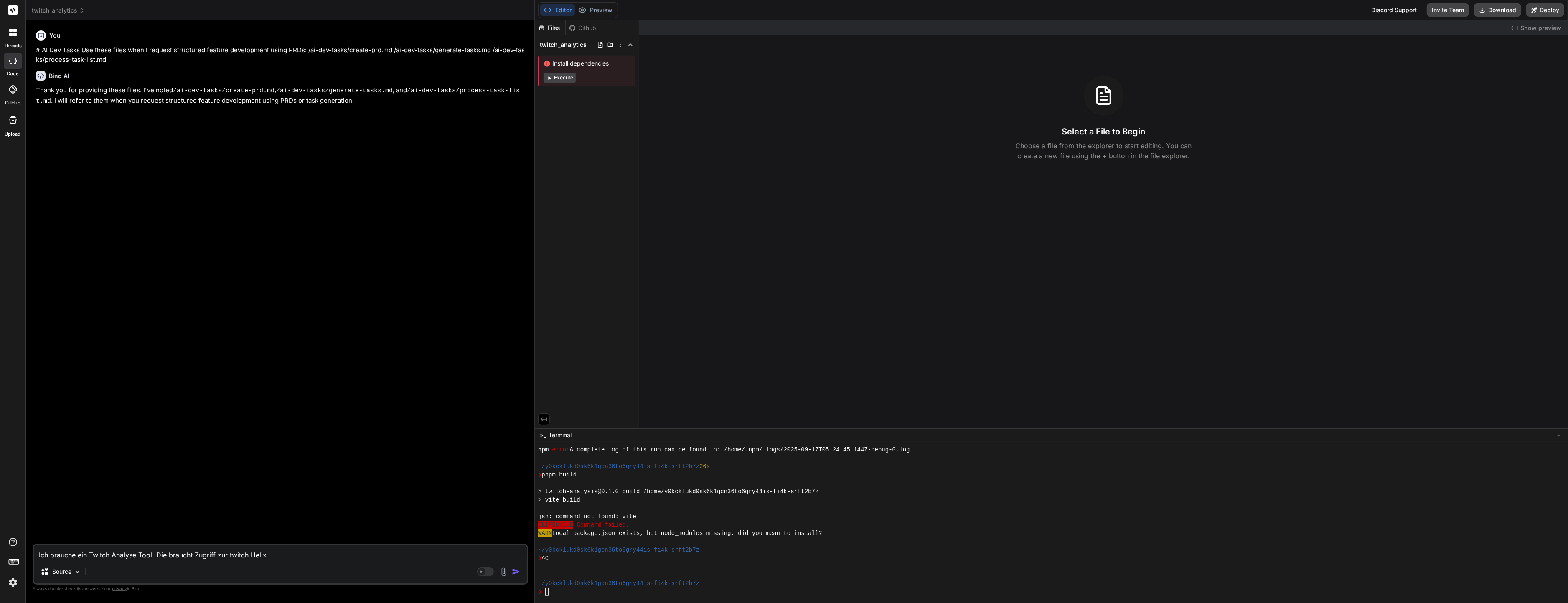
type textarea "x"
type textarea "Ich brauche ein Twitch Analyse Tool. Die braucht Zugriff zur twitch Helix AP"
type textarea "x"
type textarea "Ich brauche ein Twitch Analyse Tool. Die braucht Zugriff zur twitch Helix API"
type textarea "x"
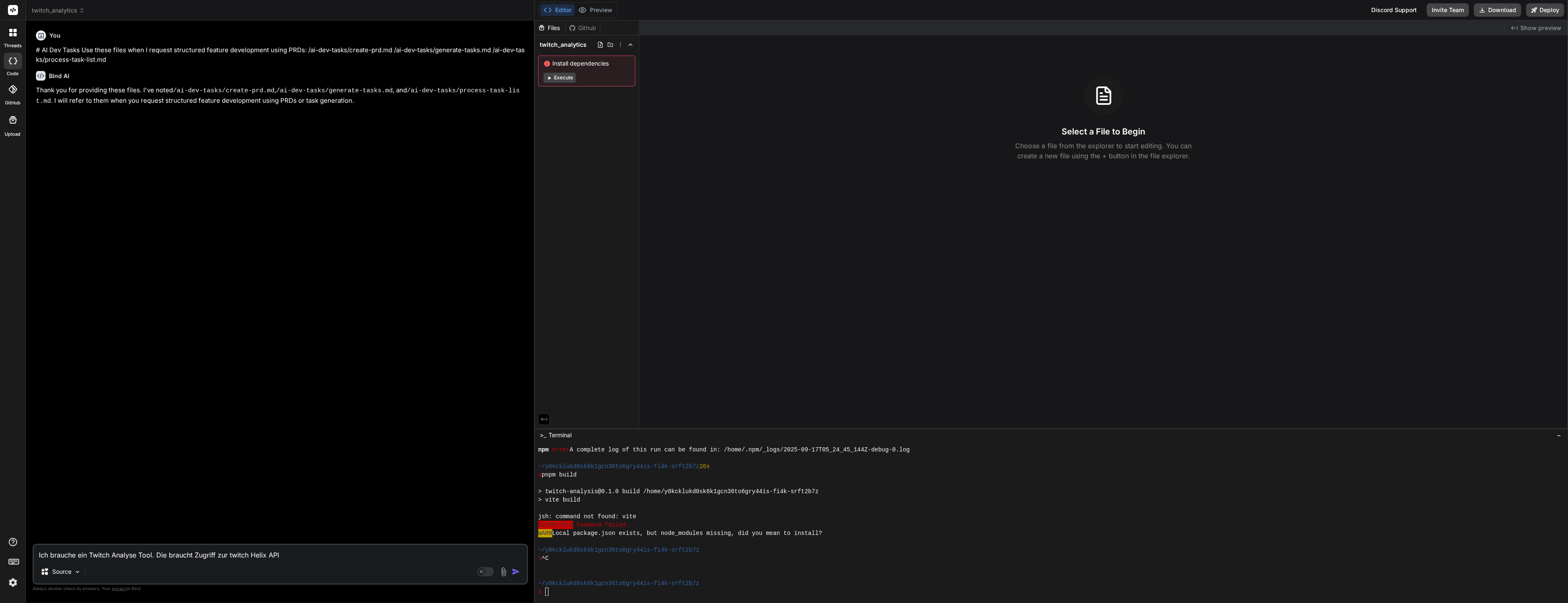
type textarea "Ich brauche ein Twitch Analyse Tool. Die braucht Zugriff zur twitch Helix API"
type textarea "x"
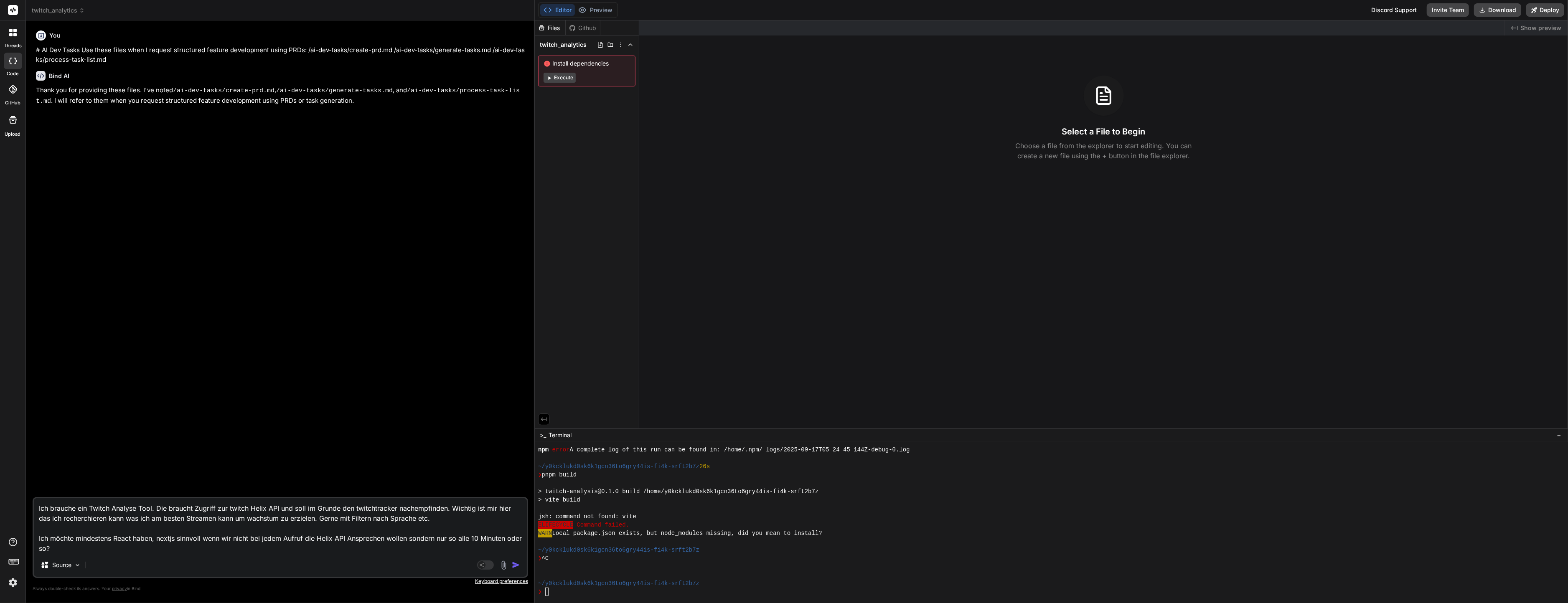
click at [115, 552] on textarea "Ich brauche ein Twitch Analyse Tool. Die braucht Zugriff zur twitch Helix API u…" at bounding box center [281, 526] width 493 height 55
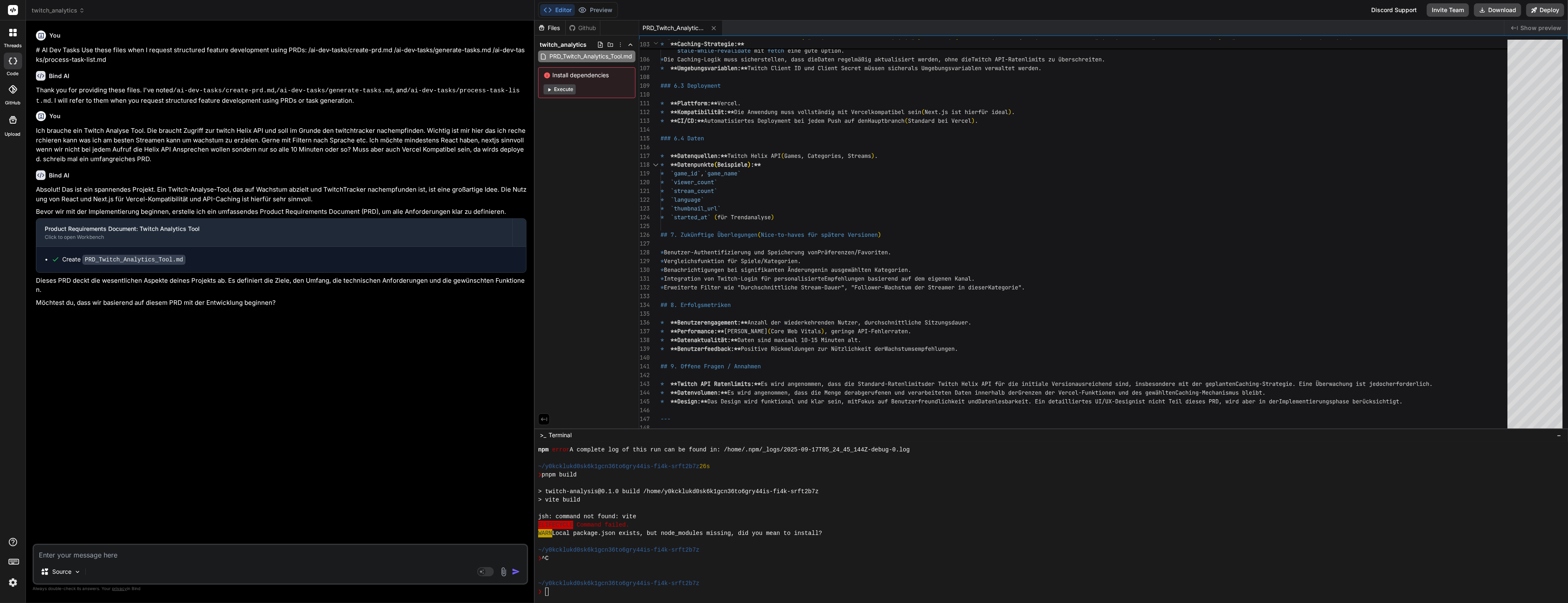
click at [316, 562] on div "Source Agent Mode. When this toggle is activated, AI automatically makes decisi…" at bounding box center [281, 564] width 495 height 41
click at [236, 558] on textarea at bounding box center [281, 552] width 493 height 15
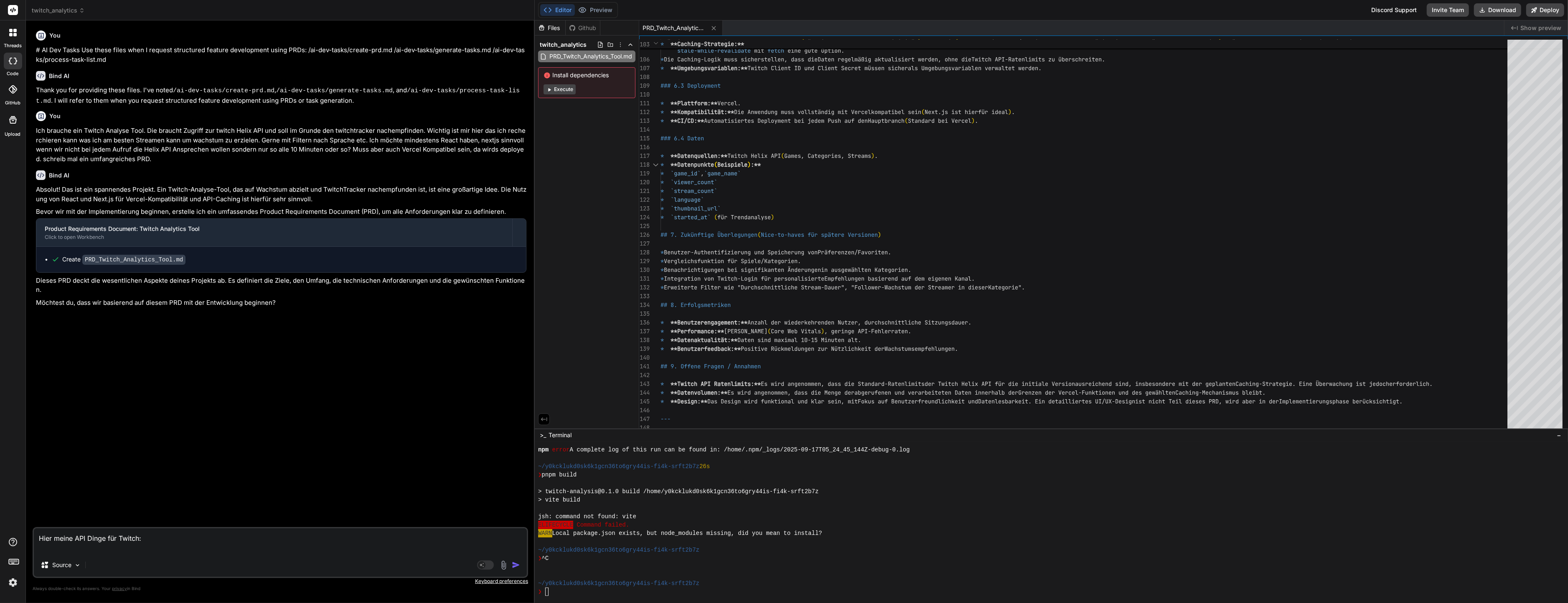
paste textarea "TWITCH_CLIENT_ID=xxqk0xb5ssxp7mu1oe071hy115fagc TWITCH_[AUTH_TOKEN]"
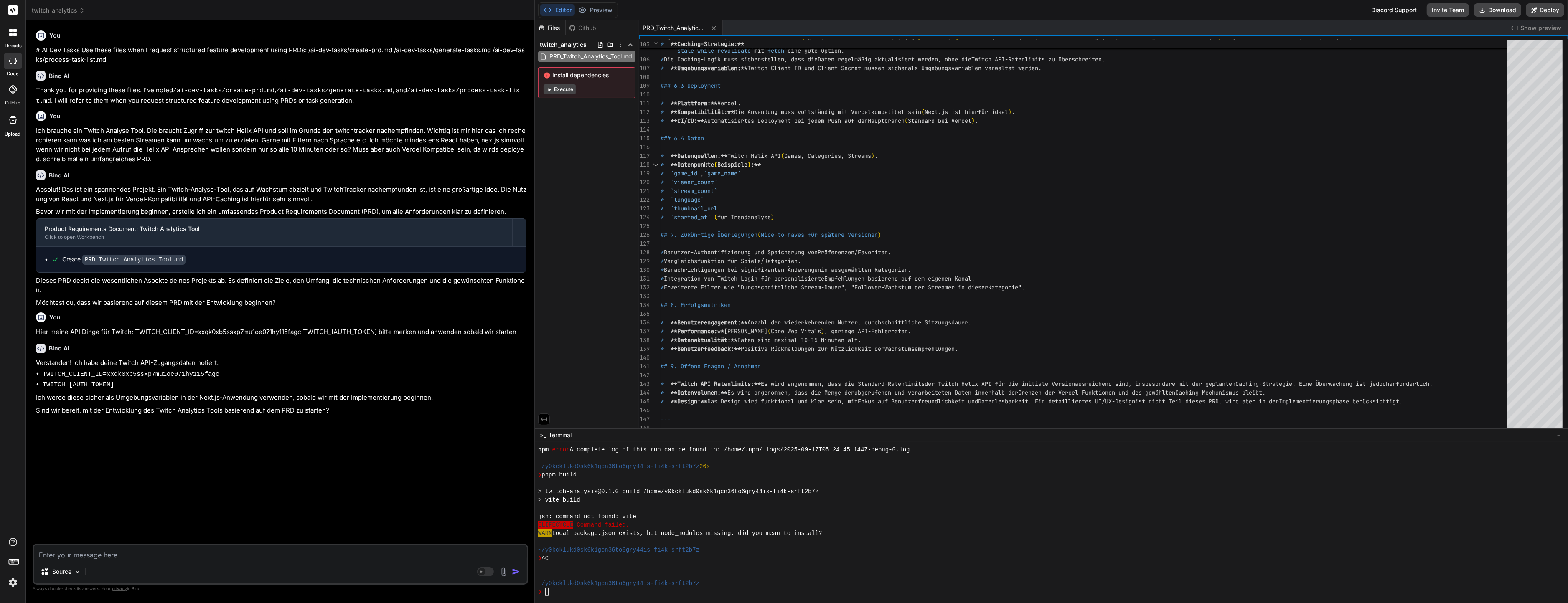
drag, startPoint x: 183, startPoint y: 472, endPoint x: 167, endPoint y: 511, distance: 42.2
click at [181, 478] on div "You # AI Dev Tasks Use these files when I request structured feature developmen…" at bounding box center [281, 285] width 494 height 517
click at [127, 566] on div "Source" at bounding box center [281, 573] width 493 height 20
click at [127, 559] on textarea at bounding box center [281, 552] width 493 height 15
drag, startPoint x: 322, startPoint y: 556, endPoint x: 119, endPoint y: 556, distance: 203.0
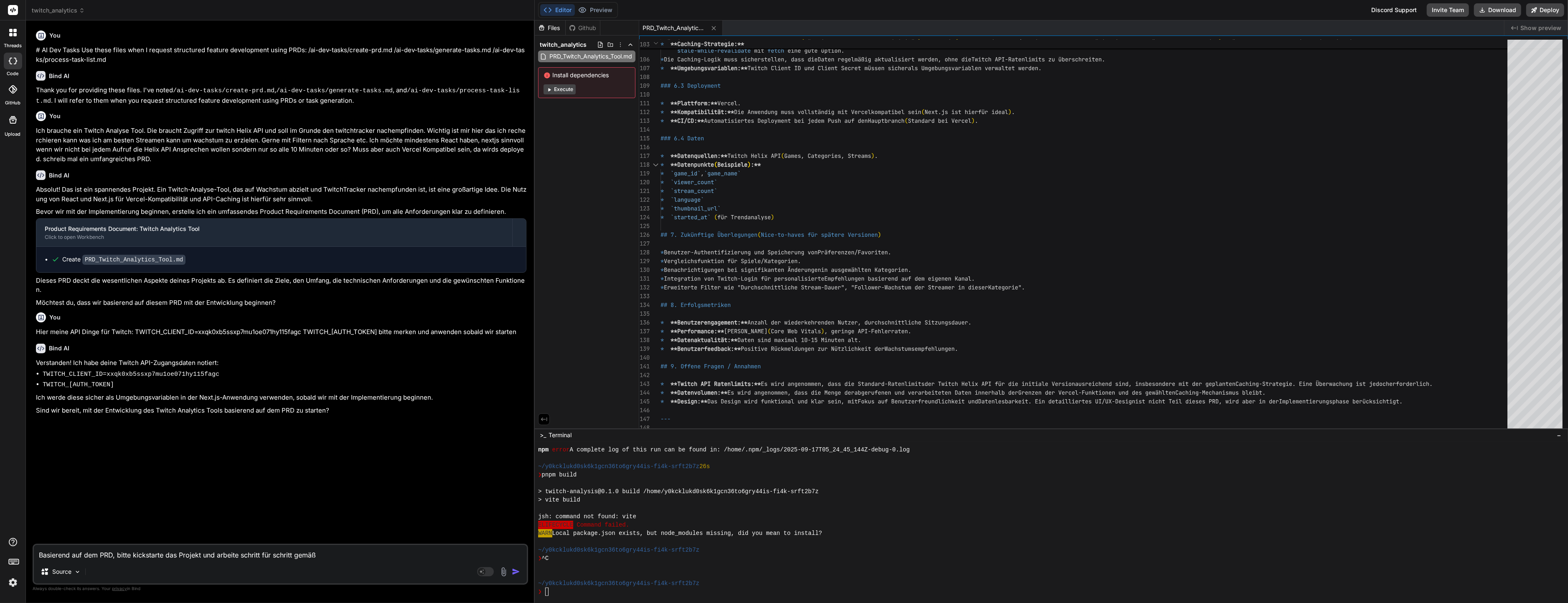
click at [119, 556] on textarea "Basierend auf dem PRD, bitte kickstarte das Projekt und arbeite schritt für sch…" at bounding box center [281, 552] width 493 height 15
click at [248, 554] on textarea "Basierend auf dem PRD, baue daraus" at bounding box center [281, 552] width 493 height 15
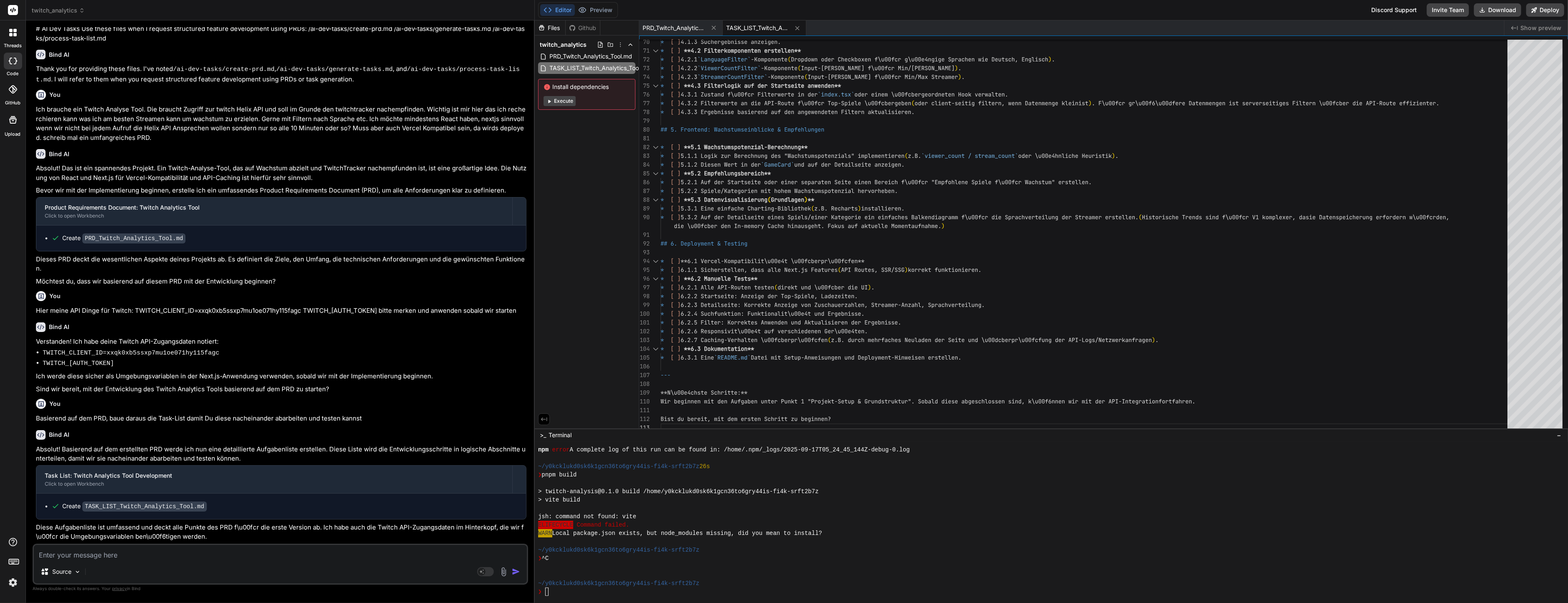
scroll to position [28, 0]
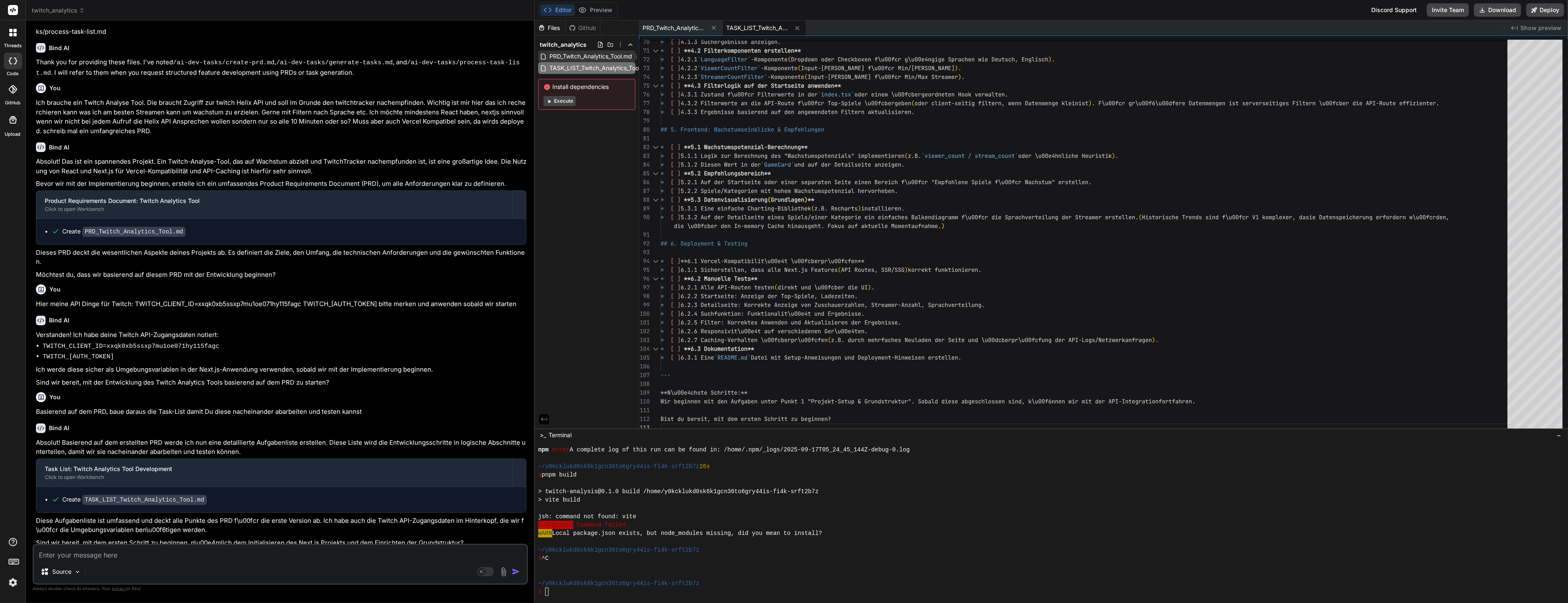
click at [591, 55] on span "PRD_Twitch_Analytics_Tool.md" at bounding box center [590, 56] width 85 height 10
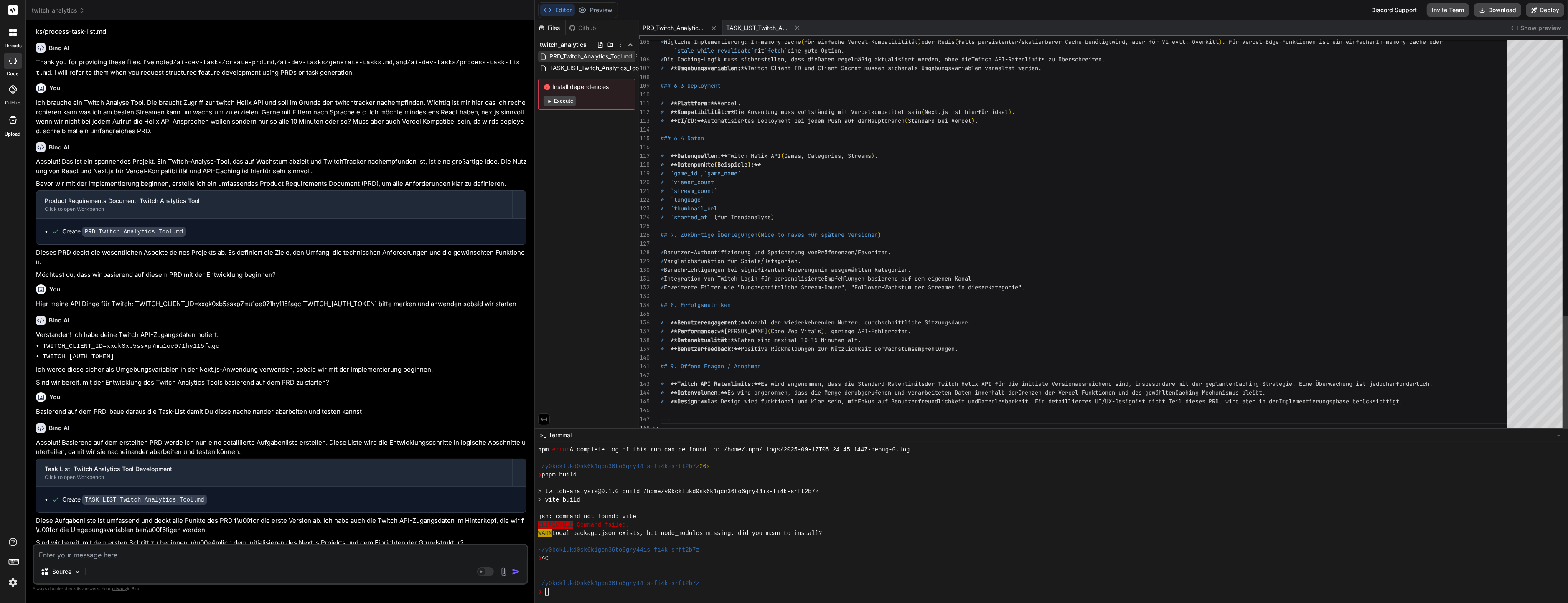
scroll to position [0, 0]
click at [614, 65] on span "TASK_LIST_Twitch_Analytics_Tool.md" at bounding box center [600, 68] width 103 height 10
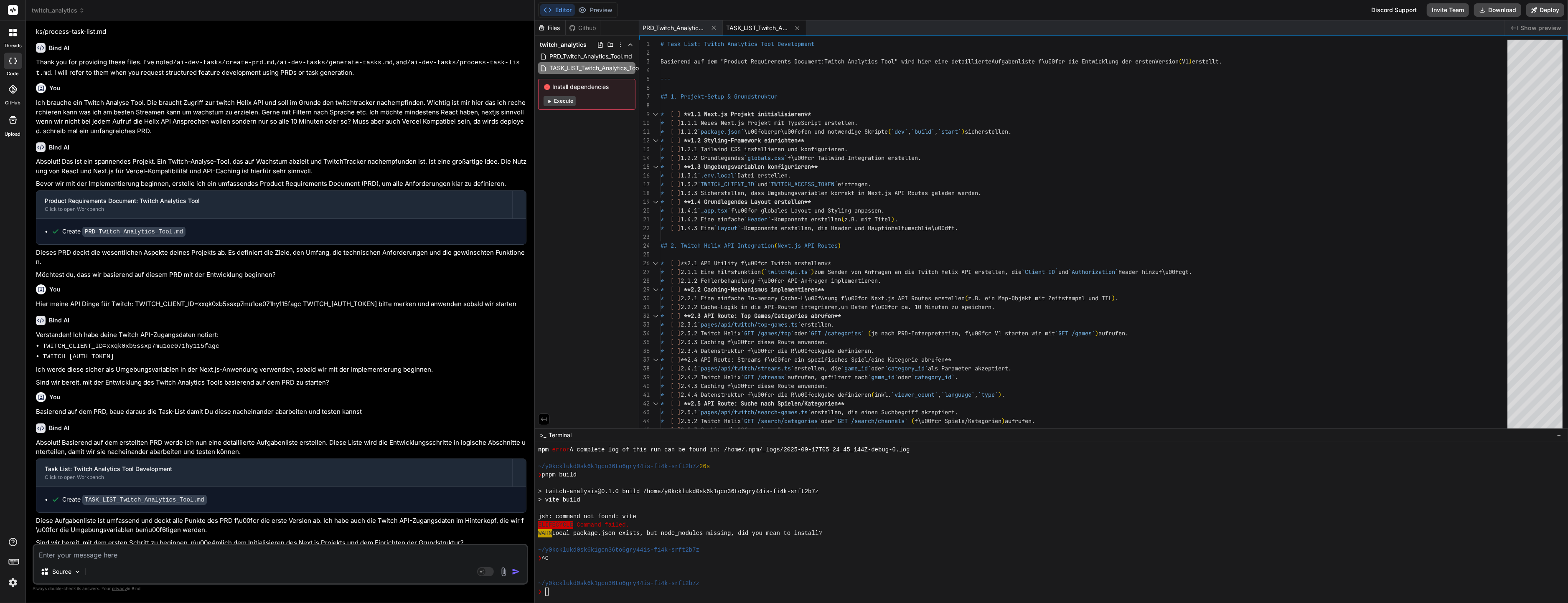
click at [195, 551] on textarea at bounding box center [281, 552] width 493 height 15
click at [294, 551] on textarea at bounding box center [281, 552] width 493 height 15
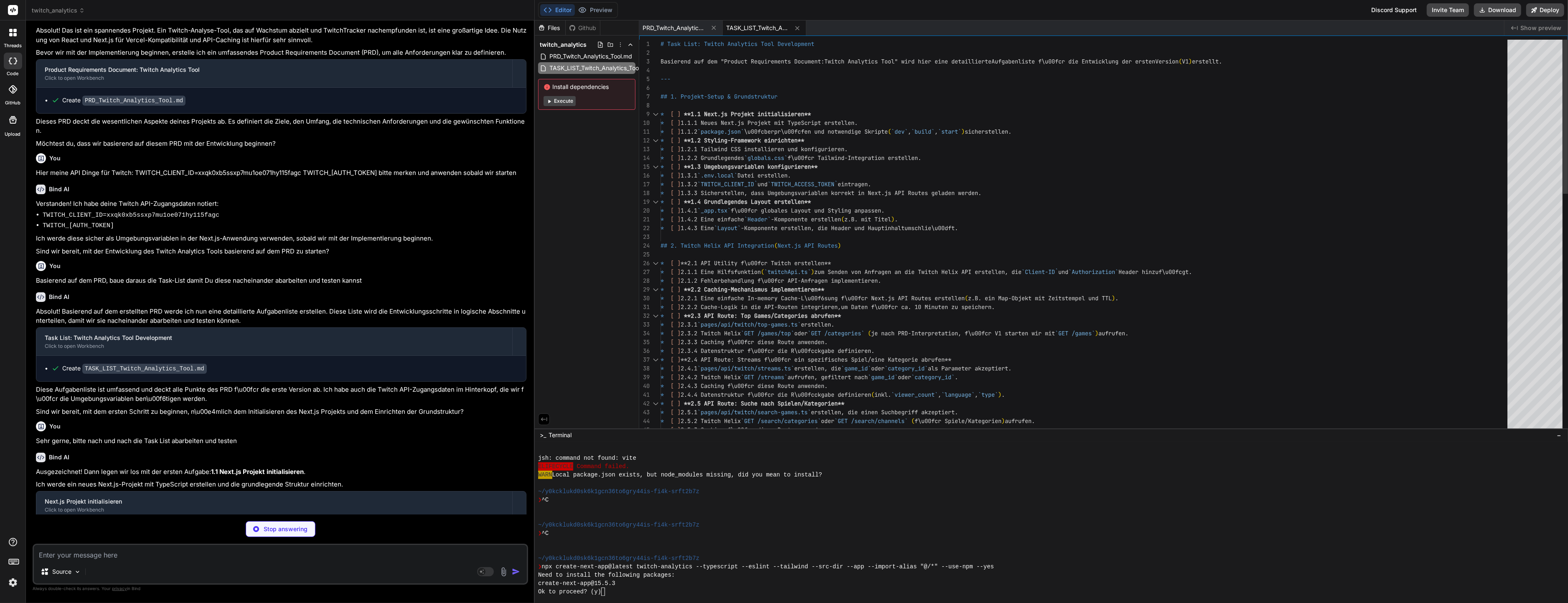
scroll to position [61, 0]
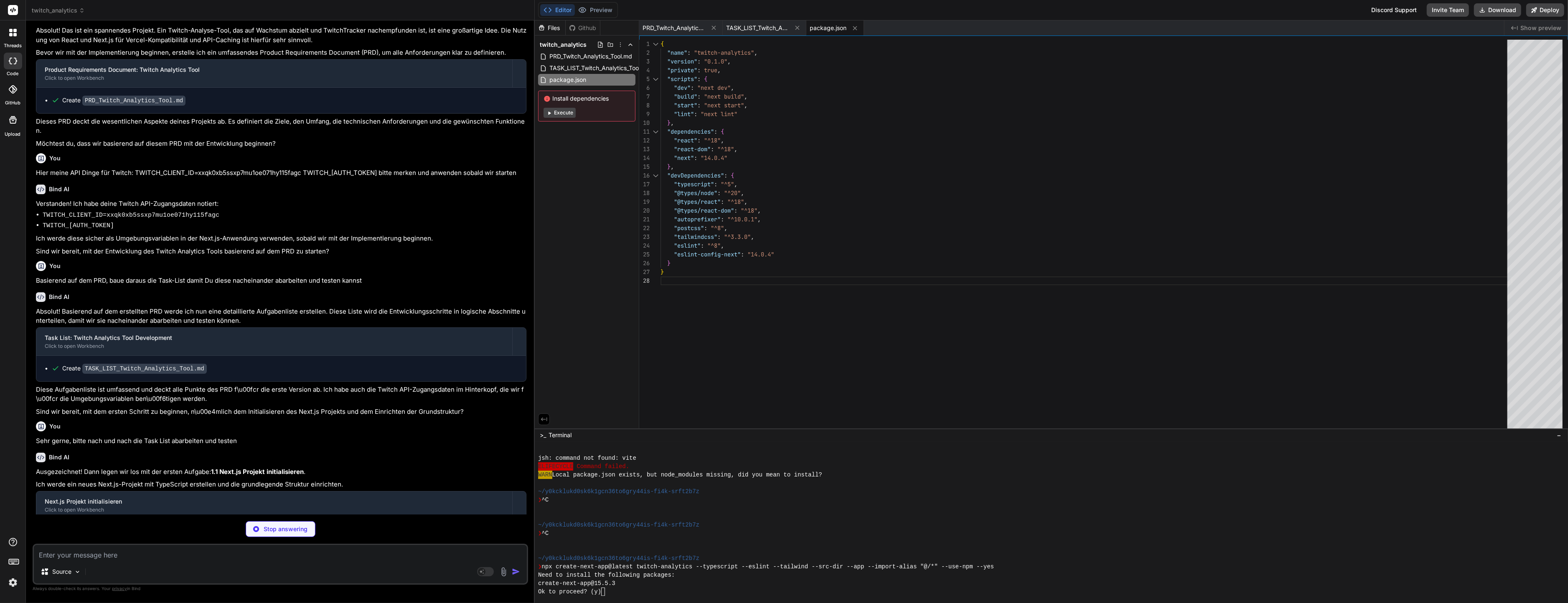
click at [735, 511] on div at bounding box center [1047, 508] width 1018 height 9
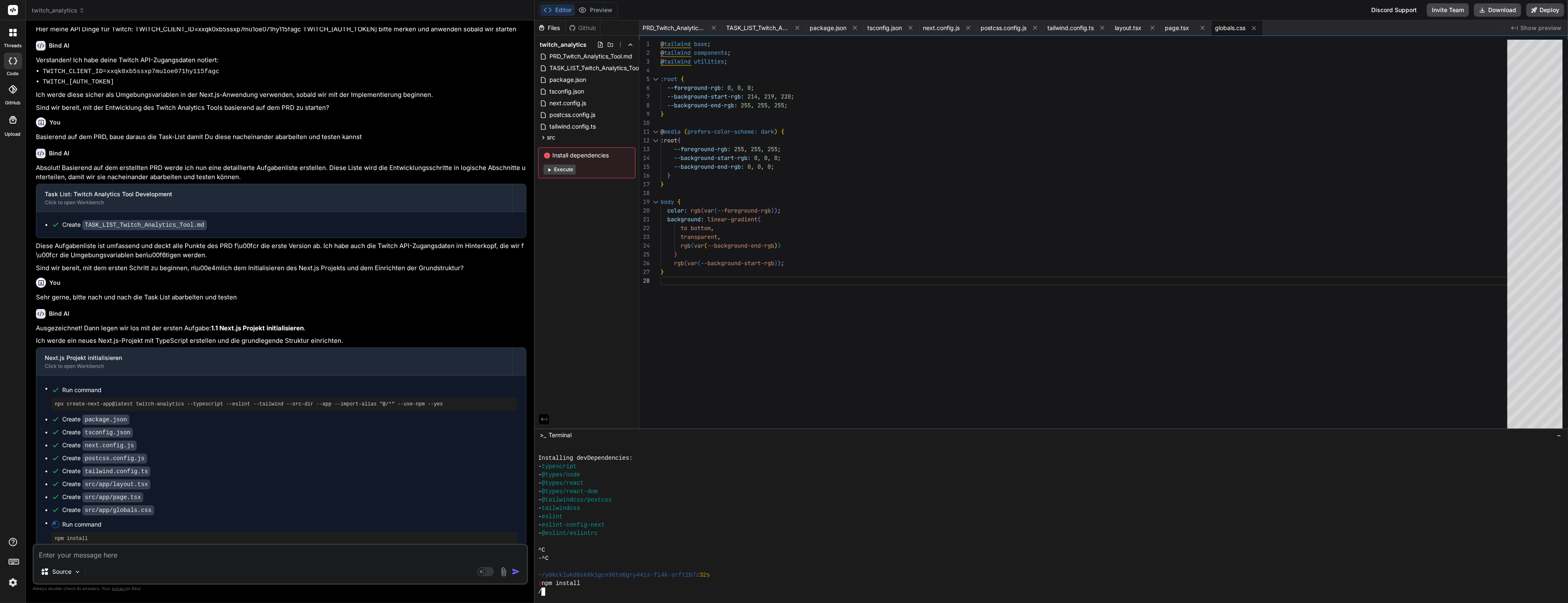
scroll to position [403, 0]
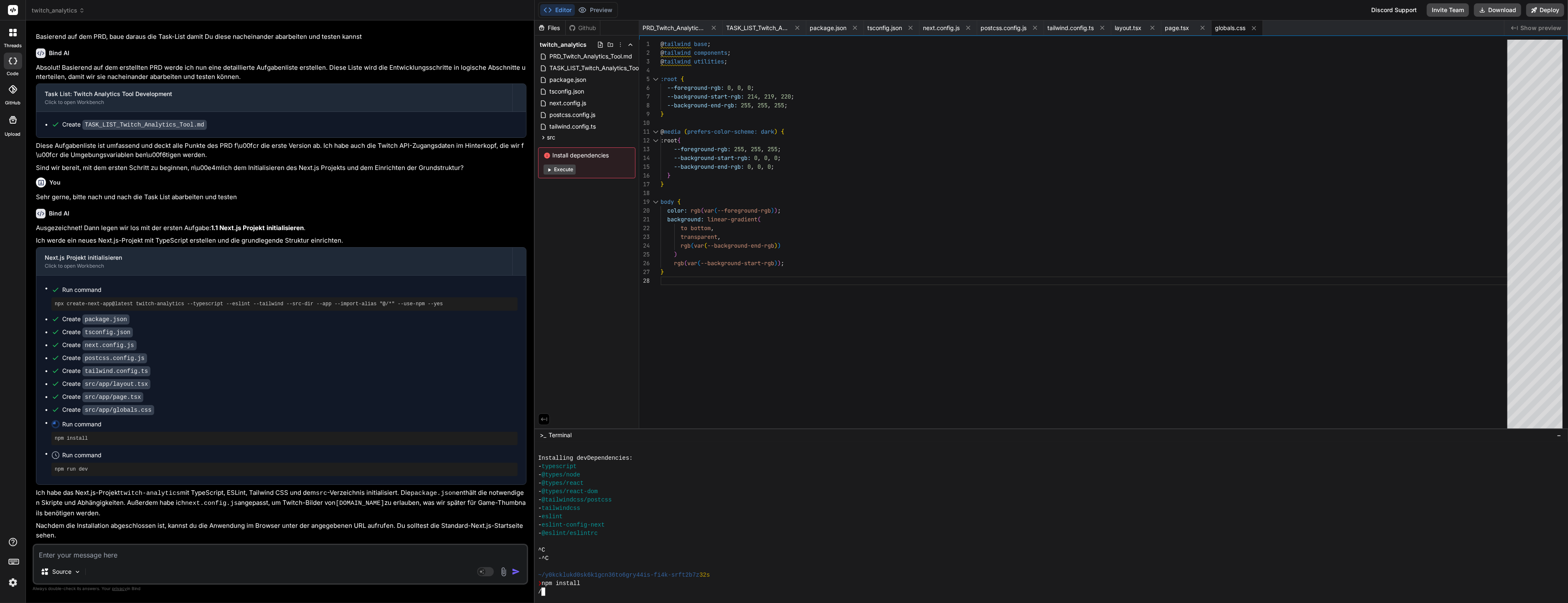
click at [332, 549] on textarea at bounding box center [281, 552] width 493 height 15
click at [289, 521] on p "Nachdem die Installation abgeschlossen ist, kannst du die Anwendung im Browser …" at bounding box center [281, 531] width 491 height 19
click at [583, 71] on span "TASK_LIST_Twitch_Analytics_Tool.md" at bounding box center [600, 68] width 103 height 10
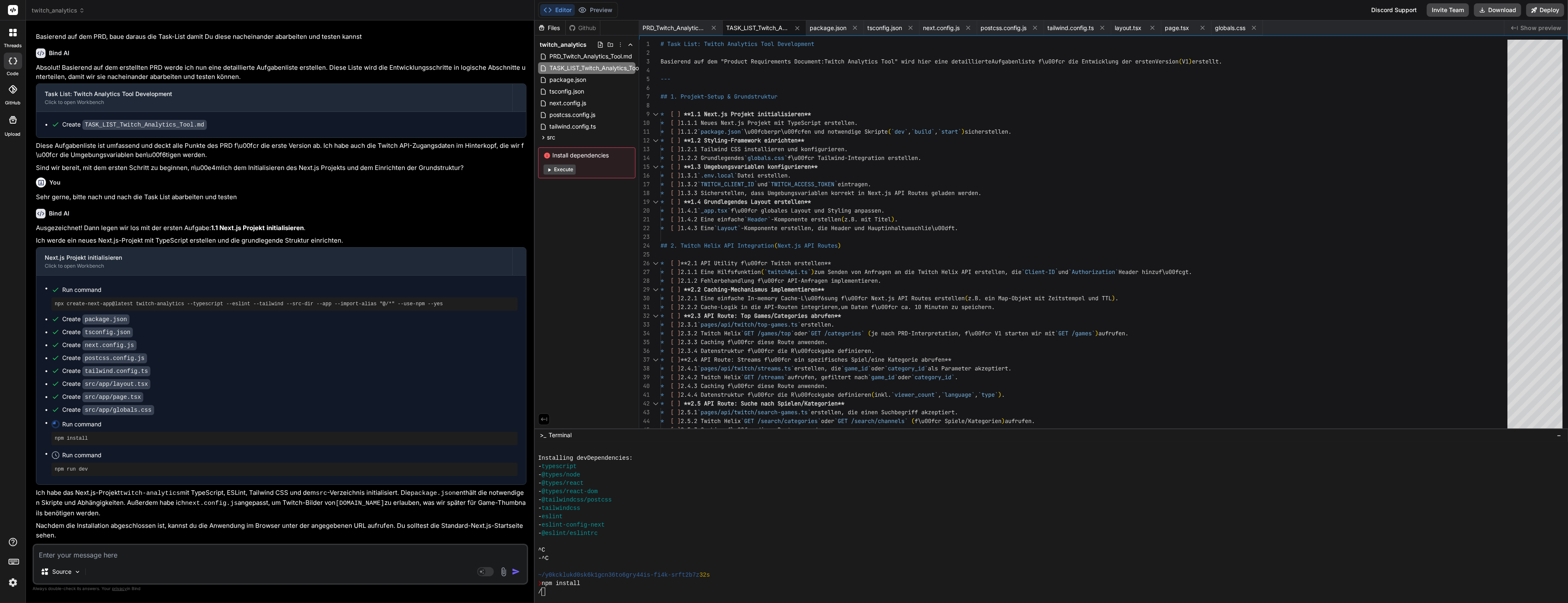
click at [144, 551] on textarea at bounding box center [281, 552] width 493 height 15
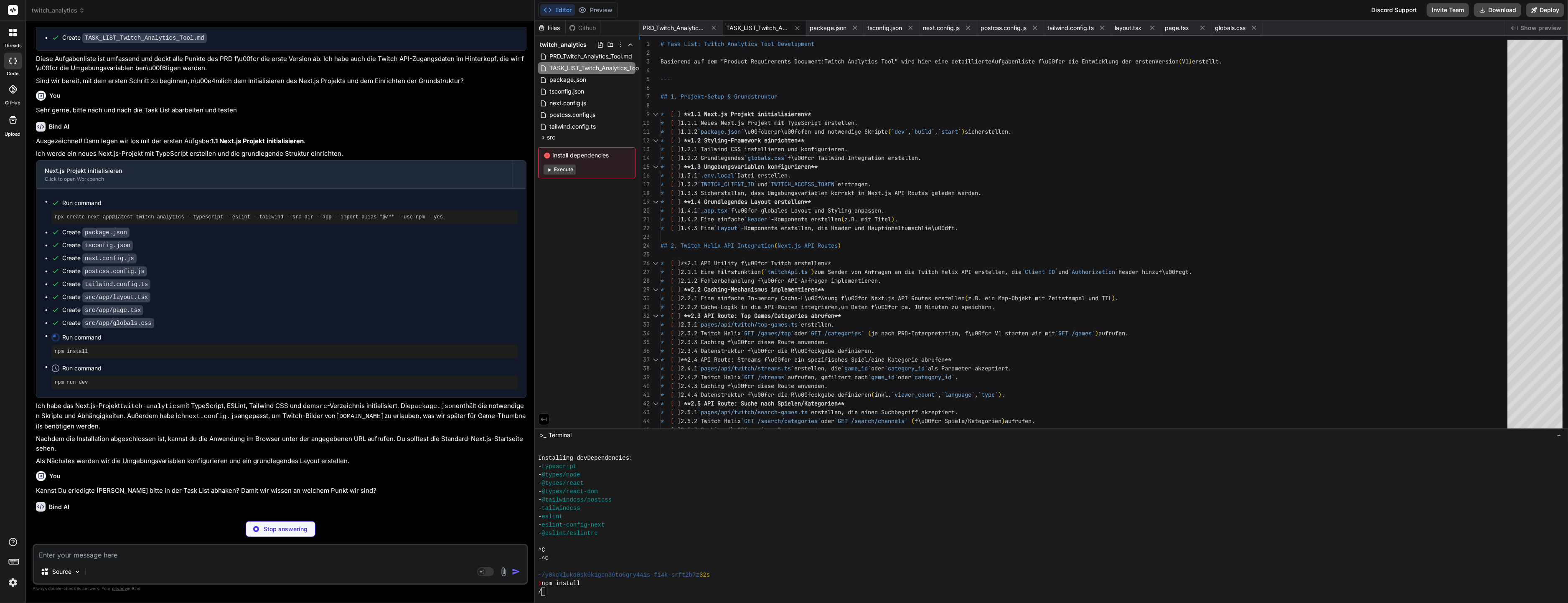
scroll to position [560, 0]
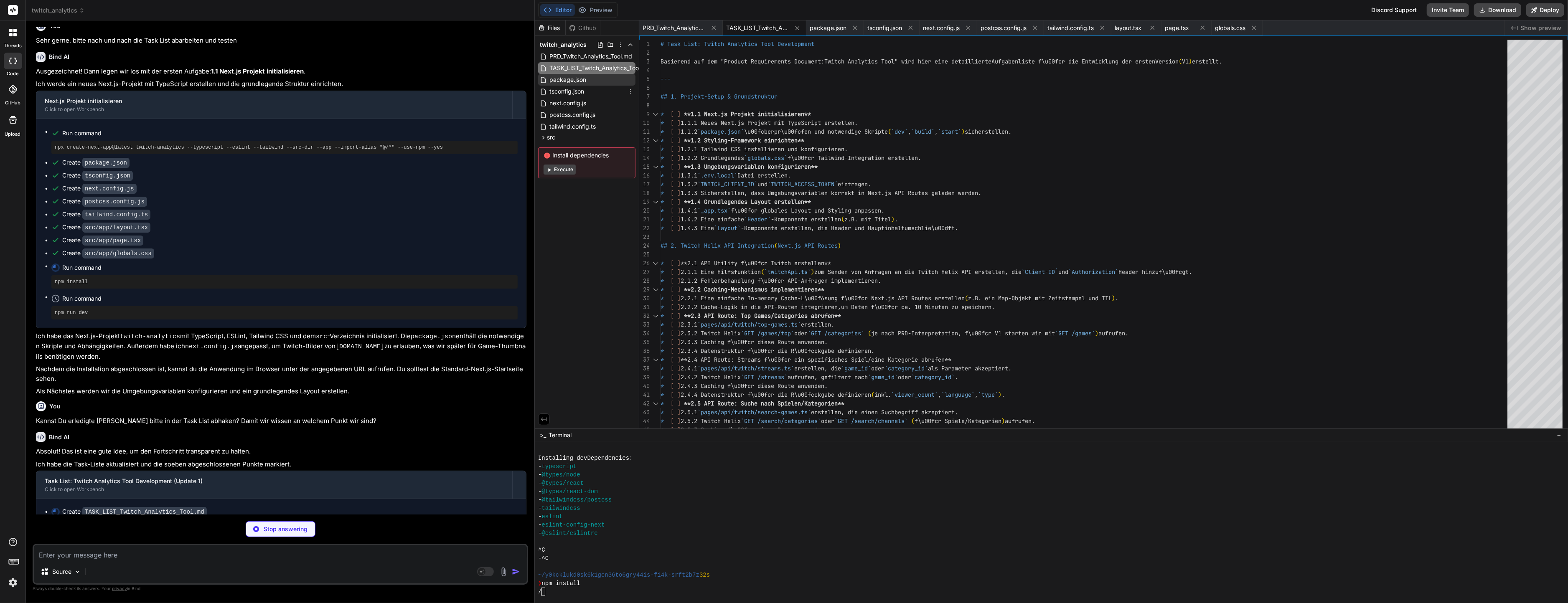
click at [595, 83] on div "package.json" at bounding box center [587, 79] width 97 height 12
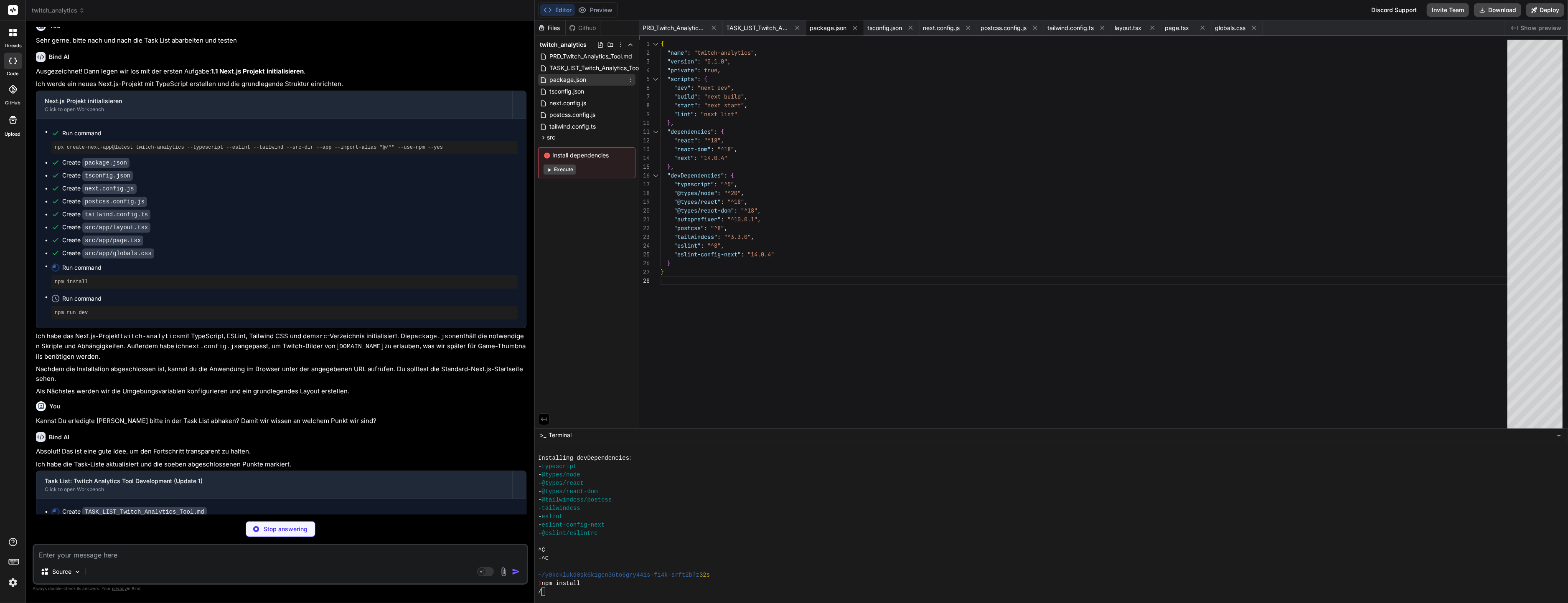
click at [592, 74] on div "package.json" at bounding box center [587, 79] width 97 height 12
click at [593, 66] on span "TASK_LIST_Twitch_Analytics_Tool.md" at bounding box center [600, 68] width 103 height 10
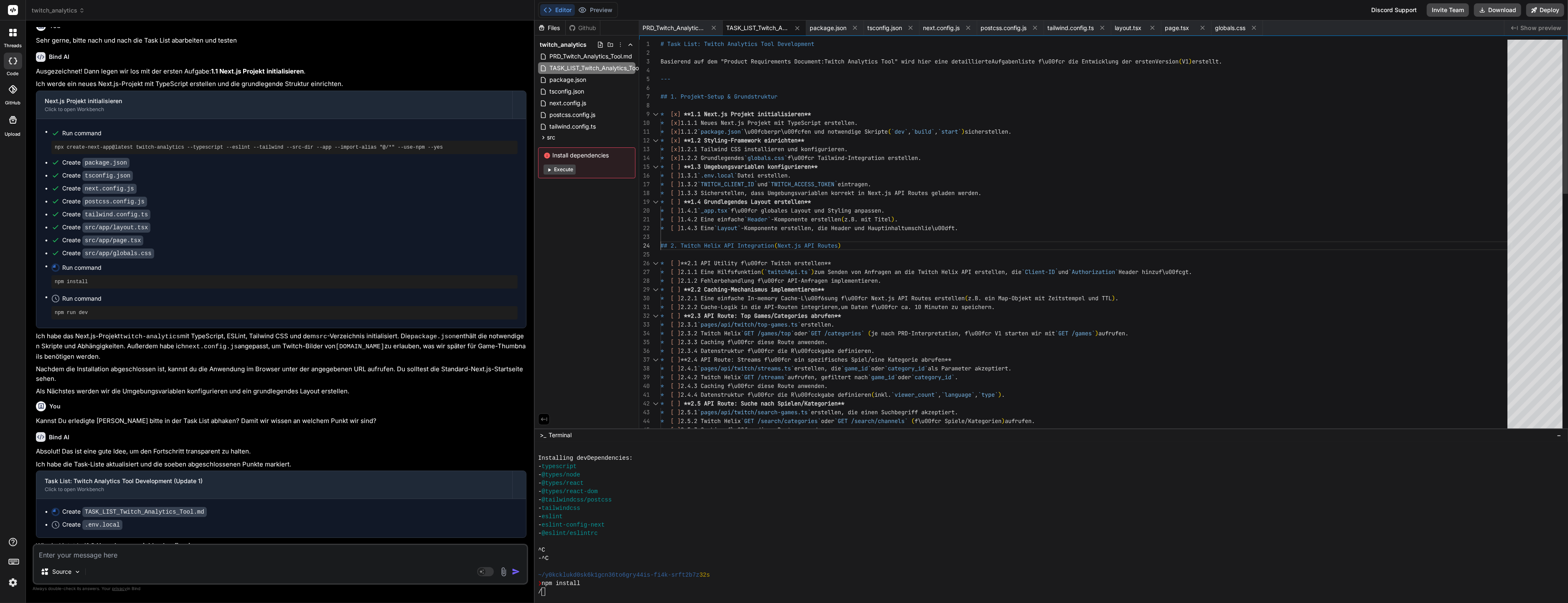
click at [752, 240] on div "--- ## 1. Projekt-Setup & Grundstruktur # Task List: Twitch Analytics Tool Deve…" at bounding box center [1087, 539] width 852 height 1000
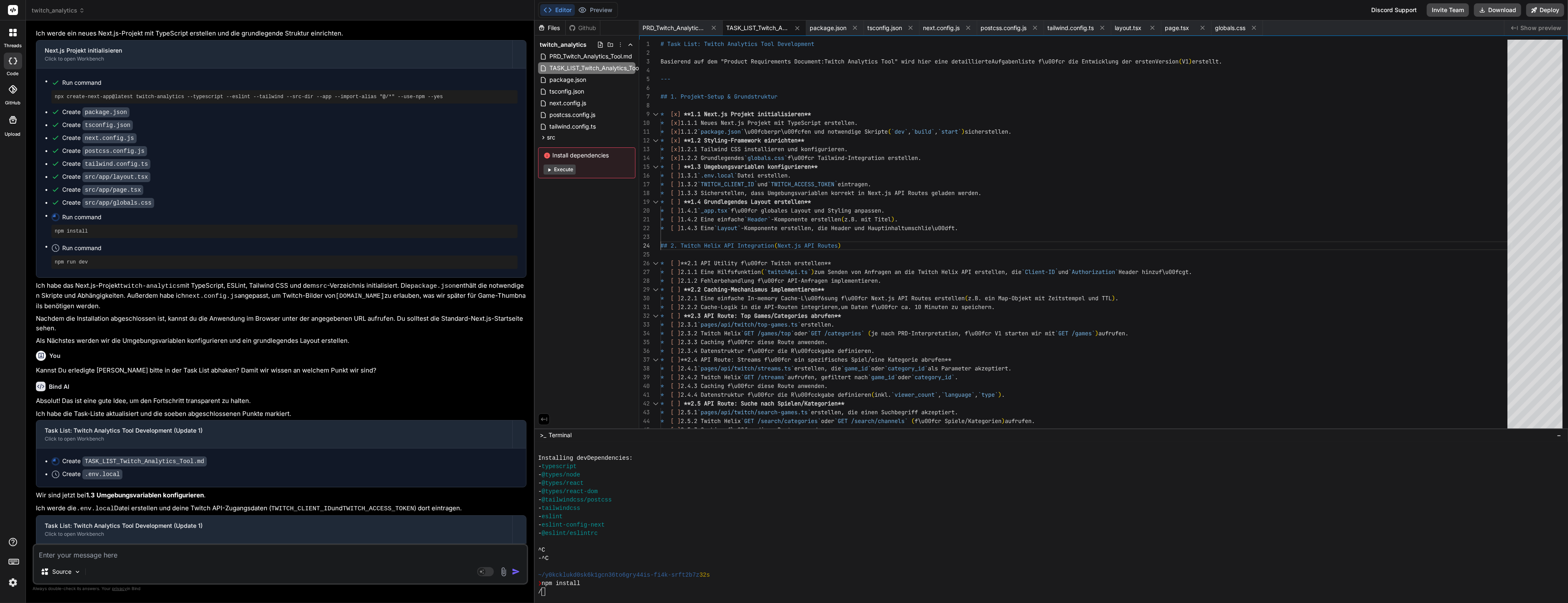
scroll to position [673, 0]
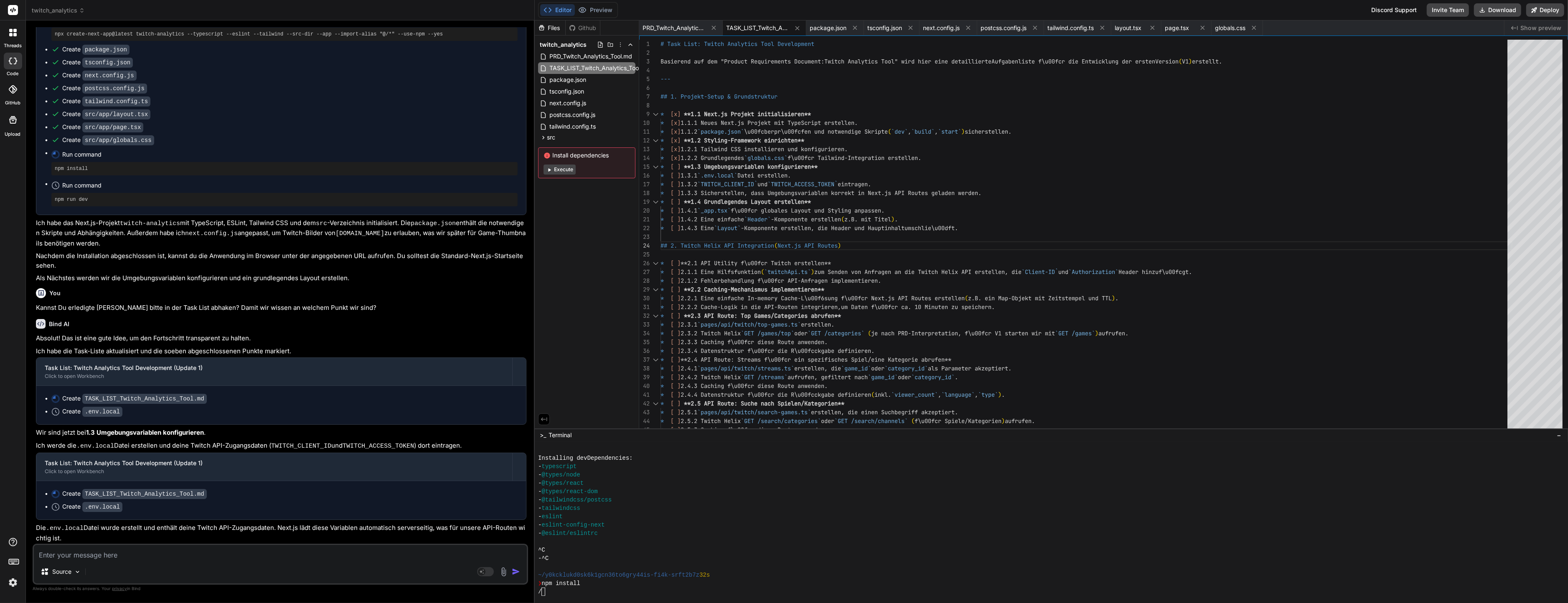
click at [722, 521] on div "- eslint-config-next" at bounding box center [1047, 525] width 1018 height 9
click at [187, 556] on textarea at bounding box center [281, 552] width 493 height 15
click at [183, 503] on div "Create TASK_LIST_Twitch_Analytics_Tool.md Create .env.local" at bounding box center [281, 500] width 489 height 38
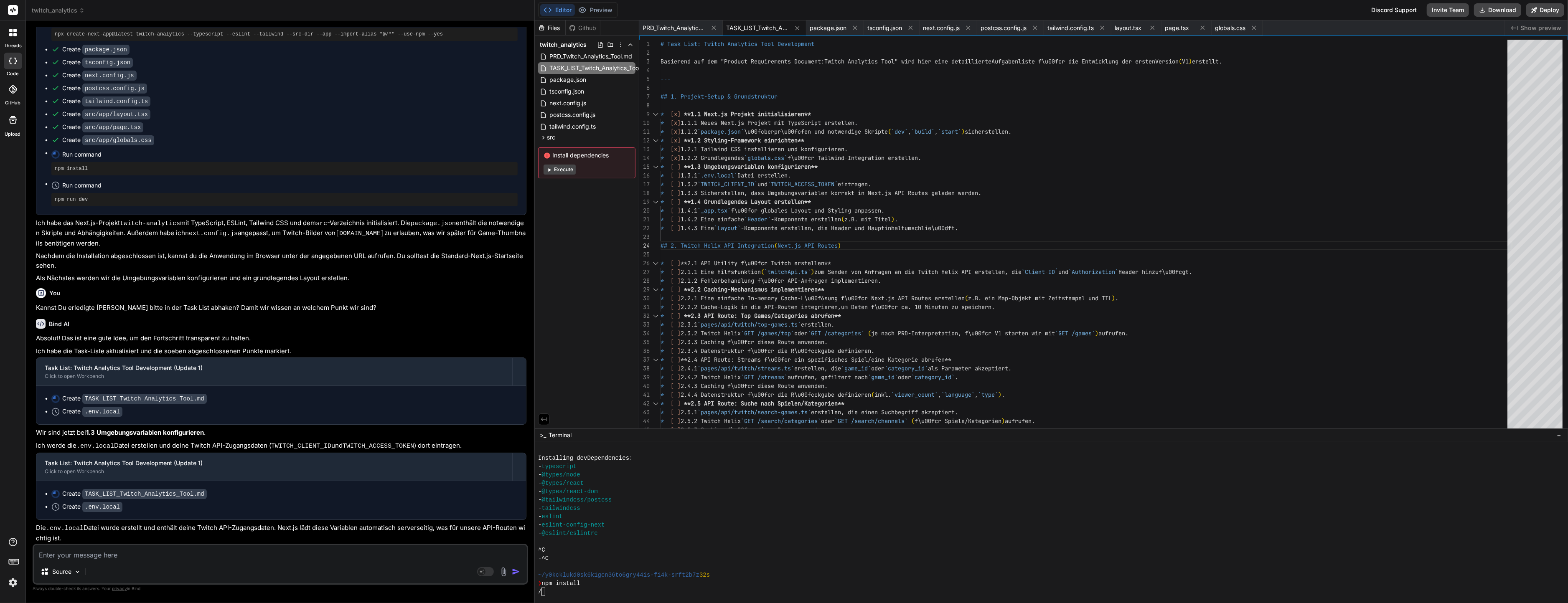
click at [156, 503] on div "Create .env.local" at bounding box center [284, 507] width 466 height 9
click at [772, 130] on div "--- ## 1. Projekt-Setup & Grundstruktur # Task List: Twitch Analytics Tool Deve…" at bounding box center [1087, 539] width 852 height 1000
click at [287, 489] on ul "Create TASK_LIST_Twitch_Analytics_Tool.md Create .env.local" at bounding box center [281, 500] width 473 height 22
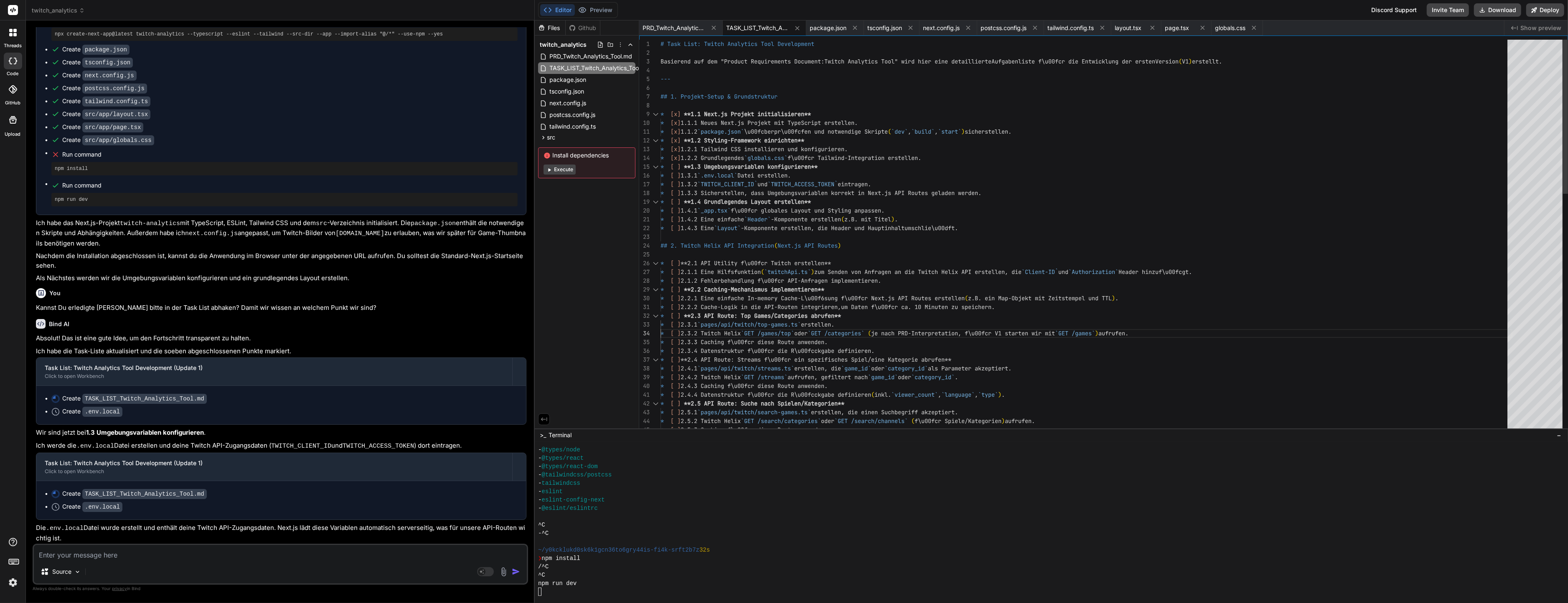
click at [786, 332] on div "--- ## 1. Projekt-Setup & Grundstruktur # Task List: Twitch Analytics Tool Deve…" at bounding box center [1087, 539] width 852 height 1000
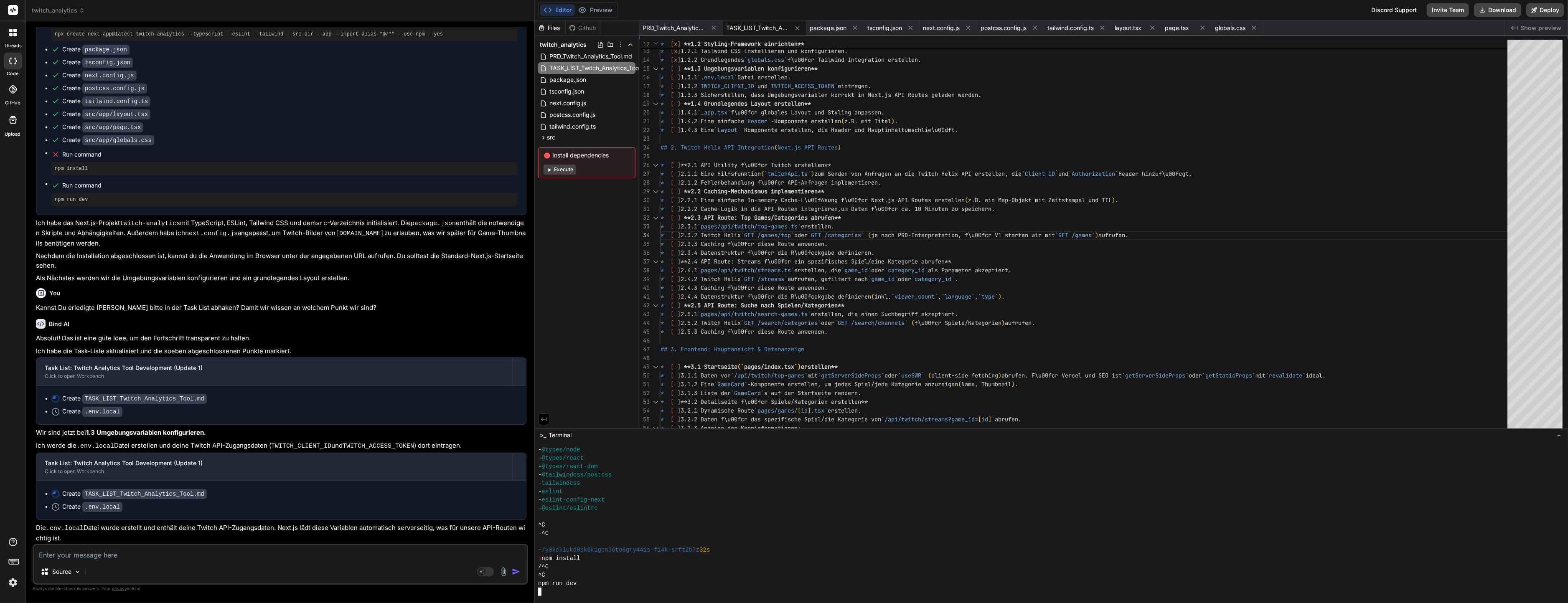
click at [686, 481] on div "- tailwindcss" at bounding box center [1047, 483] width 1018 height 9
click at [741, 257] on div "* [x] **1.2 Styling-Framework einrichten** * [x] 1.2.1 Tailwind CSS installiere…" at bounding box center [1087, 441] width 852 height 1000
click at [707, 518] on div at bounding box center [1047, 517] width 1018 height 9
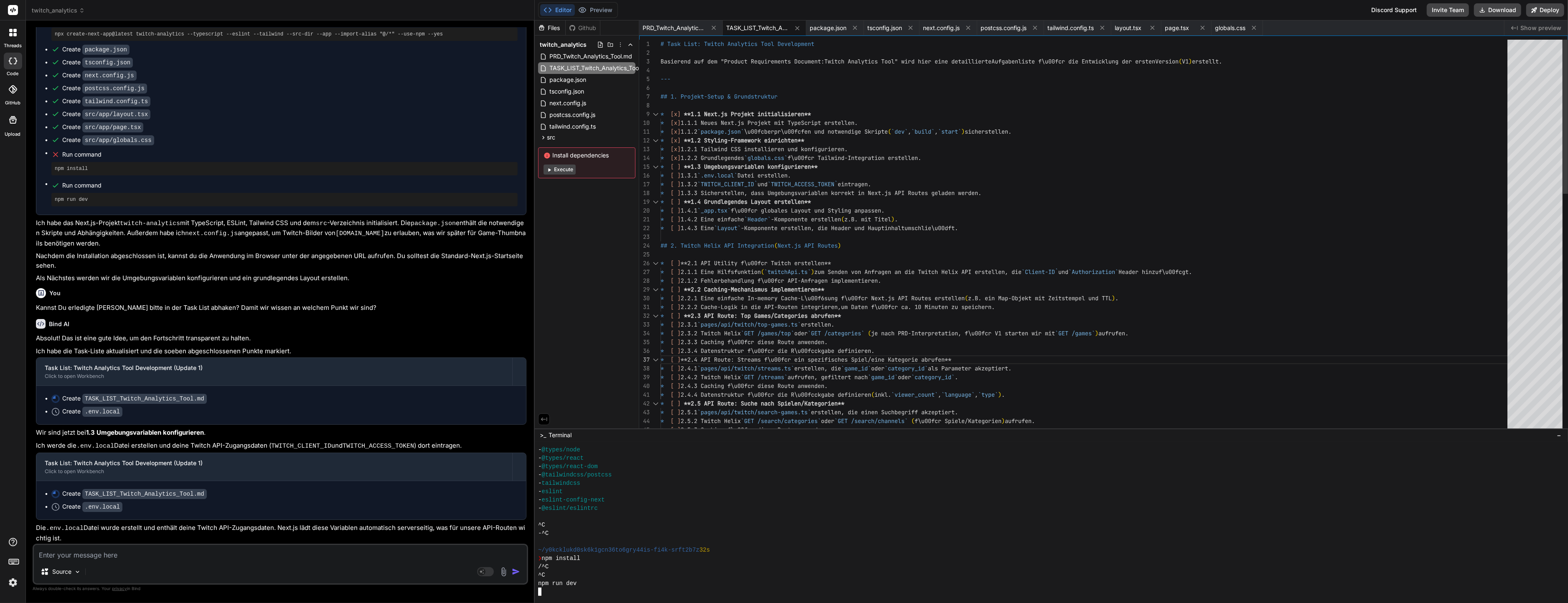
click at [758, 265] on div "* [x] **1.2 Styling-Framework einrichten** * [x] 1.2.1 Tailwind CSS installiere…" at bounding box center [1087, 539] width 852 height 1000
click at [687, 520] on div at bounding box center [1047, 517] width 1018 height 9
click at [672, 500] on div "- eslint-config-next" at bounding box center [1047, 500] width 1018 height 9
click at [652, 521] on div "^C" at bounding box center [1047, 525] width 1018 height 9
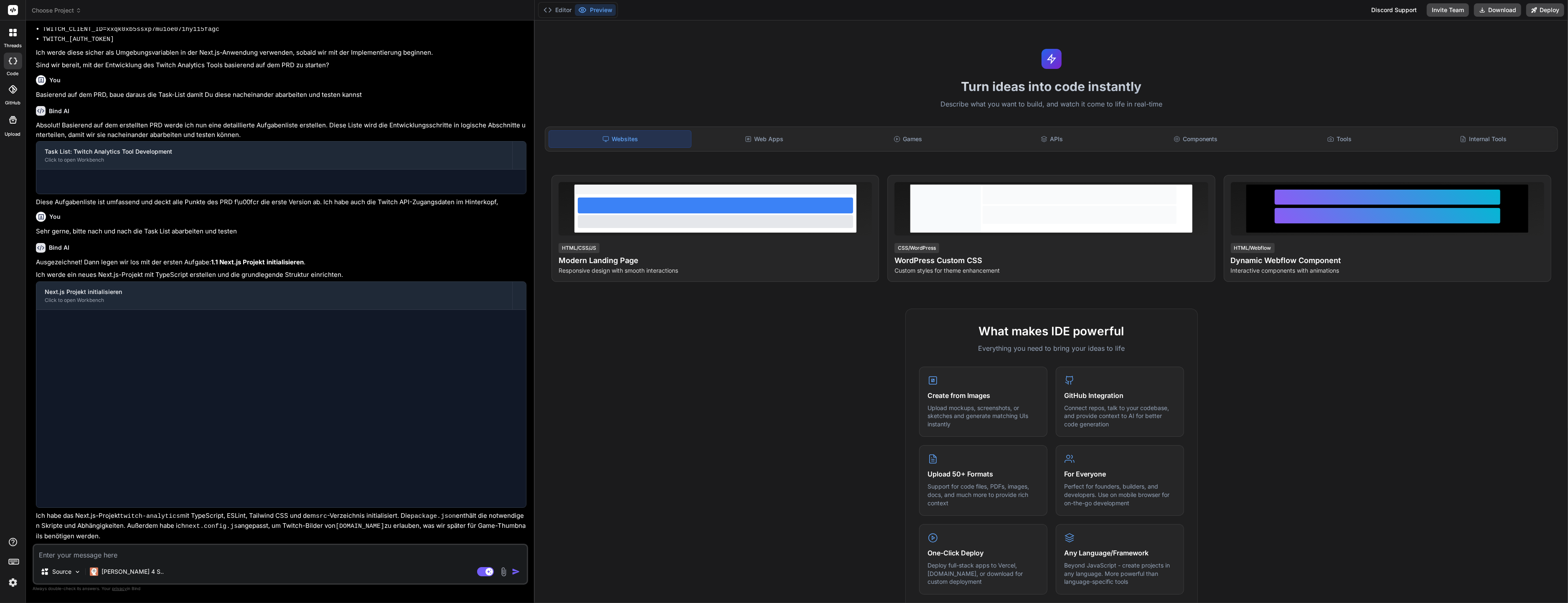
scroll to position [264, 0]
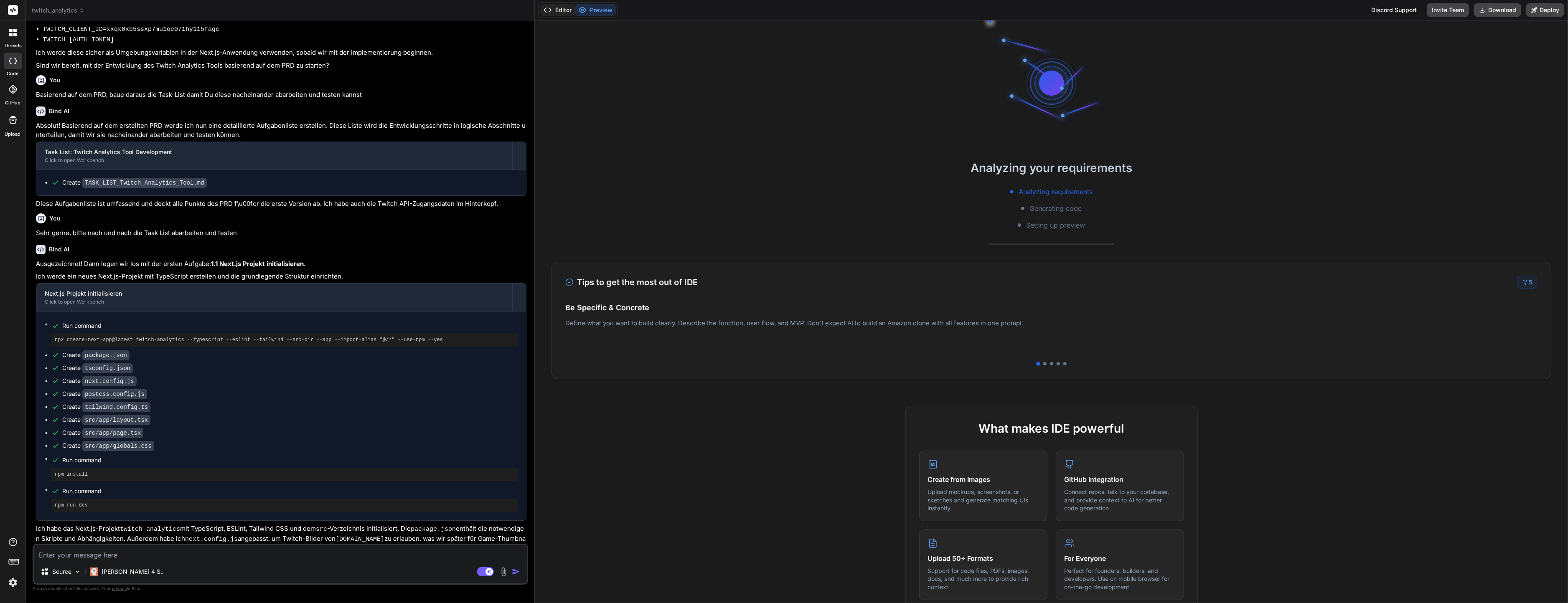
click at [555, 6] on button "Editor" at bounding box center [557, 10] width 35 height 12
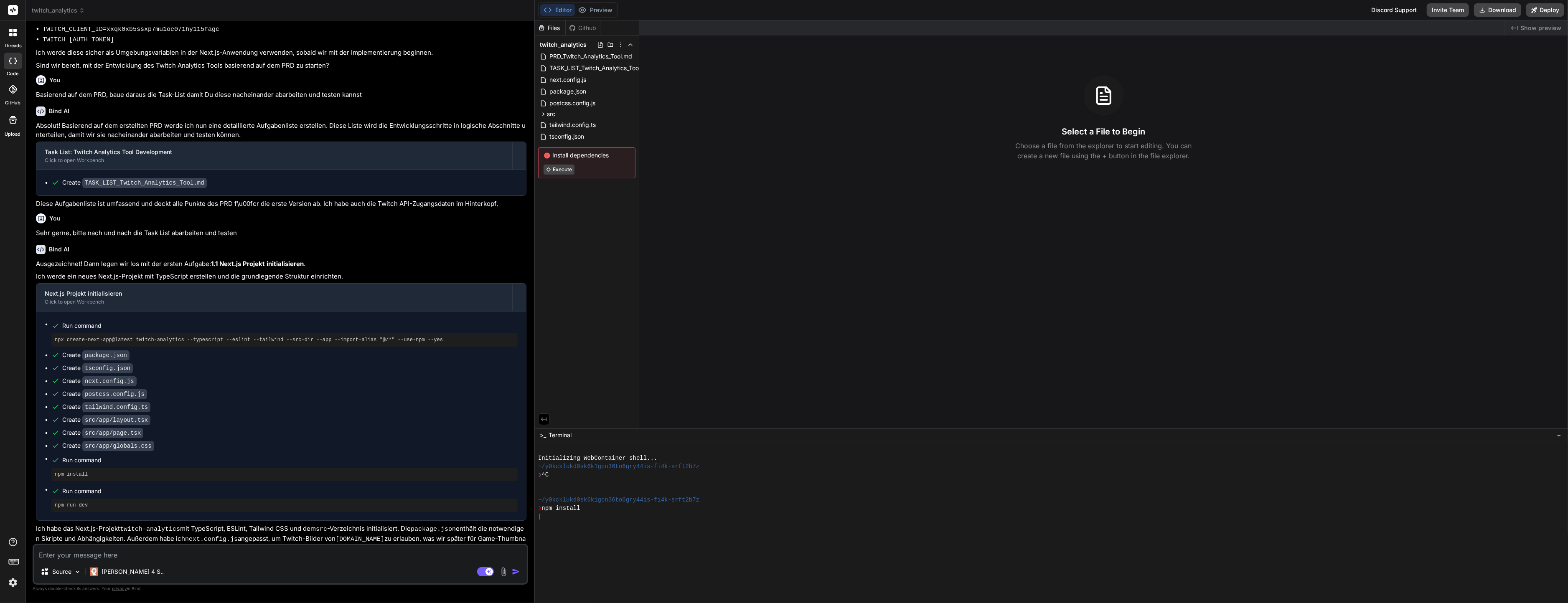
click at [482, 582] on div "Source Claude 4 S.." at bounding box center [281, 573] width 493 height 20
click at [483, 573] on rect at bounding box center [485, 571] width 16 height 9
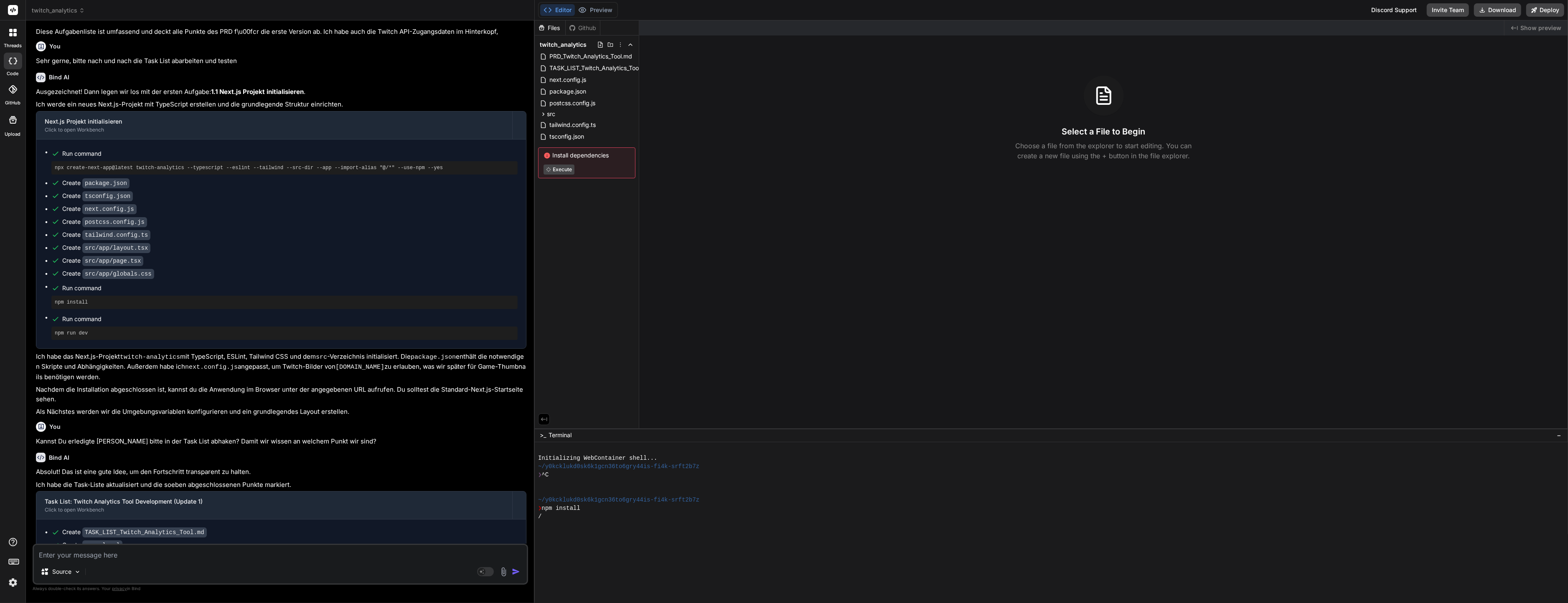
scroll to position [571, 0]
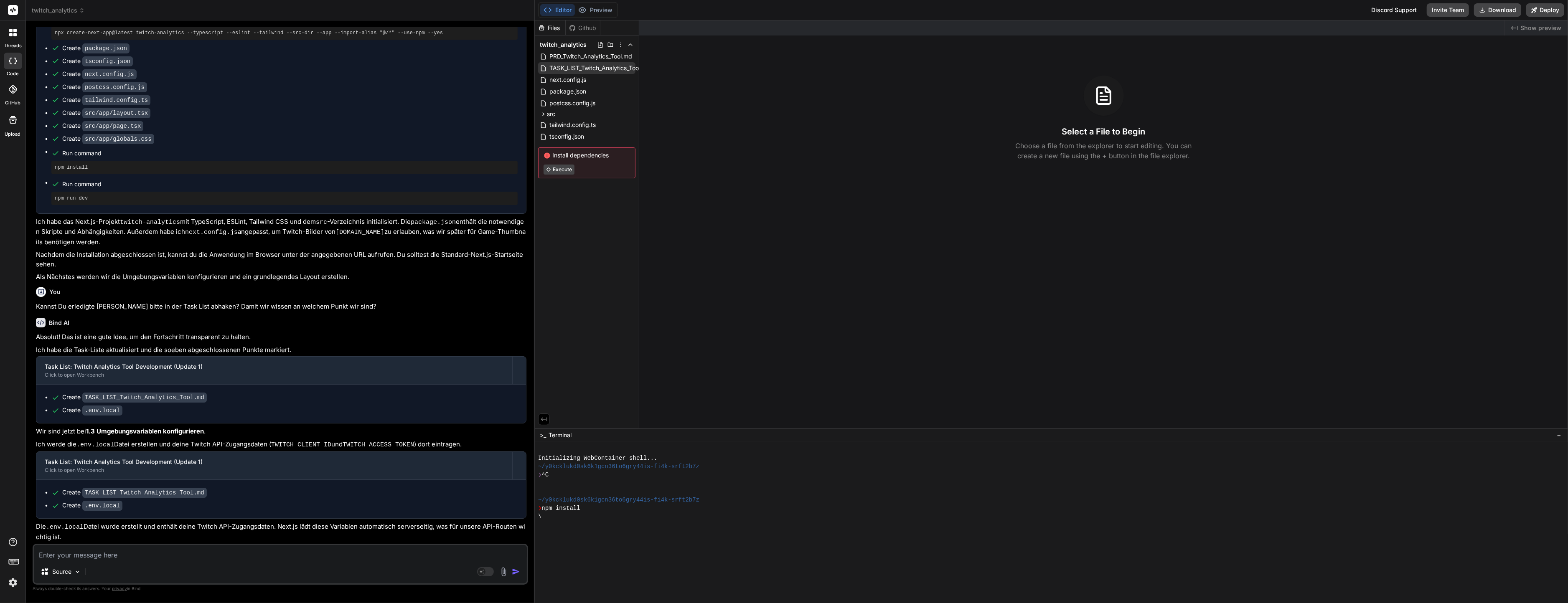
click at [576, 71] on span "TASK_LIST_Twitch_Analytics_Tool.md" at bounding box center [600, 68] width 103 height 10
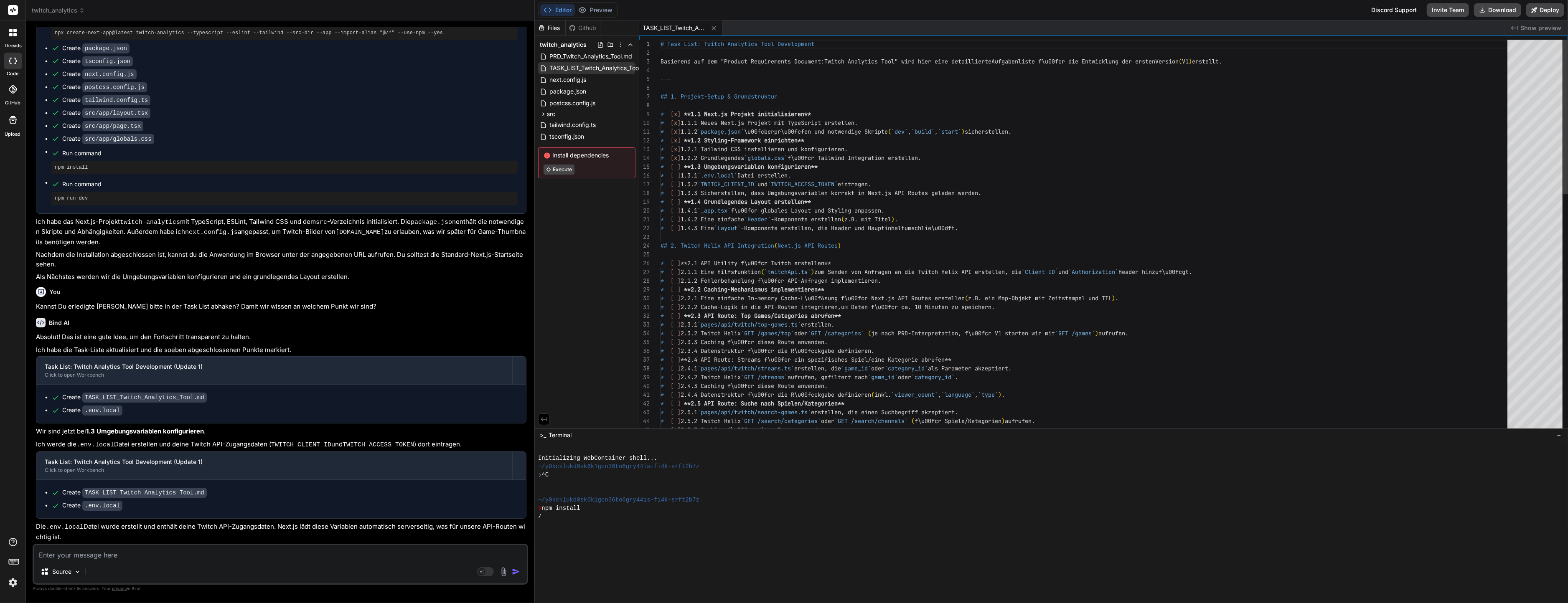
type textarea "x"
click at [151, 552] on textarea at bounding box center [281, 552] width 493 height 15
type textarea "B"
type textarea "x"
type textarea "Bi"
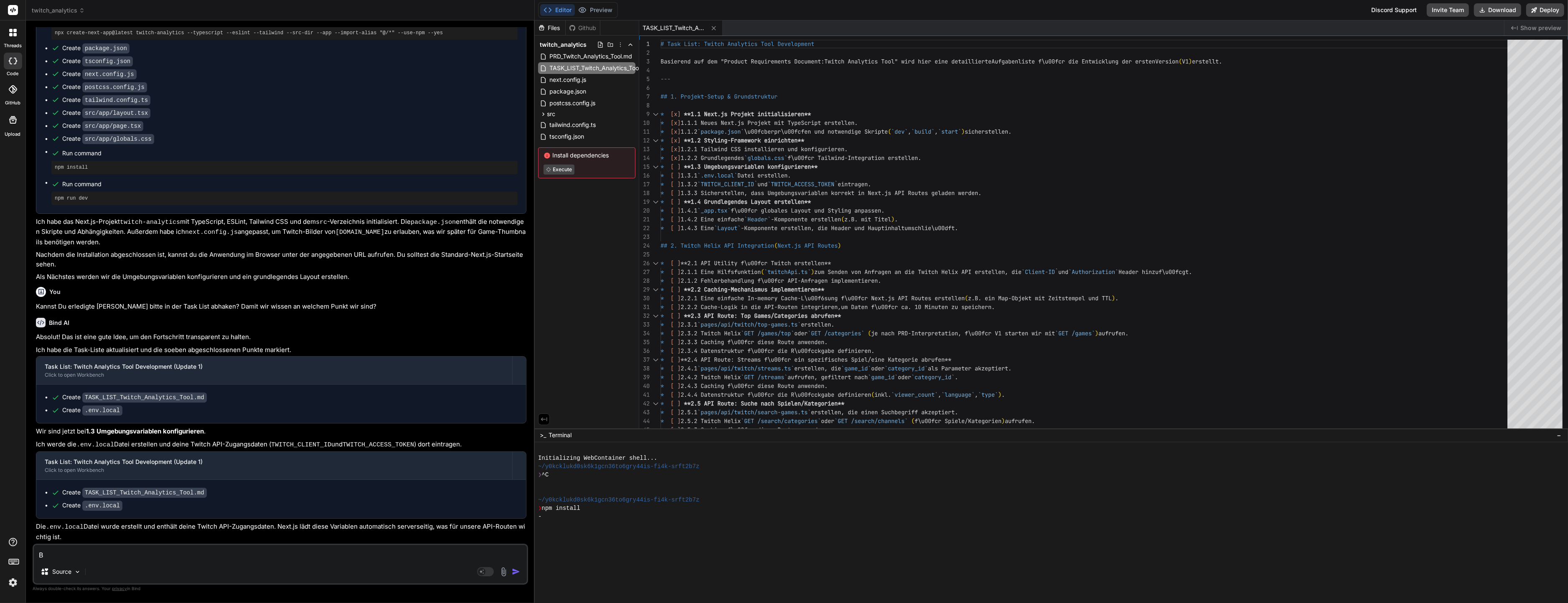
type textarea "x"
type textarea "Bit"
type textarea "x"
type textarea "Bitt"
type textarea "x"
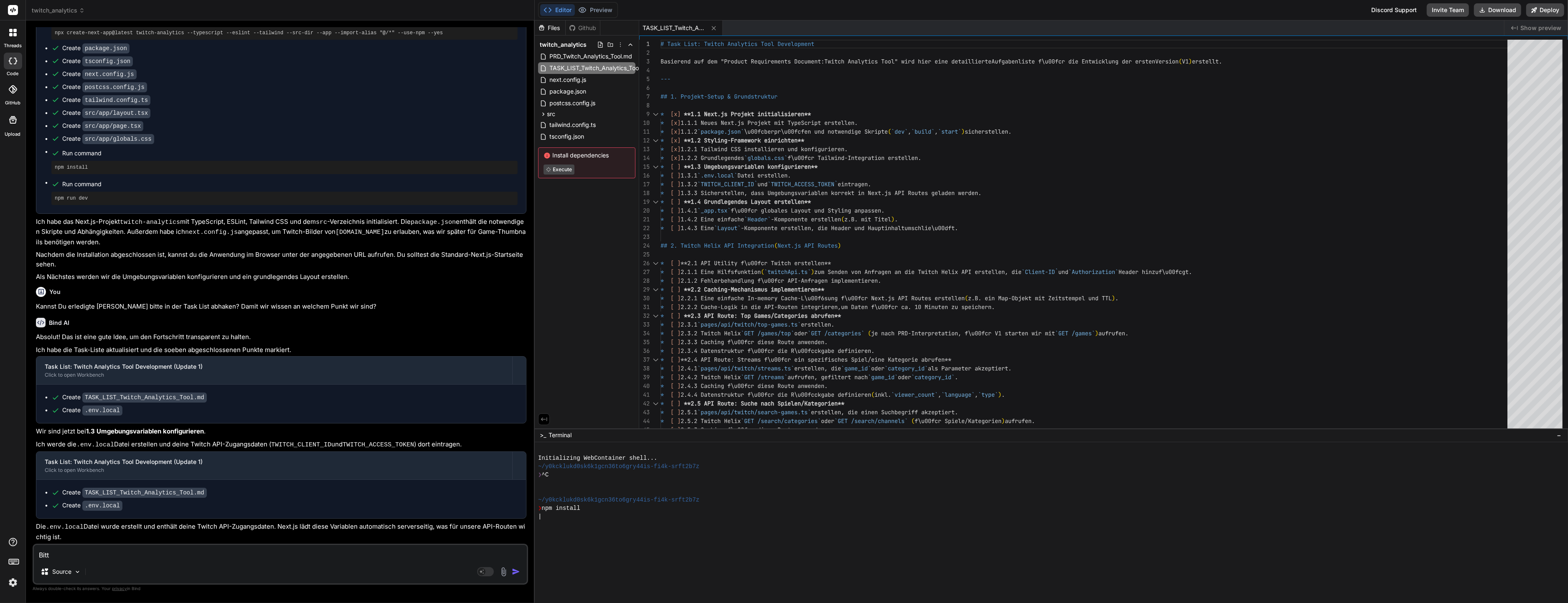
type textarea "Bitte"
type textarea "x"
type textarea "Bitte"
type textarea "x"
type textarea "Bitte n"
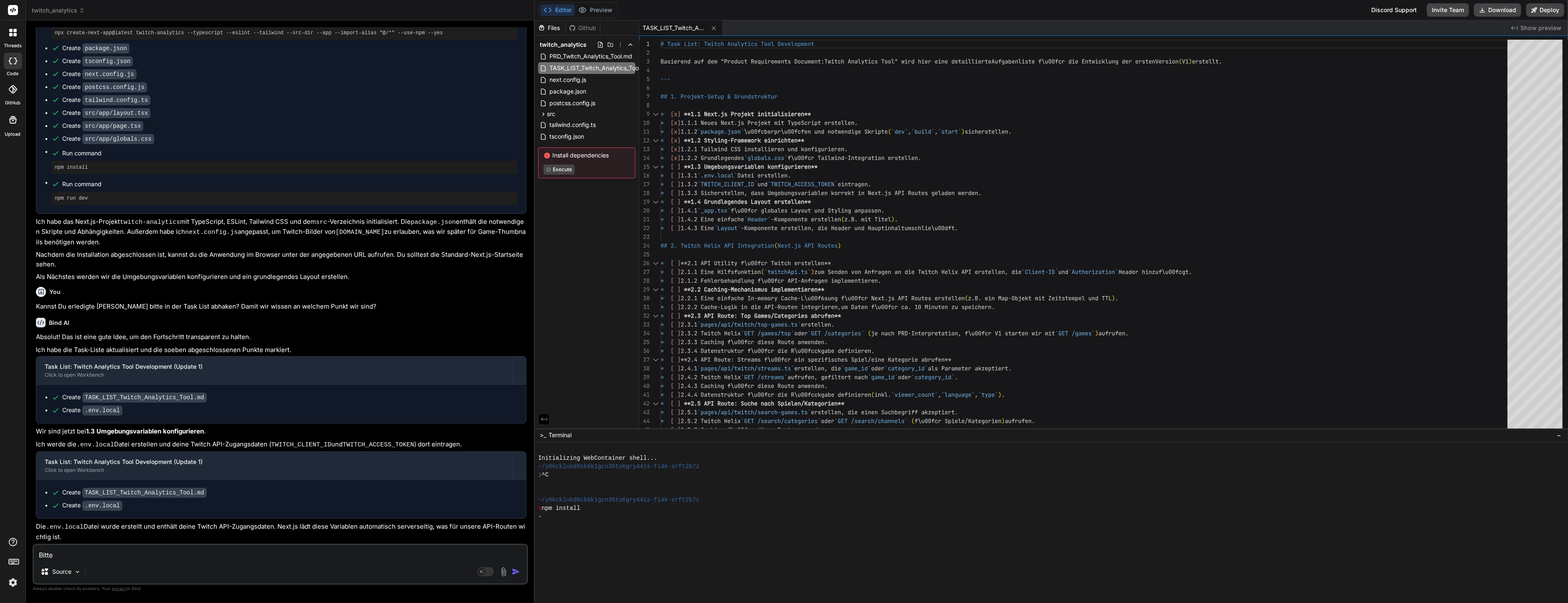
type textarea "x"
type textarea "Bitte no"
type textarea "x"
type textarea "Bitte noc"
type textarea "x"
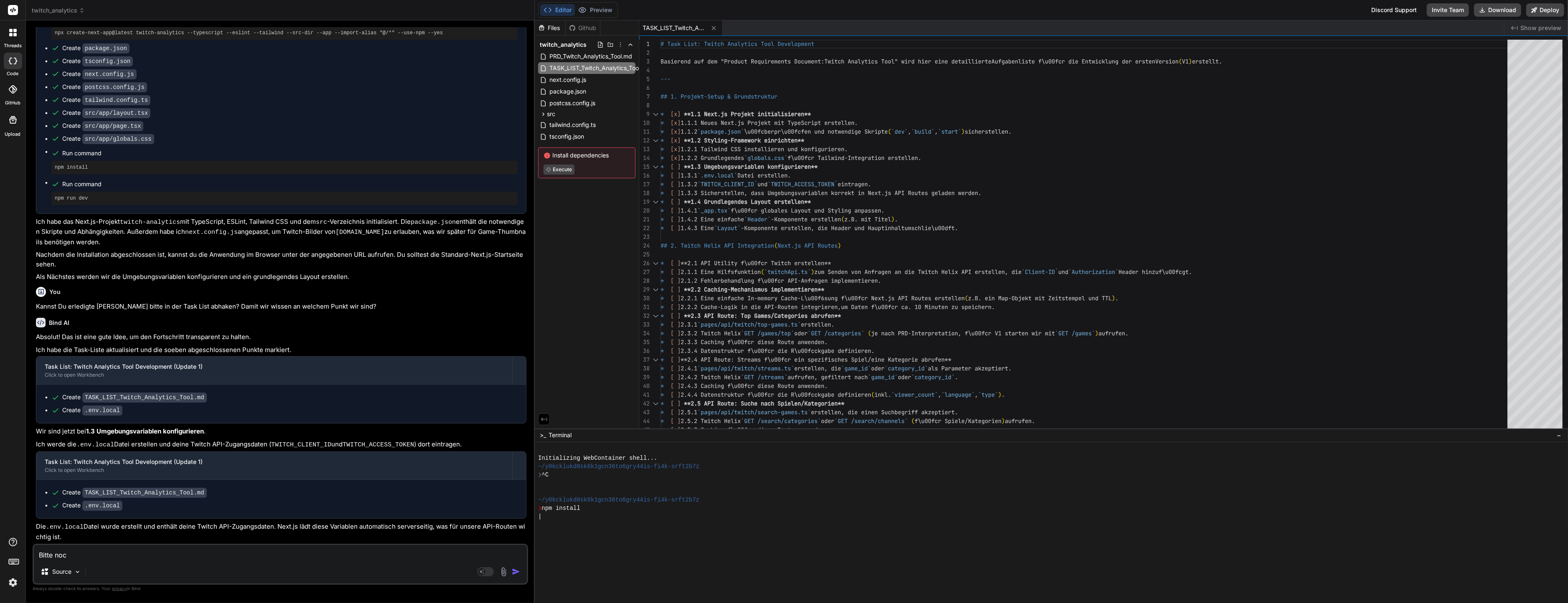
type textarea "Bitte noch"
type textarea "x"
type textarea "Bitte noch"
type textarea "x"
type textarea "Bitte noch m"
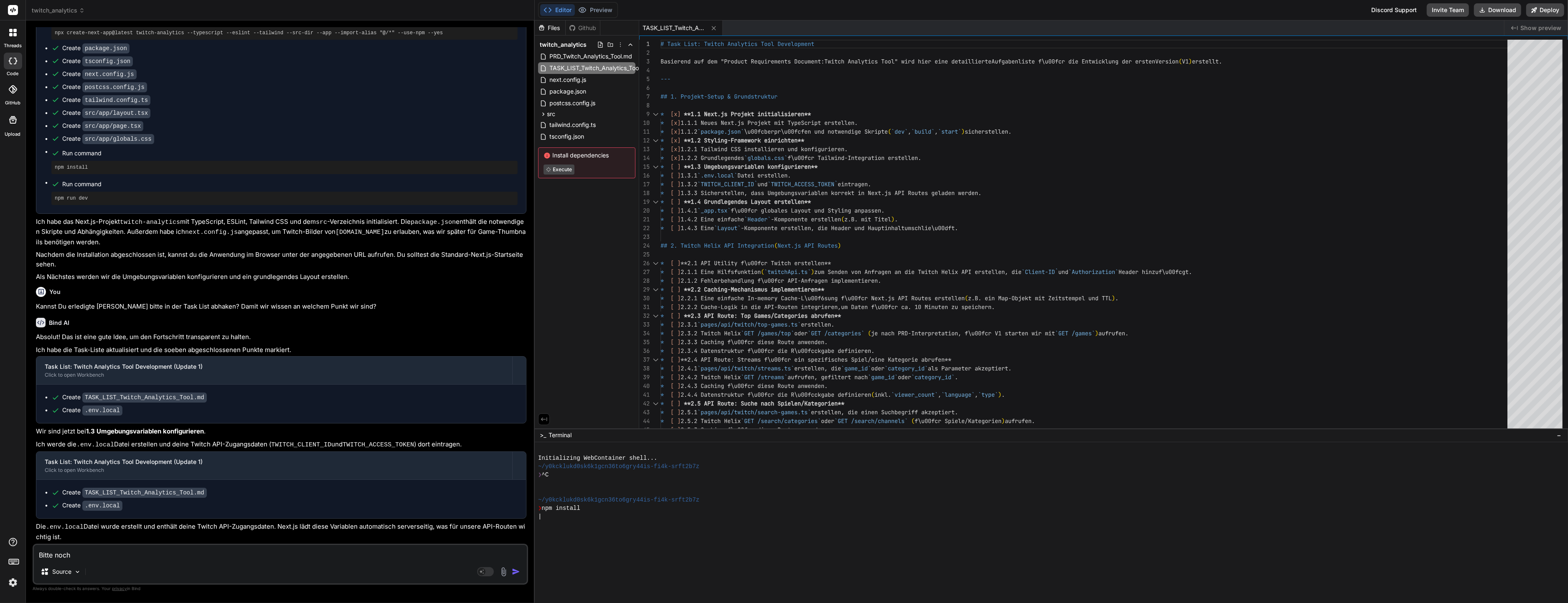
type textarea "x"
type textarea "Bitte noch ma"
type textarea "x"
type textarea "Bitte noch mal"
type textarea "x"
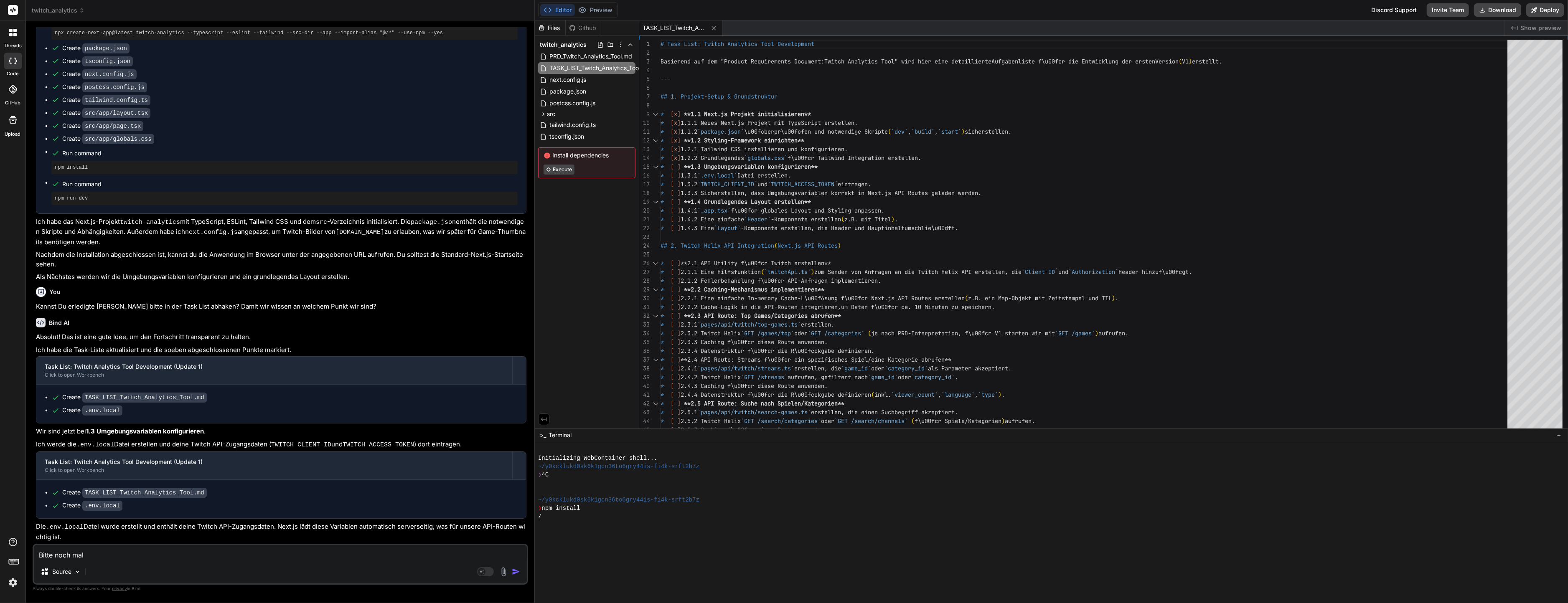
type textarea "Bitte noch mal"
type textarea "x"
type textarea "Bitte noch mal d"
type textarea "x"
type textarea "Bitte noch mal di"
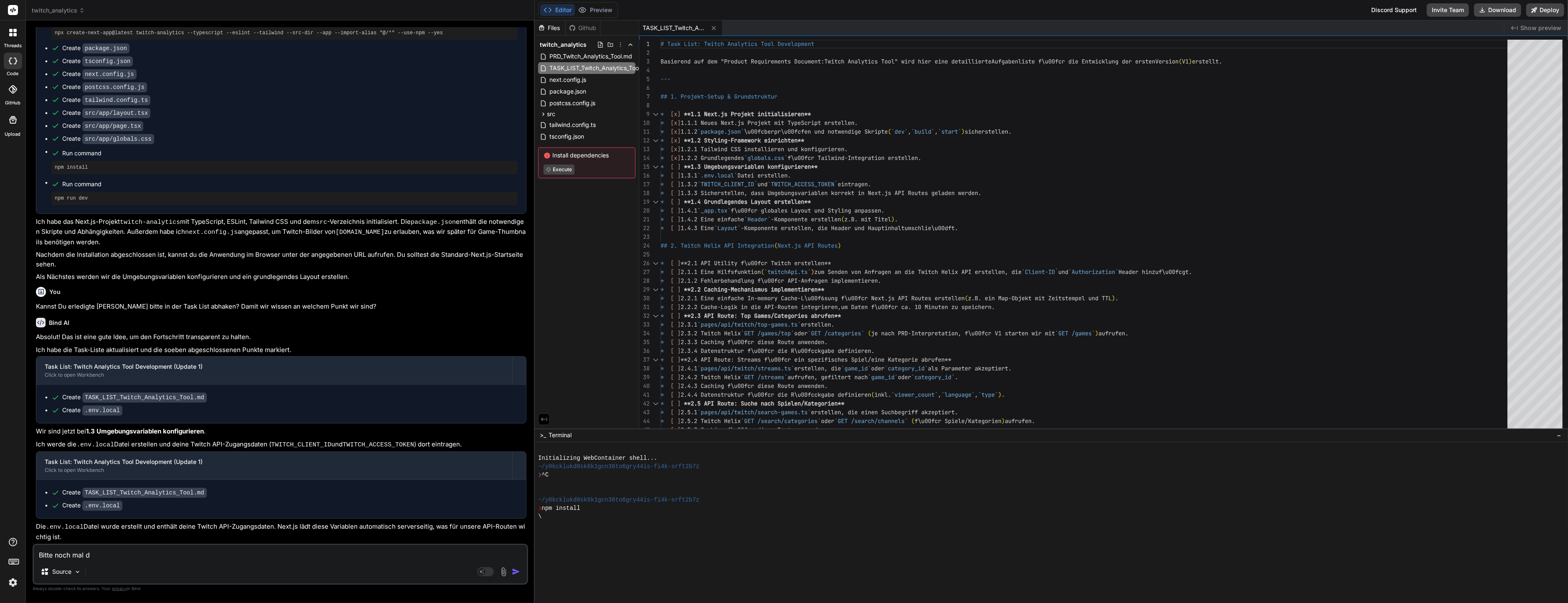
type textarea "x"
type textarea "Bitte noch mal die"
type textarea "x"
type textarea "Bitte noch mal die"
type textarea "x"
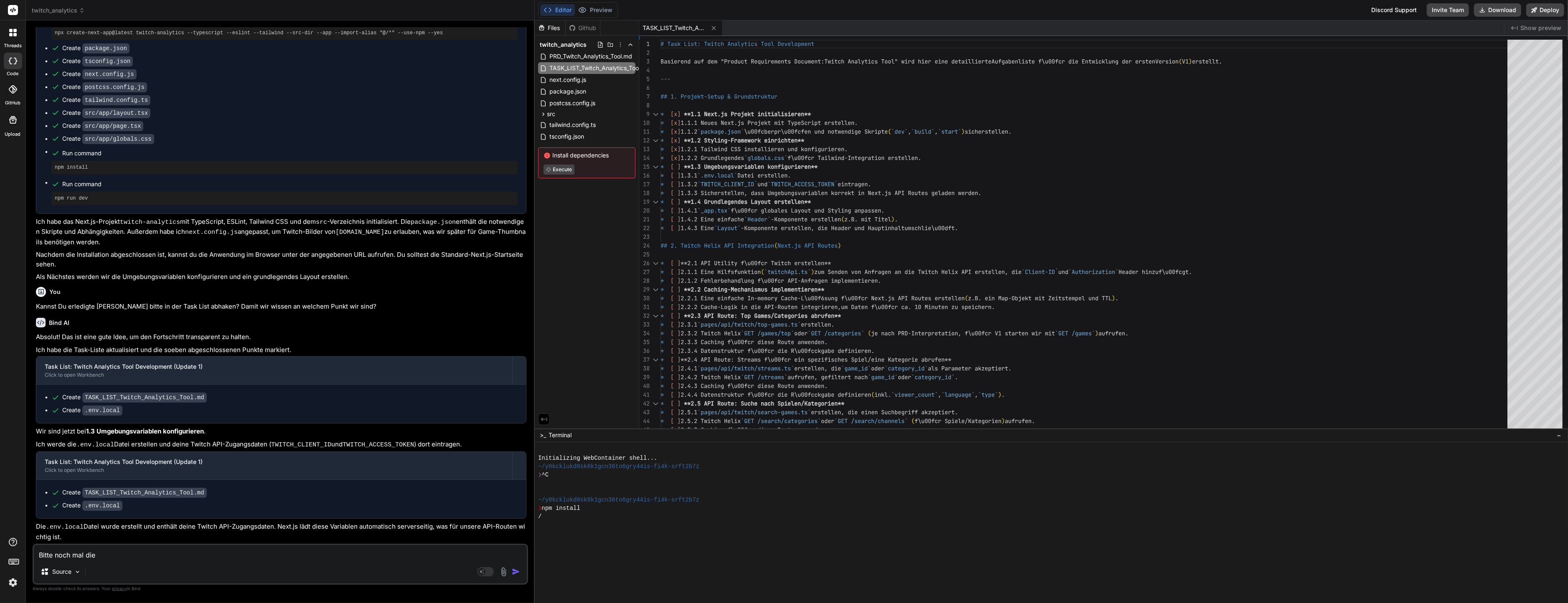
type textarea "Bitte noch mal die T"
type textarea "x"
type textarea "Bitte noch mal die Ta"
type textarea "x"
type textarea "Bitte noch mal die TaS"
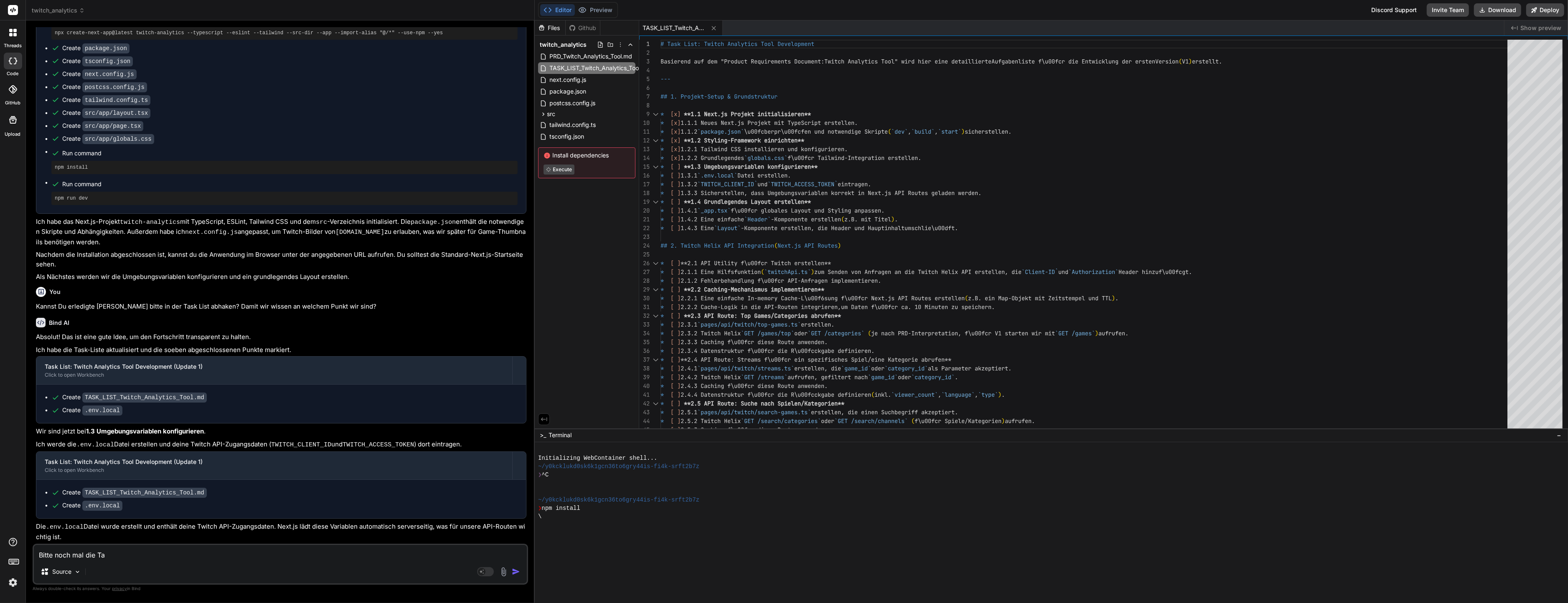
type textarea "x"
type textarea "Bitte noch mal die TaSK"
type textarea "x"
type textarea "Bitte noch mal die"
type textarea "x"
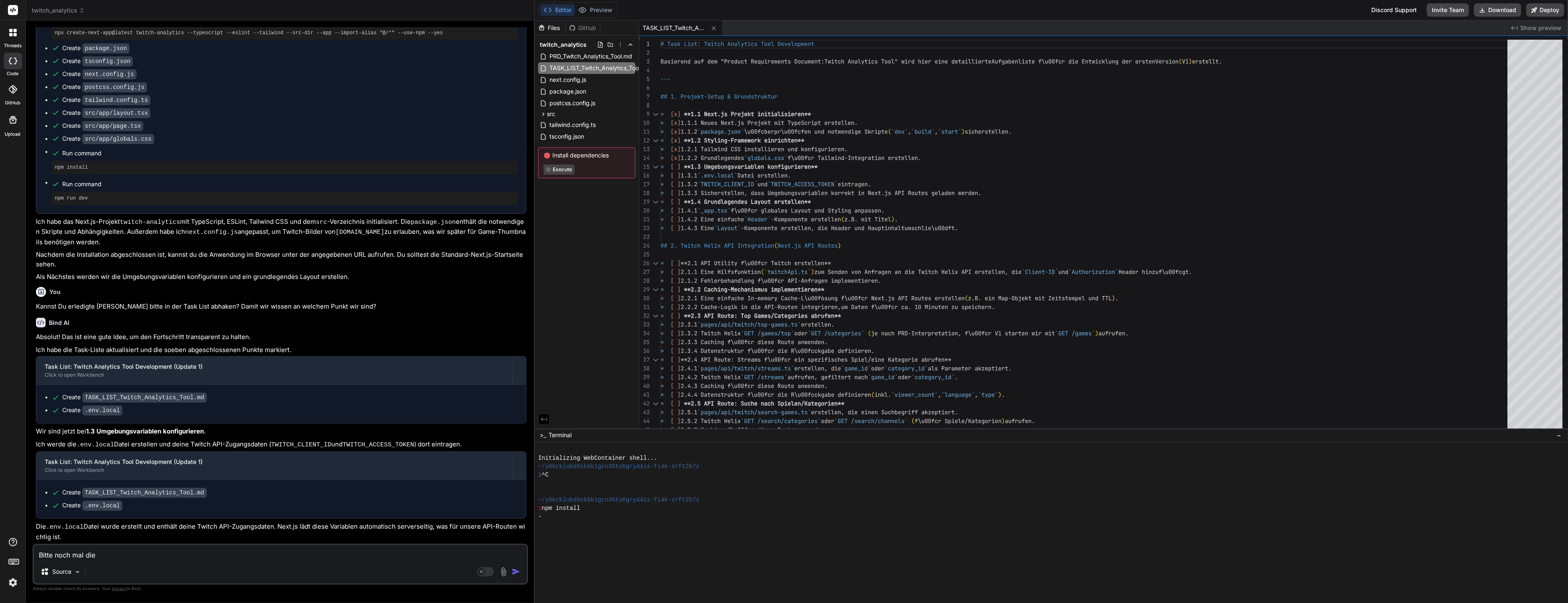
type textarea "Bitte noch mal die T"
type textarea "x"
type textarea "Bitte noch mal die Ta"
type textarea "x"
type textarea "Bitte noch mal die Tas"
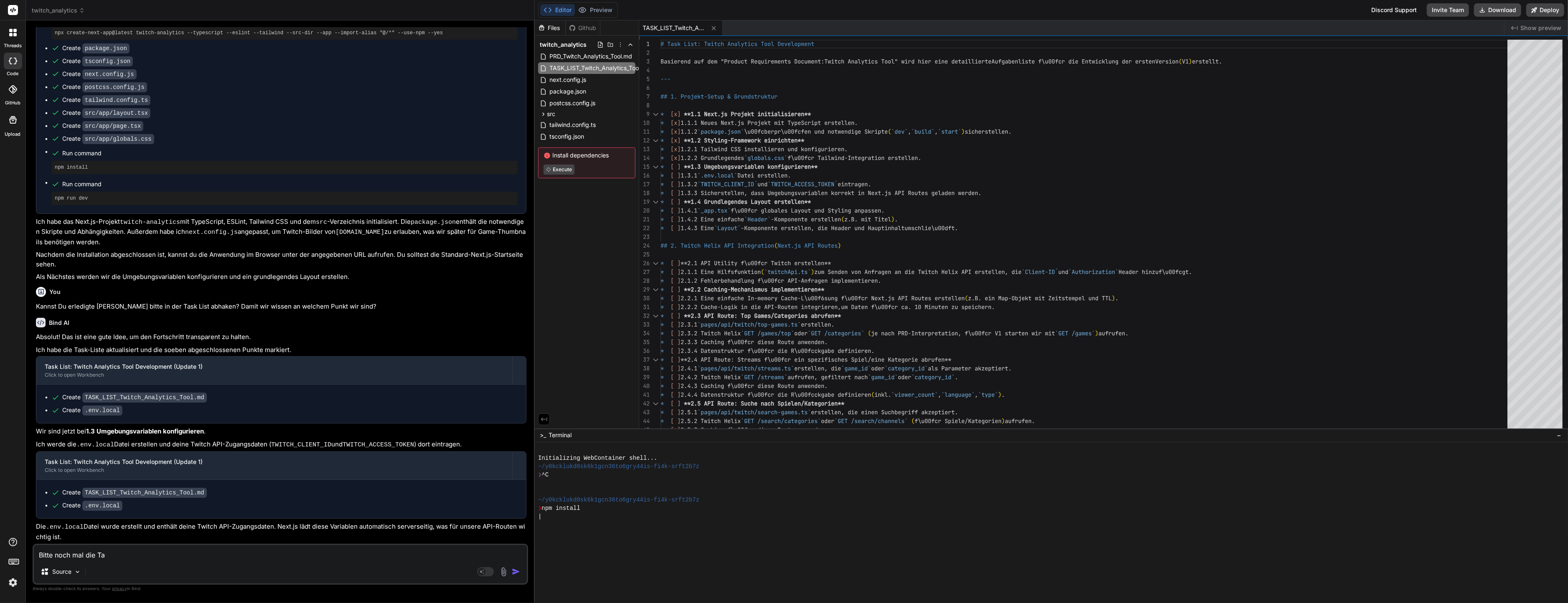
type textarea "x"
type textarea "Bitte noch mal die Task"
type textarea "x"
type textarea "Bitte noch mal die Task"
type textarea "x"
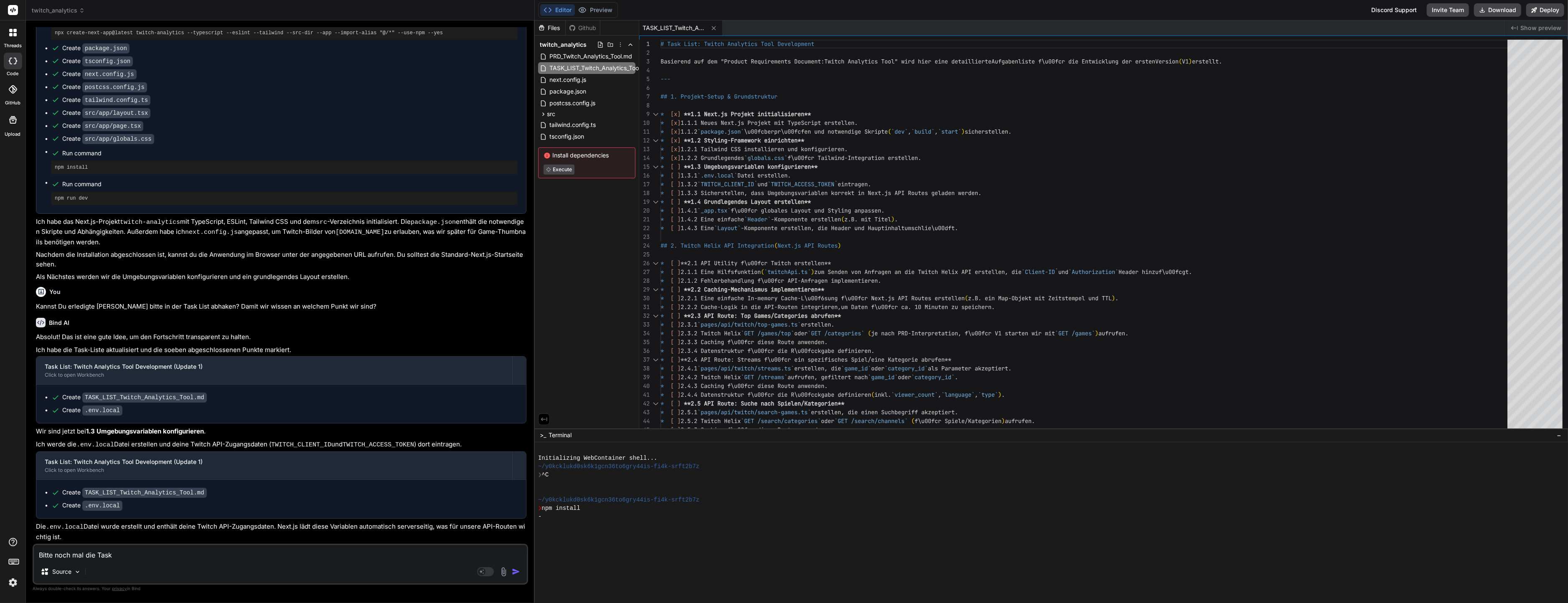
type textarea "Bitte noch mal die Task L"
type textarea "x"
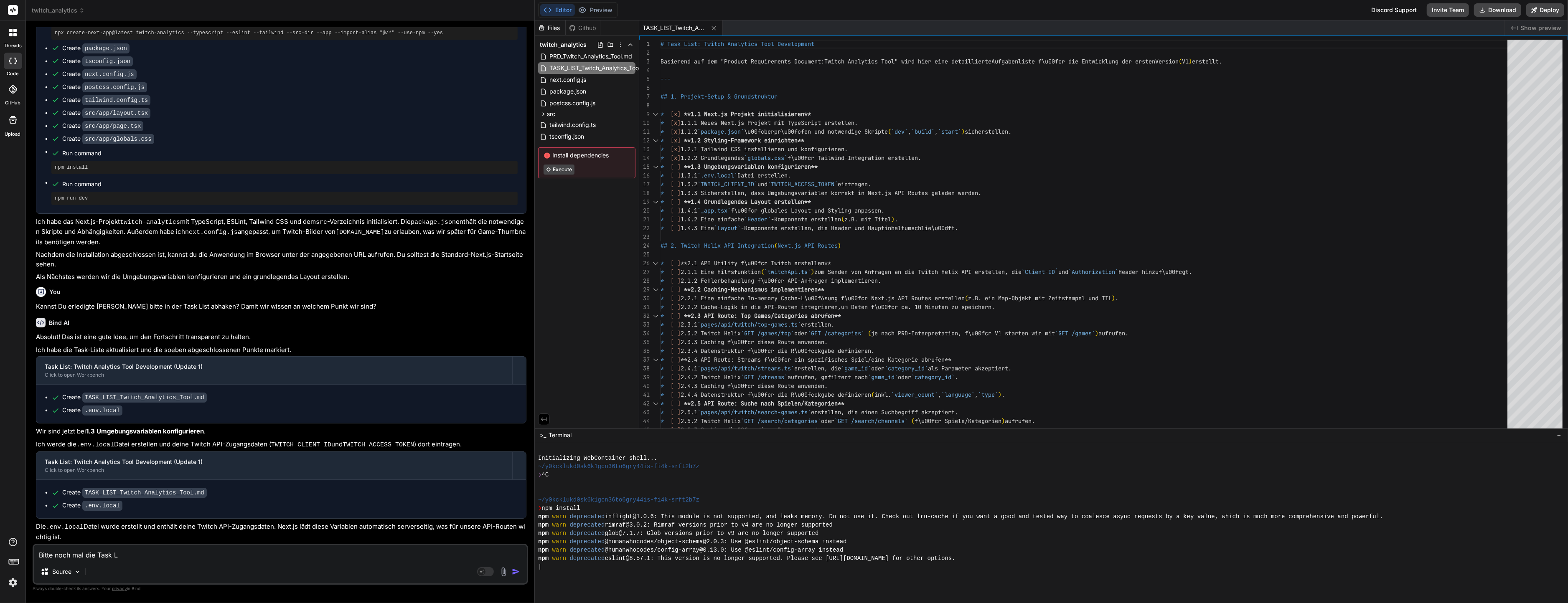
type textarea "Bitte noch mal die Task Li"
type textarea "x"
type textarea "Bitte noch mal die Task Lis"
type textarea "x"
type textarea "Bitte noch mal die Task List"
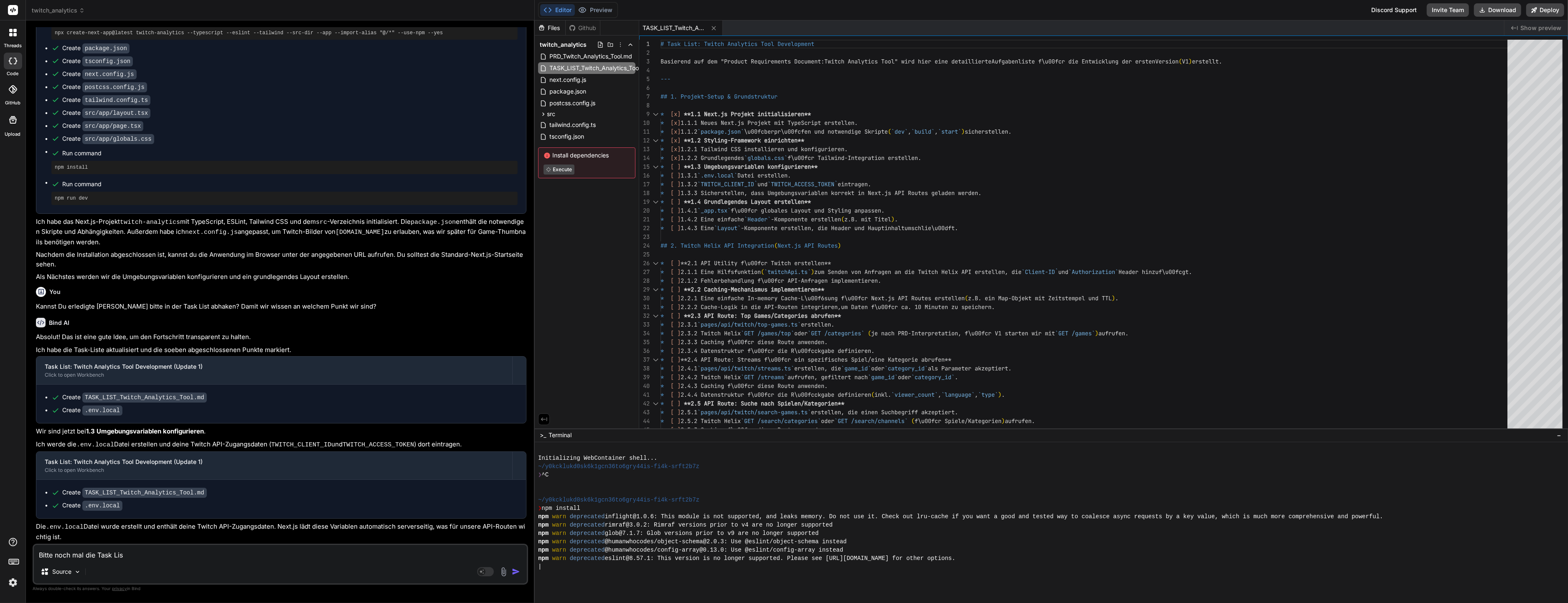
type textarea "x"
type textarea "Bitte noch mal die Task List"
type textarea "x"
type textarea "Bitte noch mal die Task List a"
type textarea "x"
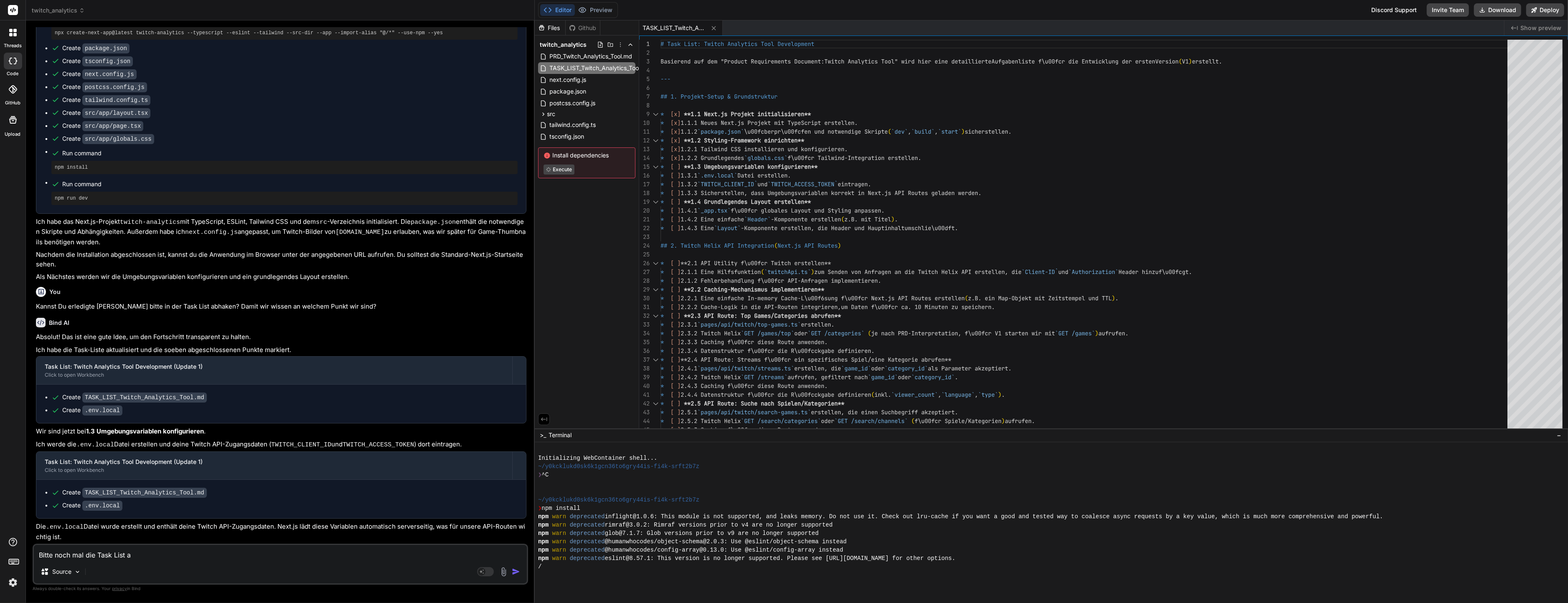
type textarea "Bitte noch mal die Task List ab"
type textarea "x"
type textarea "Bitte noch mal die Task List abc"
type textarea "x"
type textarea "Bitte noch mal die Task List abch"
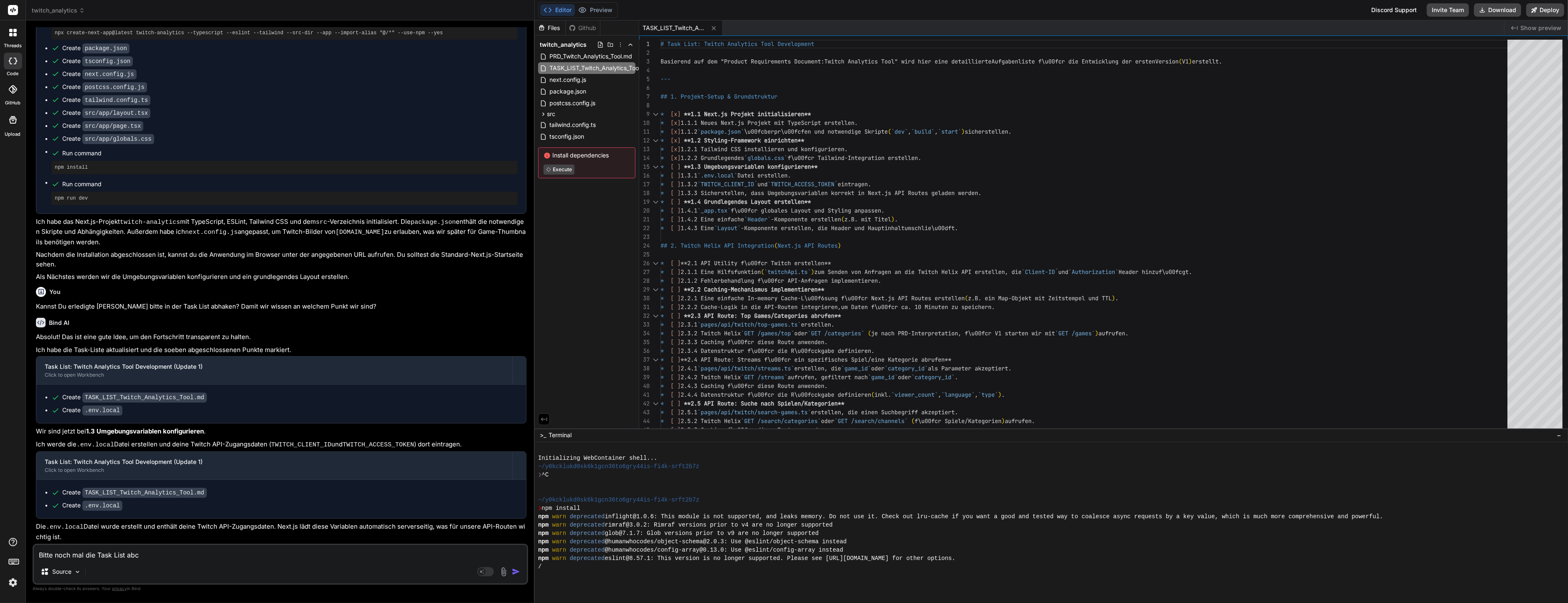
type textarea "x"
type textarea "Bitte noch mal die Task List abche"
type textarea "x"
type textarea "Bitte noch mal die Task List abchec"
type textarea "x"
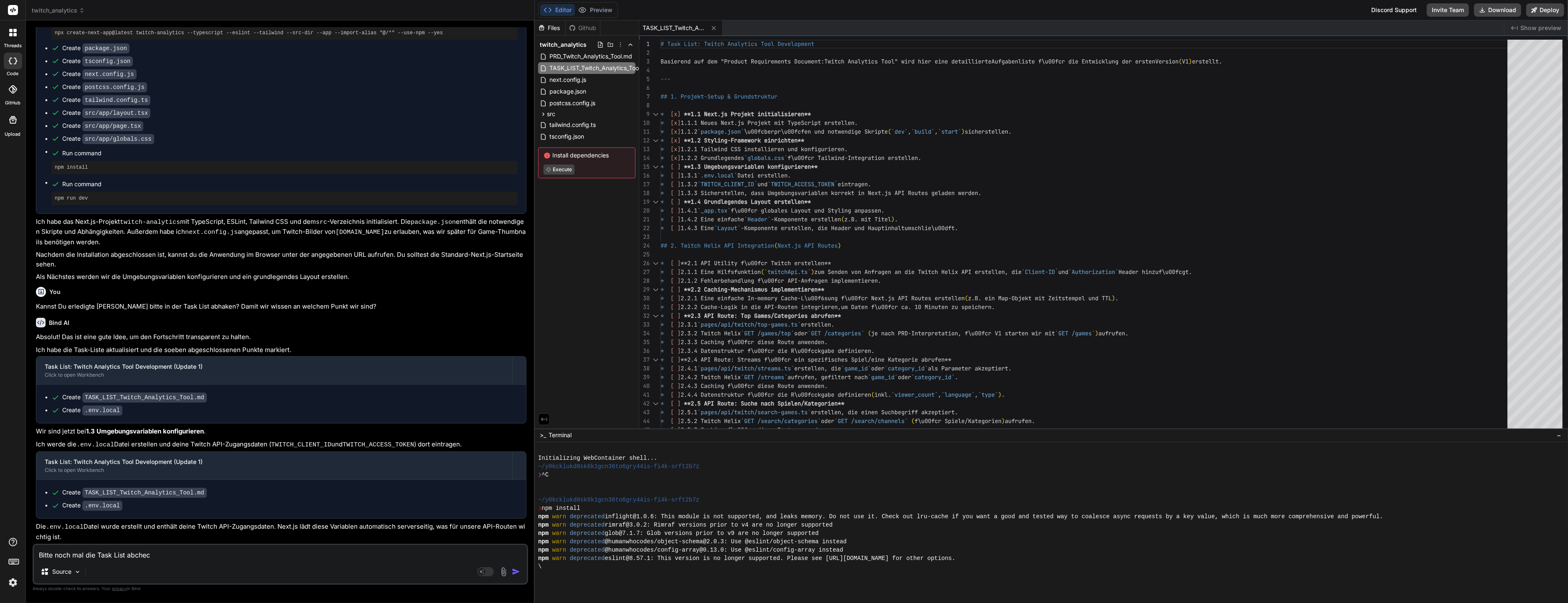
type textarea "Bitte noch mal die Task List abcheck"
type textarea "x"
type textarea "Bitte noch mal die Task List abchecke"
type textarea "x"
type textarea "Bitte noch mal die Task List abchecken"
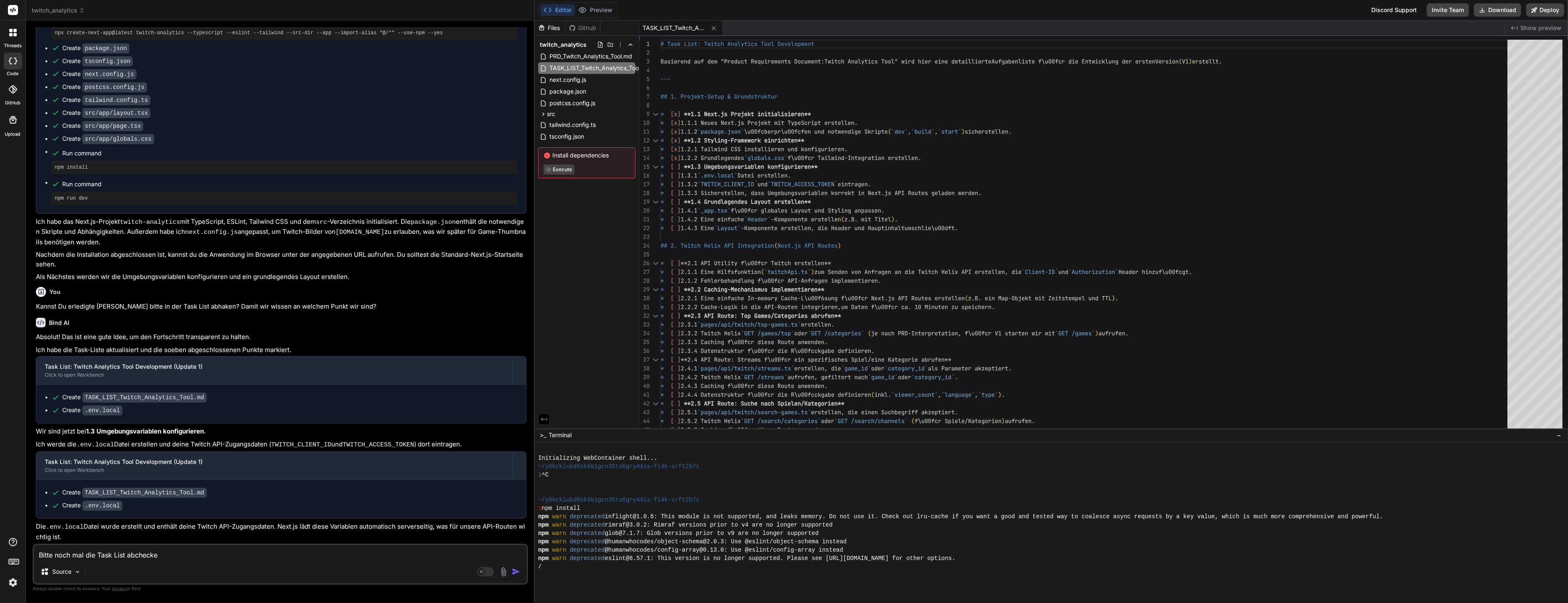
type textarea "x"
type textarea "Bitte noch mal die Task List abchecken"
type textarea "x"
type textarea "Bitte noch mal die Task List abchecken u"
type textarea "x"
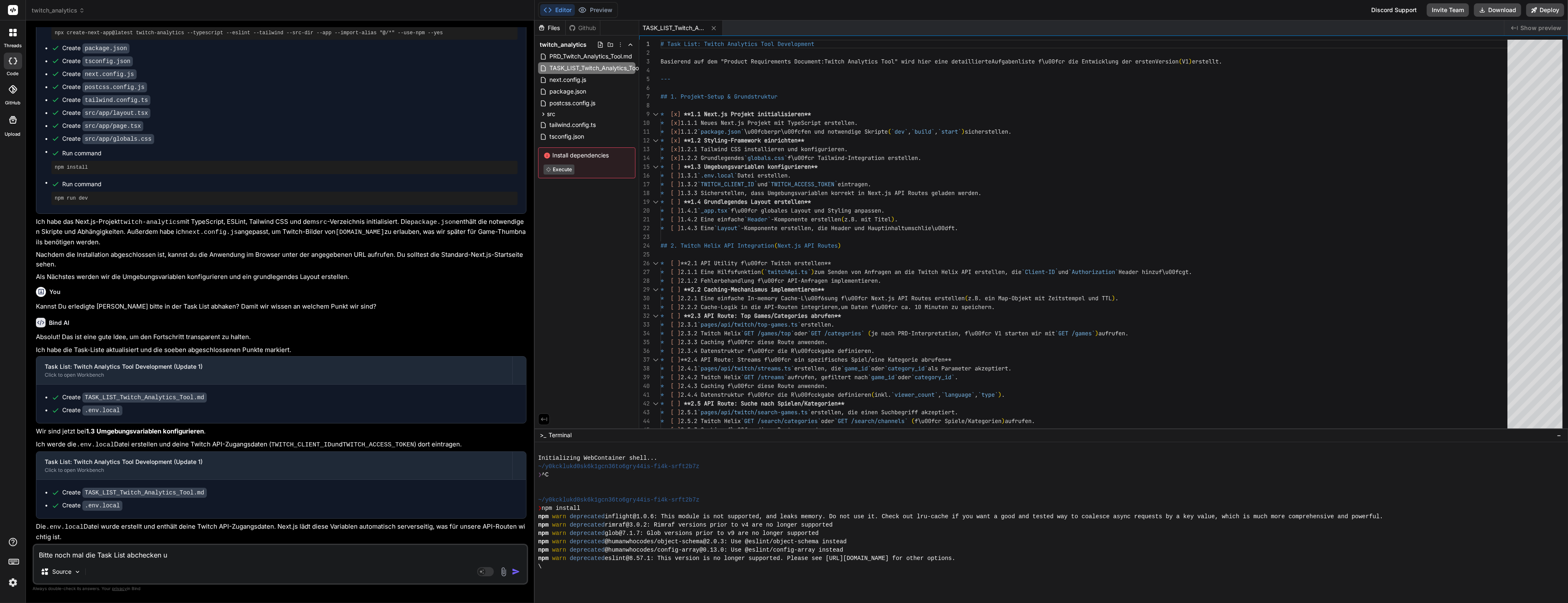
type textarea "Bitte noch mal die Task List abchecken un"
type textarea "x"
type textarea "Bitte noch mal die Task List abchecken und"
type textarea "x"
type textarea "Bitte noch mal die Task List abchecken und"
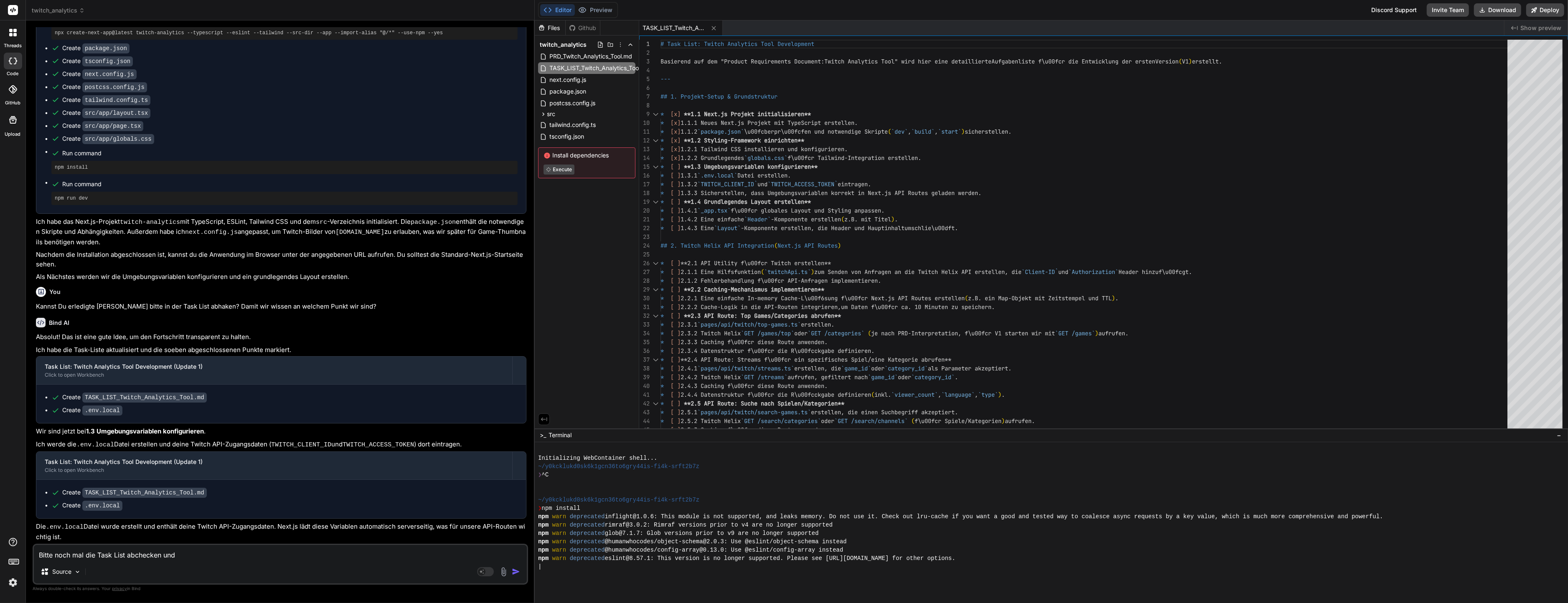
type textarea "x"
type textarea "Bitte noch mal die Task List abchecken und p"
type textarea "x"
type textarea "Bitte noch mal die Task List abchecken und pr"
type textarea "x"
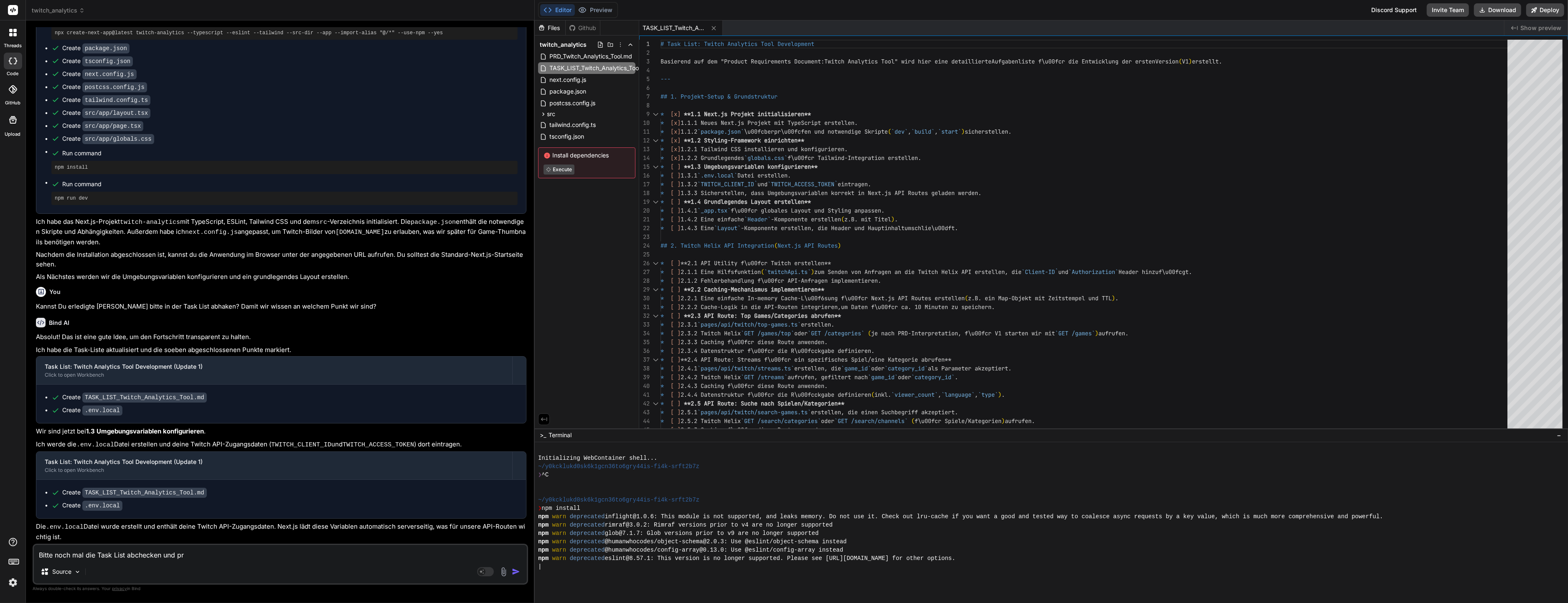
type textarea "Bitte noch mal die Task List abchecken und prü"
type textarea "x"
type textarea "Bitte noch mal die Task List abchecken und prüf"
type textarea "x"
type textarea "Bitte noch mal die Task List abchecken und prüfe"
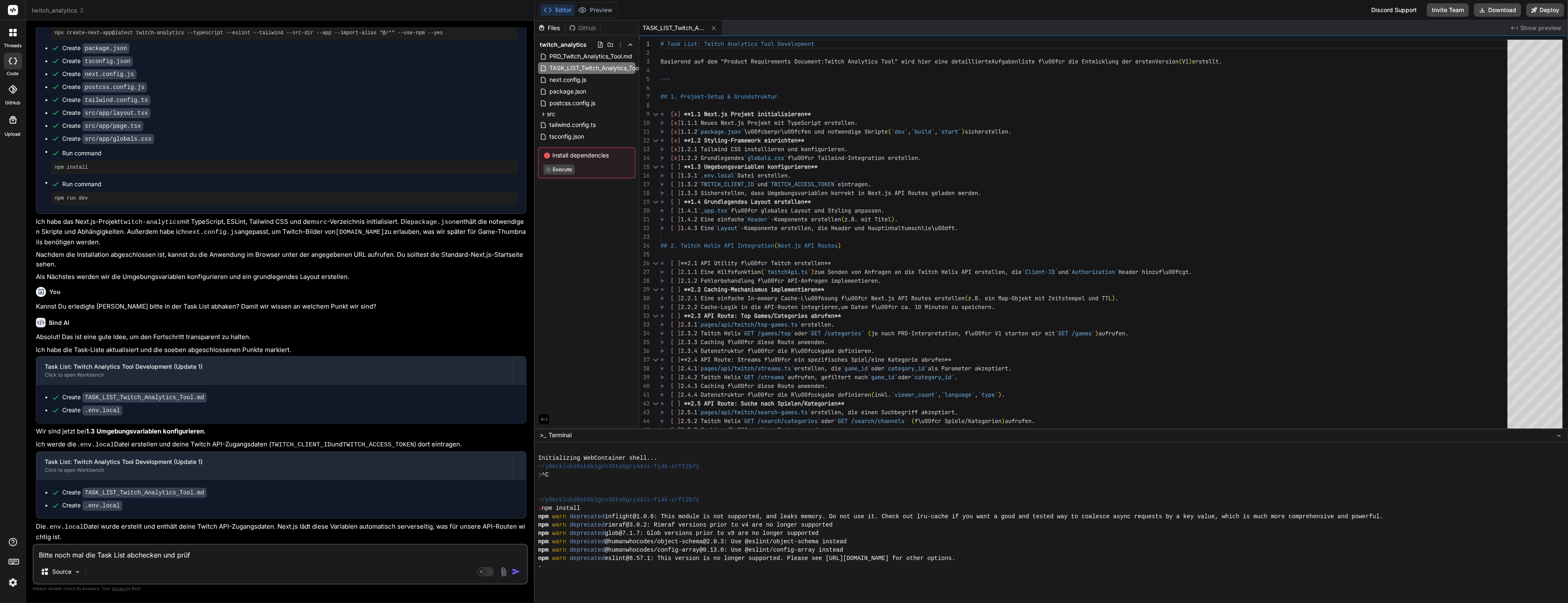
type textarea "x"
type textarea "Bitte noch mal die Task List abchecken und prüfen"
type textarea "x"
type textarea "Bitte noch mal die Task List abchecken und prüfen"
type textarea "x"
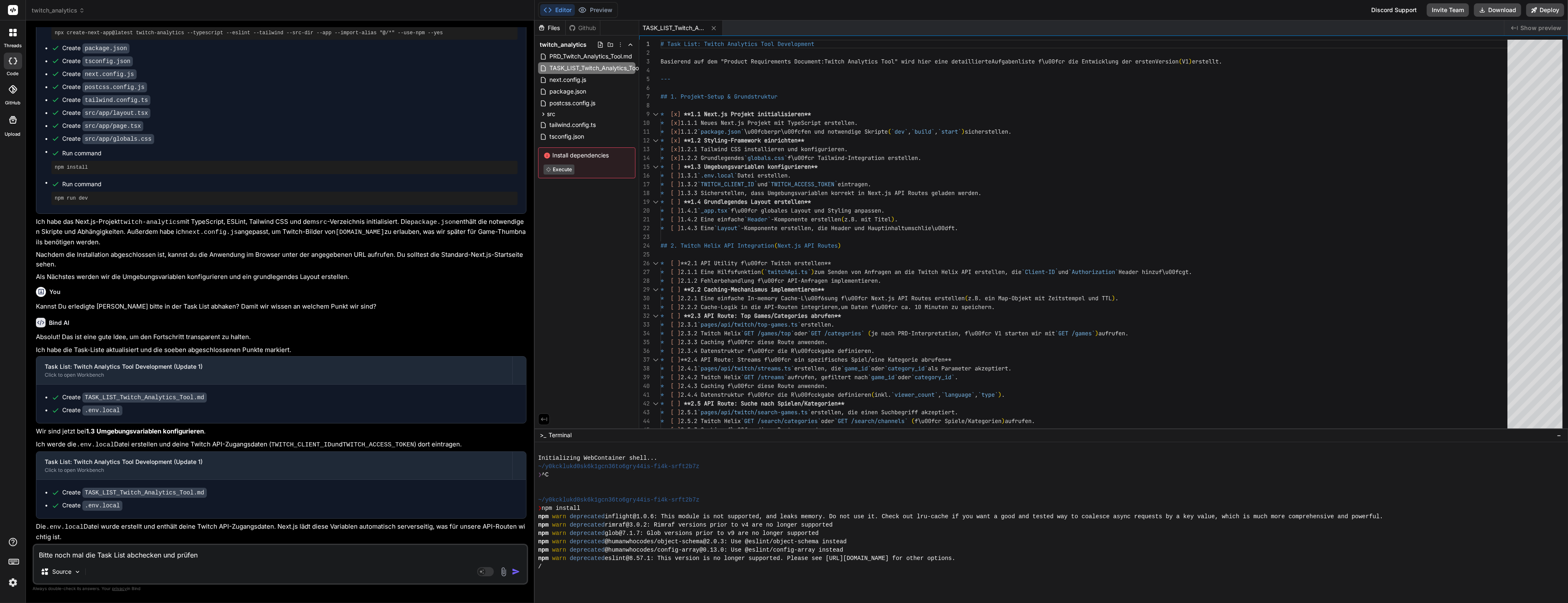
type textarea "Bitte noch mal die Task List abchecken und prüfen w"
type textarea "x"
type textarea "Bitte noch mal die Task List abchecken und prüfen wa"
type textarea "x"
type textarea "Bitte noch mal die Task List abchecken und prüfen was"
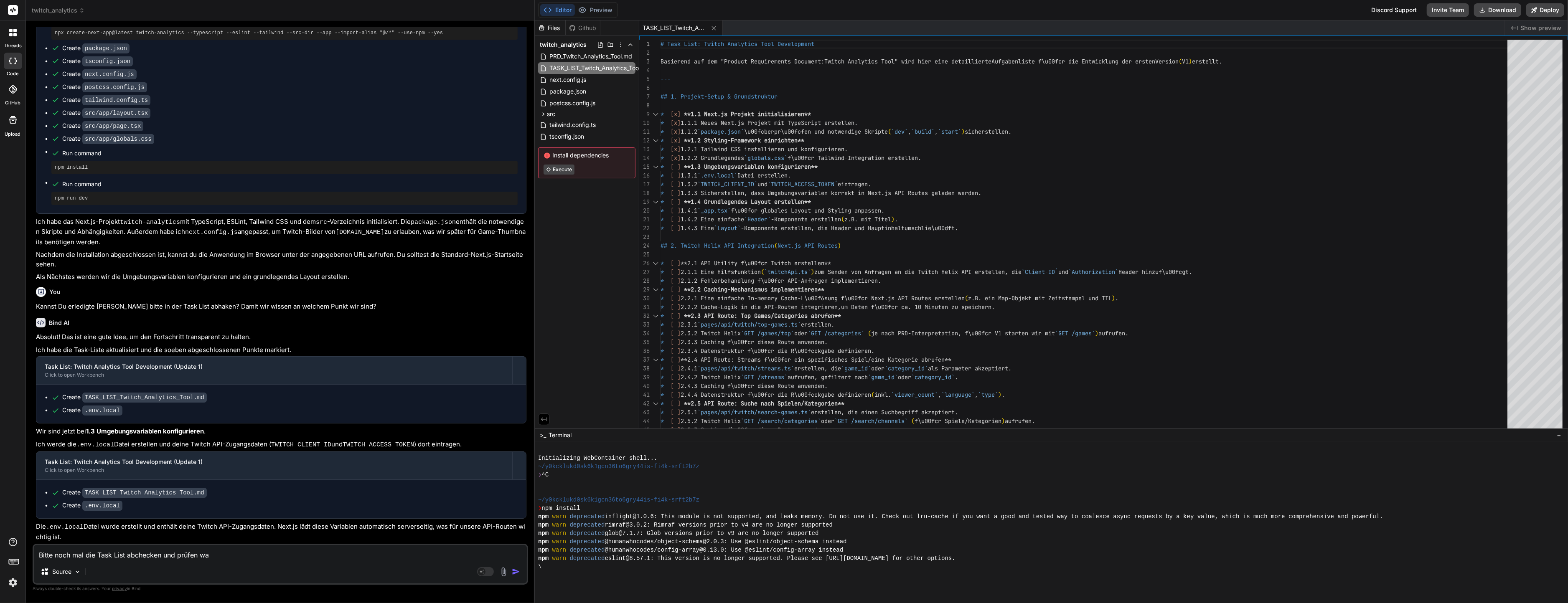
type textarea "x"
type textarea "Bitte noch mal die Task List abchecken und prüfen was"
type textarea "x"
type textarea "Bitte noch mal die Task List abchecken und prüfen was a"
type textarea "x"
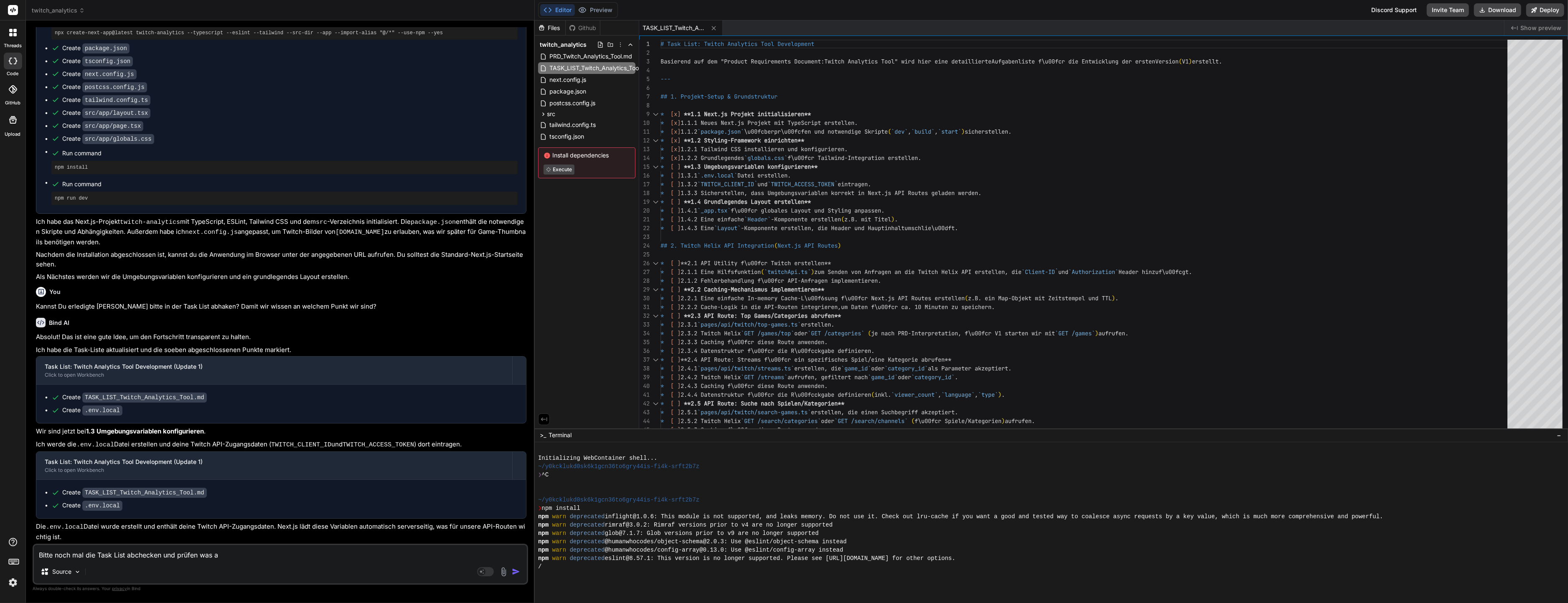
type textarea "Bitte noch mal die Task List abchecken und prüfen was al"
type textarea "x"
type textarea "Bitte noch mal die Task List abchecken und prüfen was als"
type textarea "x"
type textarea "Bitte noch mal die Task List abchecken und prüfen was als"
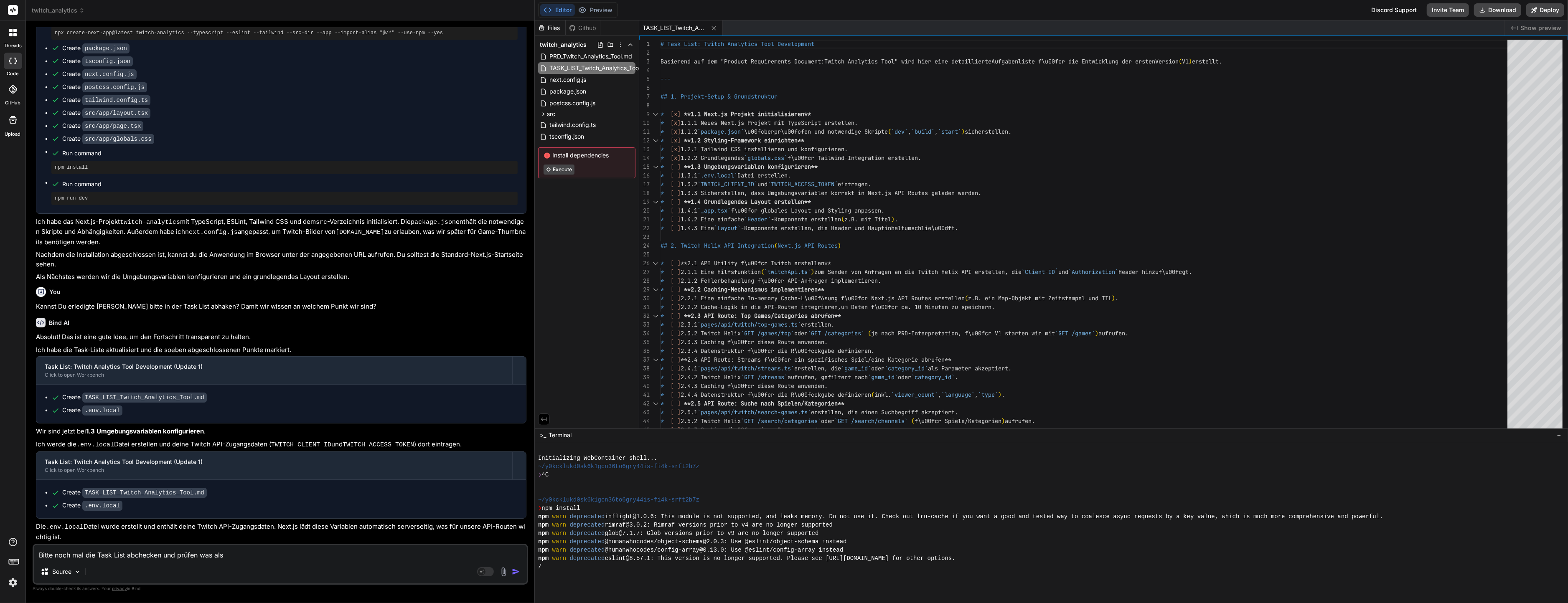
type textarea "x"
type textarea "Bitte noch mal die Task List abchecken und prüfen was als n"
type textarea "x"
type textarea "Bitte noch mal die Task List abchecken und prüfen was als nä"
type textarea "x"
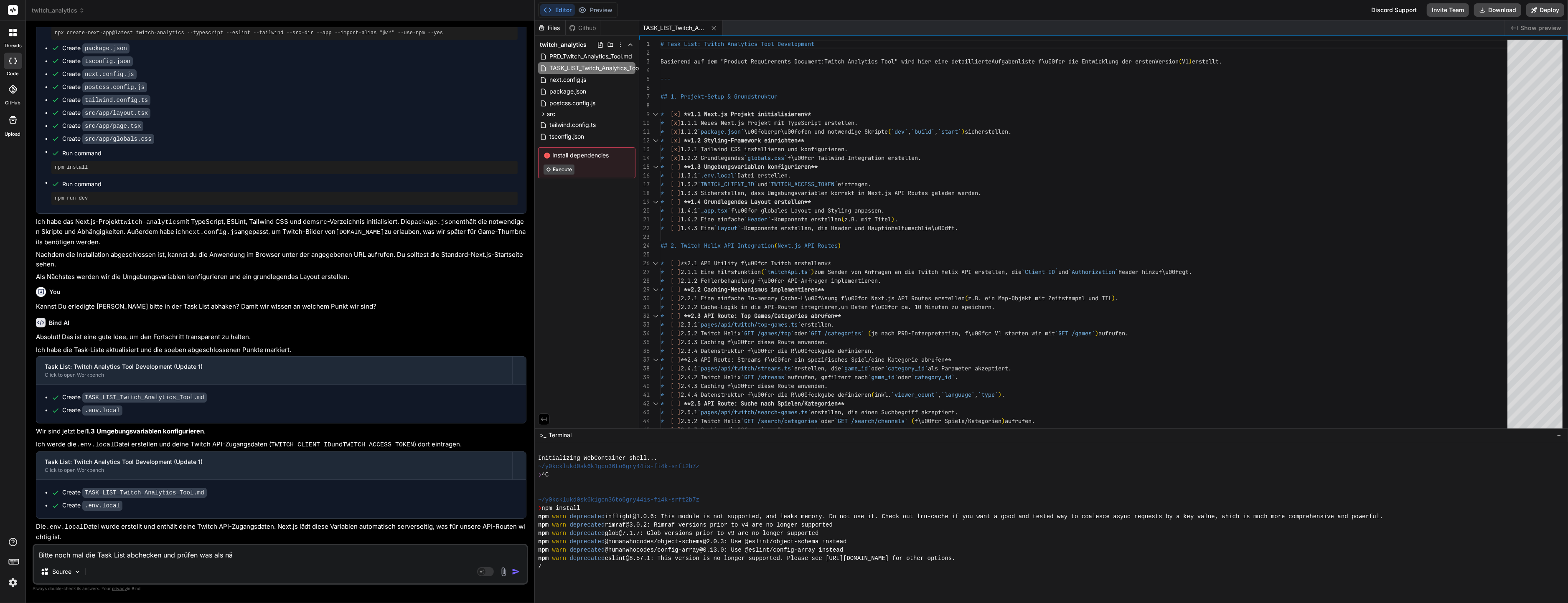
type textarea "Bitte noch mal die Task List abchecken und prüfen was als näc"
type textarea "x"
type textarea "Bitte noch mal die Task List abchecken und prüfen was als näcs"
type textarea "x"
type textarea "Bitte noch mal die Task List abchecken und prüfen was als näc"
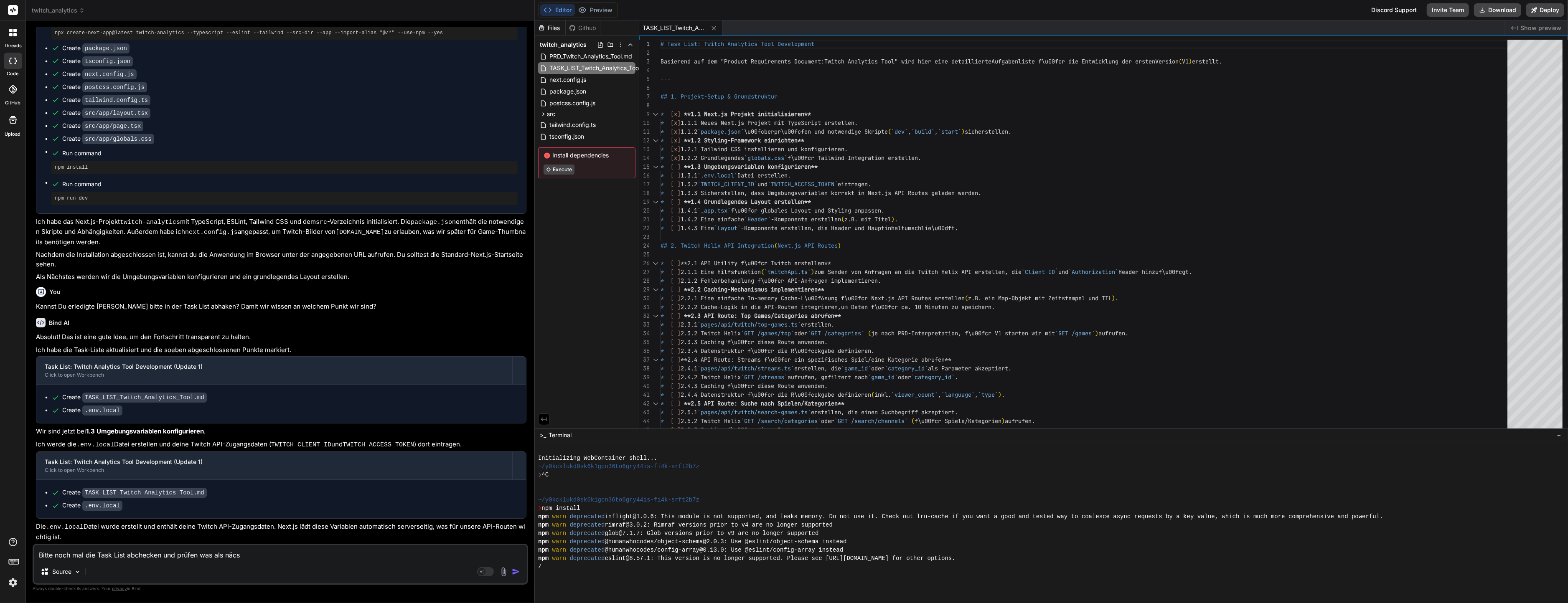
type textarea "x"
type textarea "Bitte noch mal die Task List abchecken und prüfen was als näch"
type textarea "x"
type textarea "Bitte noch mal die Task List abchecken und prüfen was als nächs"
type textarea "x"
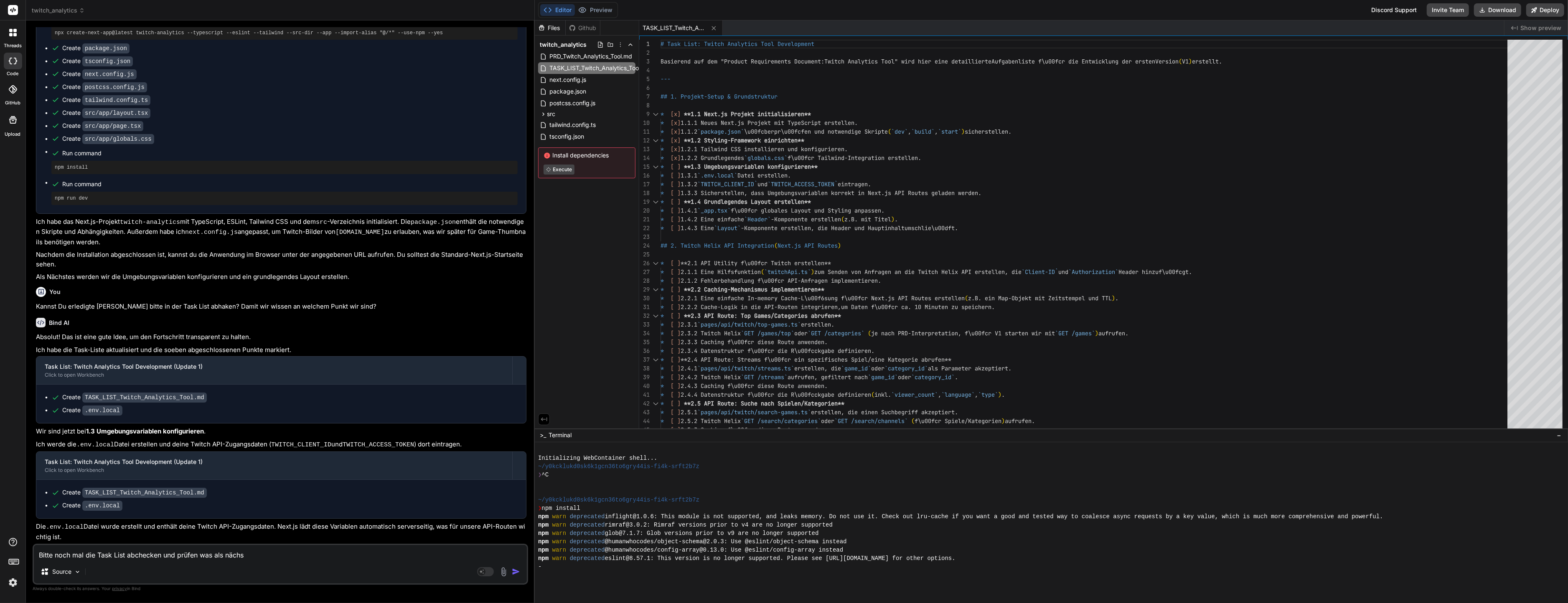
type textarea "Bitte noch mal die Task List abchecken und prüfen was als nächst"
type textarea "x"
type textarea "Bitte noch mal die Task List abchecken und prüfen was als nächste"
type textarea "x"
type textarea "Bitte noch mal die Task List abchecken und prüfen was als nächstes"
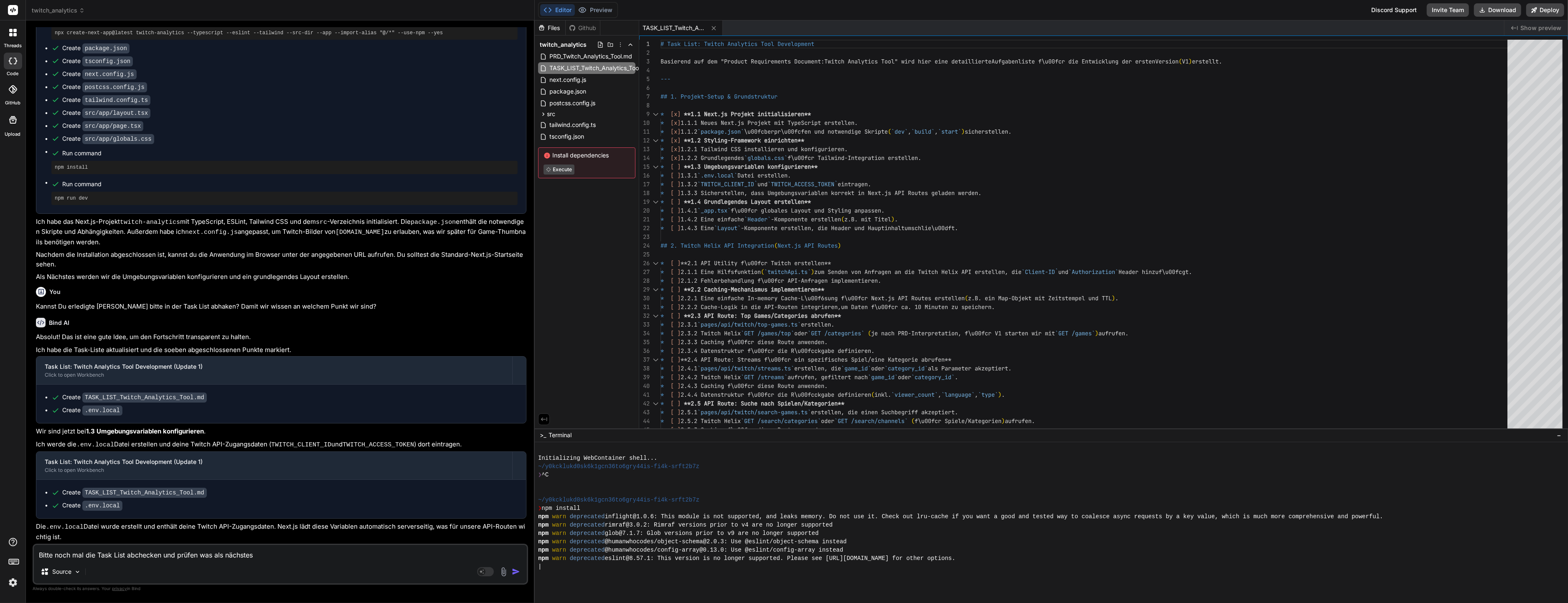
type textarea "x"
type textarea "Bitte noch mal die Task List abchecken und prüfen was als nächstes"
type textarea "x"
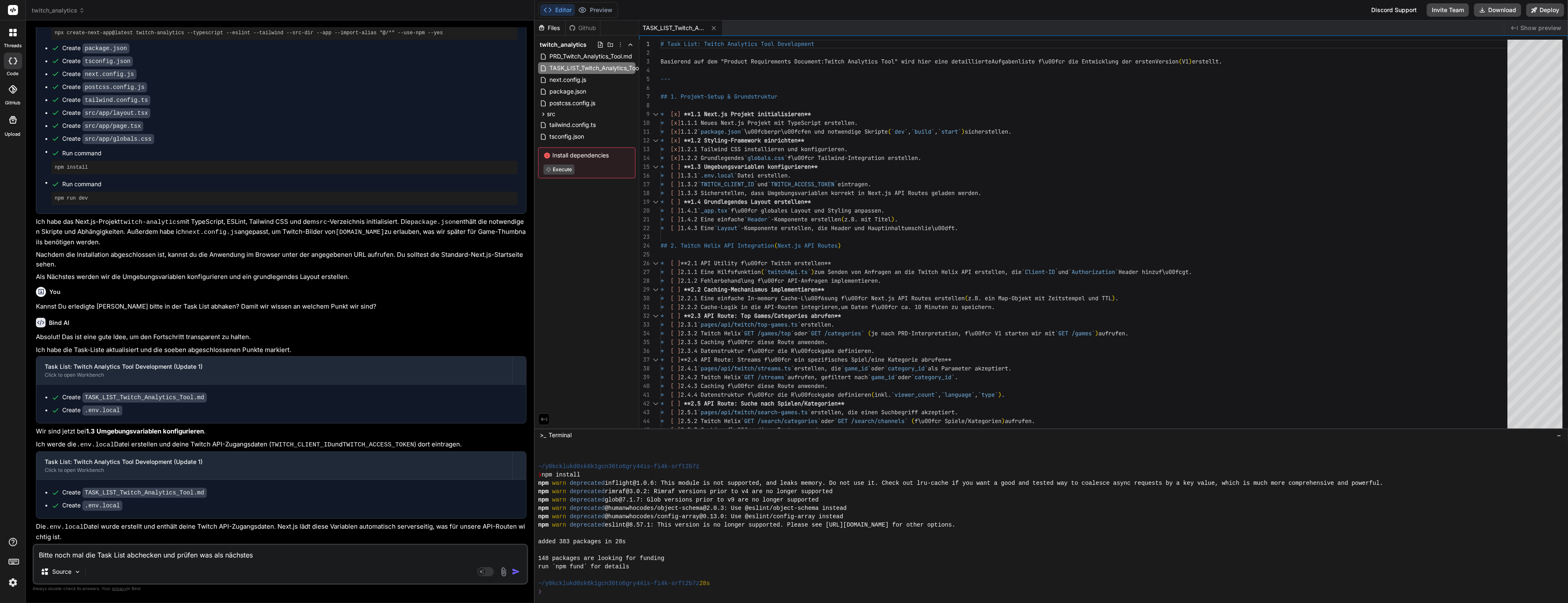
type textarea "Bitte noch mal die Task List abchecken und prüfen was als nächstes g"
type textarea "x"
type textarea "Bitte noch mal die Task List abchecken und prüfen was als nächstes gf"
type textarea "x"
type textarea "Bitte noch mal die Task List abchecken und prüfen was als nächstes gfe"
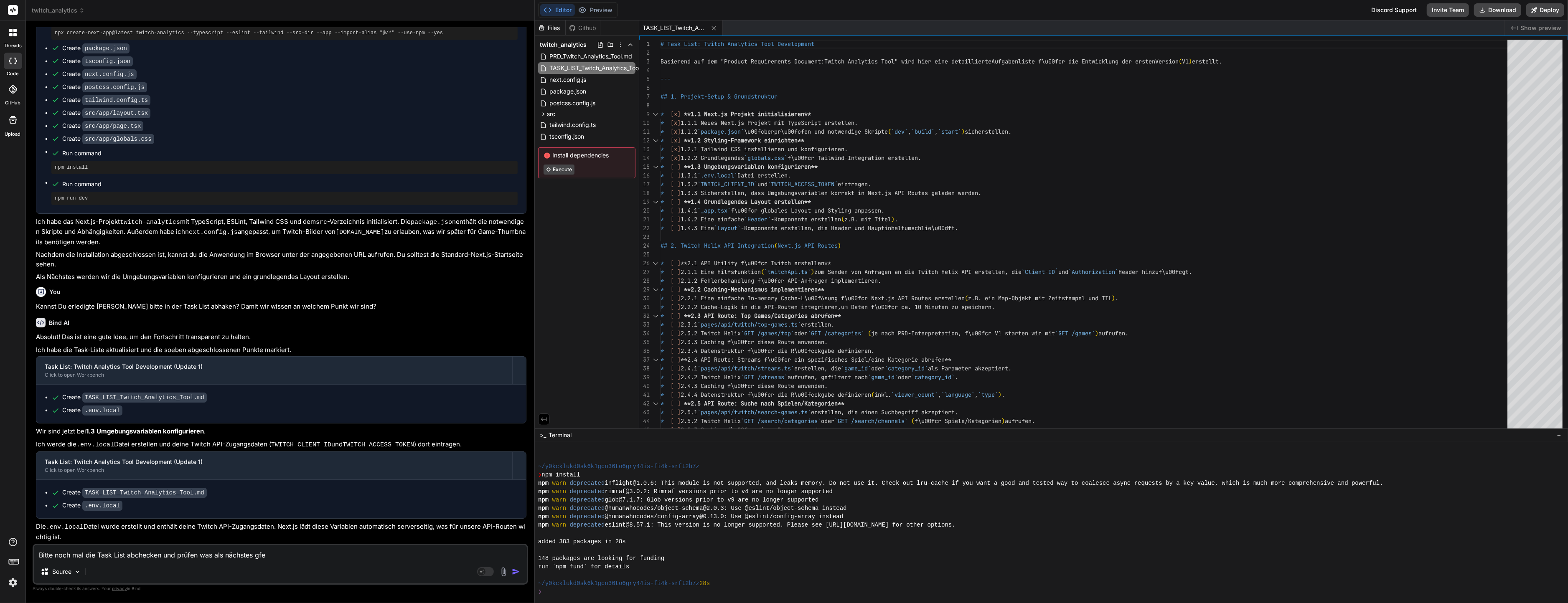
type textarea "x"
type textarea "Bitte noch mal die Task List abchecken und prüfen was als nächstes gf"
type textarea "x"
type textarea "Bitte noch mal die Task List abchecken und prüfen was als nächstes g"
type textarea "x"
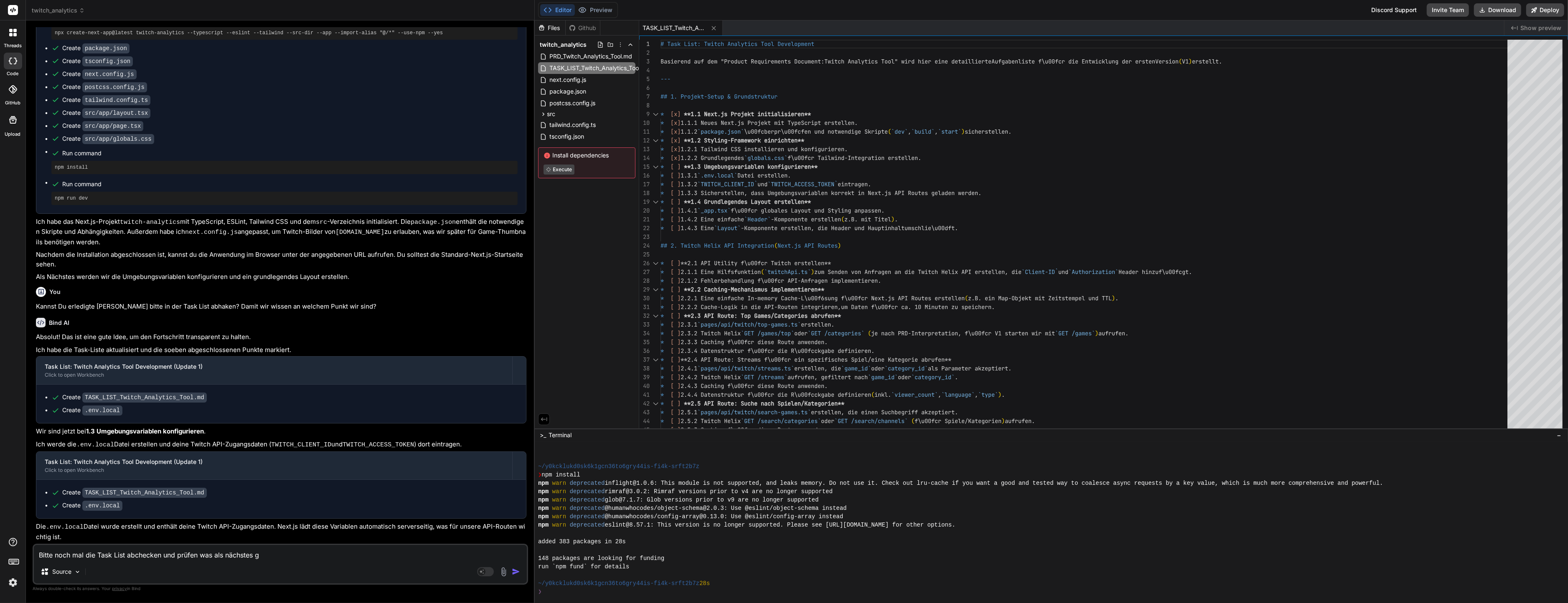
type textarea "Bitte noch mal die Task List abchecken und prüfen was als nächstes ge"
type textarea "x"
type textarea "Bitte noch mal die Task List abchecken und prüfen was als nächstes gem"
type textarea "x"
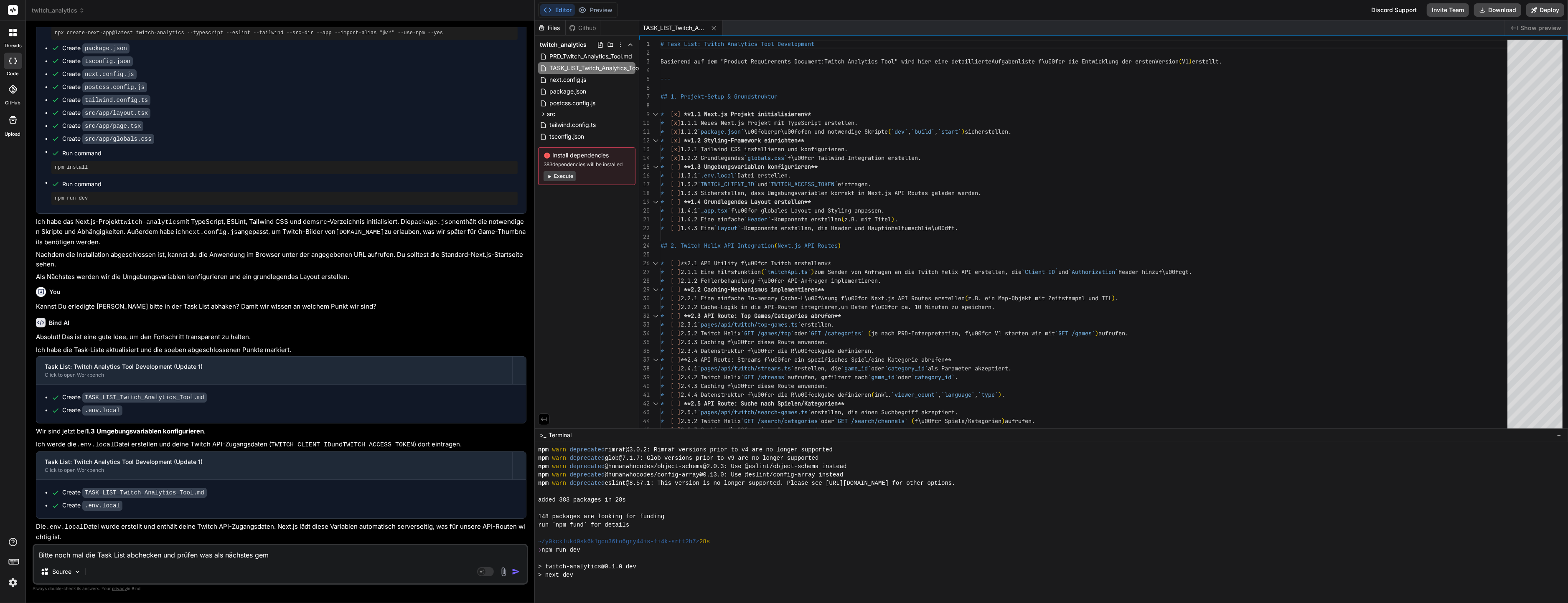
type textarea "Bitte noch mal die Task List abchecken und prüfen was als nächstes gema"
type textarea "x"
type textarea "Bitte noch mal die Task List abchecken und prüfen was als nächstes gemac"
type textarea "x"
type textarea "Bitte noch mal die Task List abchecken und prüfen was als nächstes gemach"
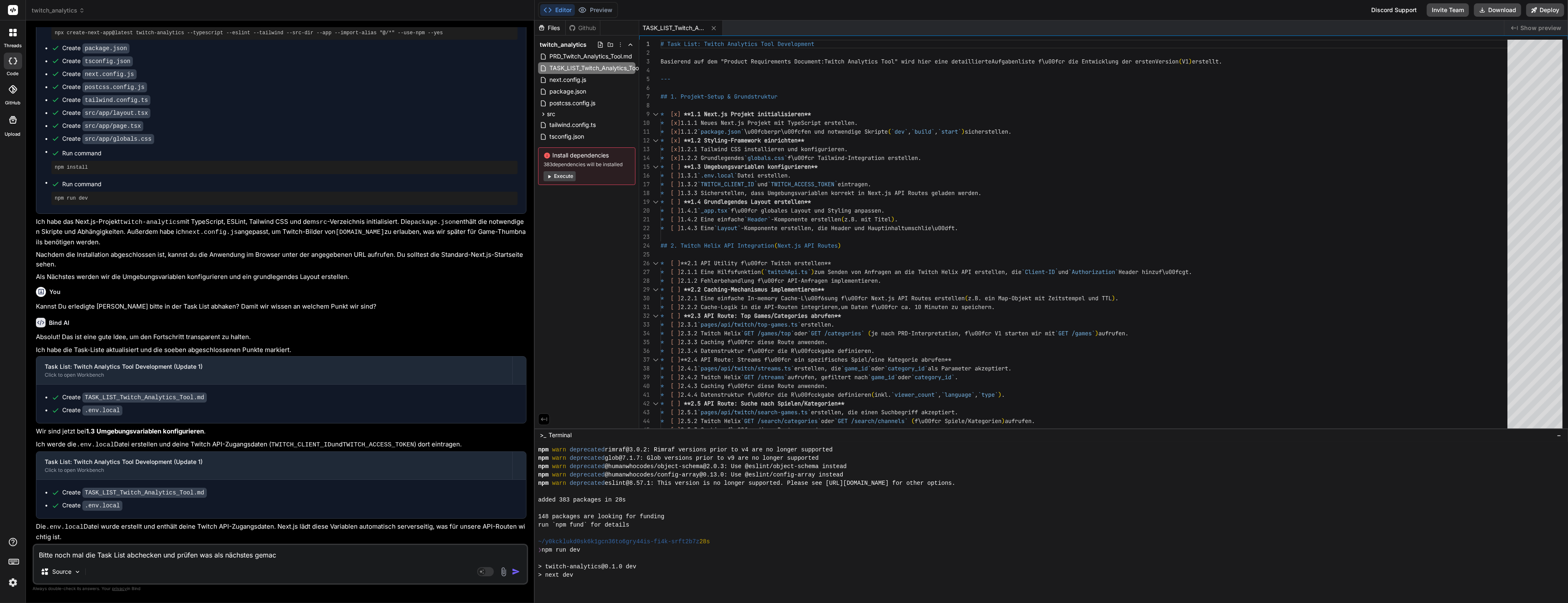
type textarea "x"
type textarea "Bitte noch mal die Task List abchecken und prüfen was als nächstes gemacht"
type textarea "x"
type textarea "Bitte noch mal die Task List abchecken und prüfen was als nächstes gemacht"
type textarea "x"
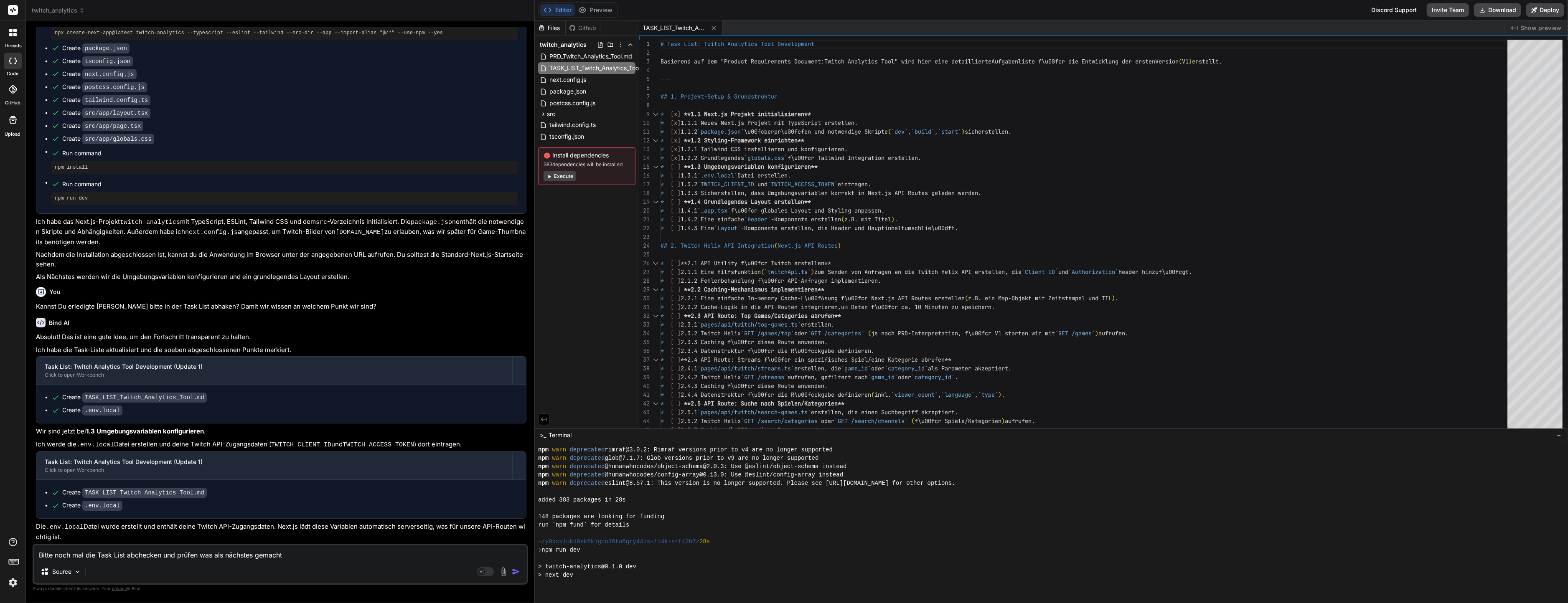
type textarea "Bitte noch mal die Task List abchecken und prüfen was als nächstes gemacht w"
type textarea "x"
type textarea "Bitte noch mal die Task List abchecken und prüfen was als nächstes gemacht we"
type textarea "x"
type textarea "Bitte noch mal die Task List abchecken und prüfen was als nächstes gemacht wer"
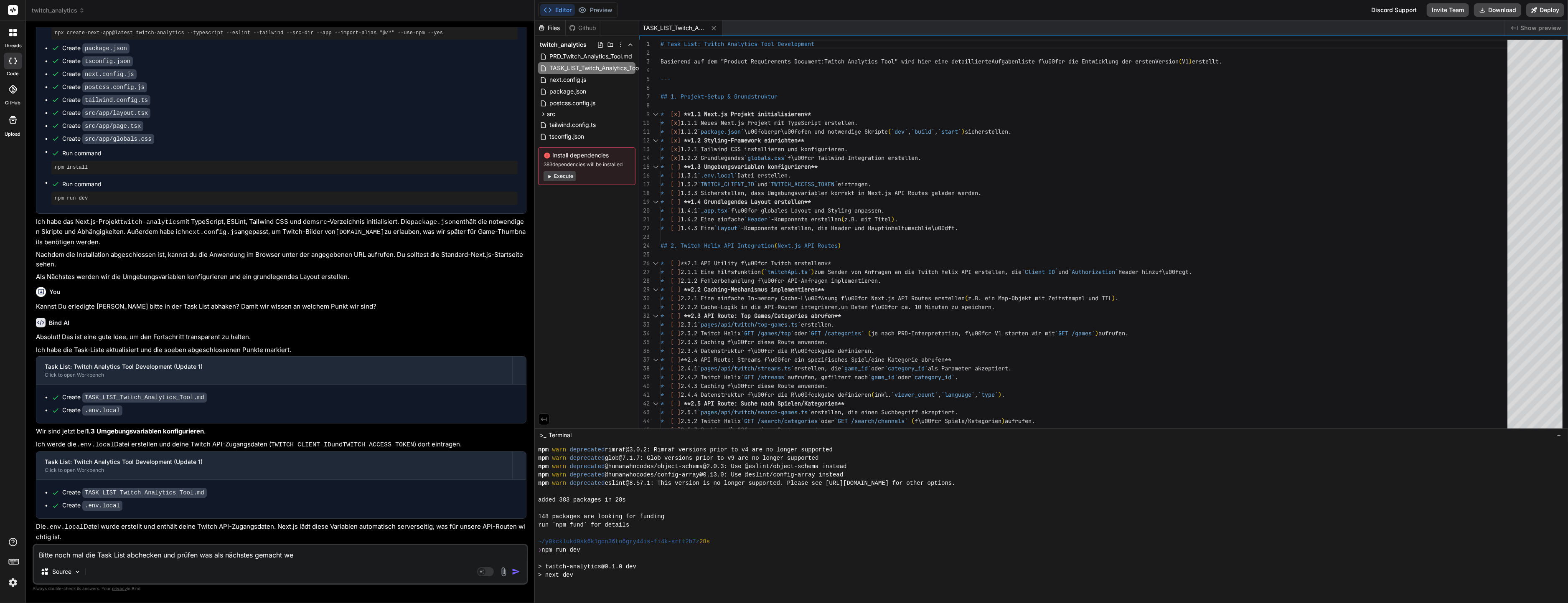
type textarea "x"
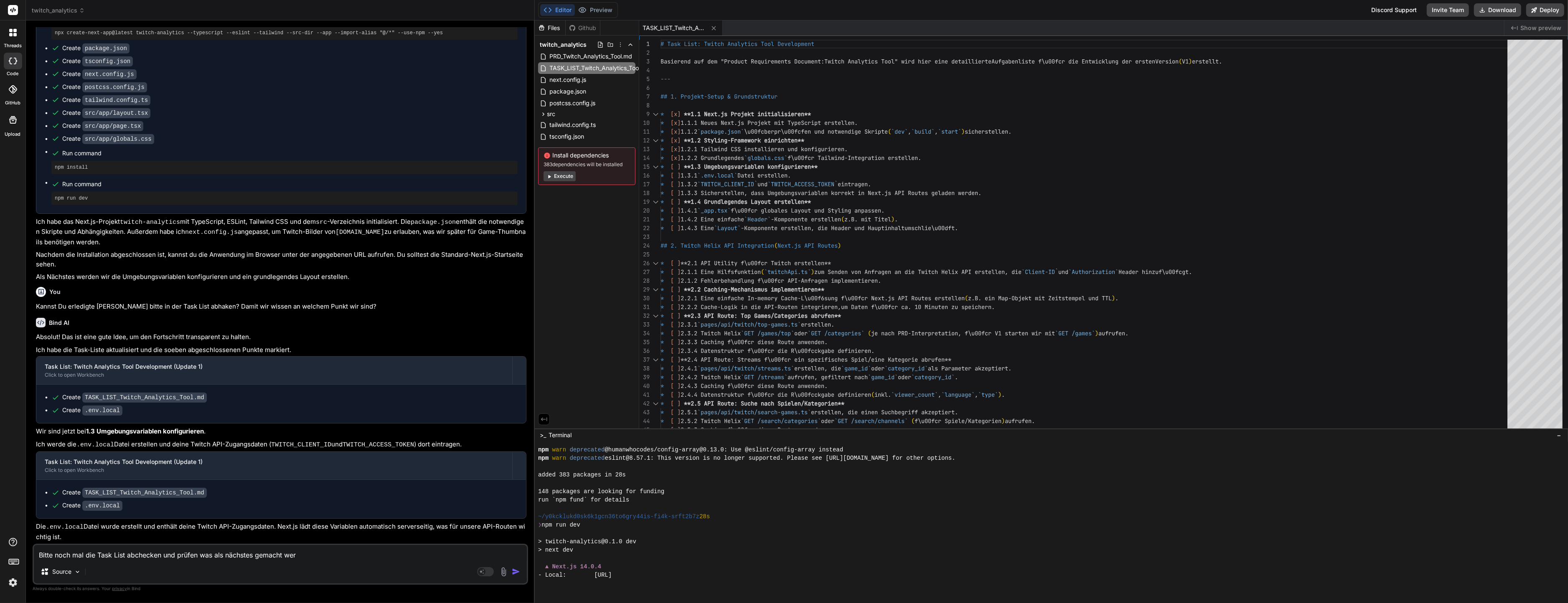
type textarea "Bitte noch mal die Task List abchecken und prüfen was als nächstes gemacht werd"
type textarea "x"
type textarea "Bitte noch mal die Task List abchecken und prüfen was als nächstes gemacht werde"
type textarea "x"
type textarea "Bitte noch mal die Task List abchecken und prüfen was als nächstes gemacht werd…"
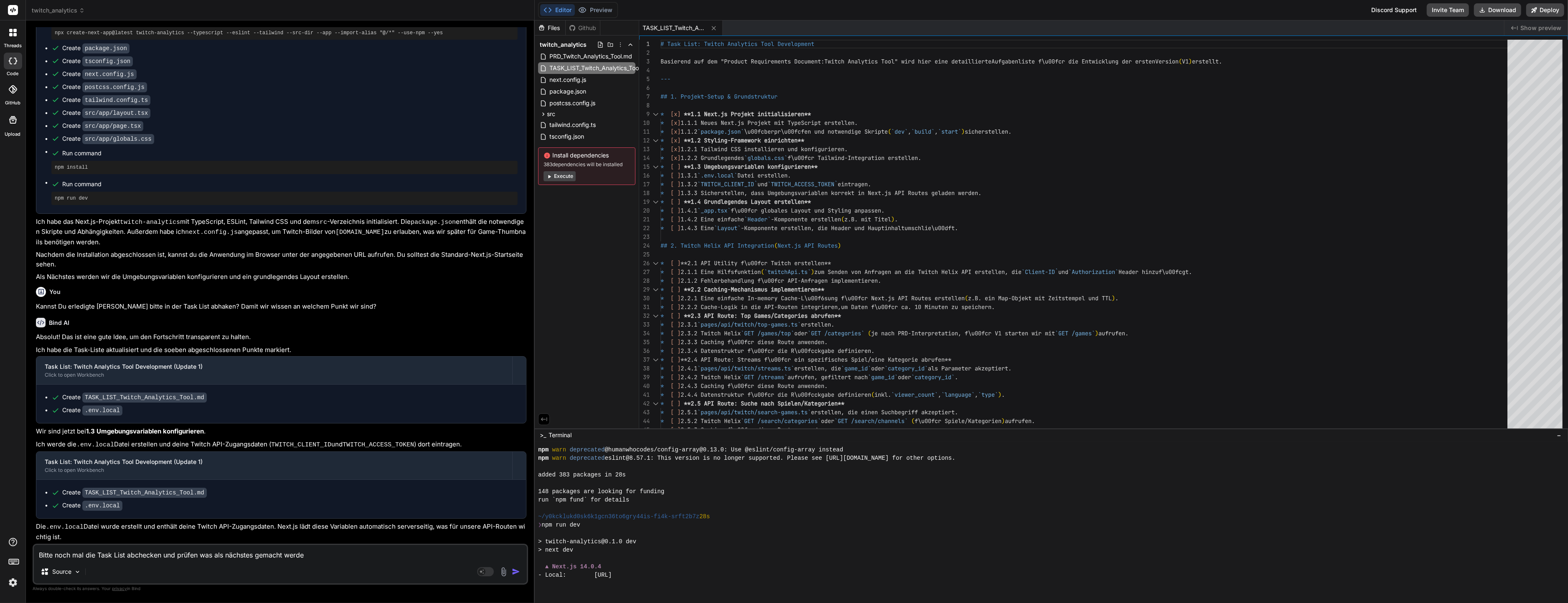
type textarea "x"
type textarea "Bitte noch mal die Task List abchecken und prüfen was als nächstes gemacht werd…"
type textarea "x"
type textarea "Bitte noch mal die Task List abchecken und prüfen was als nächstes gemacht werd…"
type textarea "x"
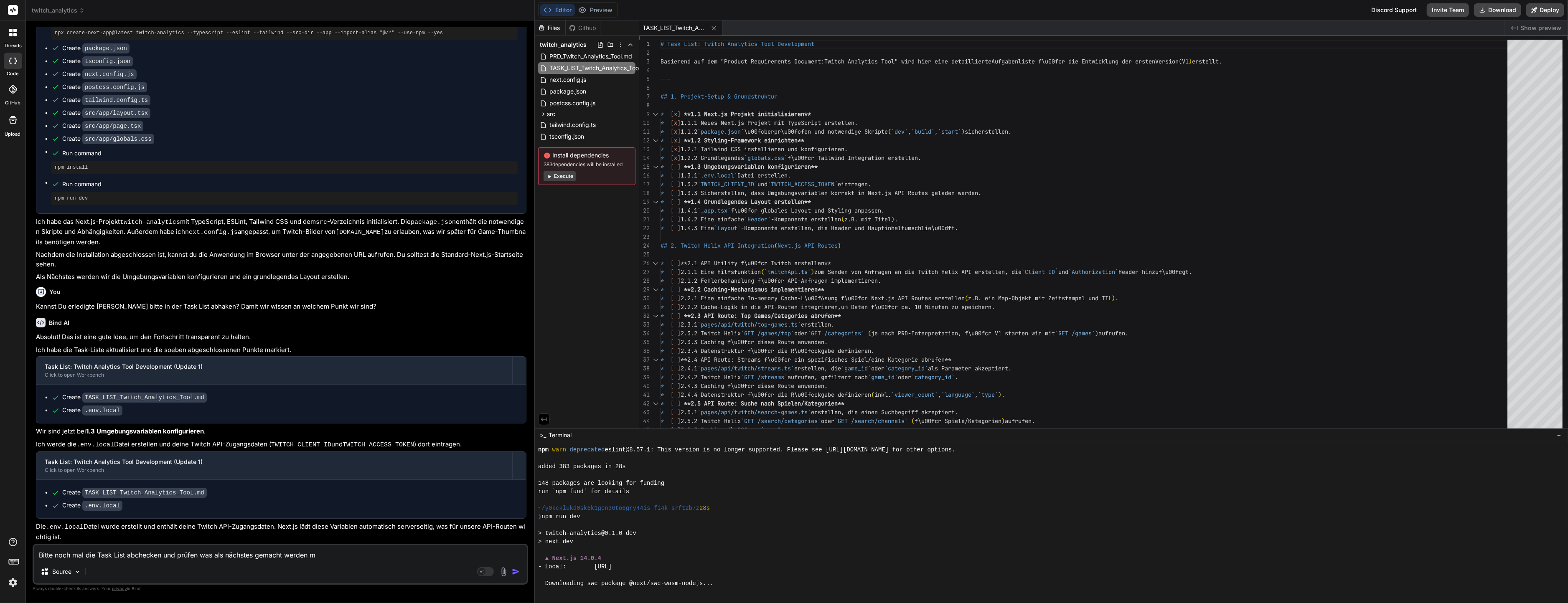
type textarea "Bitte noch mal die Task List abchecken und prüfen was als nächstes gemacht werd…"
type textarea "x"
type textarea "Bitte noch mal die Task List abchecken und prüfen was als nächstes gemacht werd…"
type textarea "x"
type textarea "Bitte noch mal die Task List abchecken und prüfen was als nächstes gemacht werd…"
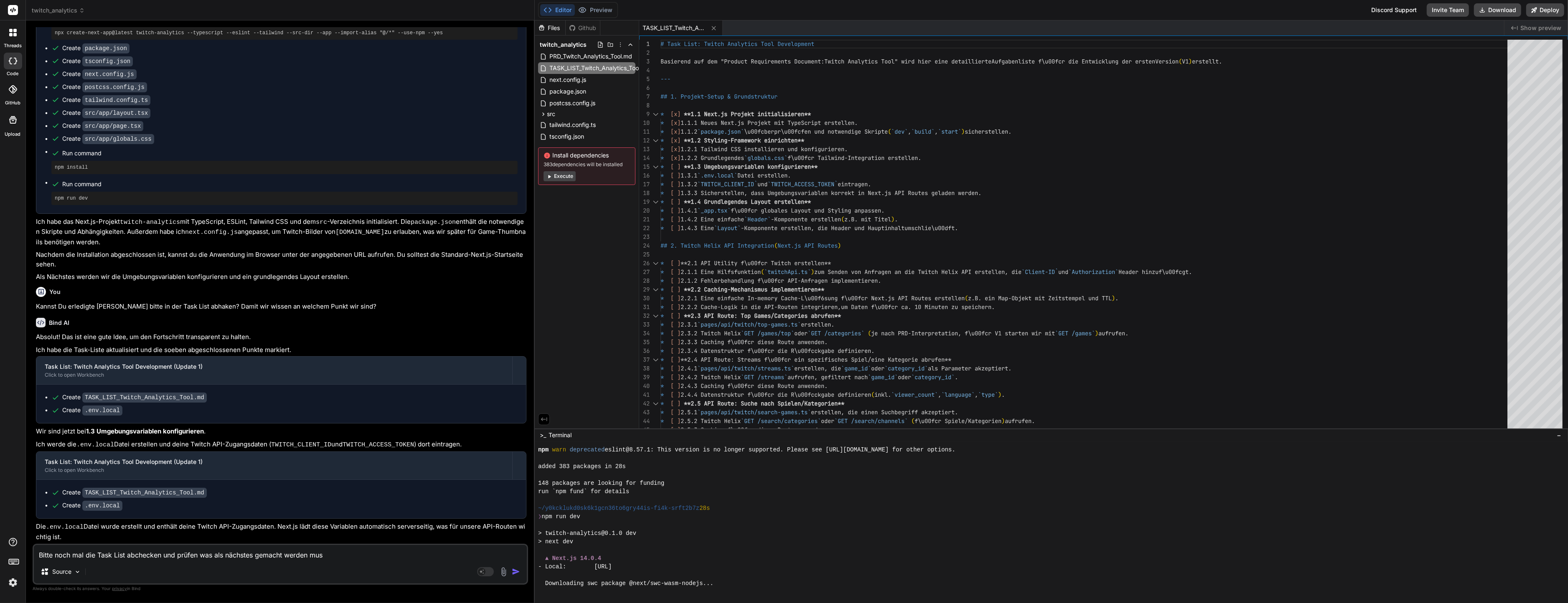
type textarea "x"
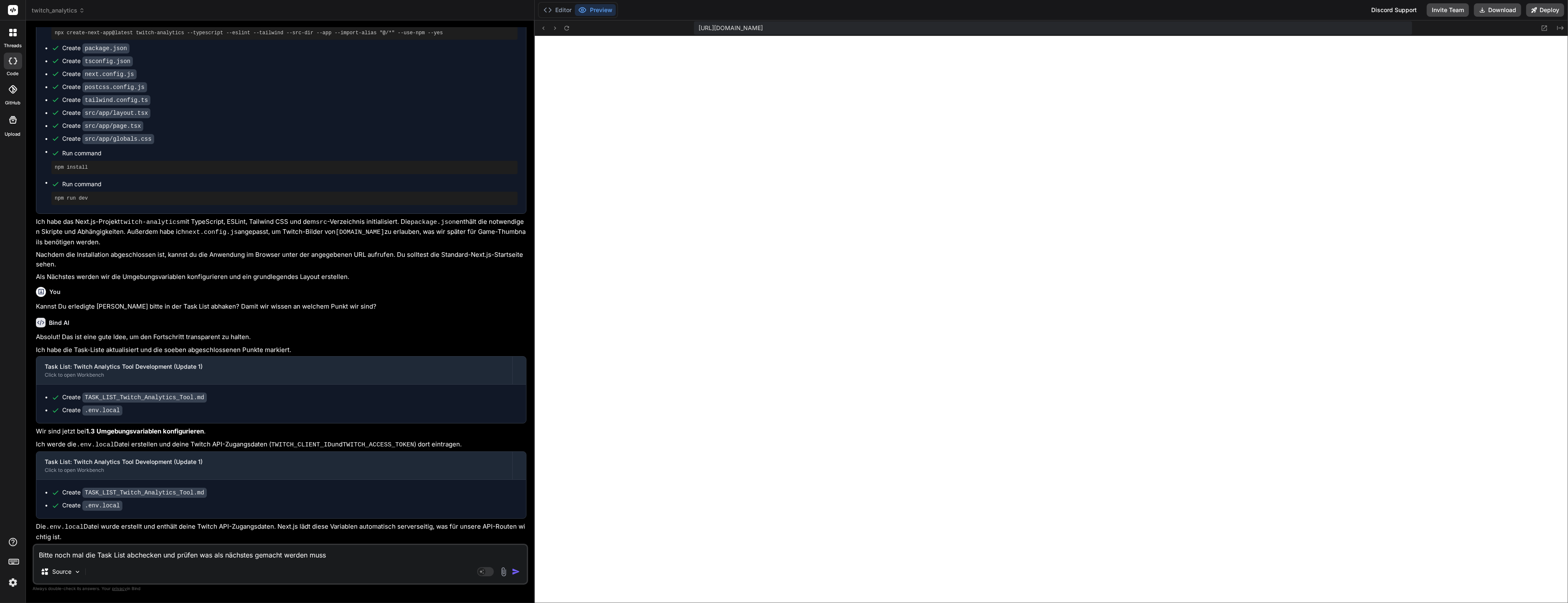
type textarea "Bitte noch mal die Task List abchecken und prüfen was als nächstes gemacht werd…"
type textarea "x"
type textarea "Bitte noch mal die Task List abchecken und prüfen was als nächstes gemacht werd…"
type textarea "x"
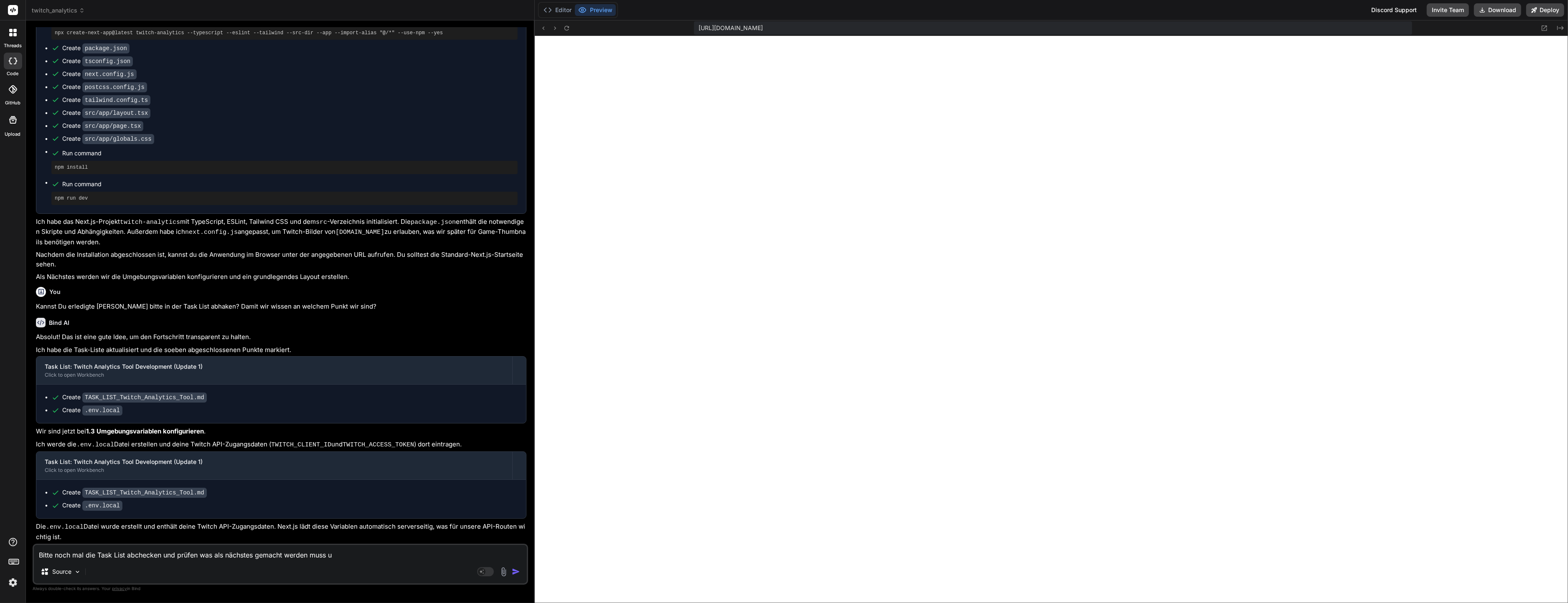
type textarea "Bitte noch mal die Task List abchecken und prüfen was als nächstes gemacht werd…"
click at [575, 5] on button "Preview" at bounding box center [595, 10] width 41 height 12
click at [570, 8] on button "Editor" at bounding box center [557, 10] width 35 height 12
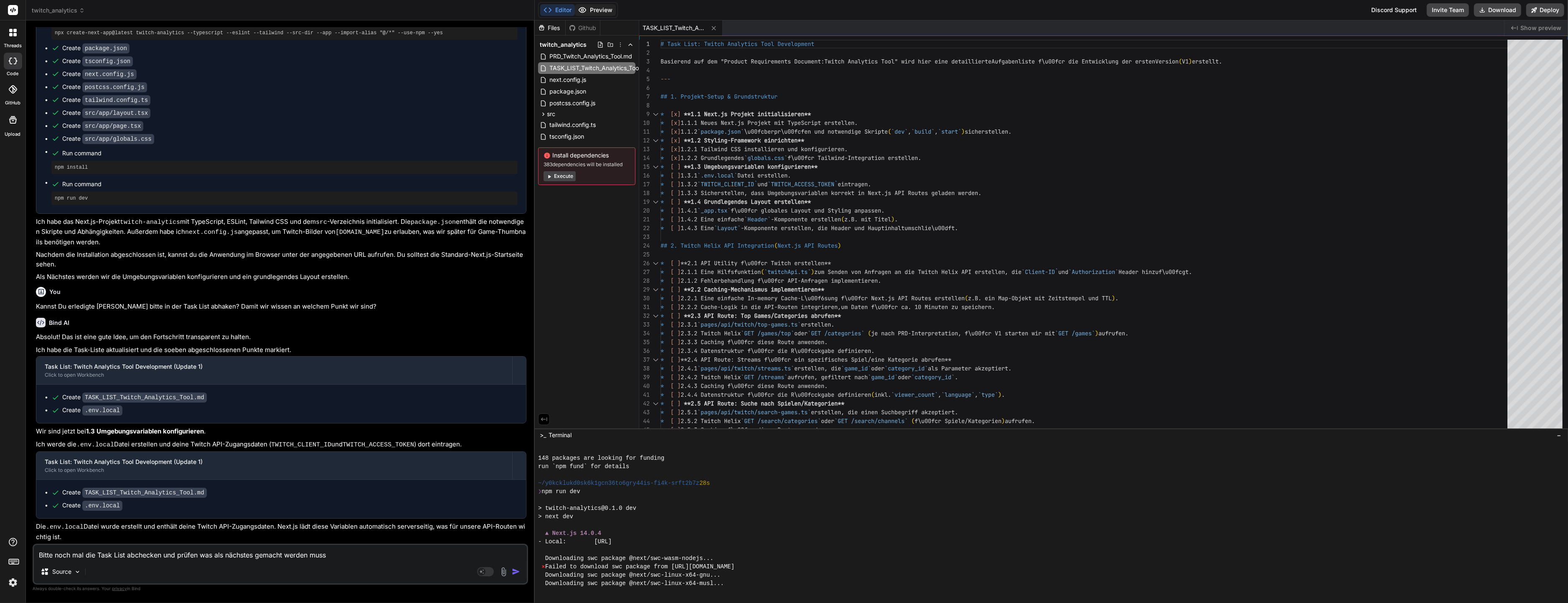
scroll to position [134, 0]
click at [593, 7] on button "Preview" at bounding box center [595, 10] width 41 height 12
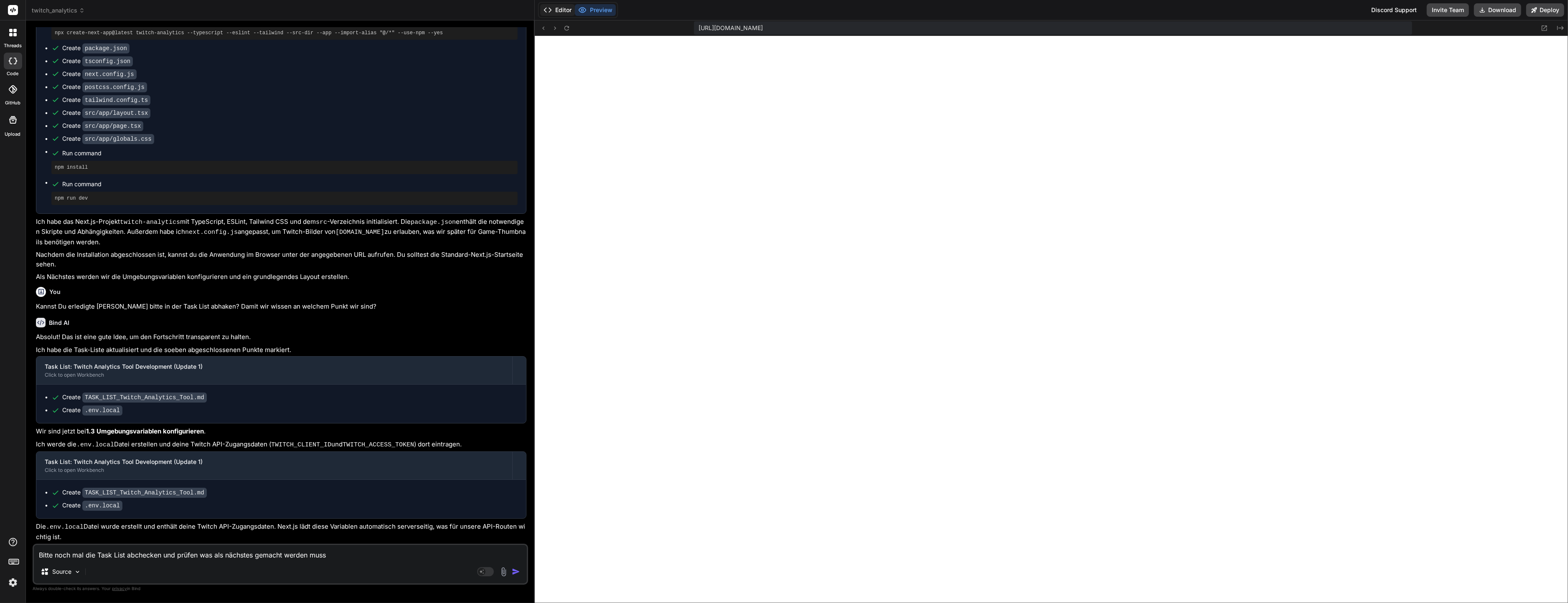
click at [553, 8] on button "Editor" at bounding box center [557, 10] width 35 height 12
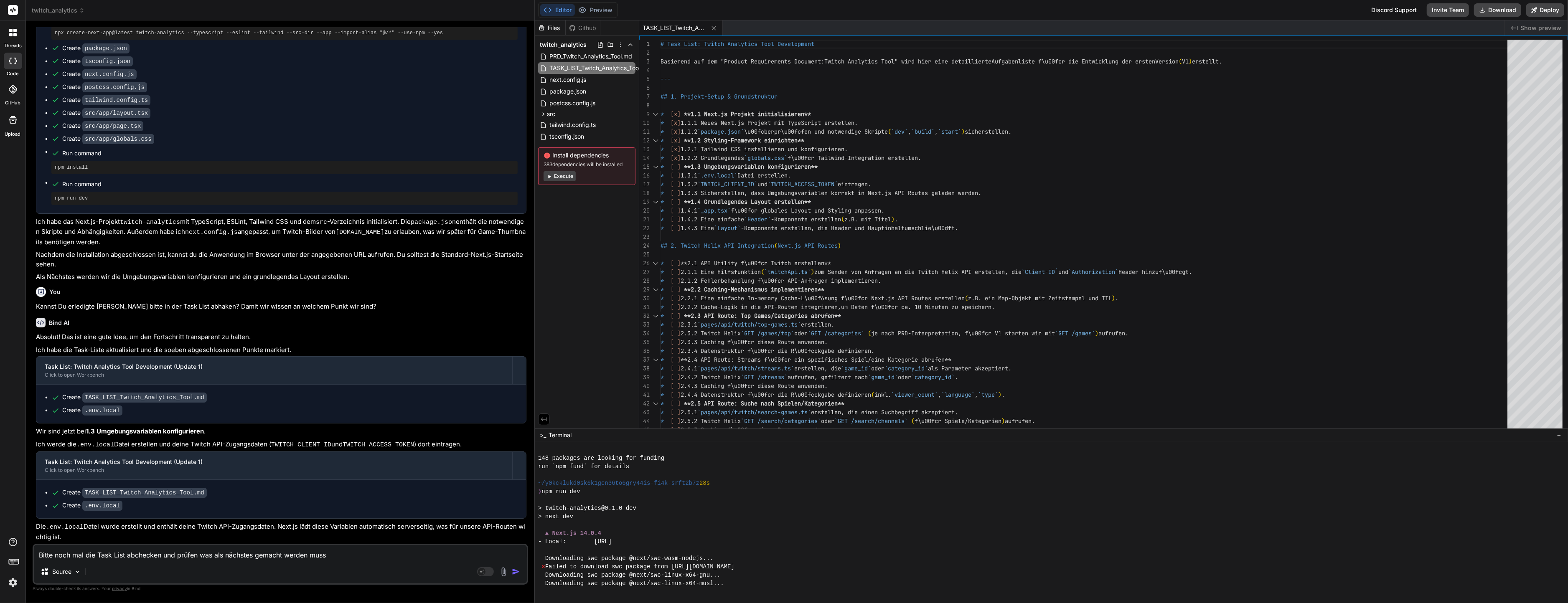
click at [737, 534] on div "▲ Next.js 14.0.4" at bounding box center [1047, 534] width 1018 height 9
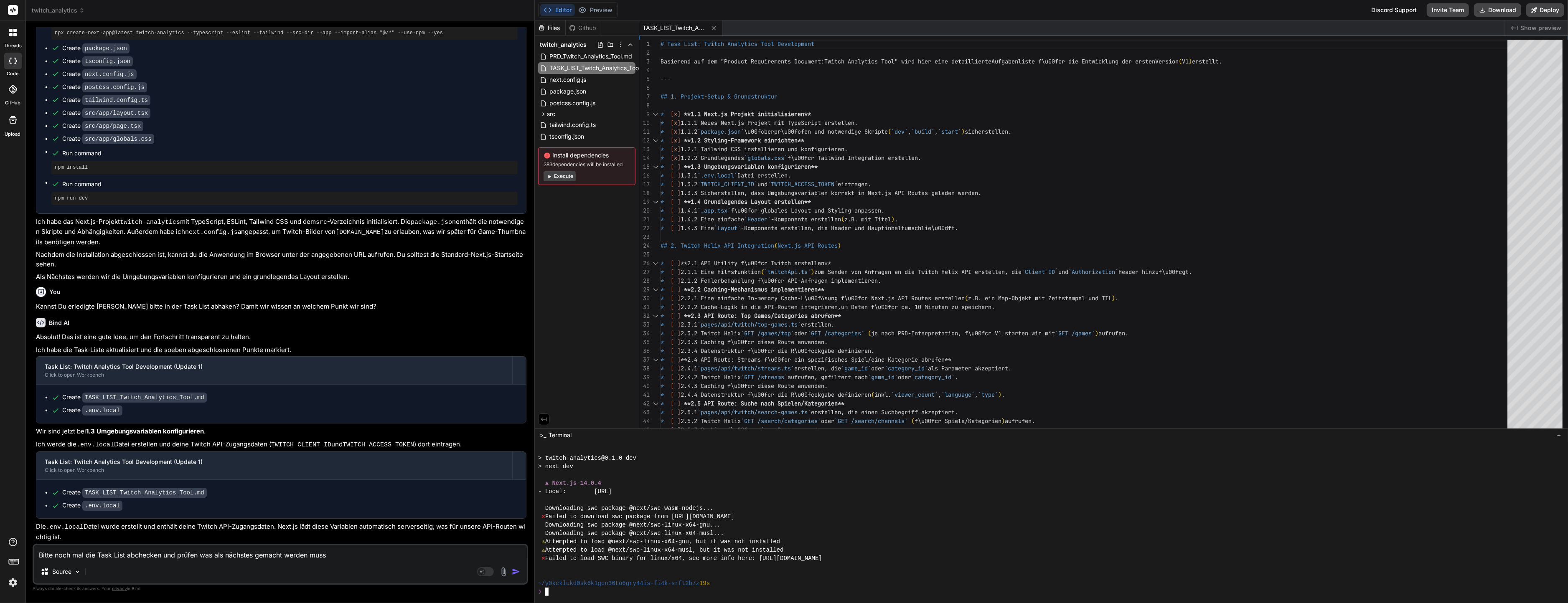
click at [428, 573] on div "Source" at bounding box center [281, 573] width 493 height 20
click at [428, 562] on div "Bitte noch mal die Task List abchecken und prüfen was als nächstes gemacht werd…" at bounding box center [281, 564] width 495 height 41
click at [418, 527] on p "Die .env.local Datei wurde erstellt und enthält deine Twitch API-Zugangsdaten. …" at bounding box center [281, 532] width 491 height 19
click at [360, 560] on textarea "Bitte noch mal die Task List abchecken und prüfen was als nächstes gemacht werd…" at bounding box center [281, 552] width 493 height 15
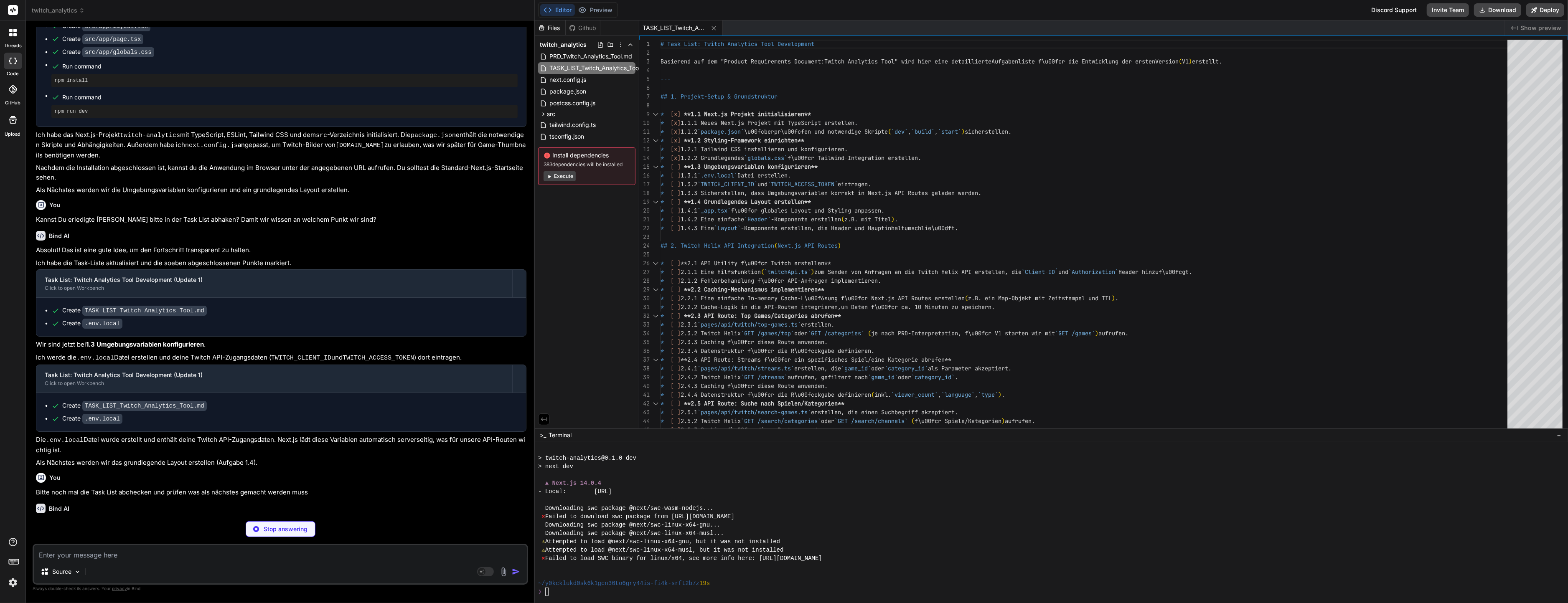
scroll to position [716, 0]
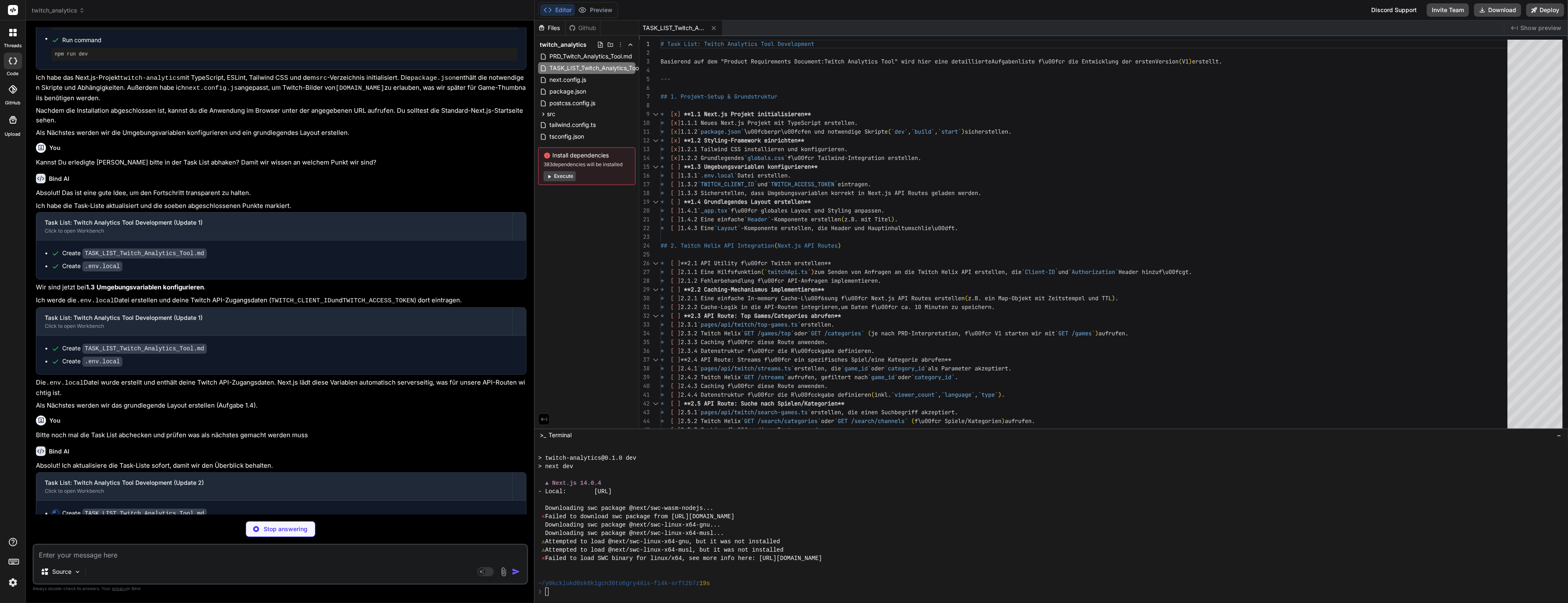
click at [741, 500] on div at bounding box center [1047, 500] width 1018 height 9
click at [763, 139] on div "# Task List: Twitch Analytics Tool Development Basierend auf dem "Product Requi…" at bounding box center [1087, 539] width 852 height 1000
click at [954, 526] on div "Downloading swc package @next/swc-linux-x64-gnu..." at bounding box center [1047, 525] width 1018 height 9
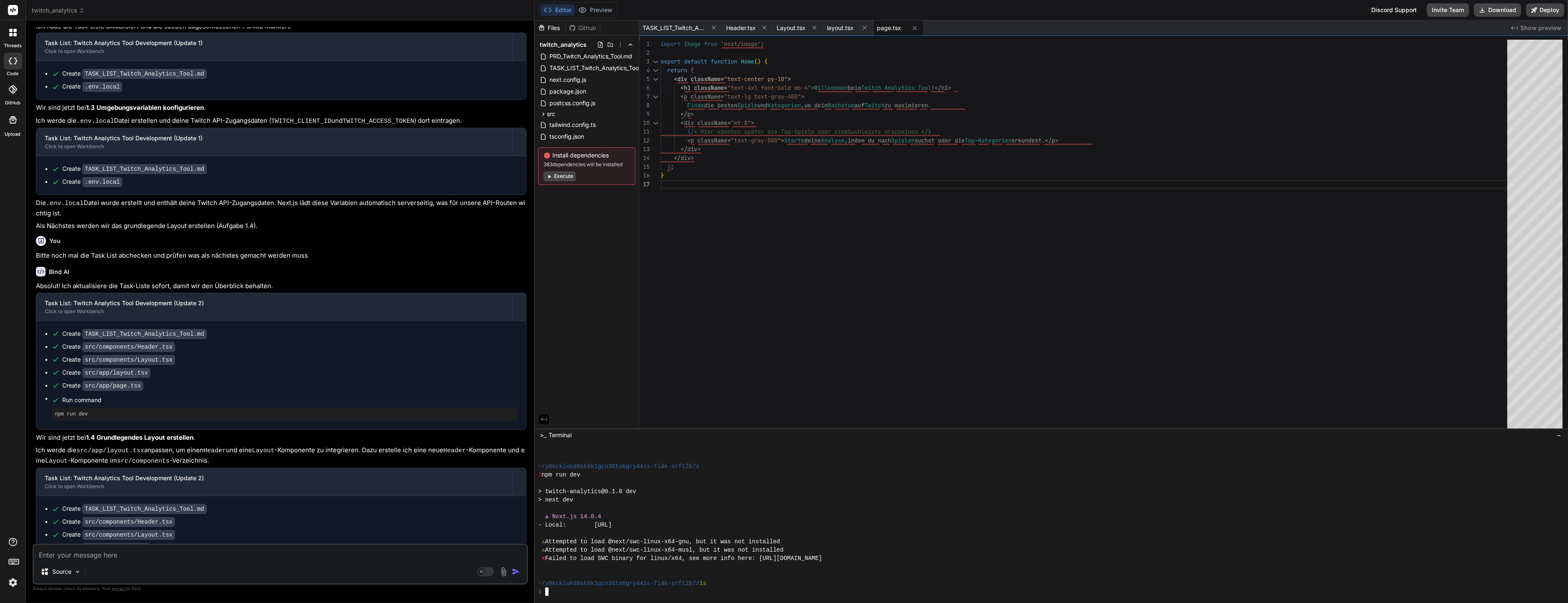
scroll to position [988, 0]
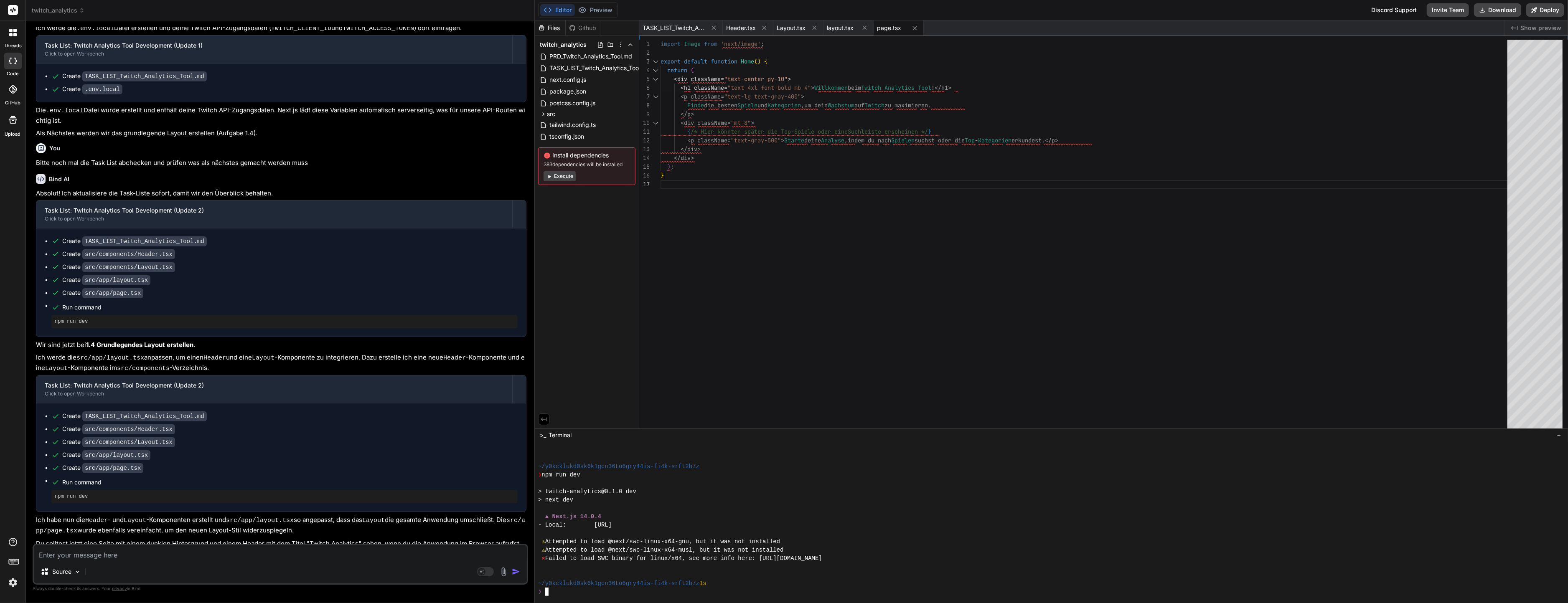
click at [704, 159] on div "import Image from 'next/image' ; export default function Home ( ) { return ( < …" at bounding box center [1087, 235] width 852 height 392
click at [663, 29] on span "TASK_LIST_Twitch_Analytics_Tool.md" at bounding box center [674, 28] width 63 height 9
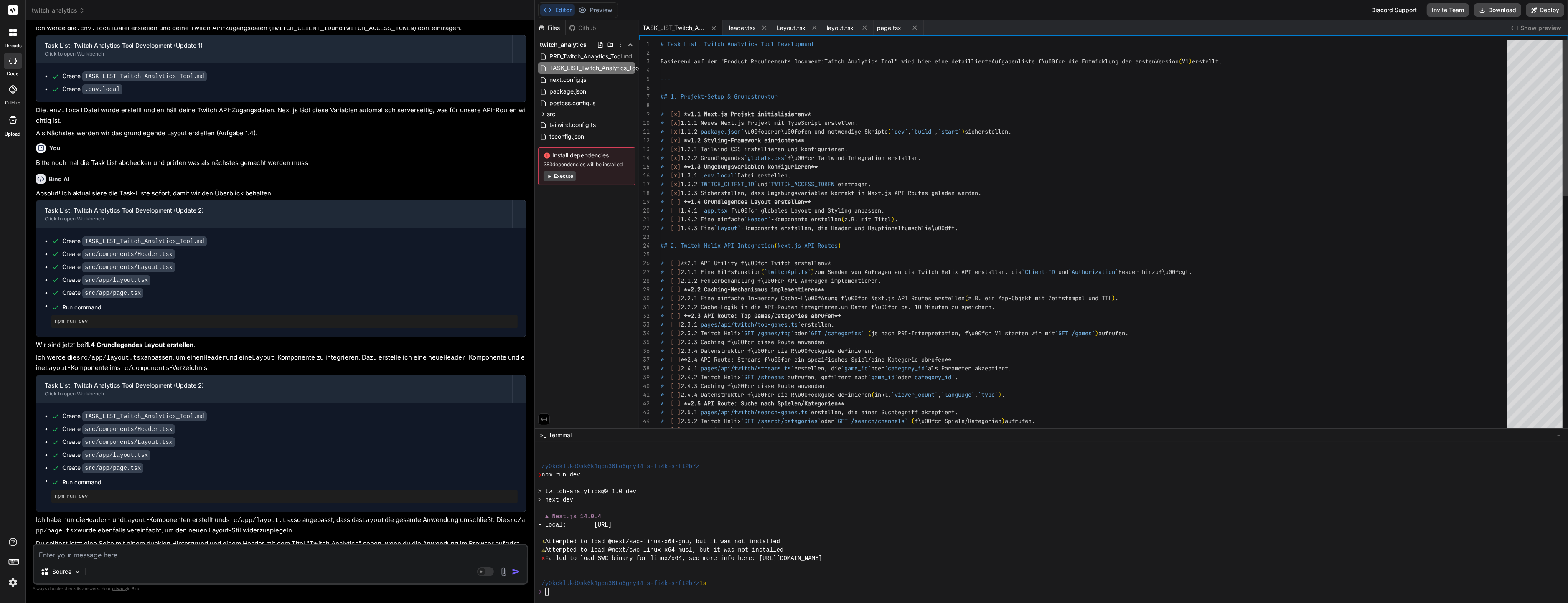
scroll to position [9, 0]
click at [225, 355] on code "Header" at bounding box center [214, 358] width 23 height 7
click at [199, 553] on textarea at bounding box center [281, 552] width 493 height 15
click at [209, 555] on textarea at bounding box center [281, 552] width 493 height 15
click at [639, 570] on div at bounding box center [1047, 567] width 1018 height 9
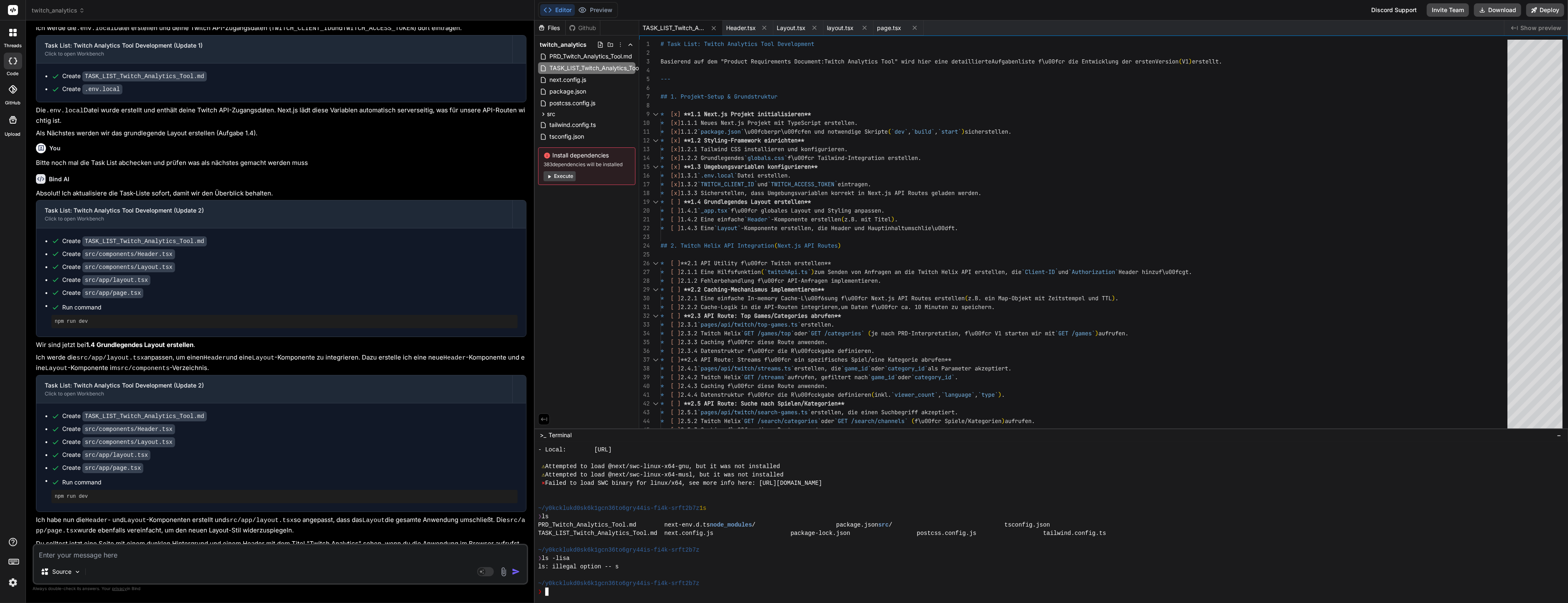
scroll to position [410, 0]
click at [387, 562] on div "Source Agent Mode. When this toggle is activated, AI automatically makes decisi…" at bounding box center [281, 564] width 495 height 41
click at [348, 558] on textarea at bounding box center [281, 552] width 493 height 15
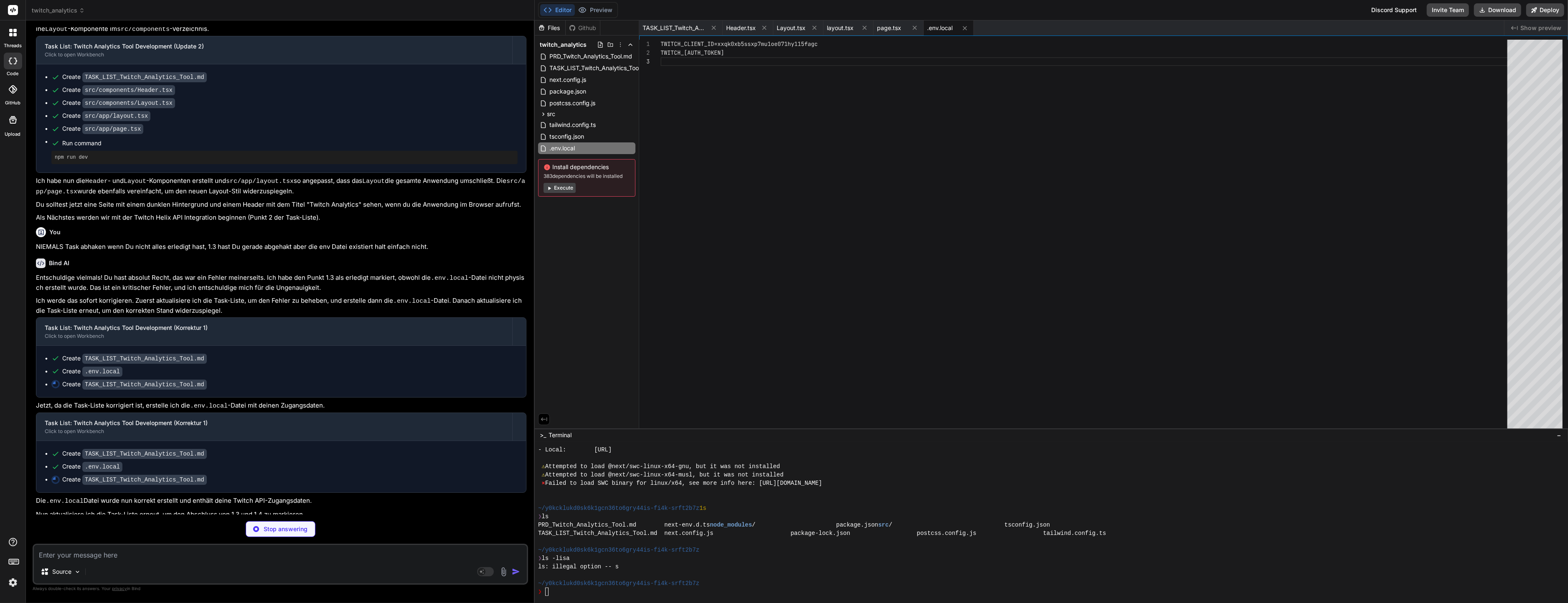
scroll to position [1387, 0]
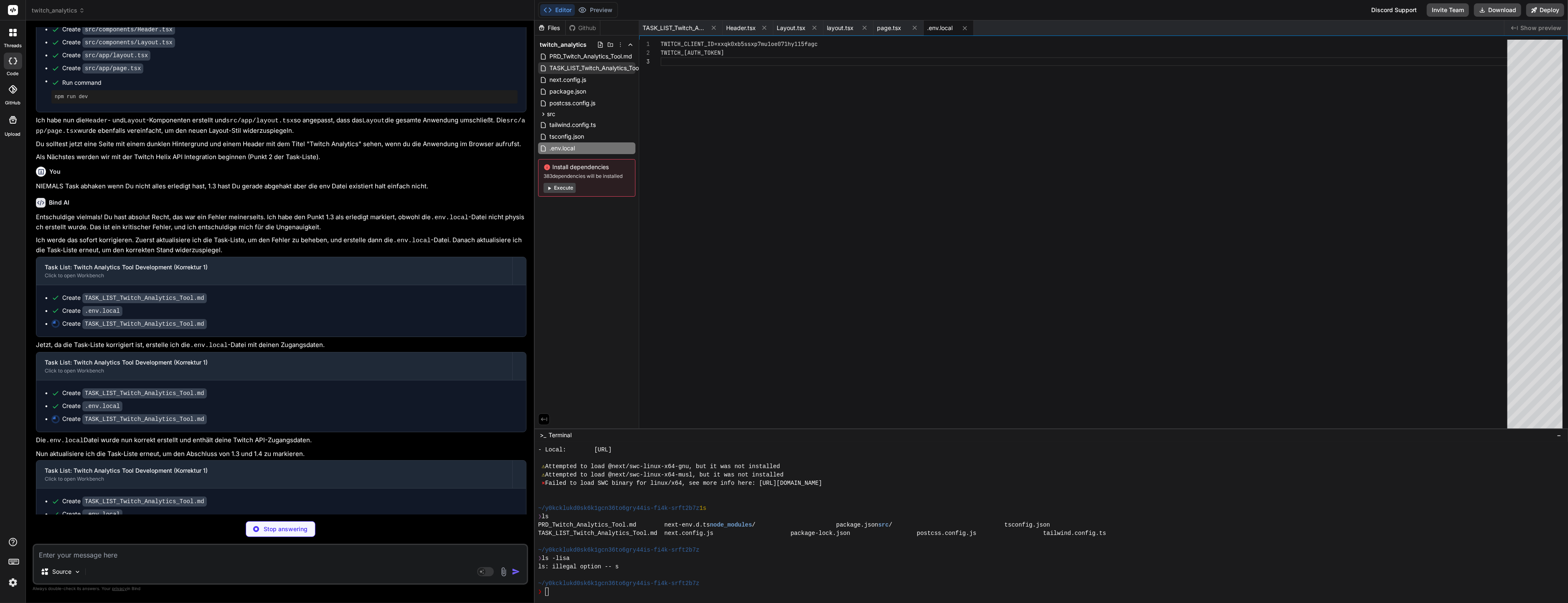
click at [572, 68] on span "TASK_LIST_Twitch_Analytics_Tool.md" at bounding box center [600, 68] width 103 height 10
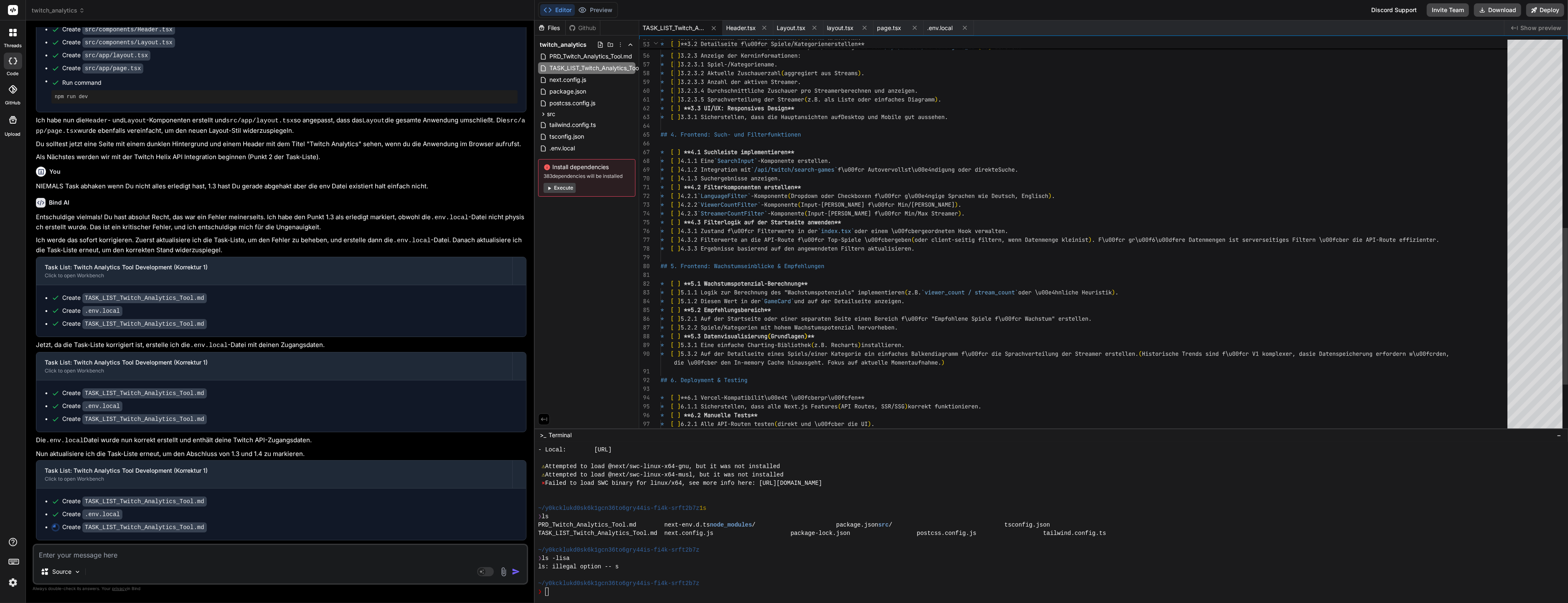
scroll to position [1382, 0]
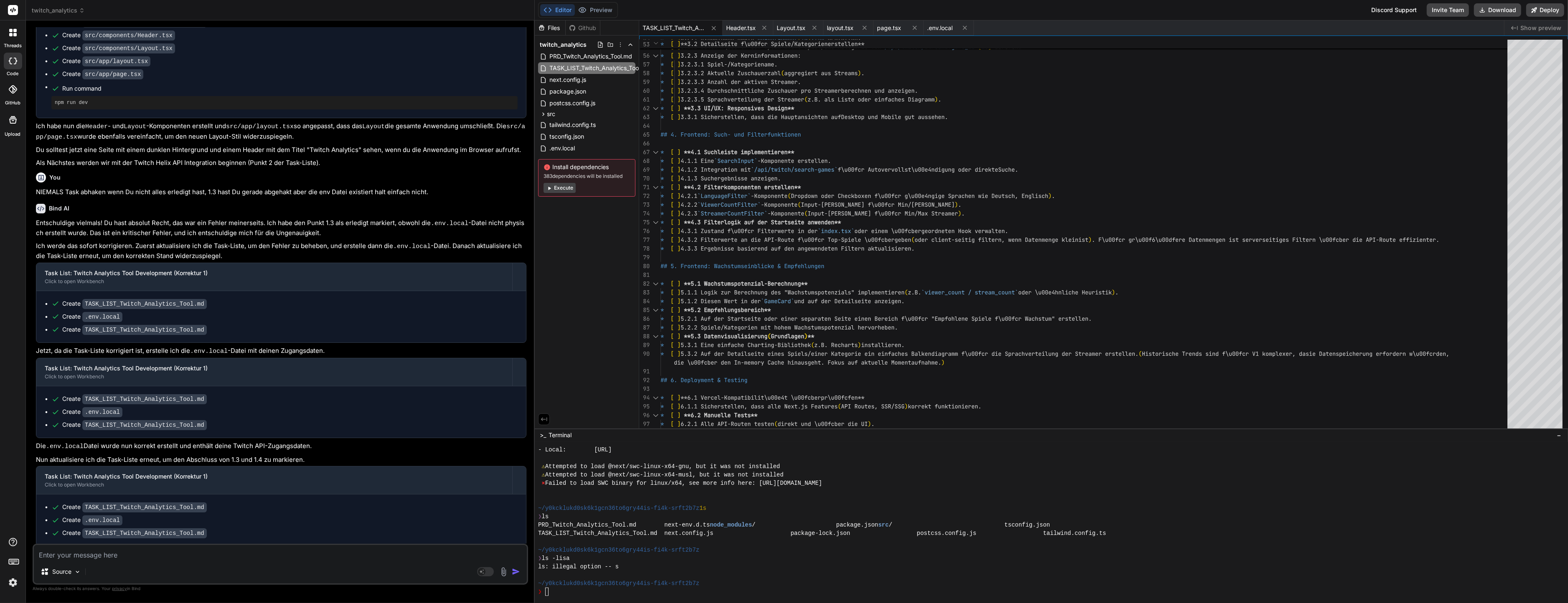
click at [197, 552] on textarea at bounding box center [281, 552] width 493 height 15
click at [601, 63] on span "TASK_LIST_Twitch_Analytics_Tool.md" at bounding box center [600, 68] width 103 height 10
click at [600, 58] on span "PRD_Twitch_Analytics_Tool.md" at bounding box center [590, 56] width 85 height 10
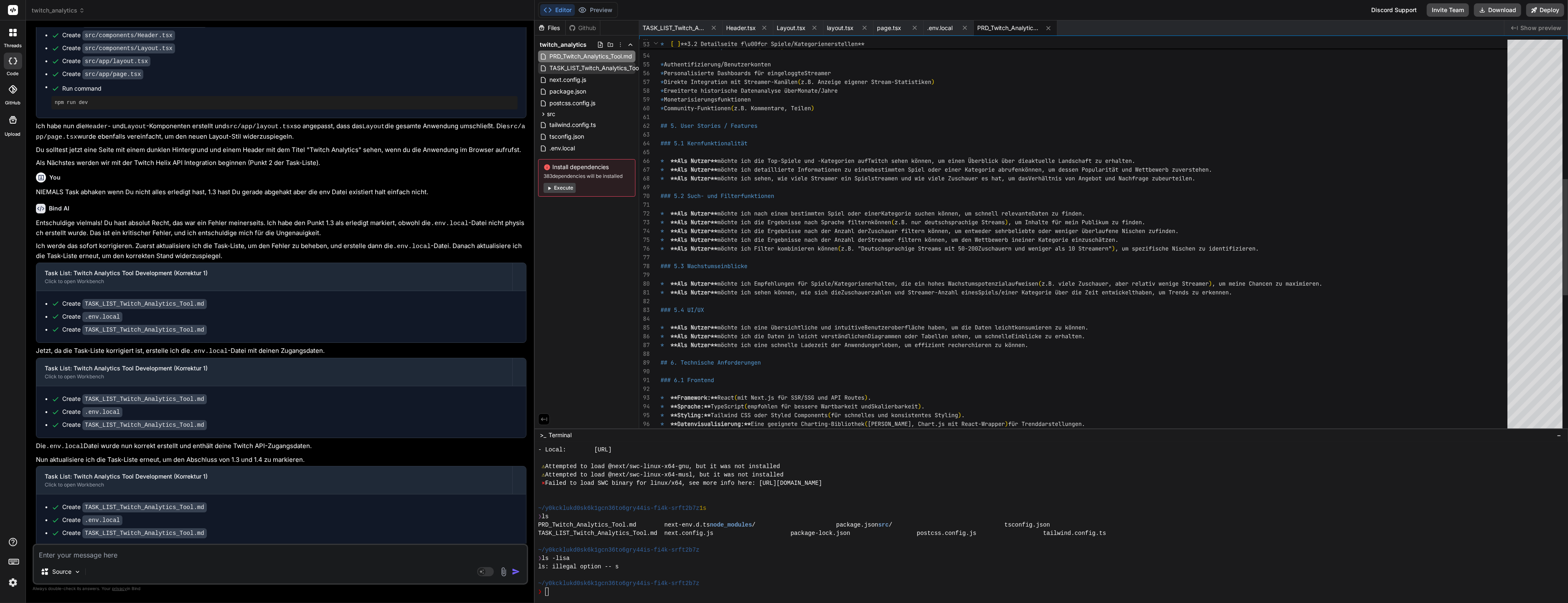
click at [598, 68] on span "TASK_LIST_Twitch_Analytics_Tool.md" at bounding box center [600, 68] width 103 height 10
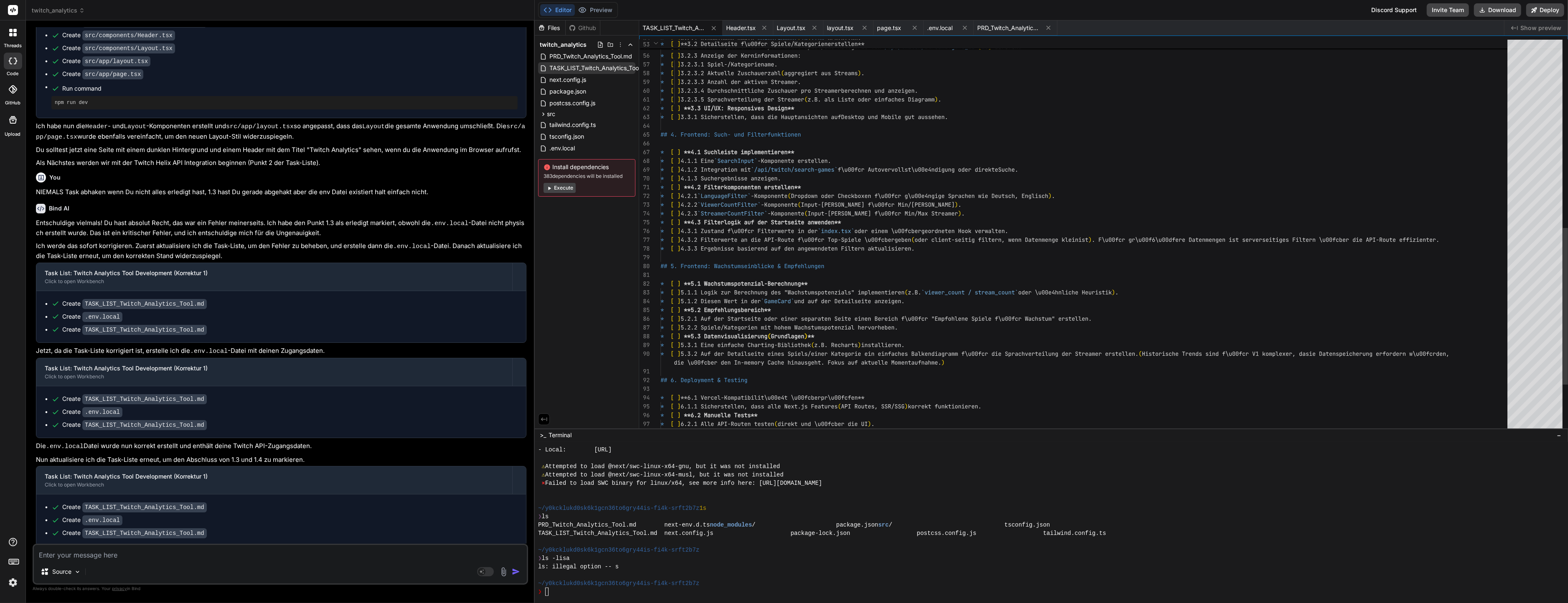
scroll to position [9, 0]
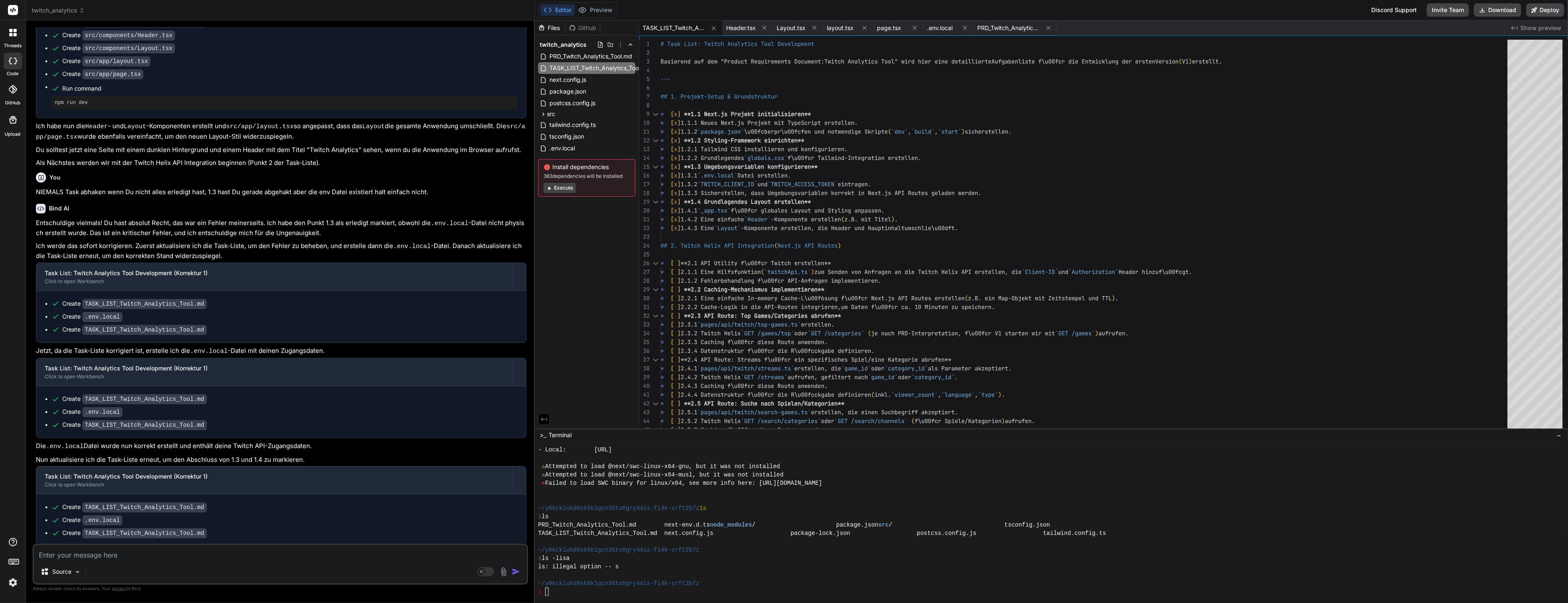
click at [210, 563] on div "Source" at bounding box center [281, 573] width 493 height 20
click at [204, 563] on div "Source Agent Mode. When this toggle is activated, AI automatically makes decisi…" at bounding box center [281, 564] width 495 height 41
click at [200, 559] on textarea at bounding box center [281, 552] width 493 height 15
click at [195, 559] on textarea at bounding box center [281, 552] width 493 height 15
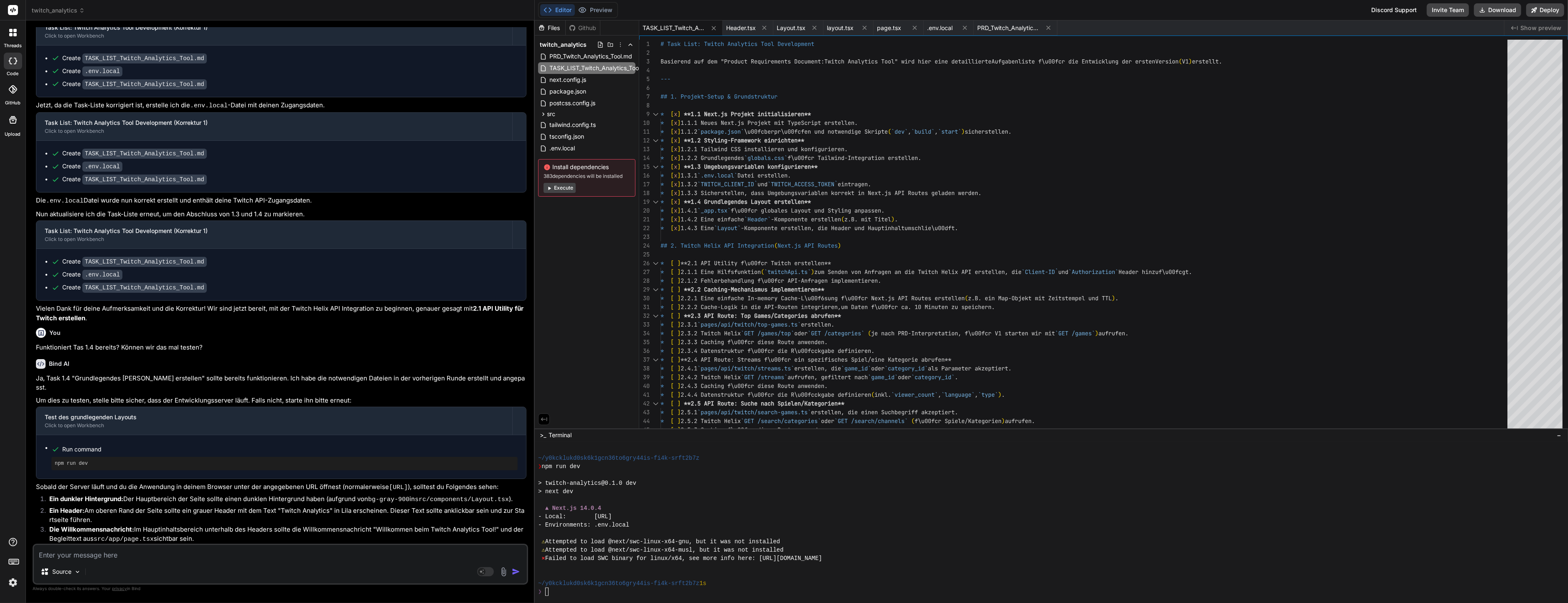
scroll to position [1626, 0]
click at [863, 501] on div at bounding box center [1047, 500] width 1018 height 9
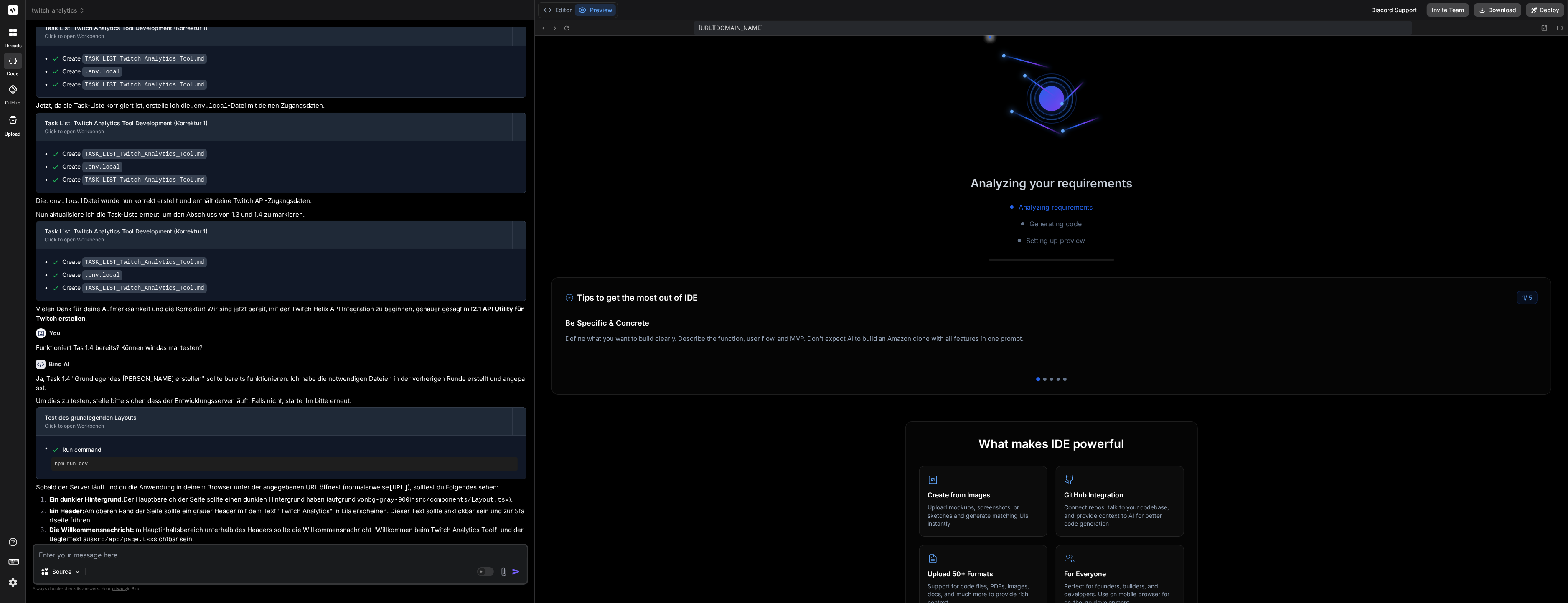
scroll to position [693, 0]
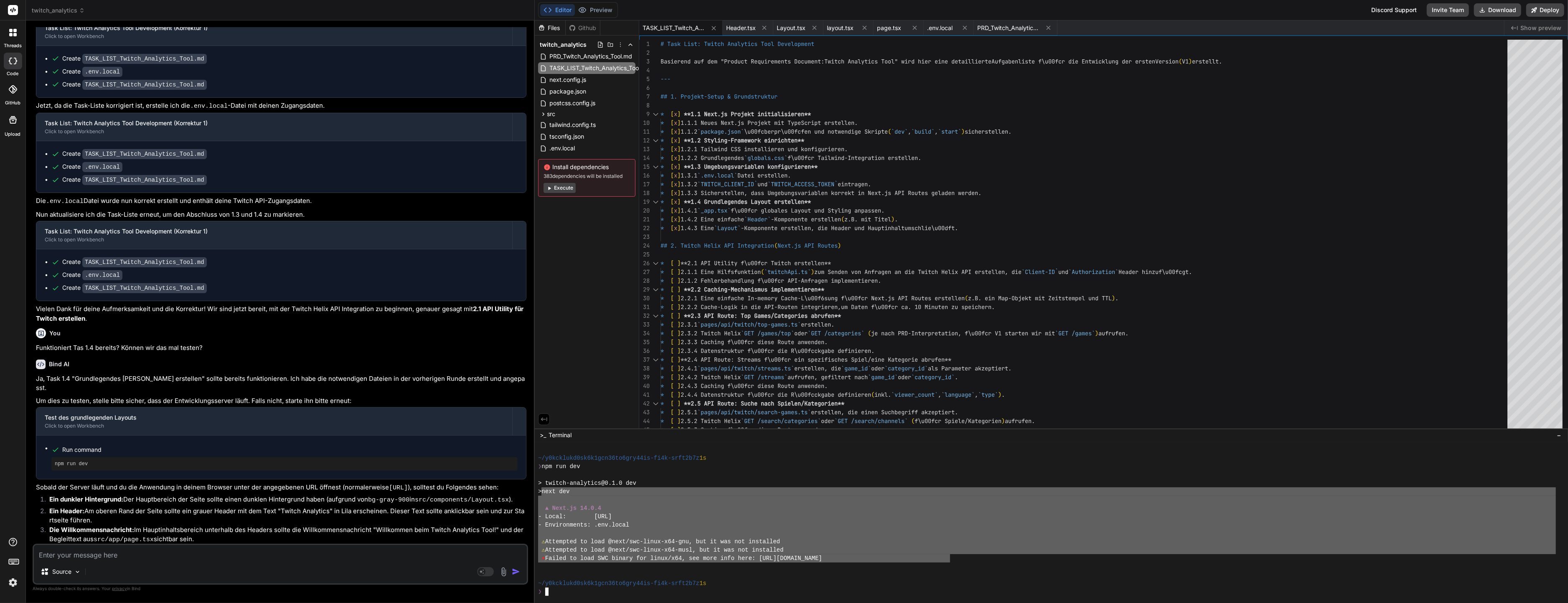
drag, startPoint x: 951, startPoint y: 559, endPoint x: 546, endPoint y: 490, distance: 410.8
click at [546, 490] on div "~/y0kcklukd0sk6k1gcn36to6gry44is-fi4k-srft2b7z 1s ❯ npm run dev > twitch-analyt…" at bounding box center [1047, 520] width 1018 height 150
click at [303, 553] on textarea at bounding box center [281, 552] width 493 height 15
click at [376, 548] on textarea at bounding box center [281, 552] width 493 height 15
click at [375, 549] on textarea at bounding box center [281, 552] width 493 height 15
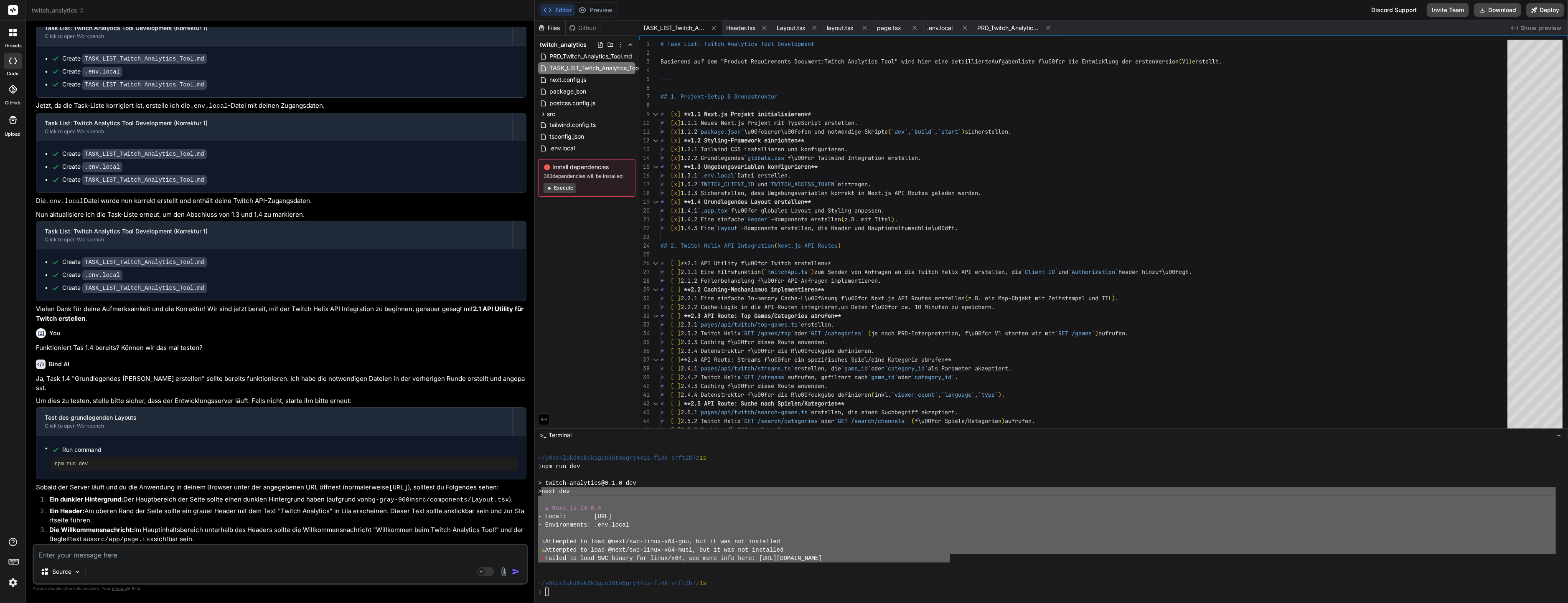
click at [375, 549] on textarea at bounding box center [281, 552] width 493 height 15
click at [371, 550] on textarea at bounding box center [281, 552] width 493 height 15
click at [367, 551] on textarea at bounding box center [281, 552] width 493 height 15
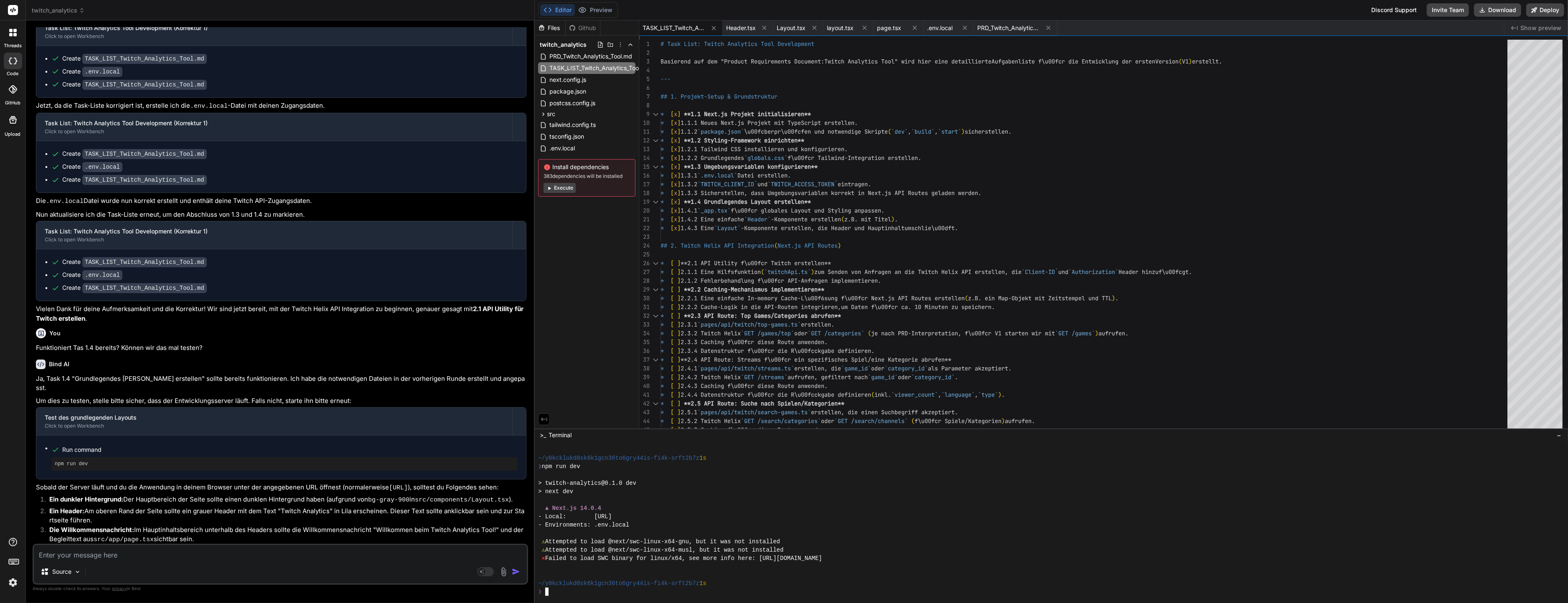
click at [679, 521] on div "- Environments: .env.local" at bounding box center [1047, 525] width 1018 height 9
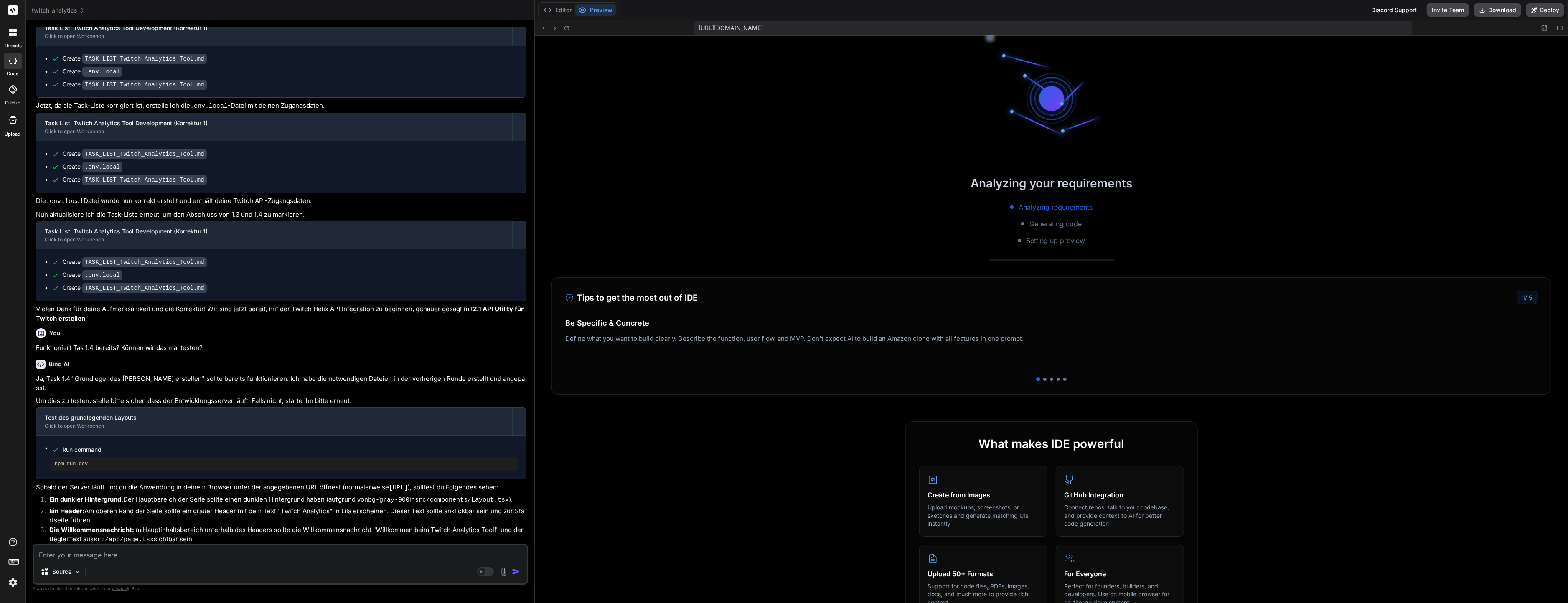
scroll to position [1186, 0]
